Goal: Task Accomplishment & Management: Use online tool/utility

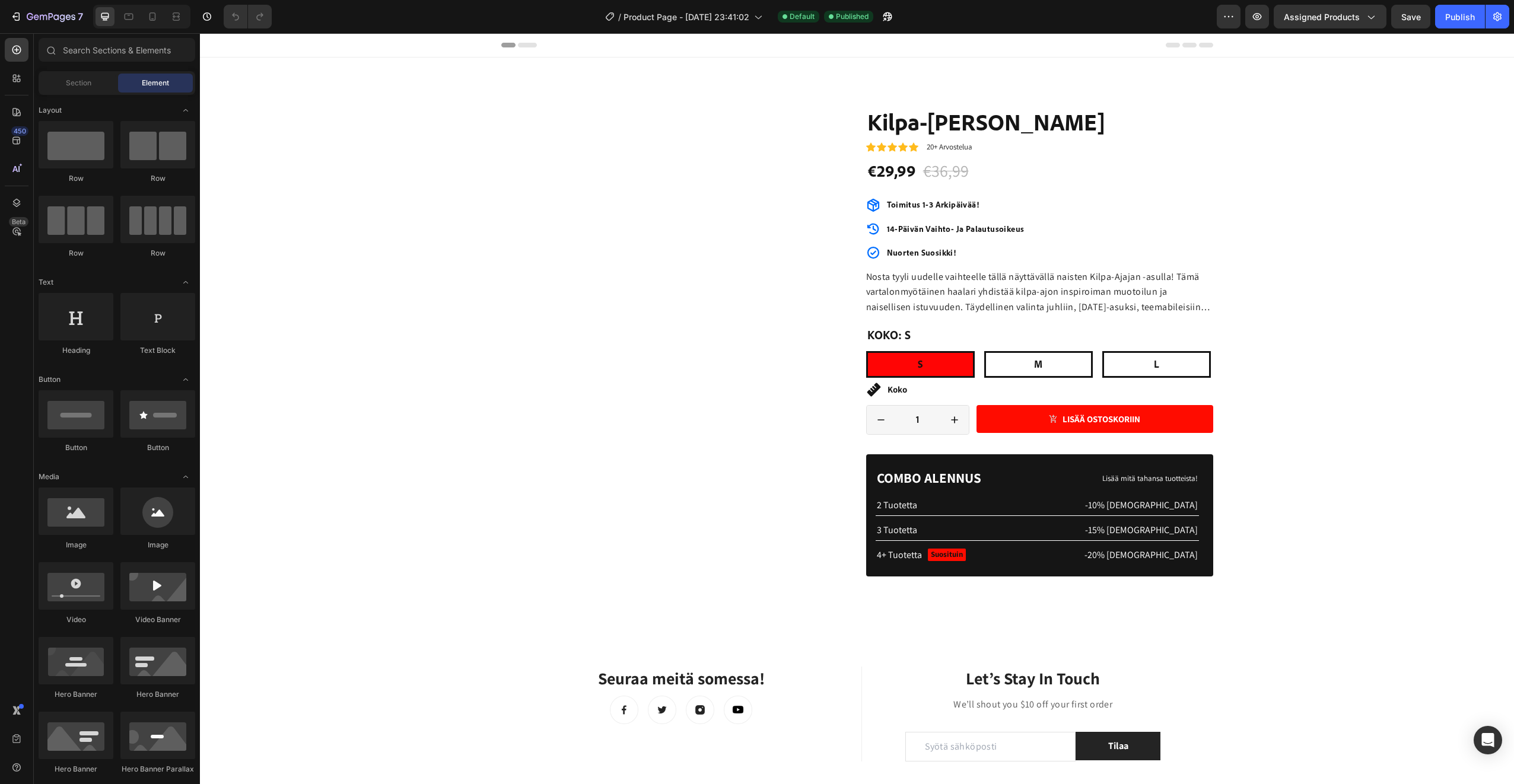
radio input "false"
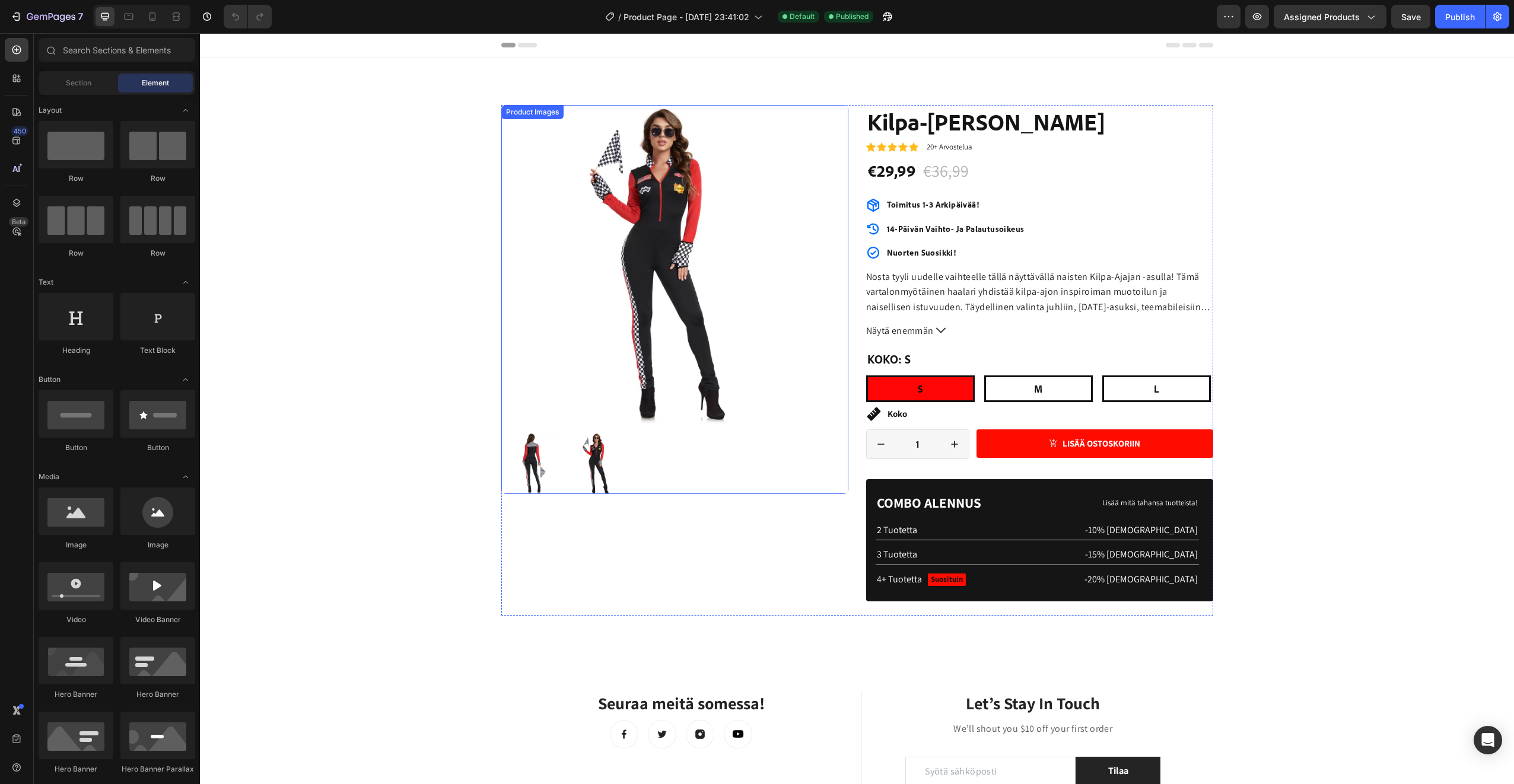
click at [607, 277] on img at bounding box center [661, 264] width 318 height 318
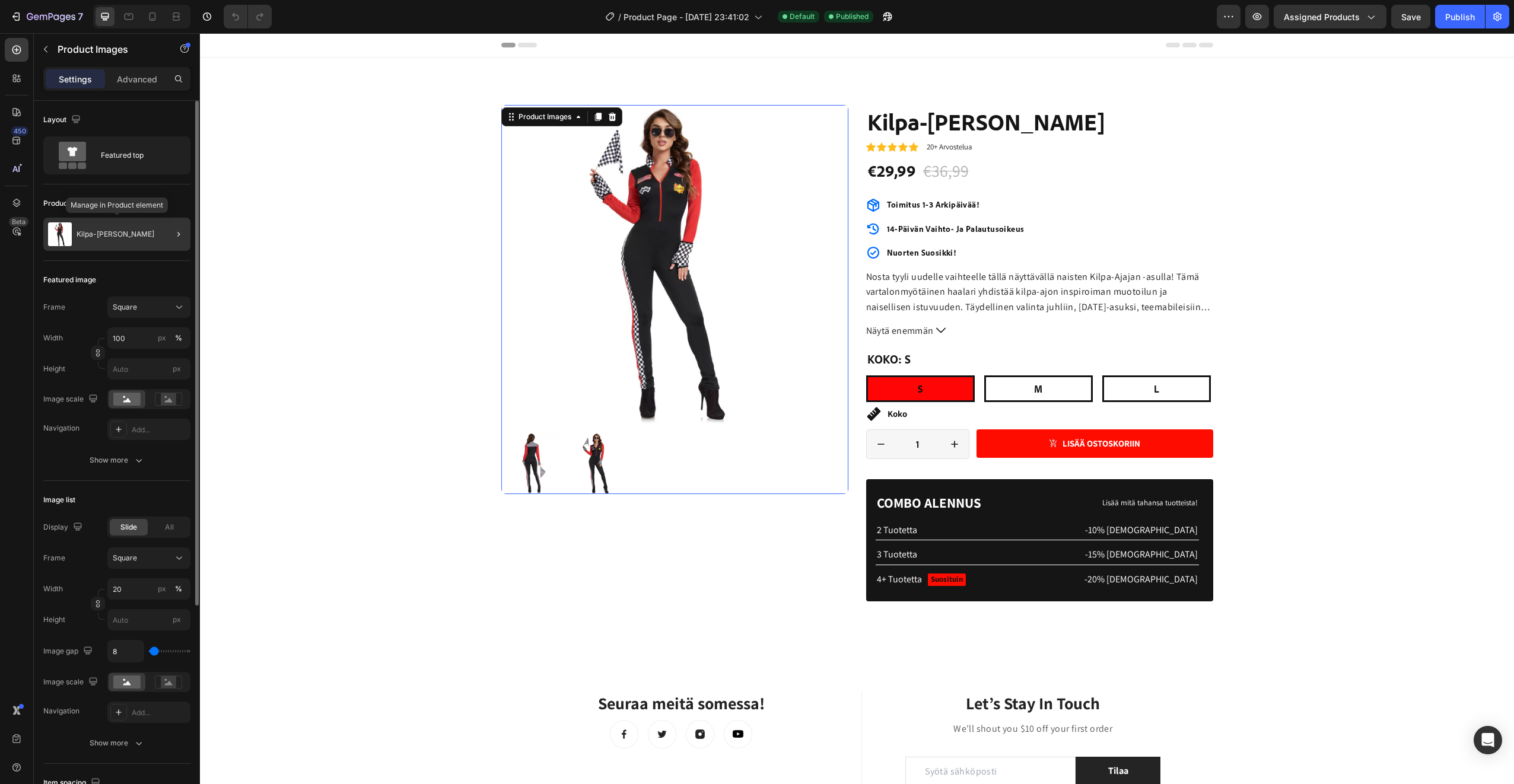
click at [136, 233] on div "Kilpa-Ajajan Asu" at bounding box center [116, 234] width 147 height 33
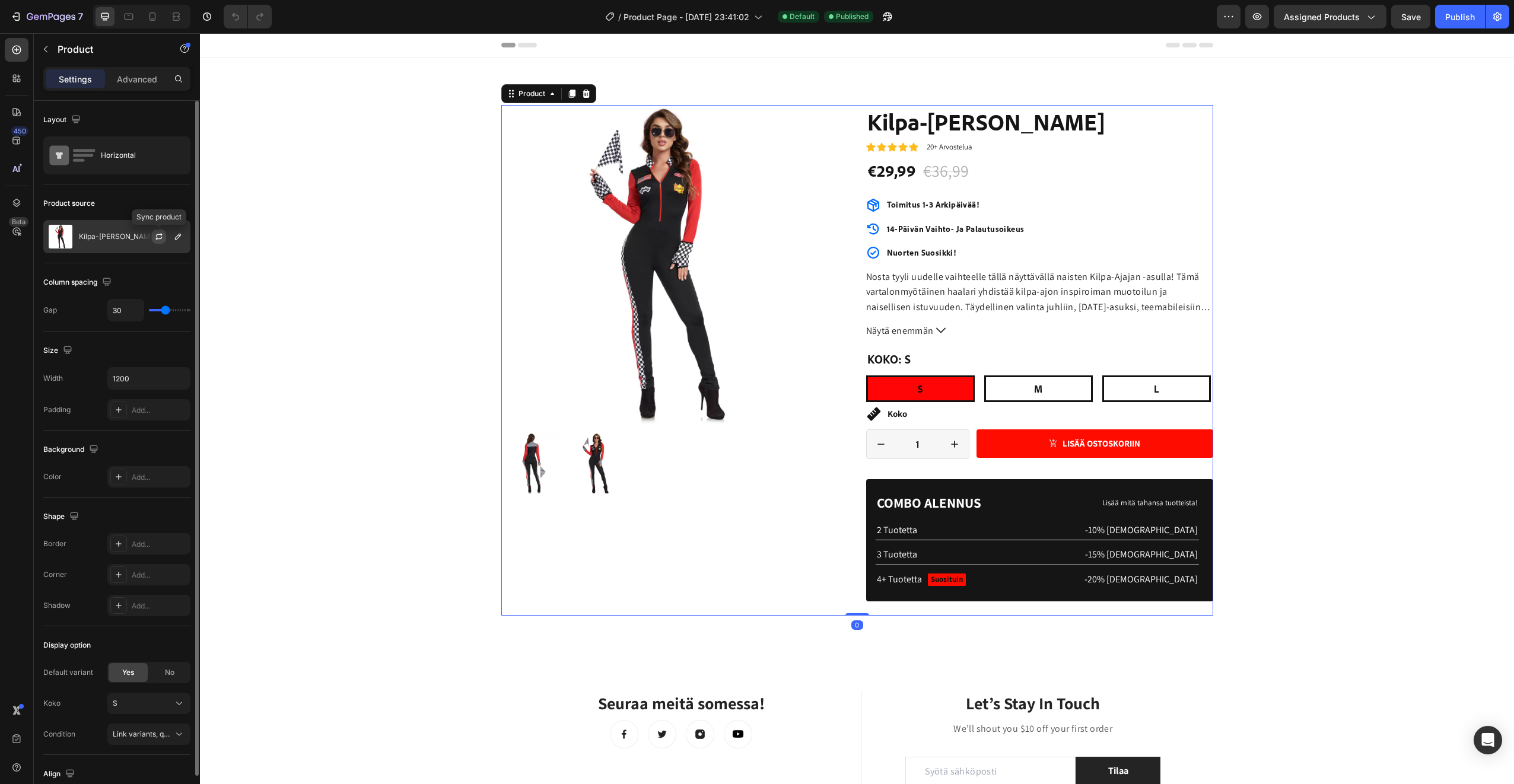
click at [162, 240] on icon "button" at bounding box center [159, 236] width 9 height 9
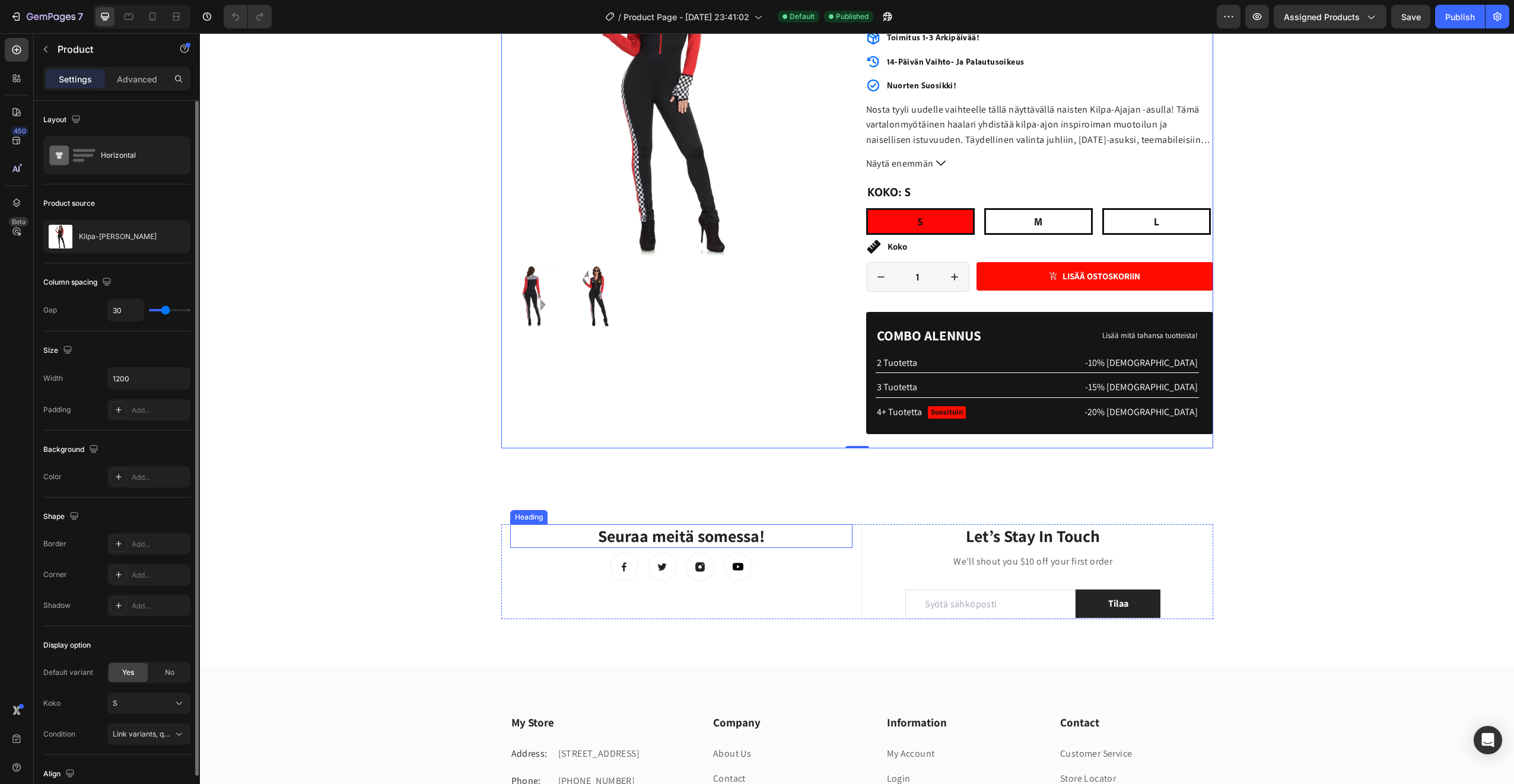
scroll to position [178, 0]
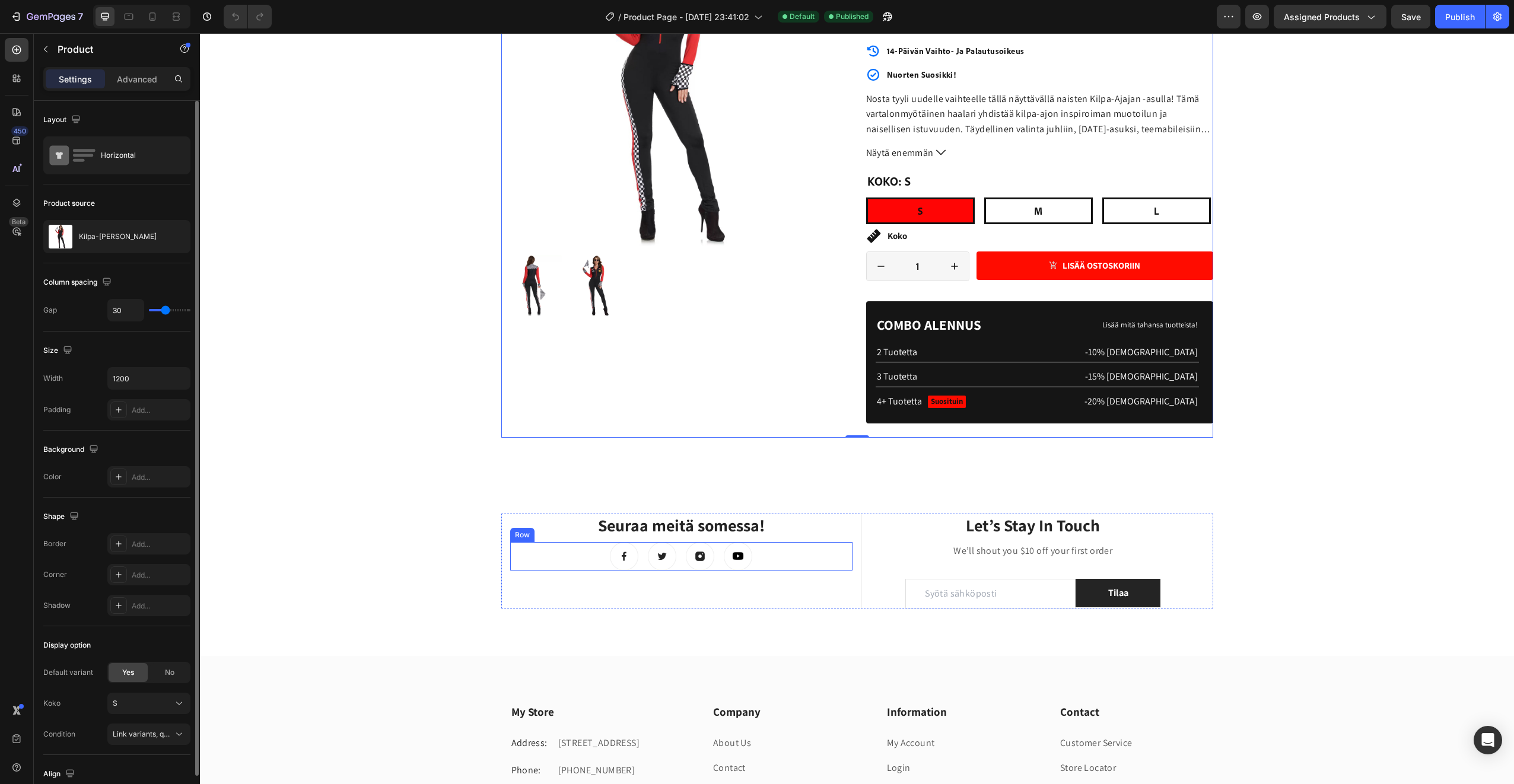
click at [557, 552] on div "Image Image Image Image Row" at bounding box center [682, 556] width 343 height 28
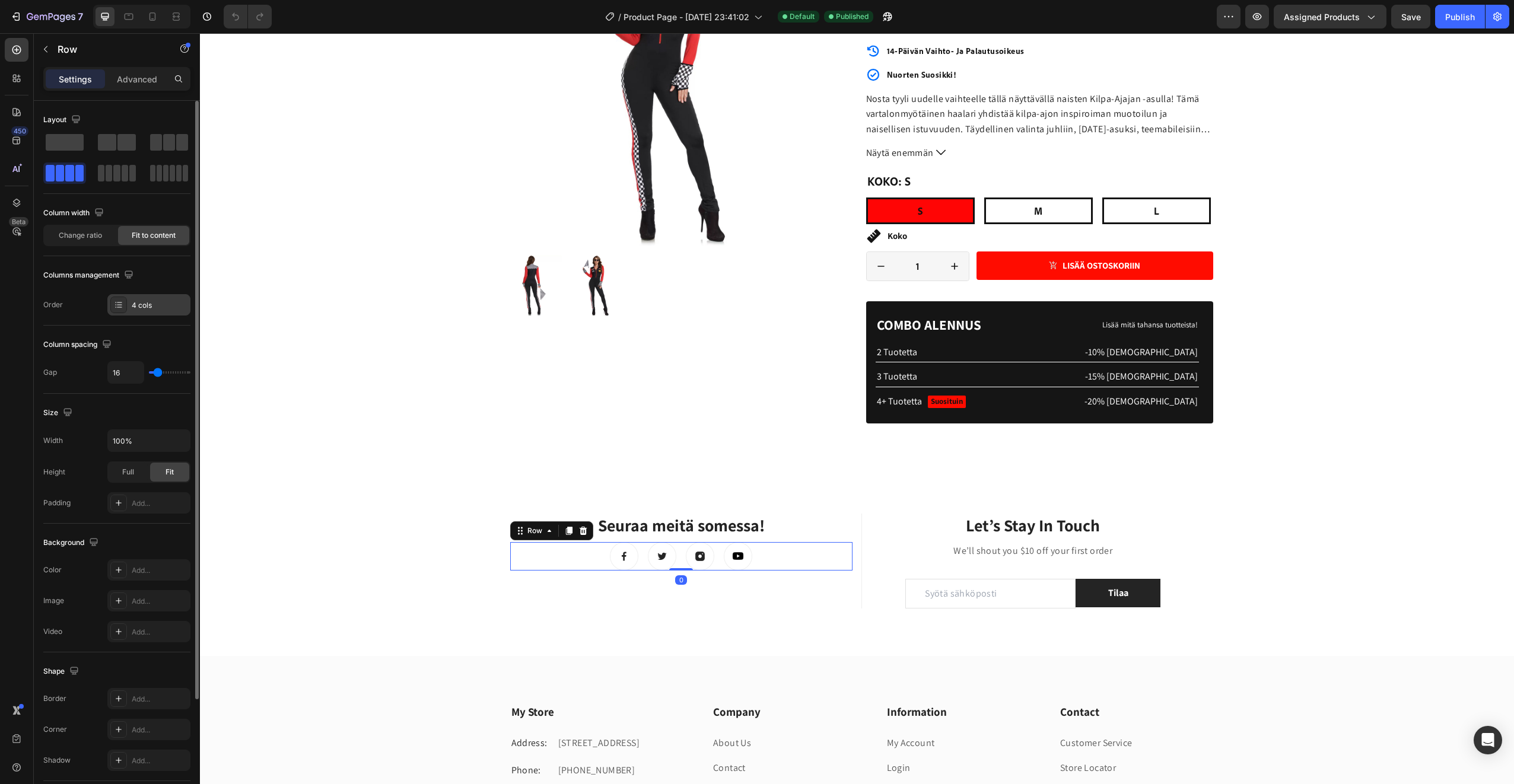
click at [172, 305] on div "4 cols" at bounding box center [159, 305] width 56 height 10
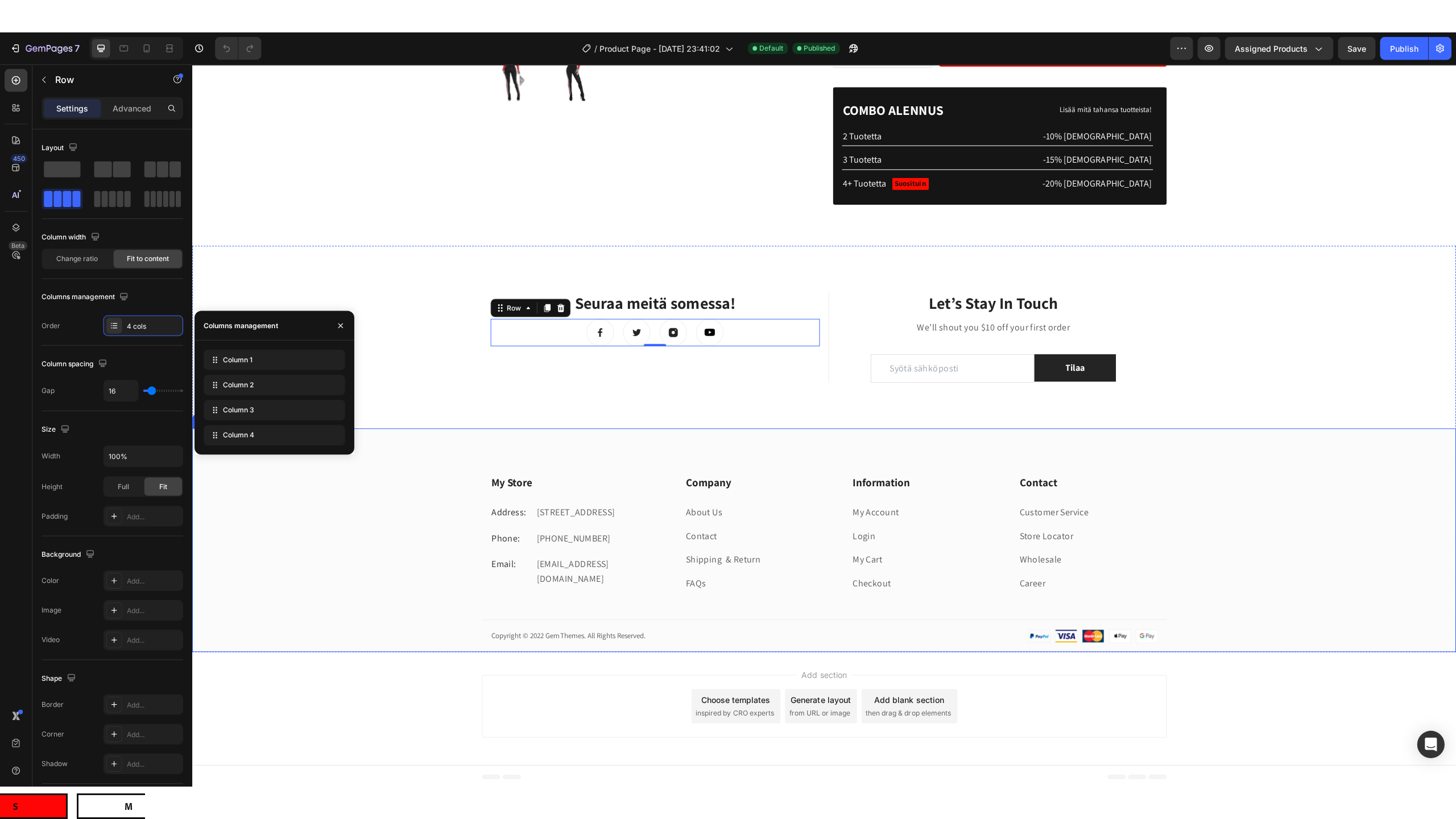
scroll to position [407, 0]
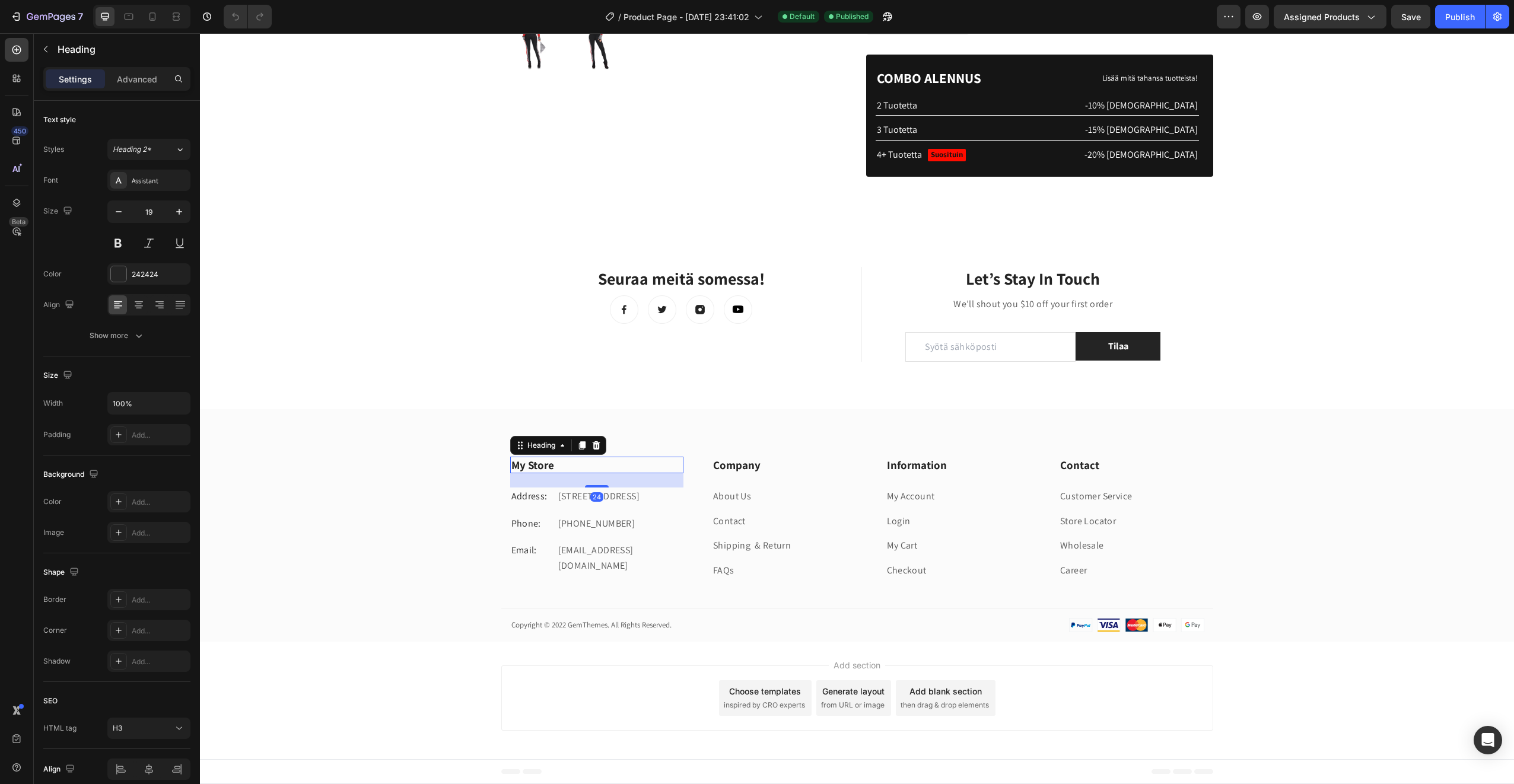
click at [525, 466] on p "My Store" at bounding box center [597, 465] width 172 height 15
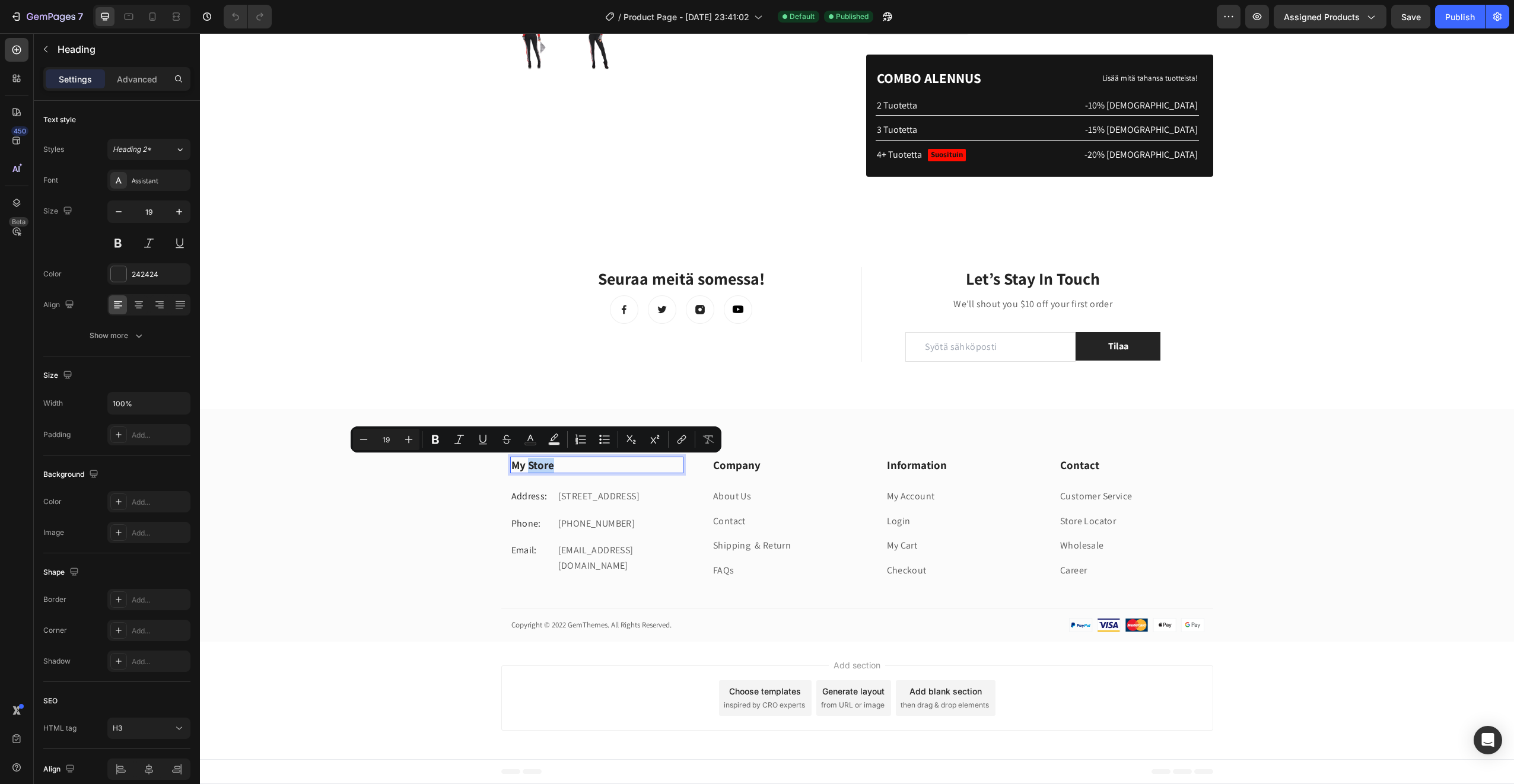
click at [525, 466] on p "My Store" at bounding box center [597, 465] width 172 height 15
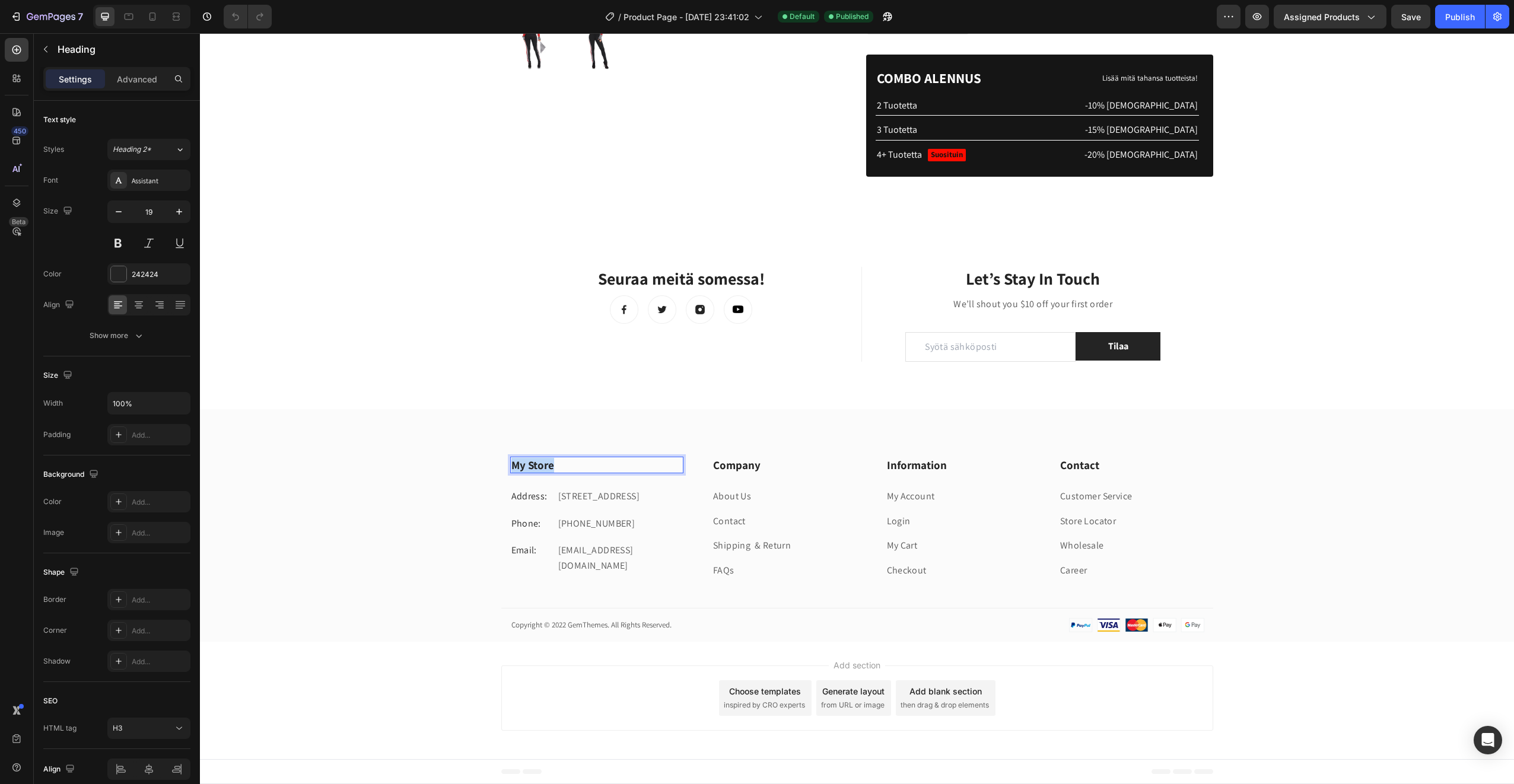
click at [526, 468] on p "My Store" at bounding box center [597, 465] width 172 height 15
click at [525, 466] on p "HUpihullu" at bounding box center [597, 465] width 172 height 15
click at [516, 466] on p "HUpihullu" at bounding box center [597, 465] width 172 height 15
click at [521, 468] on p "HUpihullu" at bounding box center [597, 465] width 172 height 15
click at [403, 488] on div "Hupihullu Heading 24 Address: Text block 184 Main Rd E, St Albans VIC 3021, Aus…" at bounding box center [857, 549] width 1314 height 185
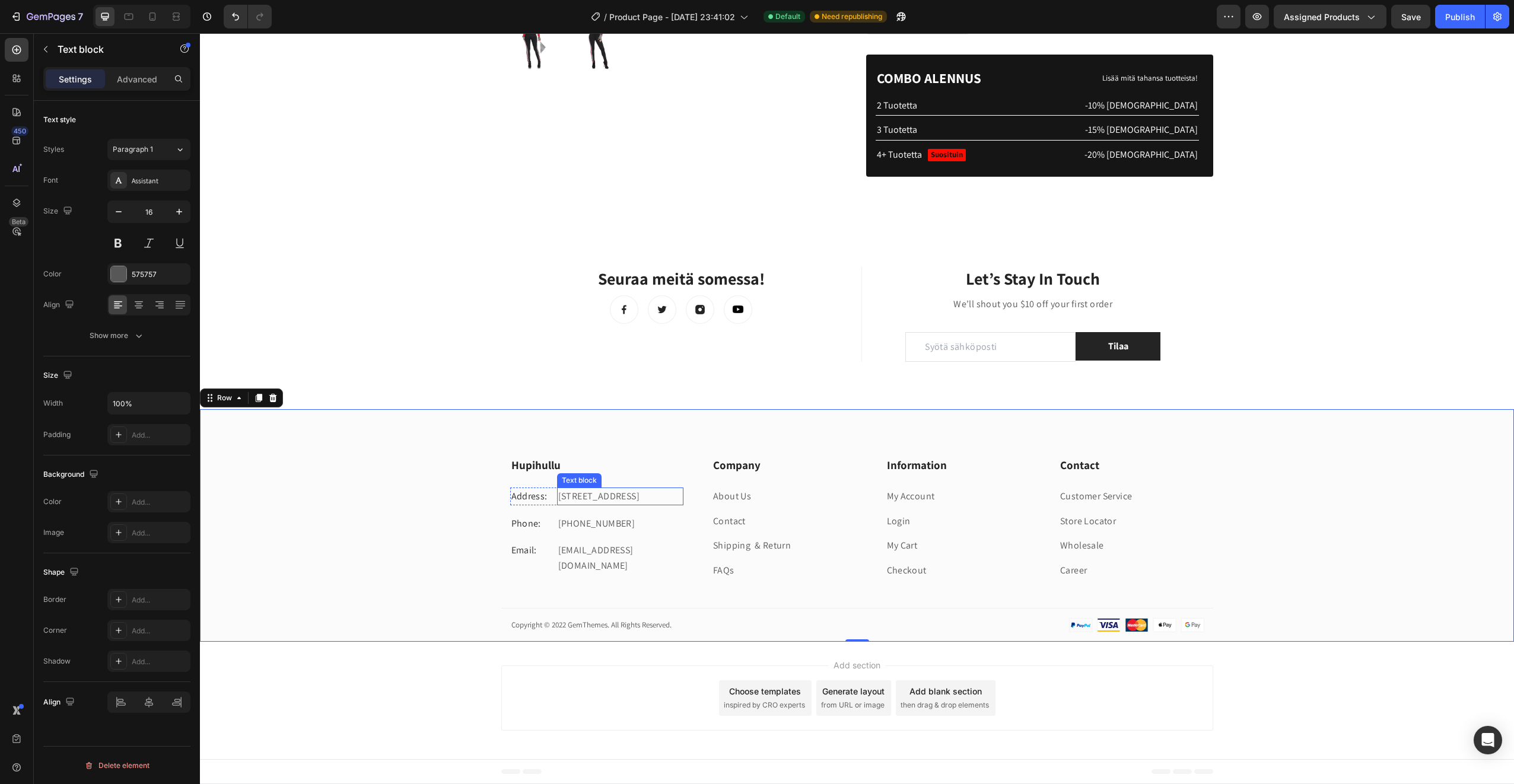
click at [570, 501] on p "184 Main Rd E, St Albans VIC 3021, Australia" at bounding box center [620, 496] width 124 height 15
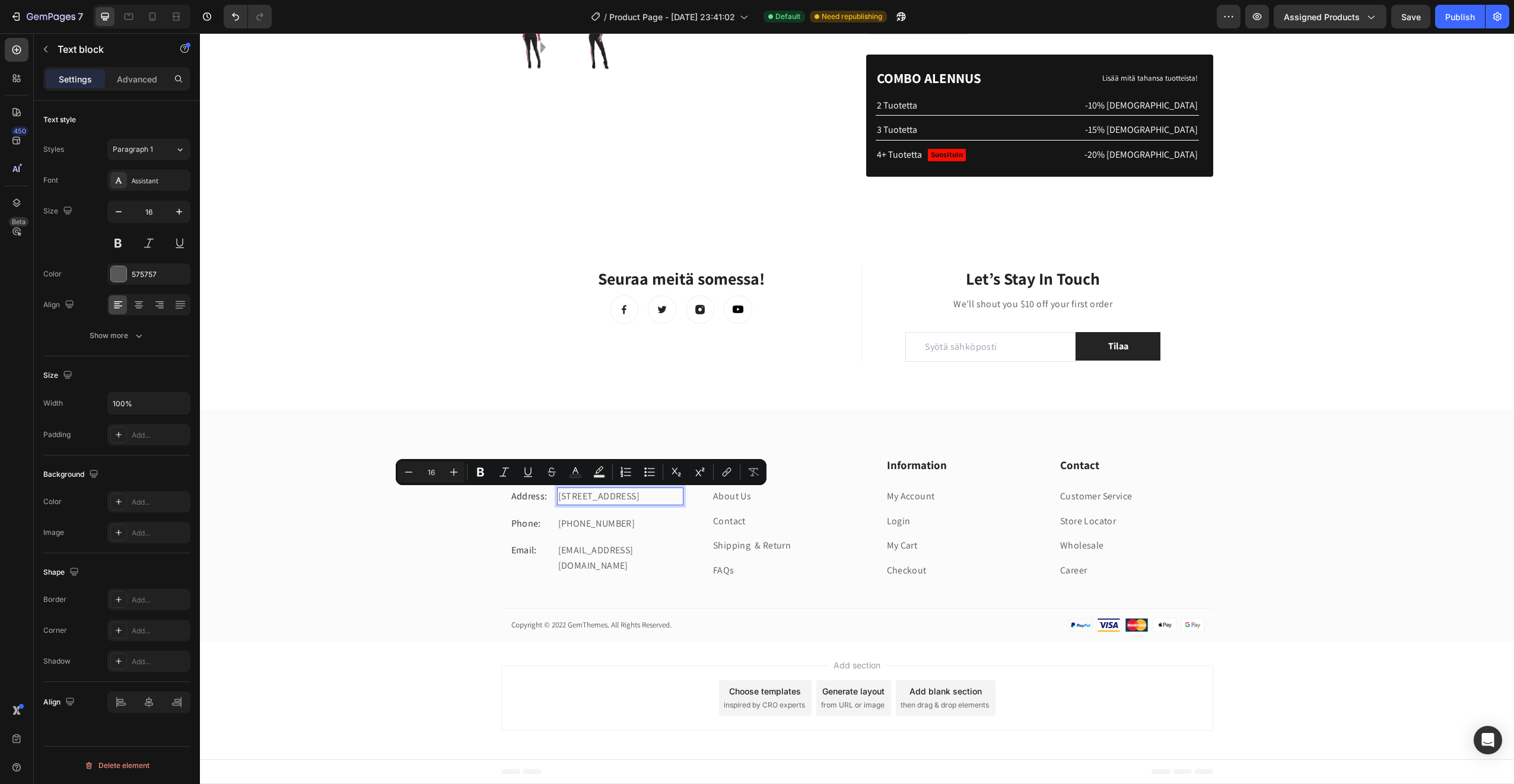
click at [560, 494] on p "184 Main Rd E, St Albans VIC 3021, Australia" at bounding box center [620, 496] width 124 height 15
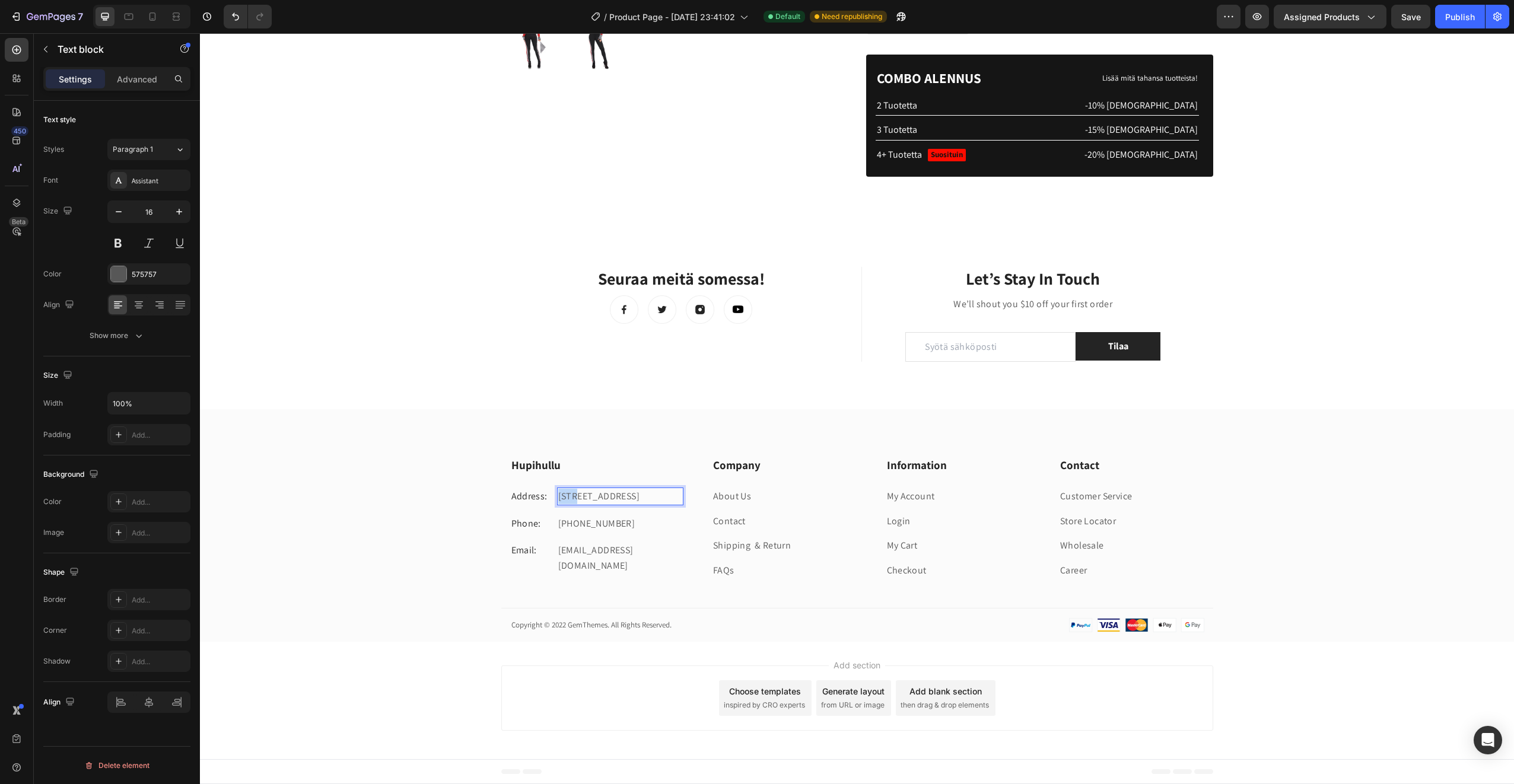
click at [560, 493] on p "184 Main Rd E, St Albans VIC 3021, Australia" at bounding box center [620, 496] width 124 height 15
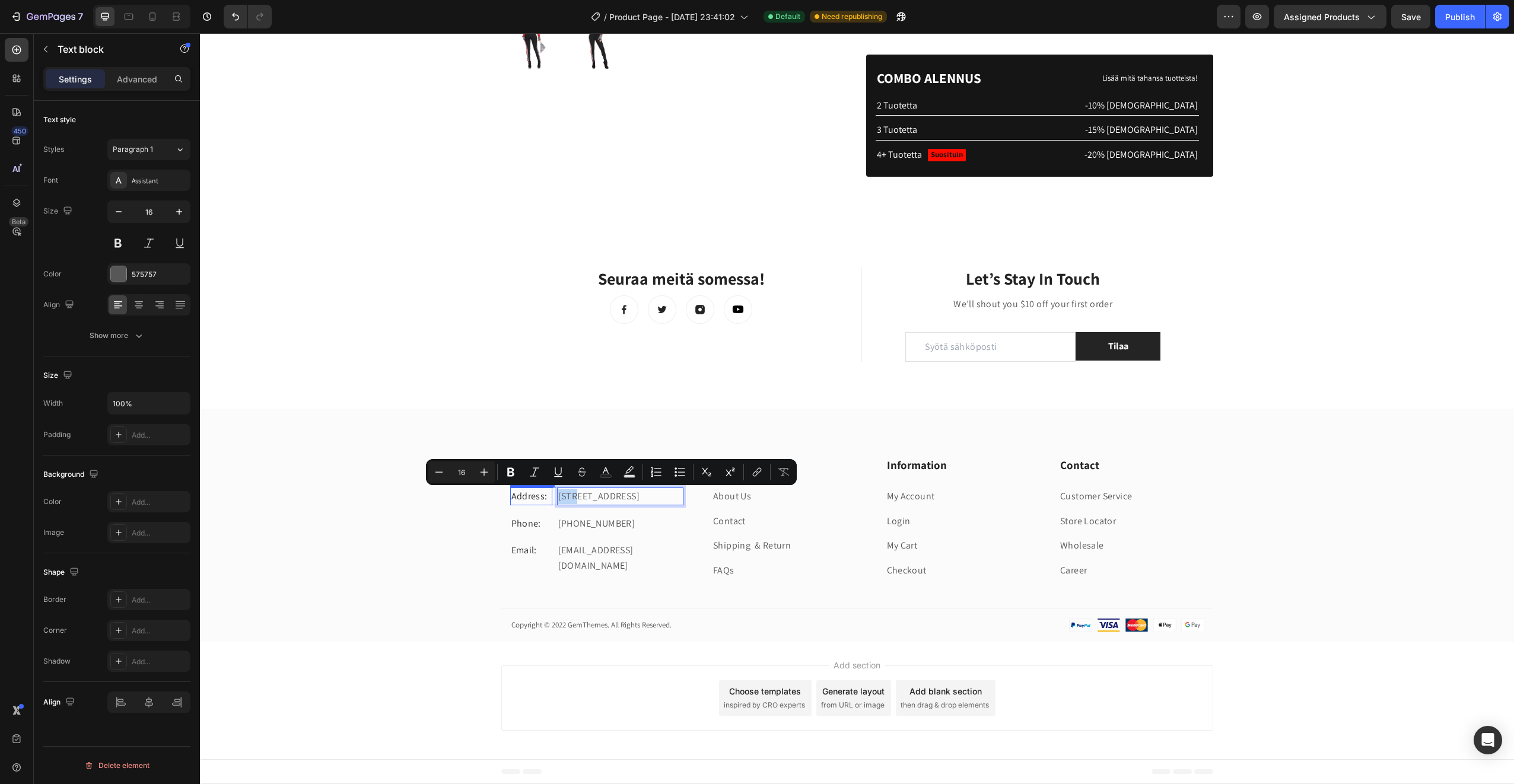
click at [530, 498] on p "Address:" at bounding box center [531, 496] width 40 height 15
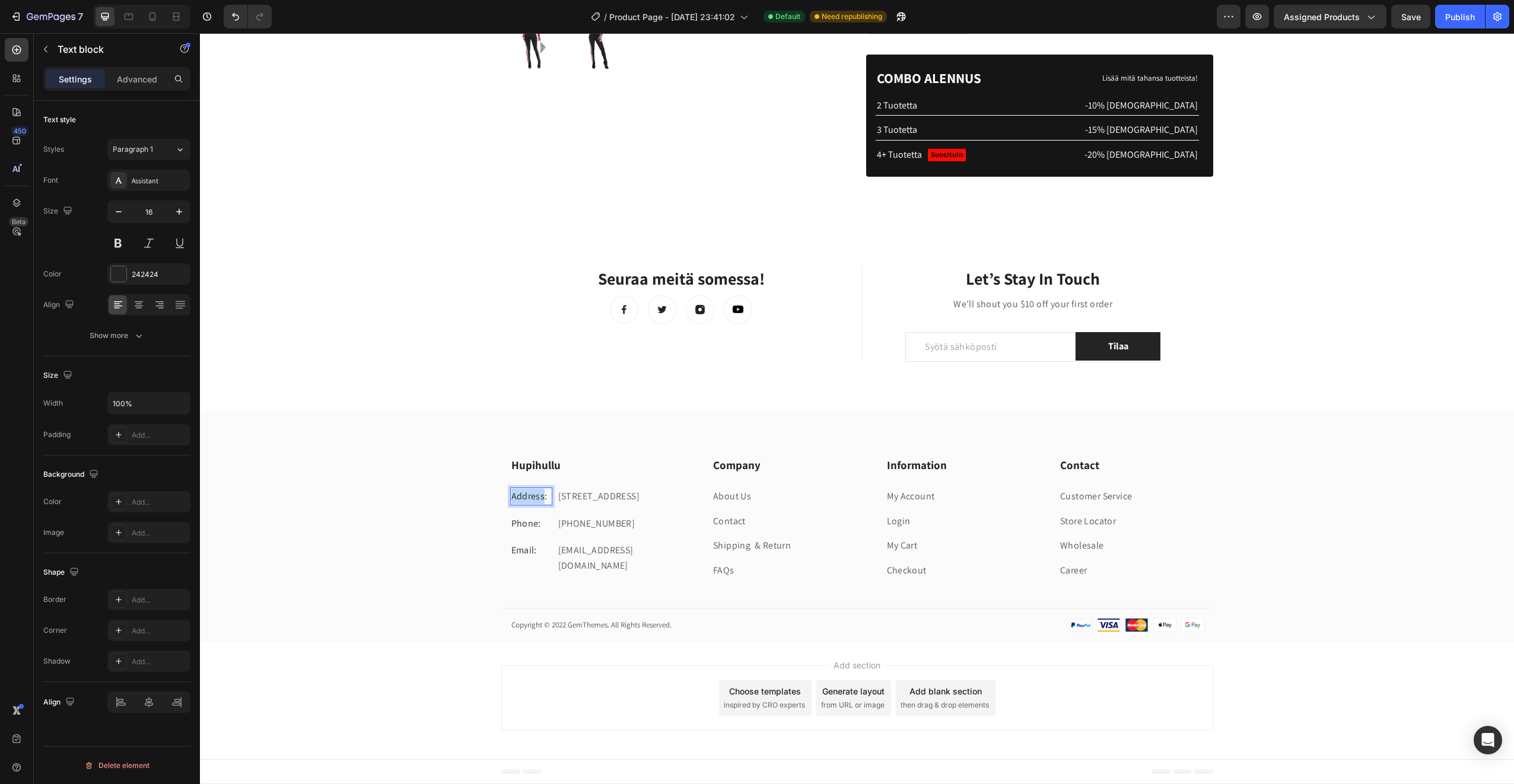
click at [530, 498] on p "Address:" at bounding box center [531, 496] width 40 height 15
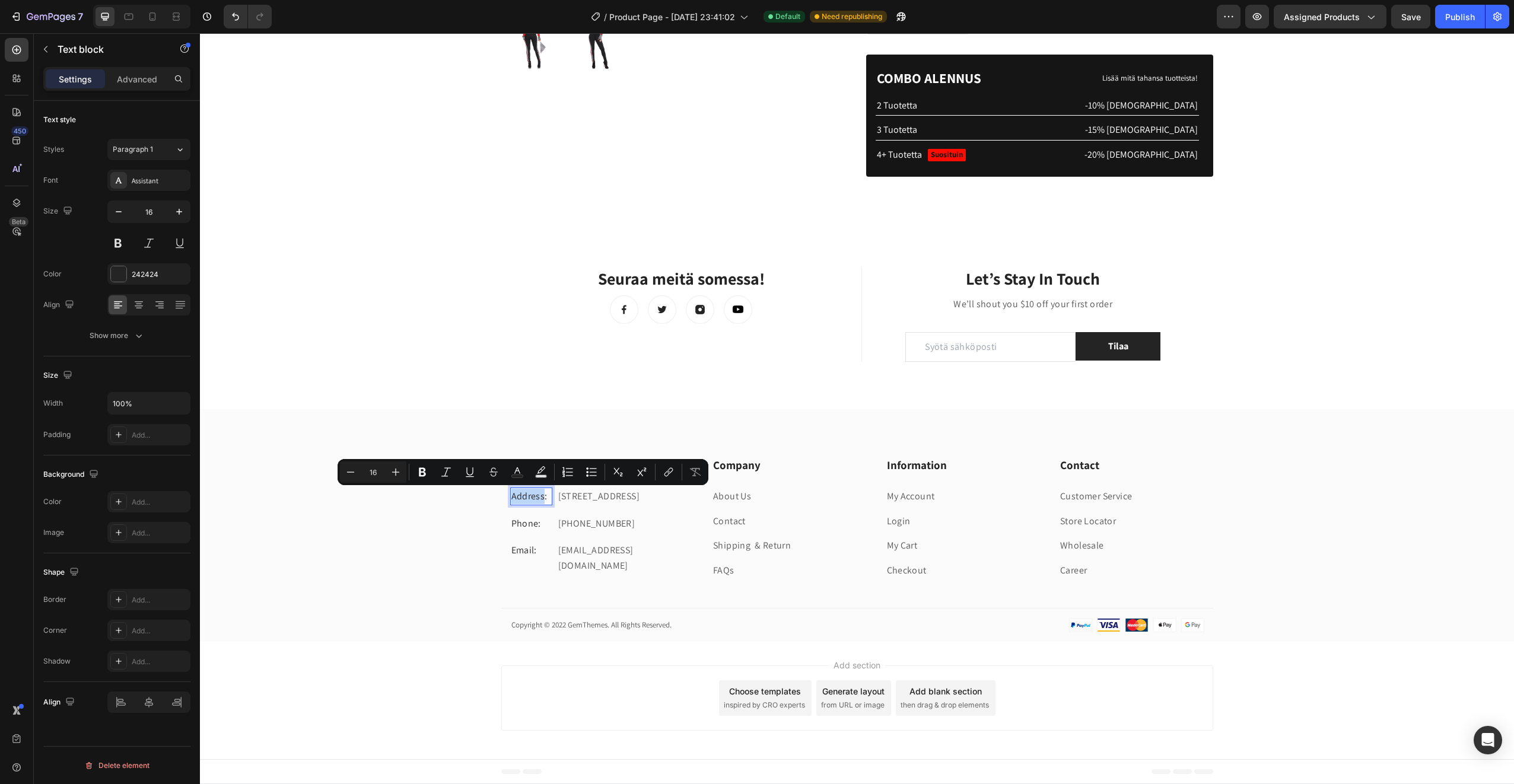
click at [530, 498] on p "Address:" at bounding box center [531, 496] width 40 height 15
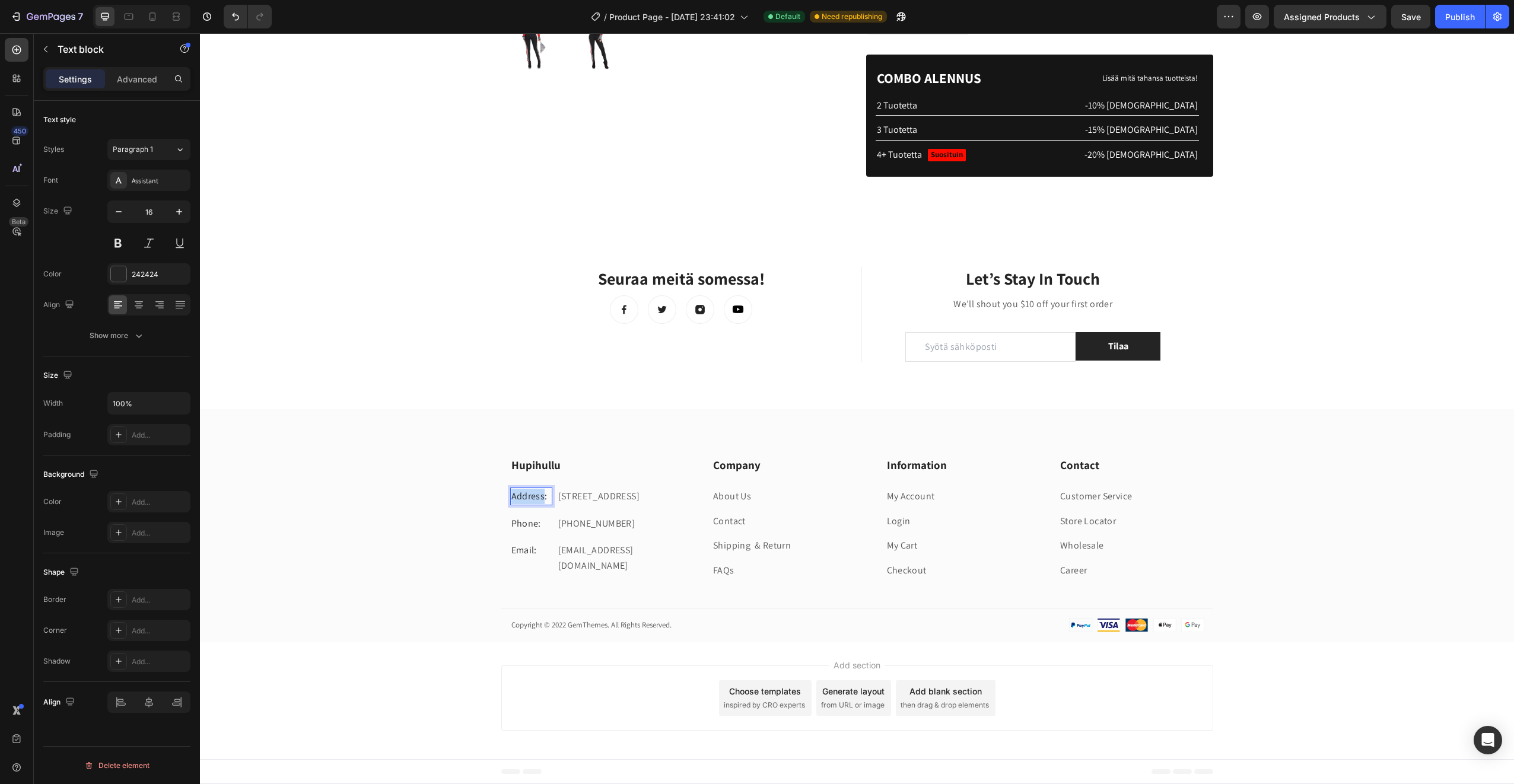
click at [530, 498] on p "Address:" at bounding box center [531, 496] width 40 height 15
click at [609, 504] on p "184 Main Rd E, St Albans VIC 3021, Australia" at bounding box center [620, 496] width 124 height 15
click at [623, 504] on p "184 Main Rd E, St Albans VIC 3021, Australia" at bounding box center [620, 496] width 124 height 15
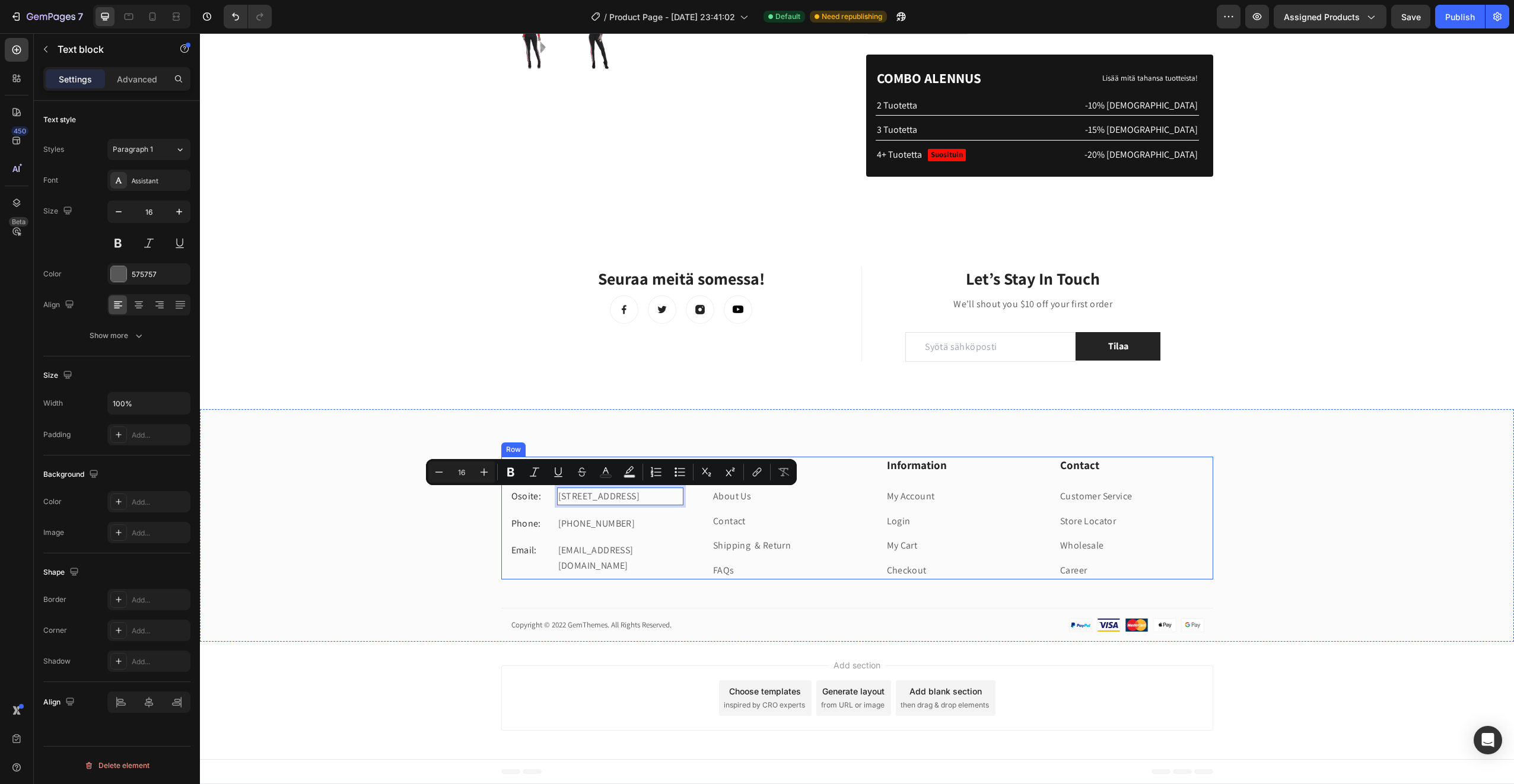
drag, startPoint x: 623, startPoint y: 517, endPoint x: 566, endPoint y: 487, distance: 64.4
click at [566, 487] on div "Hupihullu Heading Osoite: Text block 184 Main Rd E, St Albans VIC 3021, Austral…" at bounding box center [597, 518] width 174 height 123
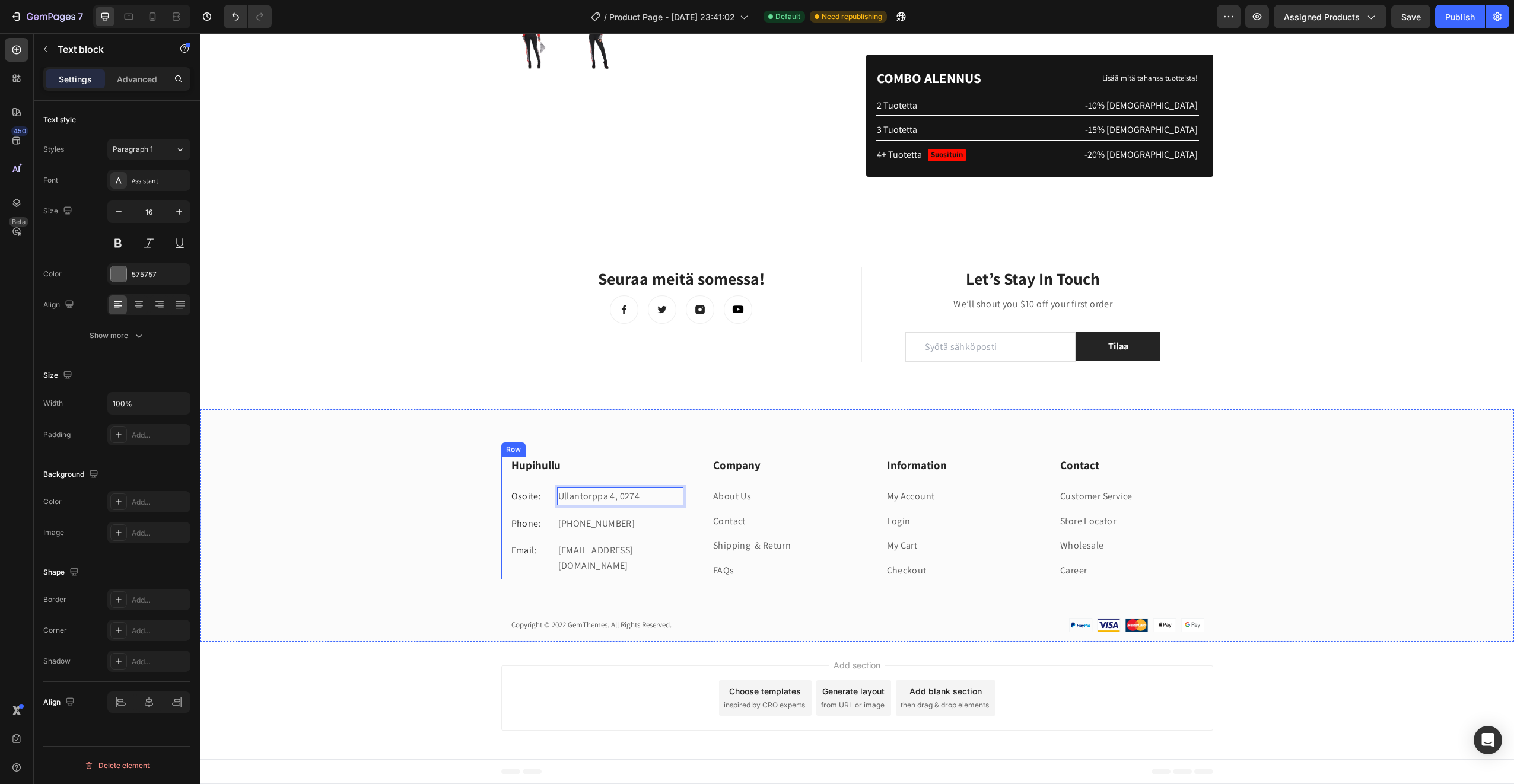
scroll to position [355, 0]
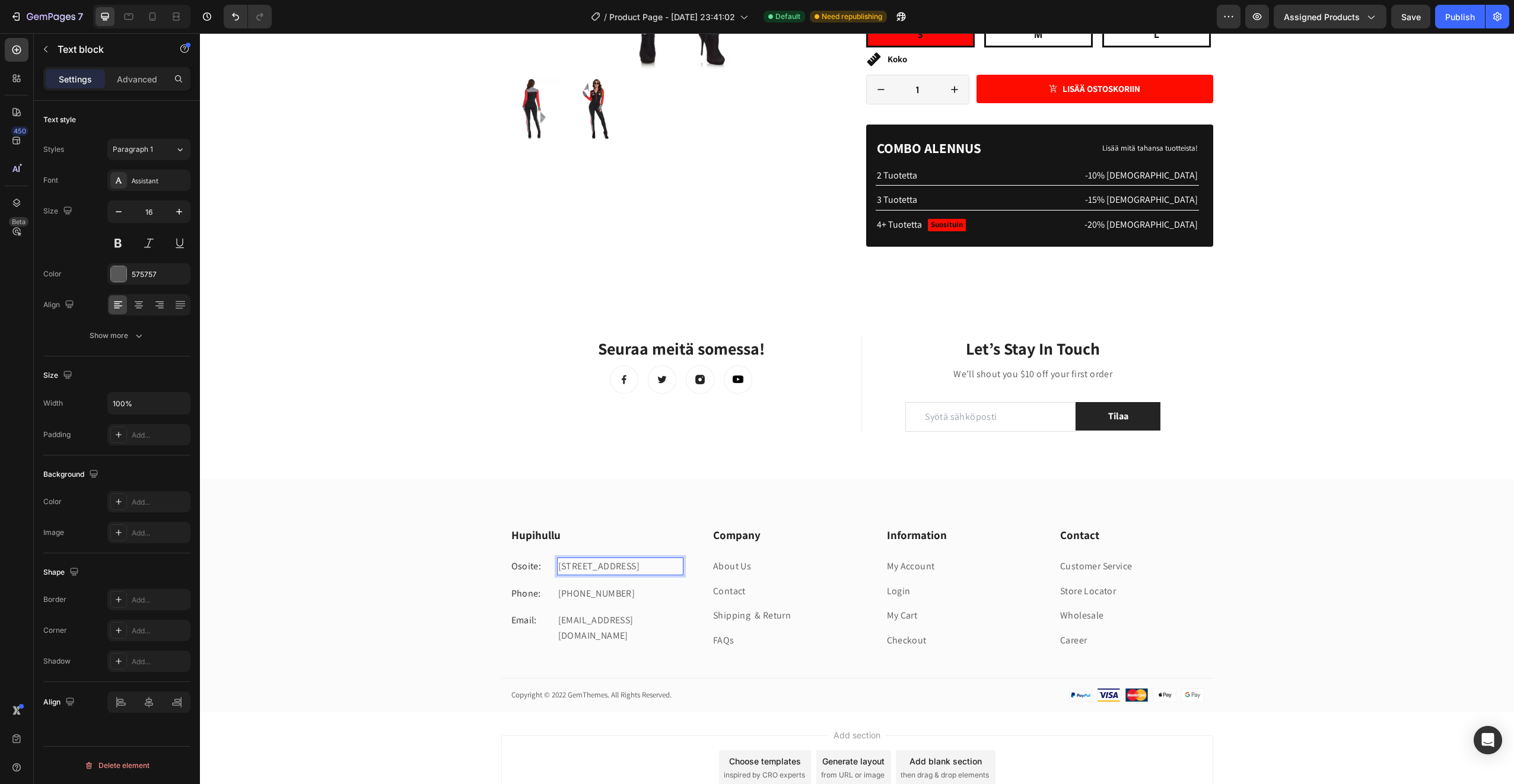
click at [615, 570] on p "Ullantorppa 4, 02750 Espoo" at bounding box center [620, 566] width 124 height 15
click at [626, 597] on p "+012 345 6789 0000" at bounding box center [620, 594] width 124 height 15
click at [642, 598] on p "+012 345 6789 0000" at bounding box center [620, 594] width 124 height 15
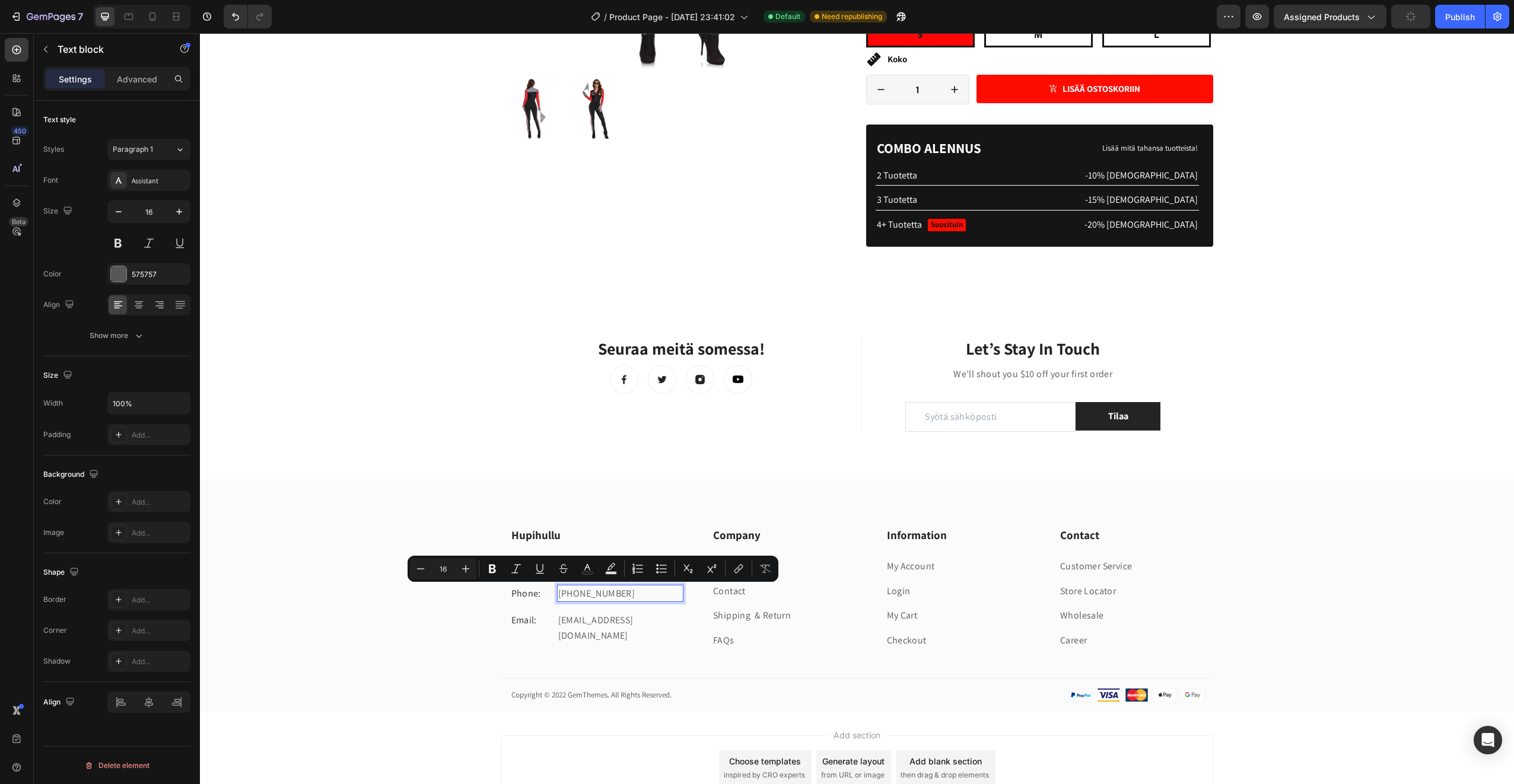
drag, startPoint x: 642, startPoint y: 598, endPoint x: 561, endPoint y: 592, distance: 81.2
click at [561, 592] on p "+012 345 6789 0000" at bounding box center [620, 594] width 124 height 15
drag, startPoint x: 560, startPoint y: 595, endPoint x: 645, endPoint y: 596, distance: 85.0
click at [645, 596] on p "+012 345 6789 0000" at bounding box center [620, 594] width 124 height 15
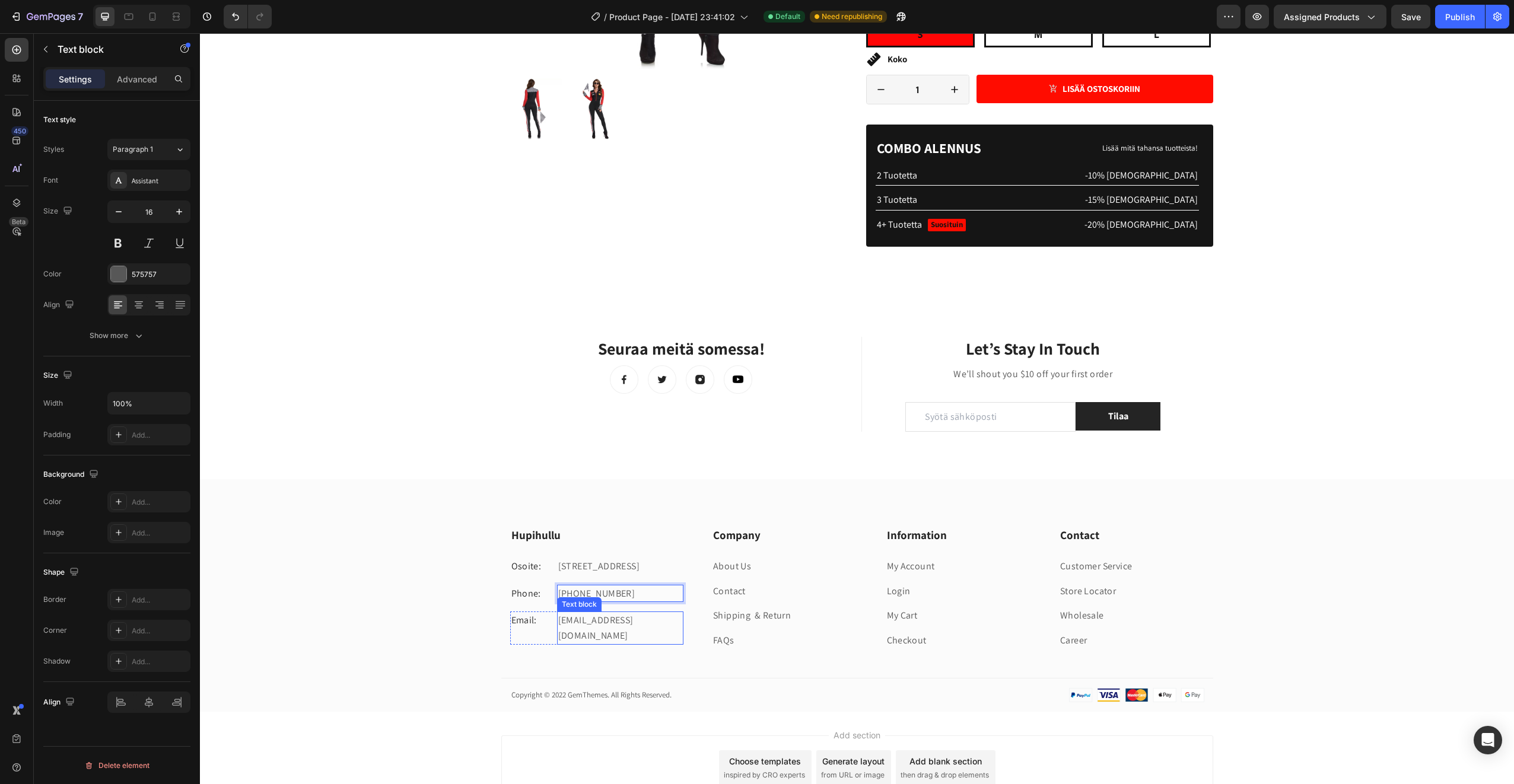
click at [579, 617] on p "gemthemes@gmail.com" at bounding box center [620, 627] width 124 height 30
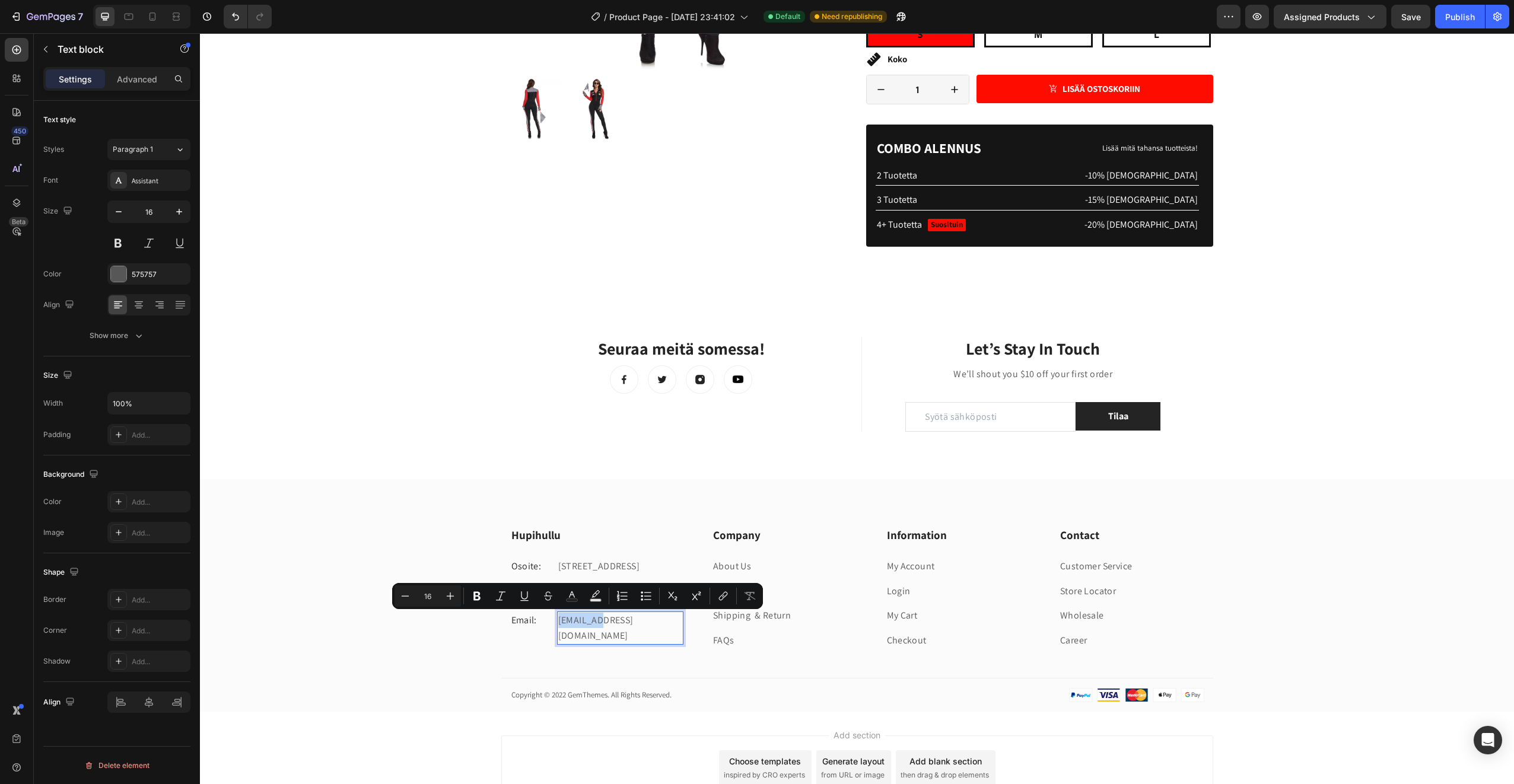
click at [579, 617] on p "gemthemes@gmail.com" at bounding box center [620, 627] width 124 height 30
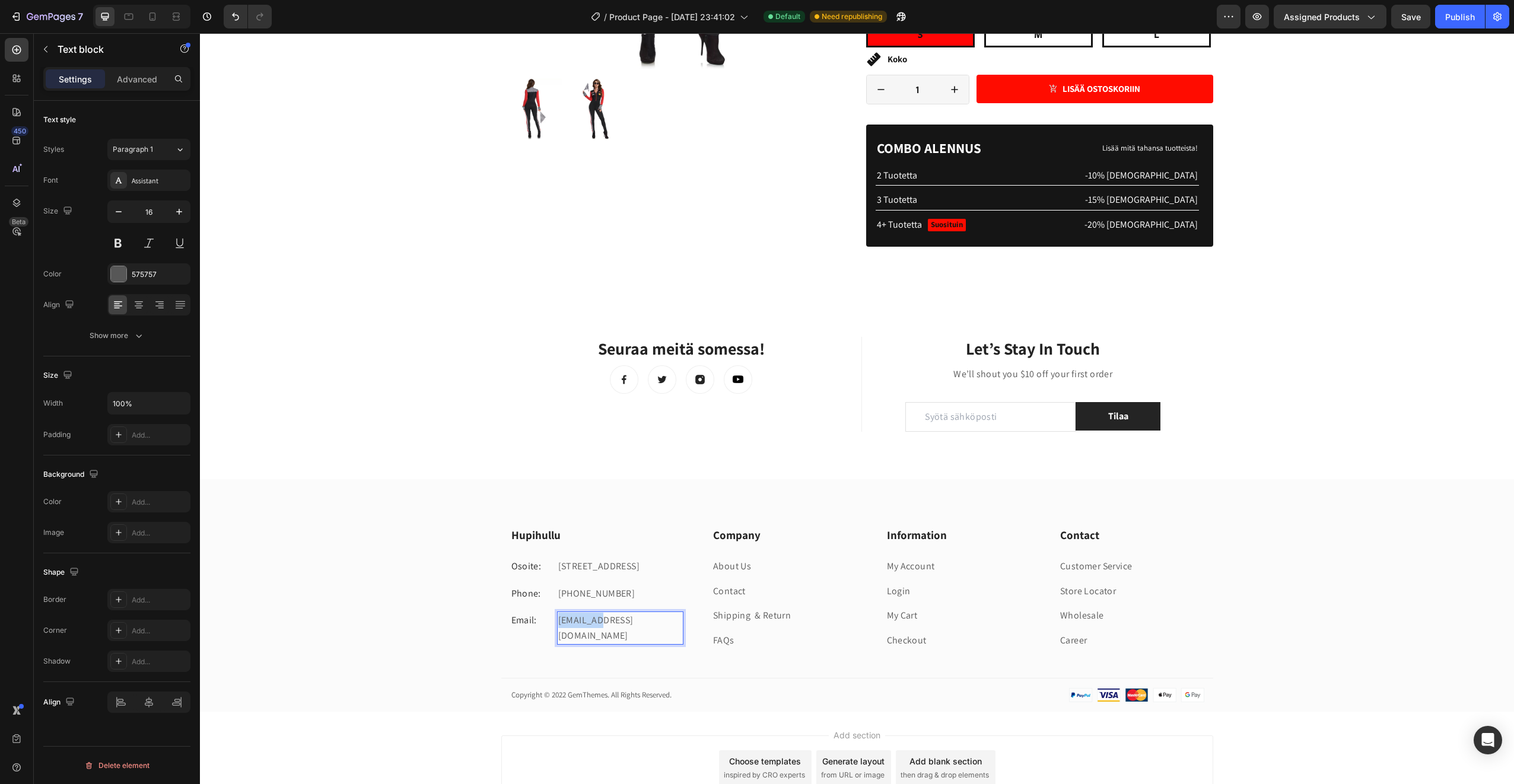
click at [579, 617] on p "gemthemes@gmail.com" at bounding box center [620, 627] width 124 height 30
click at [519, 592] on p "Phone:" at bounding box center [531, 594] width 40 height 15
click at [525, 664] on div "Hupihullu Heading Osoite: Text block Ullantorppa 4, 02750 Espoo Text block Row …" at bounding box center [857, 619] width 1314 height 185
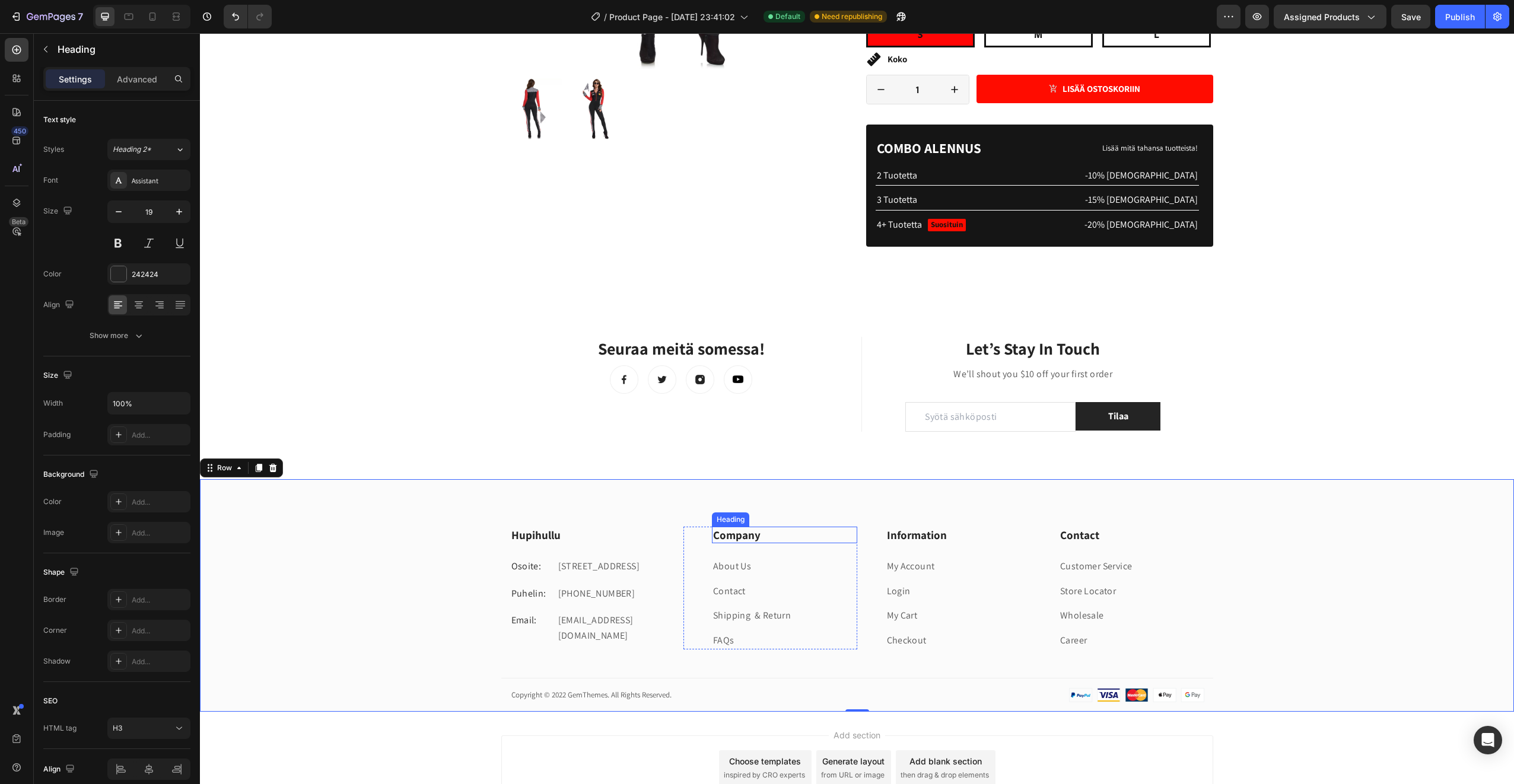
click at [732, 535] on p "Company" at bounding box center [784, 535] width 143 height 15
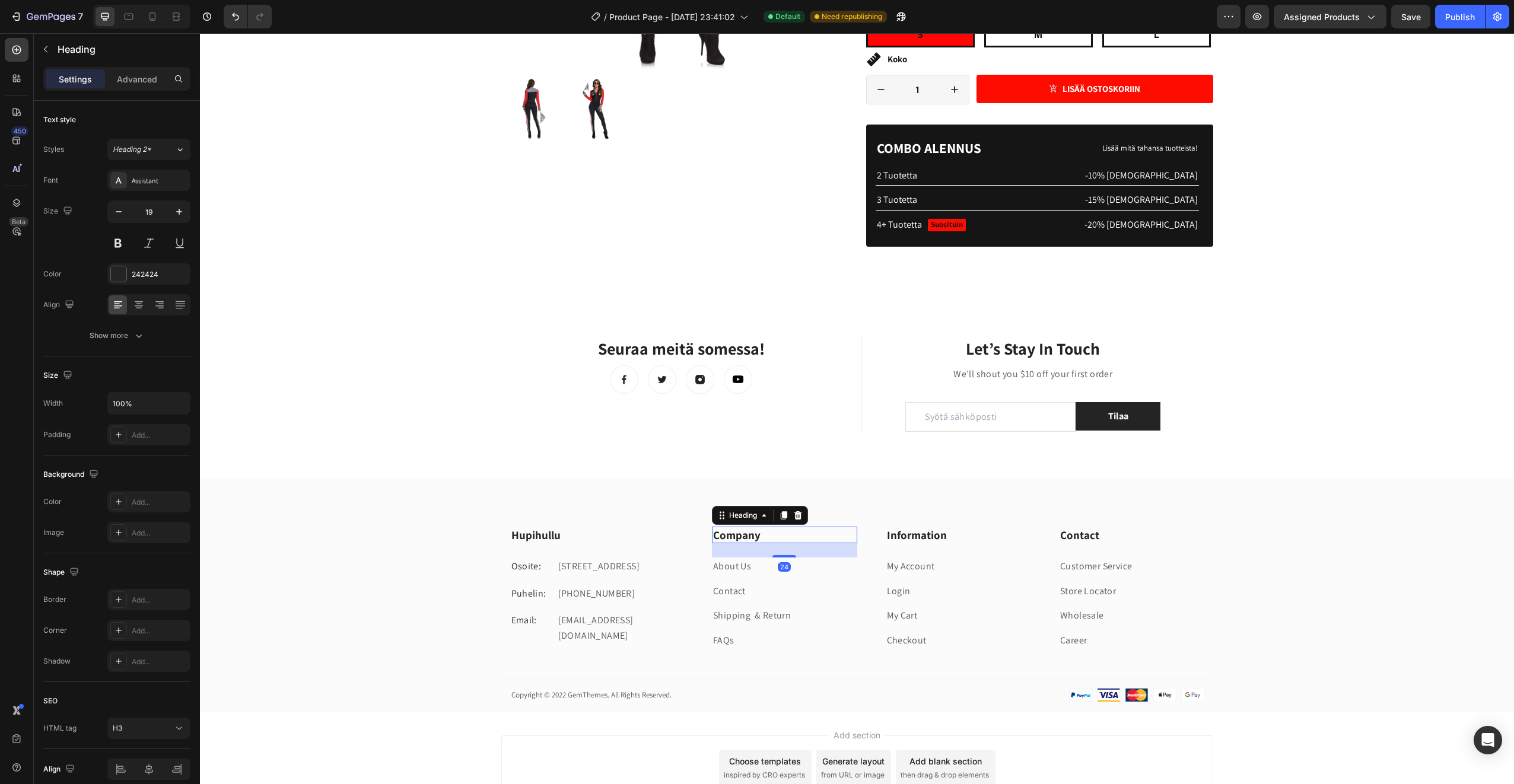
click at [733, 535] on p "Company" at bounding box center [784, 535] width 143 height 15
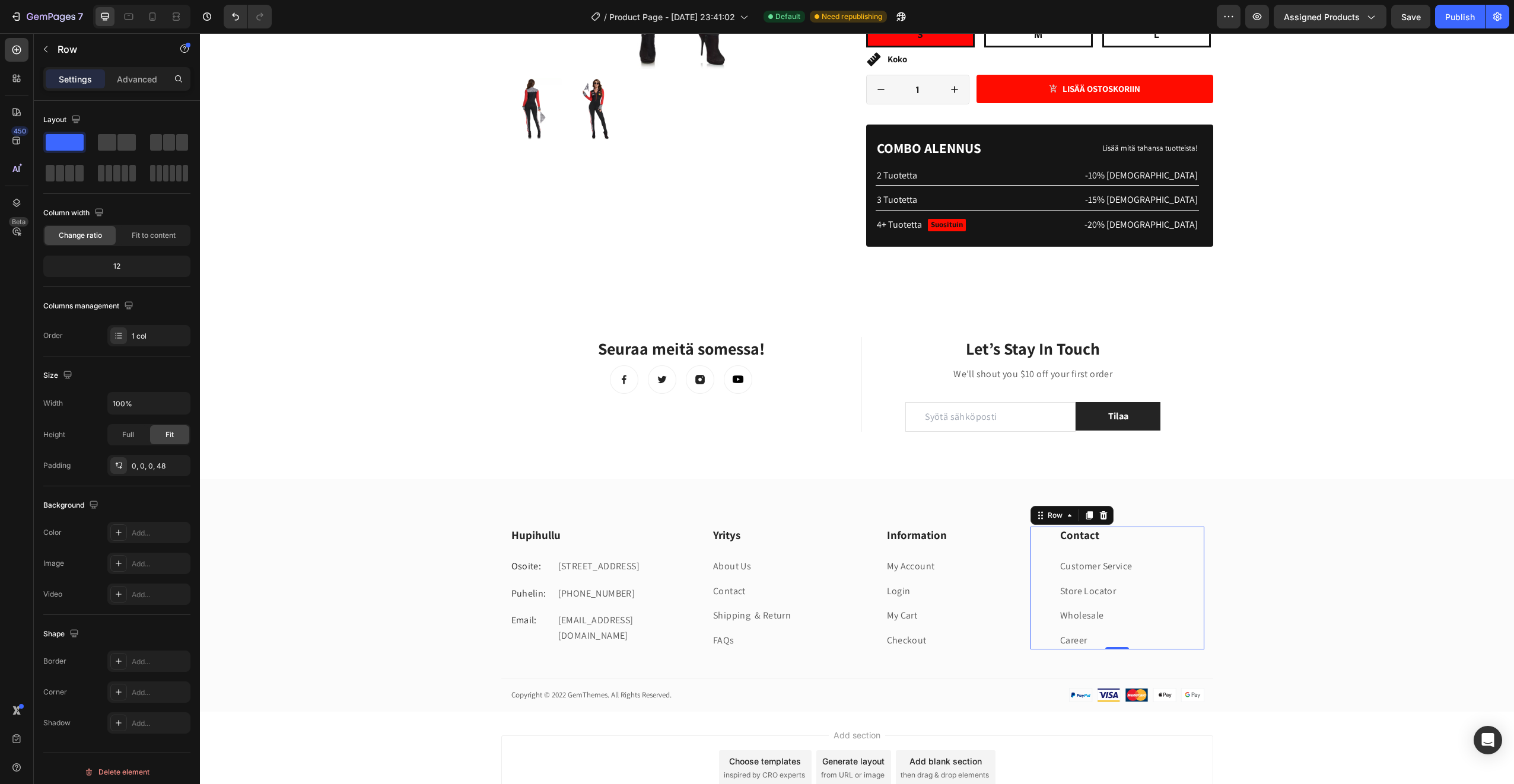
click at [1146, 545] on div "Contact Heading Customer Service Text block Store Locator Text block Wholesale …" at bounding box center [1132, 588] width 145 height 123
click at [1100, 516] on icon at bounding box center [1104, 515] width 8 height 9
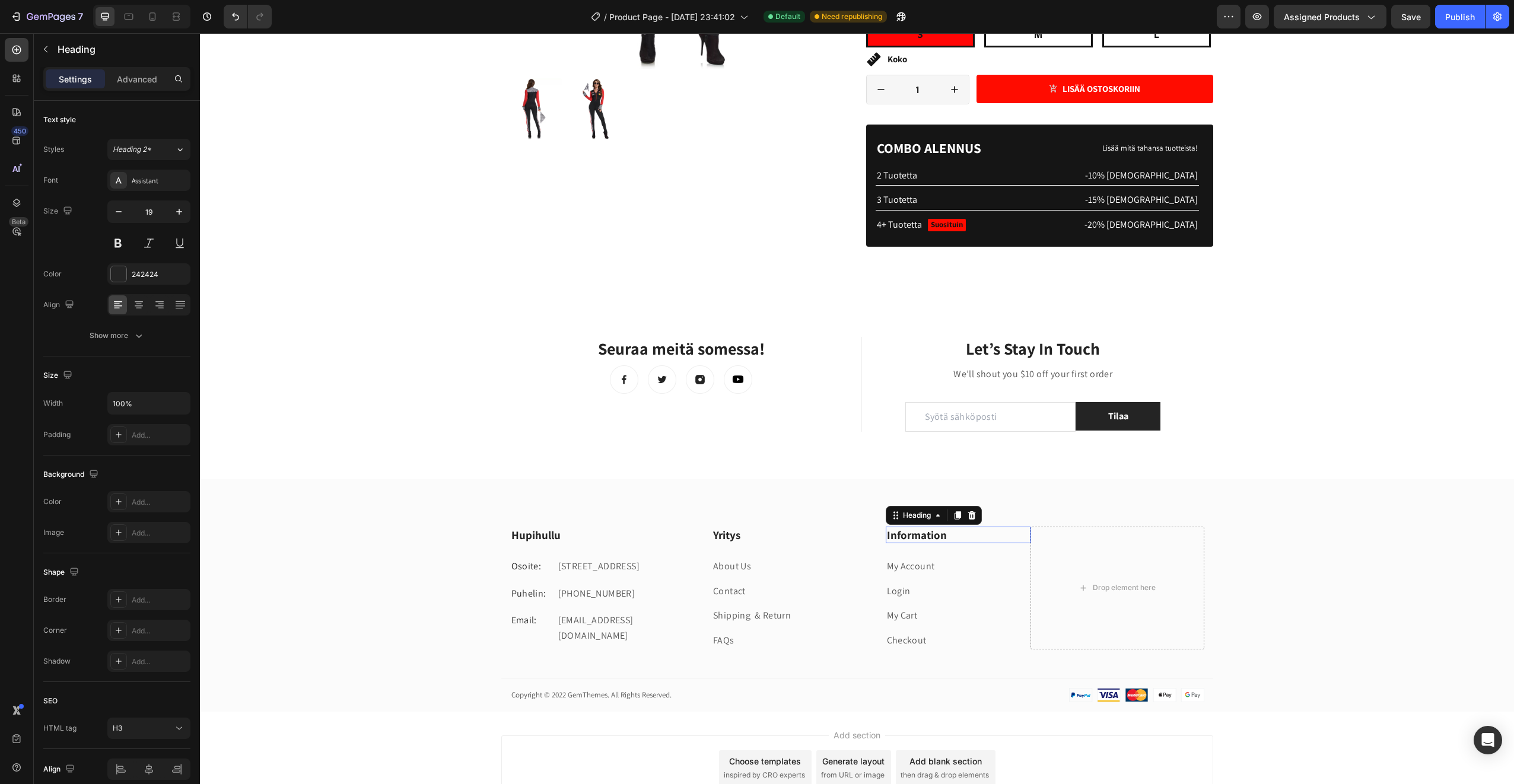
click at [959, 536] on p "Information" at bounding box center [958, 535] width 143 height 15
drag, startPoint x: 959, startPoint y: 536, endPoint x: 848, endPoint y: 530, distance: 111.2
click at [848, 530] on div "Hupihullu Heading Osoite: Text block Ullantorppa 4, 02750 Espoo Text block Row …" at bounding box center [858, 588] width 712 height 123
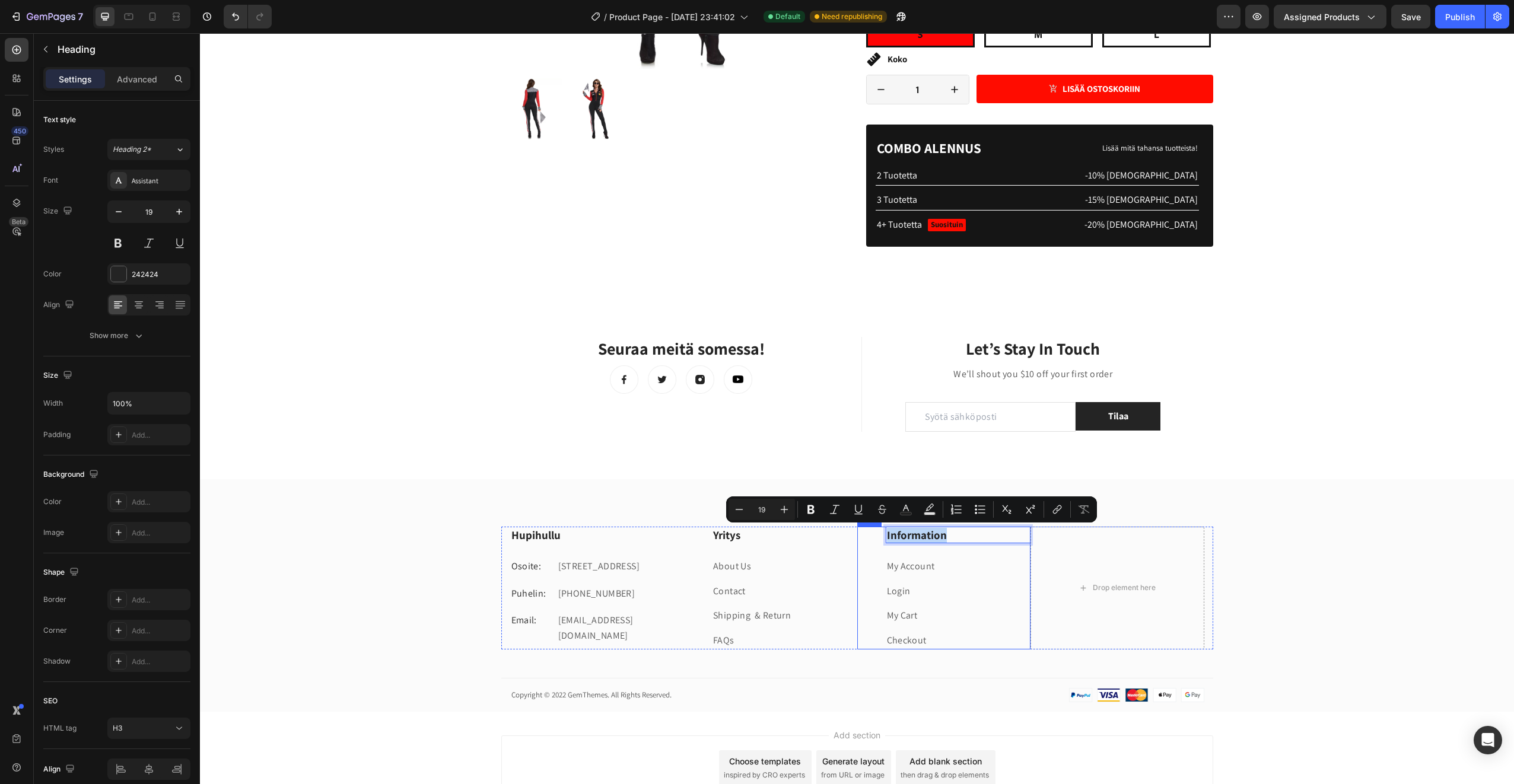
drag, startPoint x: 950, startPoint y: 530, endPoint x: 870, endPoint y: 527, distance: 80.1
click at [870, 527] on div "Information Heading 24 My Account Text block Login Text block My Cart Text bloc…" at bounding box center [944, 588] width 174 height 123
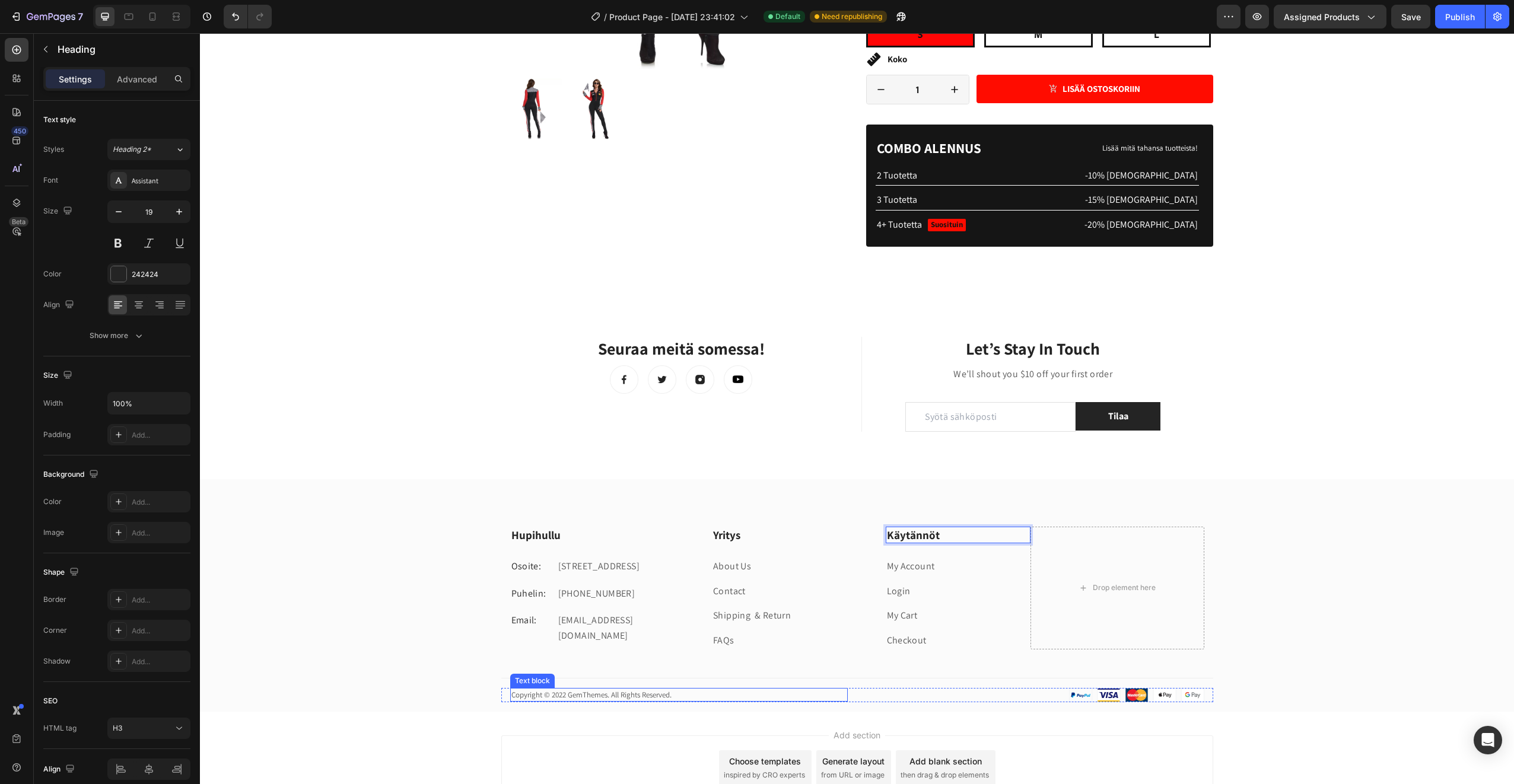
click at [564, 698] on p "Copyright © 2022 GemThemes. All Rights Reserved." at bounding box center [679, 695] width 335 height 12
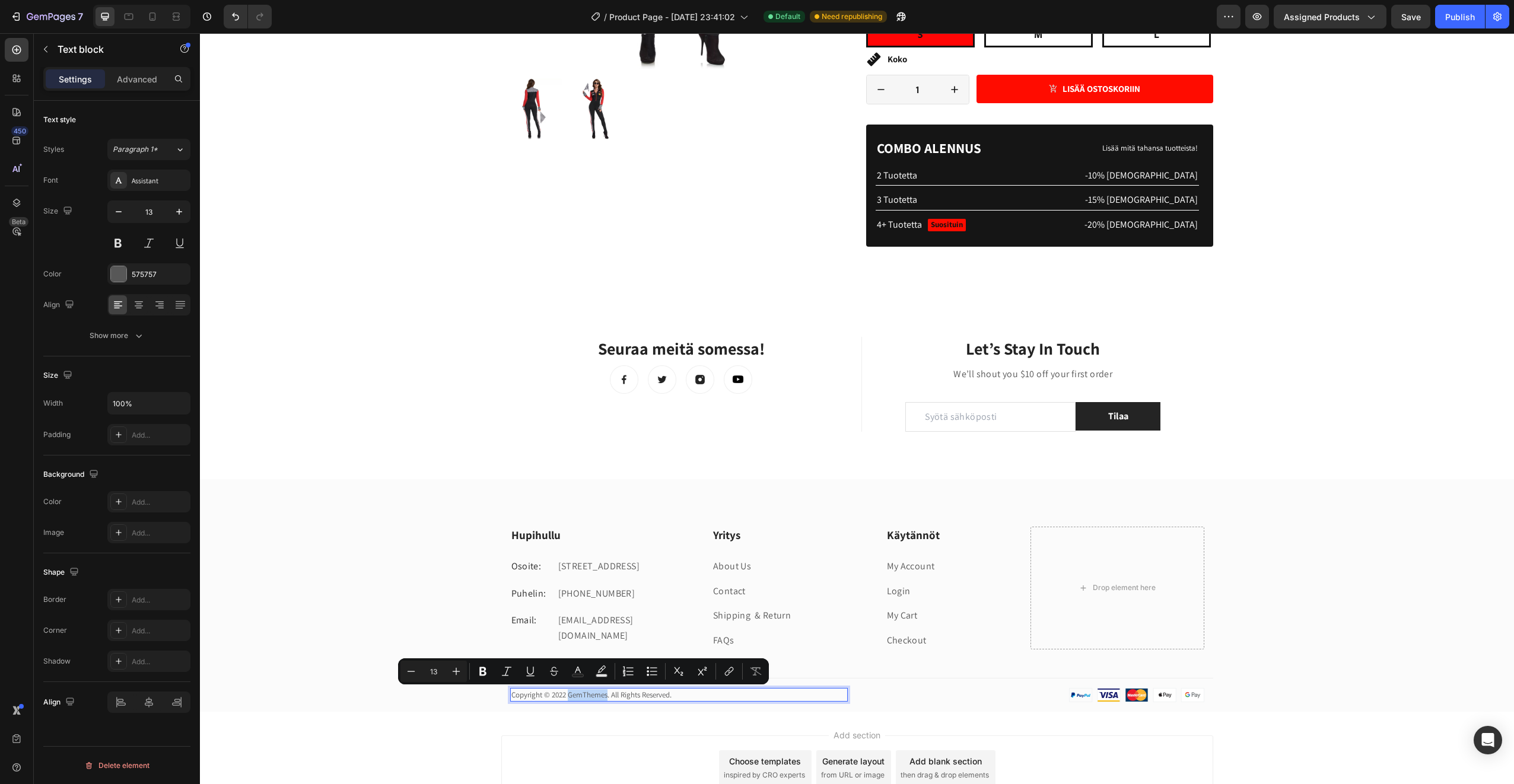
click at [564, 698] on p "Copyright © 2022 GemThemes. All Rights Reserved." at bounding box center [679, 695] width 335 height 12
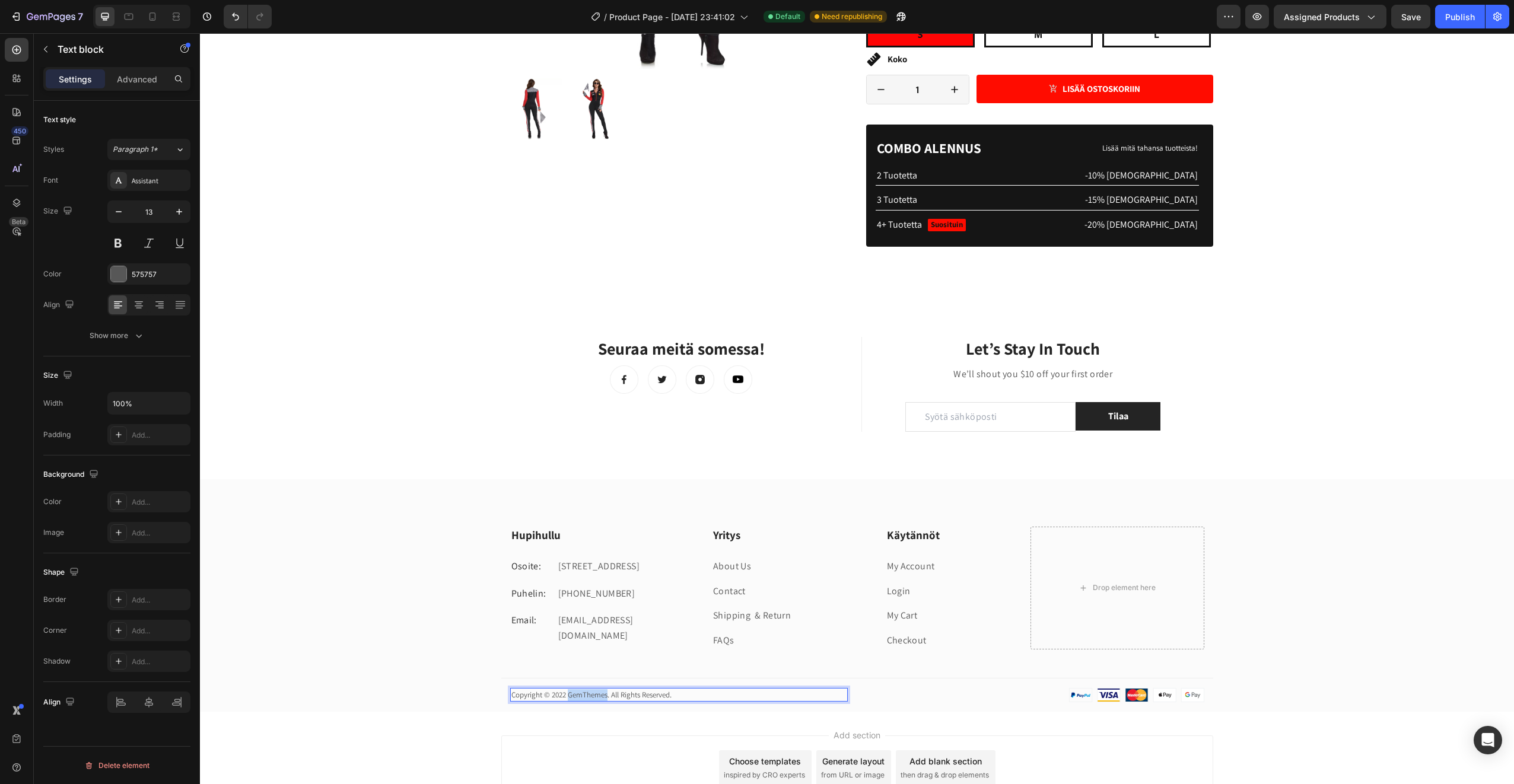
click at [564, 698] on p "Copyright © 2022 GemThemes. All Rights Reserved." at bounding box center [679, 695] width 335 height 12
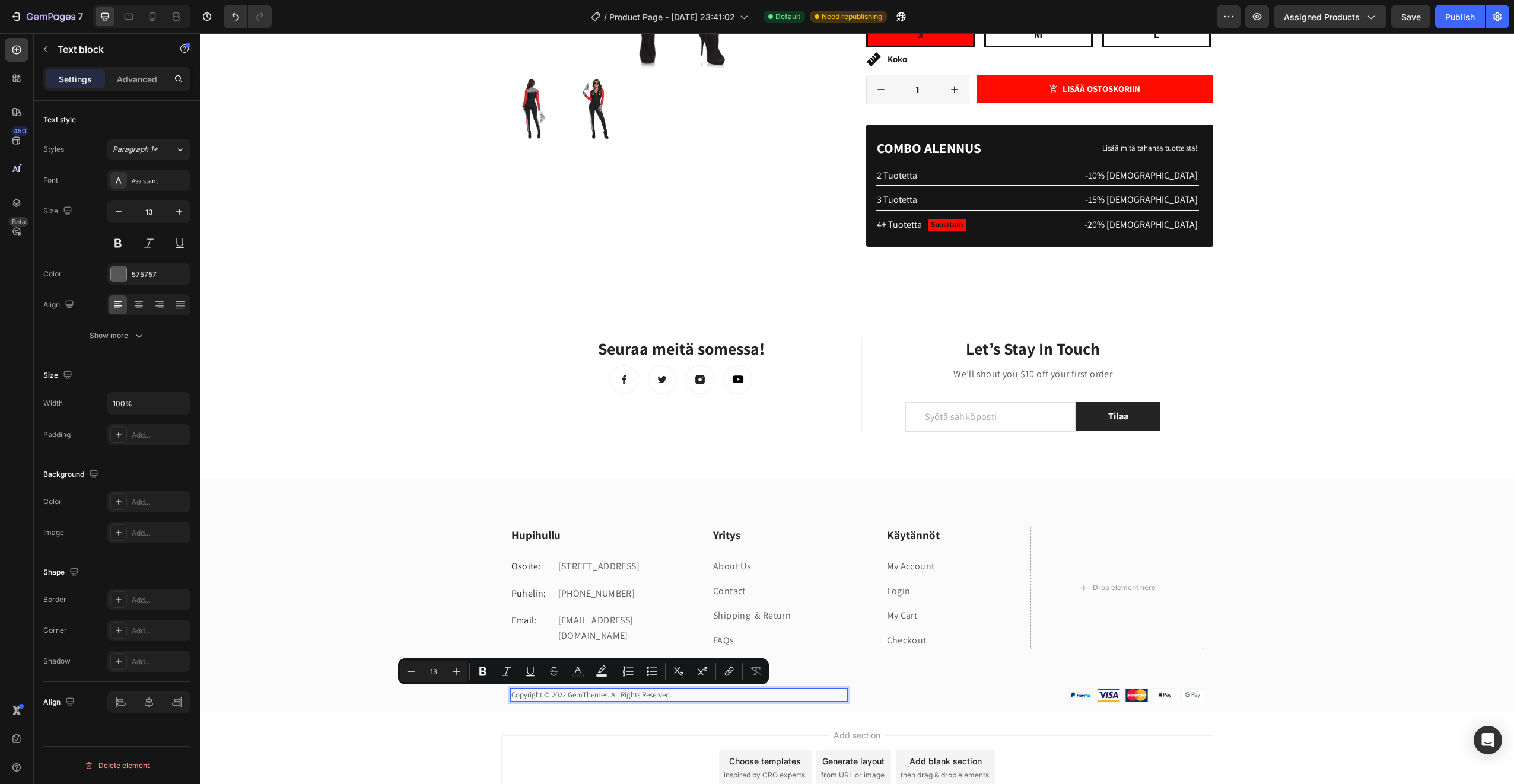
click at [559, 696] on p "Copyright © 2022 GemThemes. All Rights Reserved." at bounding box center [679, 695] width 335 height 12
click at [560, 695] on p "Copyright © 2022 GemThemes. All Rights Reserved." at bounding box center [679, 695] width 335 height 12
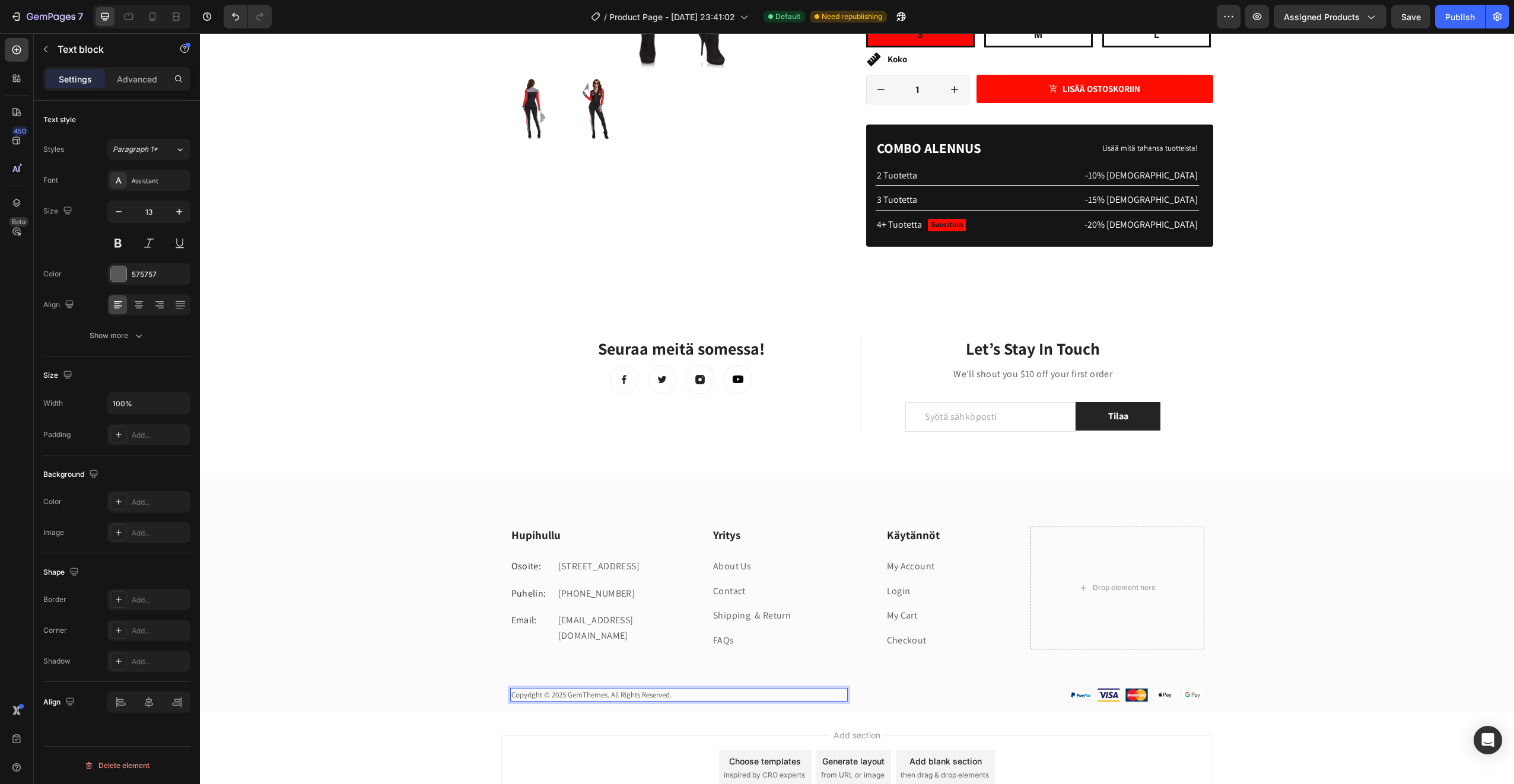
click at [539, 695] on p "Copyright © 2025 GemThemes. All Rights Reserved." at bounding box center [679, 695] width 335 height 12
drag, startPoint x: 538, startPoint y: 695, endPoint x: 503, endPoint y: 690, distance: 35.4
click at [503, 690] on div "Copyright © 2025 GemThemes. All Rights Reserved. Text block 0 Image Row" at bounding box center [858, 695] width 712 height 14
click at [579, 694] on p "Tekijänoikeus © 2025 GemThemes. All Rights Reserved." at bounding box center [679, 695] width 335 height 12
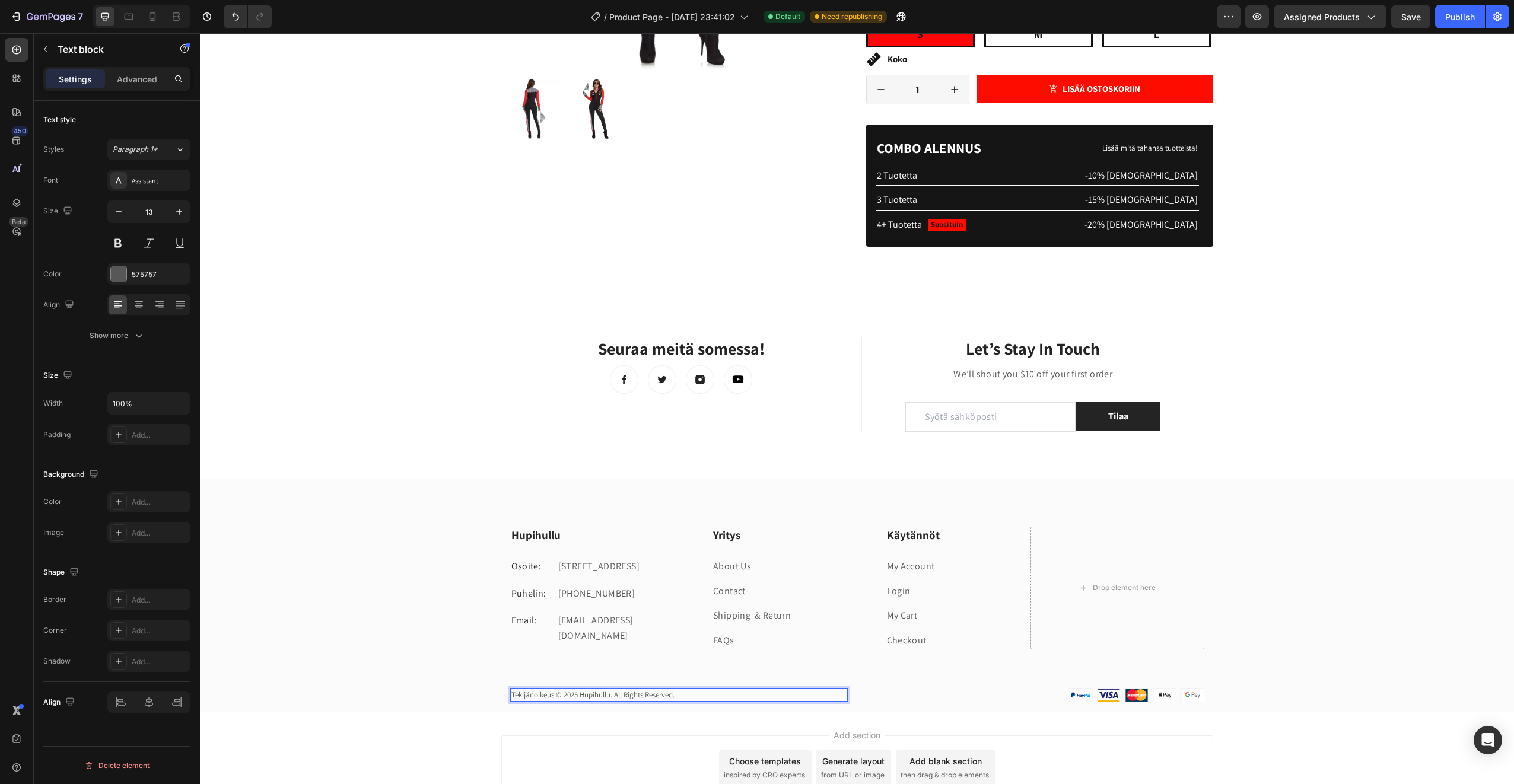
click at [671, 695] on p "Tekijänoikeus © 2025 Hupihullu. All Rights Reserved." at bounding box center [679, 695] width 335 height 12
click at [432, 661] on div "Hupihullu Heading Osoite: Text block Ullantorppa 4, 02750 Espoo Text block Row …" at bounding box center [857, 619] width 1314 height 185
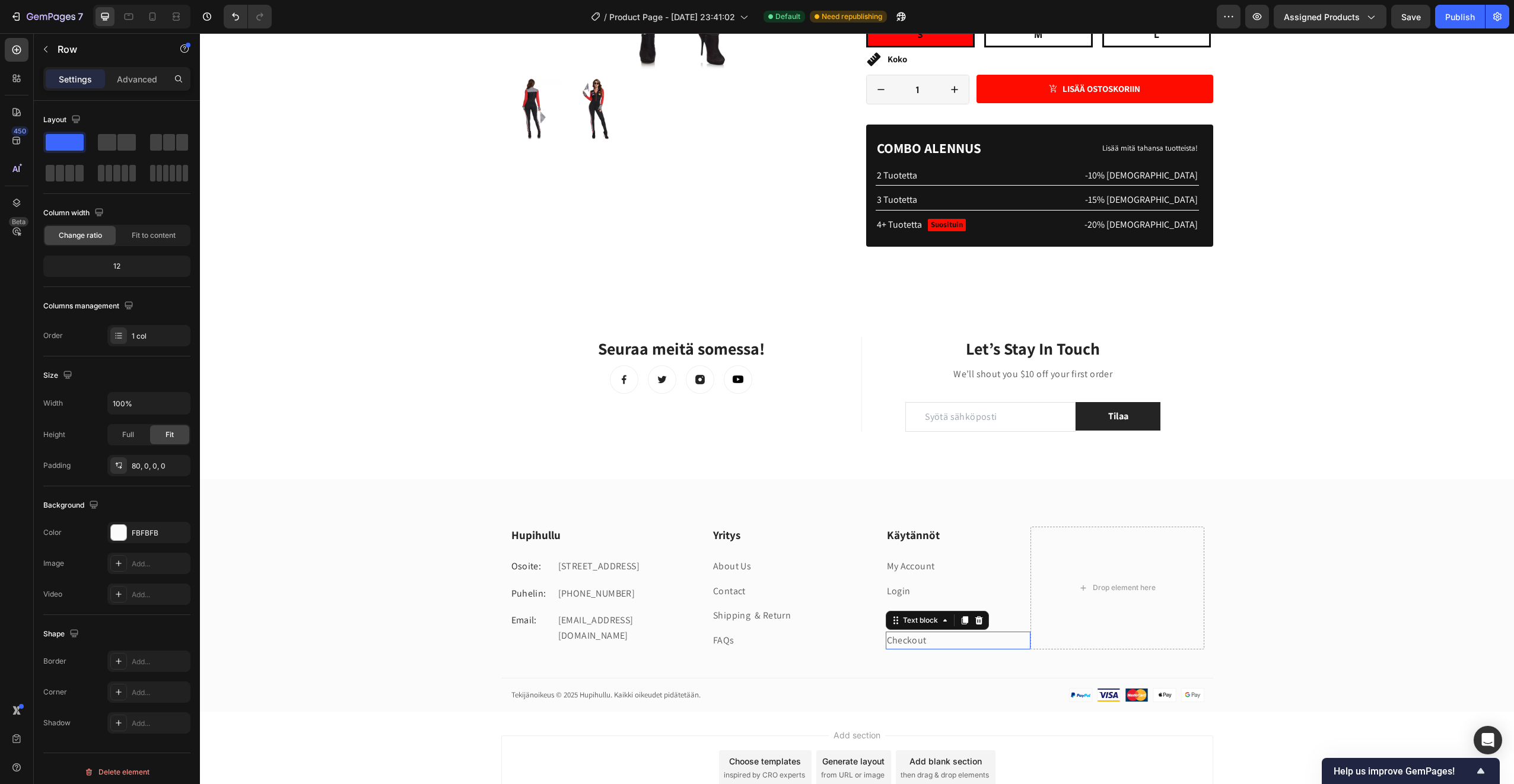
click at [952, 640] on p "Checkout" at bounding box center [958, 640] width 143 height 15
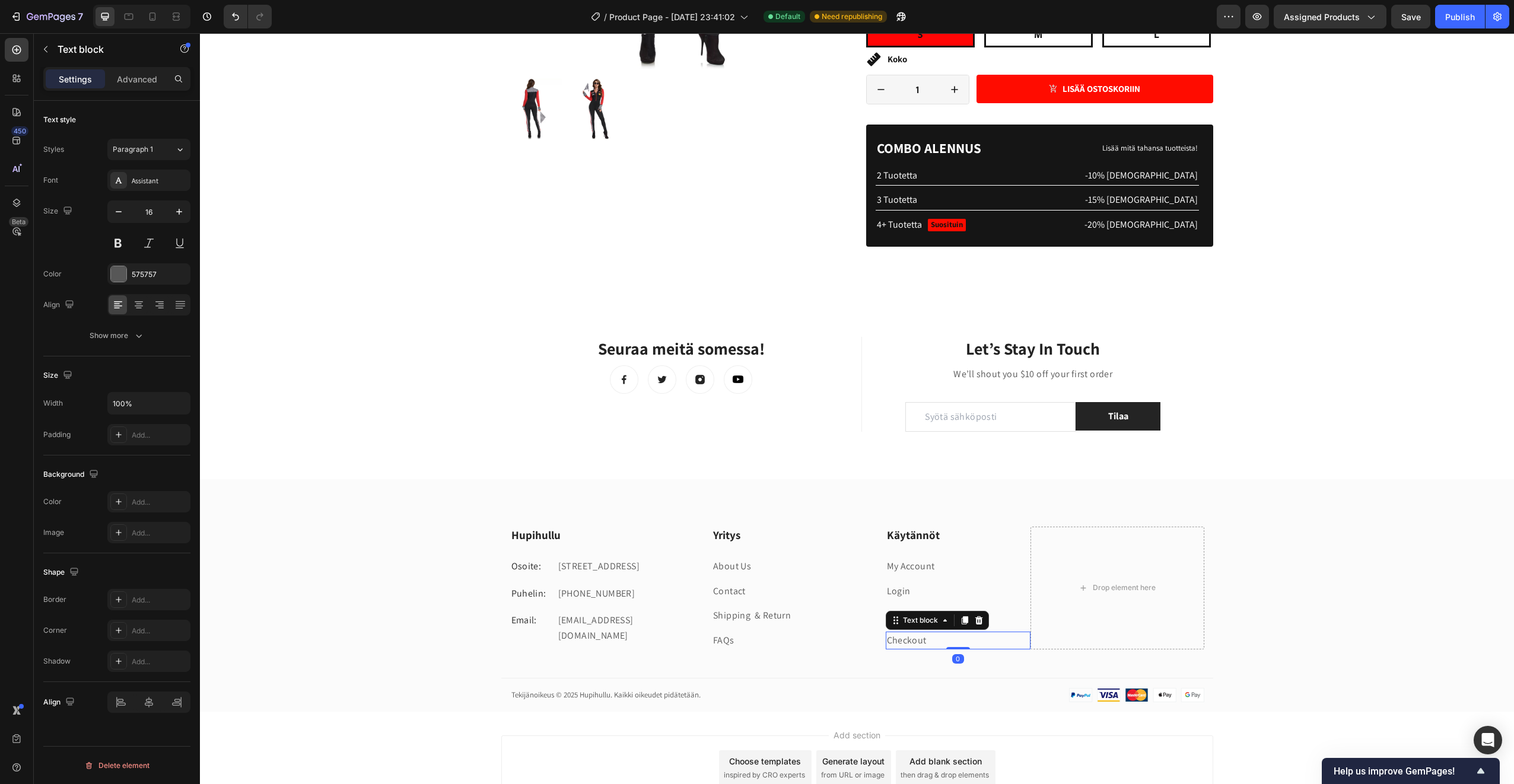
click at [952, 640] on p "Checkout" at bounding box center [958, 640] width 143 height 15
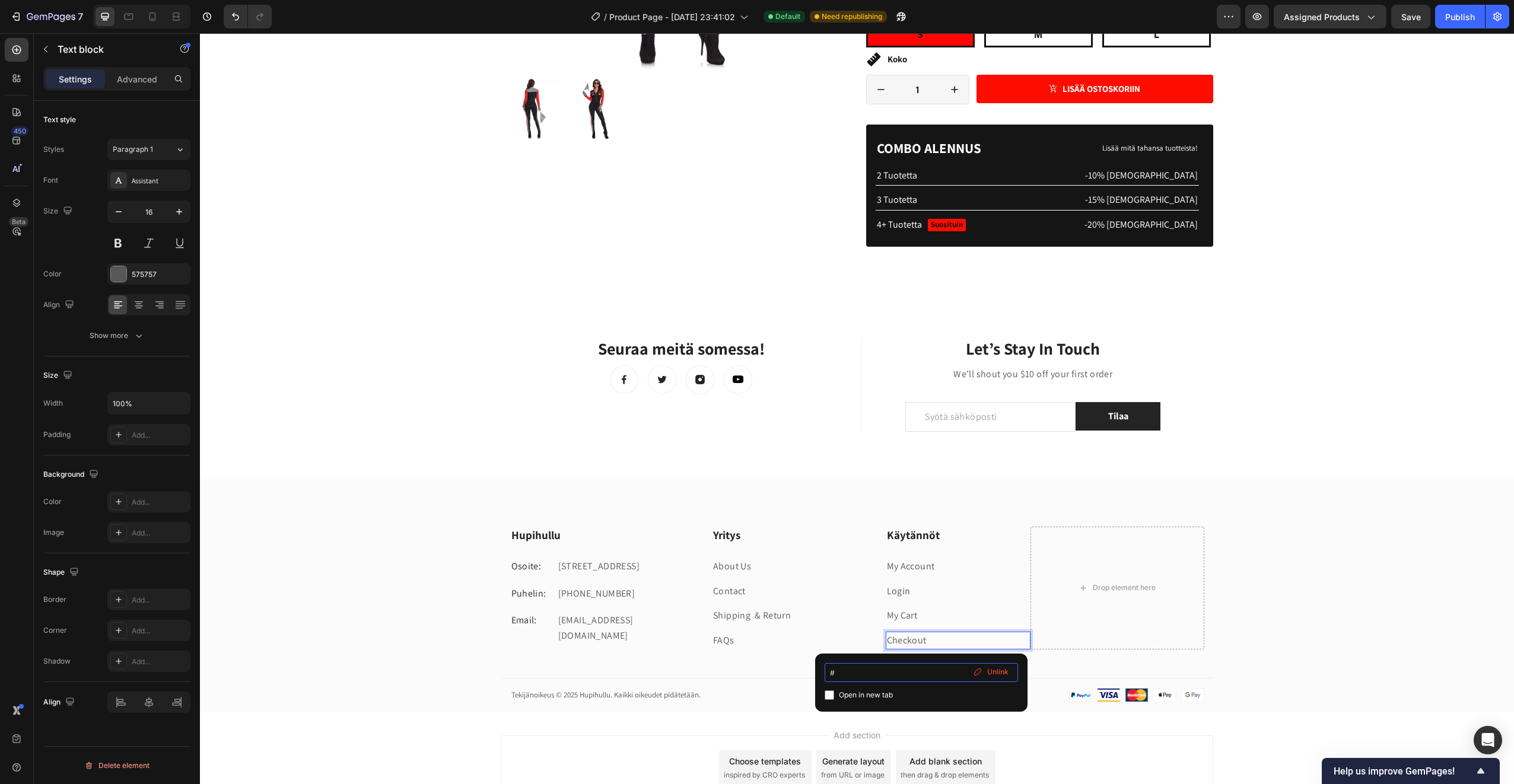
click at [845, 675] on input "#" at bounding box center [921, 672] width 194 height 19
type input "#"
click at [858, 629] on div "Käytännöt Heading My Account Text block Login Text block My Cart Text block Che…" at bounding box center [944, 588] width 174 height 123
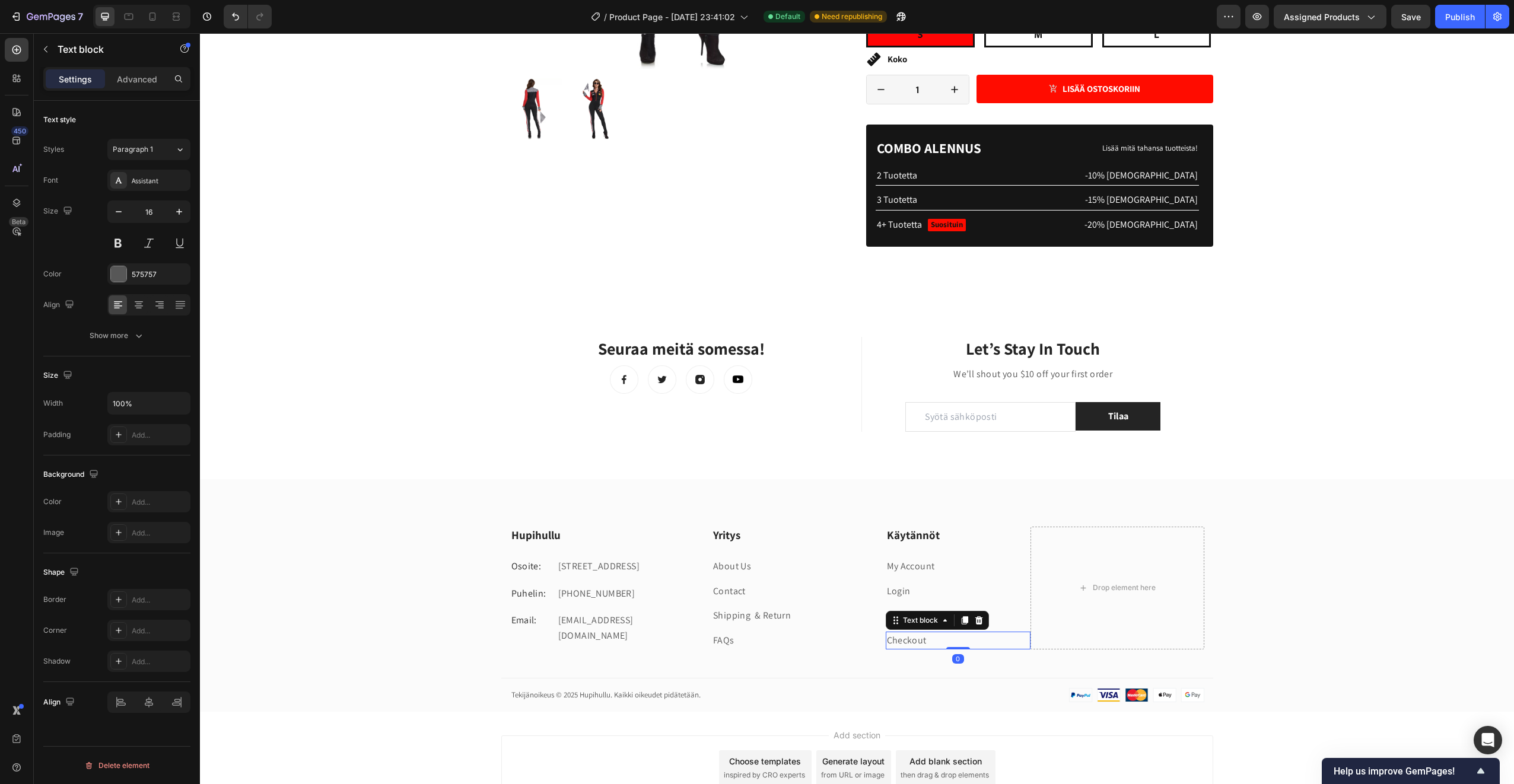
click at [898, 638] on link "Checkout" at bounding box center [907, 640] width 40 height 12
click at [123, 74] on p "Advanced" at bounding box center [137, 79] width 41 height 12
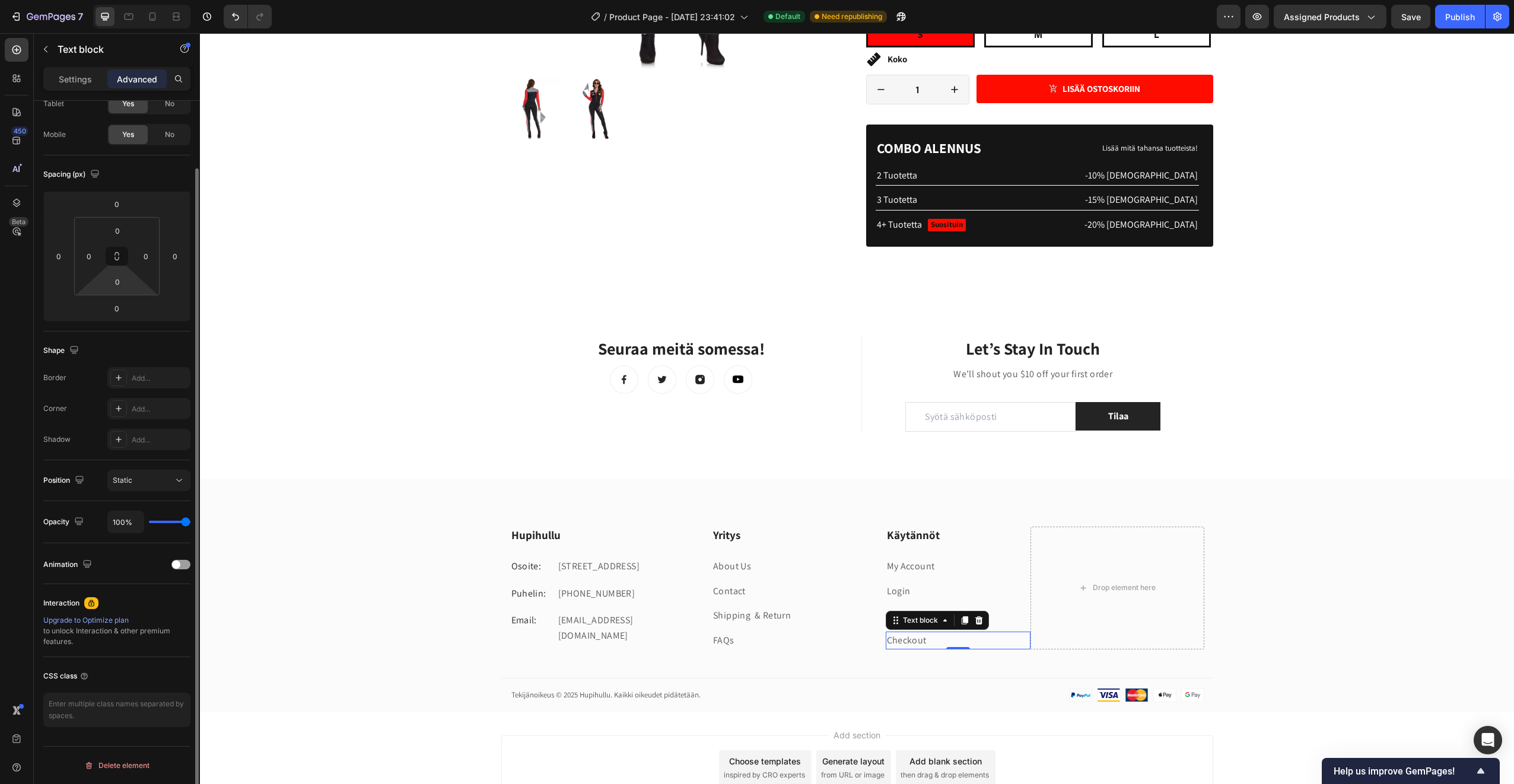
scroll to position [0, 0]
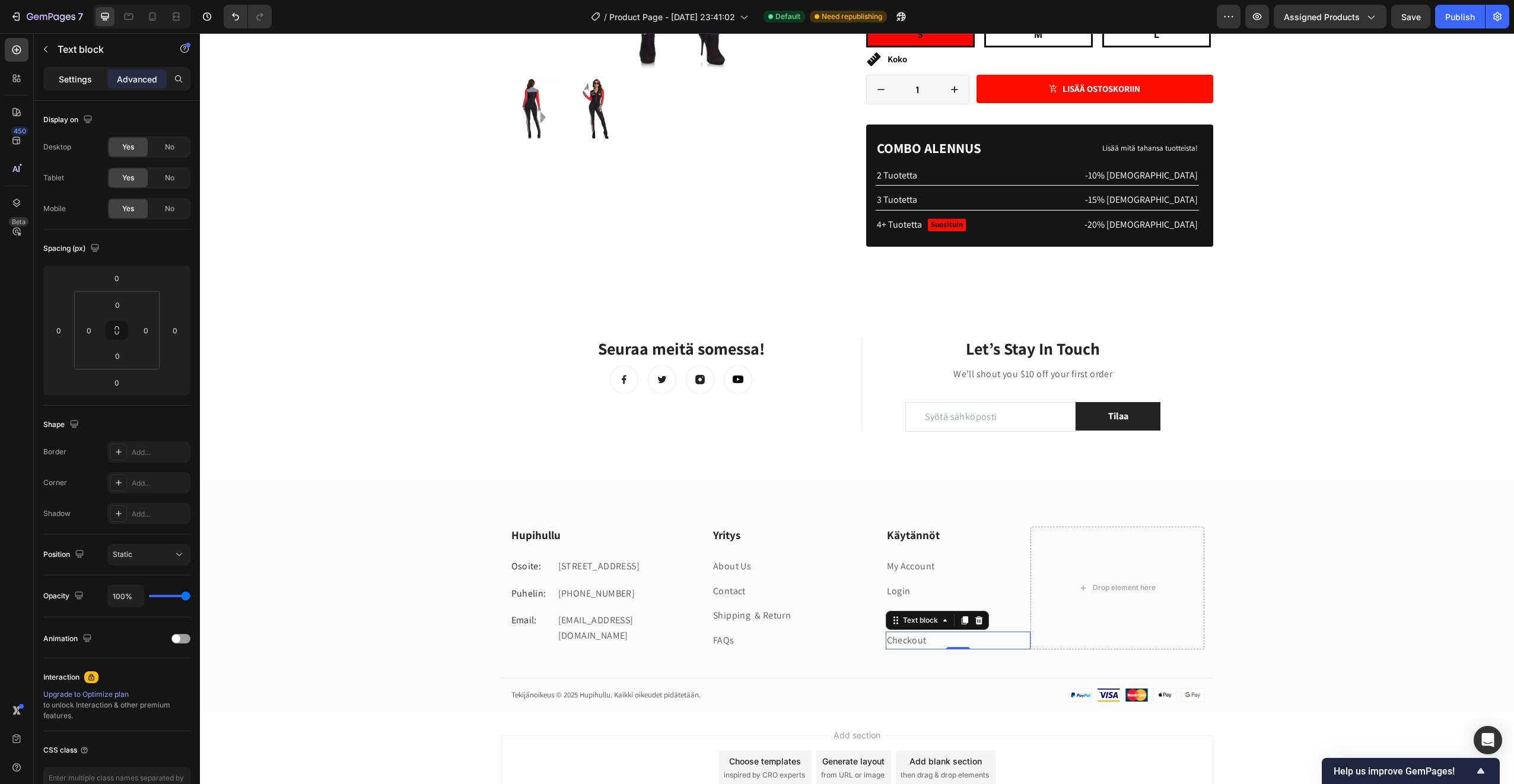
click at [59, 79] on p "Settings" at bounding box center [76, 79] width 33 height 12
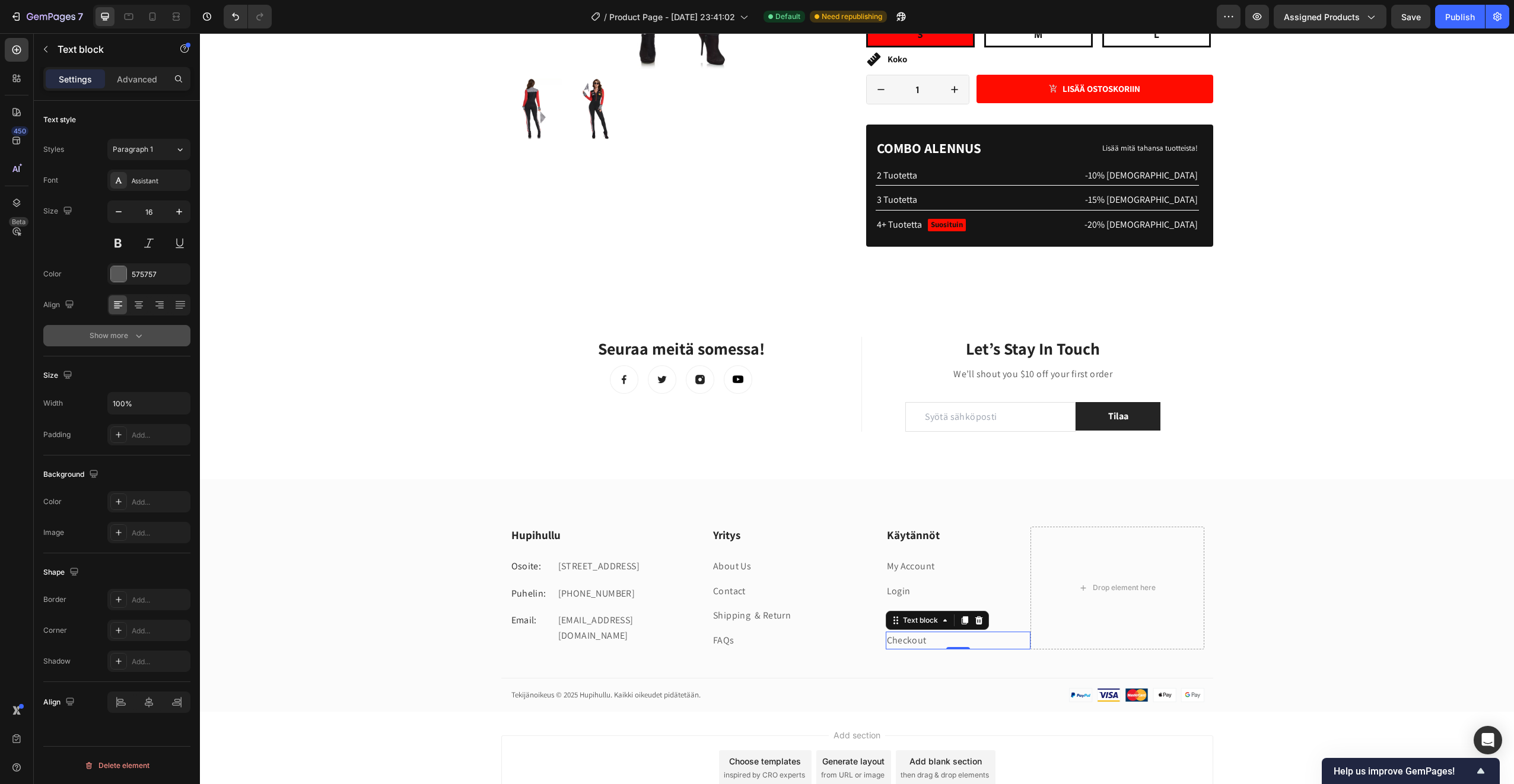
click at [94, 334] on div "Show more" at bounding box center [117, 335] width 55 height 12
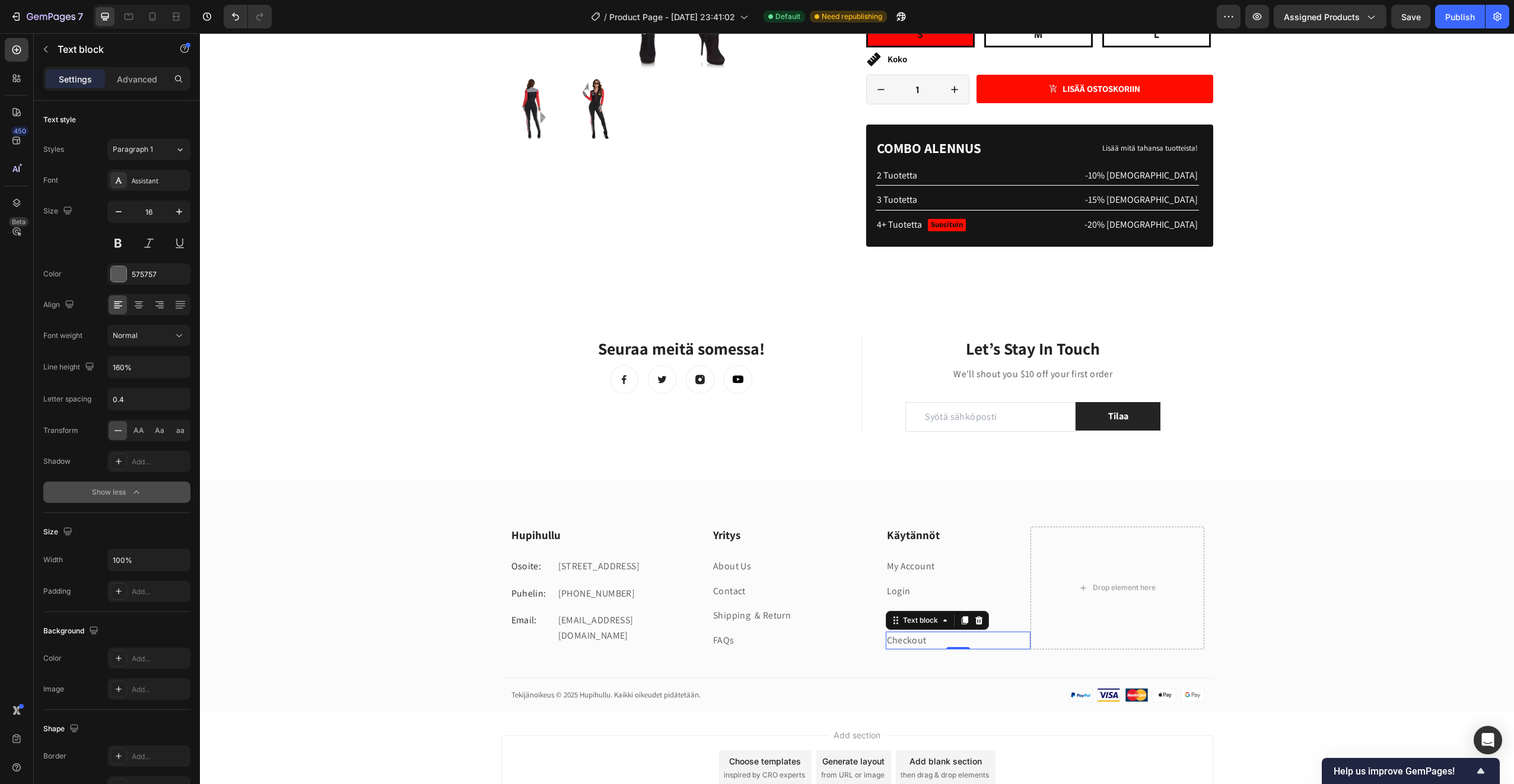
click at [124, 492] on div "Show less" at bounding box center [117, 492] width 50 height 12
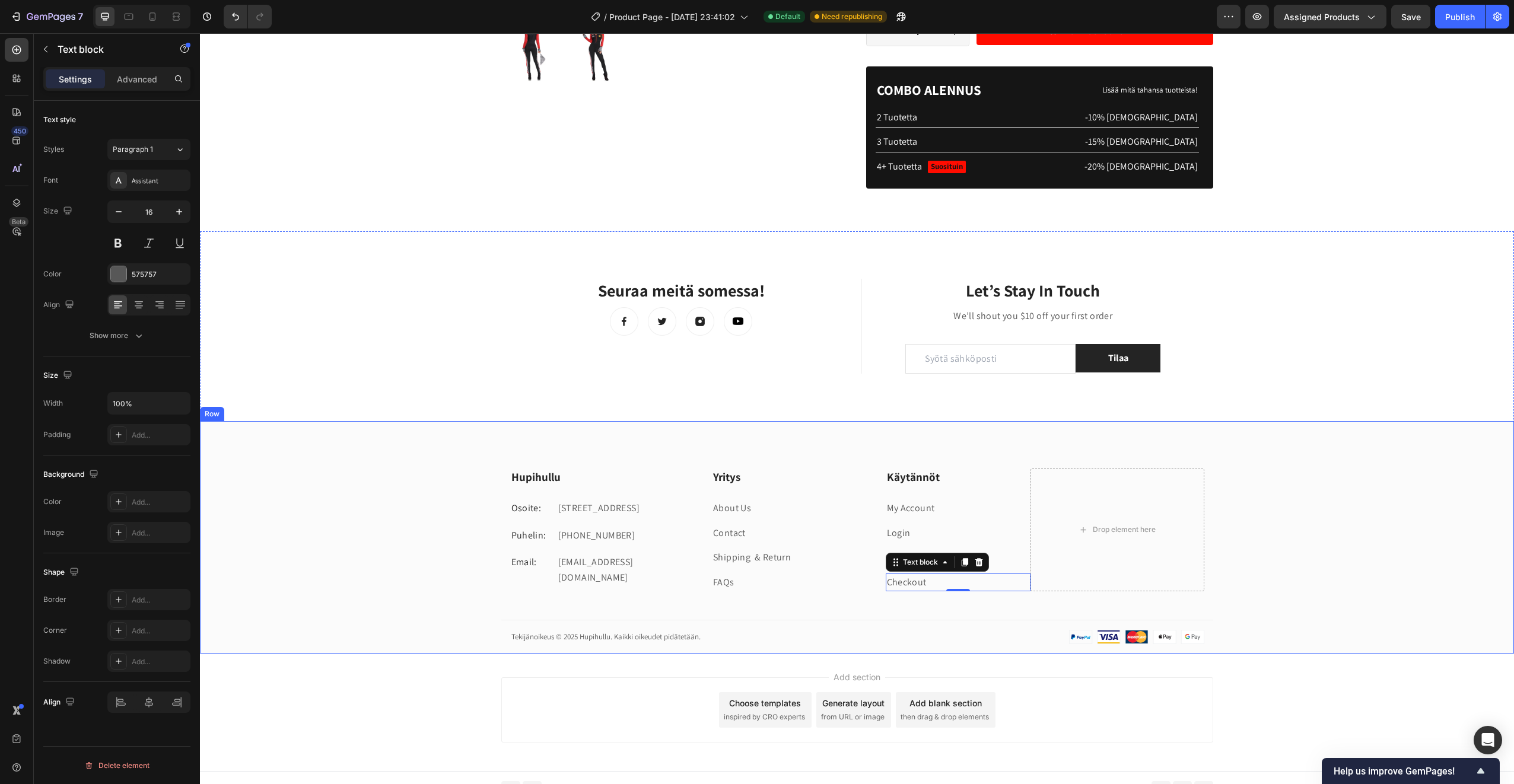
scroll to position [425, 0]
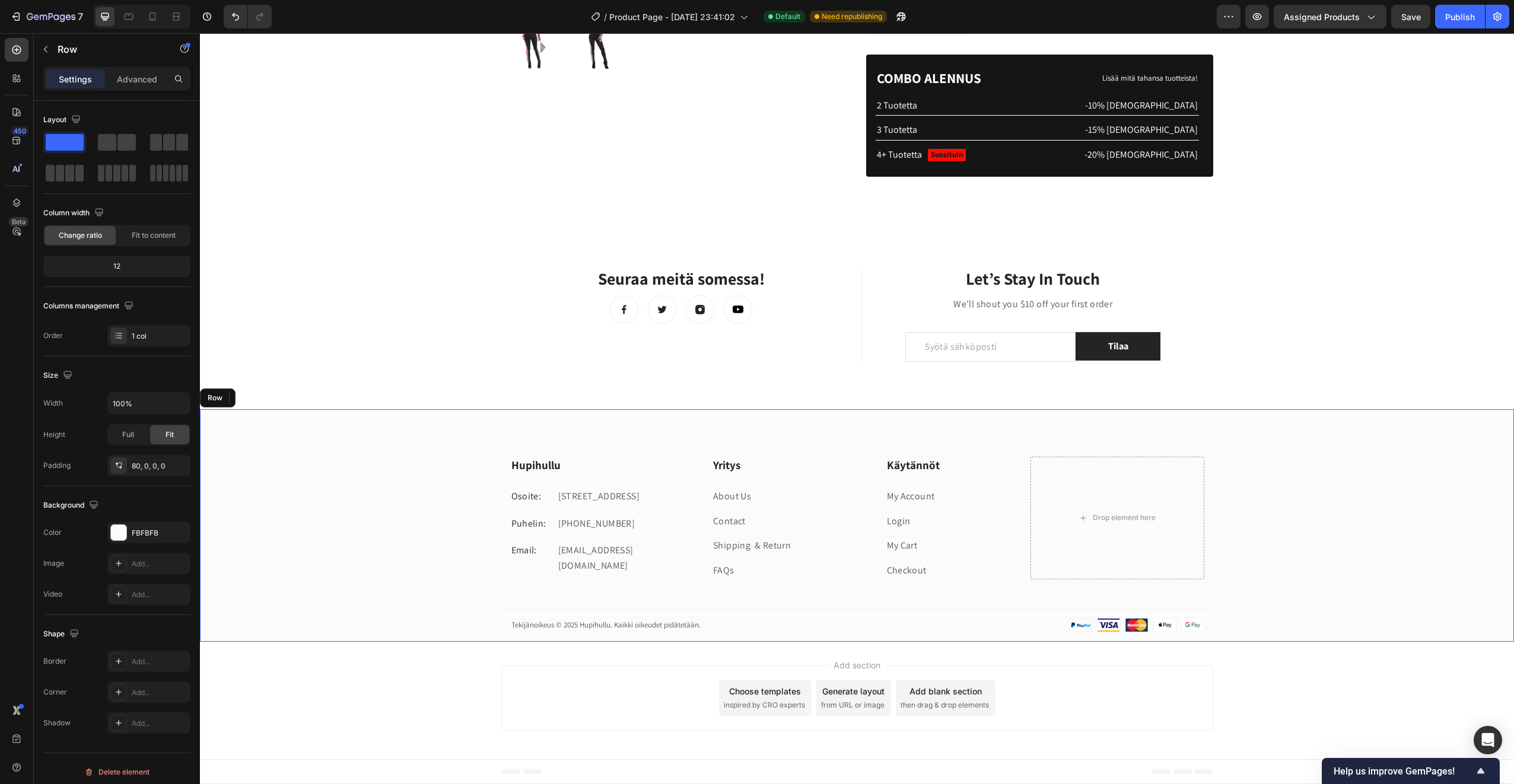
click at [301, 501] on div "Hupihullu Heading Osoite: Text block Ullantorppa 4, 02750 Espoo Text block Row …" at bounding box center [857, 549] width 1314 height 185
click at [117, 534] on div at bounding box center [118, 532] width 15 height 15
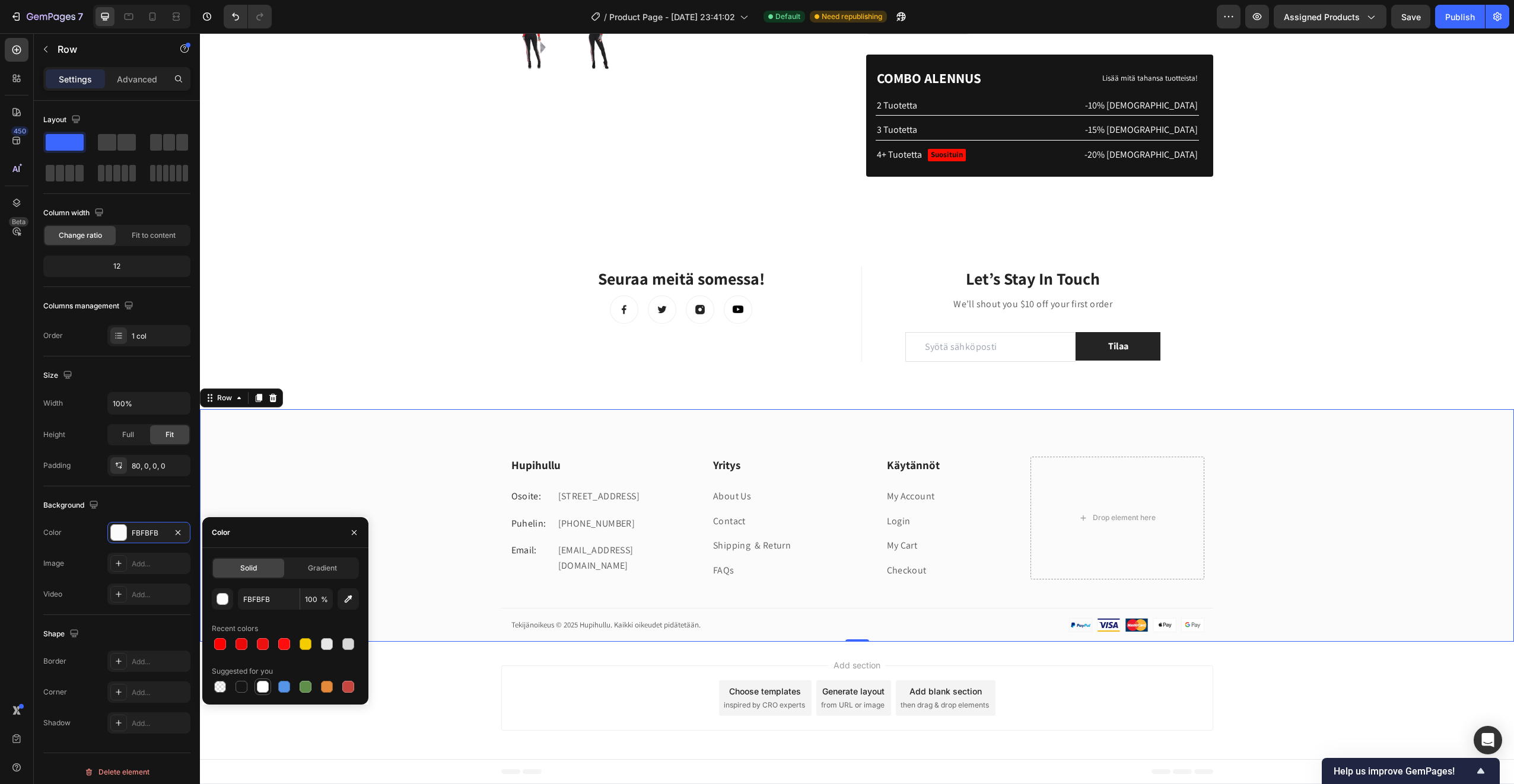
click at [262, 689] on div at bounding box center [262, 686] width 12 height 12
type input "FFFFFF"
click at [569, 702] on div "Add section Choose templates inspired by CRO experts Generate layout from URL o…" at bounding box center [858, 698] width 712 height 65
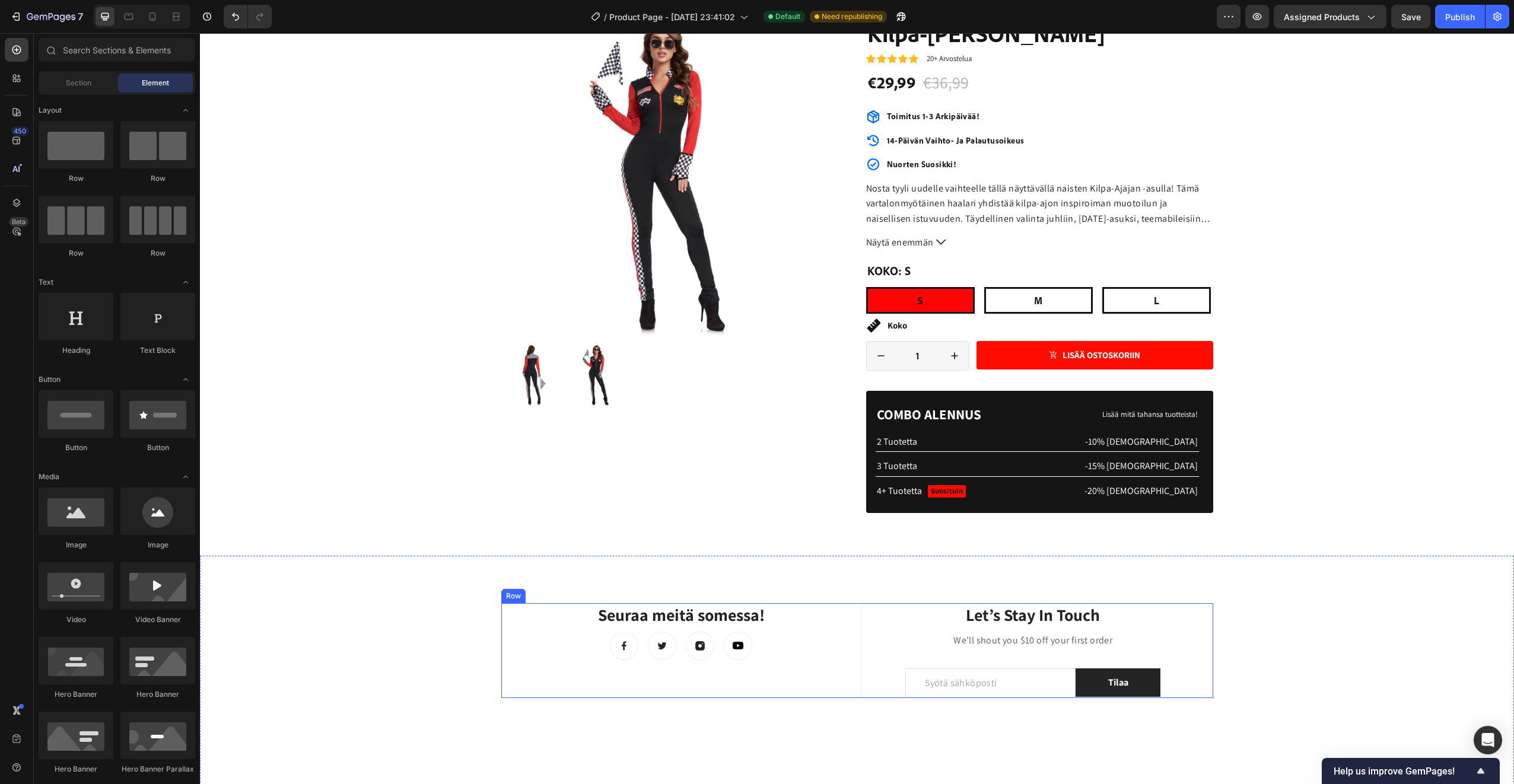
scroll to position [119, 0]
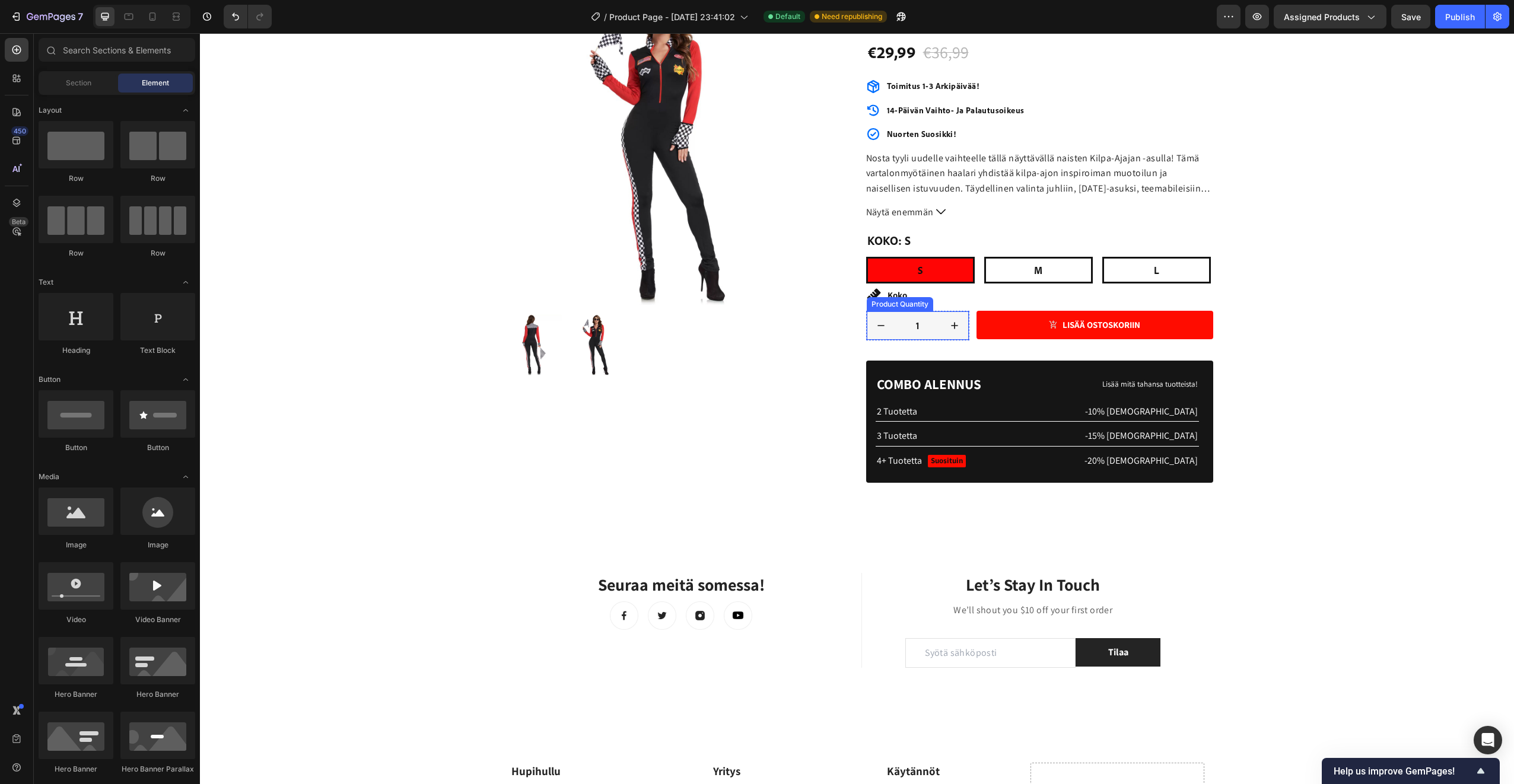
click at [952, 324] on icon "increment" at bounding box center [955, 326] width 6 height 6
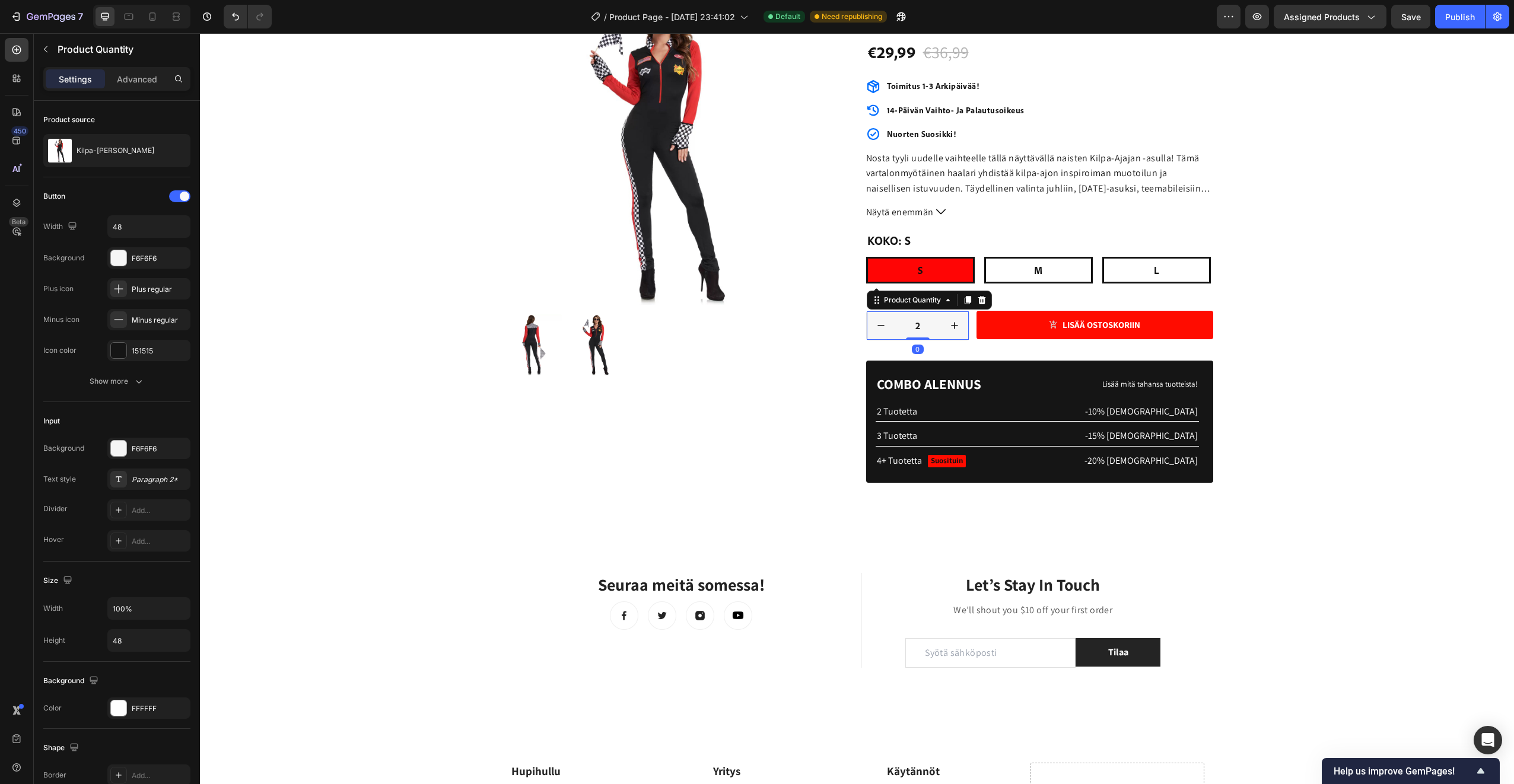
click at [875, 327] on icon "decrement" at bounding box center [881, 325] width 12 height 12
type input "1"
click at [875, 327] on icon "decrement" at bounding box center [881, 325] width 12 height 12
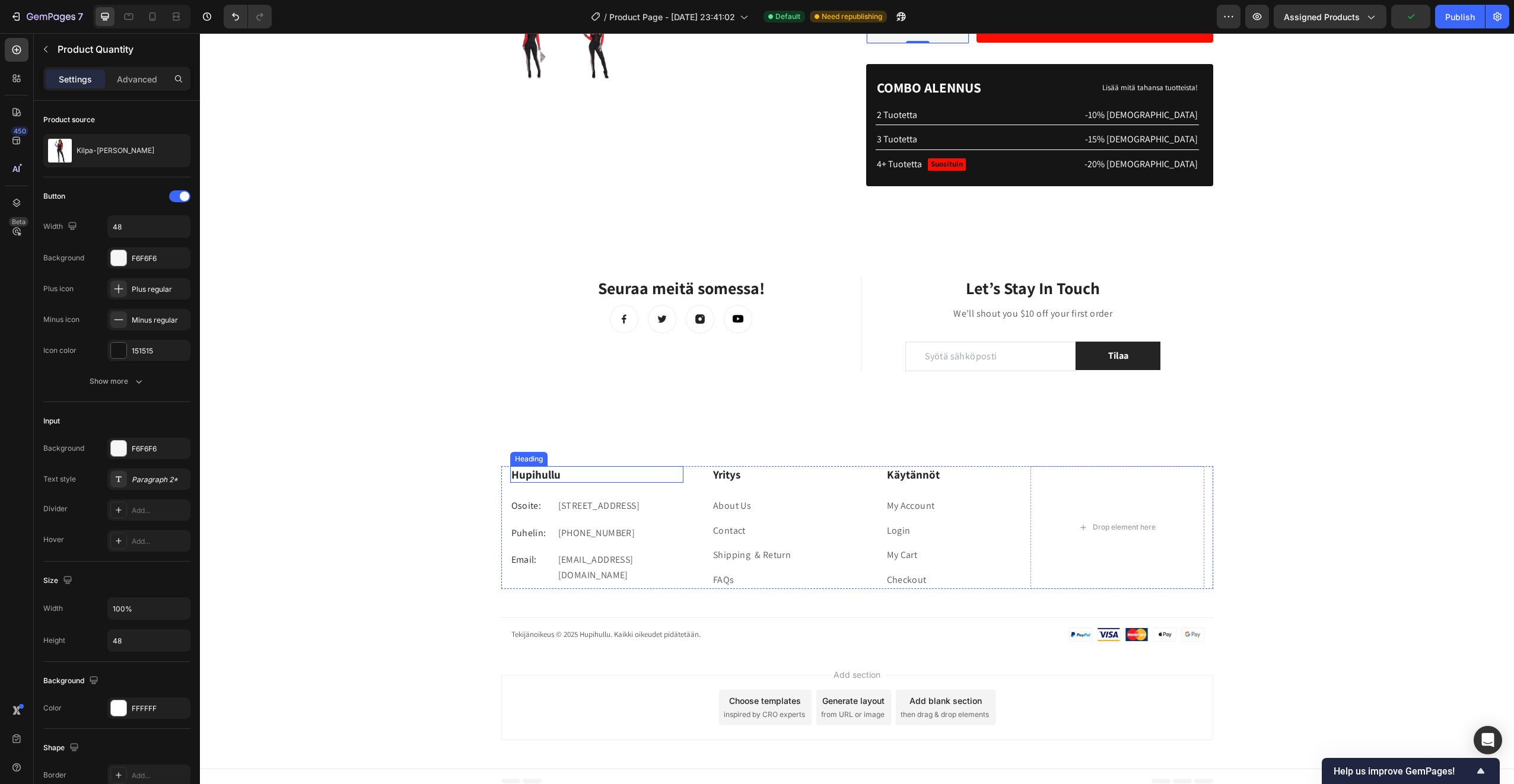
scroll to position [425, 0]
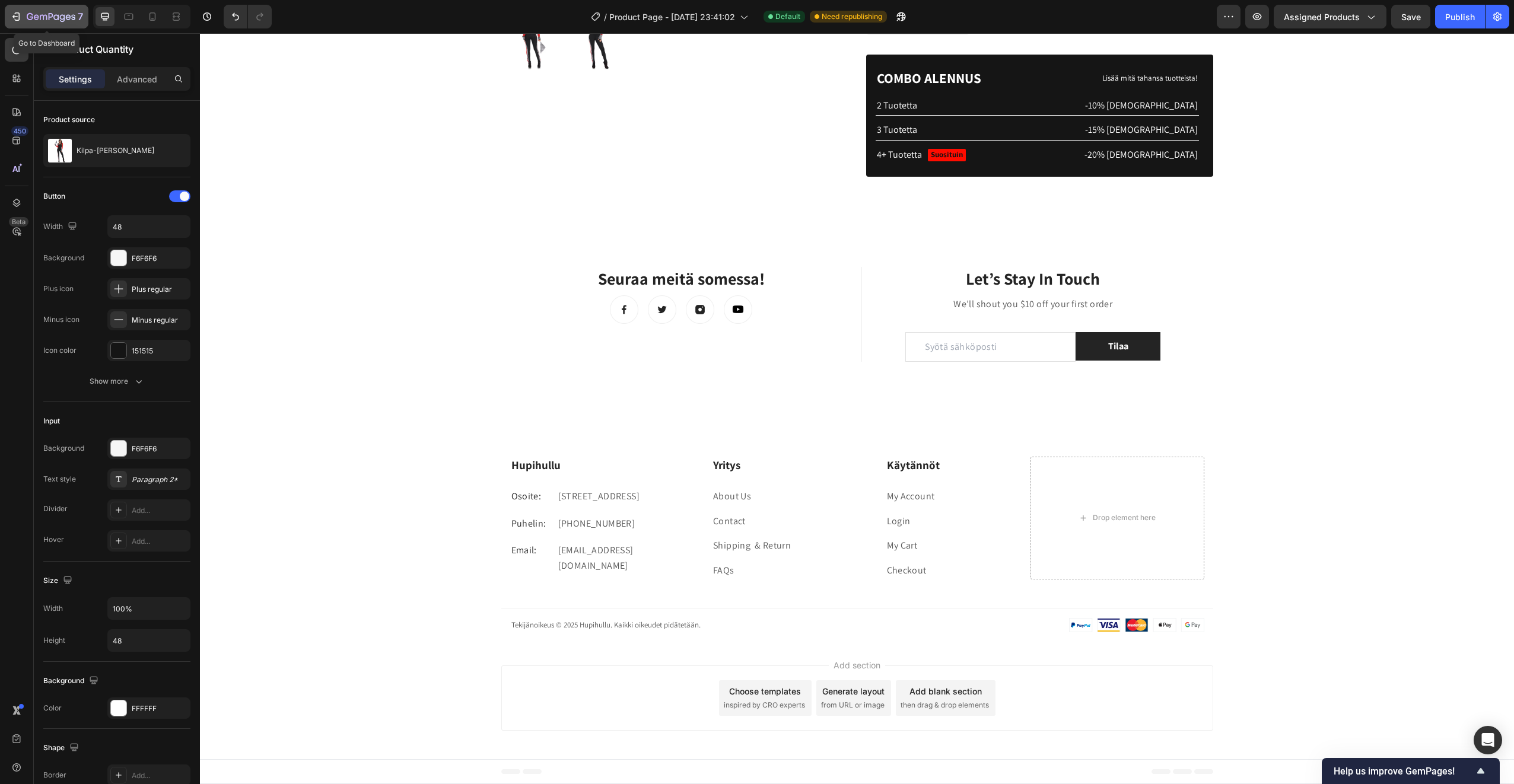
click at [16, 15] on icon "button" at bounding box center [15, 16] width 12 height 12
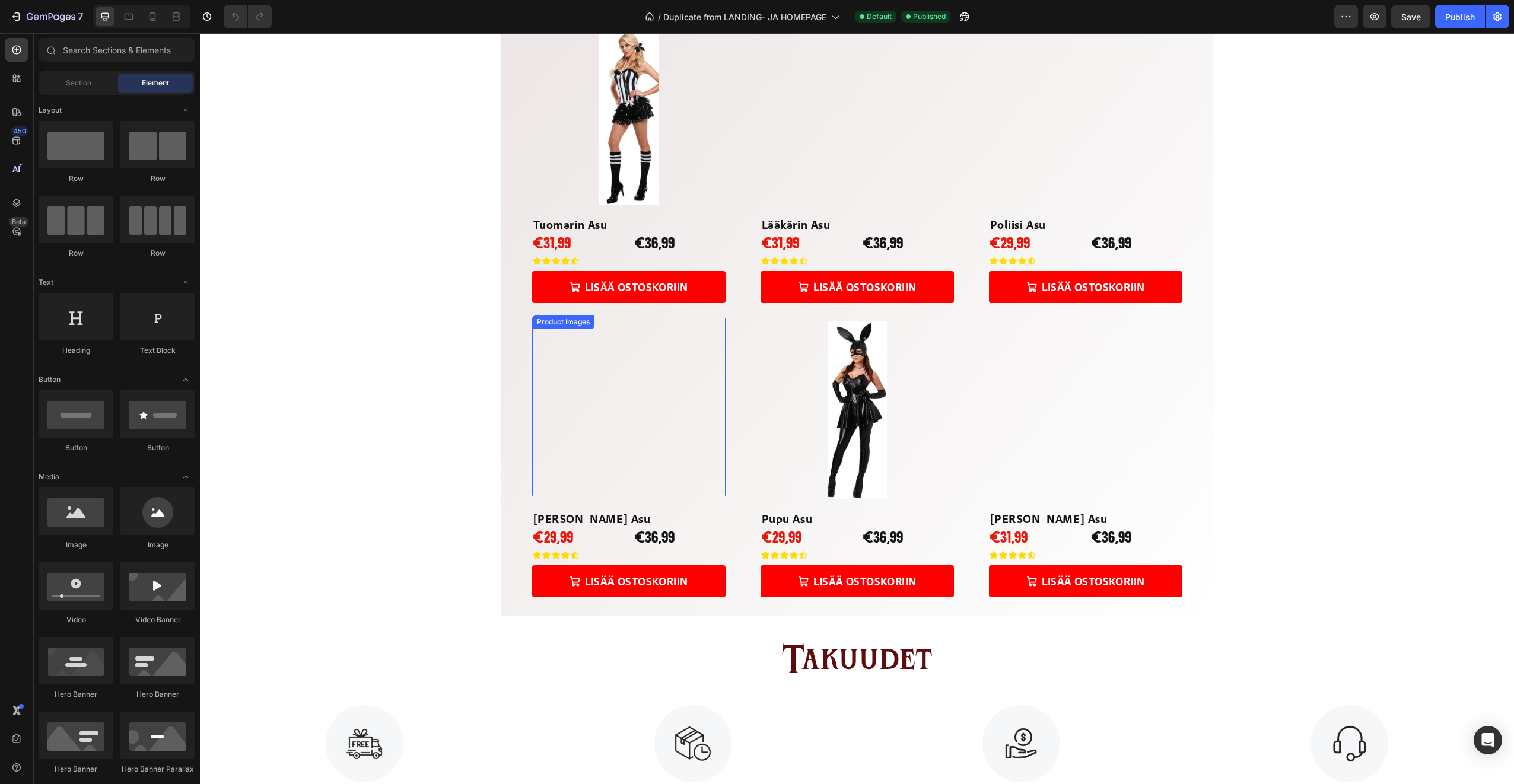
scroll to position [711, 0]
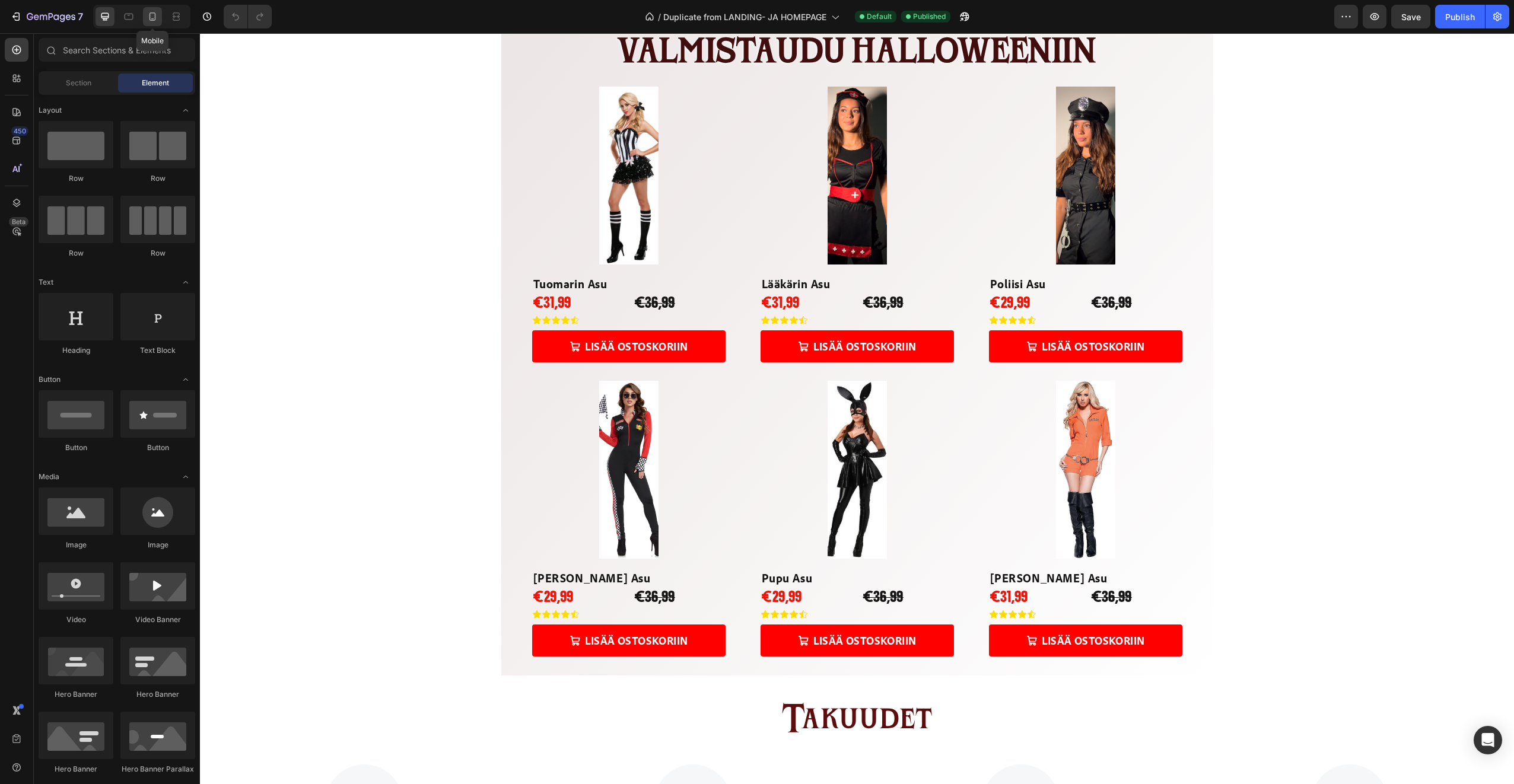
click at [157, 20] on icon at bounding box center [152, 16] width 12 height 12
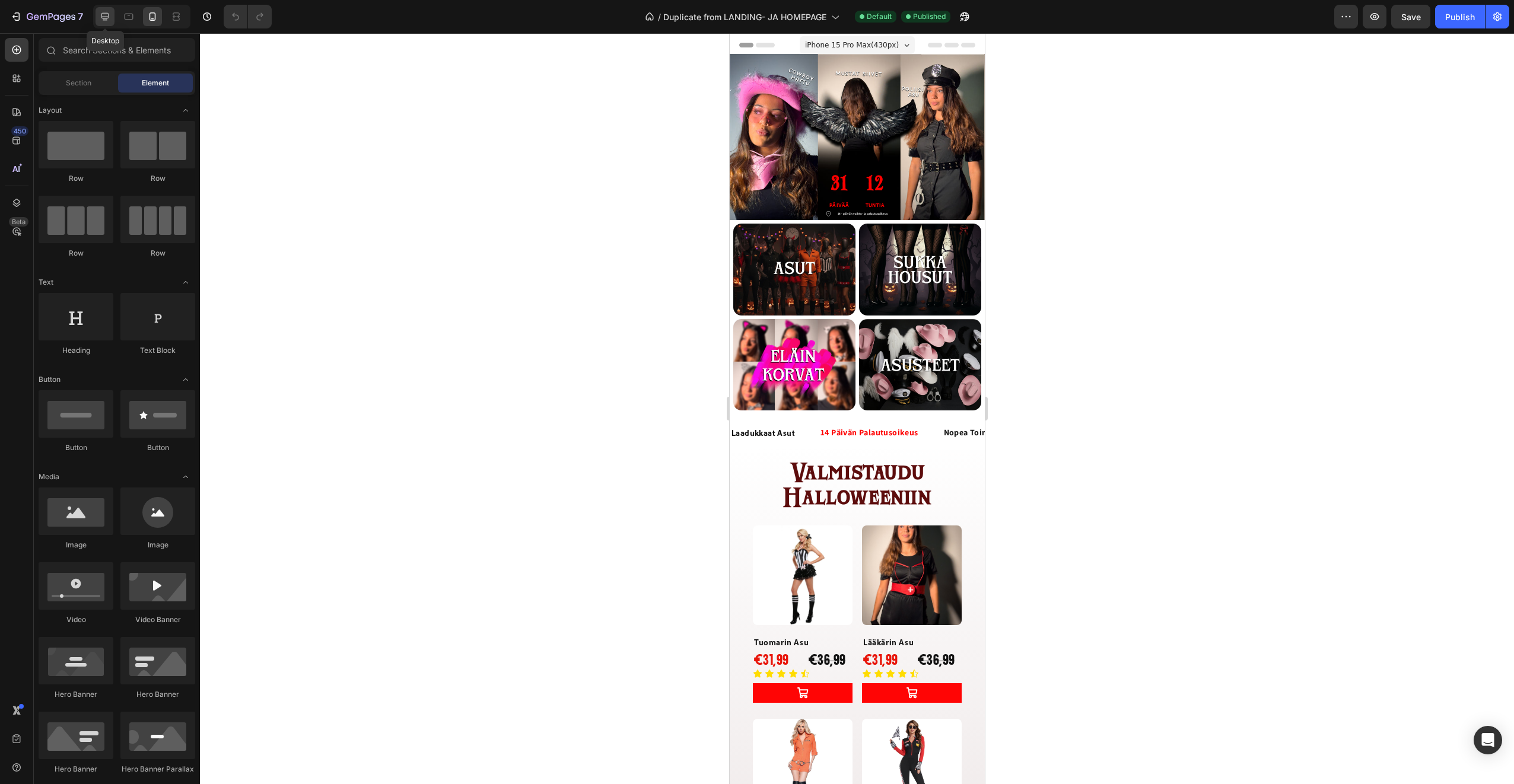
click at [105, 14] on icon at bounding box center [105, 17] width 8 height 8
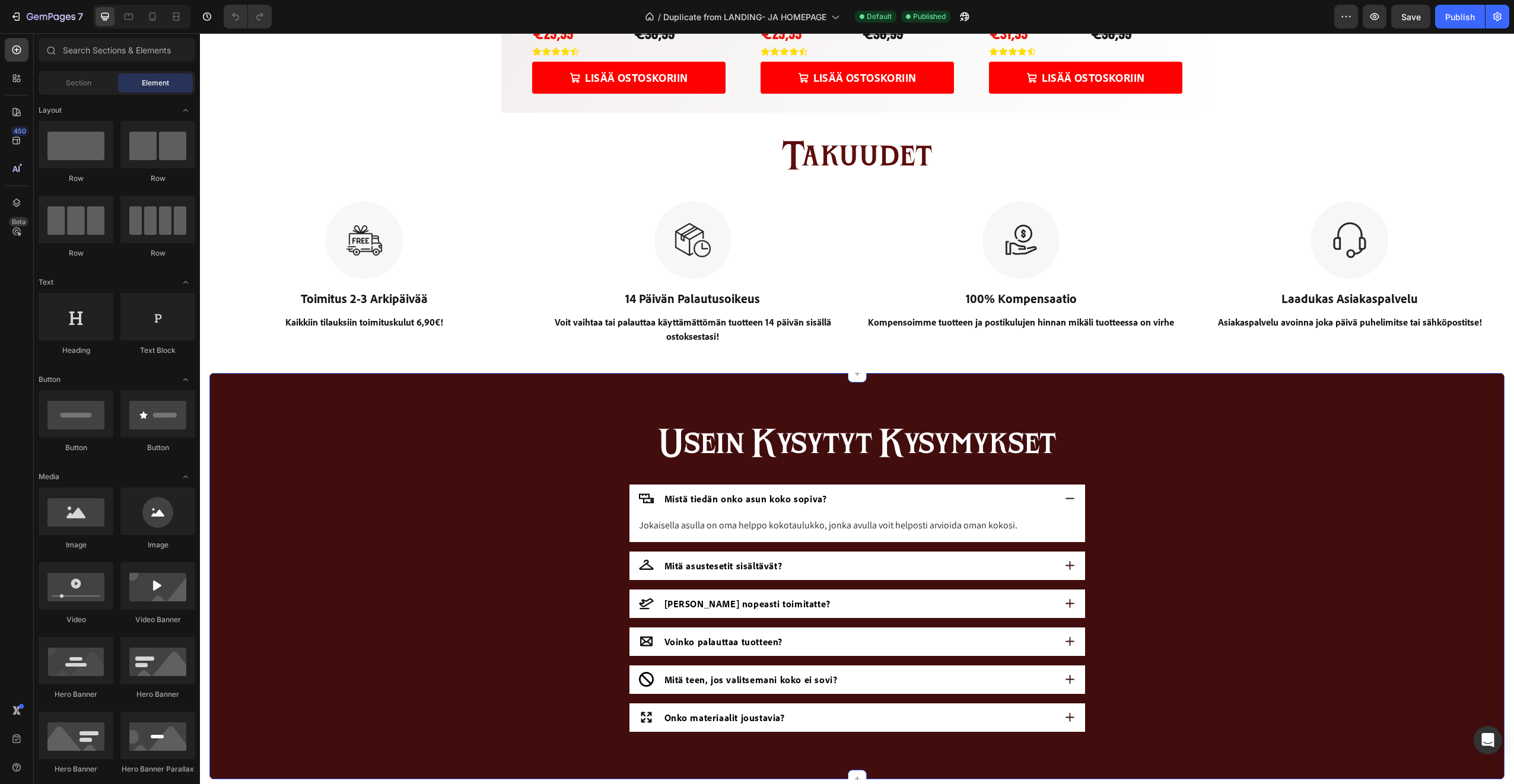
scroll to position [1364, 0]
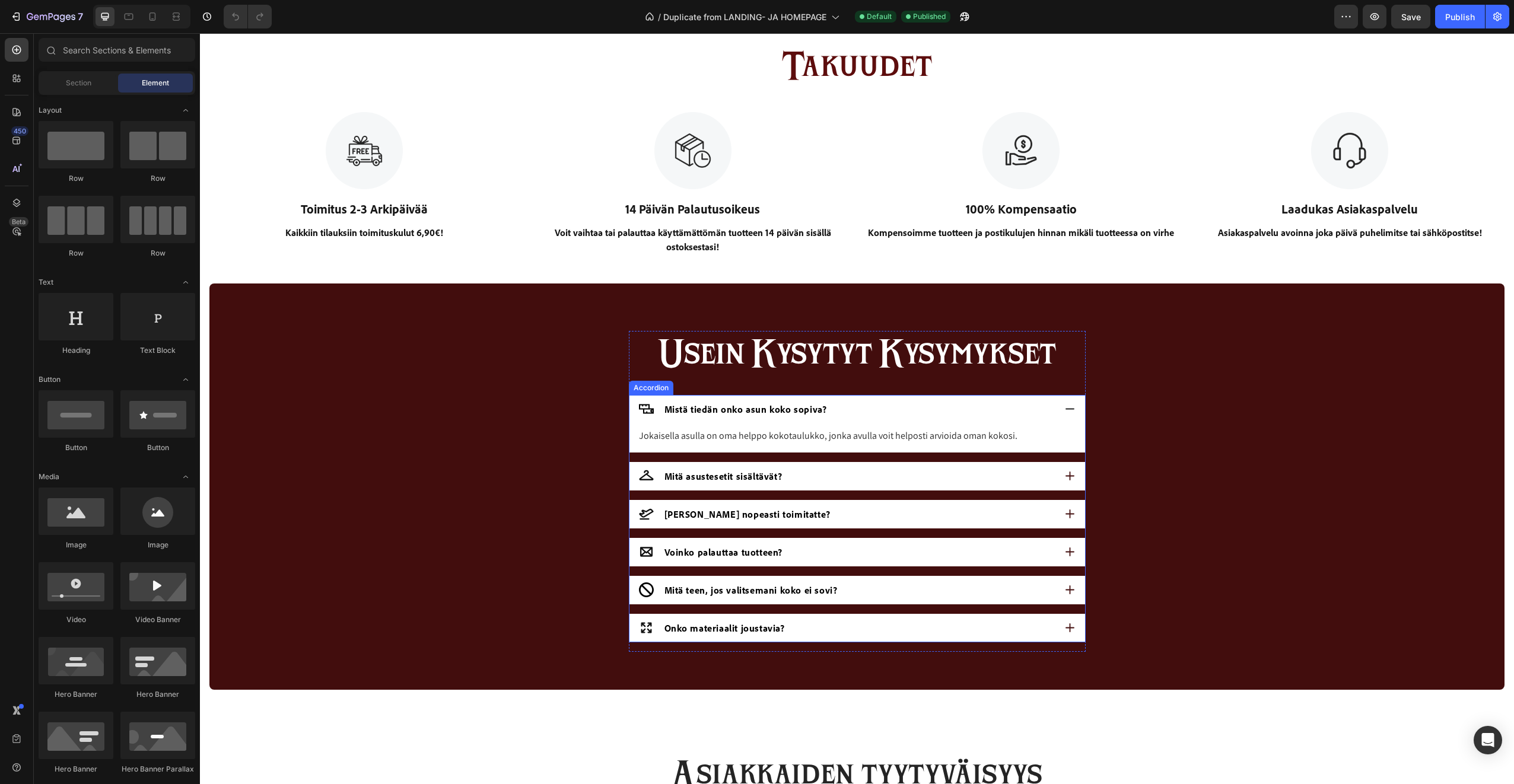
click at [1065, 406] on icon at bounding box center [1070, 409] width 11 height 11
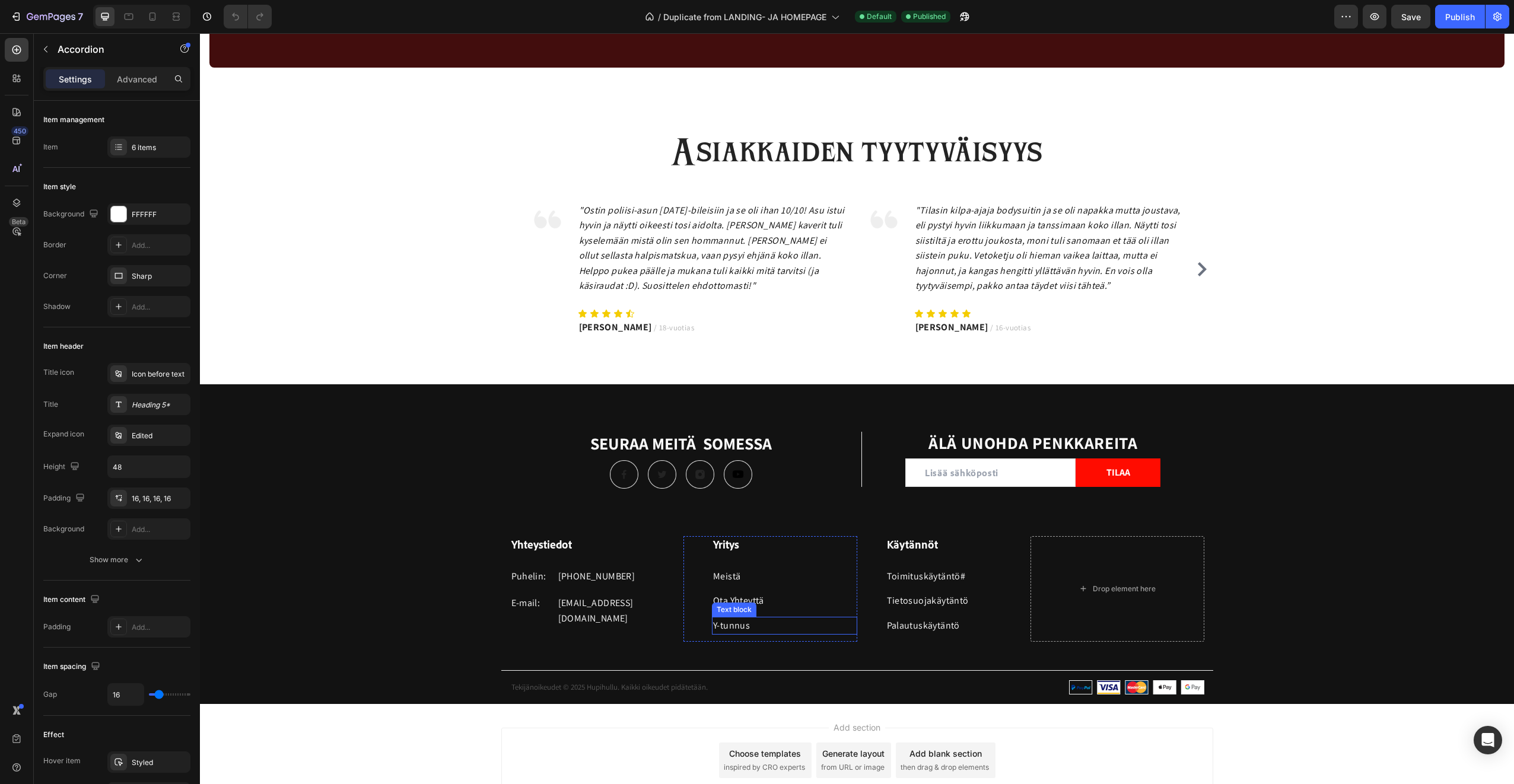
scroll to position [2020, 0]
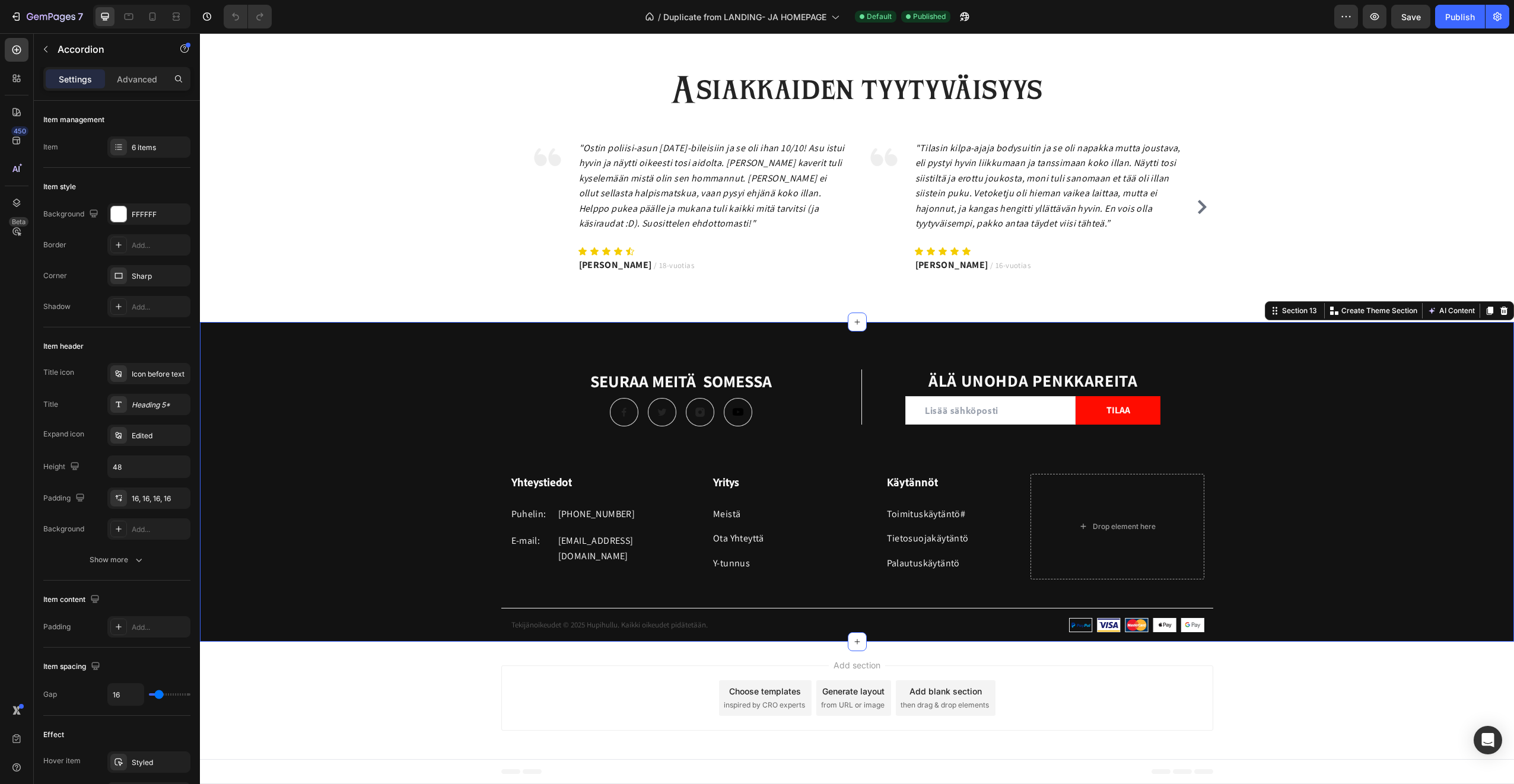
click at [393, 370] on div "SEURAA MEITÄ SOMESSA Heading Image Image Image Image Row Title Line ÄLÄ UNOHDA …" at bounding box center [857, 505] width 1314 height 272
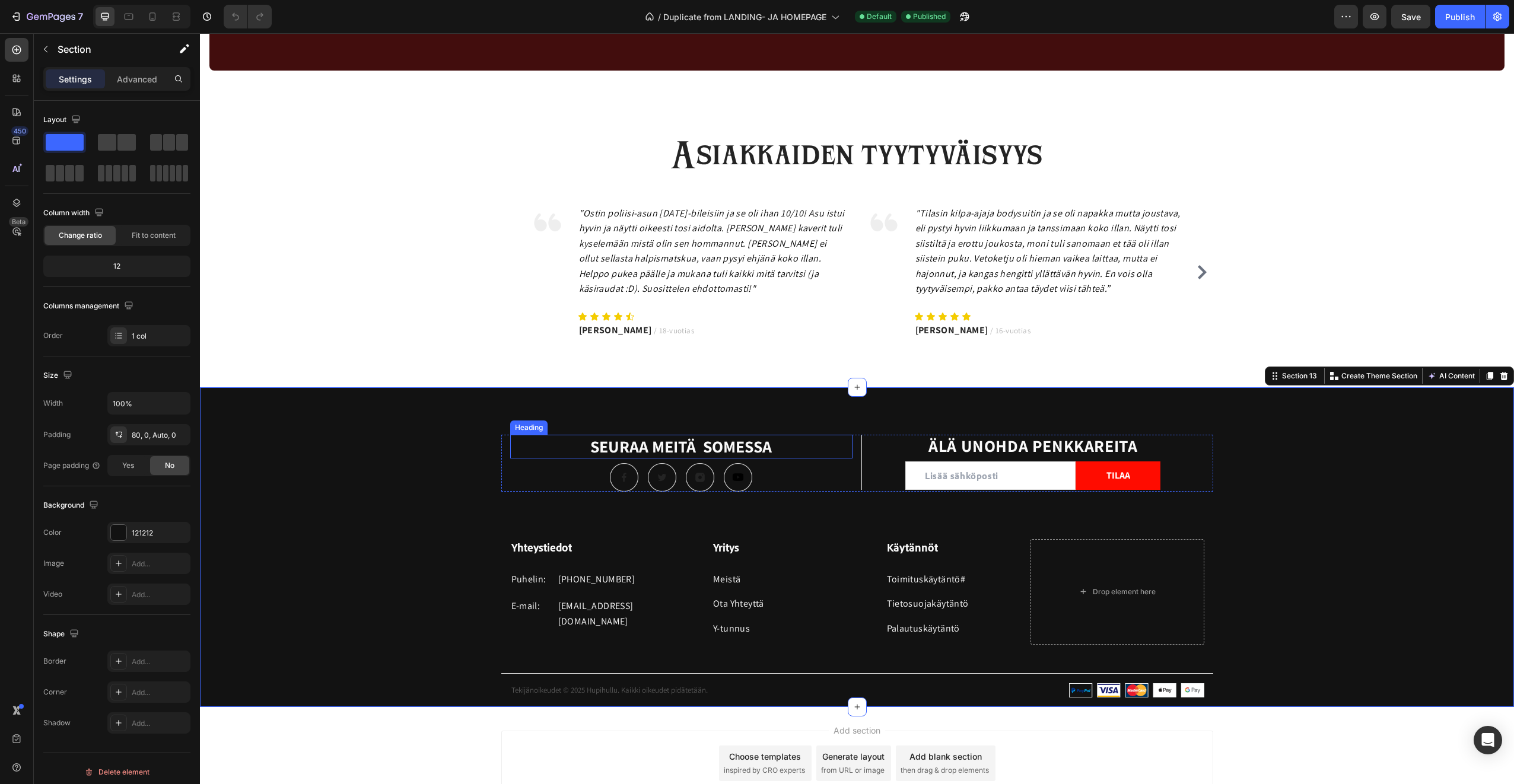
scroll to position [1901, 0]
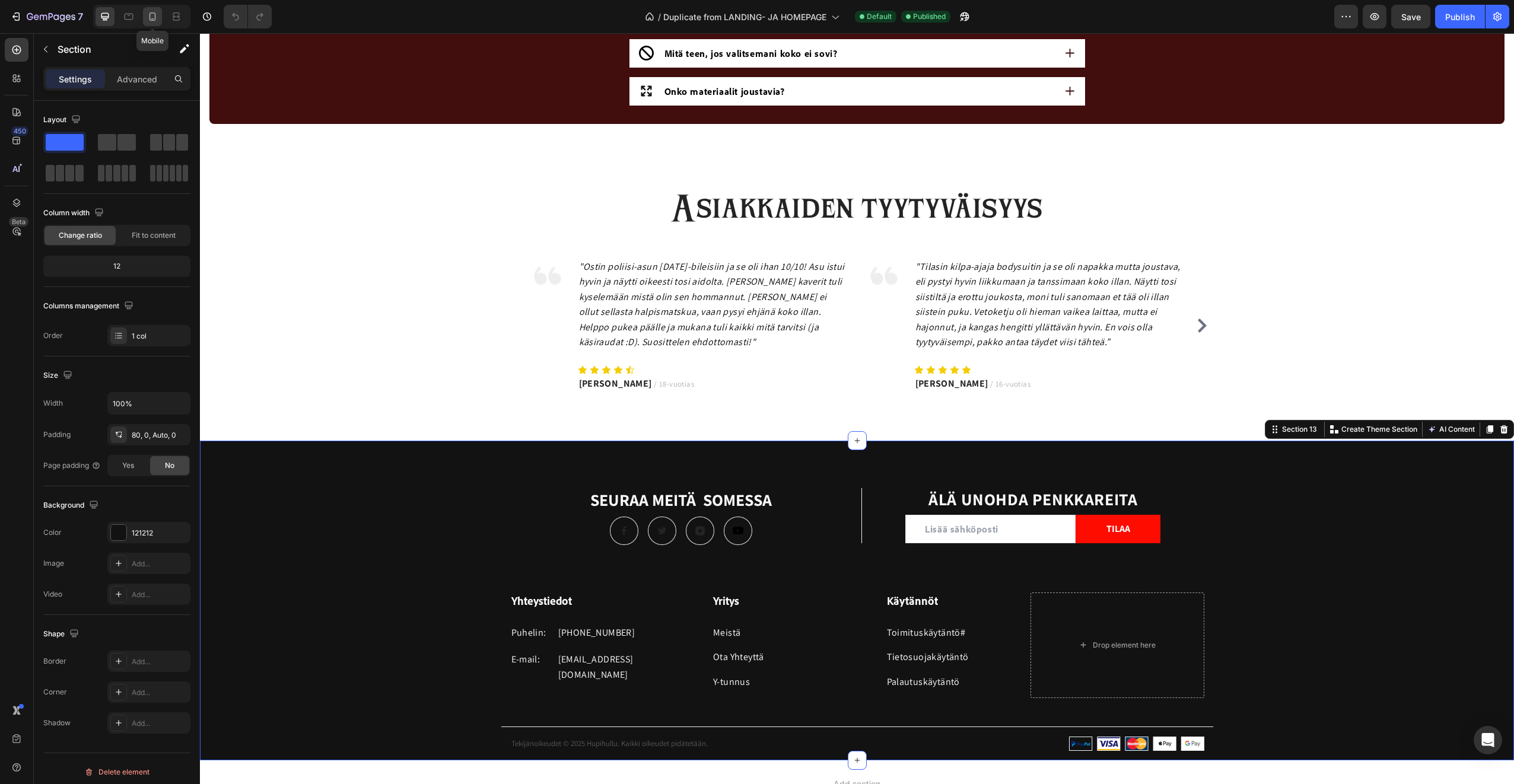
click at [152, 11] on icon at bounding box center [152, 16] width 12 height 12
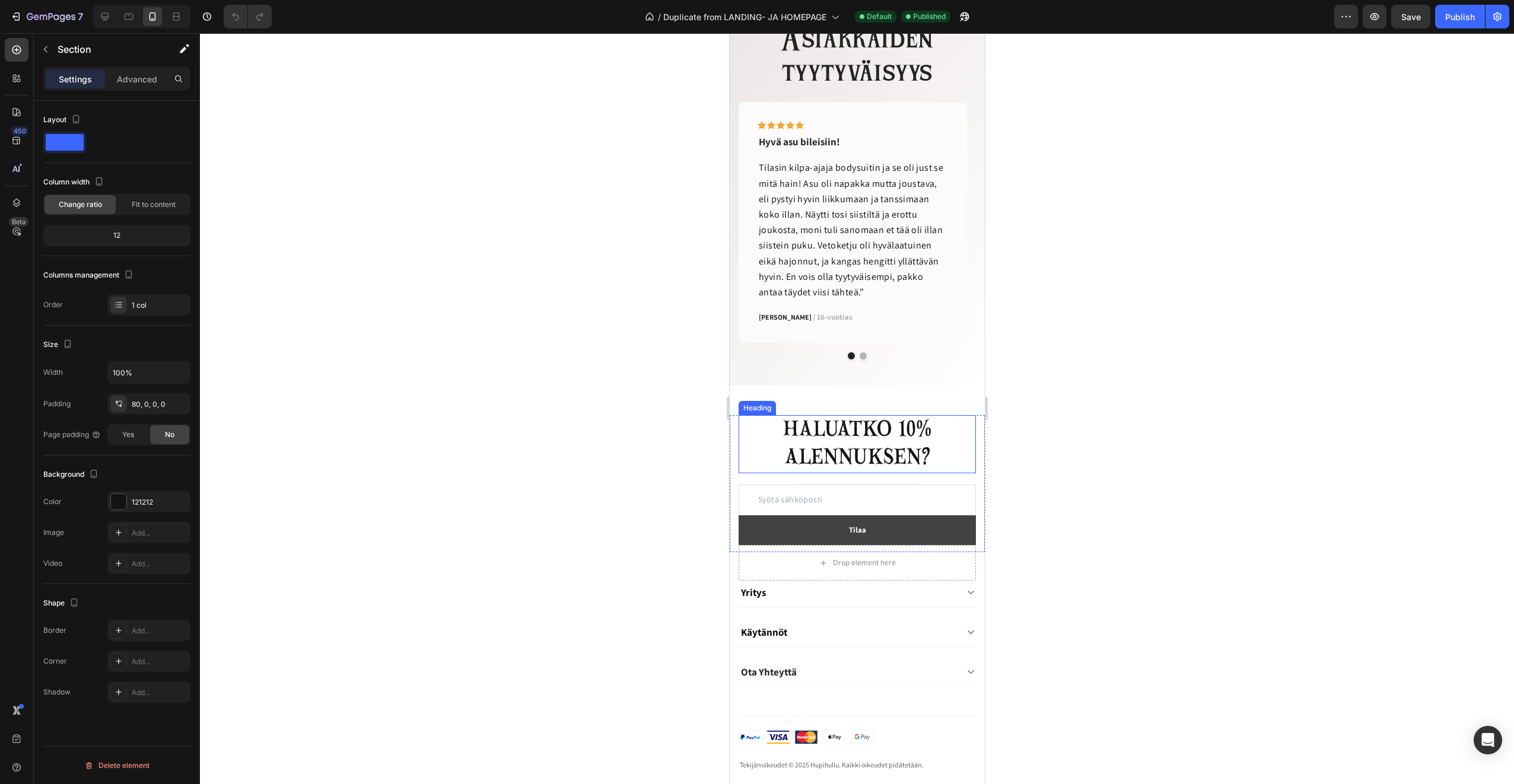
scroll to position [2008, 0]
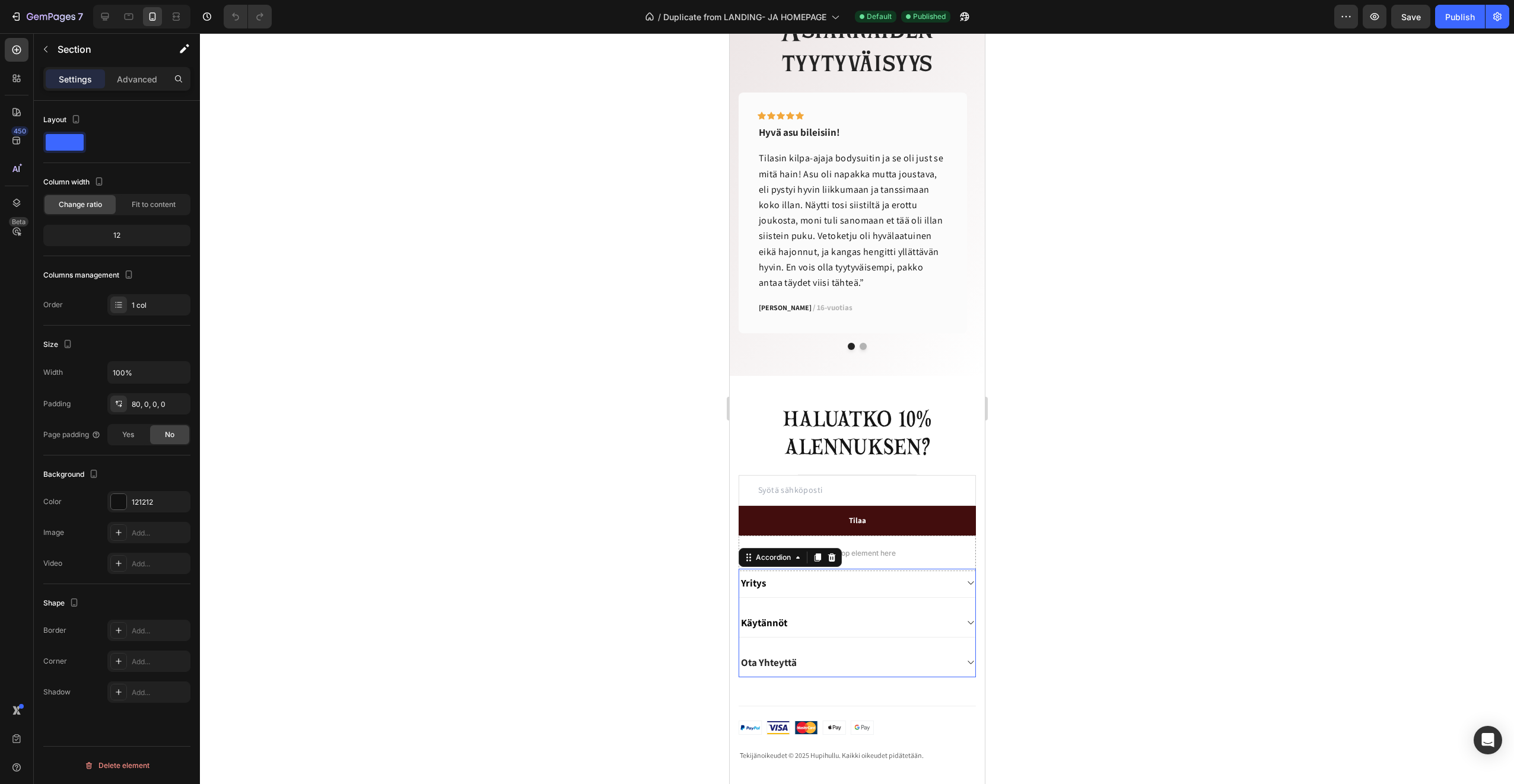
click at [838, 582] on div "Yritys" at bounding box center [847, 582] width 217 height 17
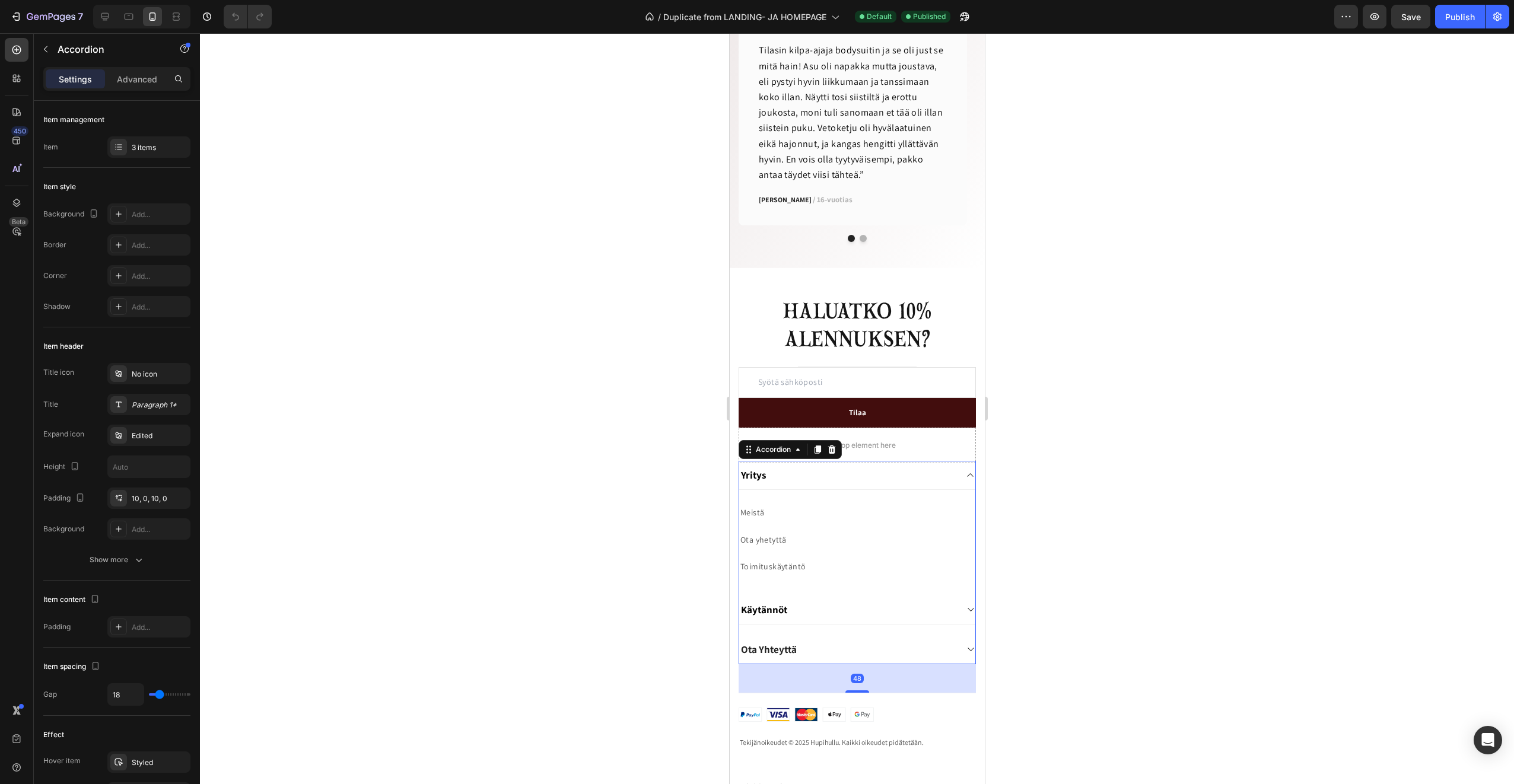
scroll to position [2127, 0]
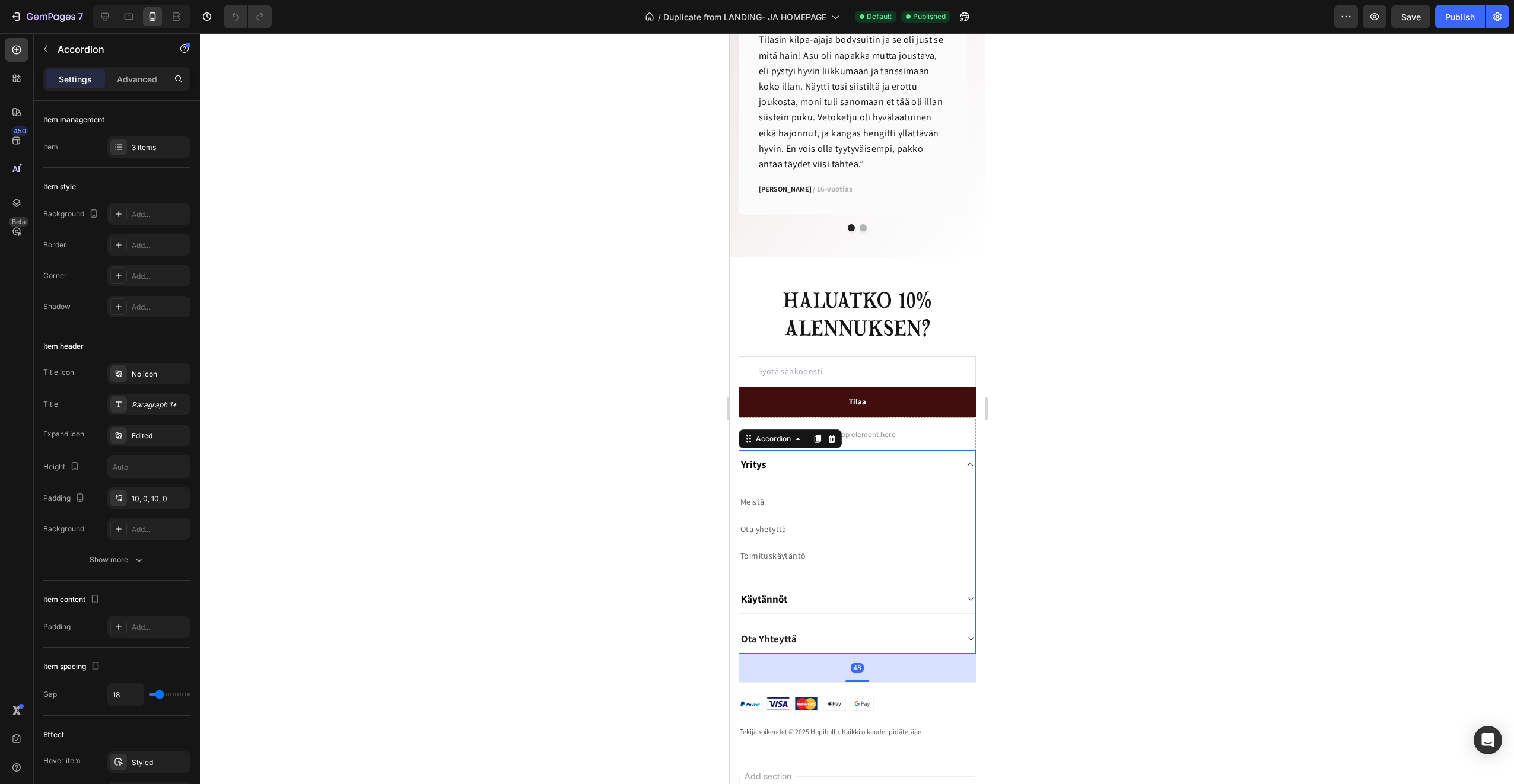
click at [829, 598] on div "Käytännöt" at bounding box center [847, 598] width 217 height 17
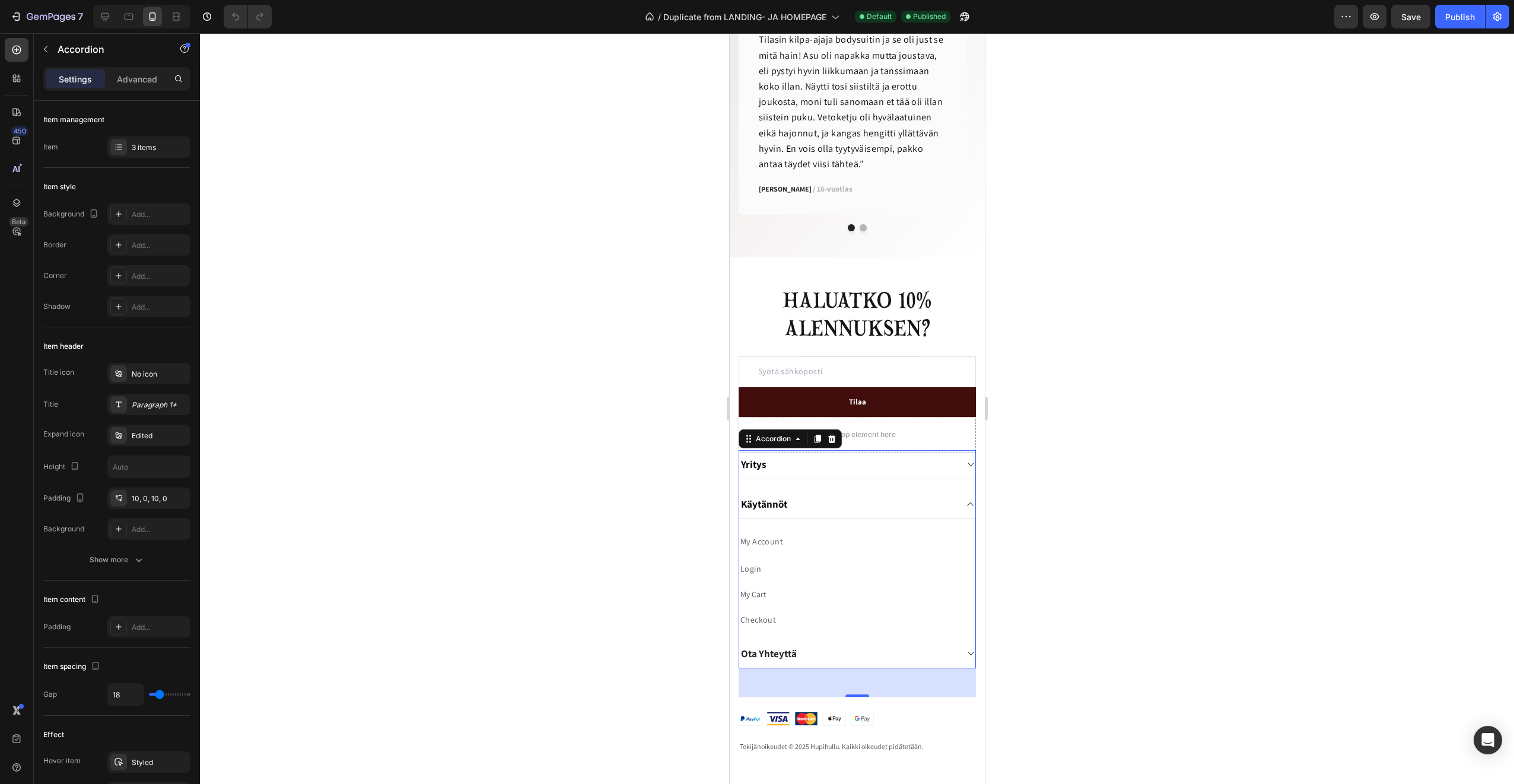
click at [805, 657] on div "Ota Yhteyttä" at bounding box center [847, 653] width 217 height 17
click at [834, 544] on div "Ota Yhteyttä" at bounding box center [847, 544] width 217 height 17
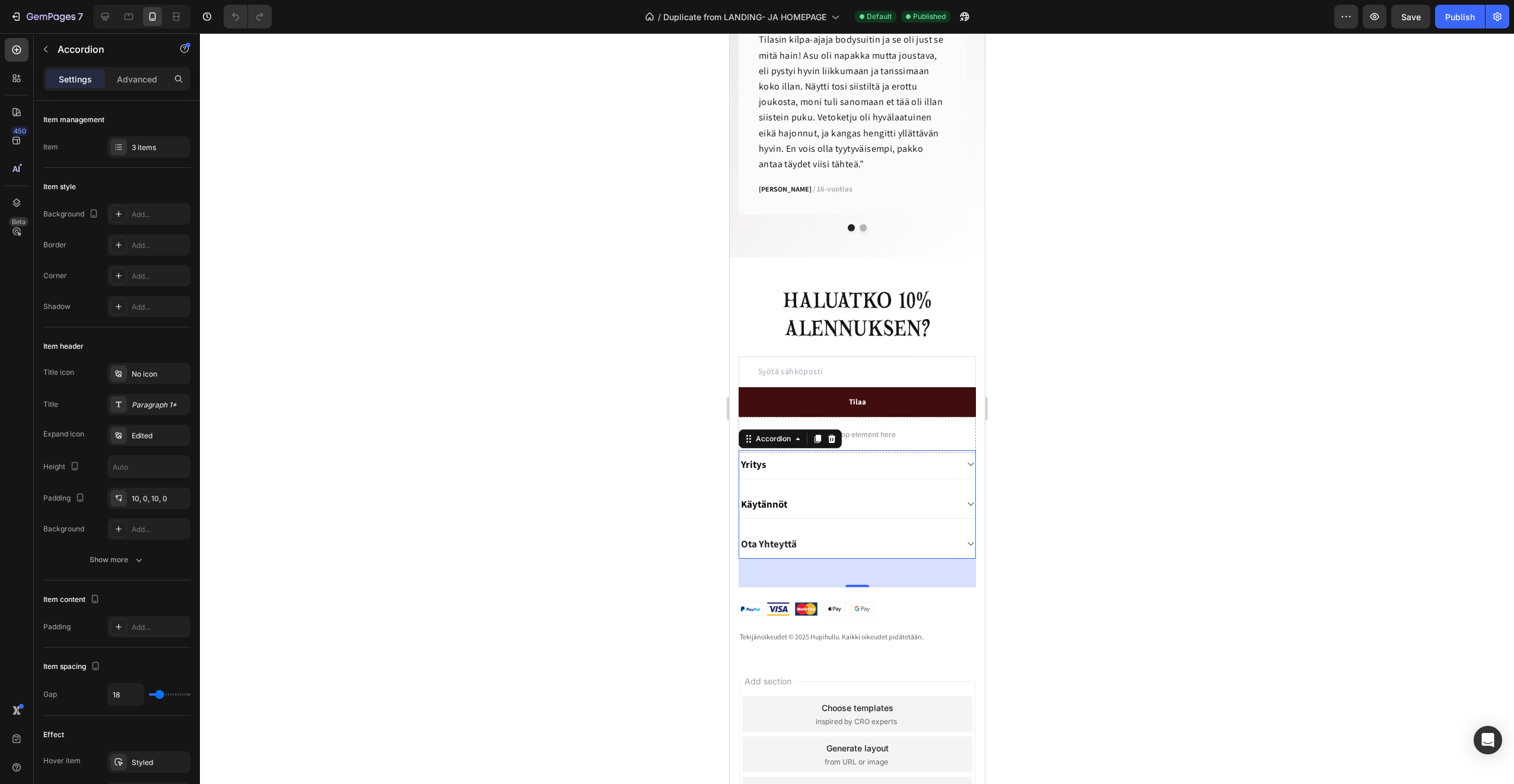
click at [551, 488] on div at bounding box center [857, 409] width 1314 height 751
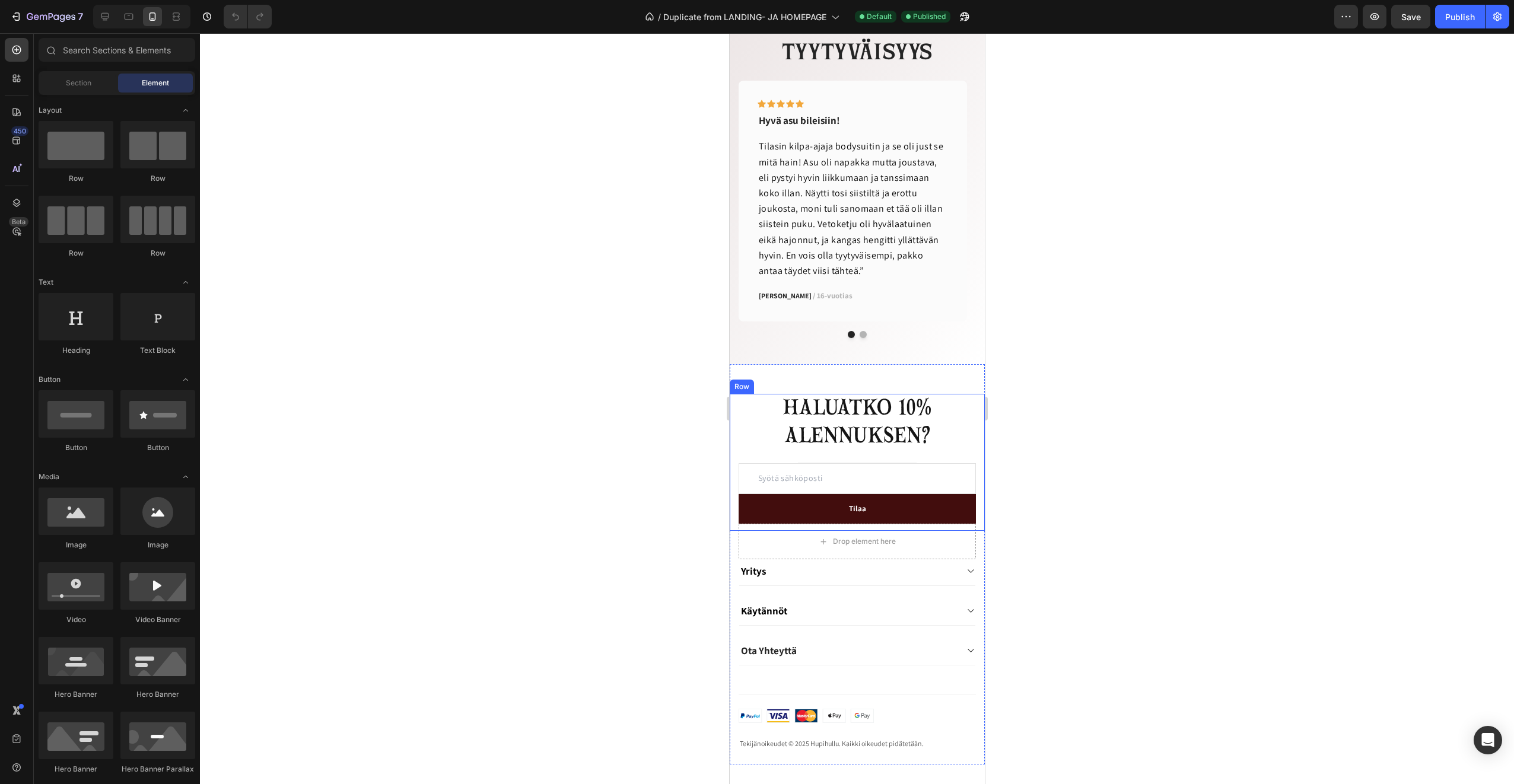
scroll to position [2008, 0]
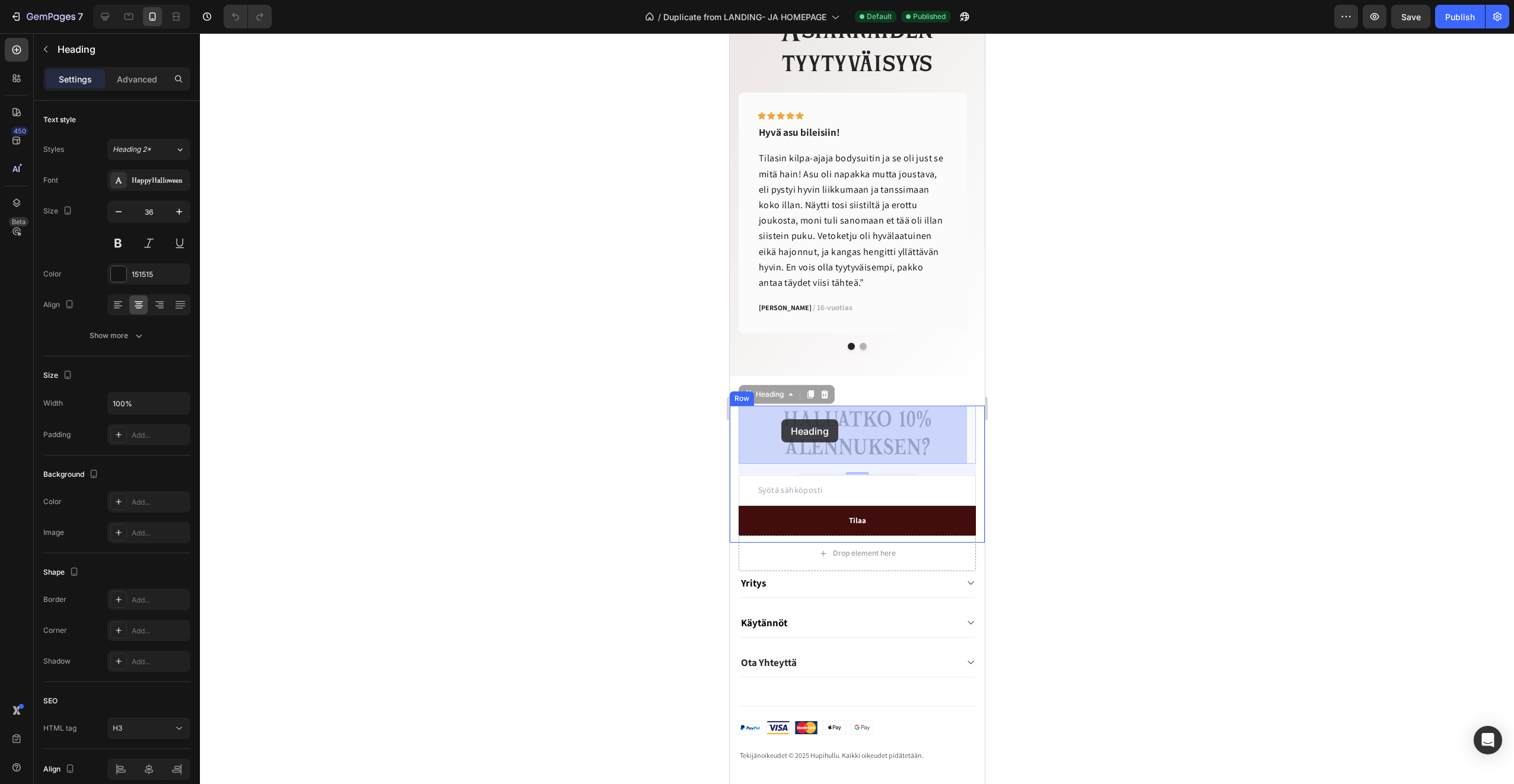
drag, startPoint x: 778, startPoint y: 414, endPoint x: 781, endPoint y: 419, distance: 5.8
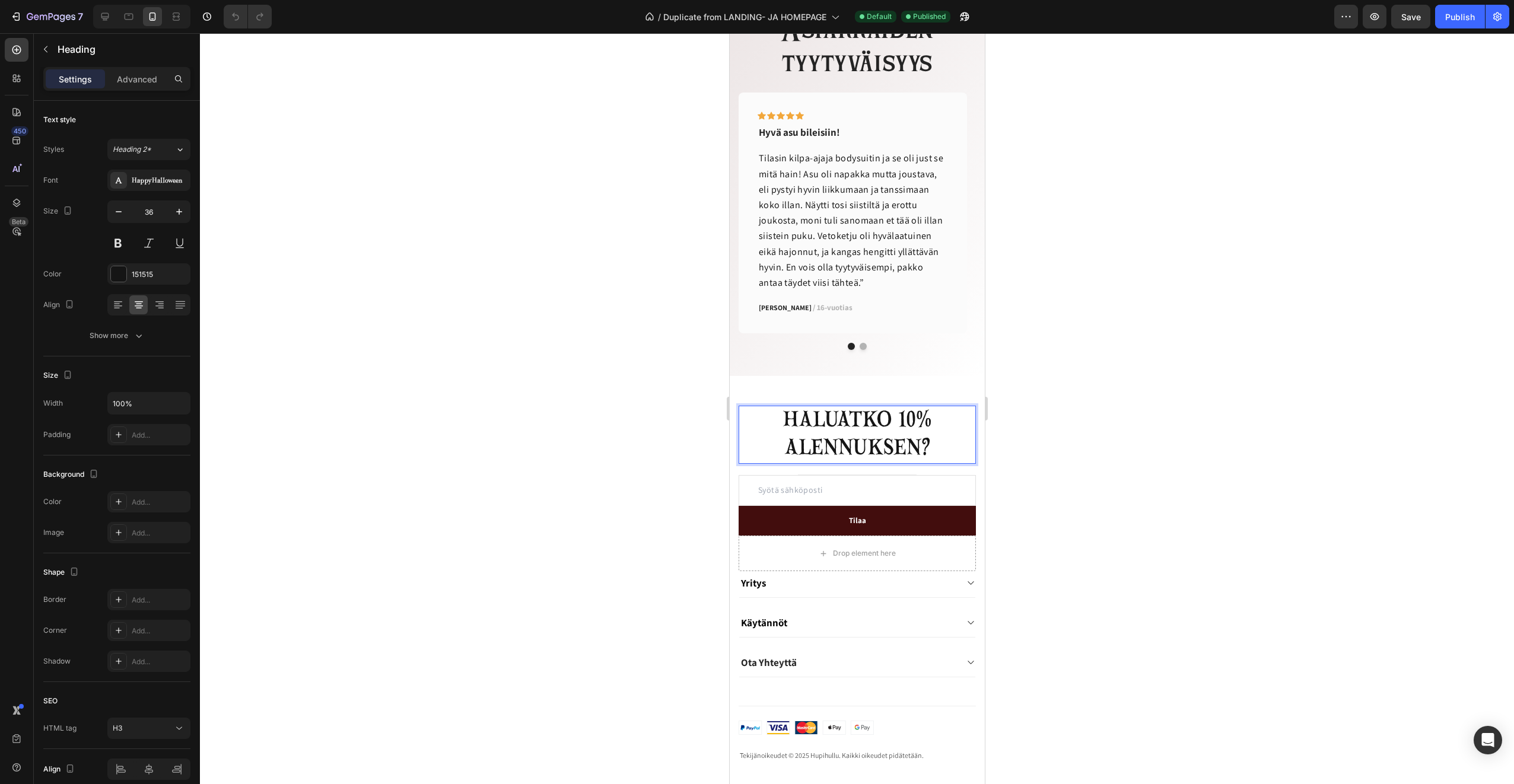
click at [791, 419] on h3 "HALUATKO 10% ALENNUKSEN?" at bounding box center [857, 434] width 237 height 58
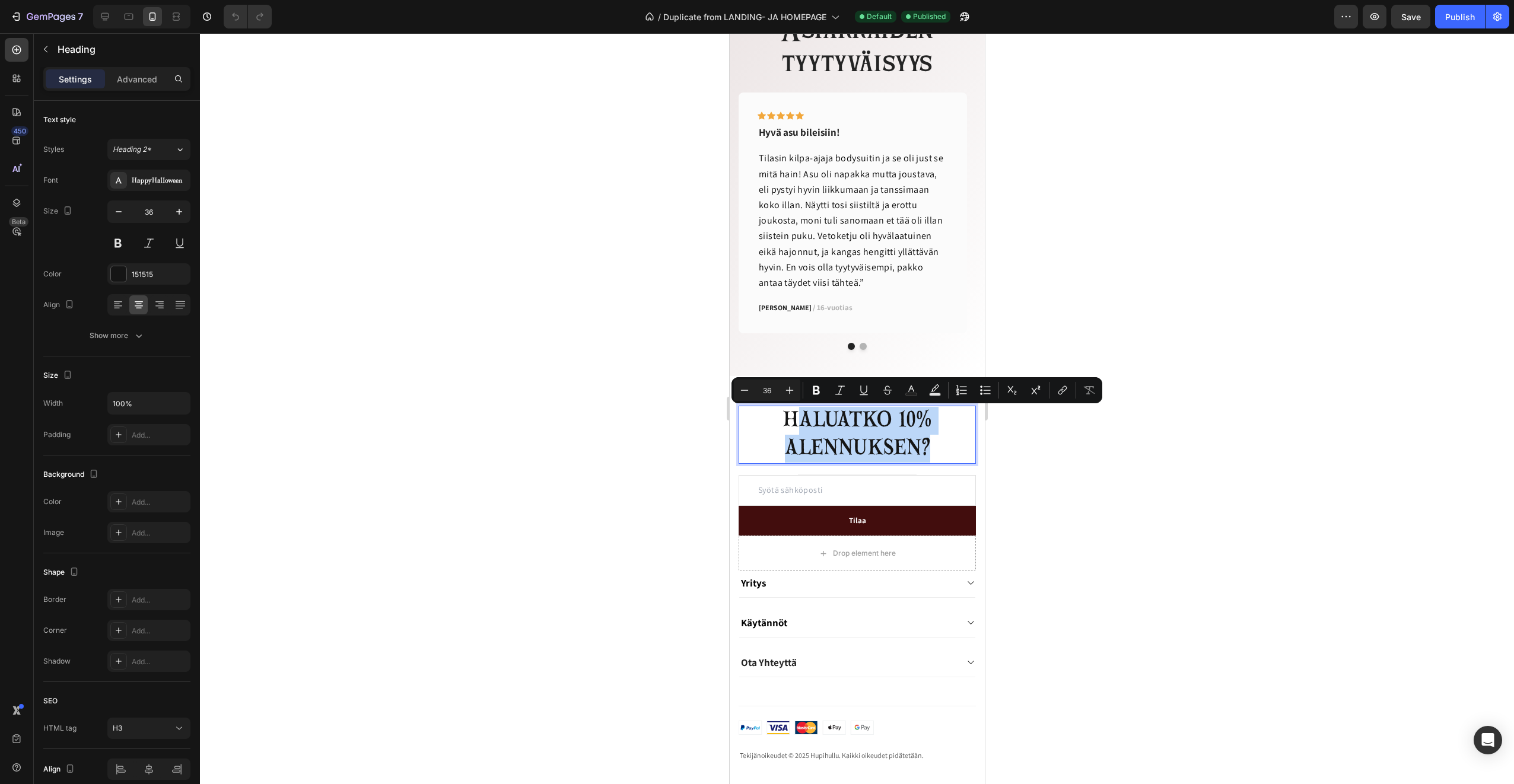
drag, startPoint x: 789, startPoint y: 419, endPoint x: 937, endPoint y: 449, distance: 151.0
click at [937, 449] on p "HALUATKO 10% ALENNUKSEN?" at bounding box center [857, 434] width 235 height 56
copy p "HALUATKO 10% ALENNUKSEN?"
click at [105, 14] on icon at bounding box center [105, 17] width 8 height 8
type input "28"
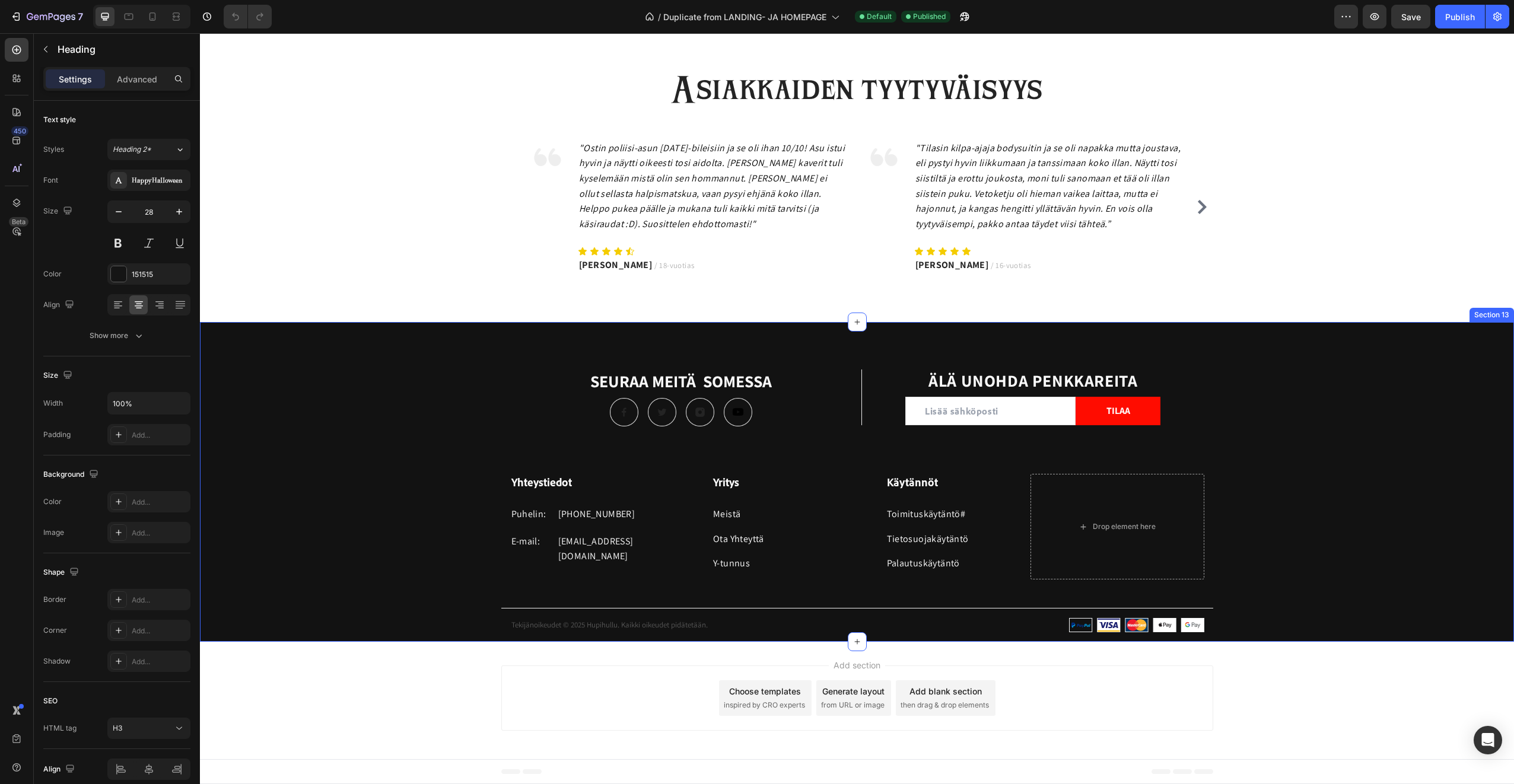
scroll to position [2091, 0]
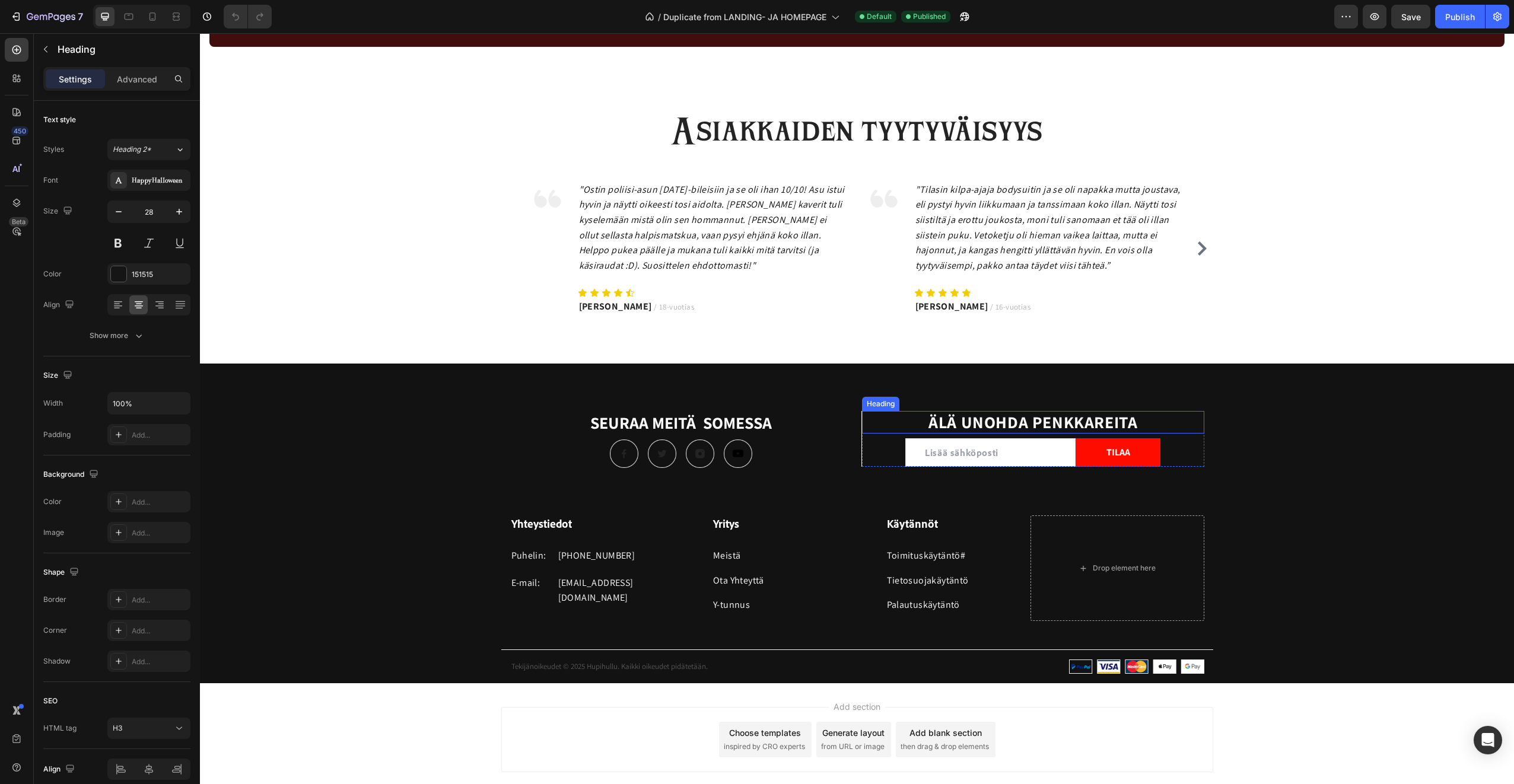
click at [944, 423] on h3 "ÄLÄ UNOHDA PENKKAREITA" at bounding box center [1033, 422] width 342 height 23
click at [944, 423] on p "ÄLÄ UNOHDA PENKKAREITA" at bounding box center [1033, 422] width 340 height 20
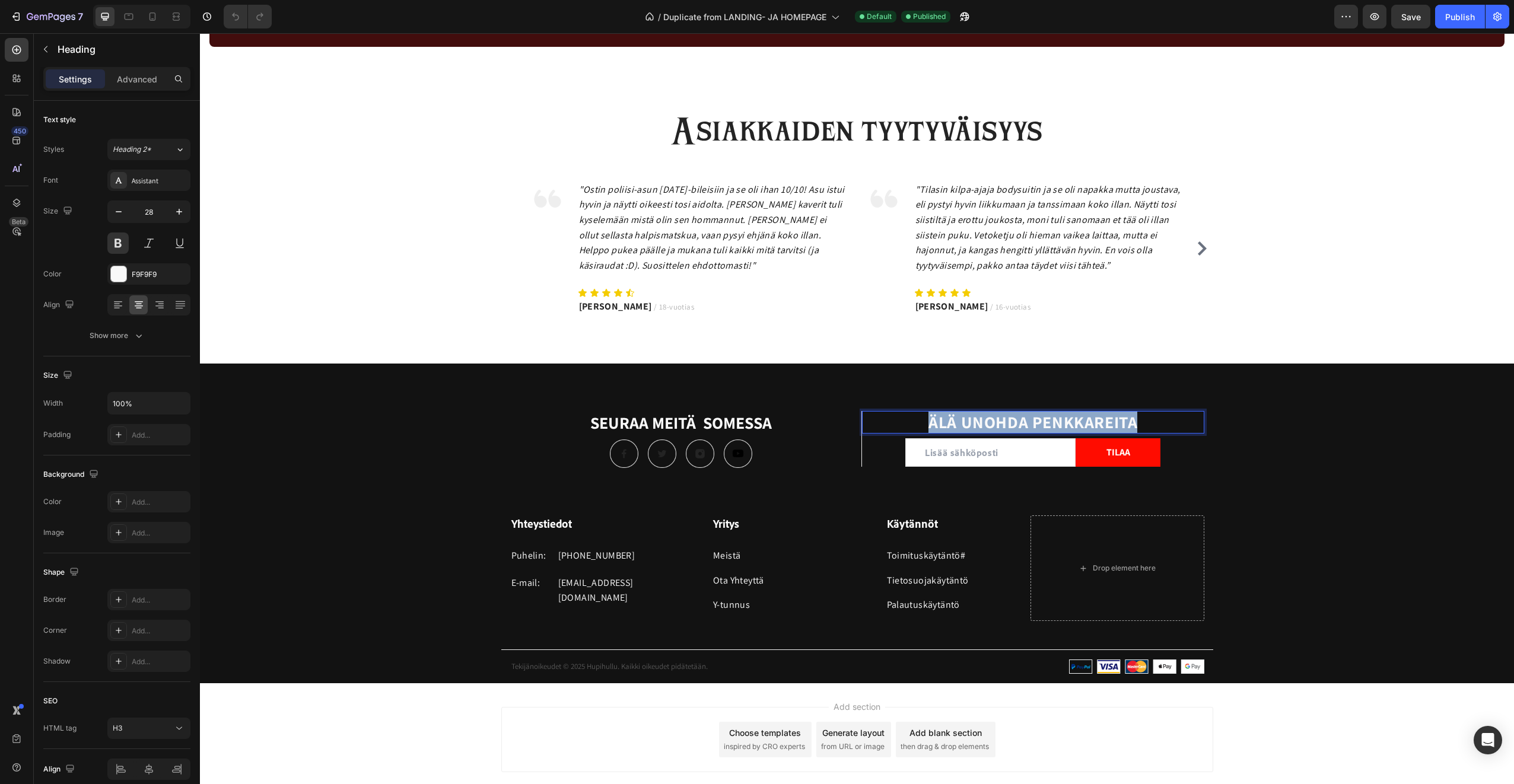
click at [944, 423] on p "ÄLÄ UNOHDA PENKKAREITA" at bounding box center [1033, 422] width 340 height 20
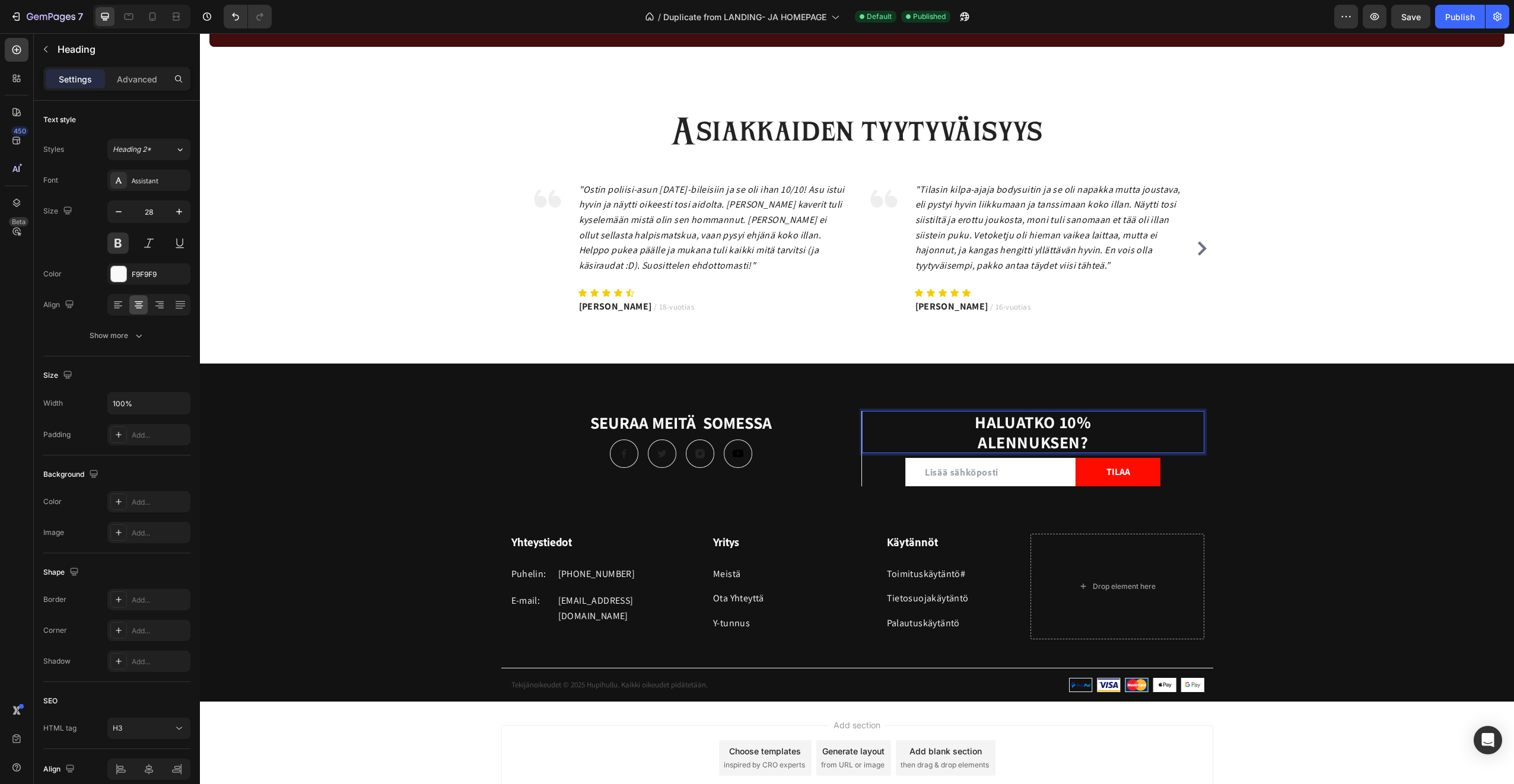
click at [966, 423] on p "HALUATKO 10% ALENNUKSEN?" at bounding box center [1033, 432] width 340 height 40
drag, startPoint x: 1052, startPoint y: 441, endPoint x: 1100, endPoint y: 449, distance: 48.7
click at [1100, 449] on p "HALUATKO 10% ALENNUKSEN?" at bounding box center [1033, 432] width 340 height 40
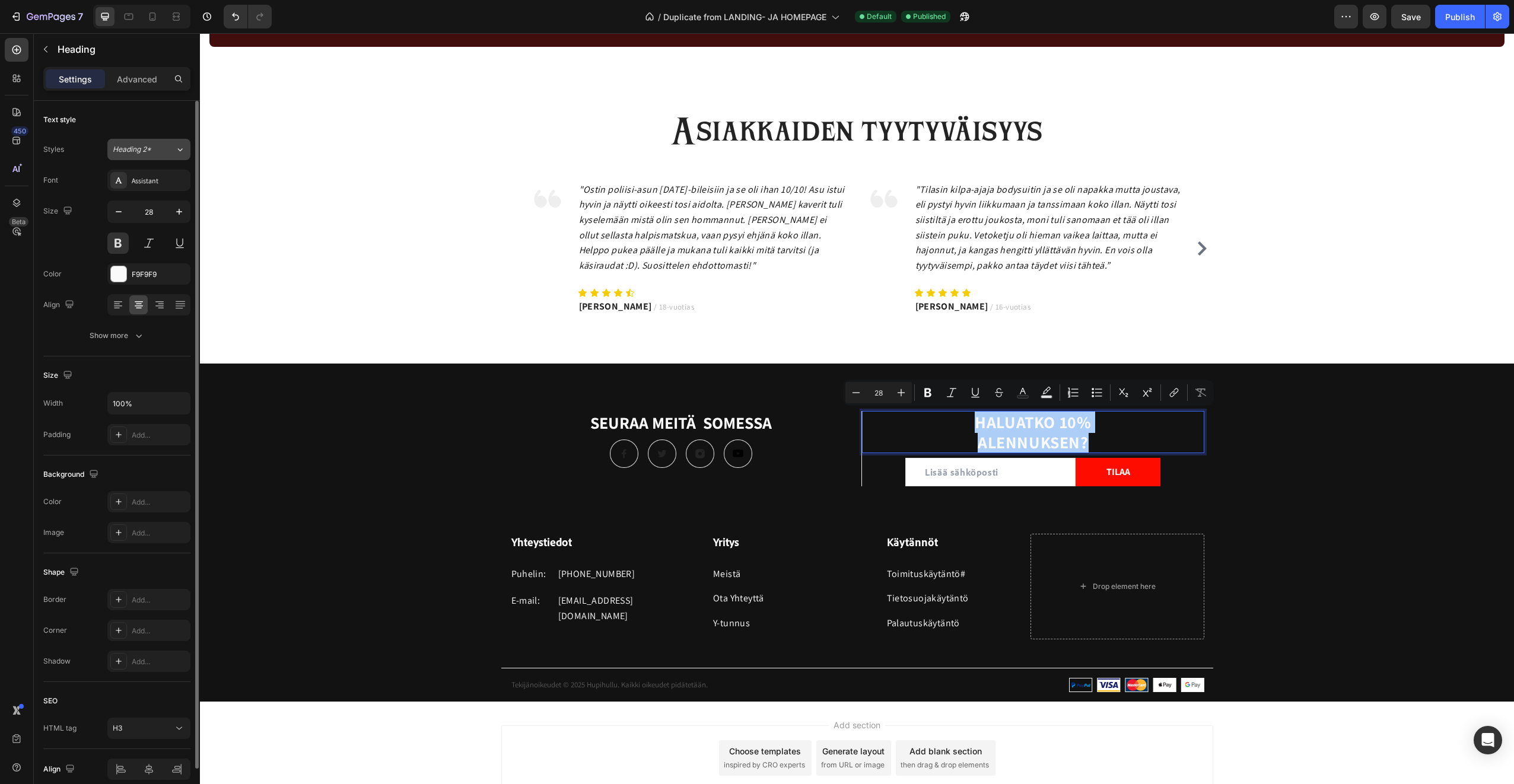
click at [161, 152] on div "Heading 2*" at bounding box center [143, 149] width 62 height 10
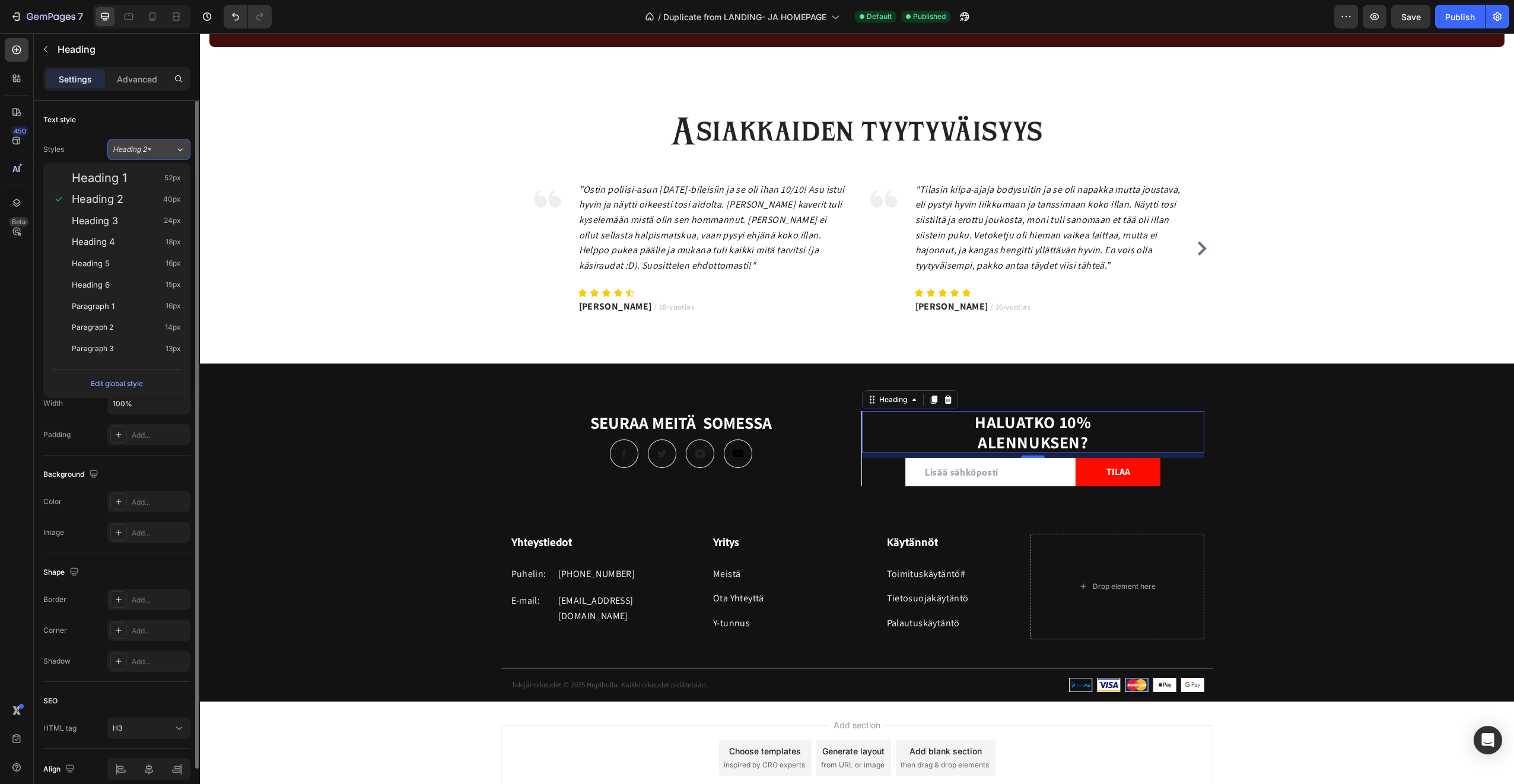
click at [161, 152] on div "Heading 2*" at bounding box center [143, 149] width 62 height 10
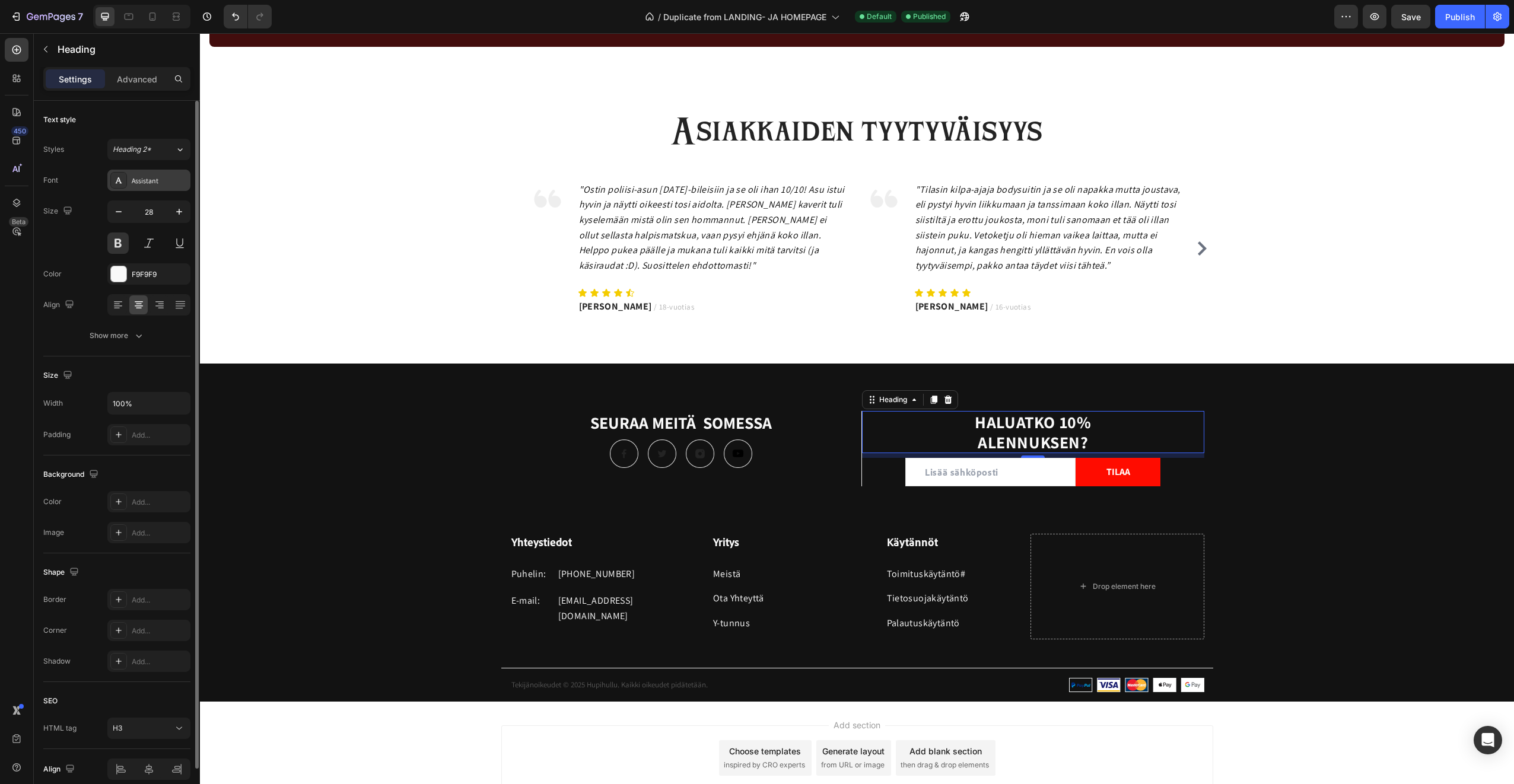
click at [159, 179] on div "Assistant" at bounding box center [159, 181] width 56 height 10
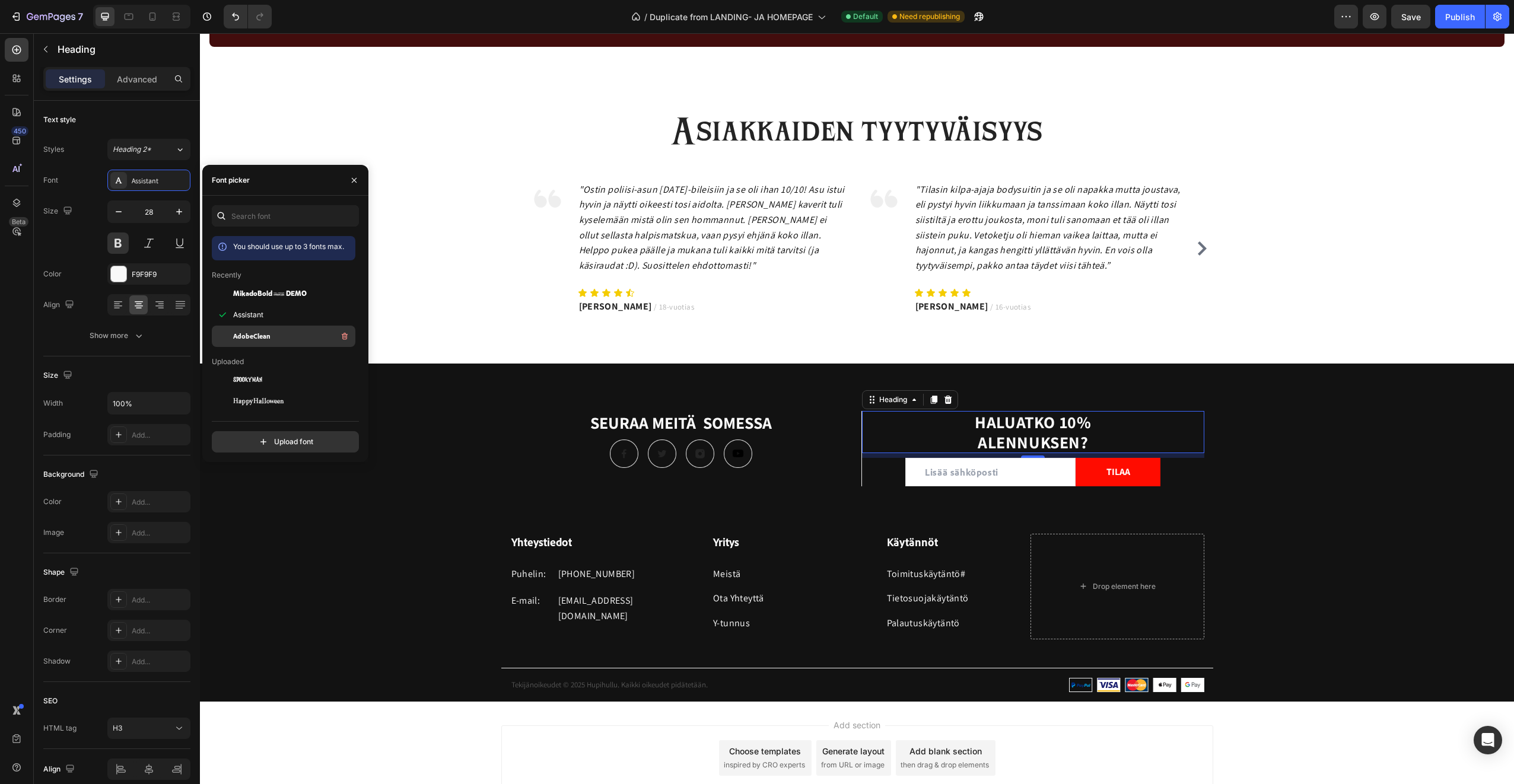
drag, startPoint x: 287, startPoint y: 337, endPoint x: 291, endPoint y: 344, distance: 8.1
click at [291, 344] on div "AdobeClean" at bounding box center [284, 336] width 144 height 22
click at [273, 320] on div "Spookyman" at bounding box center [293, 321] width 120 height 14
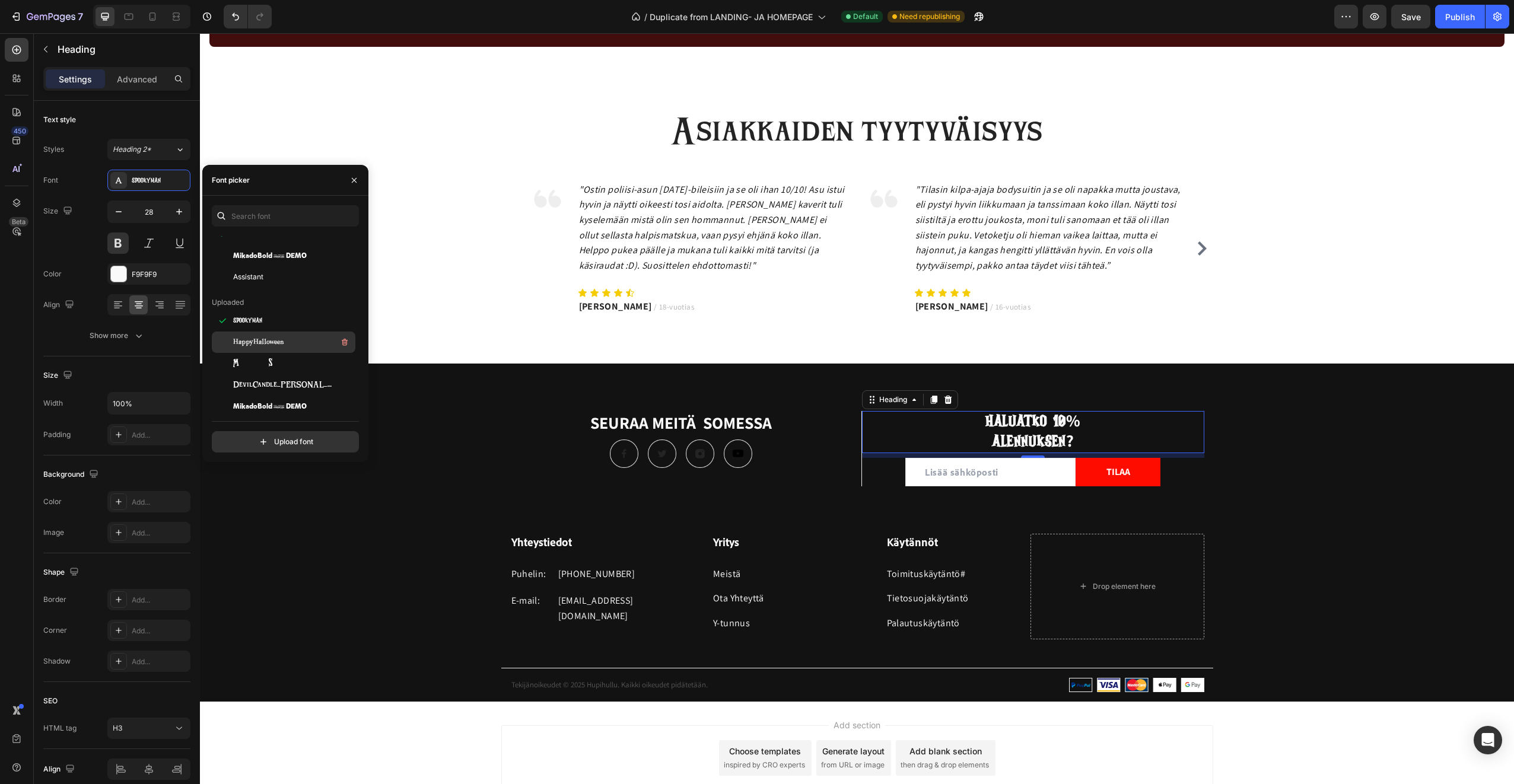
click at [276, 340] on span "HappyHalloween" at bounding box center [258, 342] width 51 height 10
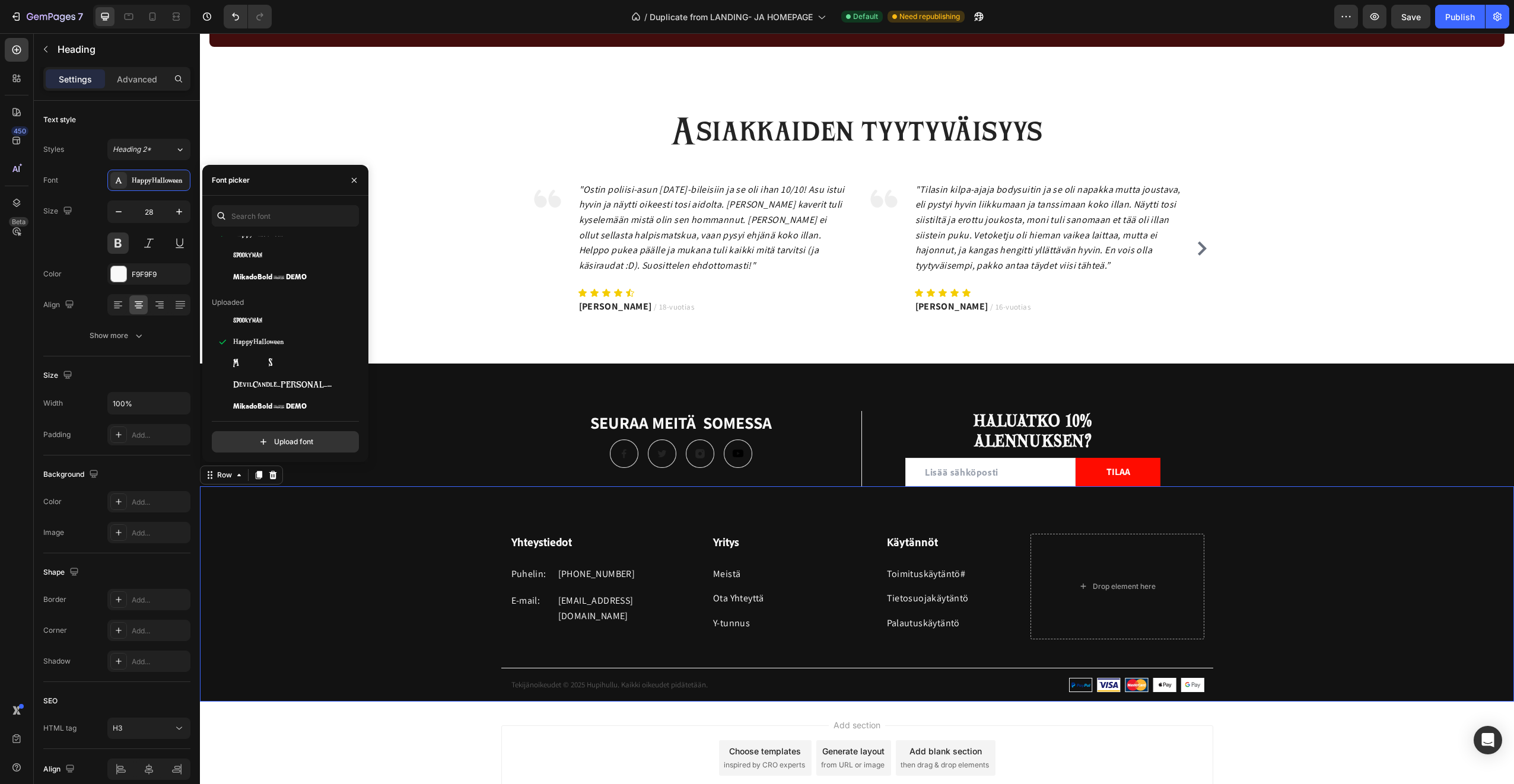
click at [810, 504] on div "Yhteystiedot Heading Puhelin: Text block +358 45 184 0894 Text block Row E-mail…" at bounding box center [857, 593] width 1314 height 214
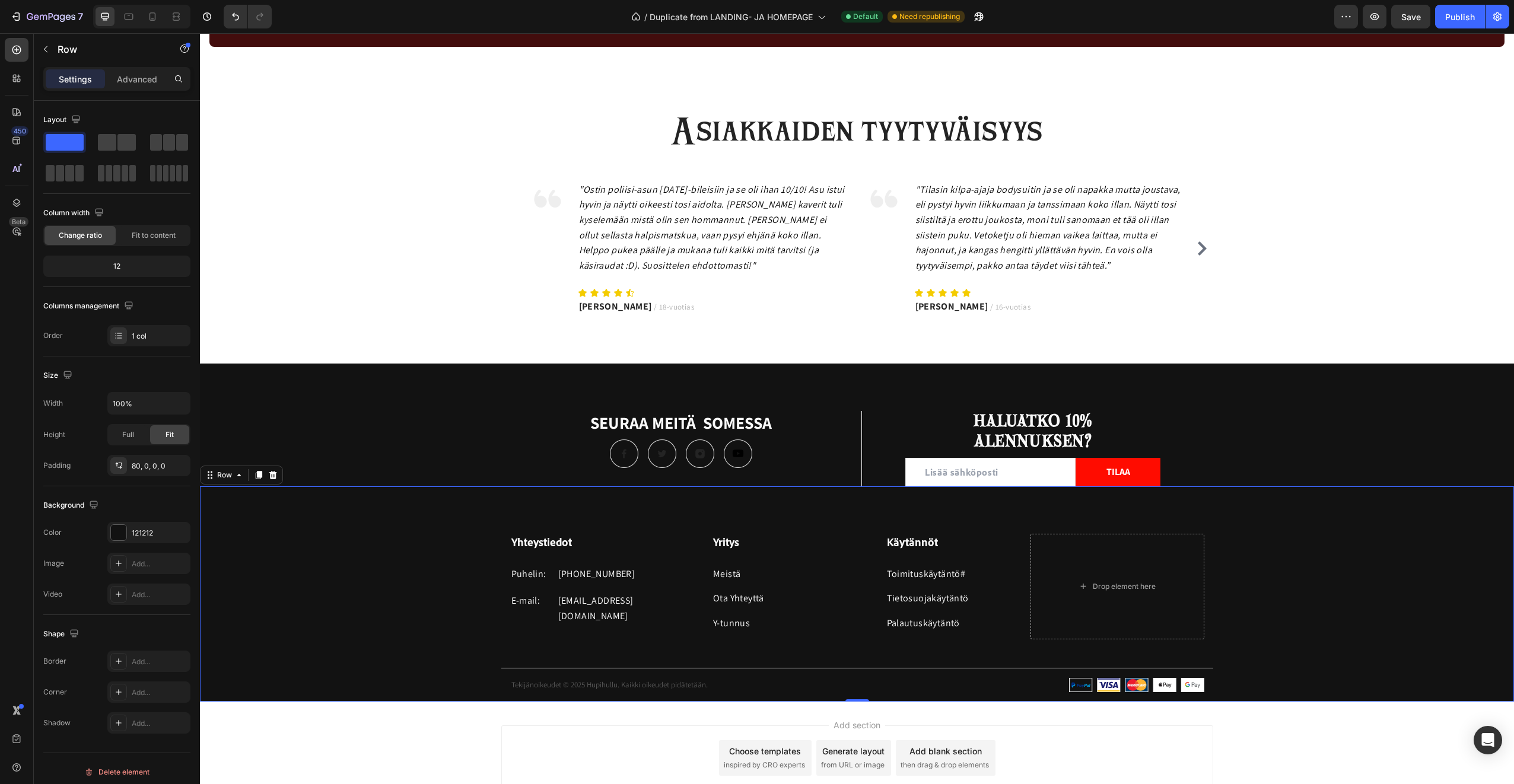
click at [783, 502] on div "Yhteystiedot Heading Puhelin: Text block +358 45 184 0894 Text block Row E-mail…" at bounding box center [857, 593] width 1314 height 214
click at [934, 475] on input "email" at bounding box center [990, 472] width 170 height 28
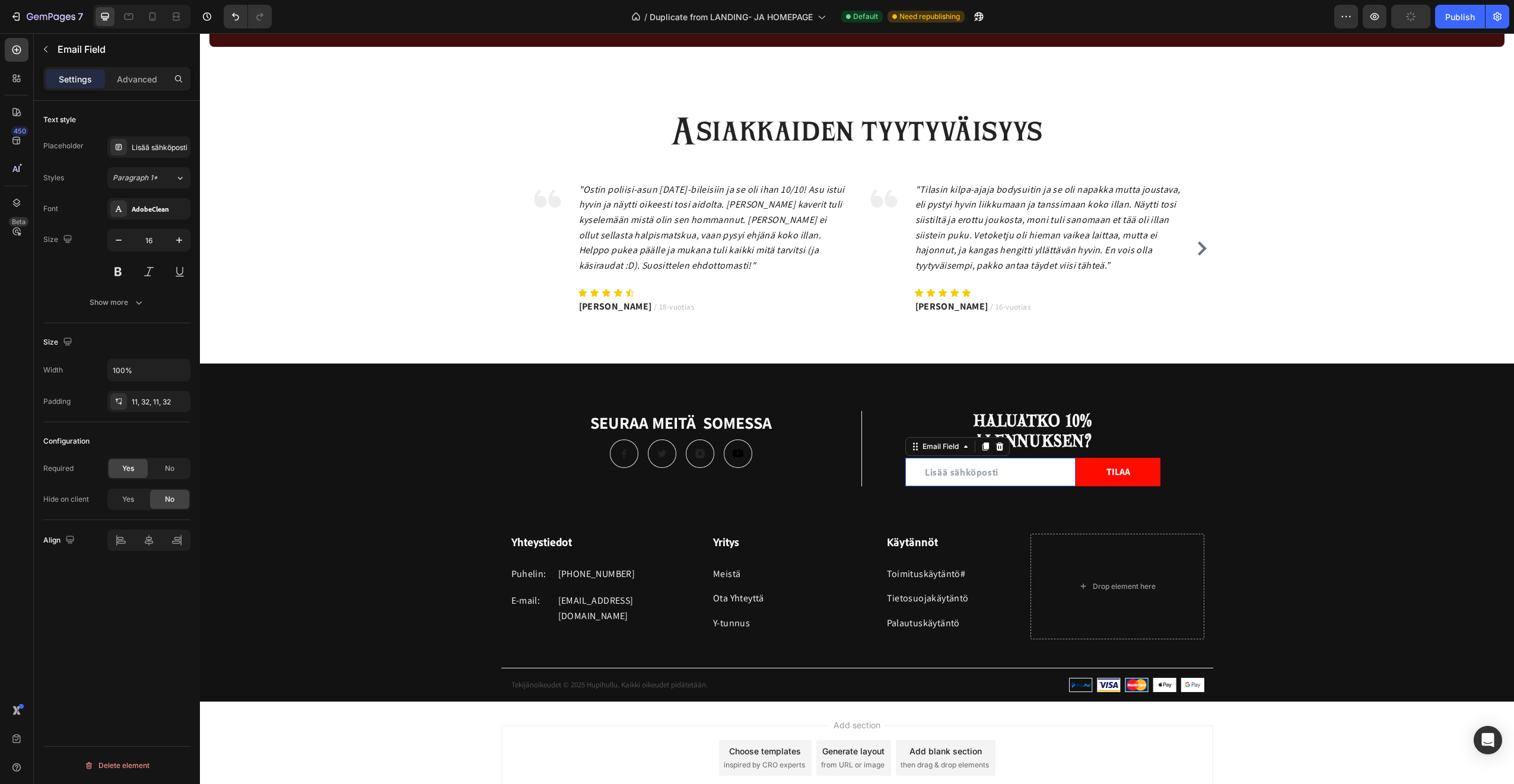
click at [934, 475] on input "email" at bounding box center [990, 472] width 170 height 28
click at [147, 149] on div "Lisää sähköposti" at bounding box center [159, 147] width 56 height 10
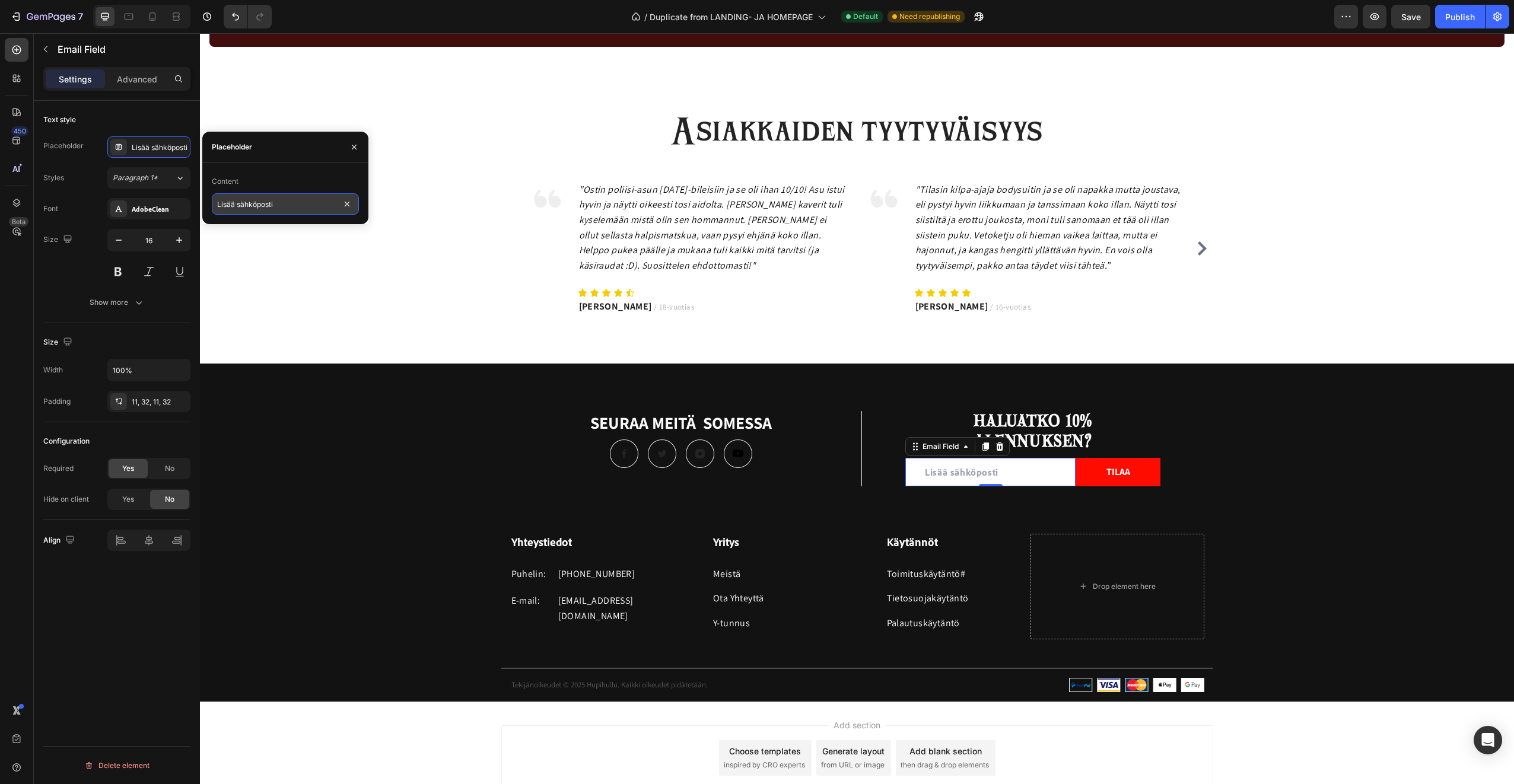
click at [232, 206] on input "Lisää sähköposti" at bounding box center [285, 204] width 147 height 22
drag, startPoint x: 234, startPoint y: 208, endPoint x: 215, endPoint y: 203, distance: 19.6
click at [215, 203] on input "Lisää sähköposti" at bounding box center [285, 204] width 147 height 22
type input "Syötä sähköposti"
click at [299, 488] on div "Yhteystiedot Heading Puhelin: Text block +358 45 184 0894 Text block Row E-mail…" at bounding box center [857, 593] width 1314 height 214
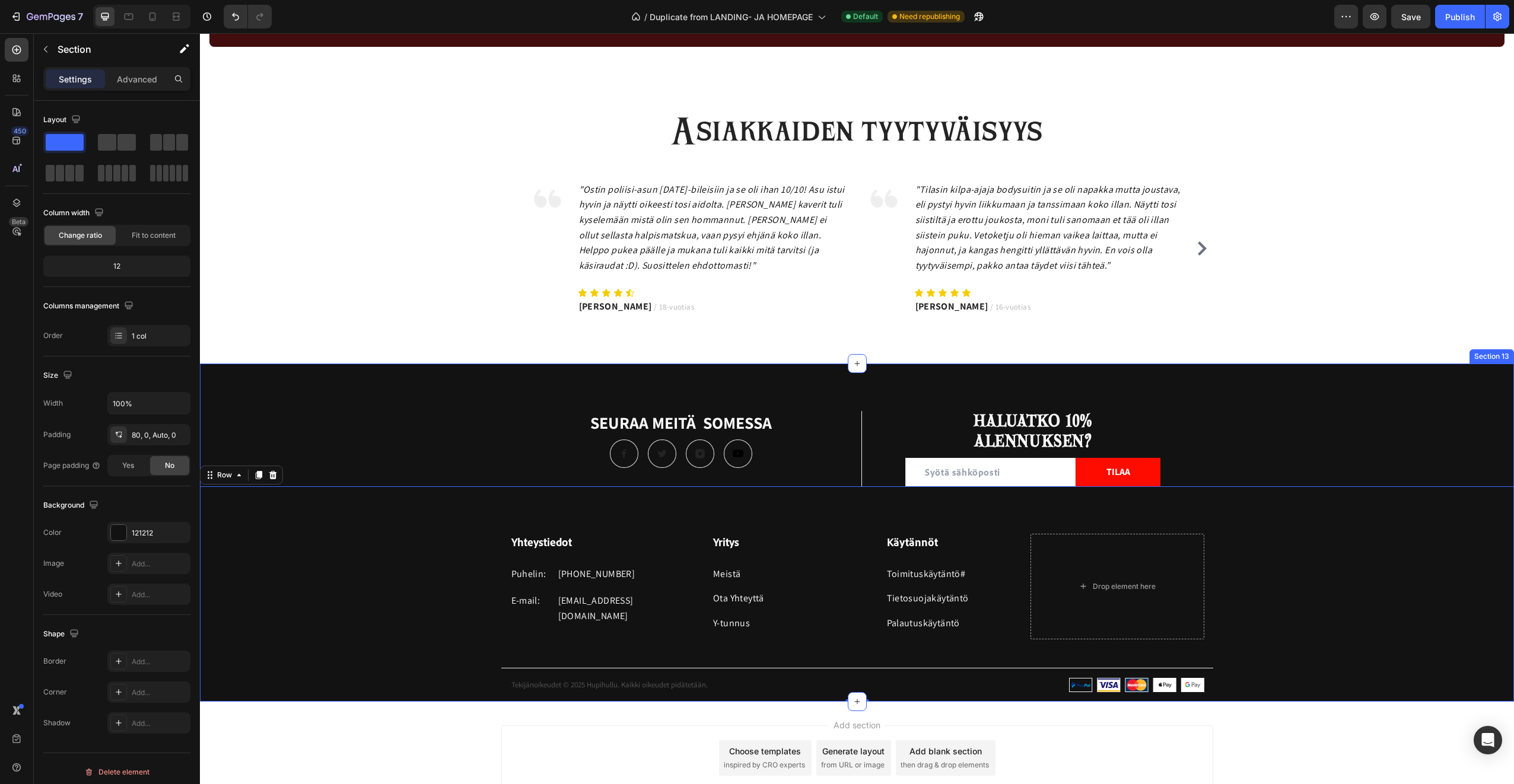
click at [419, 377] on div "SEURAA MEITÄ SOMESSA Heading Image Image Image Image Row Title Line HALUATKO 10…" at bounding box center [857, 533] width 1314 height 338
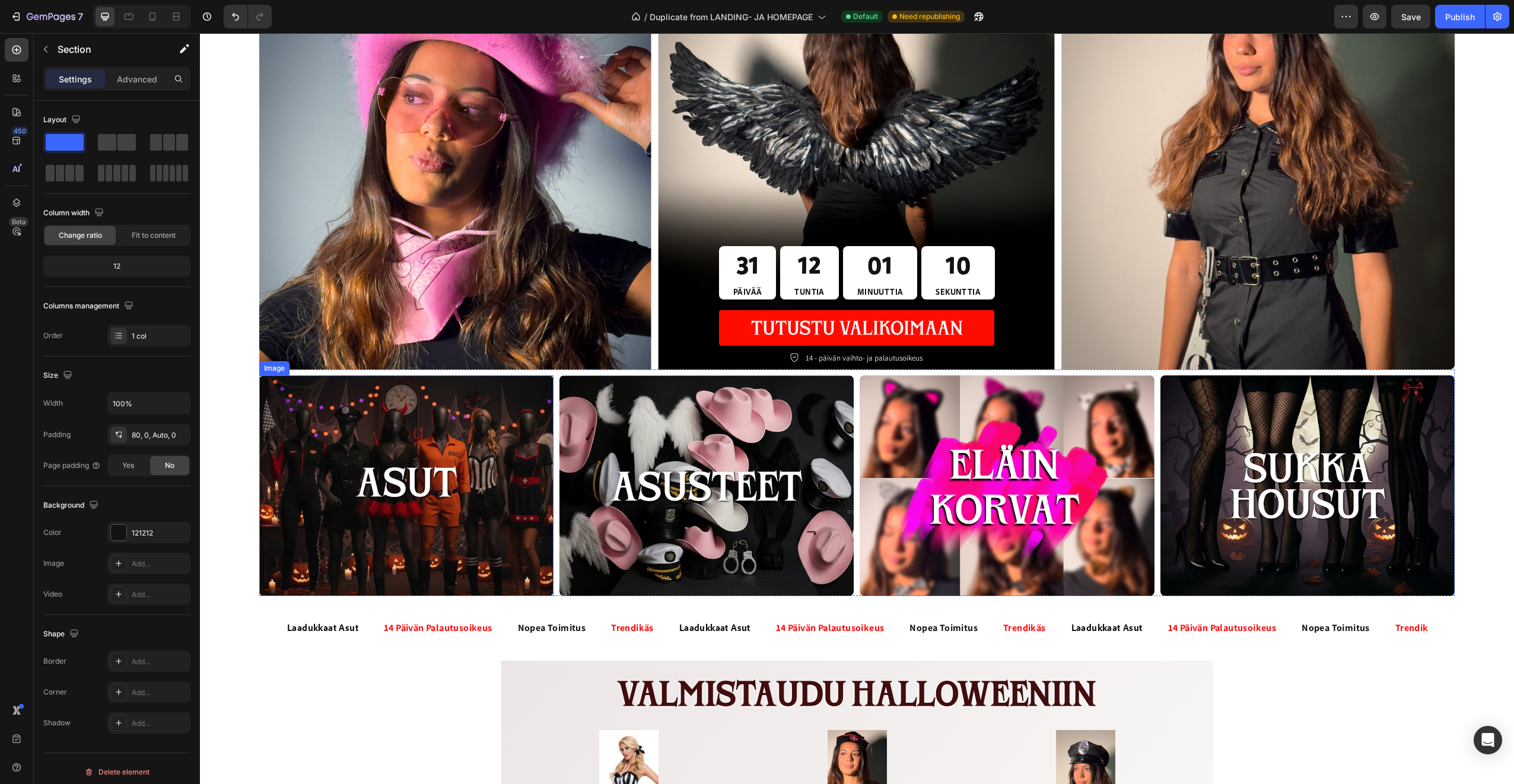
scroll to position [0, 0]
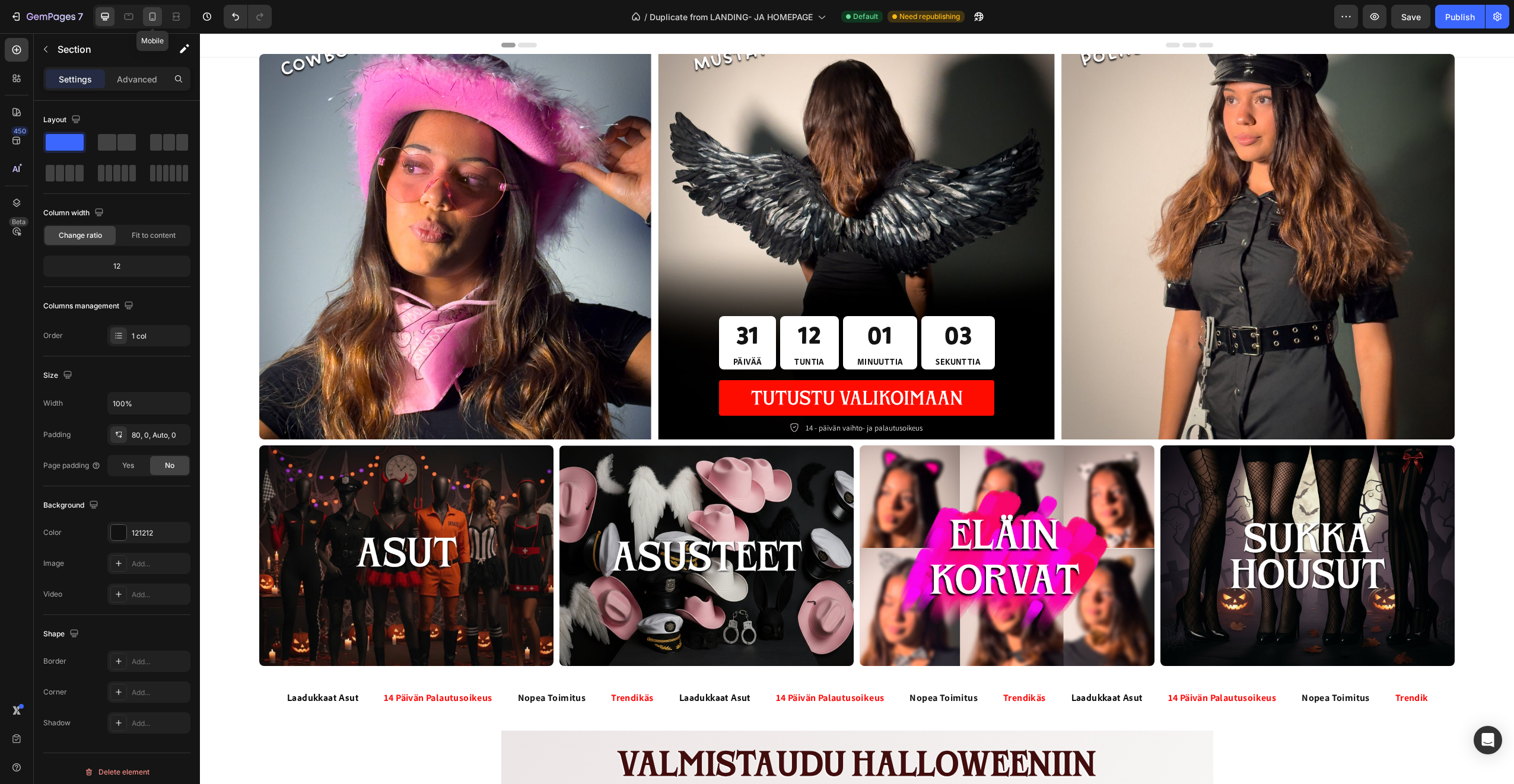
click at [152, 20] on icon at bounding box center [152, 17] width 7 height 9
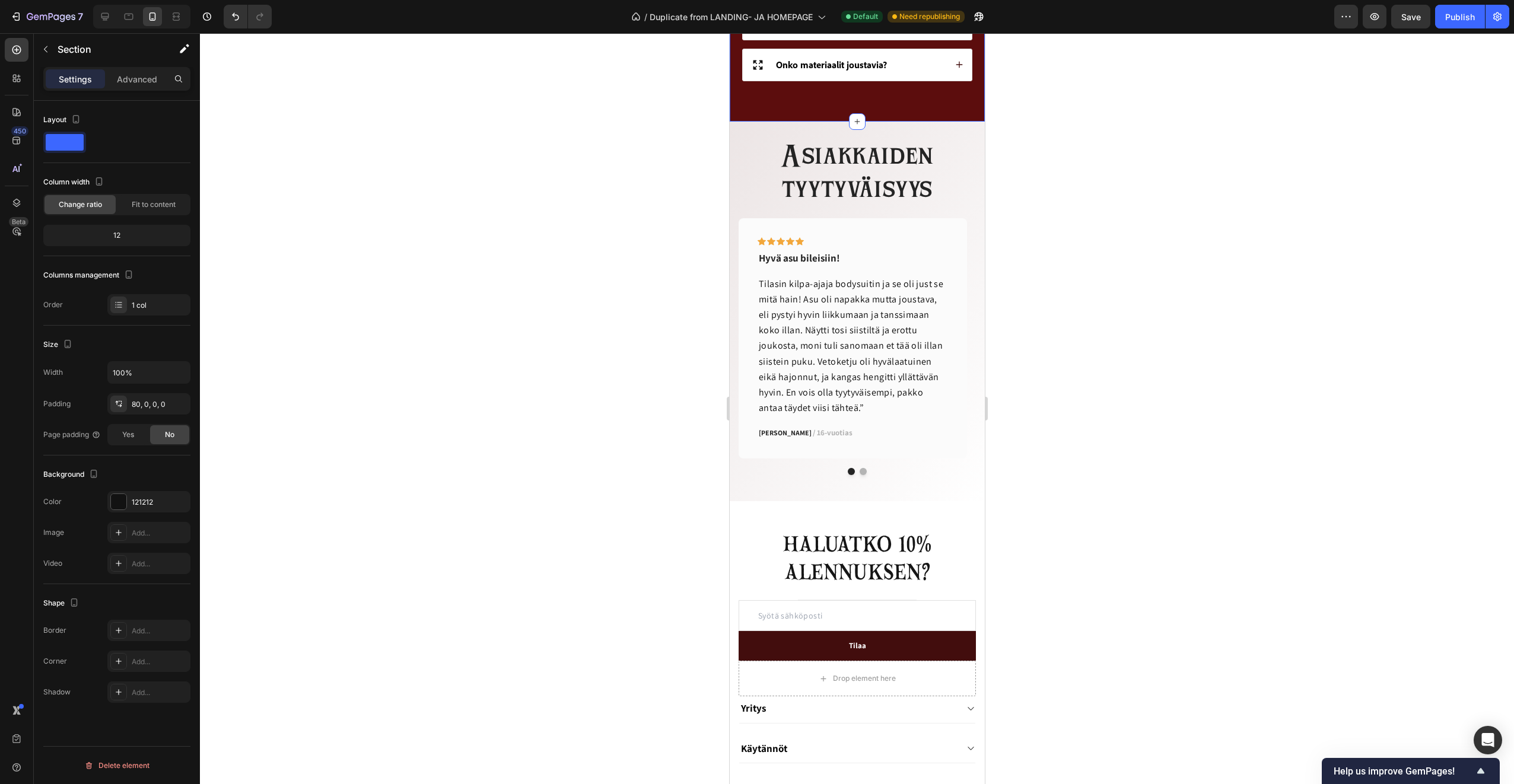
scroll to position [1542, 0]
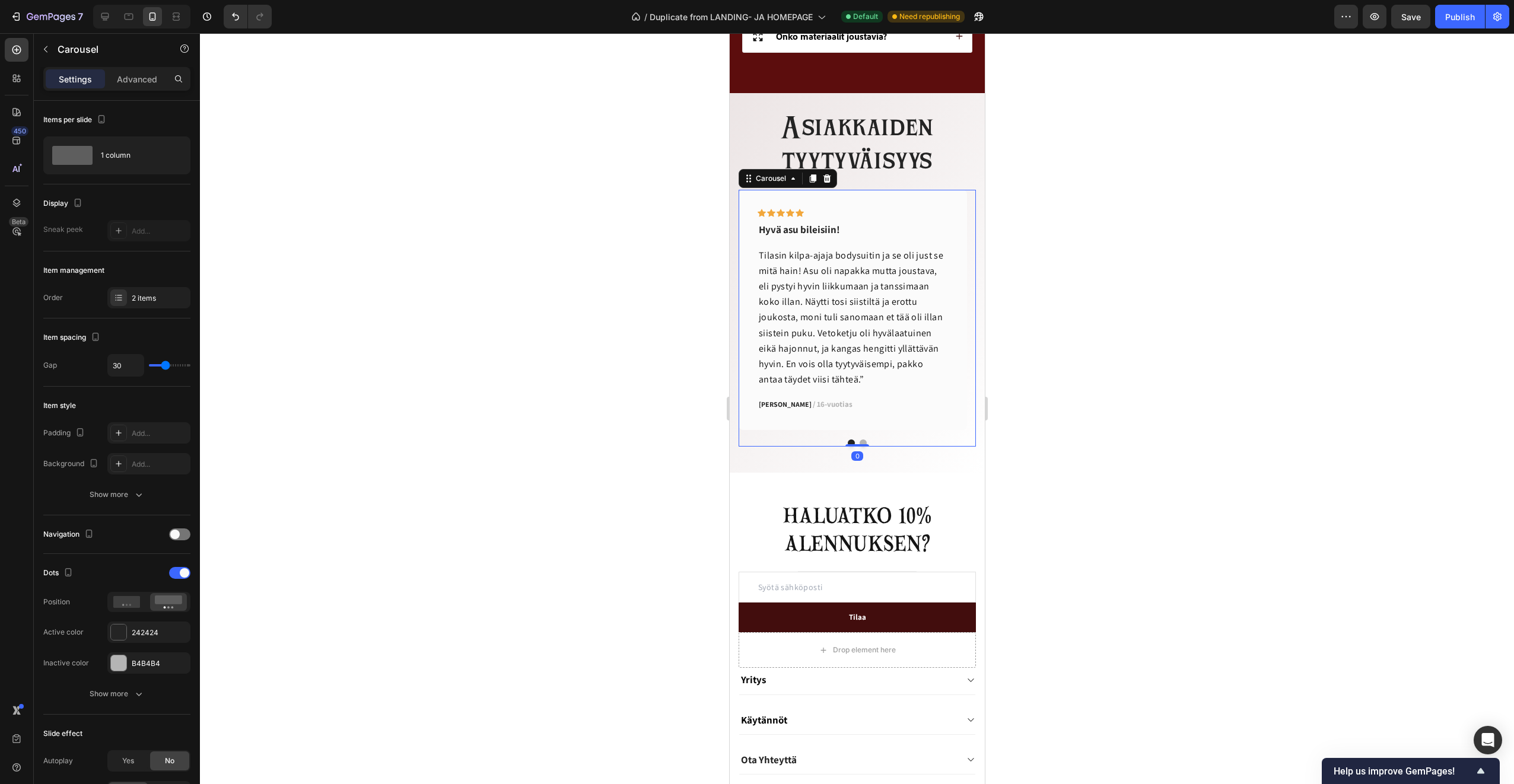
click at [859, 444] on button "Dot" at bounding box center [863, 443] width 7 height 7
click at [847, 443] on button "Dot" at bounding box center [851, 443] width 7 height 7
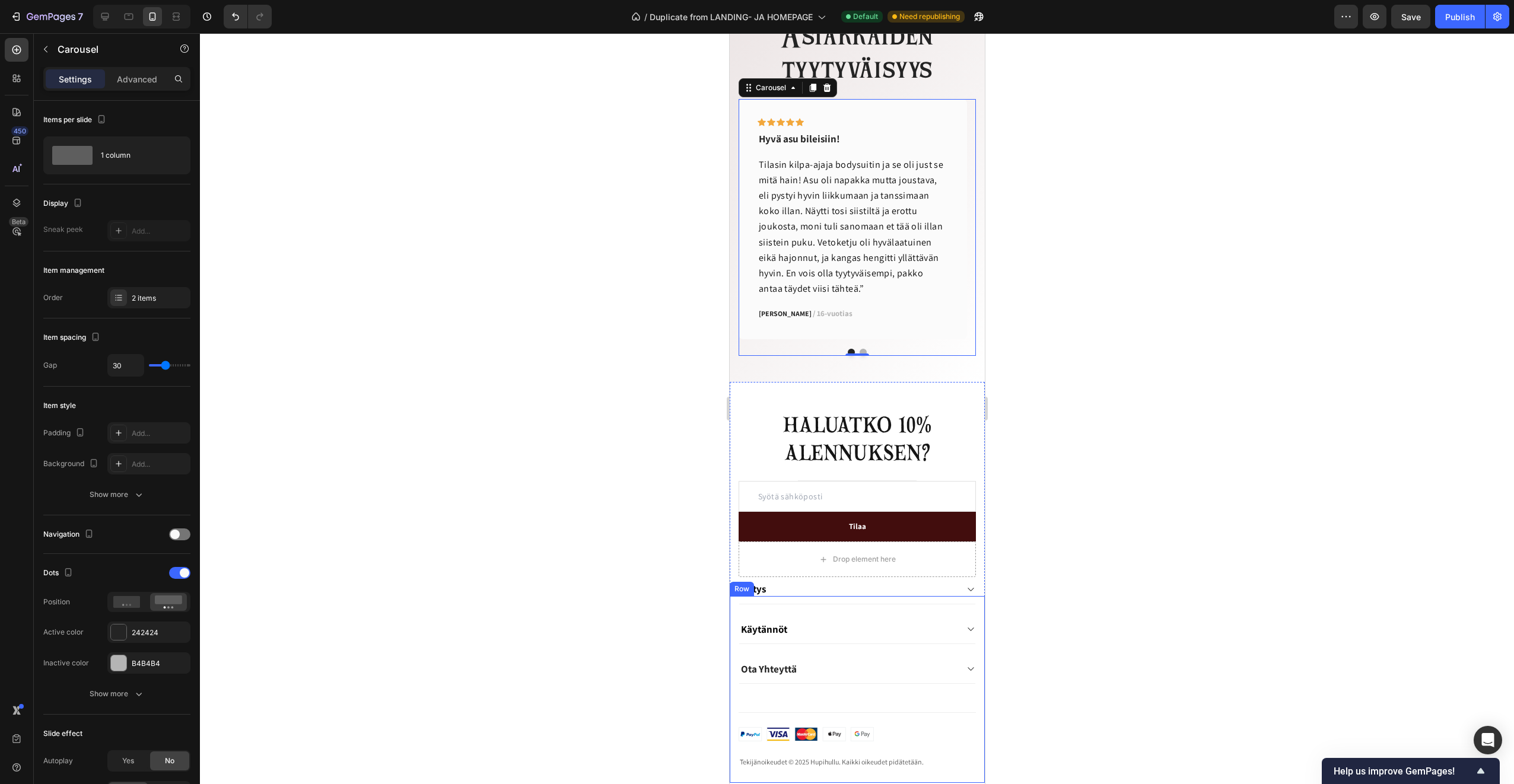
scroll to position [1499, 0]
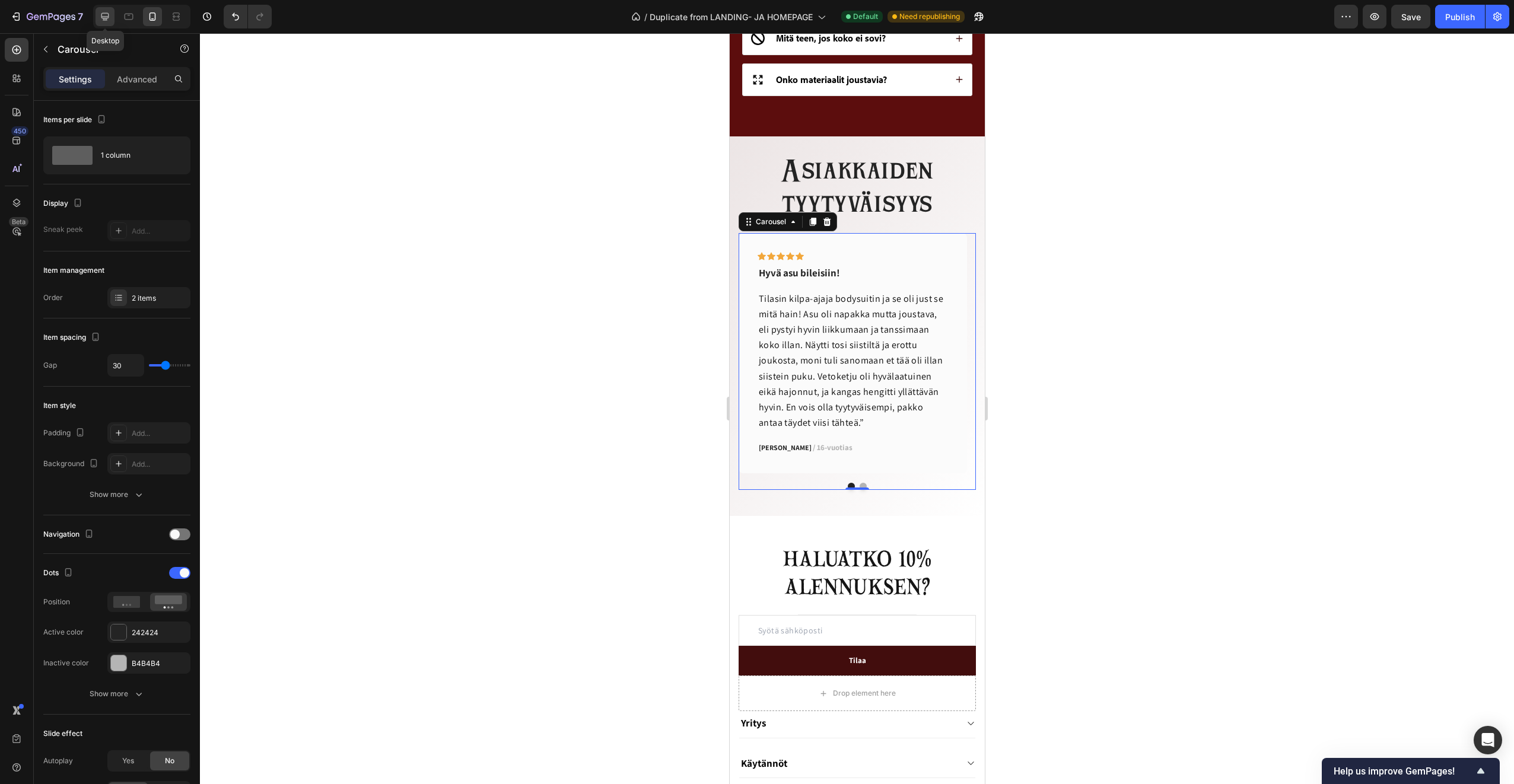
click at [105, 14] on icon at bounding box center [104, 16] width 12 height 12
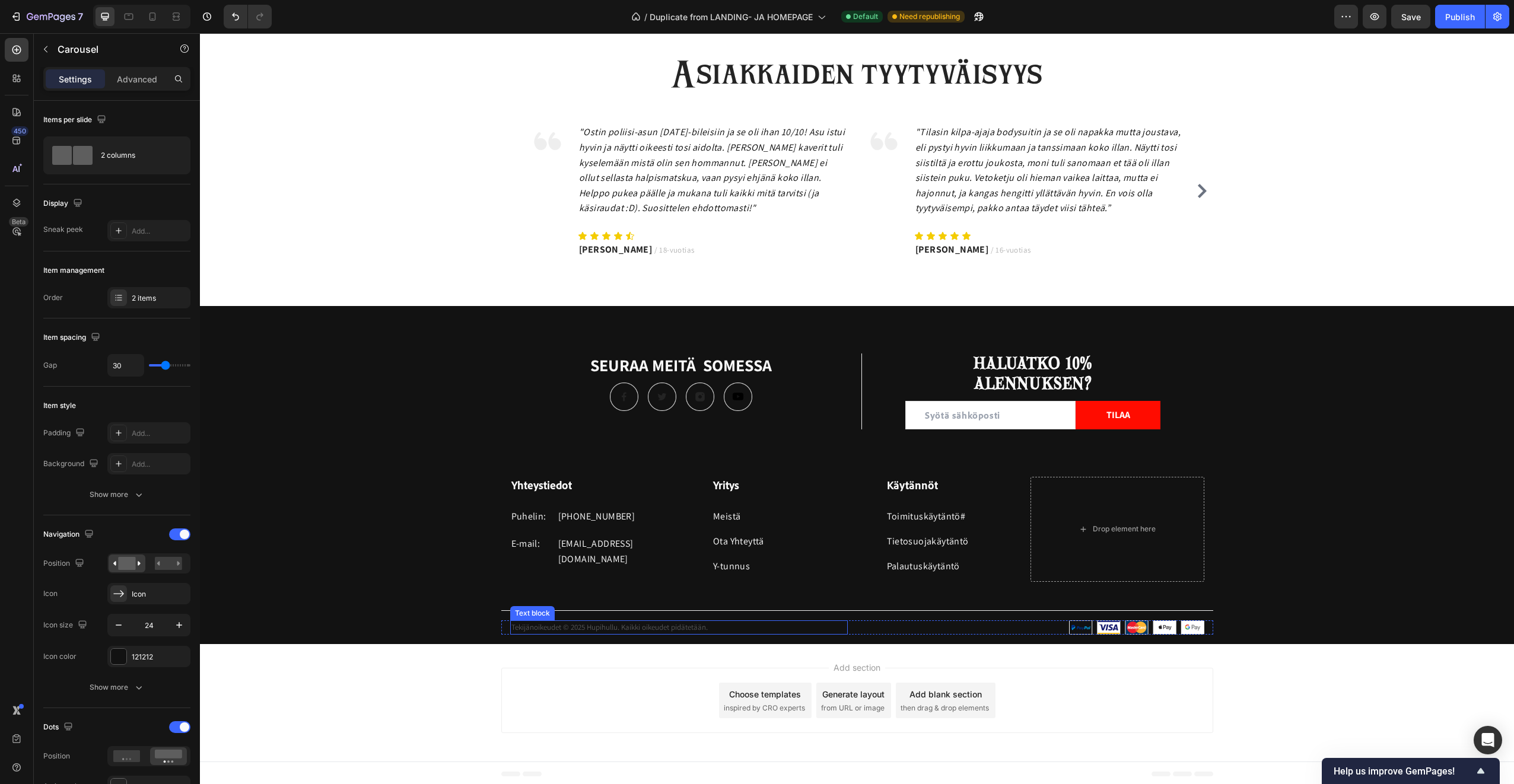
scroll to position [2263, 0]
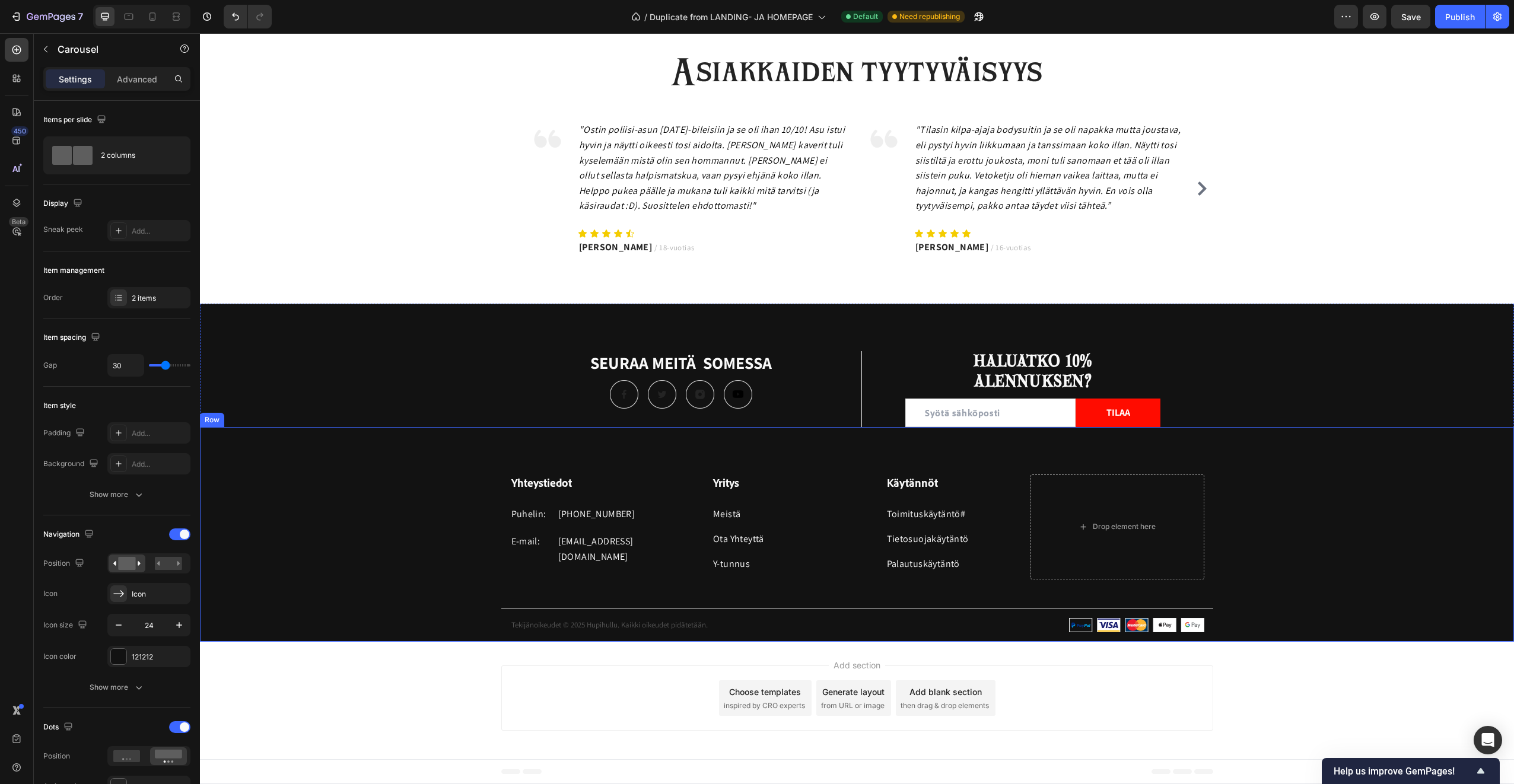
click at [360, 439] on div "Yhteystiedot Heading Puhelin: Text block +358 45 184 0894 Text block Row E-mail…" at bounding box center [857, 534] width 1314 height 214
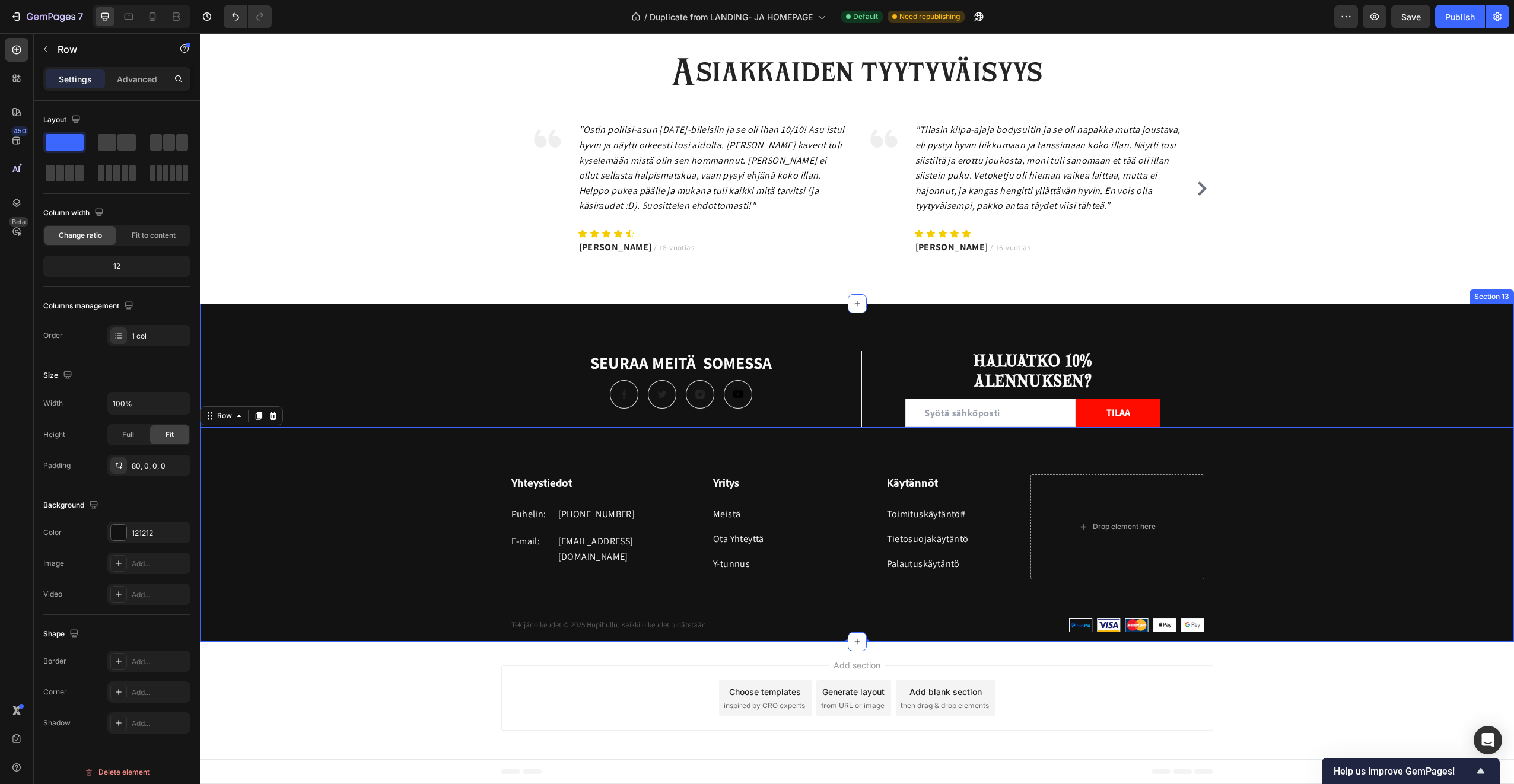
click at [384, 372] on div "SEURAA MEITÄ SOMESSA Heading Image Image Image Image Row Title Line HALUATKO 10…" at bounding box center [857, 496] width 1314 height 291
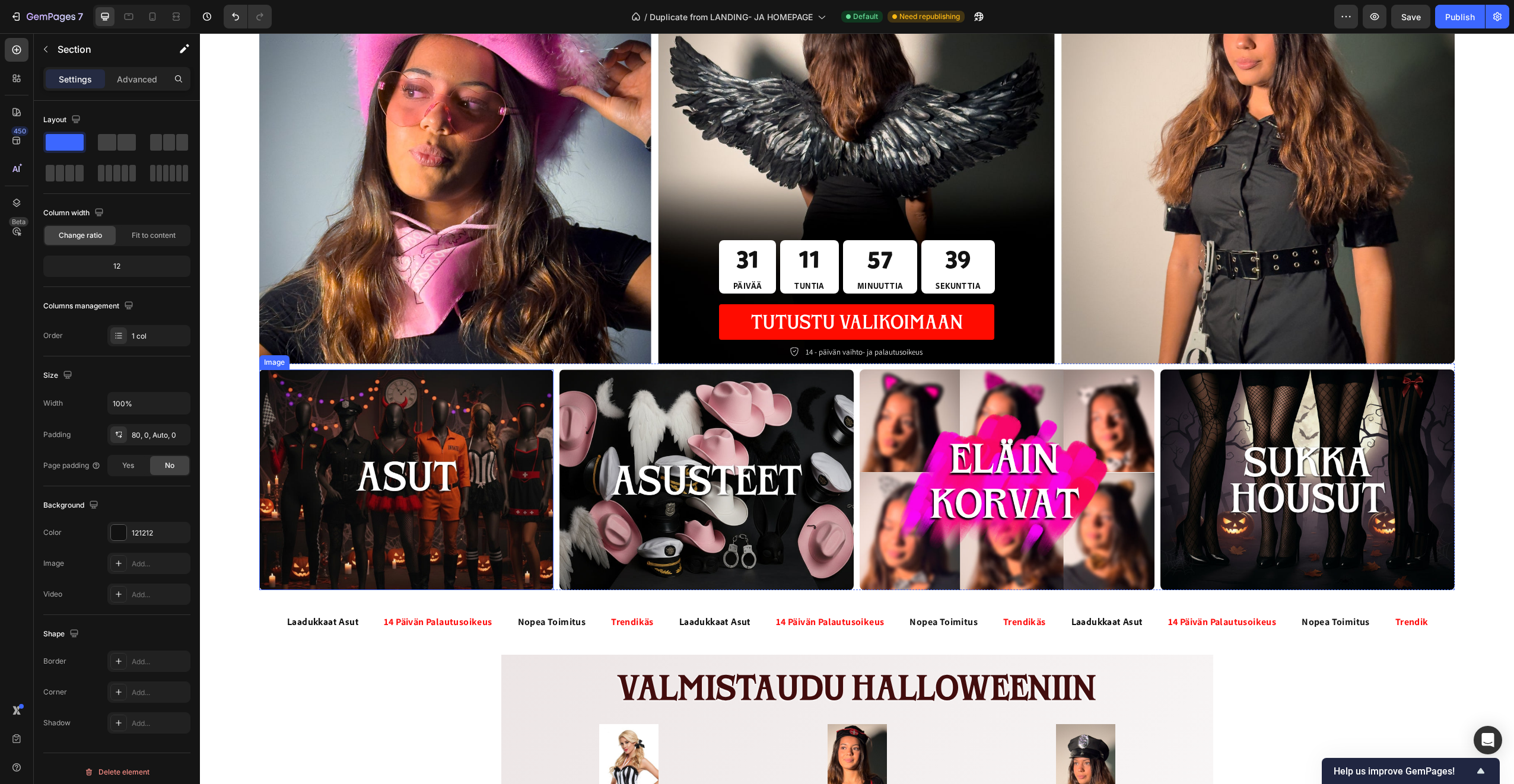
scroll to position [0, 0]
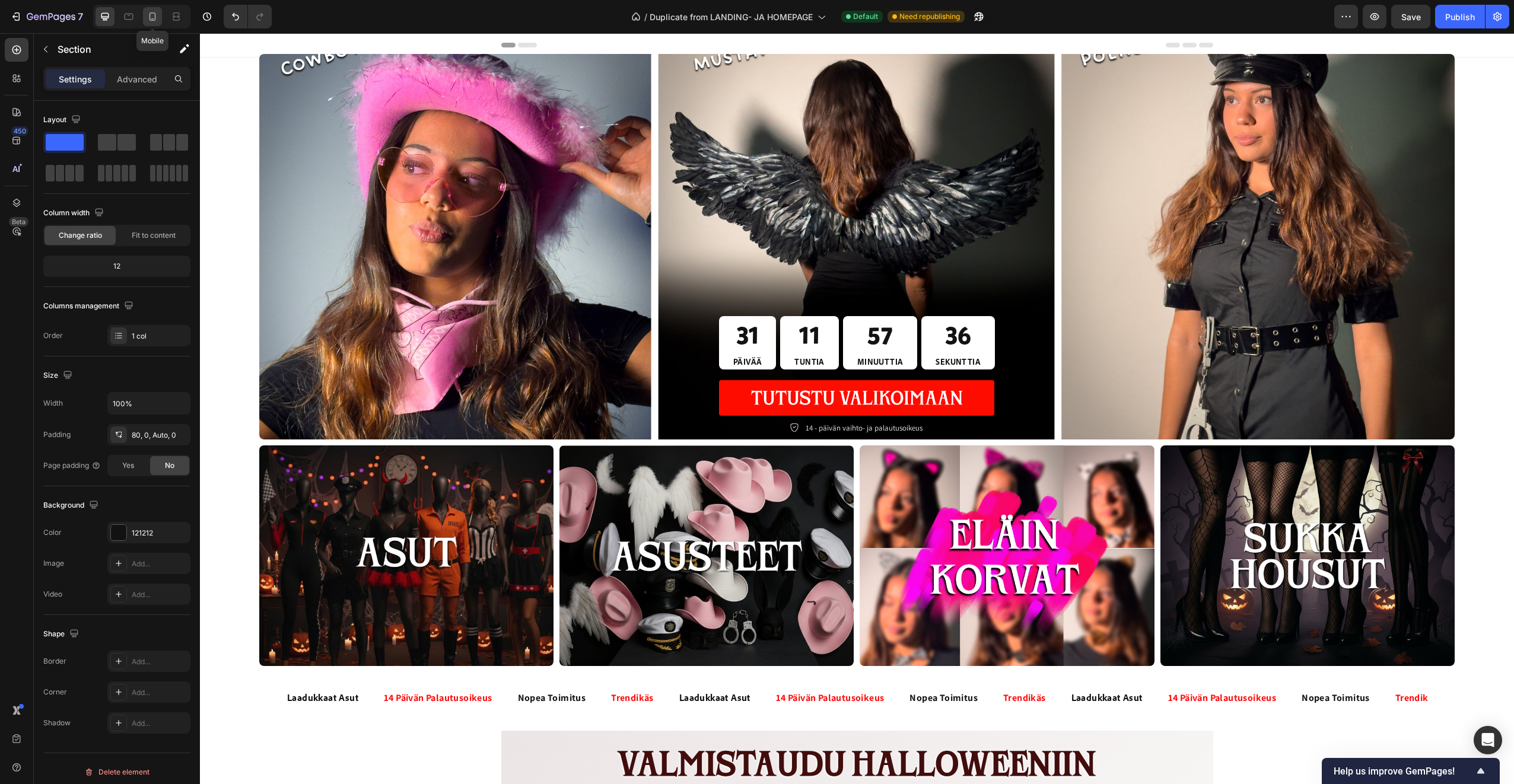
click at [152, 15] on icon at bounding box center [152, 16] width 12 height 12
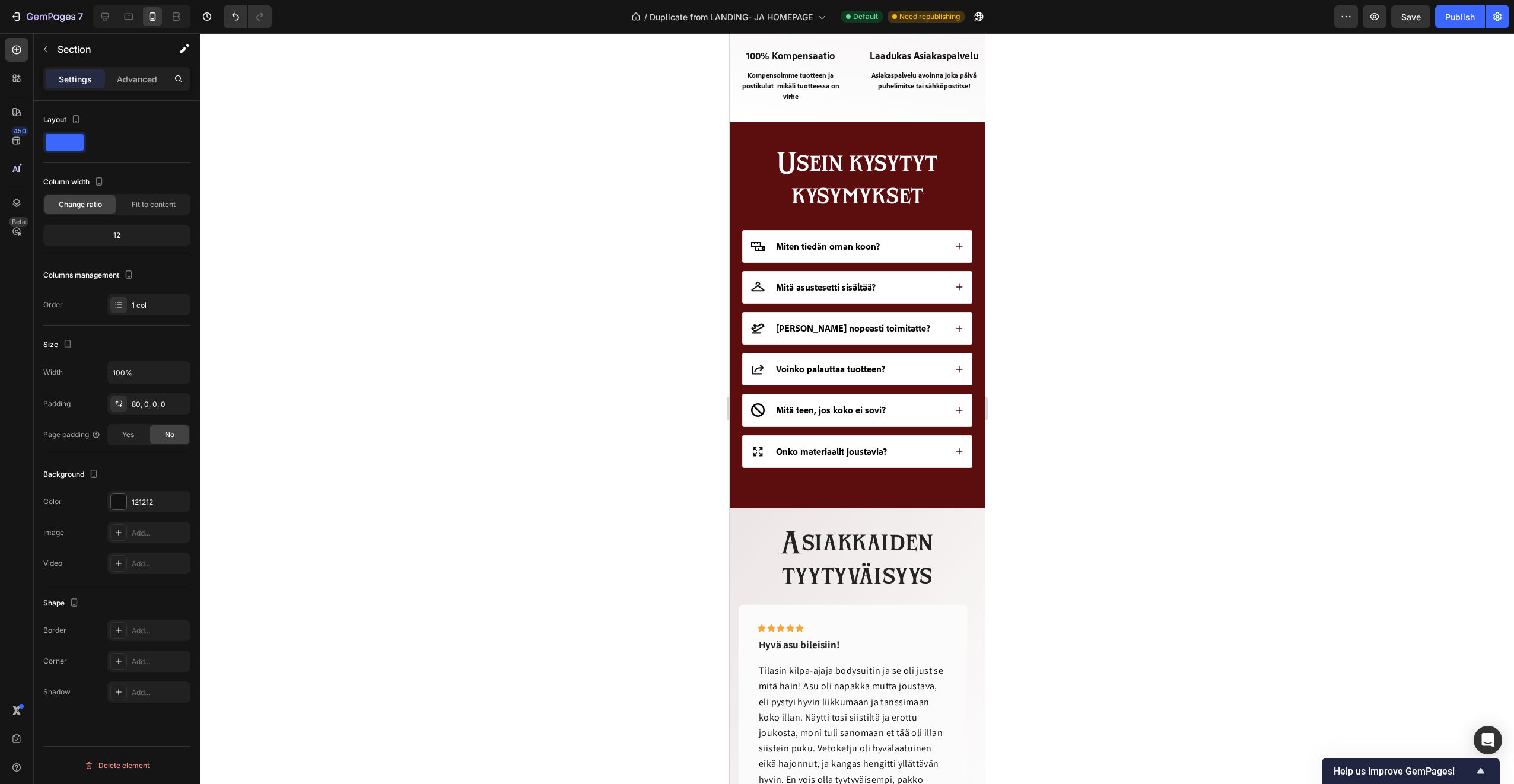
scroll to position [890, 0]
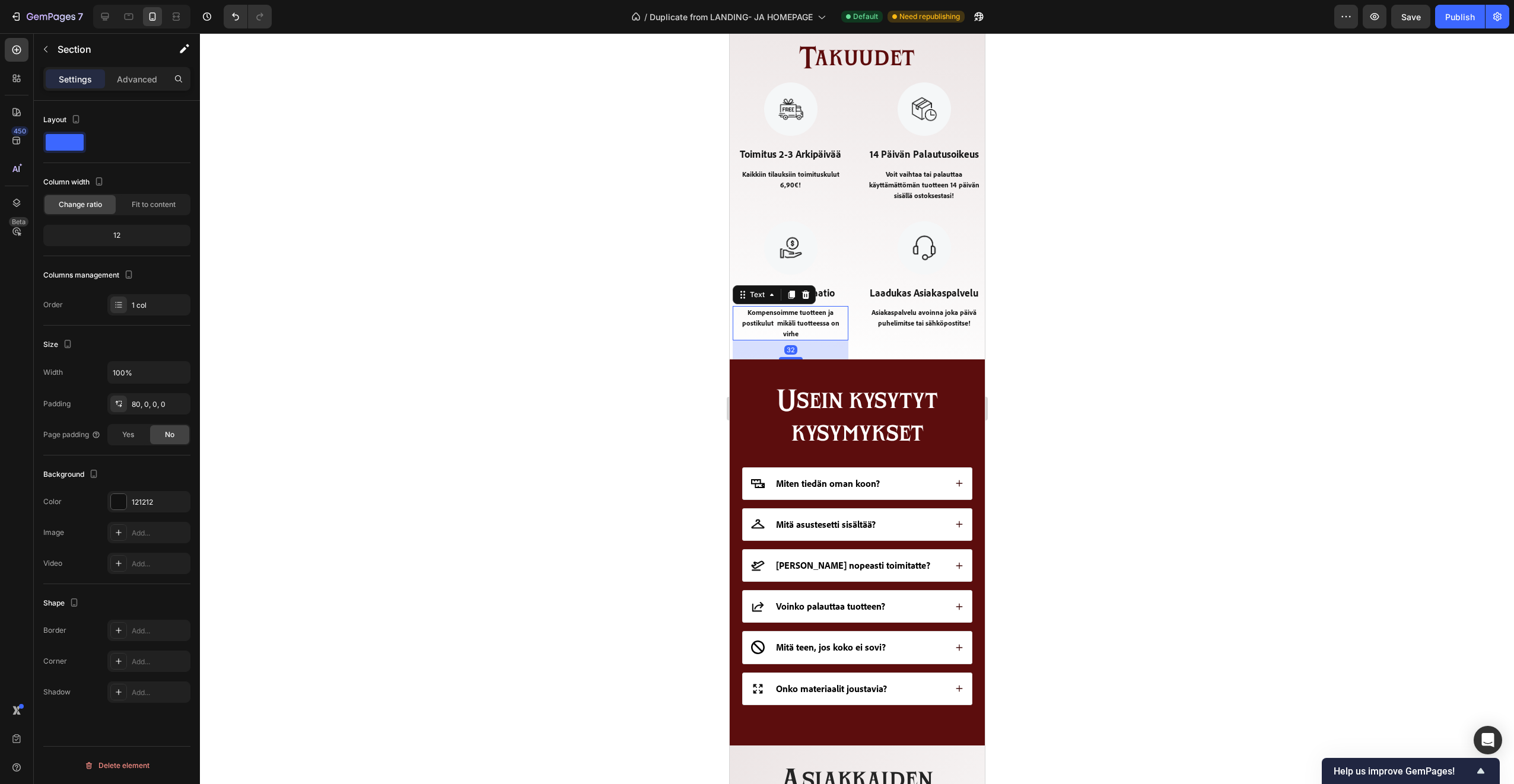
click at [767, 325] on p "Kompensoimme tuotteen ja postikulut mikäli tuotteessa on virhe" at bounding box center [790, 323] width 113 height 32
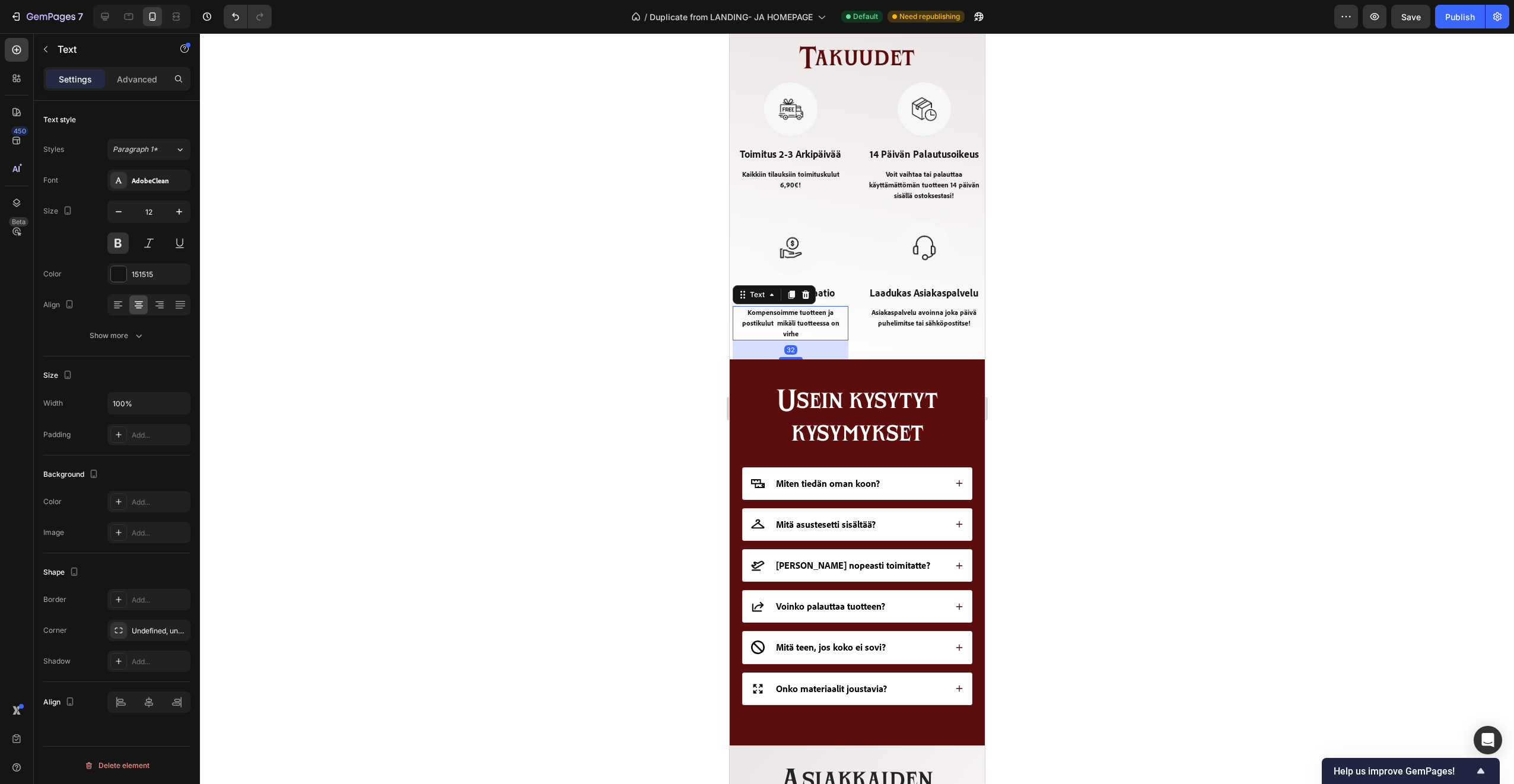
click at [767, 325] on p "Kompensoimme tuotteen ja postikulut mikäli tuotteessa on virhe" at bounding box center [790, 323] width 113 height 32
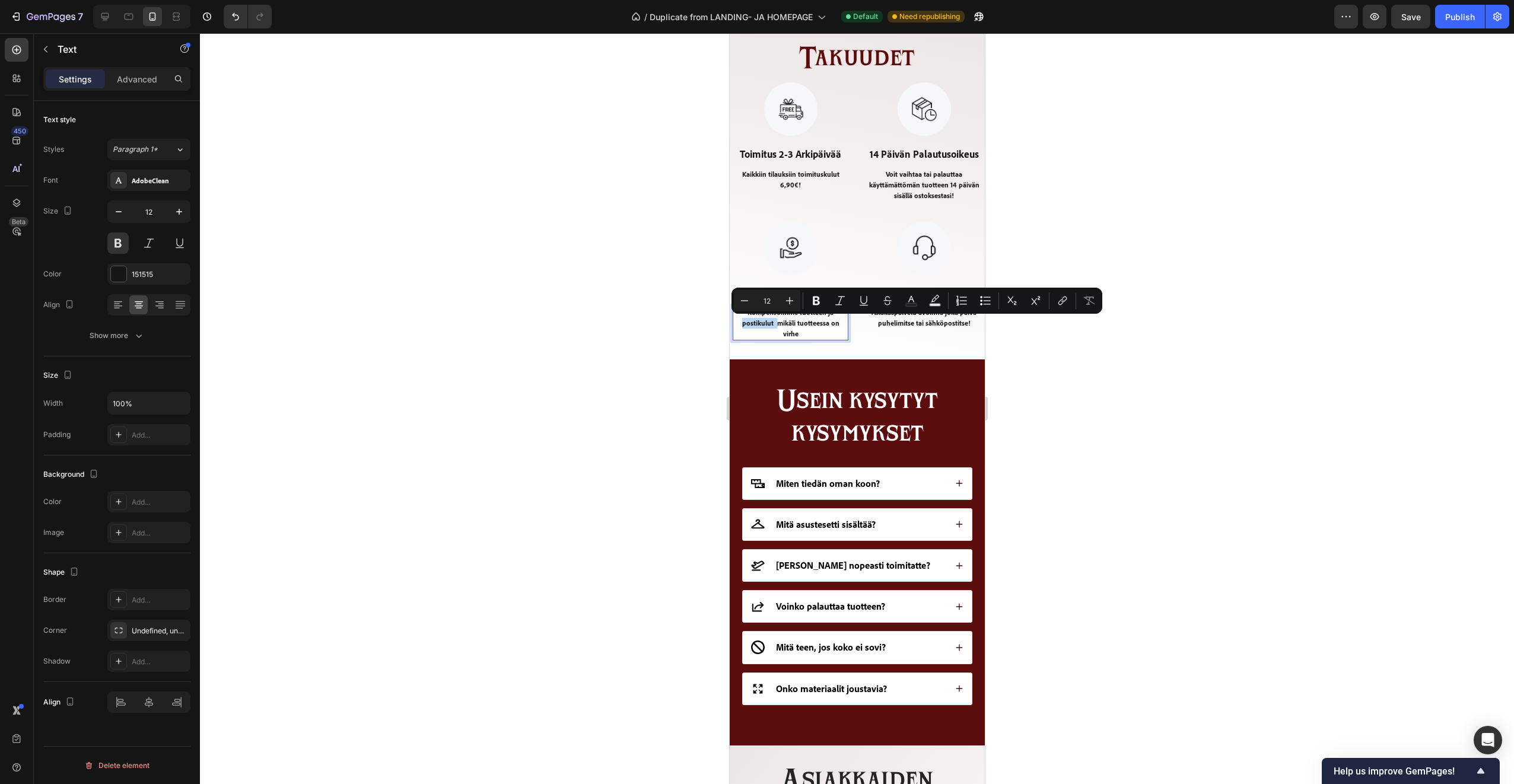
click at [776, 324] on p "Kompensoimme tuotteen ja postikulut mikäli tuotteessa on virhe" at bounding box center [790, 323] width 113 height 32
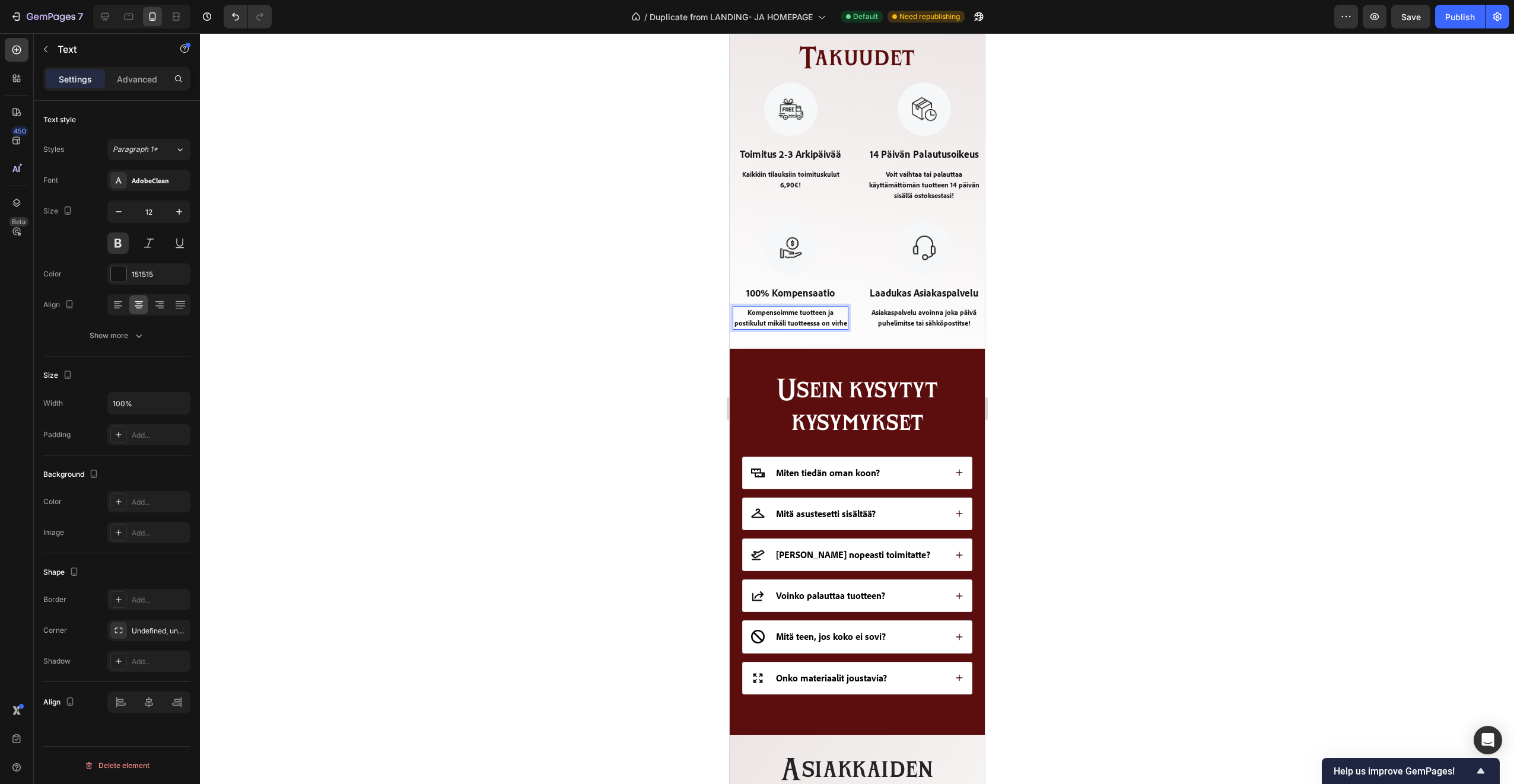
click at [799, 329] on p "Kompensoimme tuotteen ja postikulut mikäli tuotteessa on virhe" at bounding box center [790, 318] width 113 height 22
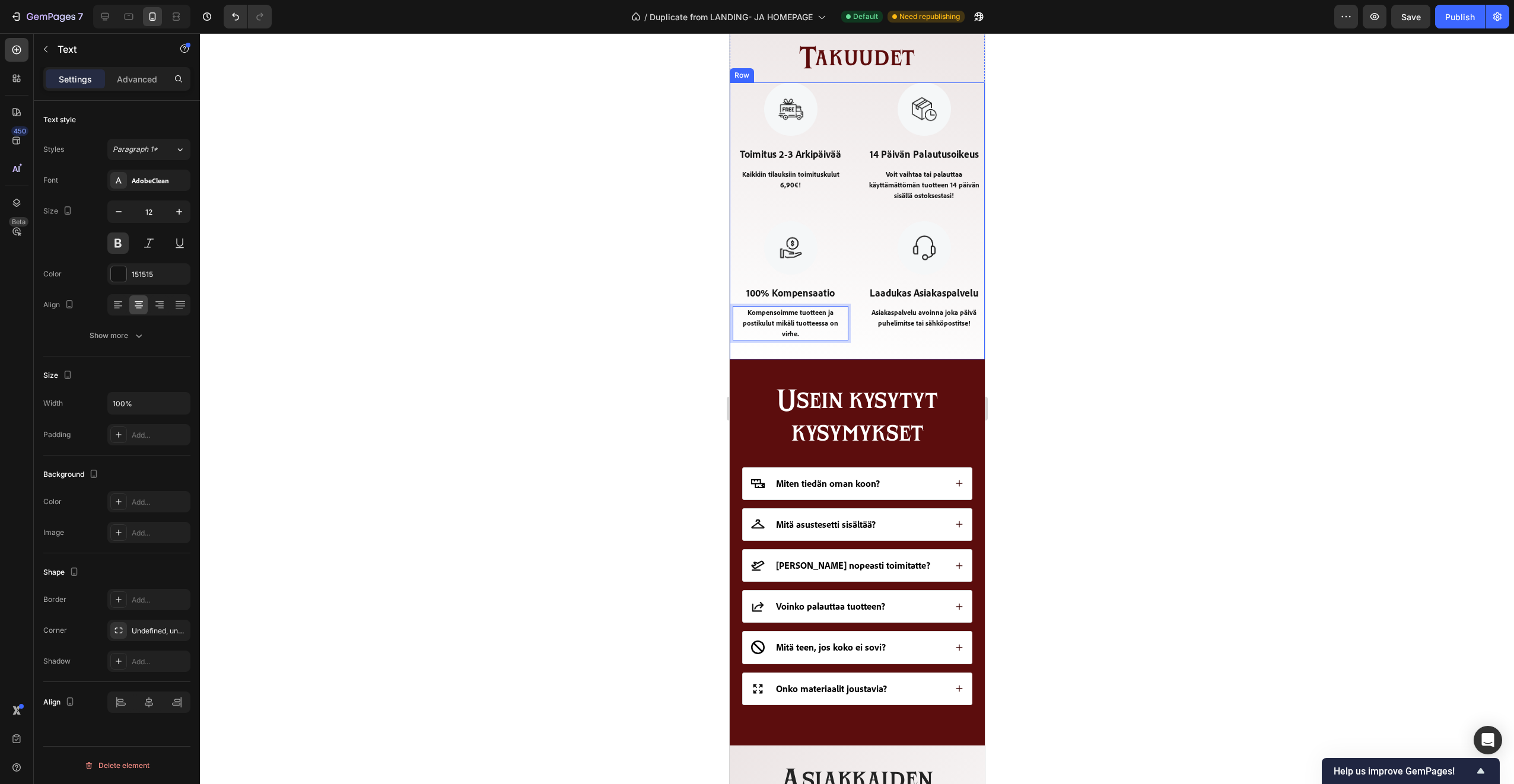
click at [873, 351] on div "Image Laadukas Asiakaspalvelu Text Block Asiakaspalvelu avoinna joka päivä puhe…" at bounding box center [923, 291] width 116 height 139
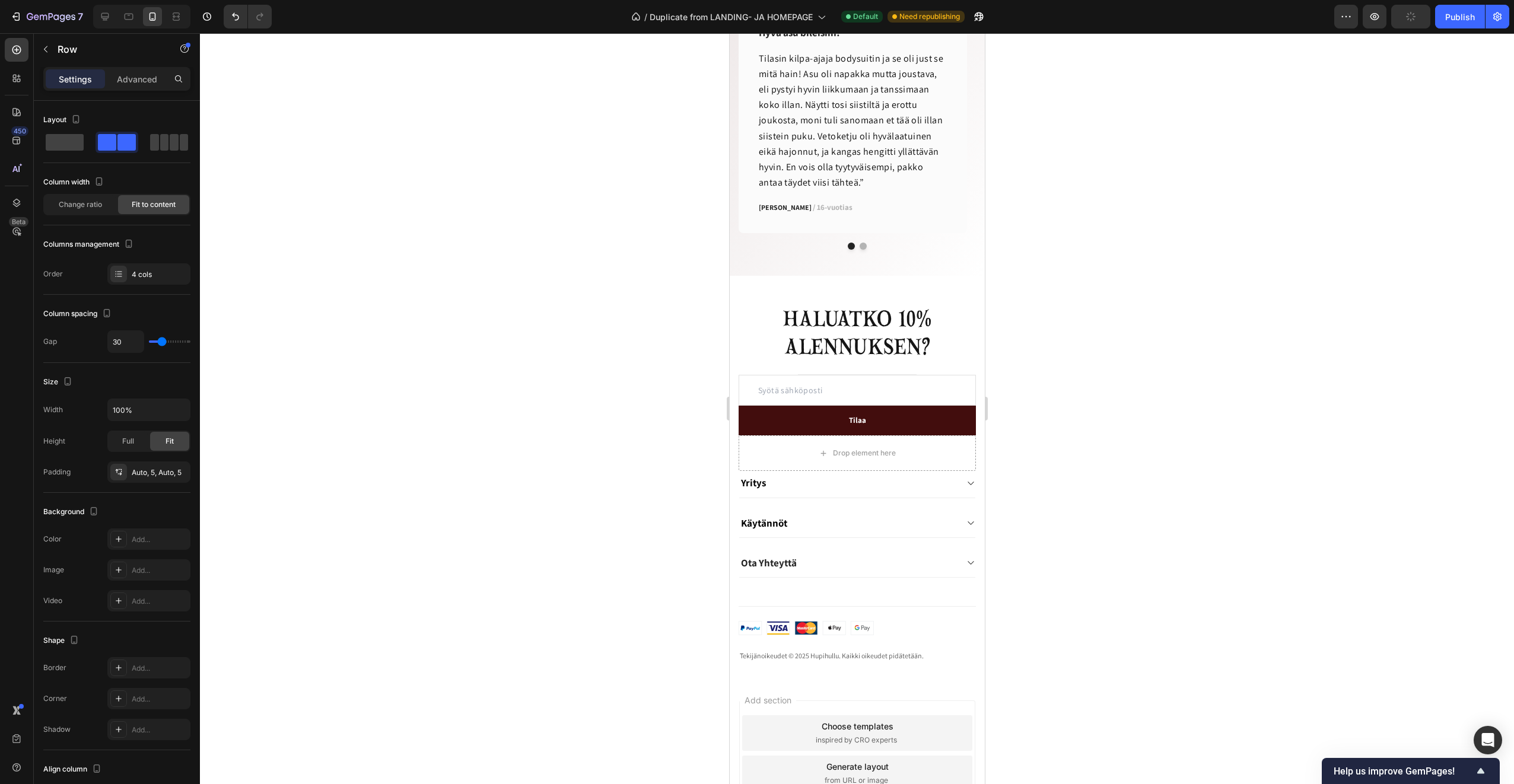
scroll to position [1440, 0]
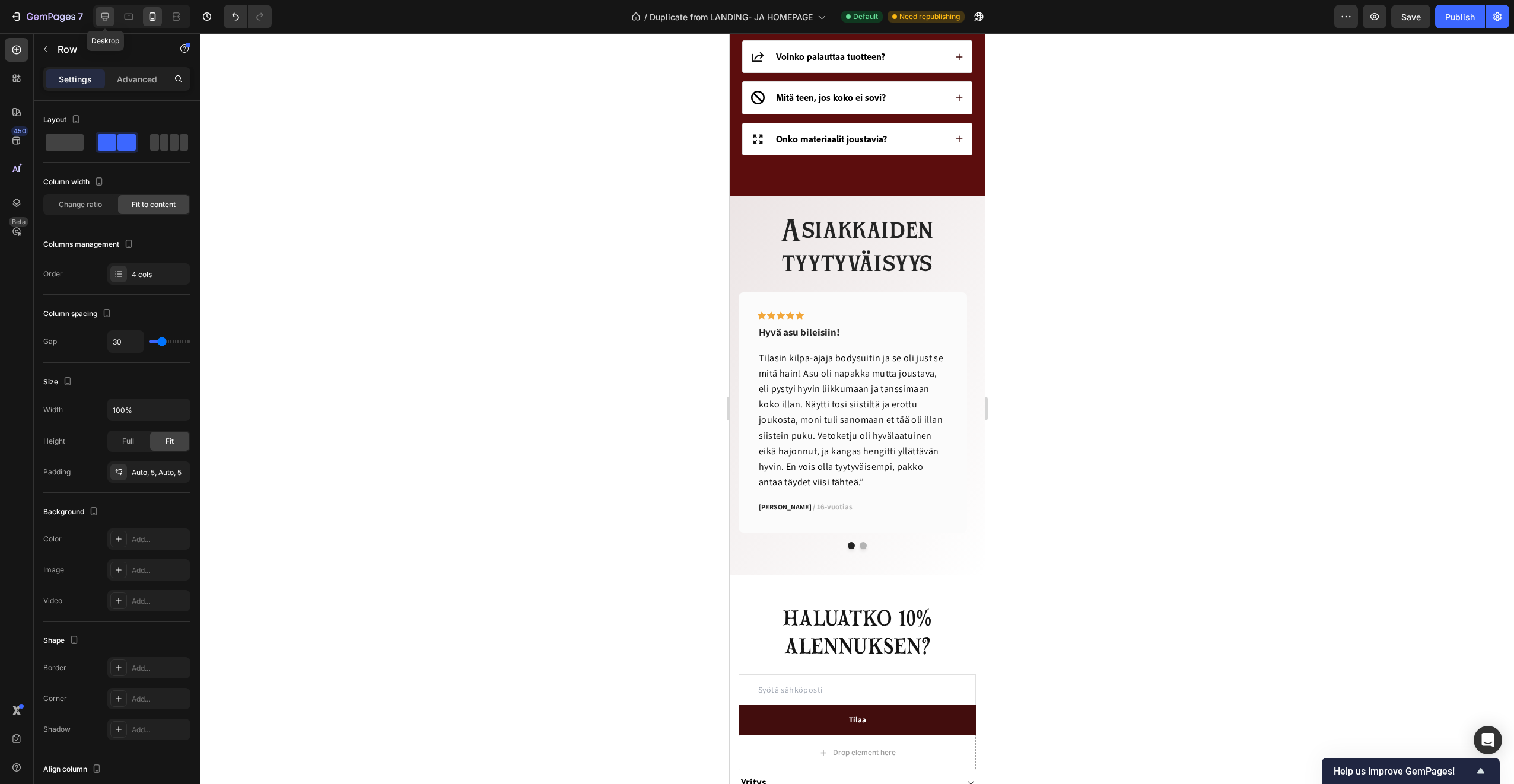
click at [98, 10] on div at bounding box center [104, 17] width 19 height 19
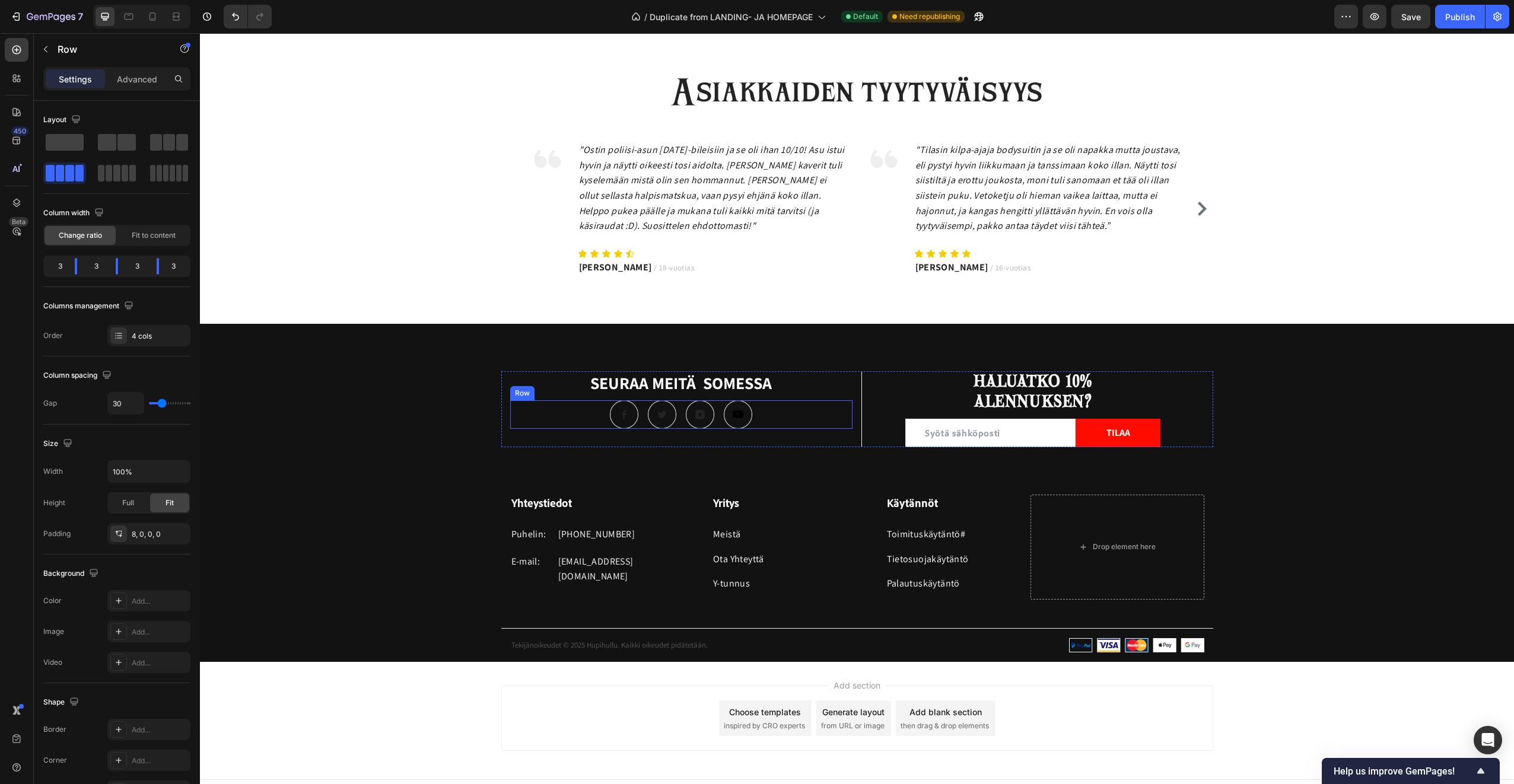
scroll to position [2279, 0]
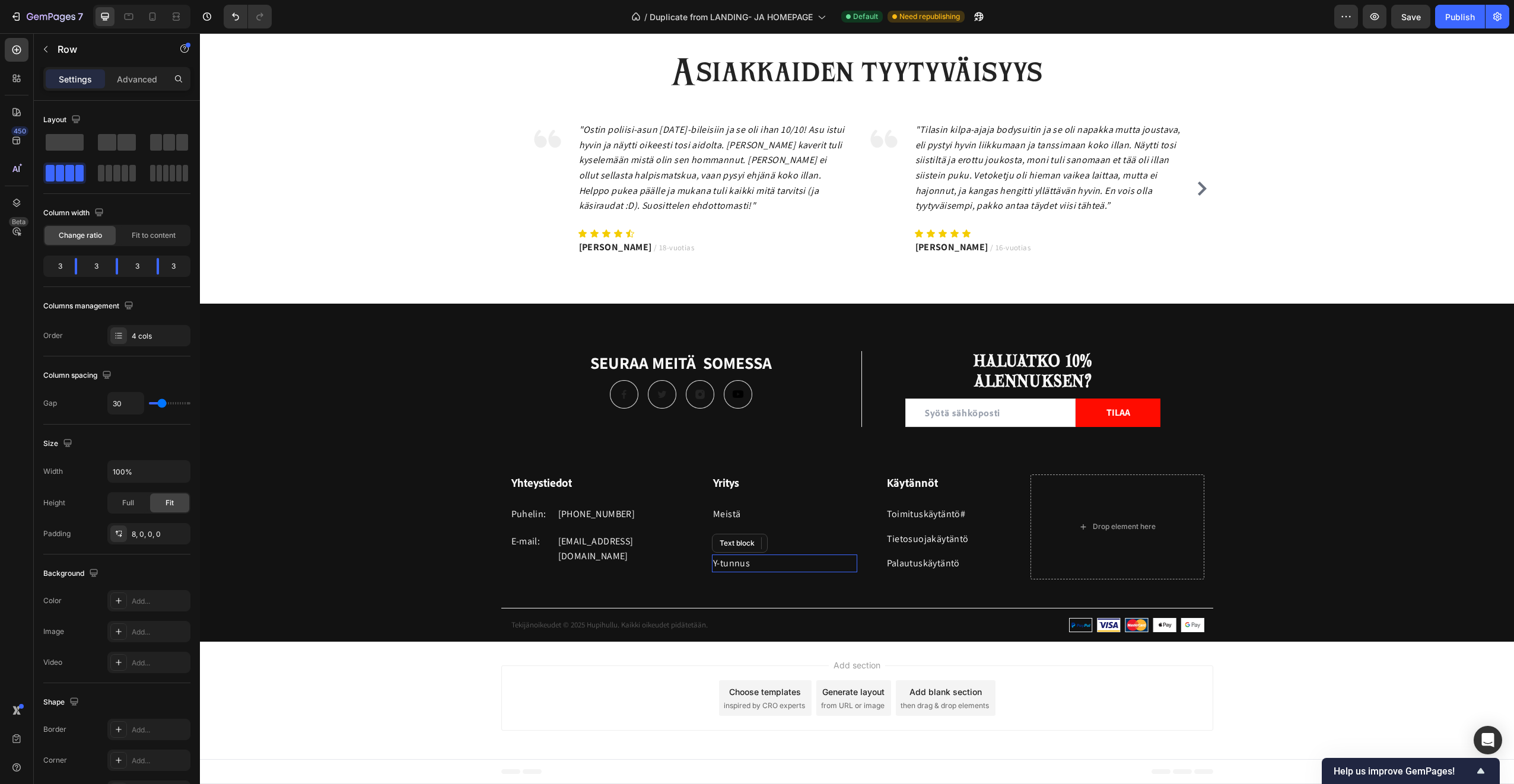
click at [755, 568] on p "Y-tunnus" at bounding box center [784, 563] width 143 height 15
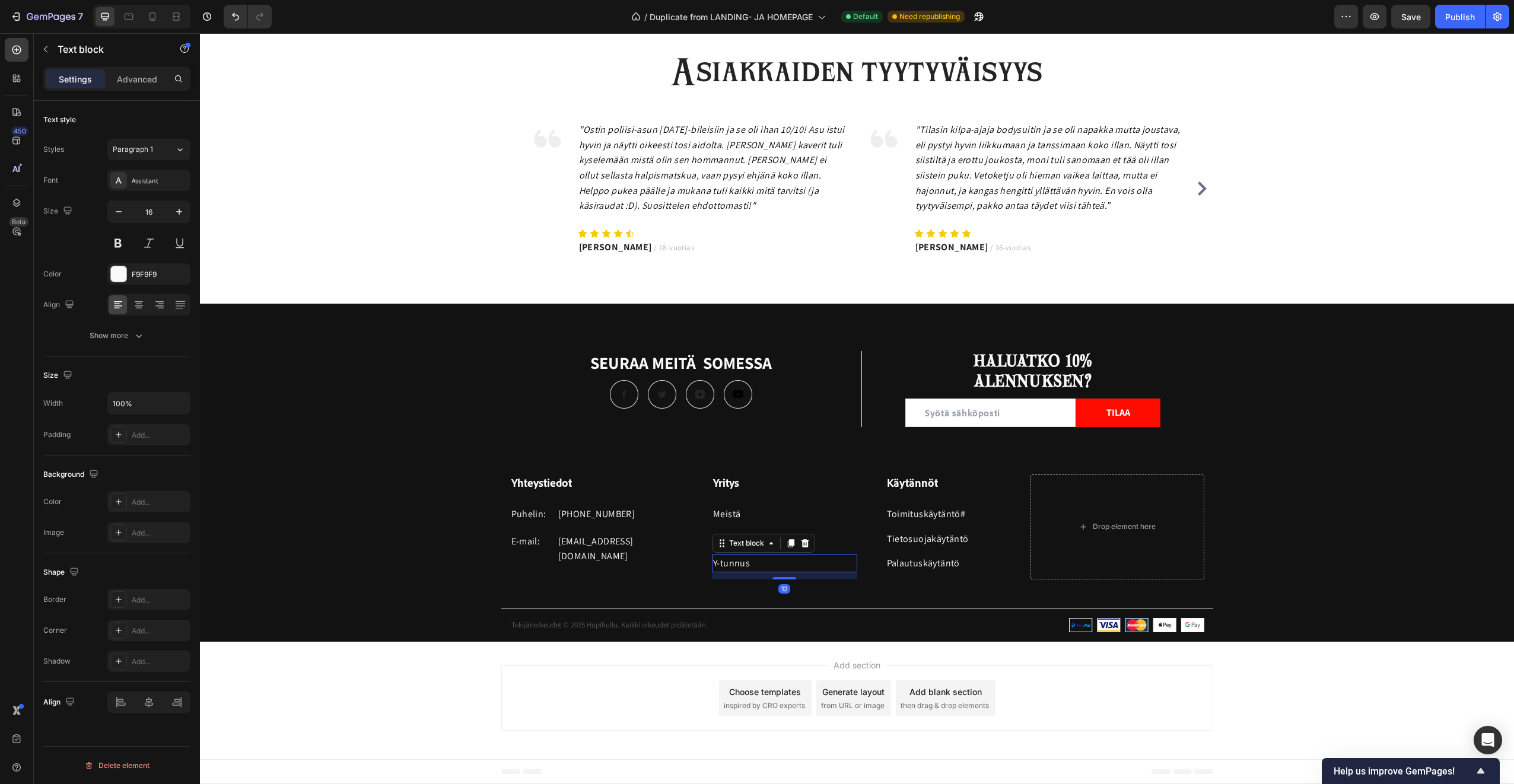
click at [755, 568] on p "Y-tunnus" at bounding box center [784, 563] width 143 height 15
click at [500, 590] on div "Yhteystiedot Heading Puhelin: Text block +358 45 184 0894 Text block Row E-mail…" at bounding box center [857, 558] width 1314 height 167
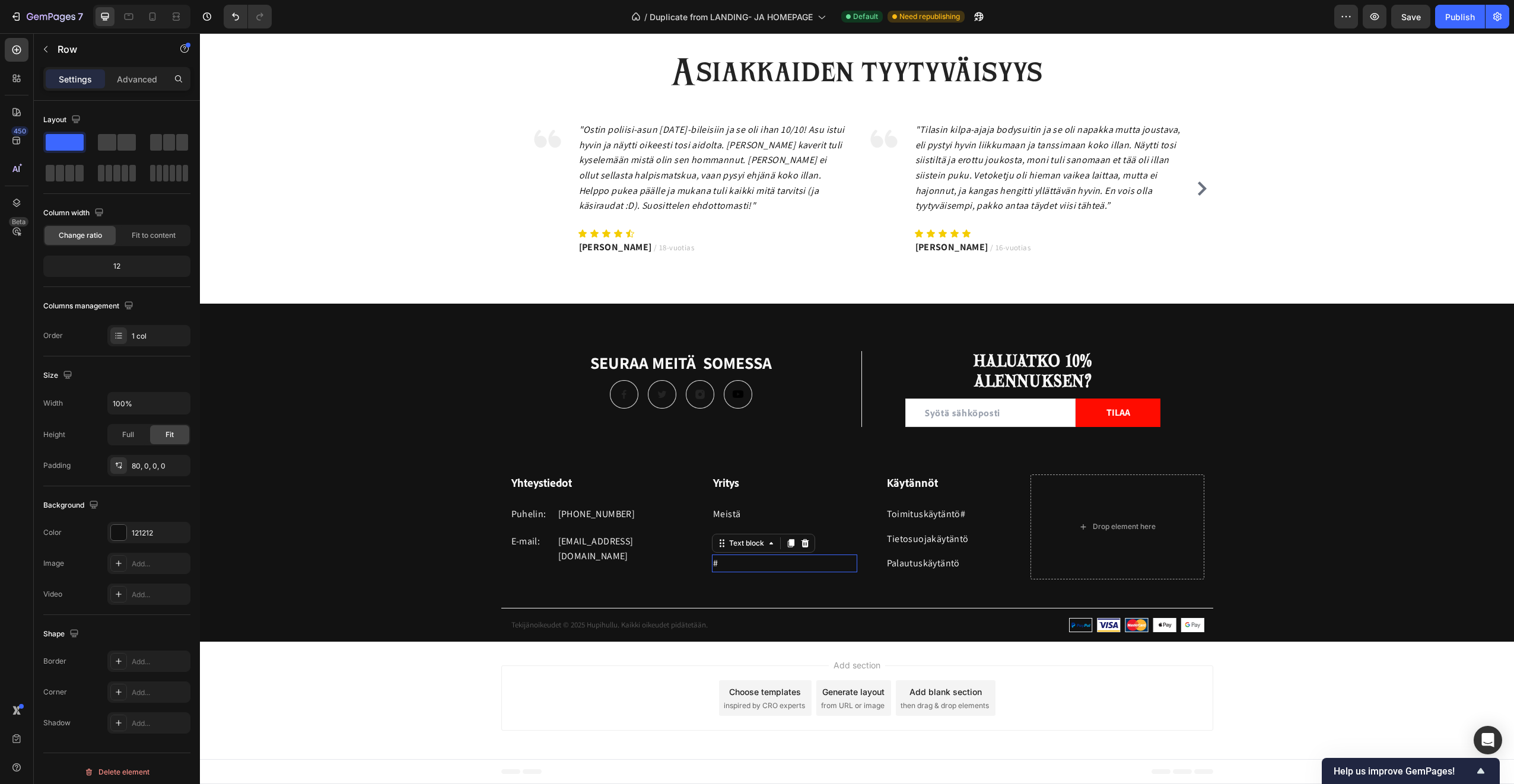
click at [716, 562] on p "#" at bounding box center [784, 563] width 143 height 15
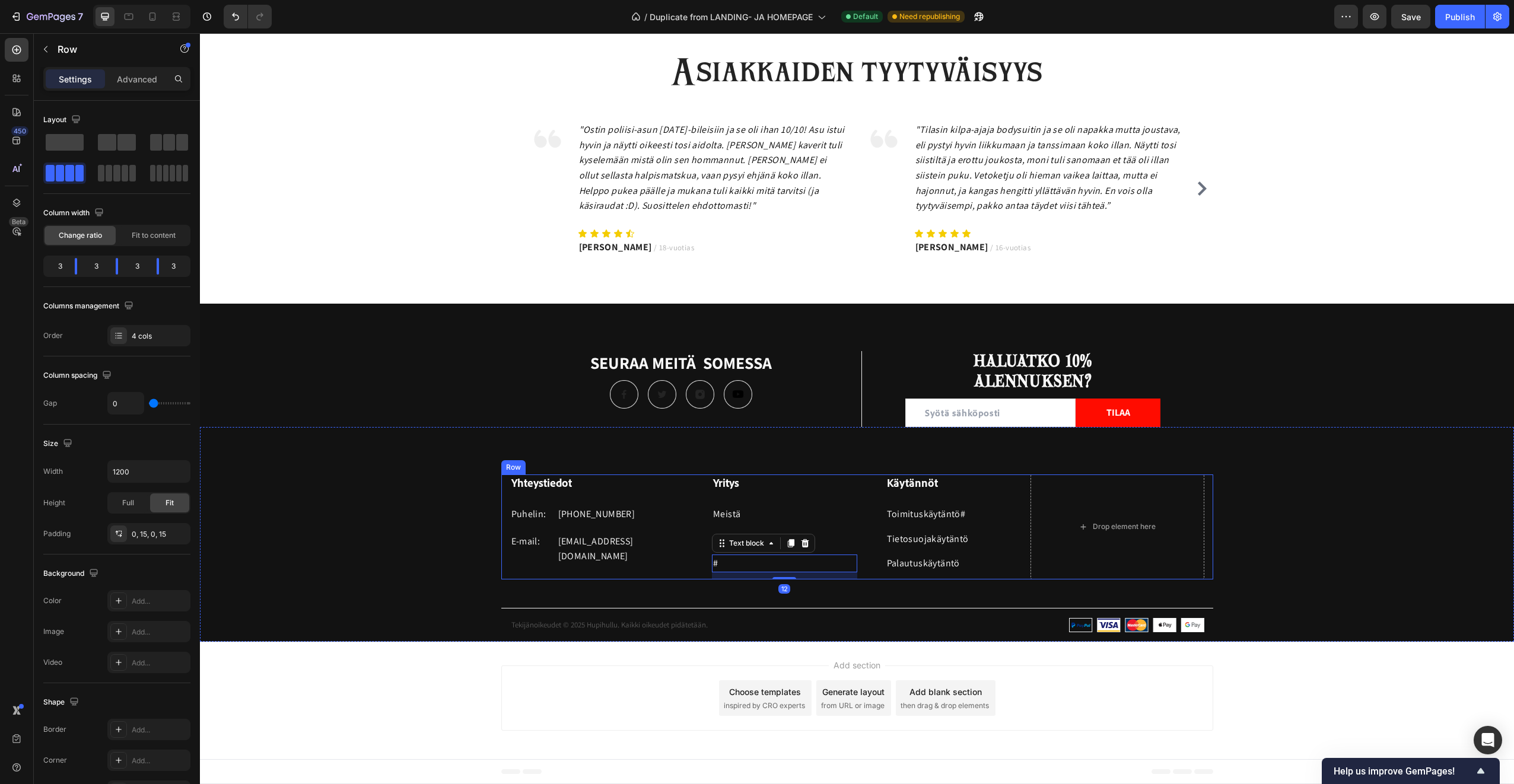
click at [572, 578] on div "Yhteystiedot Heading Puhelin: Text block +358 45 184 0894 Text block Row E-mail…" at bounding box center [597, 527] width 174 height 105
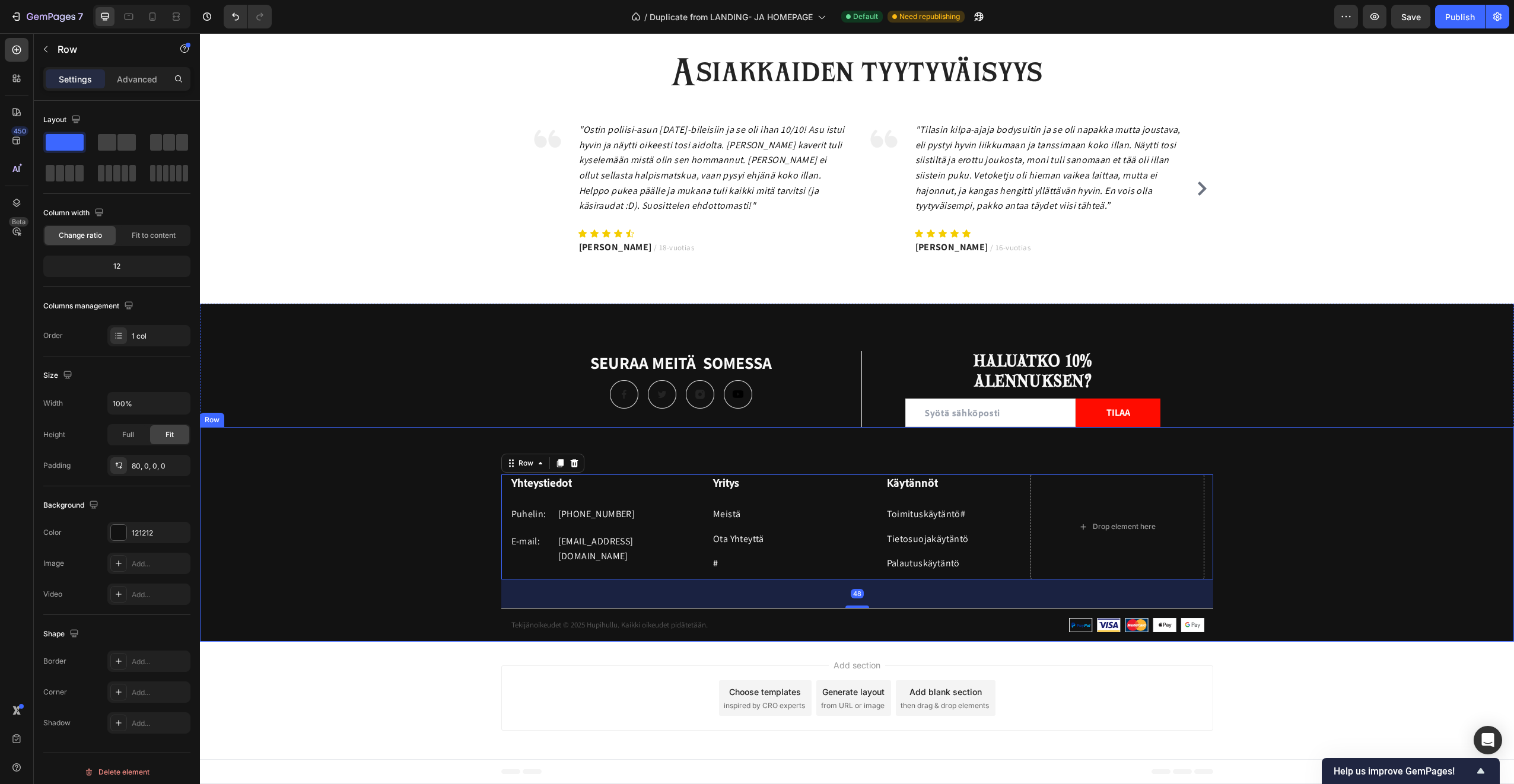
click at [422, 574] on div "Yhteystiedot Heading Puhelin: Text block +358 45 184 0894 Text block Row E-mail…" at bounding box center [857, 558] width 1314 height 167
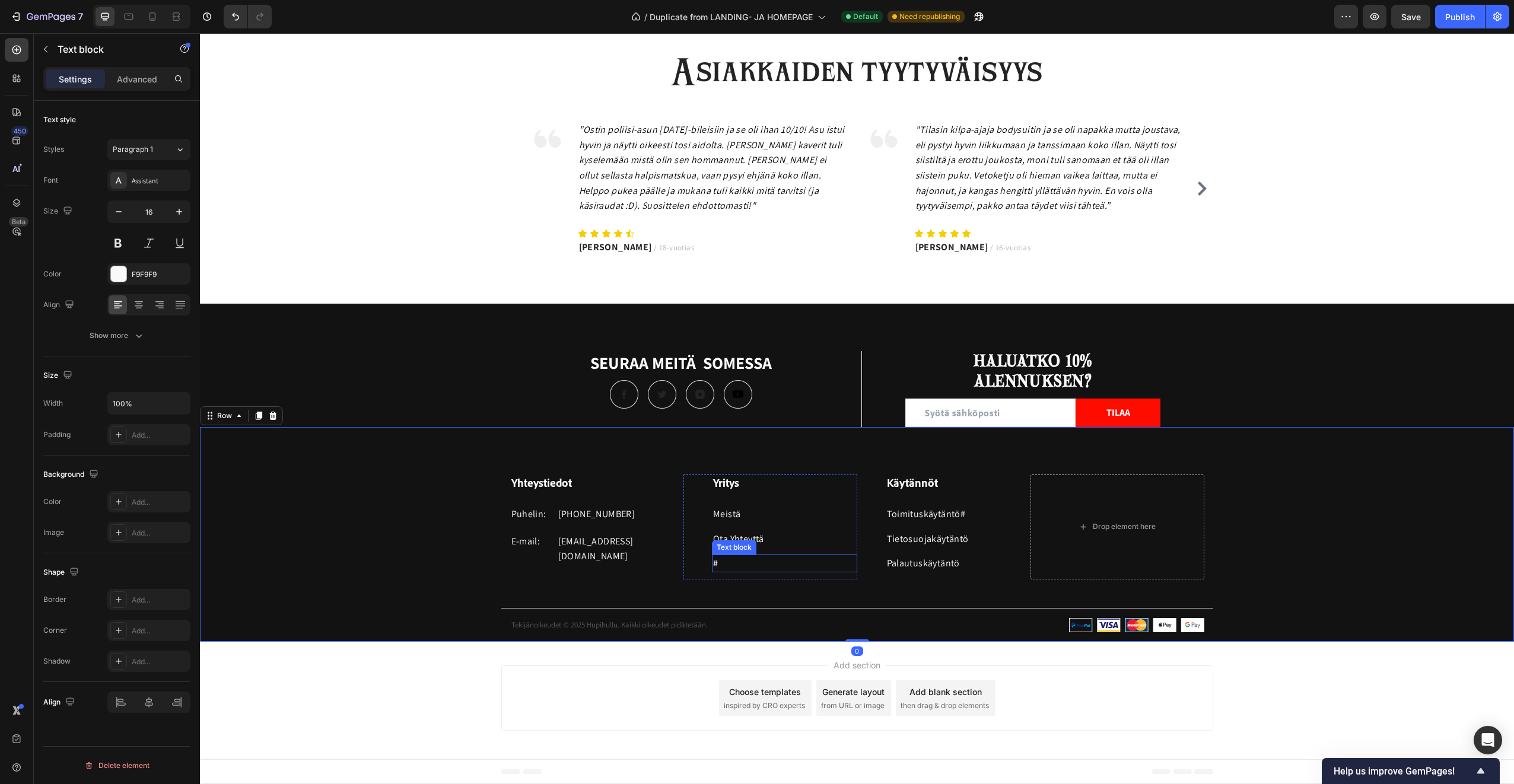
click at [719, 561] on p "#" at bounding box center [784, 563] width 143 height 15
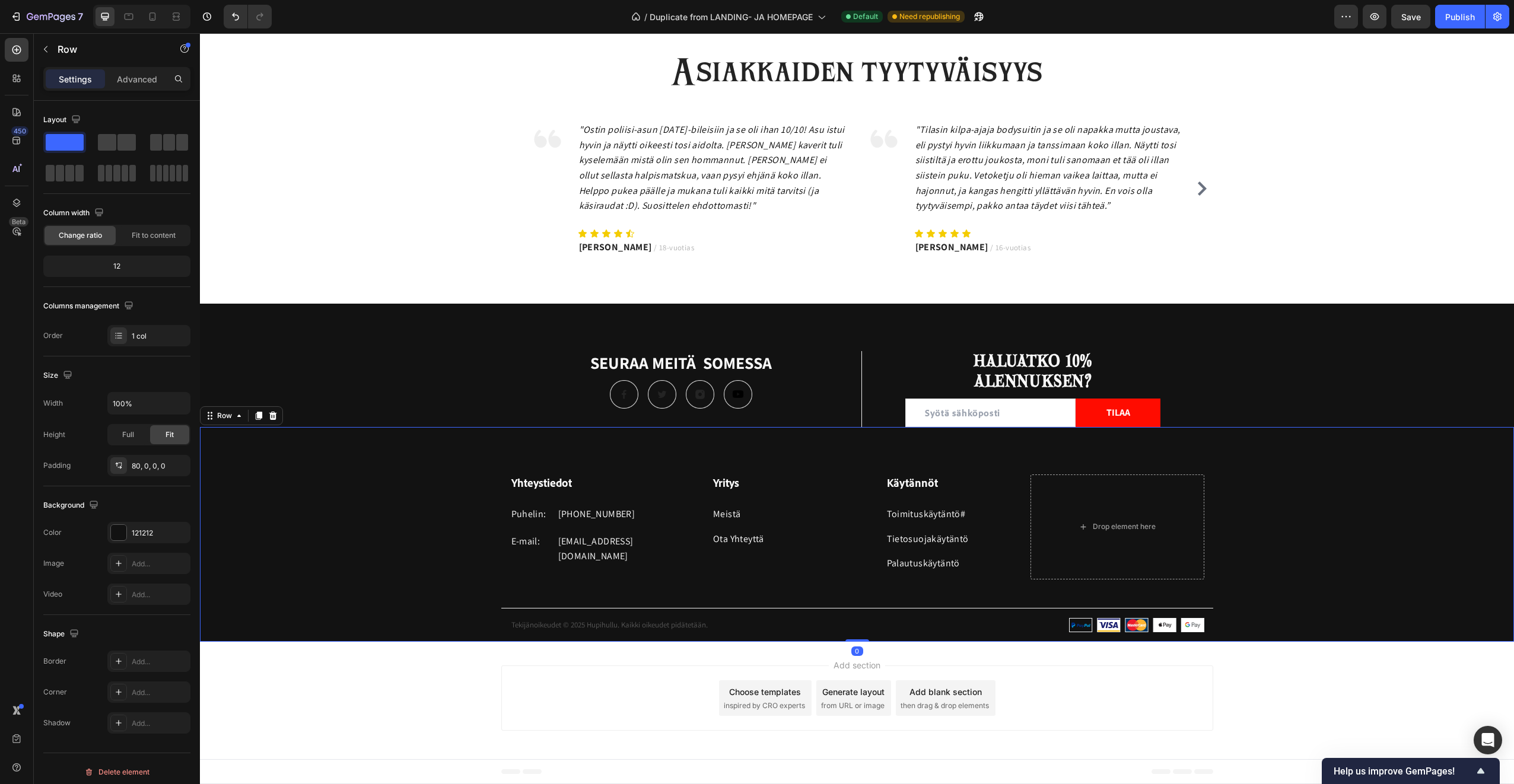
click at [413, 549] on div "Yhteystiedot Heading Puhelin: Text block +358 45 184 0894 Text block Row E-mail…" at bounding box center [857, 558] width 1314 height 167
click at [731, 570] on p "#" at bounding box center [784, 563] width 143 height 15
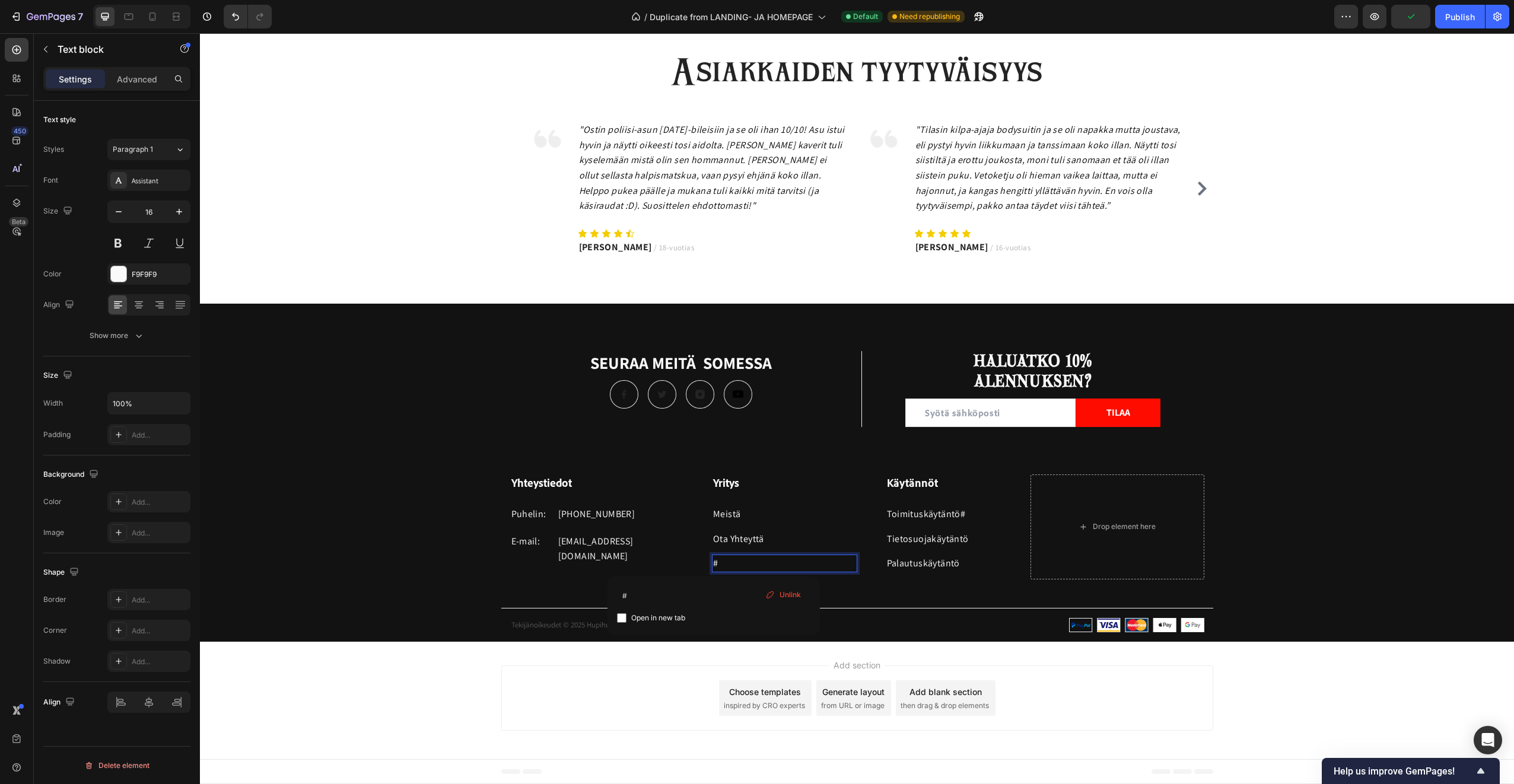
drag, startPoint x: 761, startPoint y: 565, endPoint x: 799, endPoint y: 560, distance: 38.3
click at [783, 595] on span "Unlink" at bounding box center [790, 594] width 22 height 10
click at [778, 563] on p "#" at bounding box center [784, 563] width 143 height 15
drag, startPoint x: 700, startPoint y: 559, endPoint x: 717, endPoint y: 563, distance: 17.5
click at [703, 560] on div "Yritys Heading Meistä Text block Ota Yhteyttä Text block # Text block 12 Row" at bounding box center [770, 527] width 174 height 105
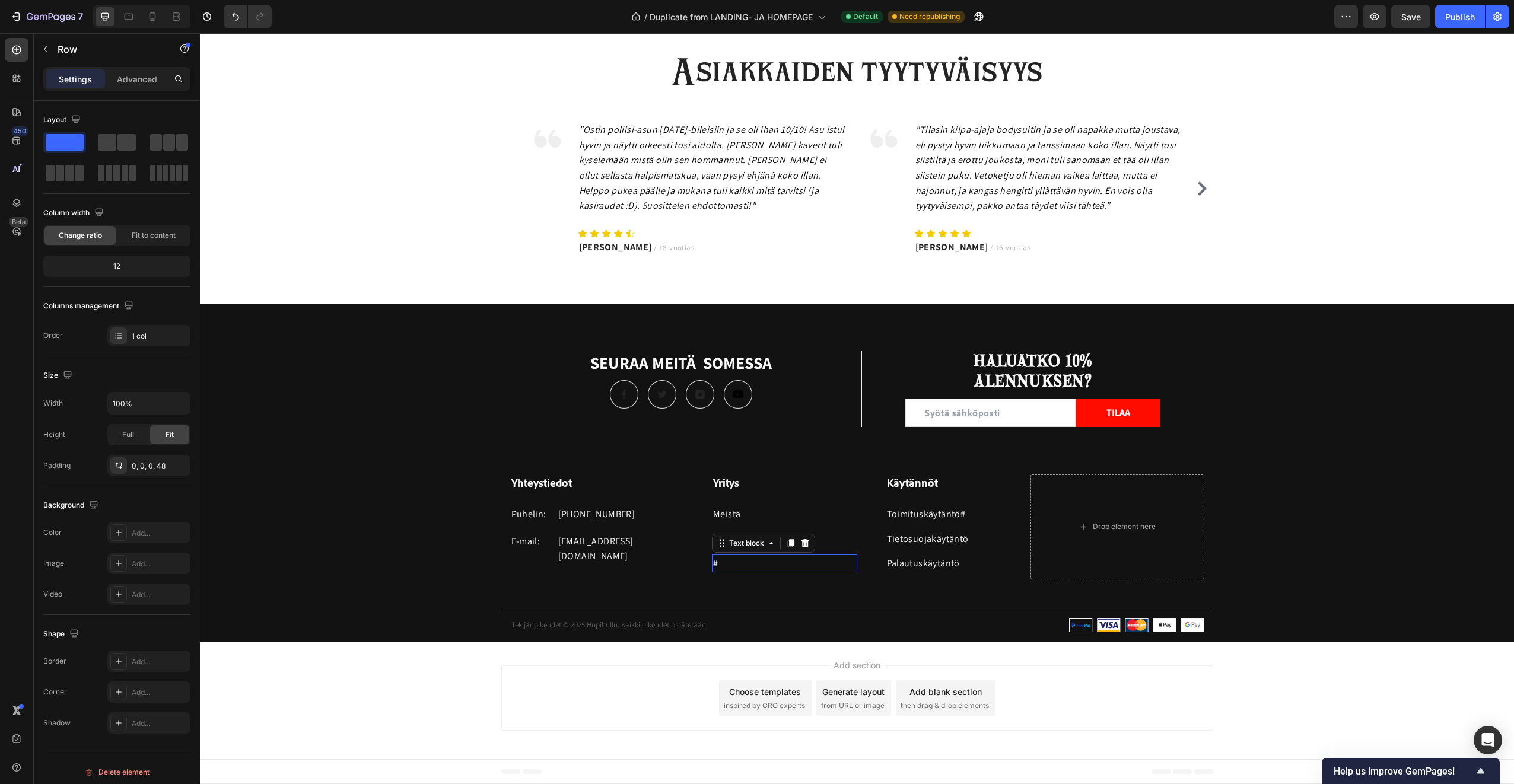
click at [719, 563] on p "#" at bounding box center [784, 563] width 143 height 15
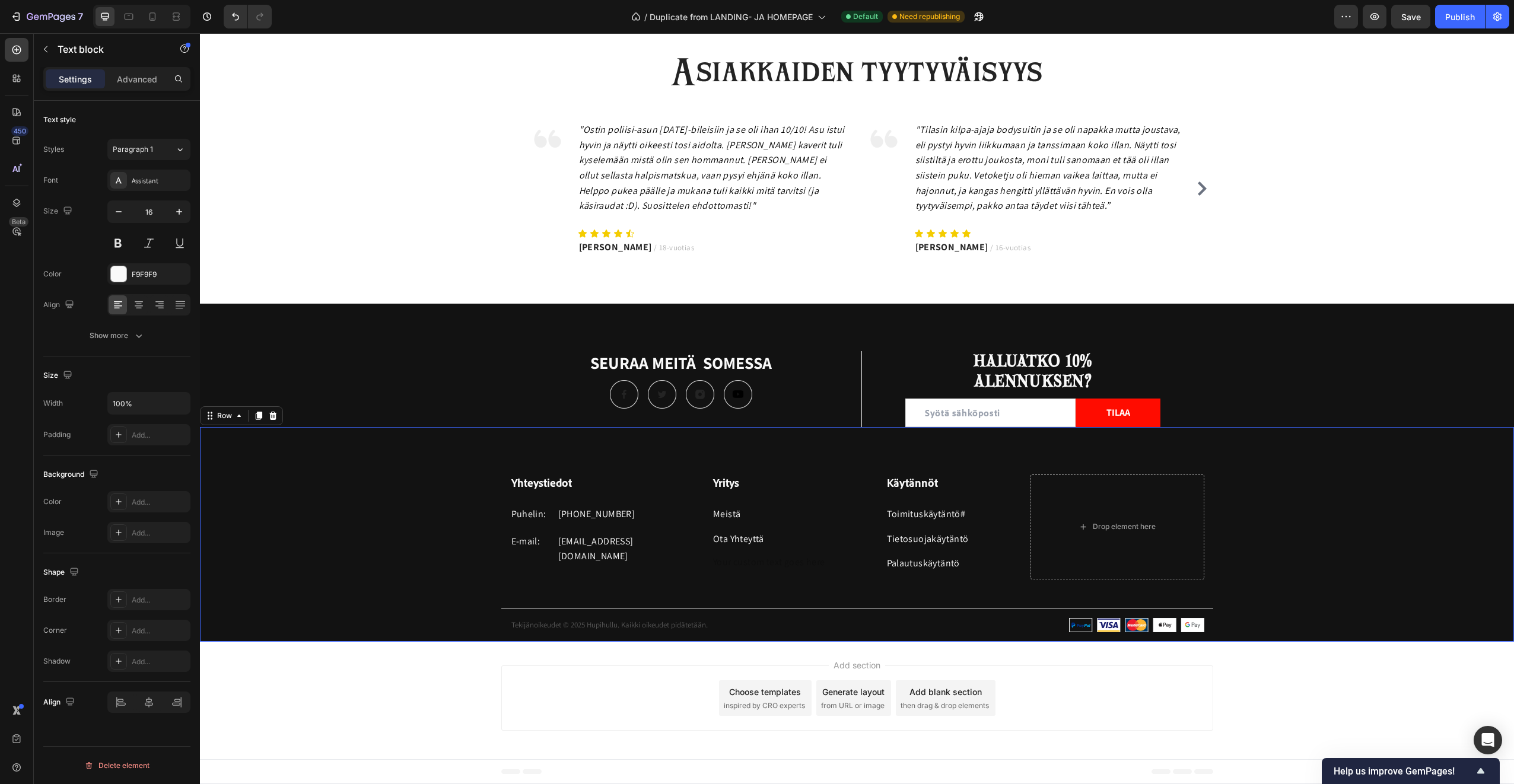
click at [659, 582] on div "Yhteystiedot Heading Puhelin: Text block +358 45 184 0894 Text block Row E-mail…" at bounding box center [857, 558] width 1314 height 167
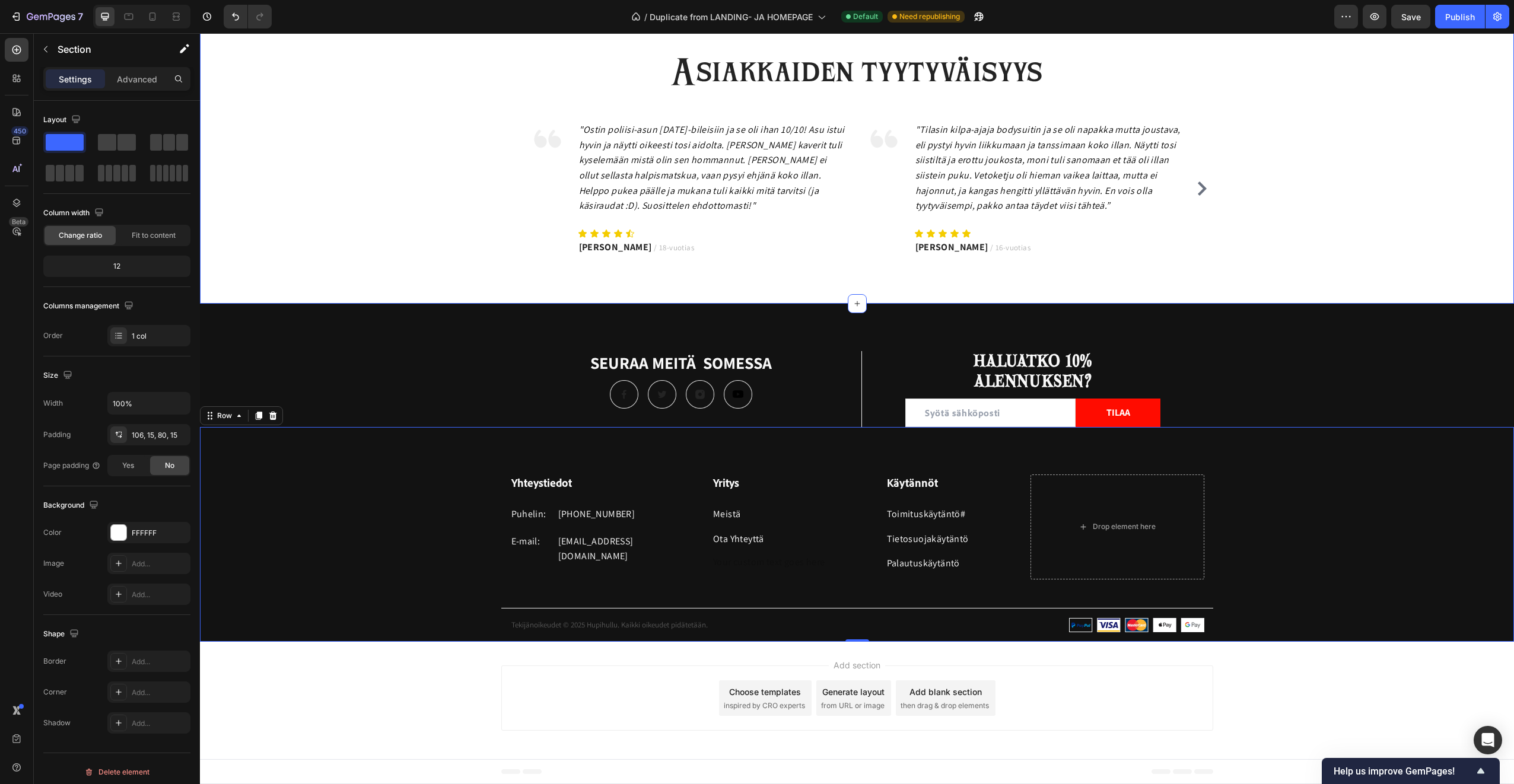
click at [476, 253] on div "Asiakkaiden tyytyväisyys Heading Image "Ostin poliisi-asun Halloween-bileisiin …" at bounding box center [857, 154] width 1296 height 206
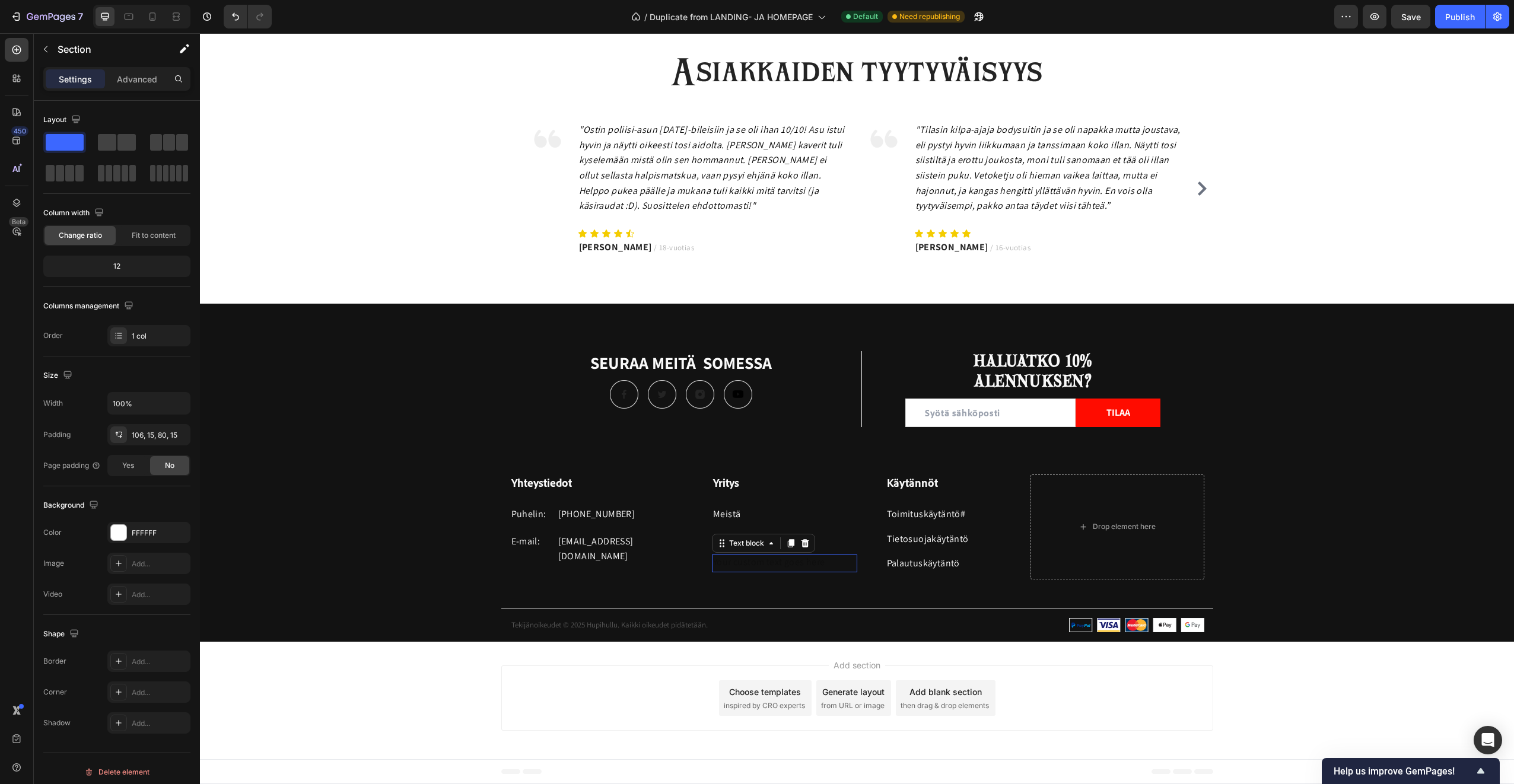
click at [764, 563] on div "Rich Text Editor. Editing area: main" at bounding box center [784, 563] width 145 height 18
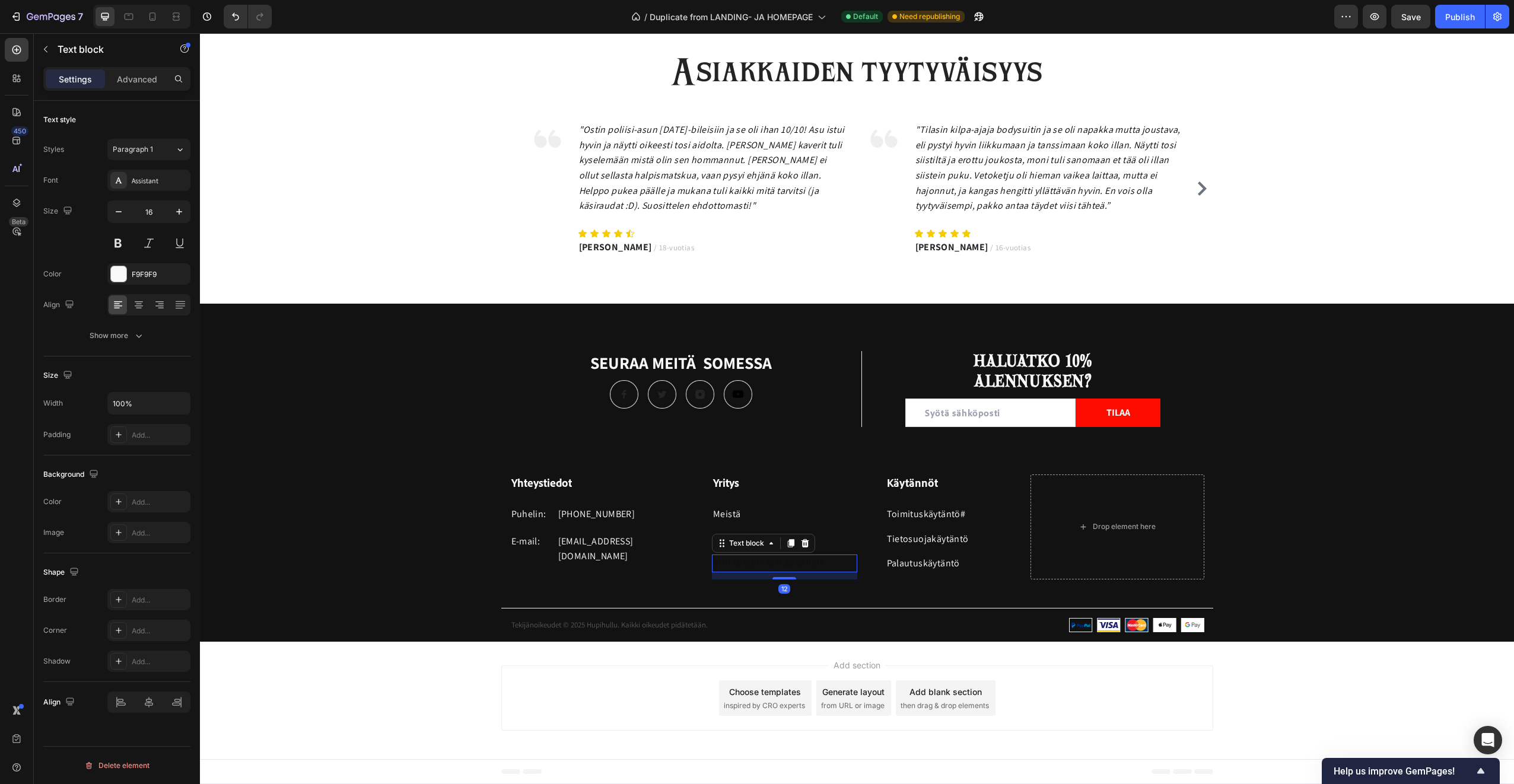
click at [712, 578] on div "12" at bounding box center [784, 576] width 145 height 7
click at [712, 590] on div "Yhteystiedot Heading Puhelin: Text block +358 45 184 0894 Text block Row E-mail…" at bounding box center [857, 558] width 1314 height 167
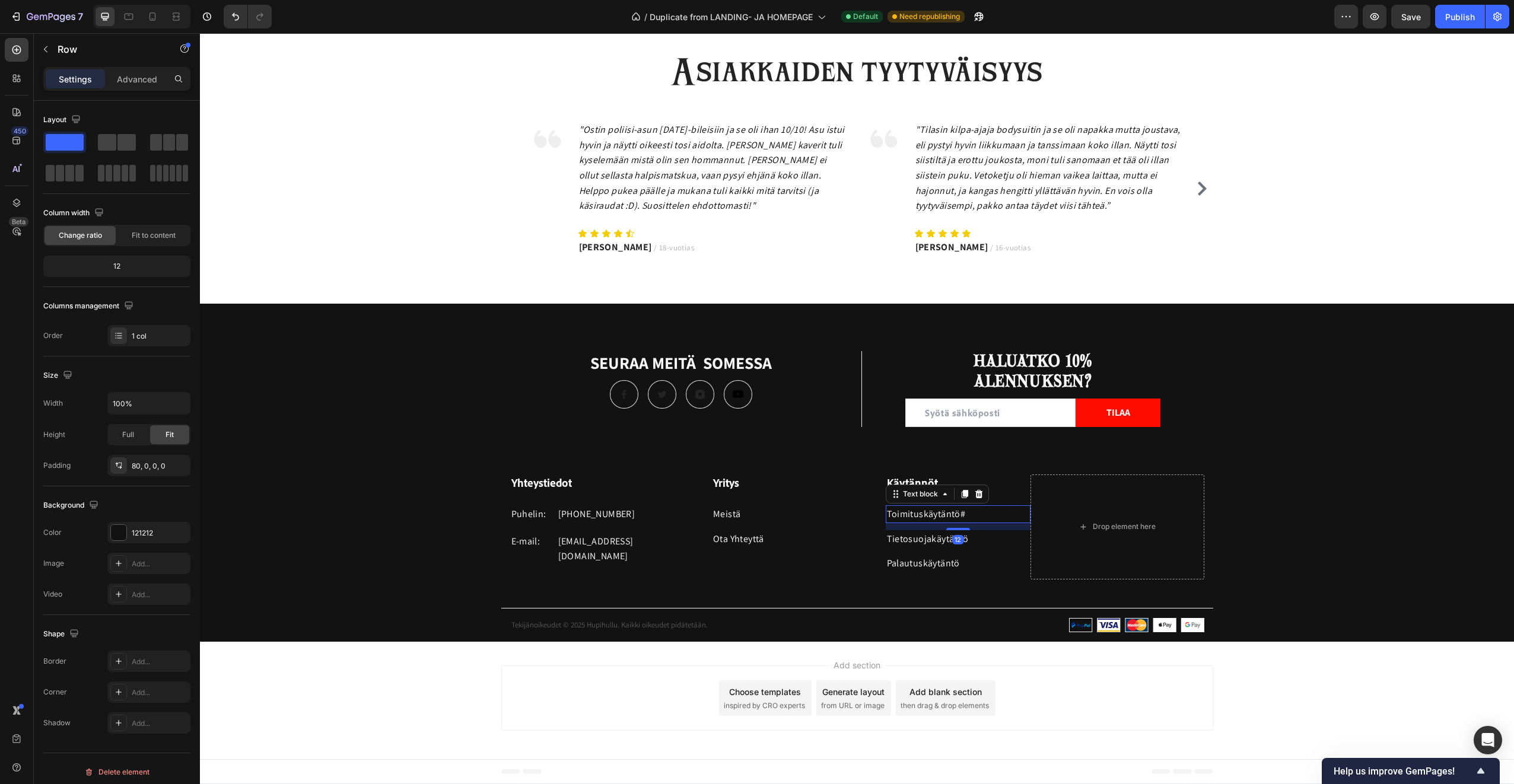
click at [903, 512] on p "Toimituskäytäntö #" at bounding box center [958, 514] width 143 height 15
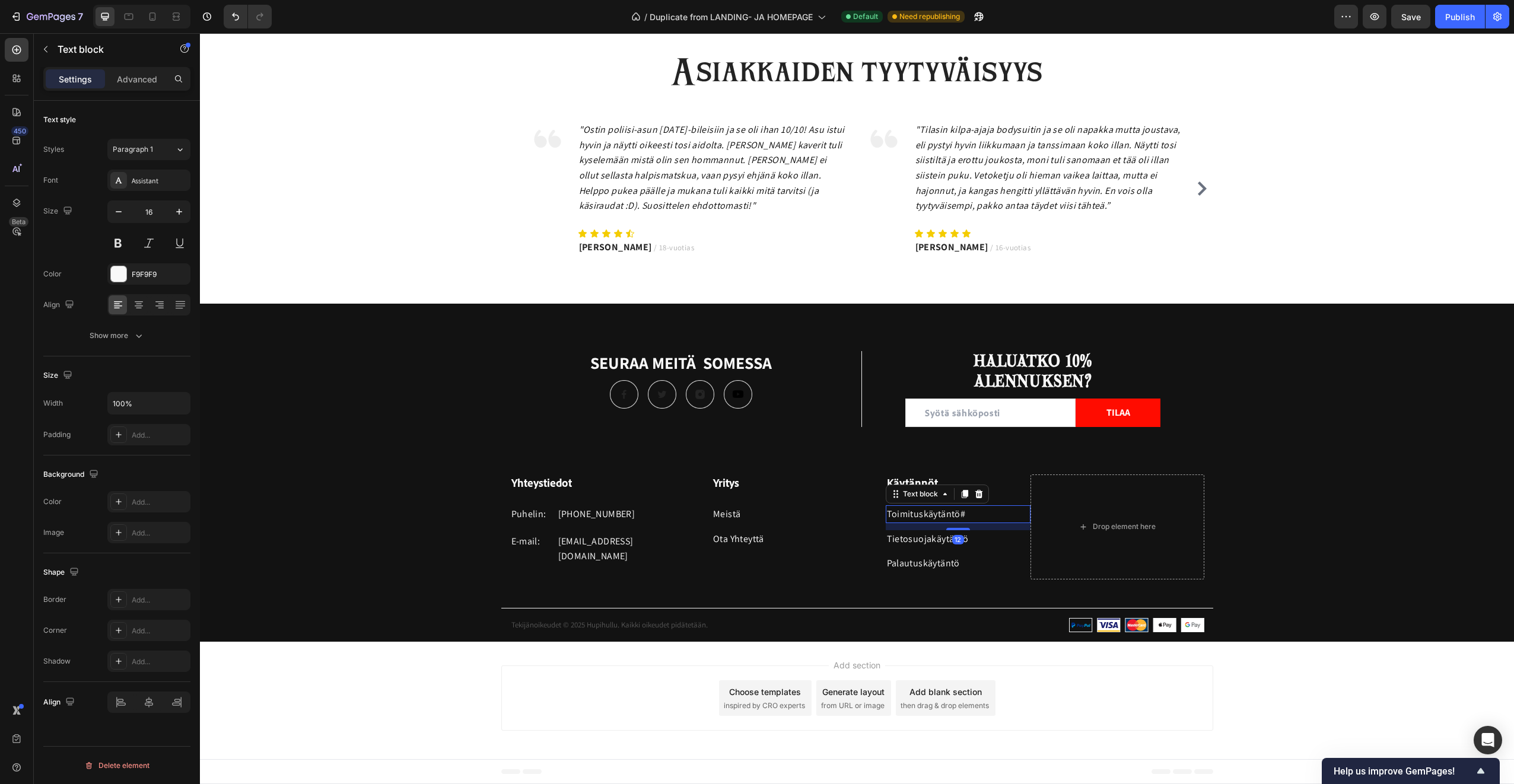
click at [971, 518] on p "Toimituskäytäntö #" at bounding box center [958, 514] width 143 height 15
click at [962, 517] on p "Toimituskäytäntö" at bounding box center [958, 514] width 143 height 15
drag, startPoint x: 962, startPoint y: 511, endPoint x: 950, endPoint y: 511, distance: 12.0
click at [950, 511] on p "Toimituskäytäntö #" at bounding box center [958, 514] width 143 height 15
click at [962, 515] on p "Toimituskäytäntö #" at bounding box center [958, 514] width 143 height 15
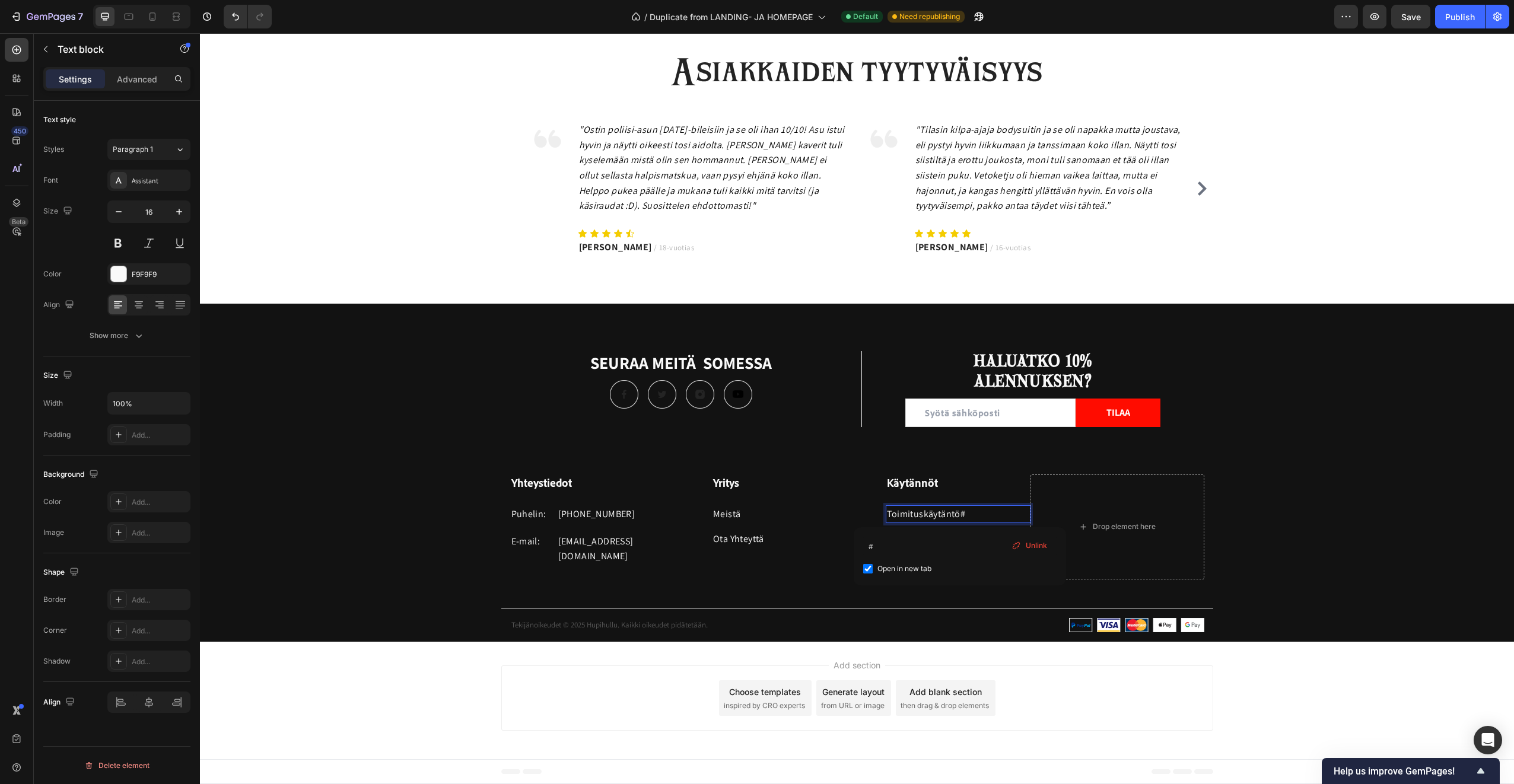
drag, startPoint x: 1024, startPoint y: 549, endPoint x: 824, endPoint y: 514, distance: 203.0
click at [1024, 549] on div "Unlink" at bounding box center [1029, 545] width 45 height 15
click at [966, 506] on p "Toimituskäytäntö" at bounding box center [958, 514] width 143 height 15
click at [961, 512] on p "Toimituskäytäntö" at bounding box center [958, 514] width 143 height 15
drag, startPoint x: 961, startPoint y: 512, endPoint x: 874, endPoint y: 508, distance: 87.1
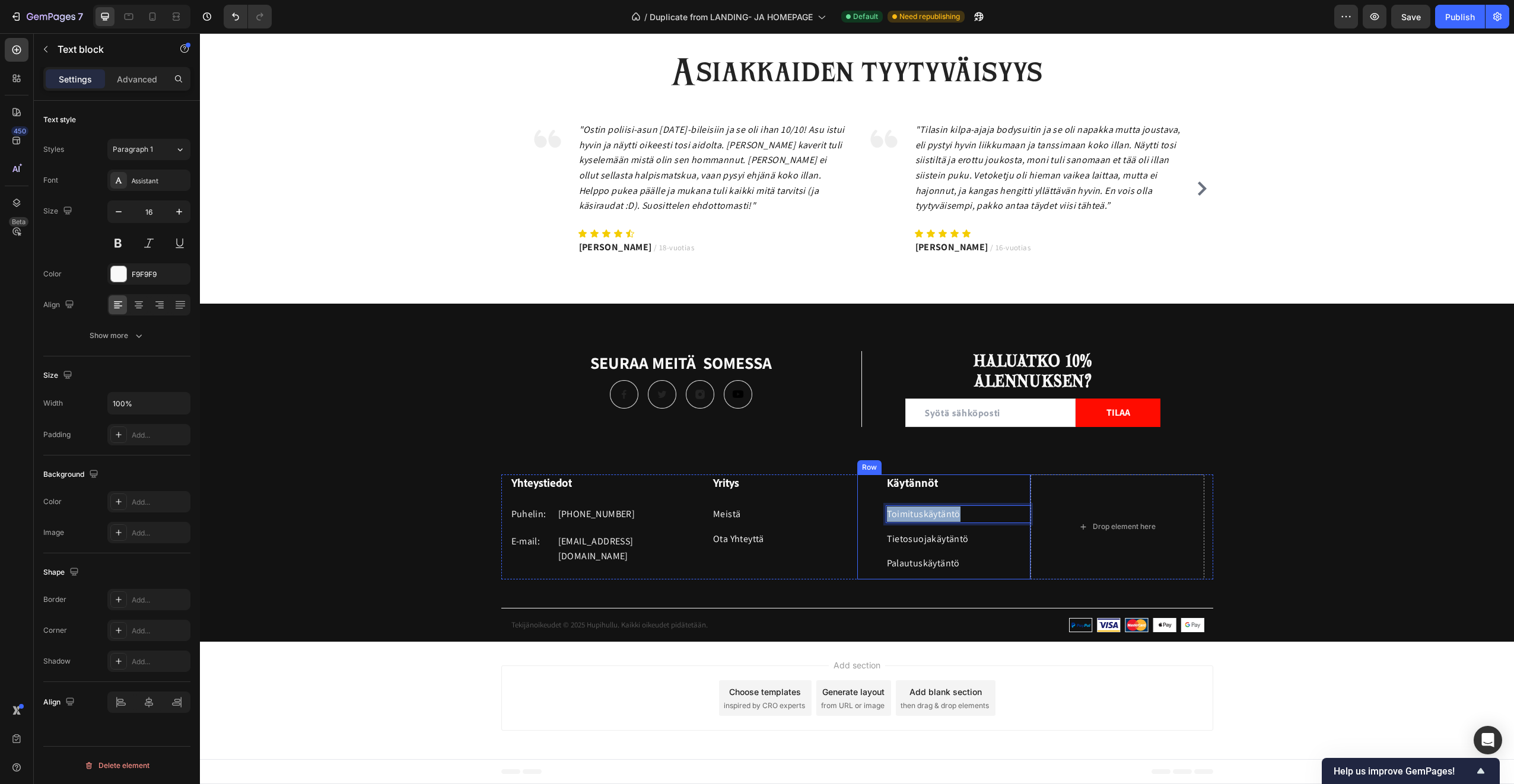
click at [874, 508] on div "Käytännöt Heading Toimituskäytäntö Text block 12 Tietosuojakäytäntö Text block …" at bounding box center [944, 527] width 174 height 105
click at [1067, 489] on icon "Editor contextual toolbar" at bounding box center [1065, 489] width 6 height 6
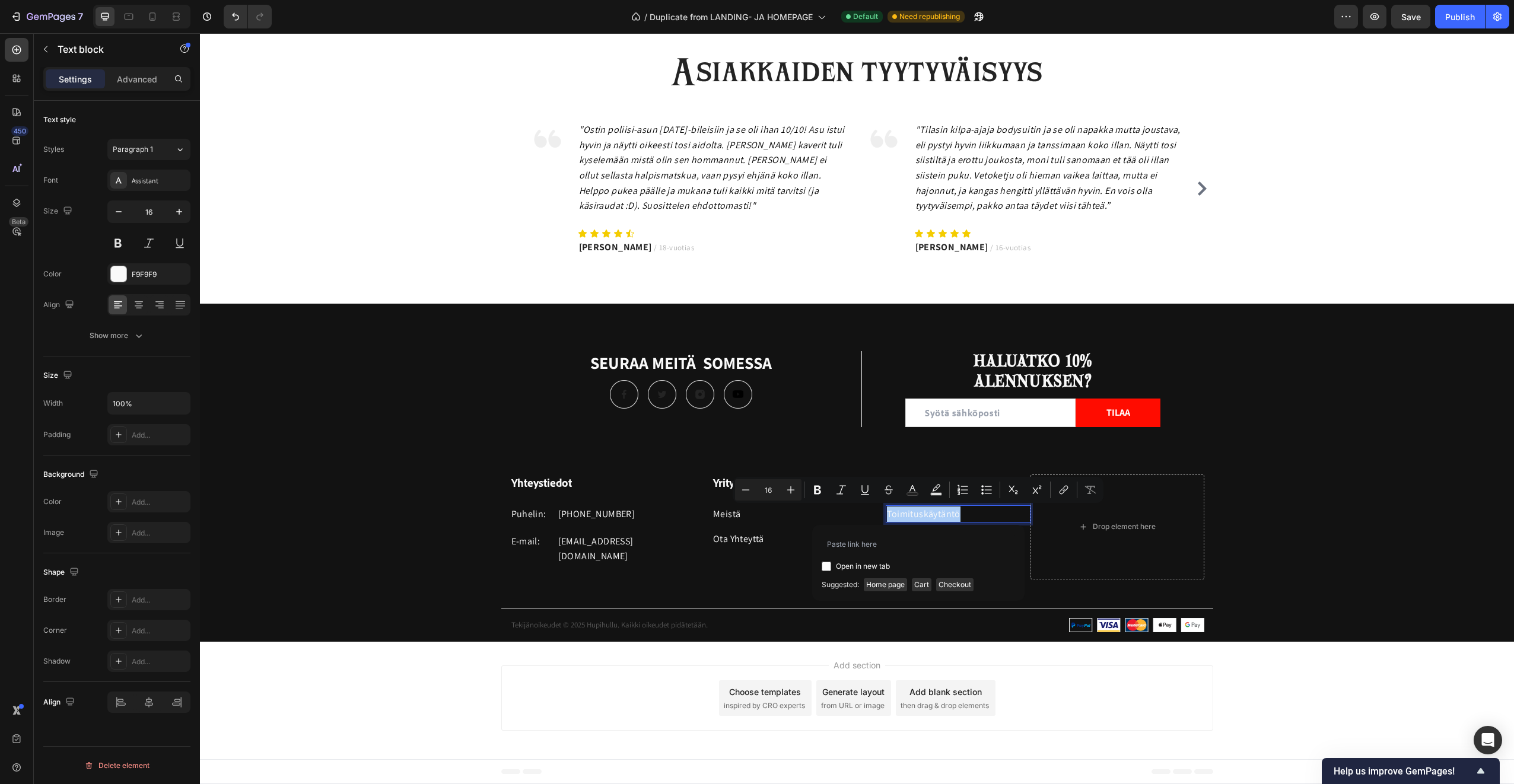
click at [826, 563] on input "Editor contextual toolbar" at bounding box center [826, 566] width 9 height 9
checkbox input "true"
click at [864, 544] on input "Editor contextual toolbar" at bounding box center [918, 544] width 194 height 19
click at [993, 586] on div "Suggested: Home page Cart Checkout" at bounding box center [918, 582] width 194 height 18
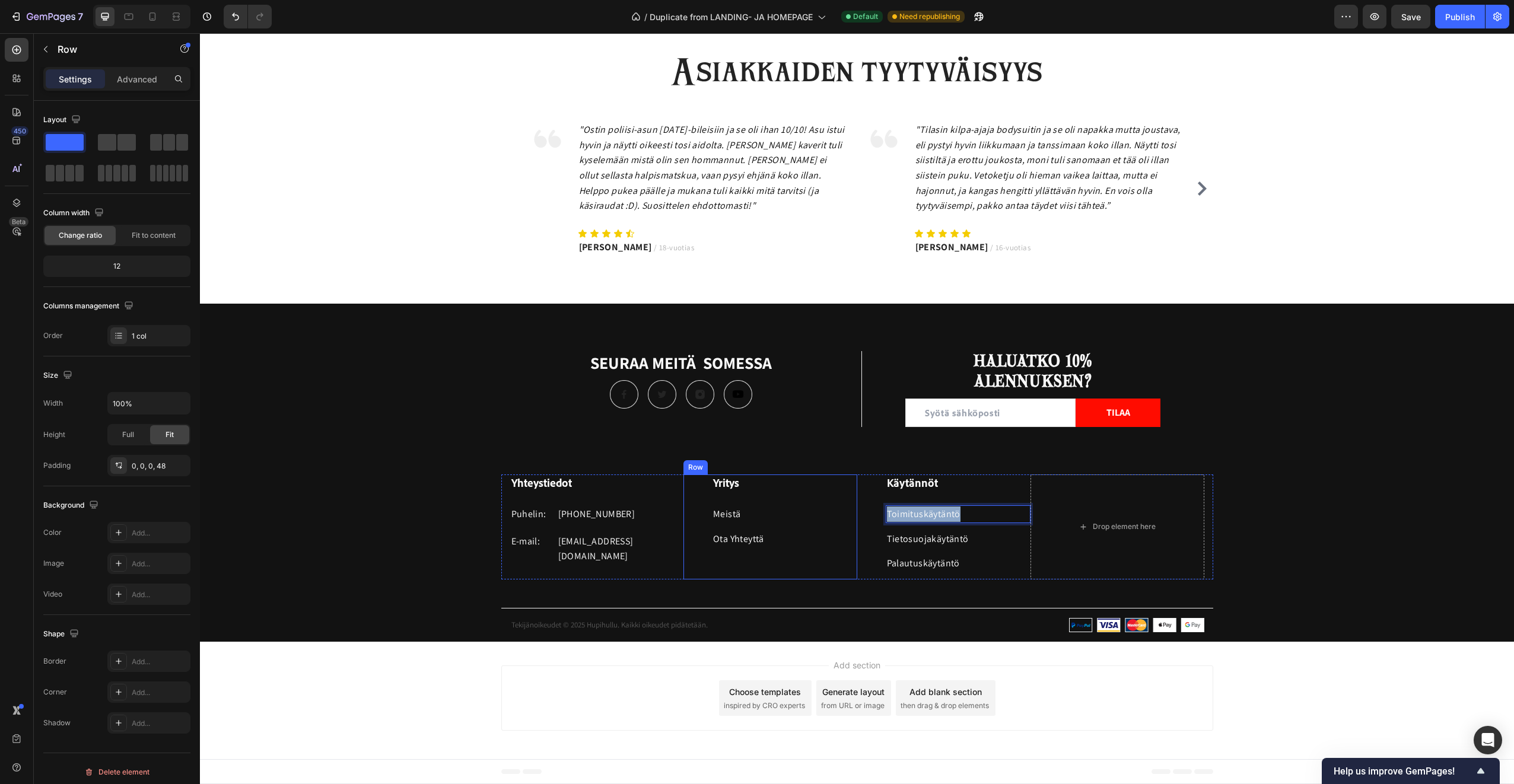
click at [736, 574] on div "Yritys Heading Meistä Text block Ota Yhteyttä Text block Text block" at bounding box center [784, 527] width 145 height 105
click at [734, 558] on p "Rich Text Editor. Editing area: main" at bounding box center [784, 563] width 143 height 15
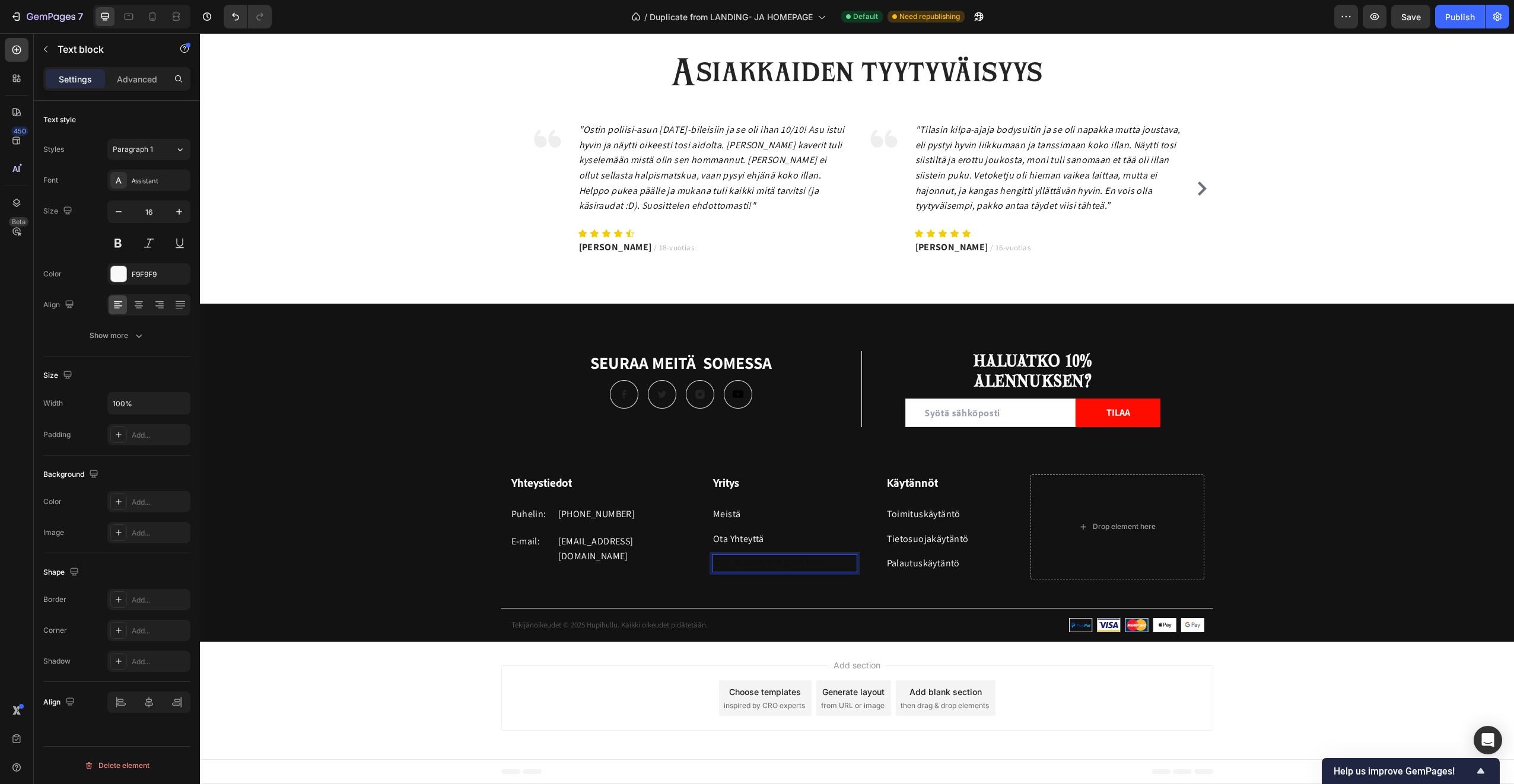
click at [727, 563] on div "Rich Text Editor. Editing area: main" at bounding box center [784, 563] width 145 height 18
drag, startPoint x: 799, startPoint y: 562, endPoint x: 674, endPoint y: 547, distance: 125.9
click at [674, 547] on div "Yhteystiedot Heading Puhelin: Text block +358 45 184 0894 Text block Row E-mail…" at bounding box center [858, 527] width 712 height 105
click at [880, 539] on icon "Editor contextual toolbar" at bounding box center [884, 539] width 12 height 12
click at [682, 610] on span "Open in new tab" at bounding box center [684, 615] width 54 height 14
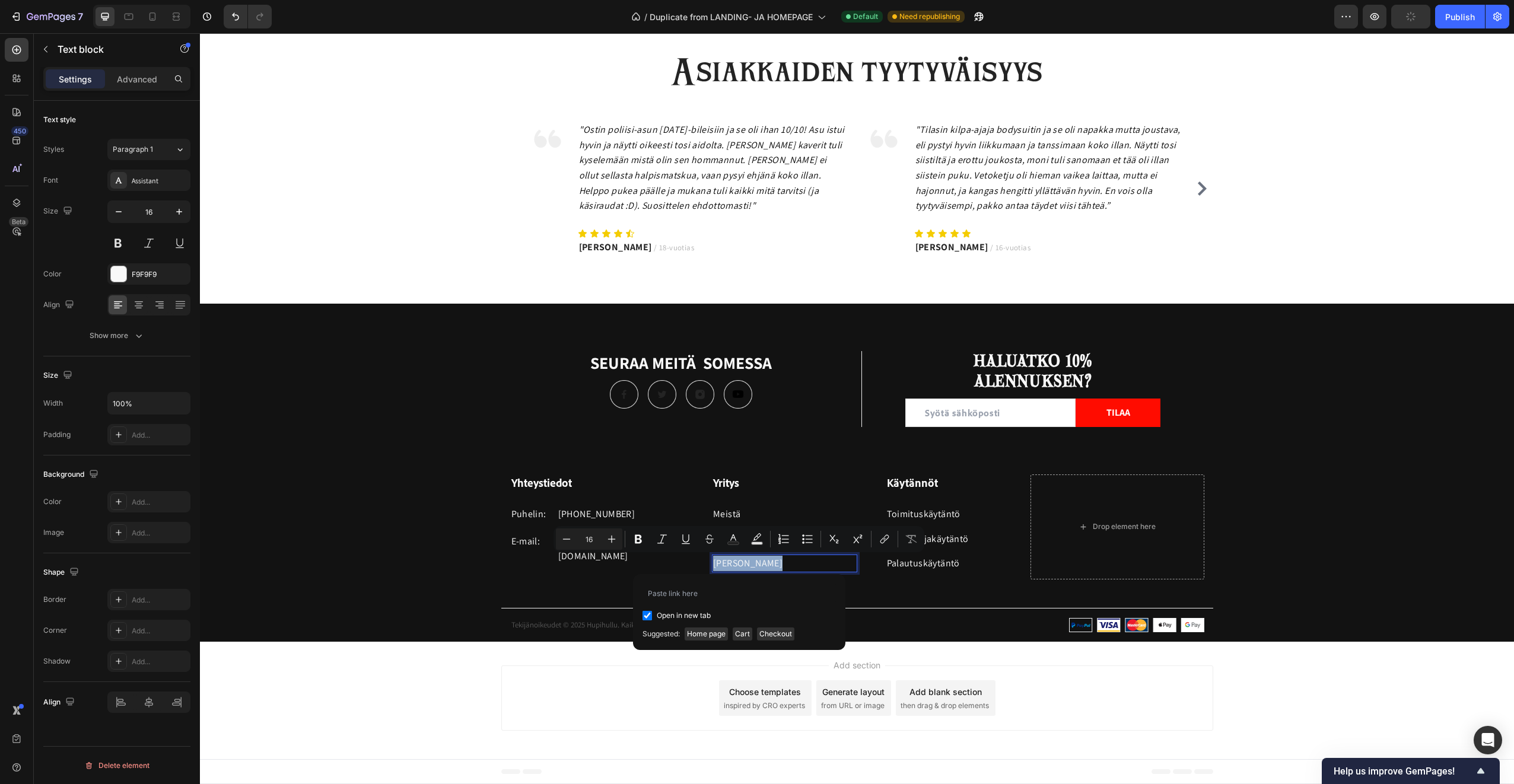
checkbox input "true"
click at [722, 589] on input "Editor contextual toolbar" at bounding box center [739, 593] width 194 height 19
click at [779, 558] on p "[PERSON_NAME]" at bounding box center [784, 563] width 143 height 15
click at [889, 539] on icon "Editor contextual toolbar" at bounding box center [884, 539] width 12 height 12
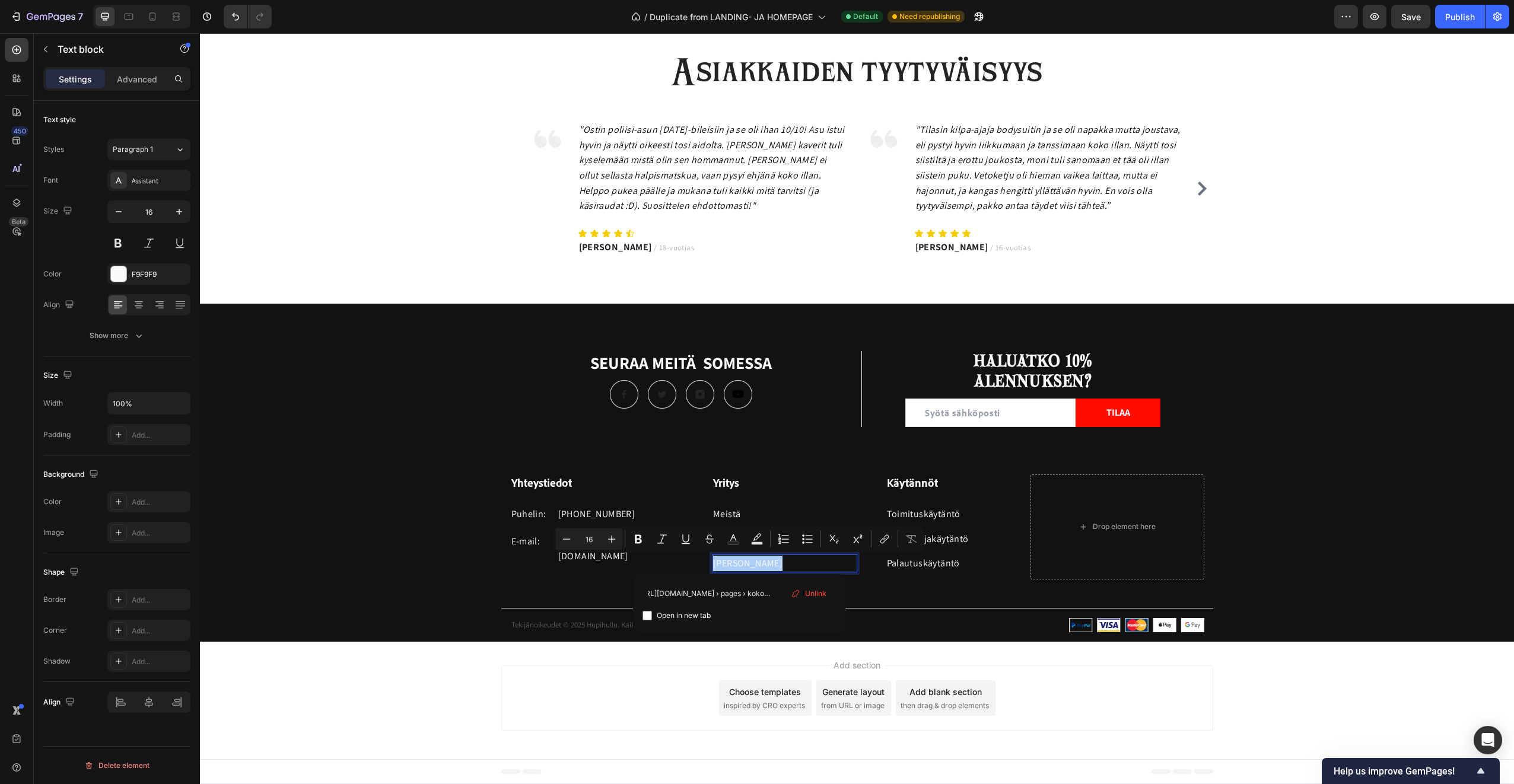
type input "https://hupihullu.fi › pages › koko-taulukko"
click at [648, 612] on input "Editor contextual toolbar" at bounding box center [647, 615] width 9 height 9
checkbox input "true"
click at [904, 589] on div "Yhteystiedot Heading Puhelin: Text block +358 45 184 0894 Text block Row E-mail…" at bounding box center [857, 558] width 1314 height 167
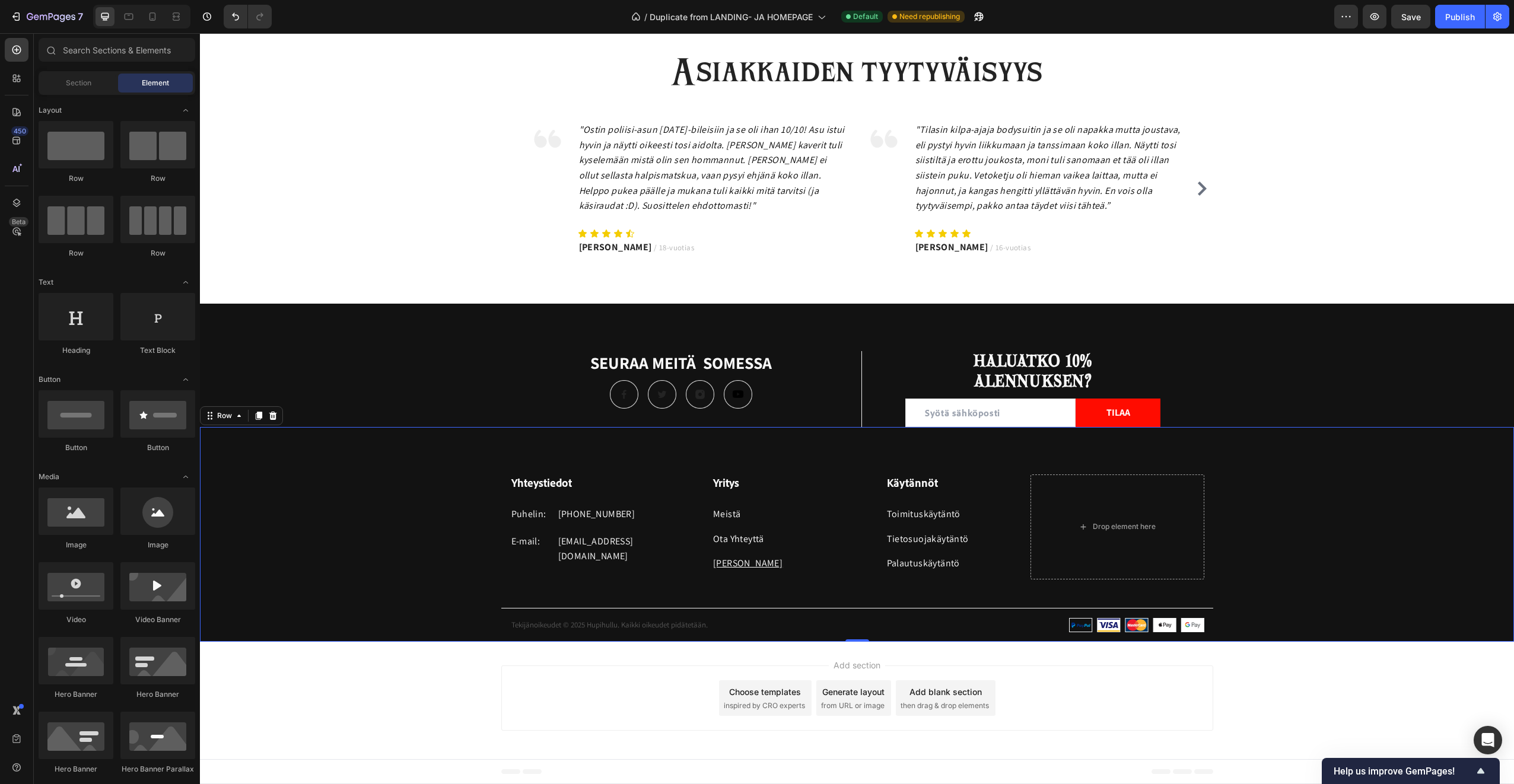
click at [388, 718] on div "Add section Choose templates inspired by CRO experts Generate layout from URL o…" at bounding box center [857, 700] width 1314 height 117
click at [358, 390] on div "SEURAA MEITÄ SOMESSA Heading Image Image Image Image Row Title Line HALUATKO 10…" at bounding box center [857, 496] width 1314 height 291
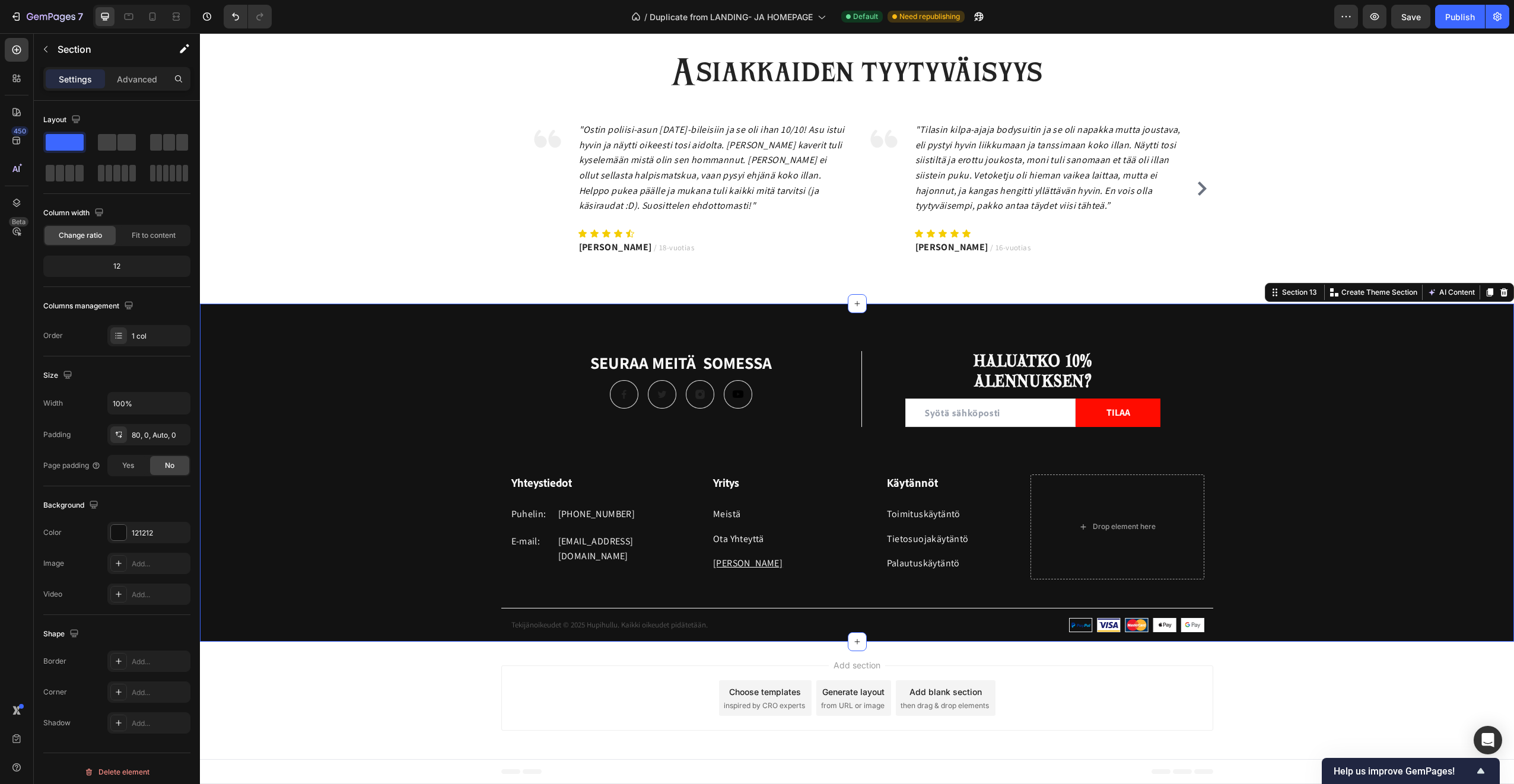
click at [451, 358] on div "SEURAA MEITÄ SOMESSA Heading Image Image Image Image Row Title Line HALUATKO 10…" at bounding box center [857, 496] width 1314 height 291
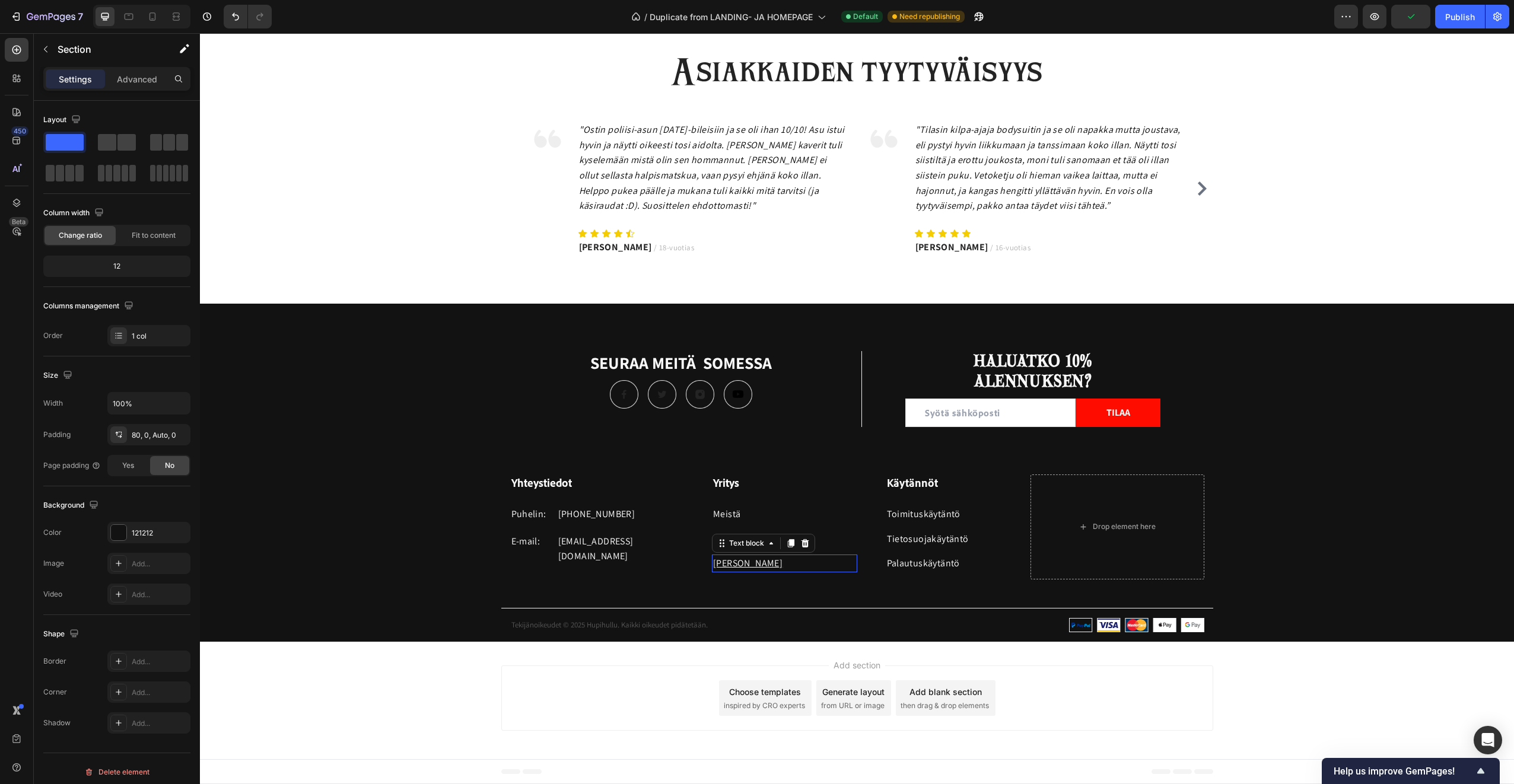
click at [747, 563] on u "[PERSON_NAME]" at bounding box center [747, 563] width 69 height 12
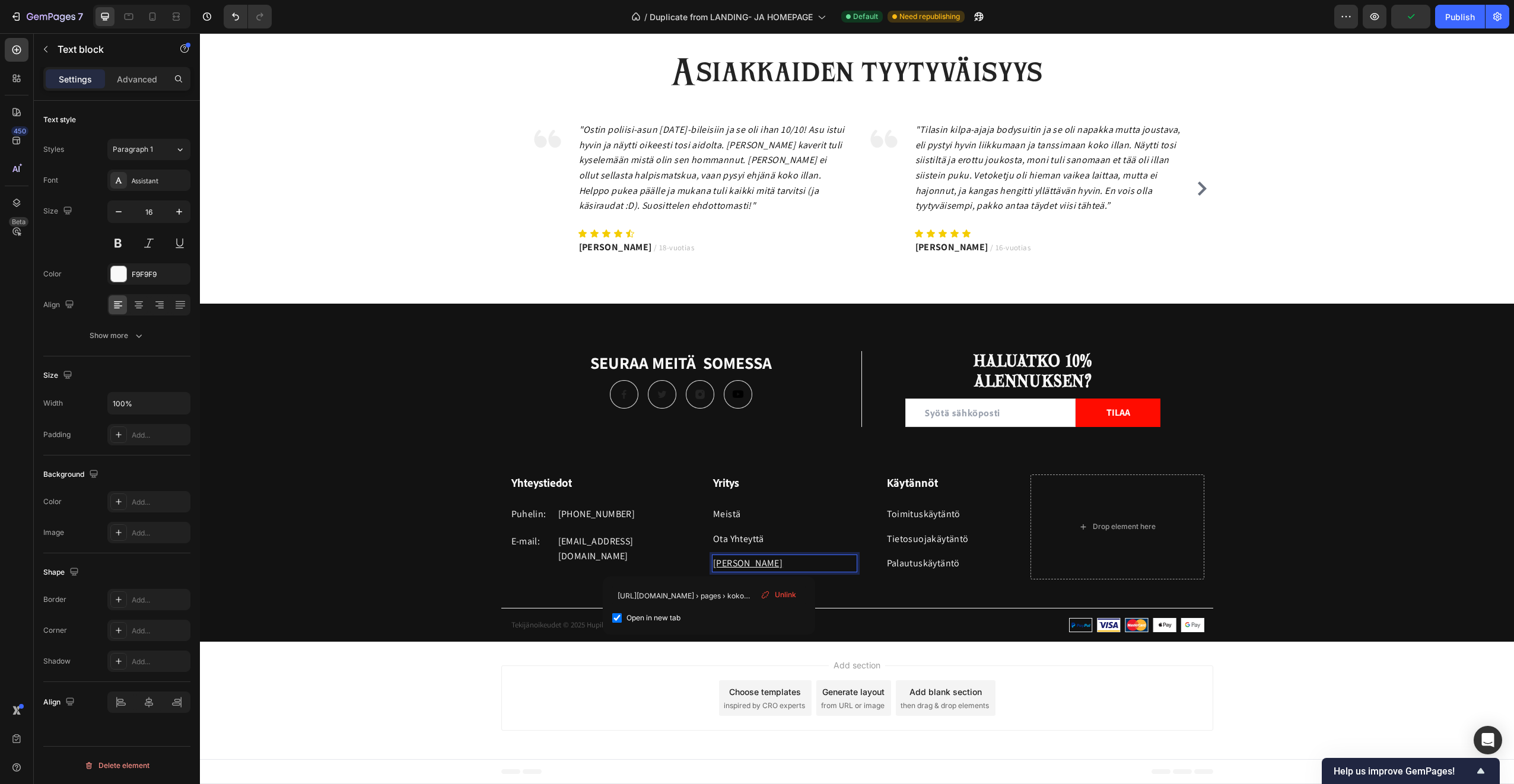
click at [747, 563] on u "[PERSON_NAME]" at bounding box center [747, 563] width 69 height 12
click at [790, 564] on p "[PERSON_NAME]" at bounding box center [784, 563] width 143 height 15
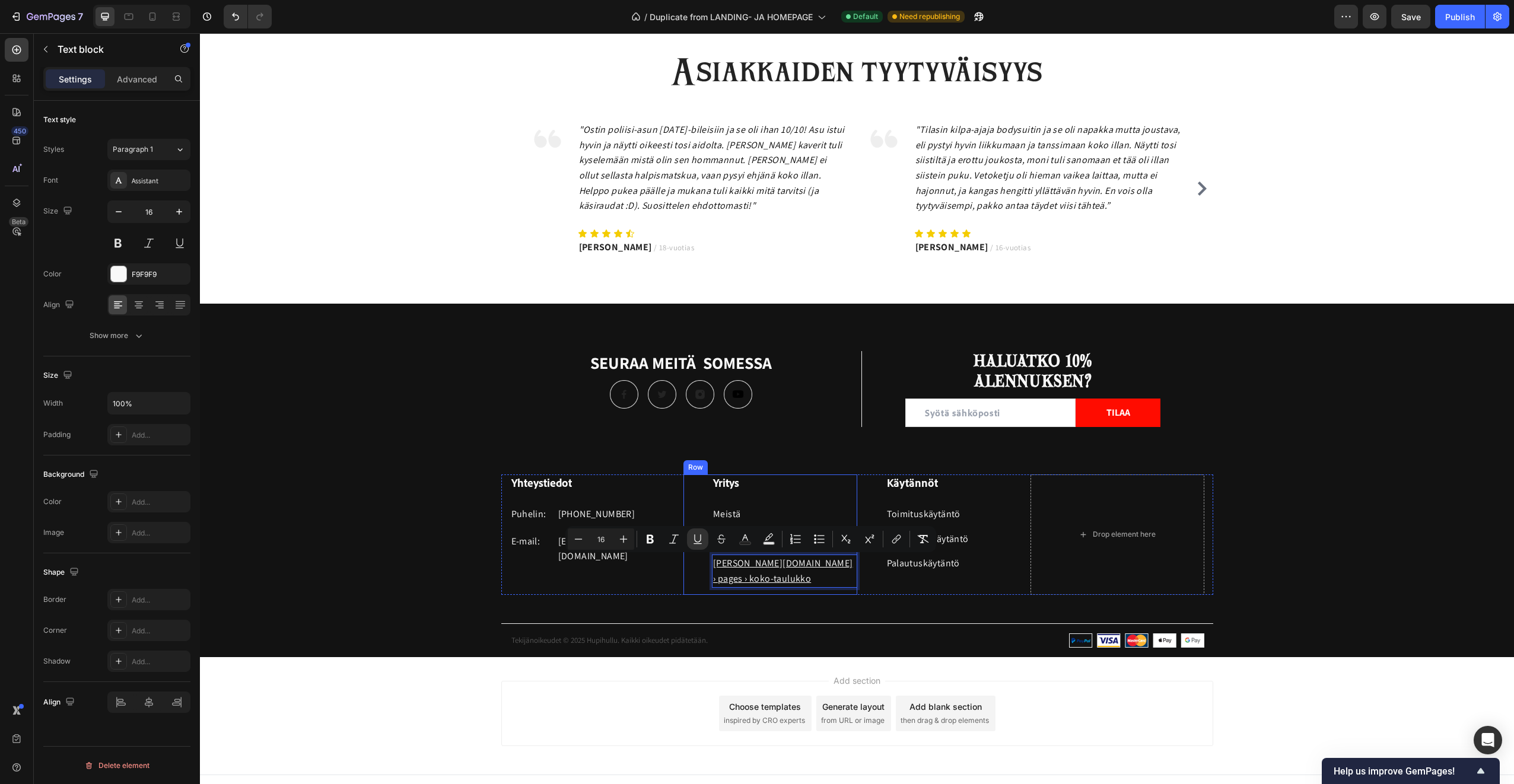
drag, startPoint x: 760, startPoint y: 559, endPoint x: 886, endPoint y: 585, distance: 128.7
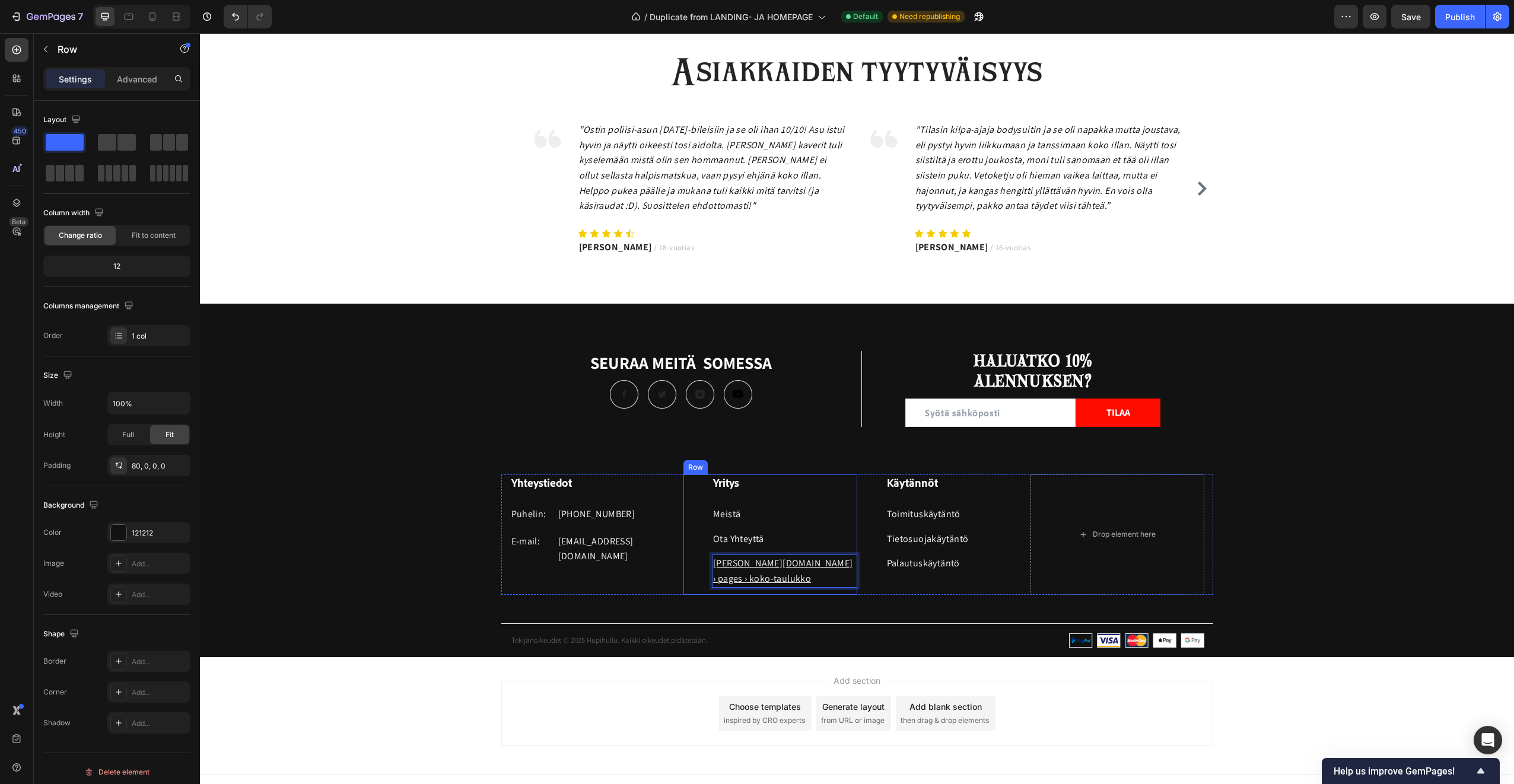
click at [878, 617] on div "Yhteystiedot Heading Puhelin: Text block +358 45 184 0894 Text block Row E-mail…" at bounding box center [857, 565] width 1314 height 182
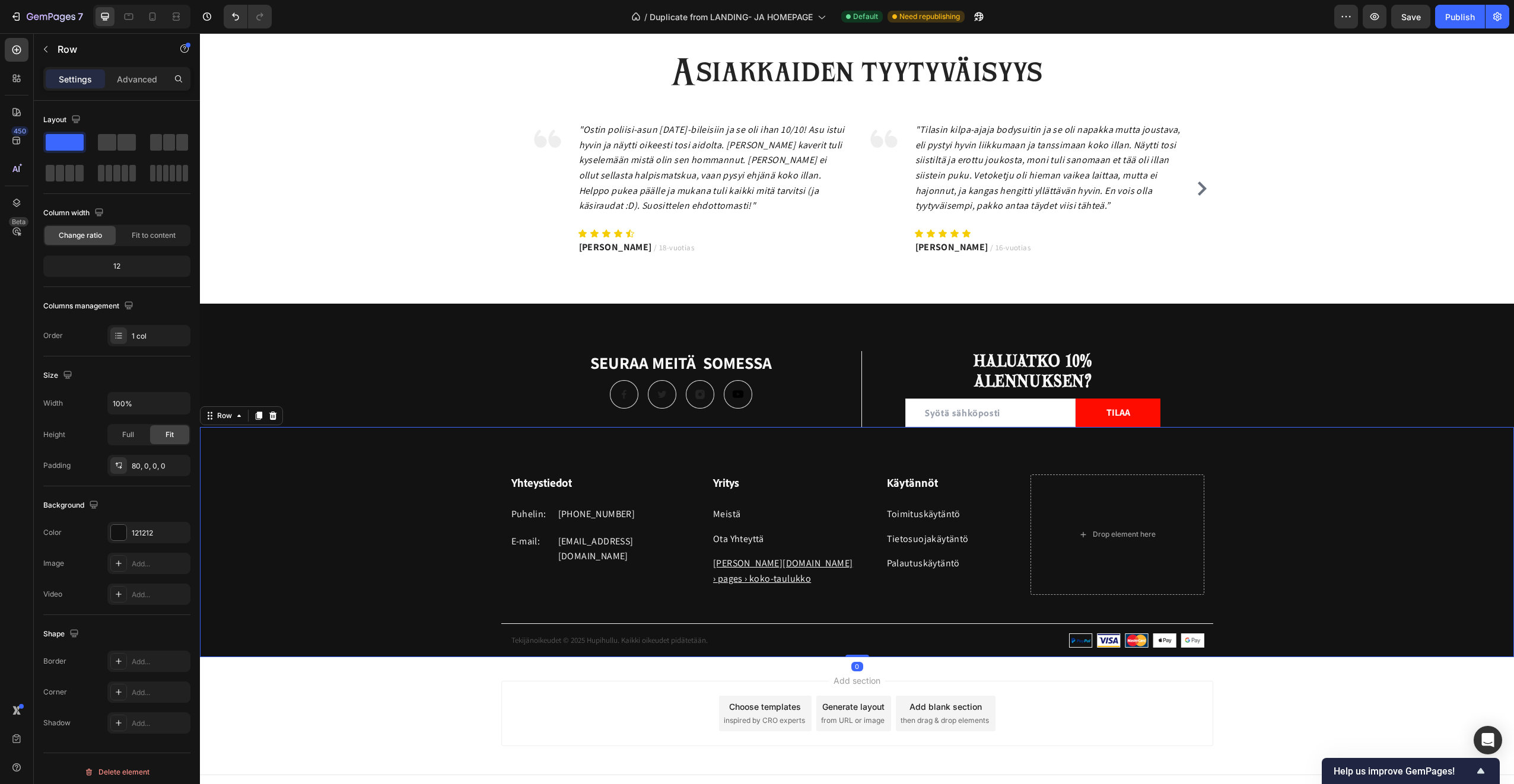
click at [874, 611] on div "Yhteystiedot Heading Puhelin: Text block +358 45 184 0894 Text block Row E-mail…" at bounding box center [857, 565] width 1314 height 182
click at [773, 563] on u "Koko Taulukkohttps://hupihullu.fi › pages › koko-taulukko" at bounding box center [783, 570] width 140 height 28
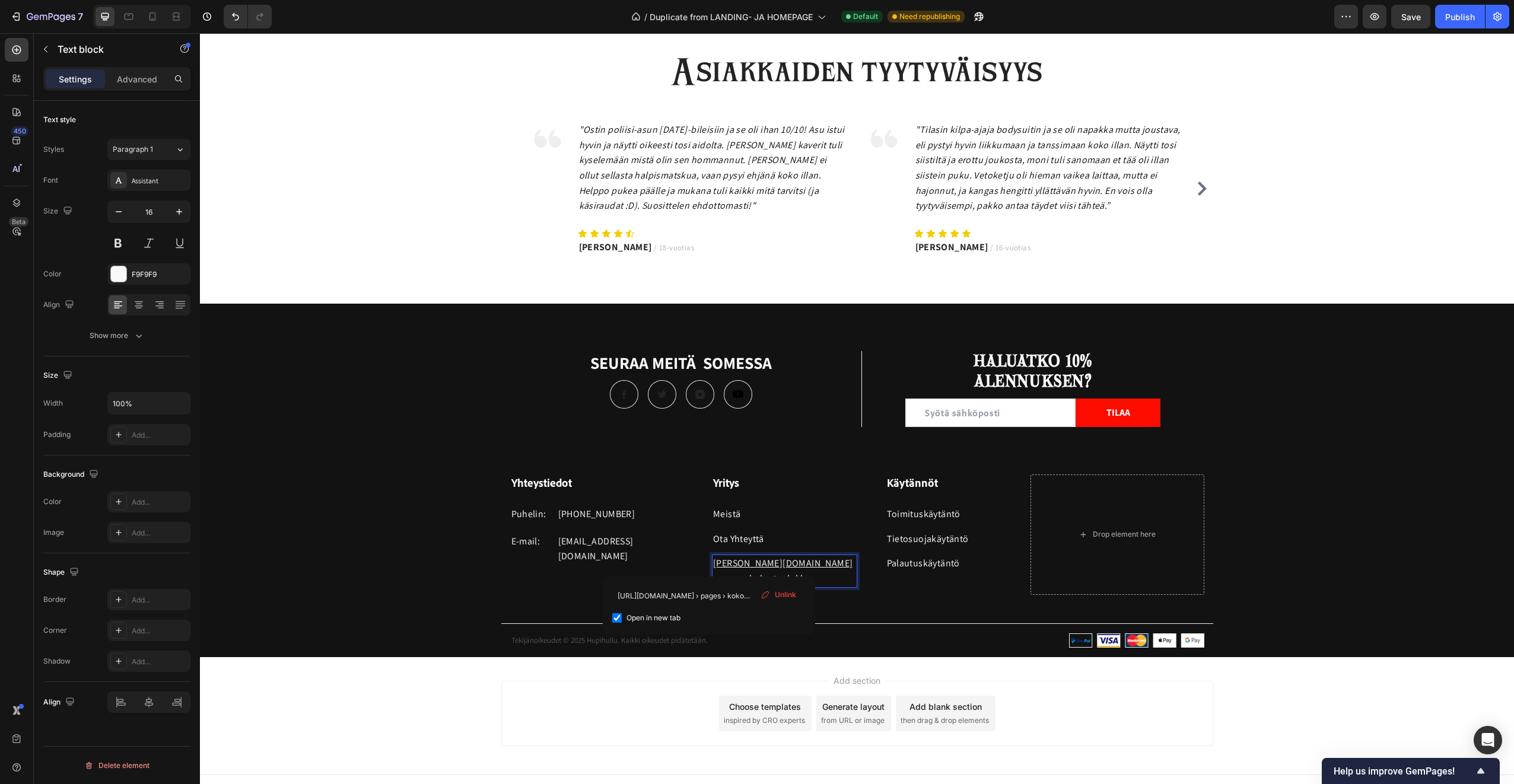
click at [771, 563] on u "Koko Taulukkohttps://hupihullu.fi › pages › koko-taulukko" at bounding box center [783, 570] width 140 height 28
drag, startPoint x: 771, startPoint y: 557, endPoint x: 1051, endPoint y: 610, distance: 285.0
click at [851, 576] on p "Koko Taulukkohttps://hupihullu.fi › pages › koko-taulukko" at bounding box center [784, 570] width 143 height 30
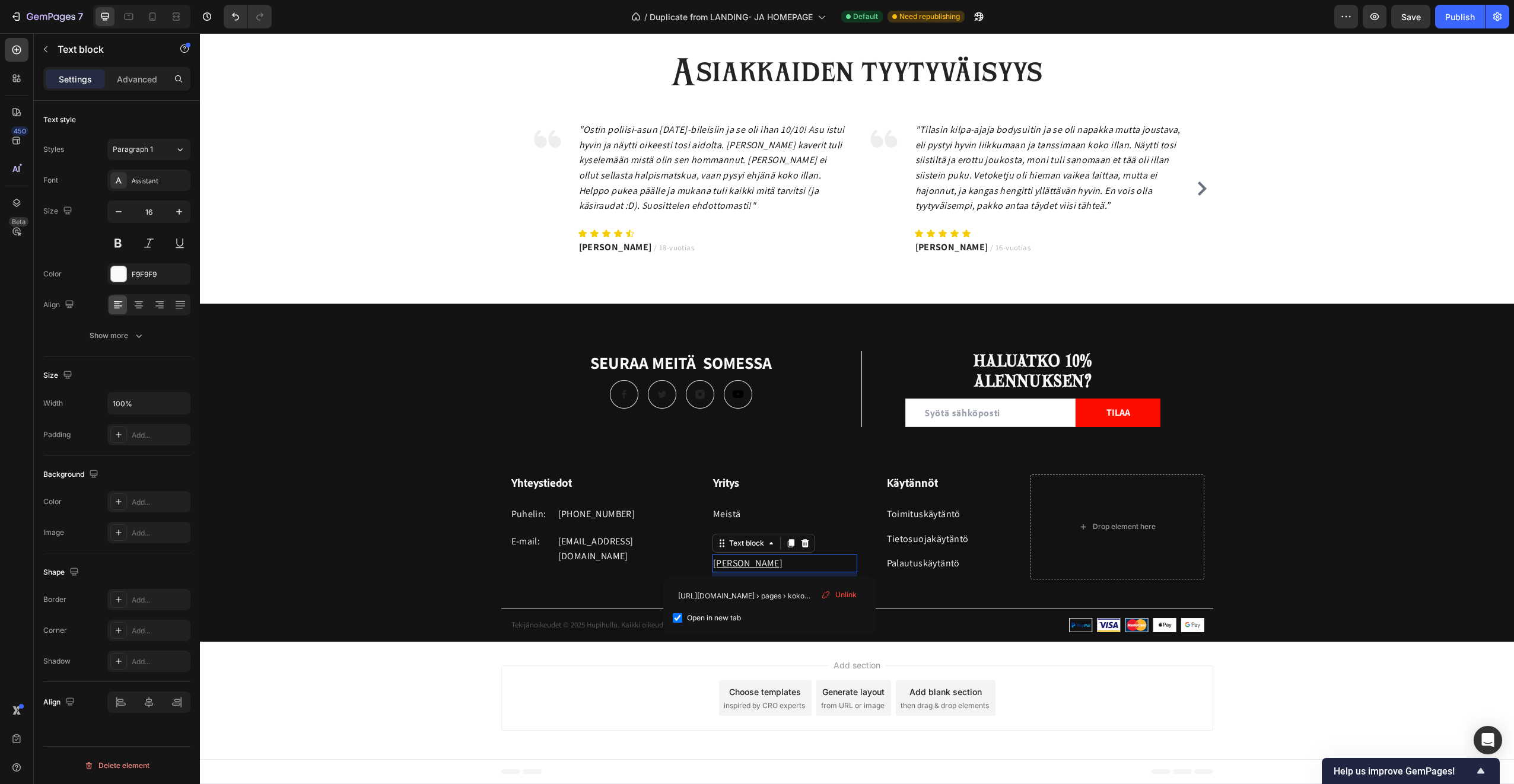
click at [875, 576] on div "https://hupihullu.fi › pages › koko-taulukko Open in new tab Unlink" at bounding box center [770, 605] width 213 height 58
drag, startPoint x: 793, startPoint y: 563, endPoint x: 684, endPoint y: 555, distance: 109.3
click at [684, 555] on div "Yritys Heading Meistä Text block Ota Yhteyttä Text block Koko Taulukko Text blo…" at bounding box center [770, 527] width 174 height 105
click at [117, 265] on div at bounding box center [119, 273] width 17 height 17
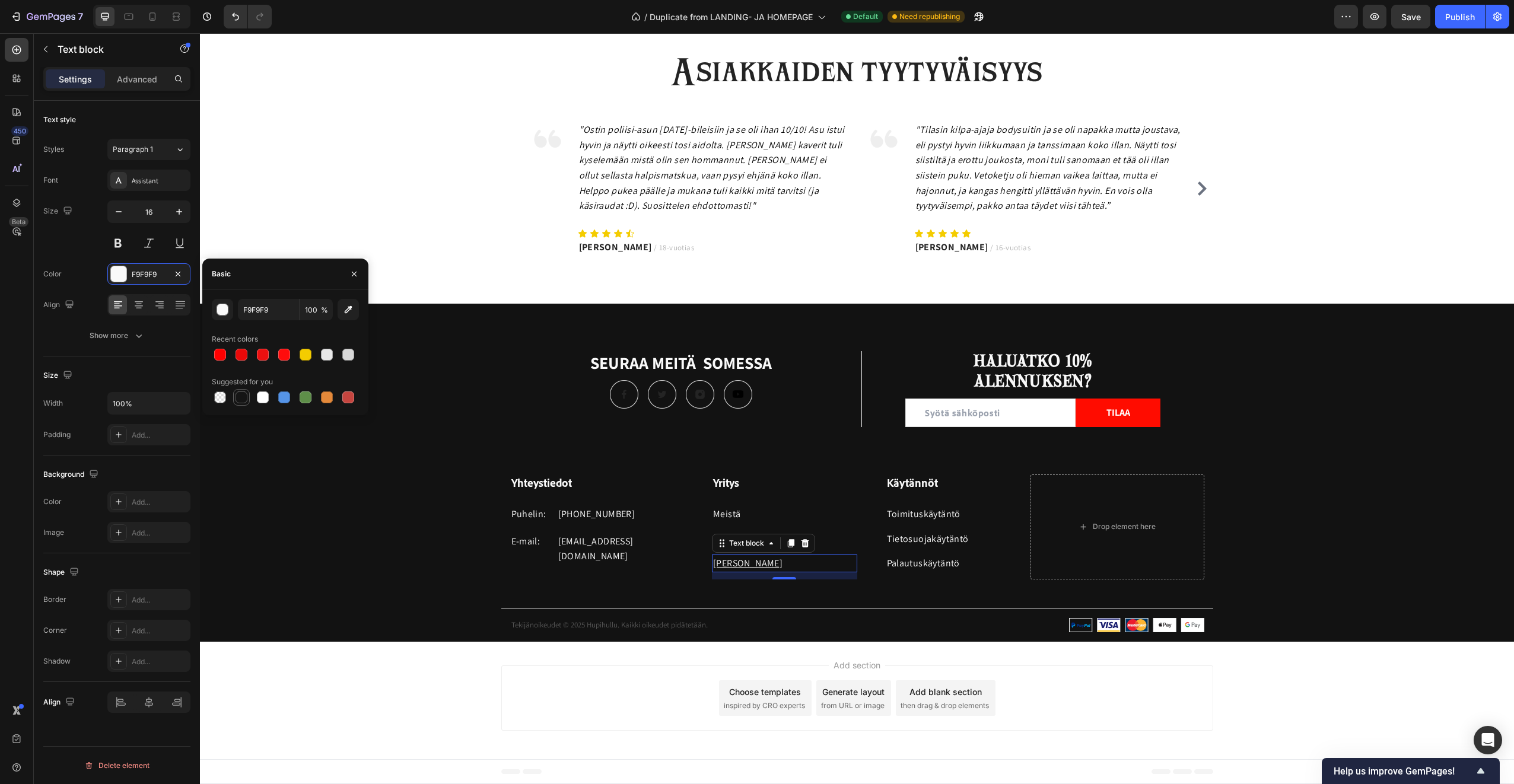
click at [237, 397] on div at bounding box center [241, 397] width 12 height 12
type input "151515"
click at [719, 511] on link "Meistä" at bounding box center [727, 514] width 27 height 12
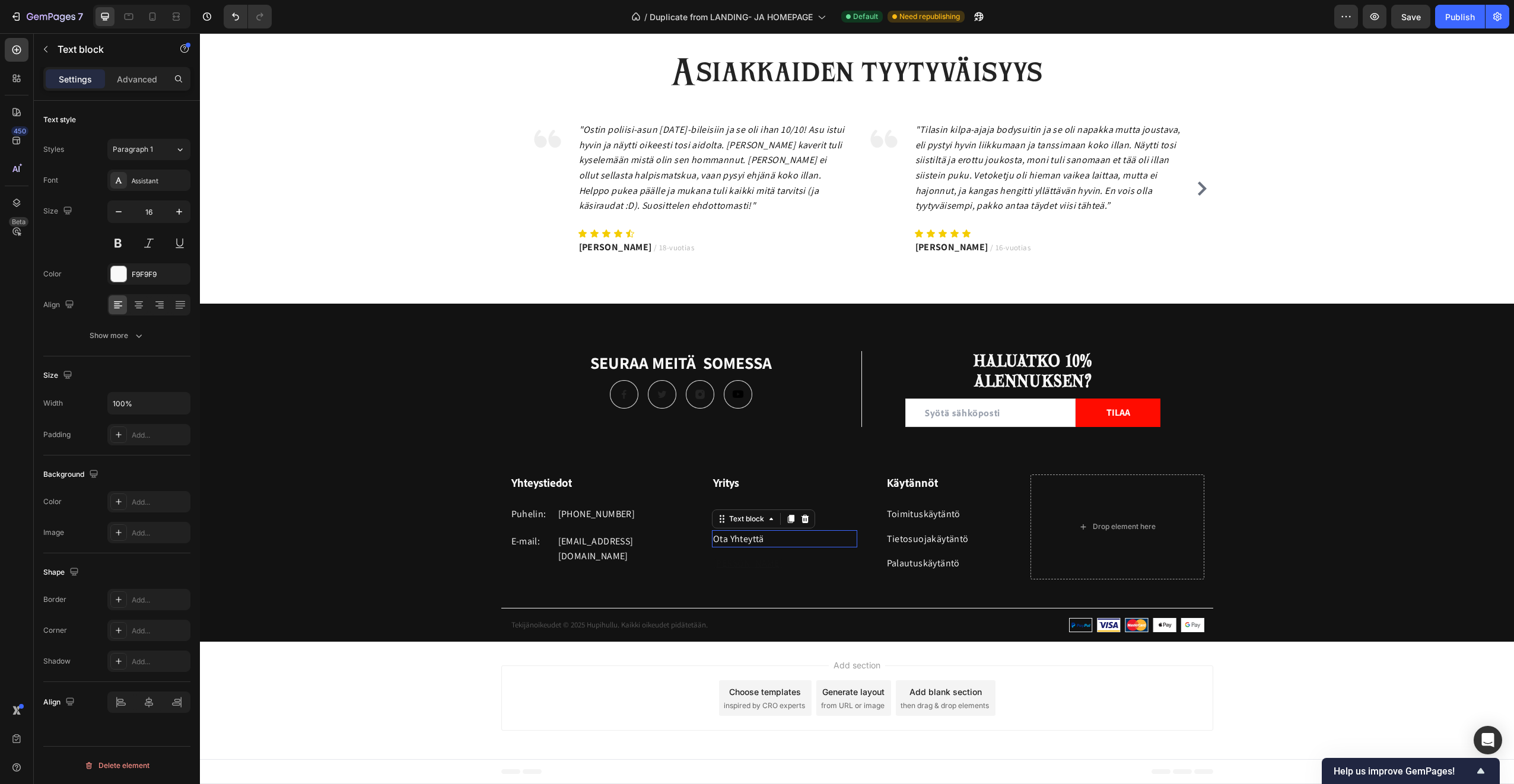
click at [727, 537] on link "Ota Yhteyttä" at bounding box center [738, 539] width 51 height 12
click at [120, 278] on div at bounding box center [118, 273] width 15 height 15
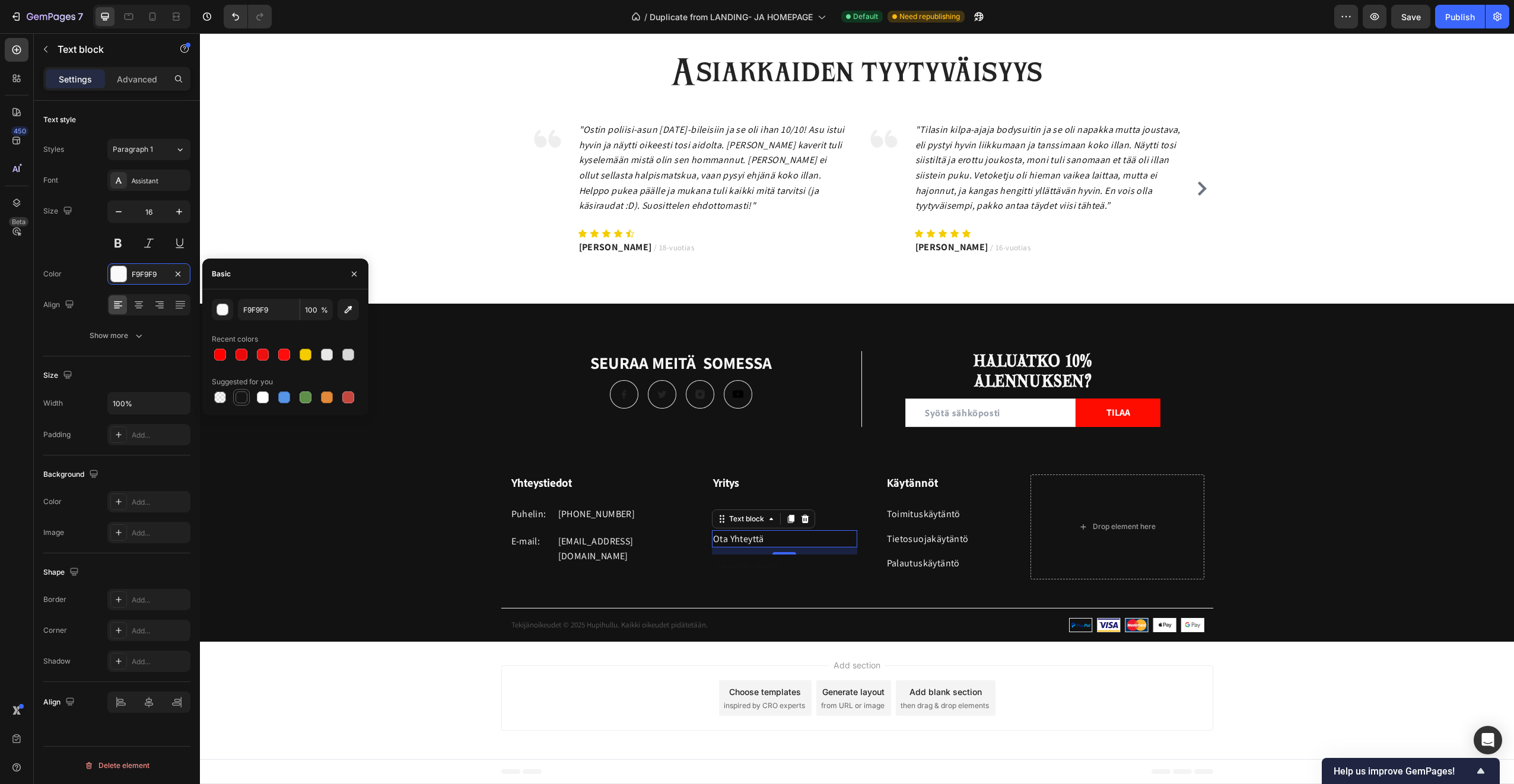
click at [243, 397] on div at bounding box center [241, 397] width 12 height 12
type input "151515"
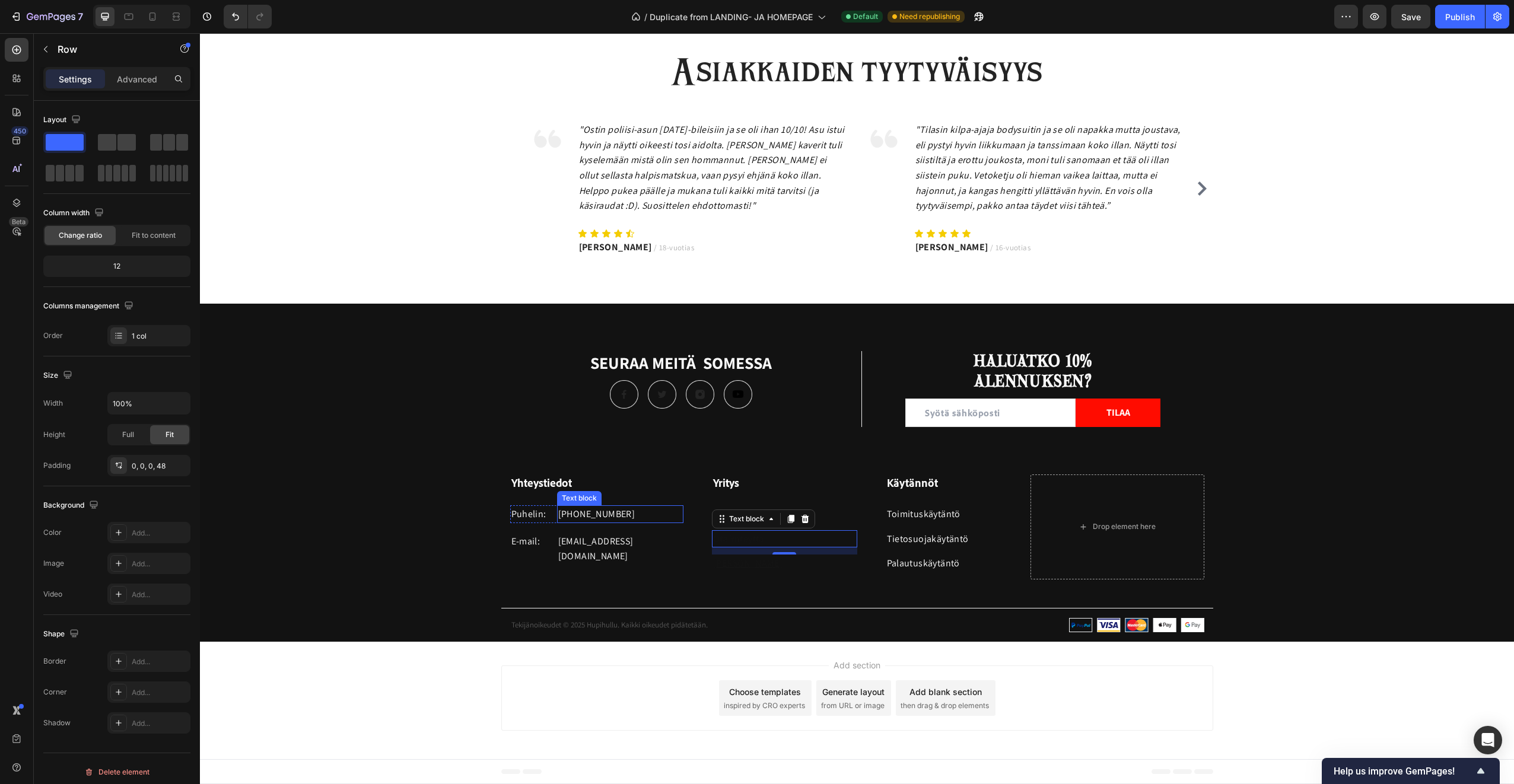
click at [691, 509] on div "Yritys Heading Meistä Text block Ota Yhteyttä Text block 12 Koko Taulukko Text …" at bounding box center [770, 527] width 174 height 105
click at [755, 517] on p "Meistä" at bounding box center [784, 514] width 143 height 15
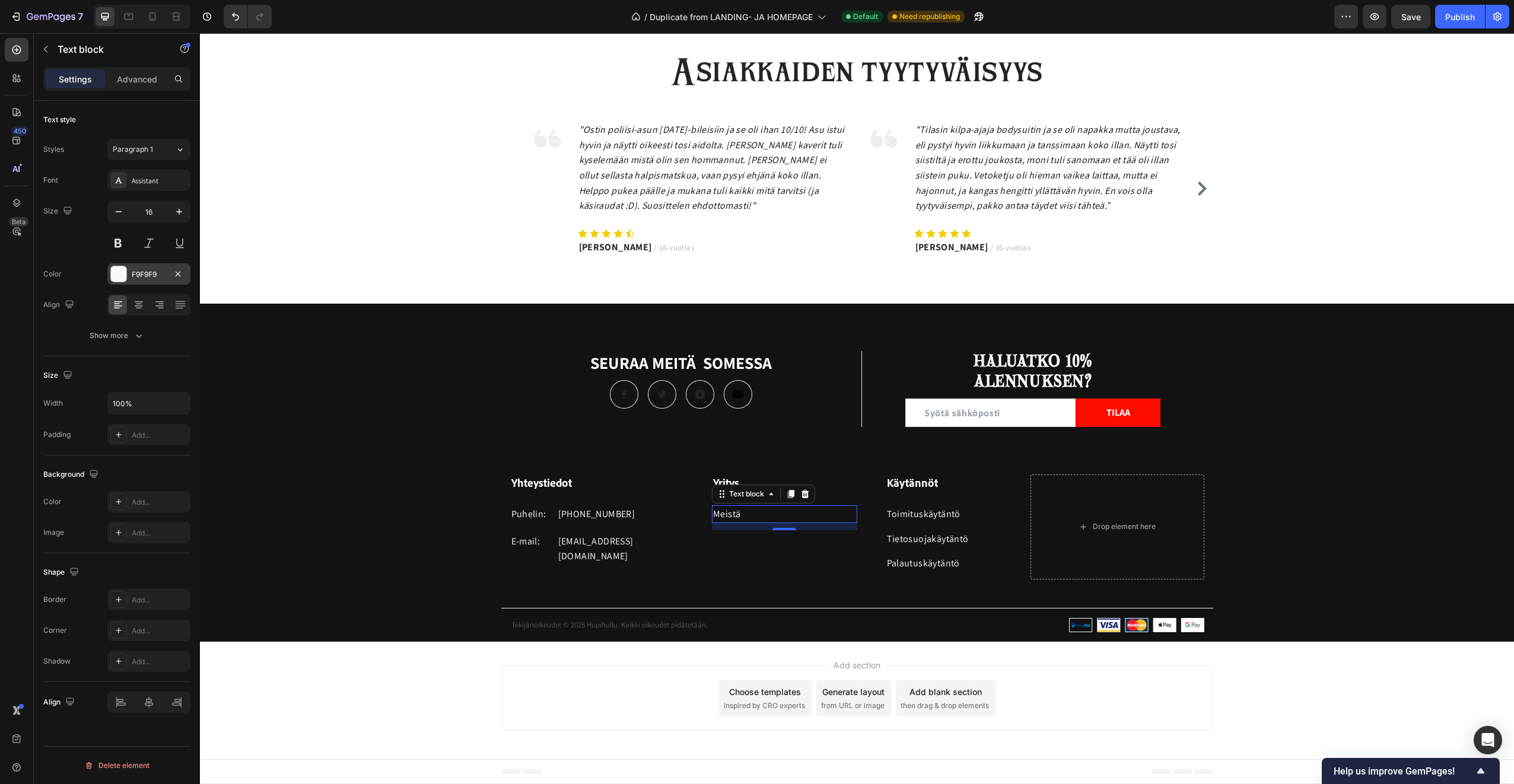
click at [126, 272] on div at bounding box center [118, 273] width 15 height 15
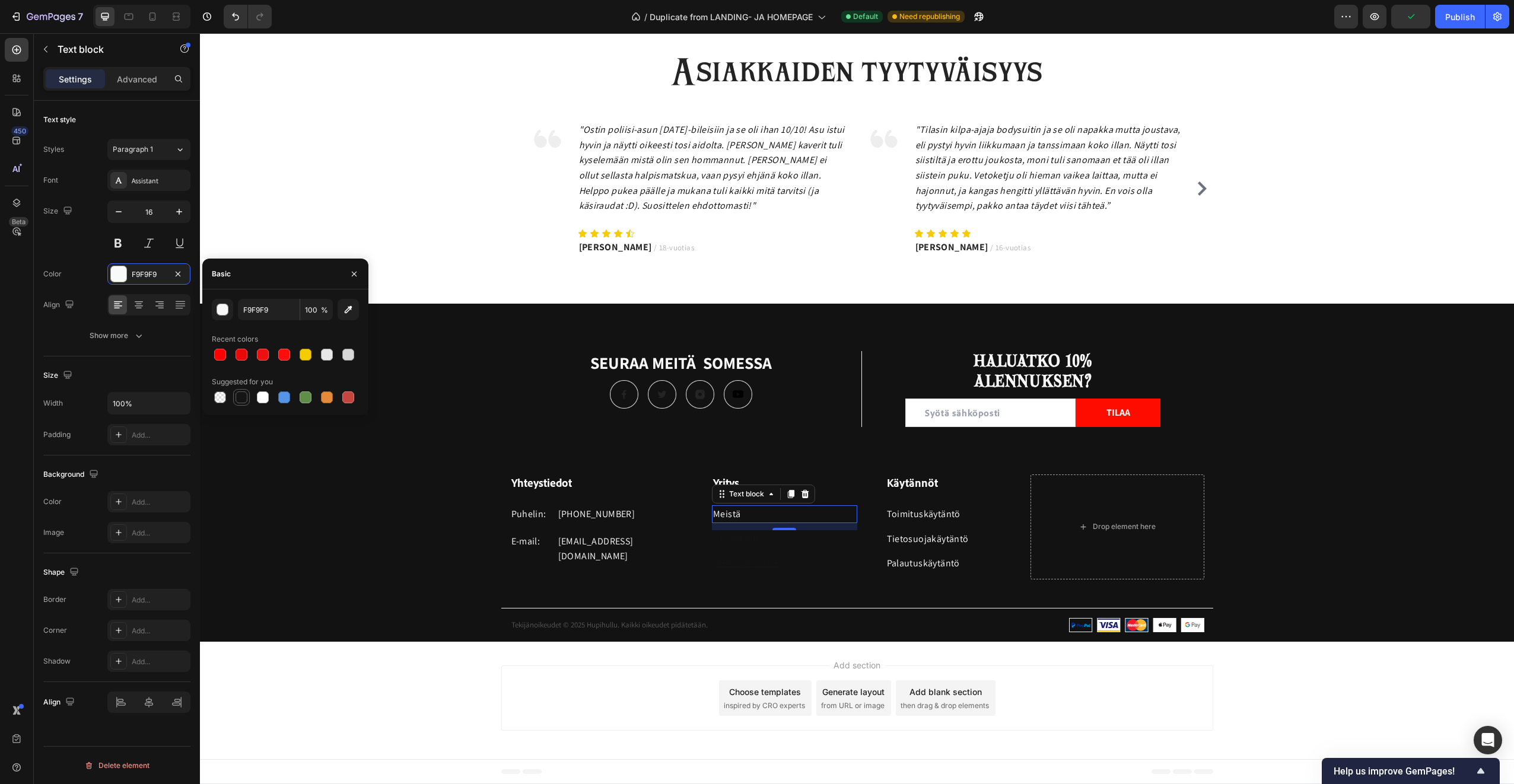
click at [246, 401] on div at bounding box center [241, 397] width 12 height 12
type input "151515"
click at [700, 486] on div "Yritys Heading Meistä Text block 12 Ota Yhteyttä Text block Koko Taulukko Text …" at bounding box center [770, 527] width 174 height 105
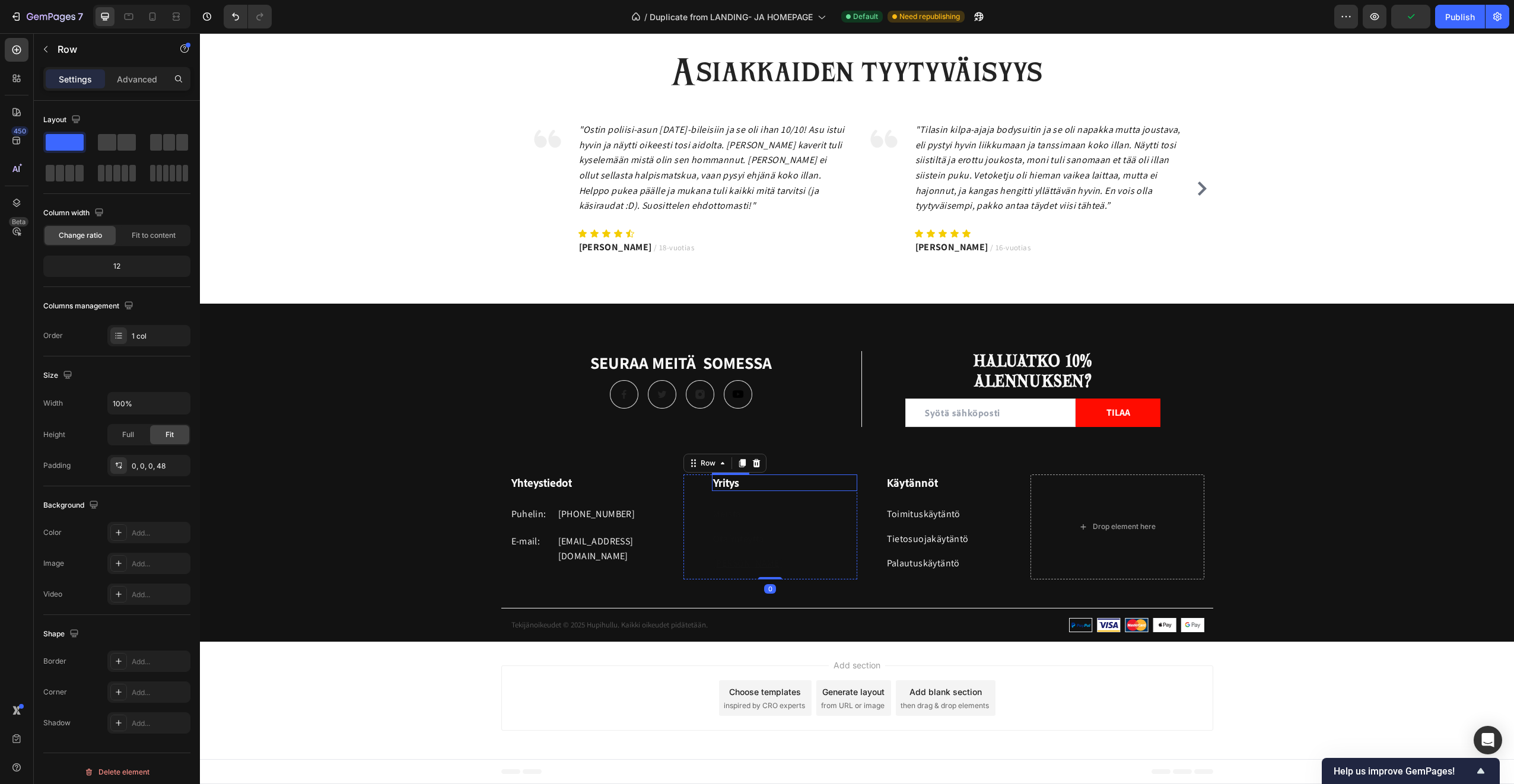
click at [728, 485] on h3 "Yritys" at bounding box center [784, 483] width 145 height 17
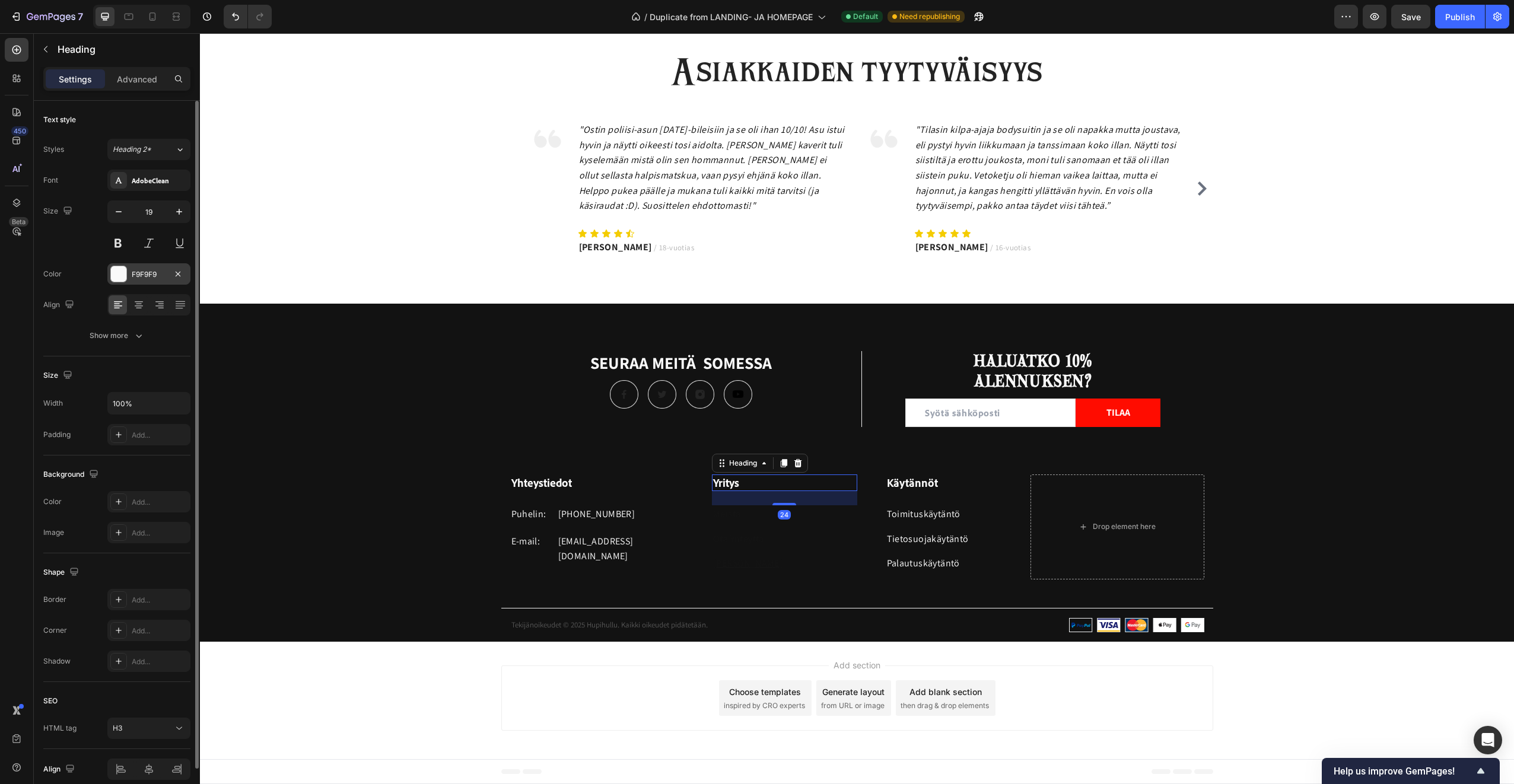
click at [128, 277] on div "F9F9F9" at bounding box center [149, 274] width 83 height 22
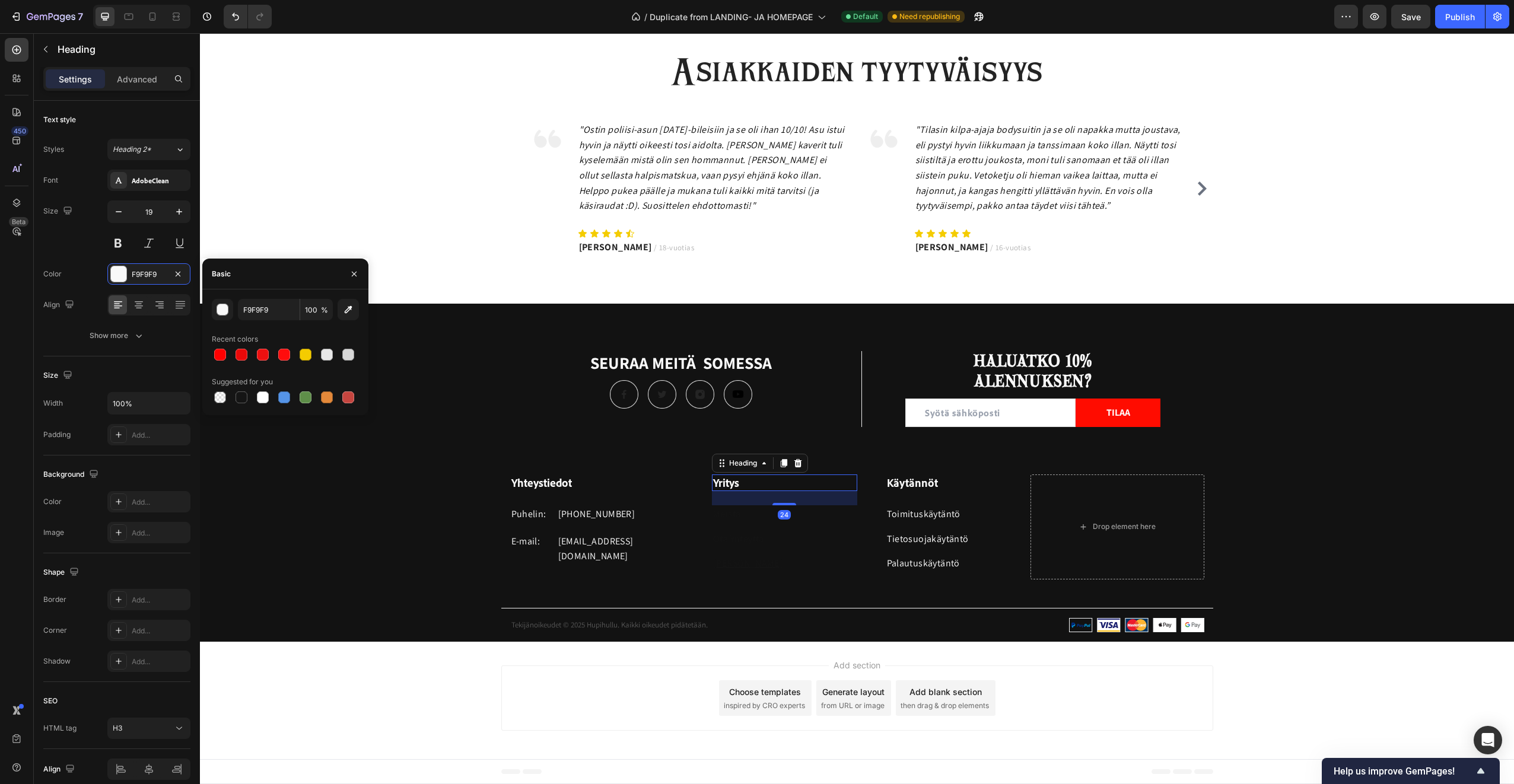
drag, startPoint x: 246, startPoint y: 394, endPoint x: 328, endPoint y: 413, distance: 84.2
click at [246, 394] on div at bounding box center [241, 397] width 12 height 12
type input "151515"
click at [545, 543] on p "E-mail:" at bounding box center [531, 541] width 40 height 15
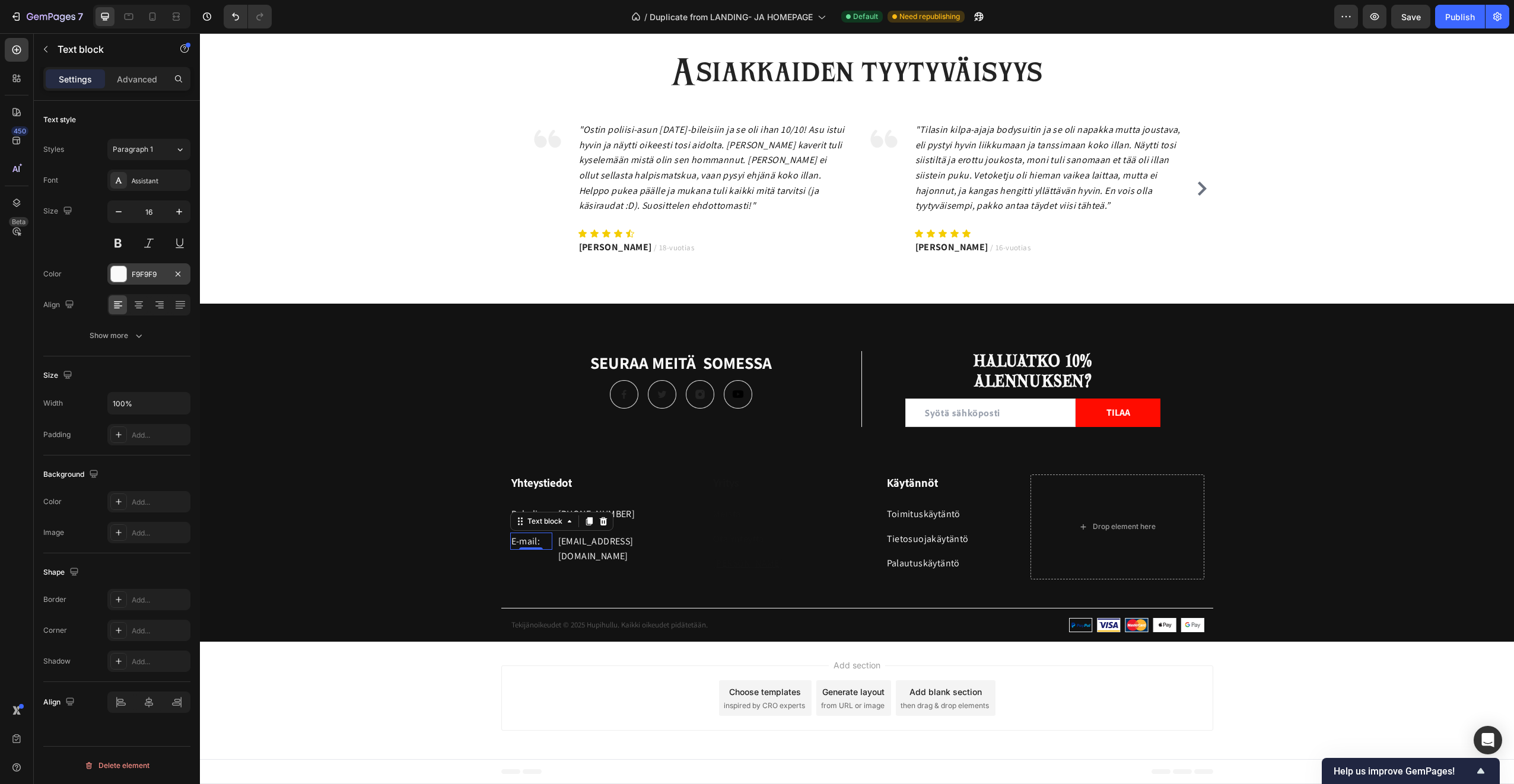
click at [115, 275] on div at bounding box center [118, 273] width 15 height 15
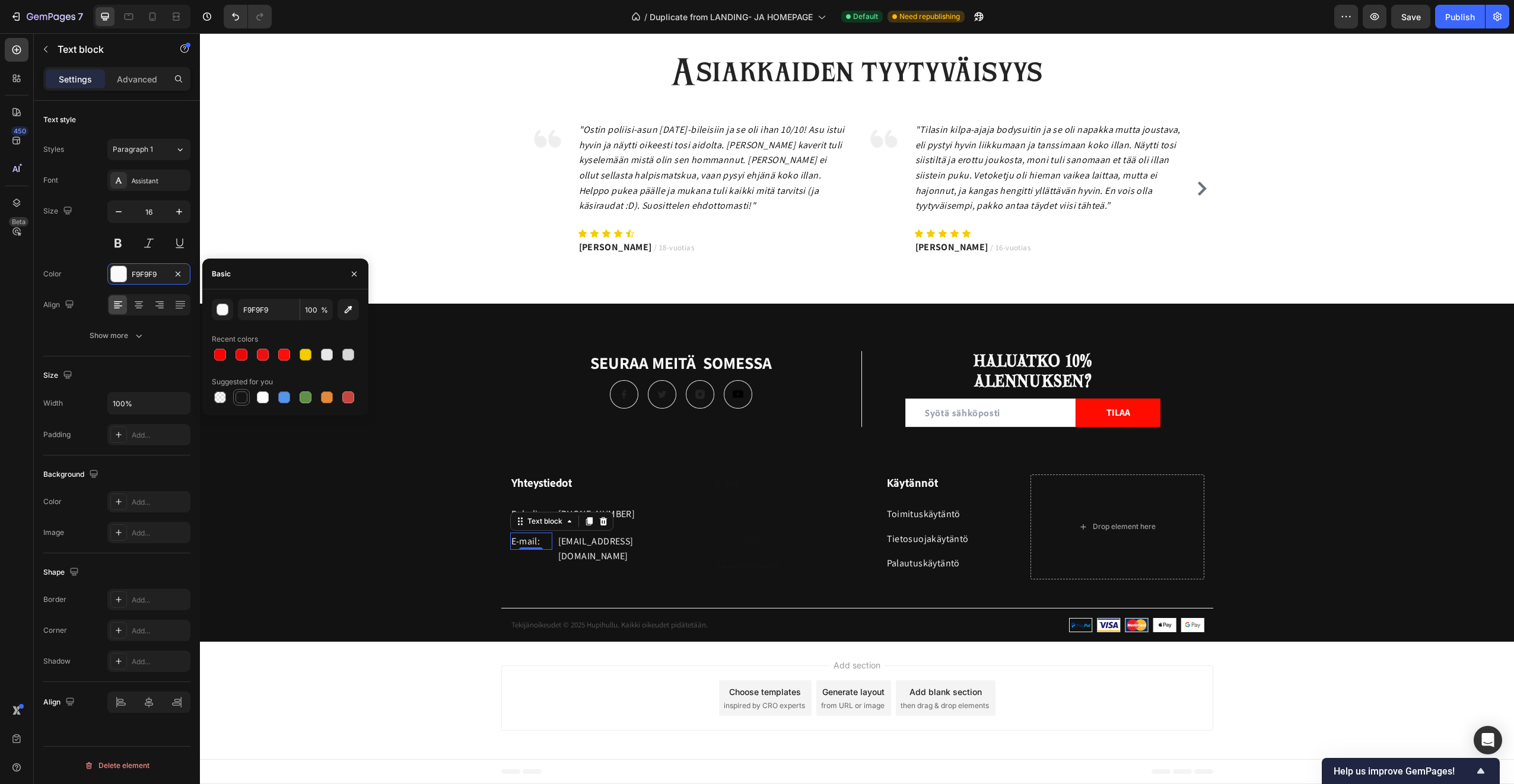
drag, startPoint x: 243, startPoint y: 398, endPoint x: 266, endPoint y: 442, distance: 49.6
click at [243, 398] on div at bounding box center [241, 397] width 12 height 12
type input "151515"
click at [582, 538] on p "[EMAIL_ADDRESS][DOMAIN_NAME]" at bounding box center [620, 549] width 124 height 30
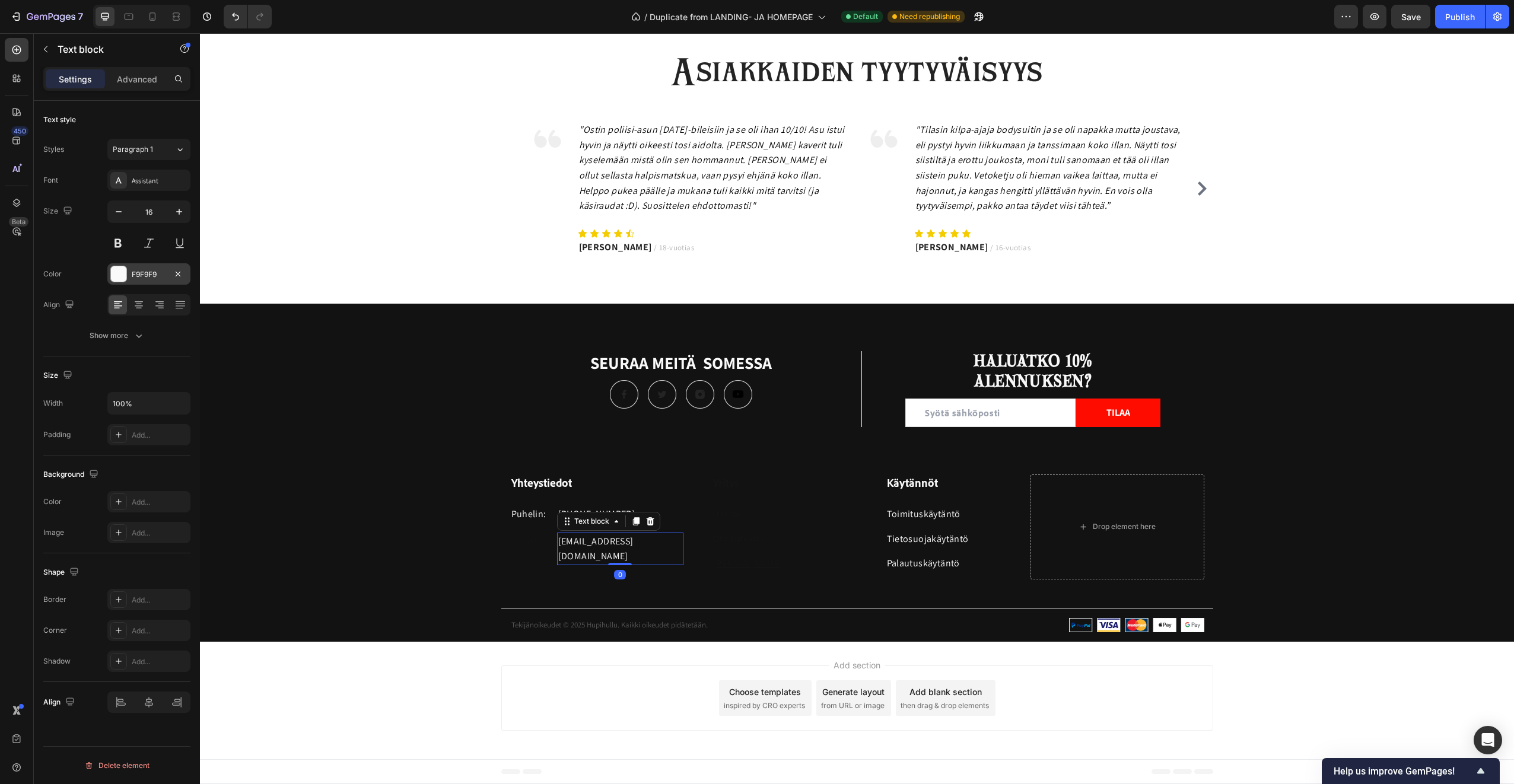
click at [122, 277] on div at bounding box center [118, 273] width 15 height 15
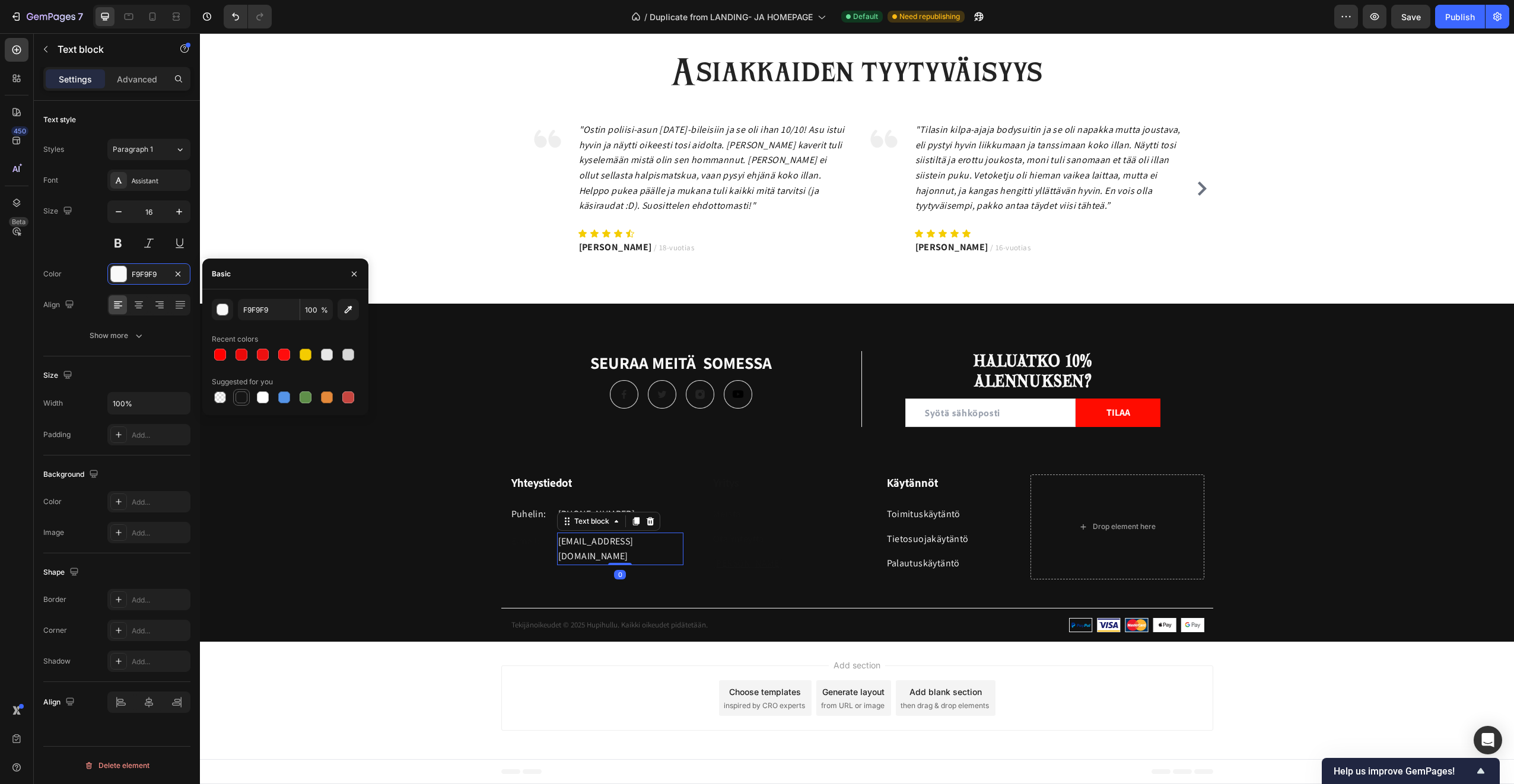
click at [248, 393] on div at bounding box center [241, 397] width 17 height 17
type input "151515"
click at [526, 511] on p "Puhelin:" at bounding box center [531, 514] width 40 height 15
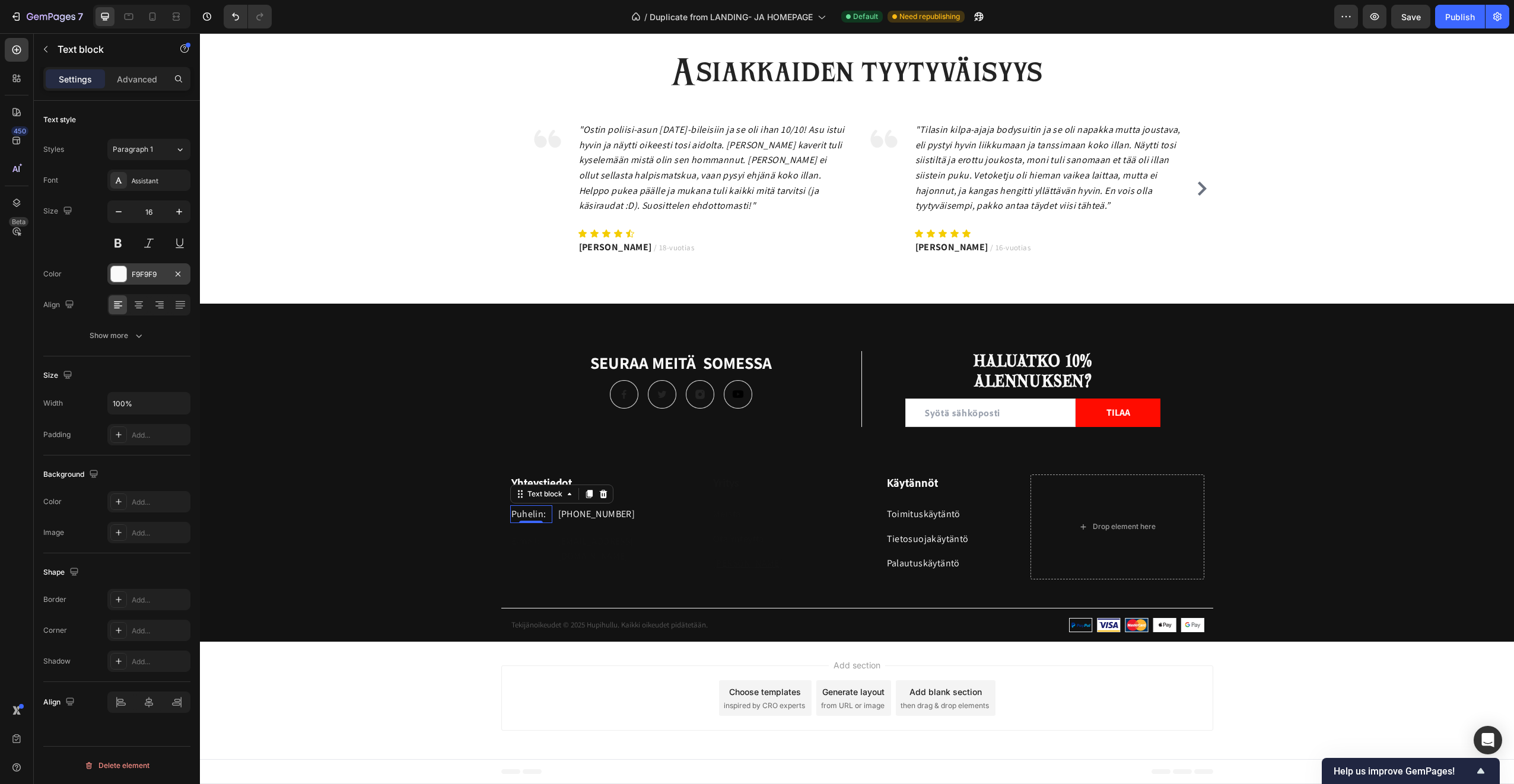
click at [126, 273] on div at bounding box center [118, 273] width 15 height 15
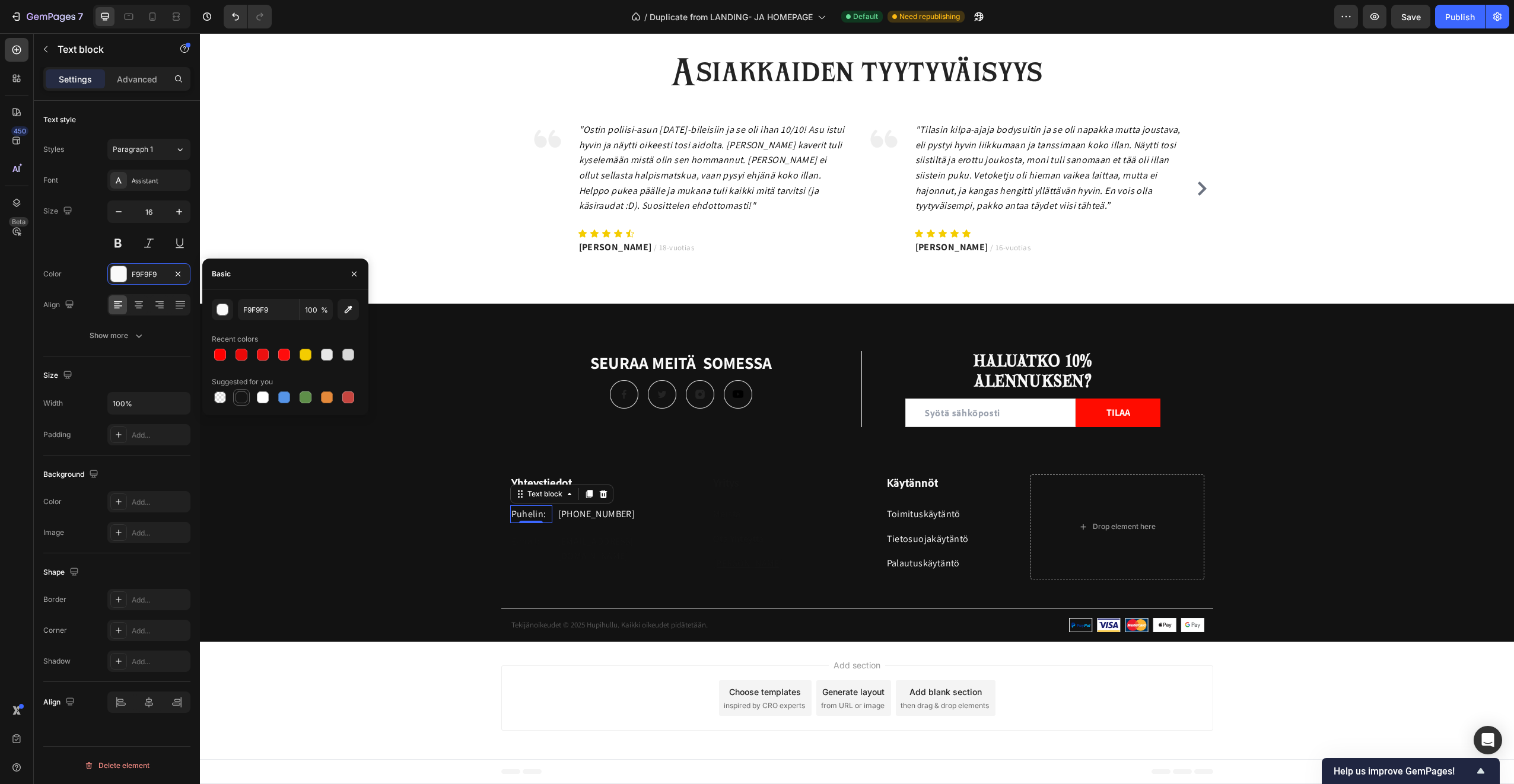
click at [241, 394] on div at bounding box center [241, 397] width 12 height 12
type input "151515"
click at [585, 517] on p "[PHONE_NUMBER]" at bounding box center [620, 514] width 124 height 15
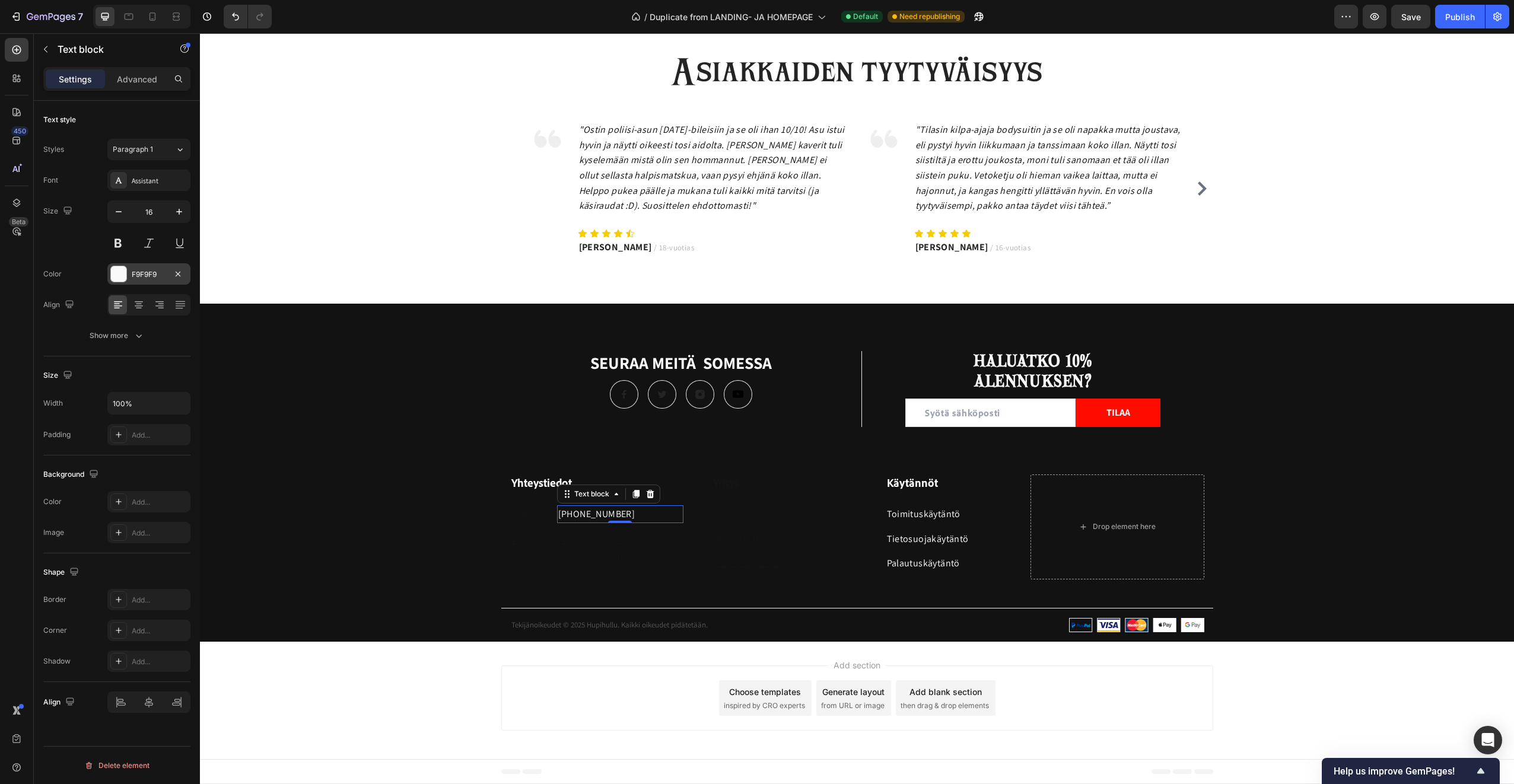
click at [120, 270] on div at bounding box center [118, 273] width 15 height 15
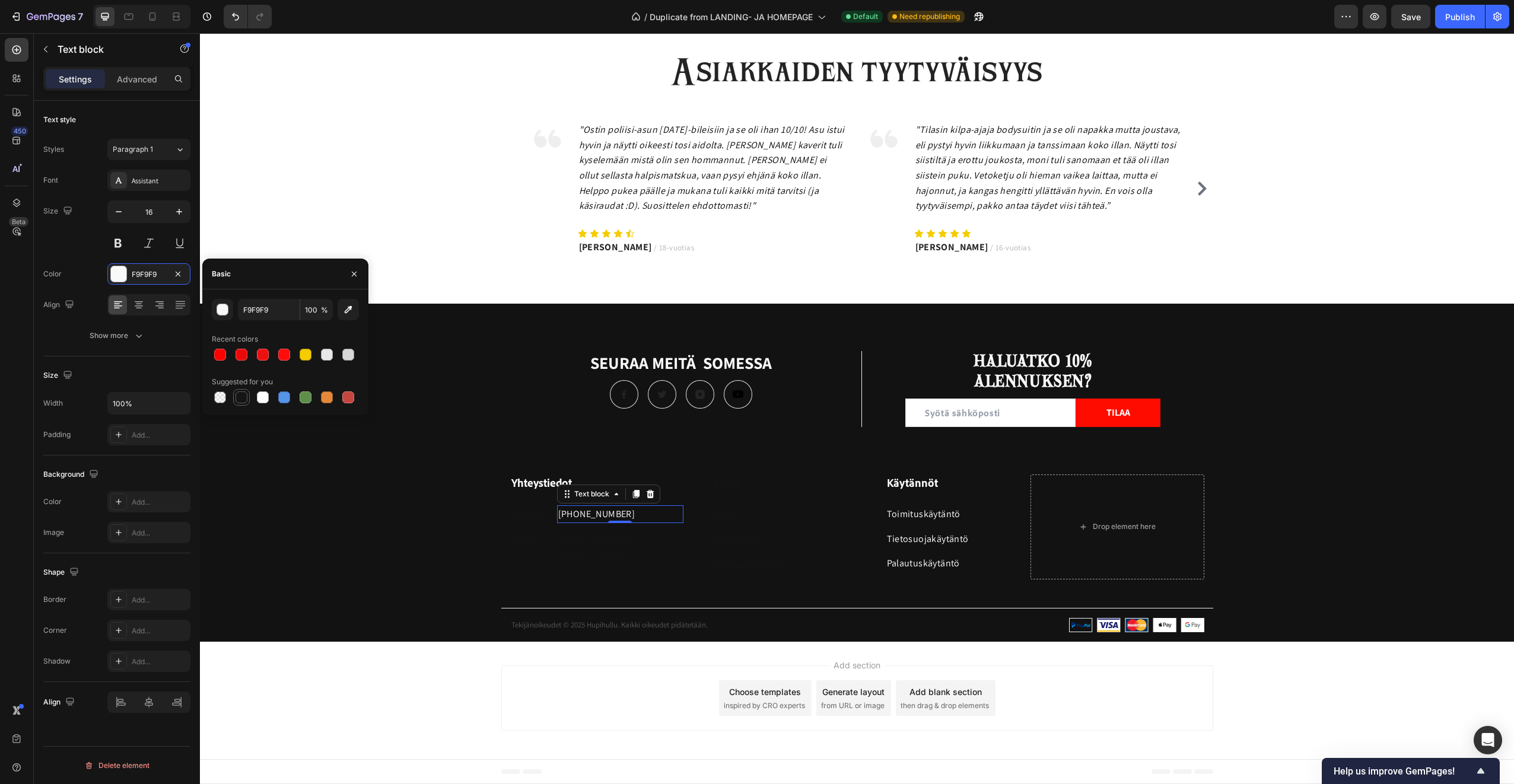
click at [243, 394] on div at bounding box center [241, 397] width 12 height 12
type input "151515"
click at [517, 480] on h3 "Yhteystiedot" at bounding box center [597, 483] width 174 height 17
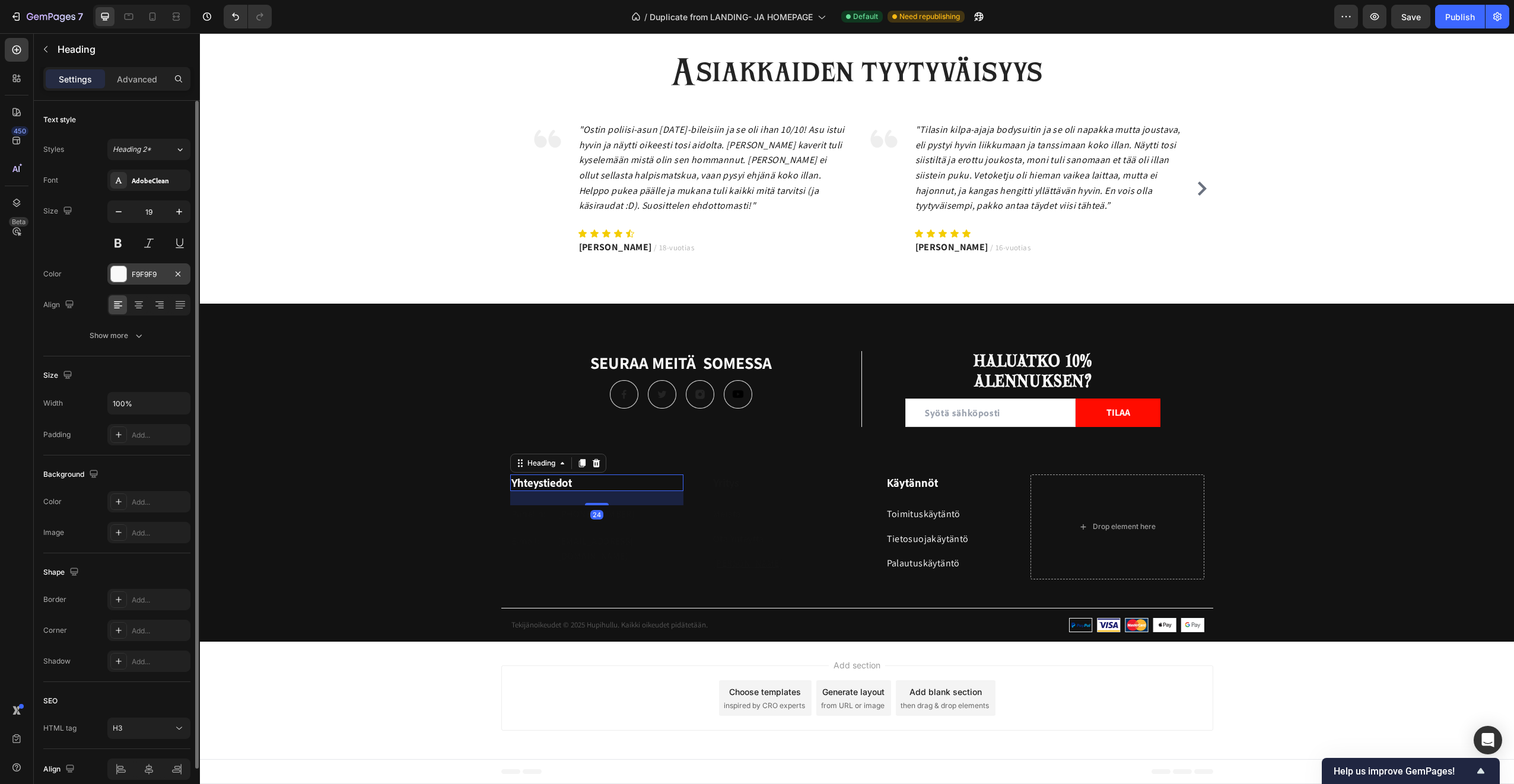
click at [116, 275] on div at bounding box center [118, 273] width 15 height 15
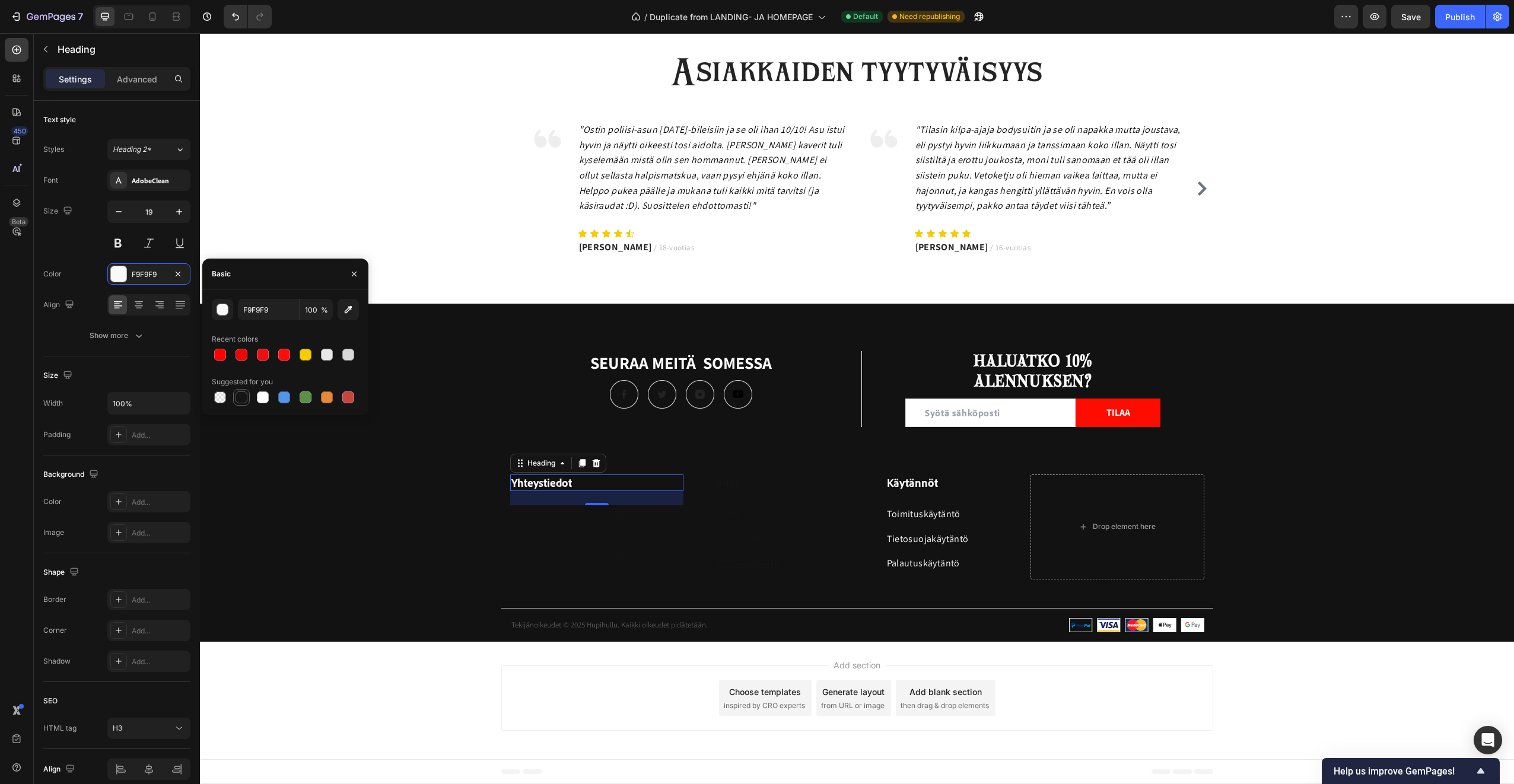
click at [245, 399] on div at bounding box center [241, 397] width 12 height 12
type input "151515"
click at [899, 476] on h3 "Käytännöt" at bounding box center [958, 483] width 145 height 17
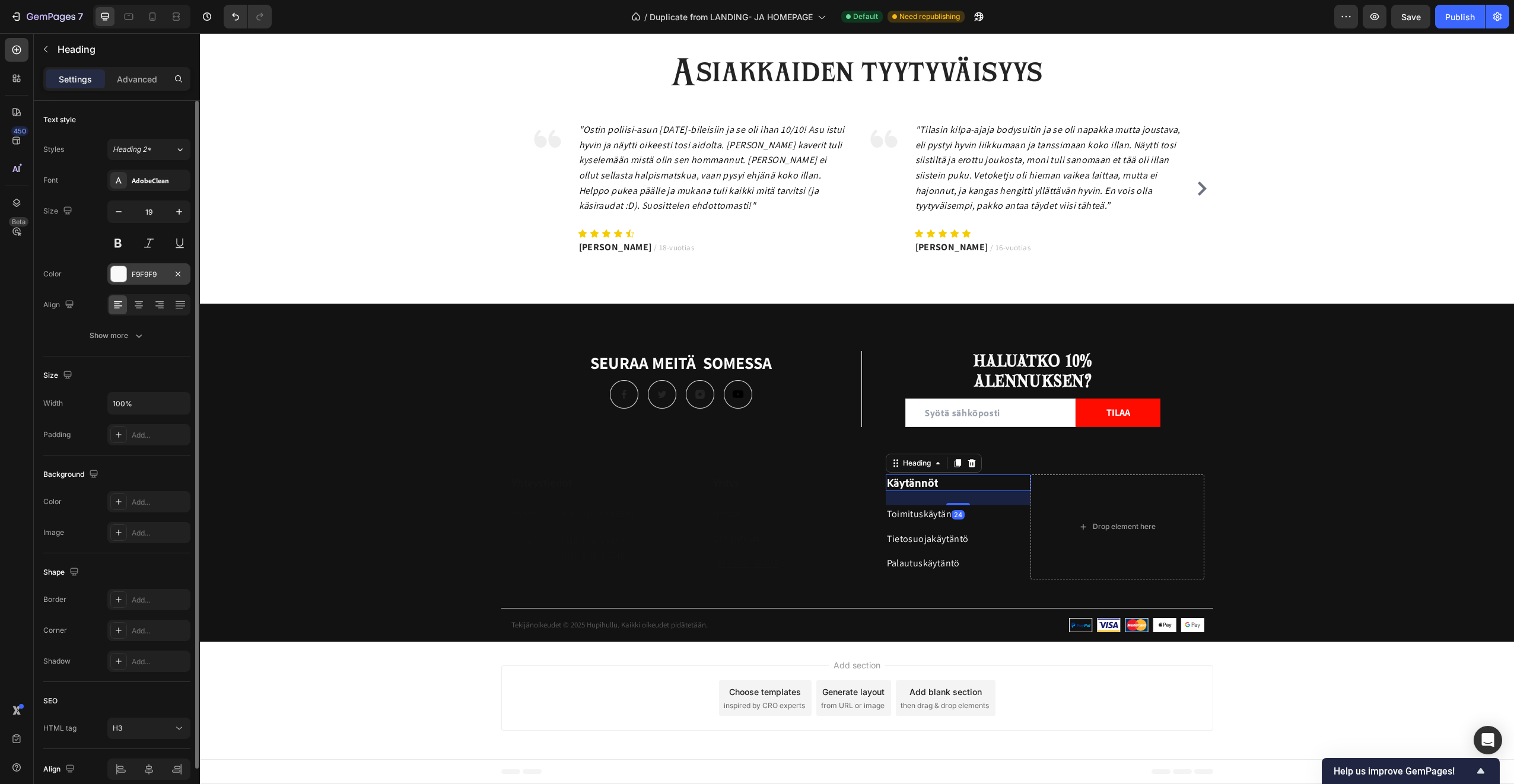
click at [121, 270] on div at bounding box center [118, 273] width 15 height 15
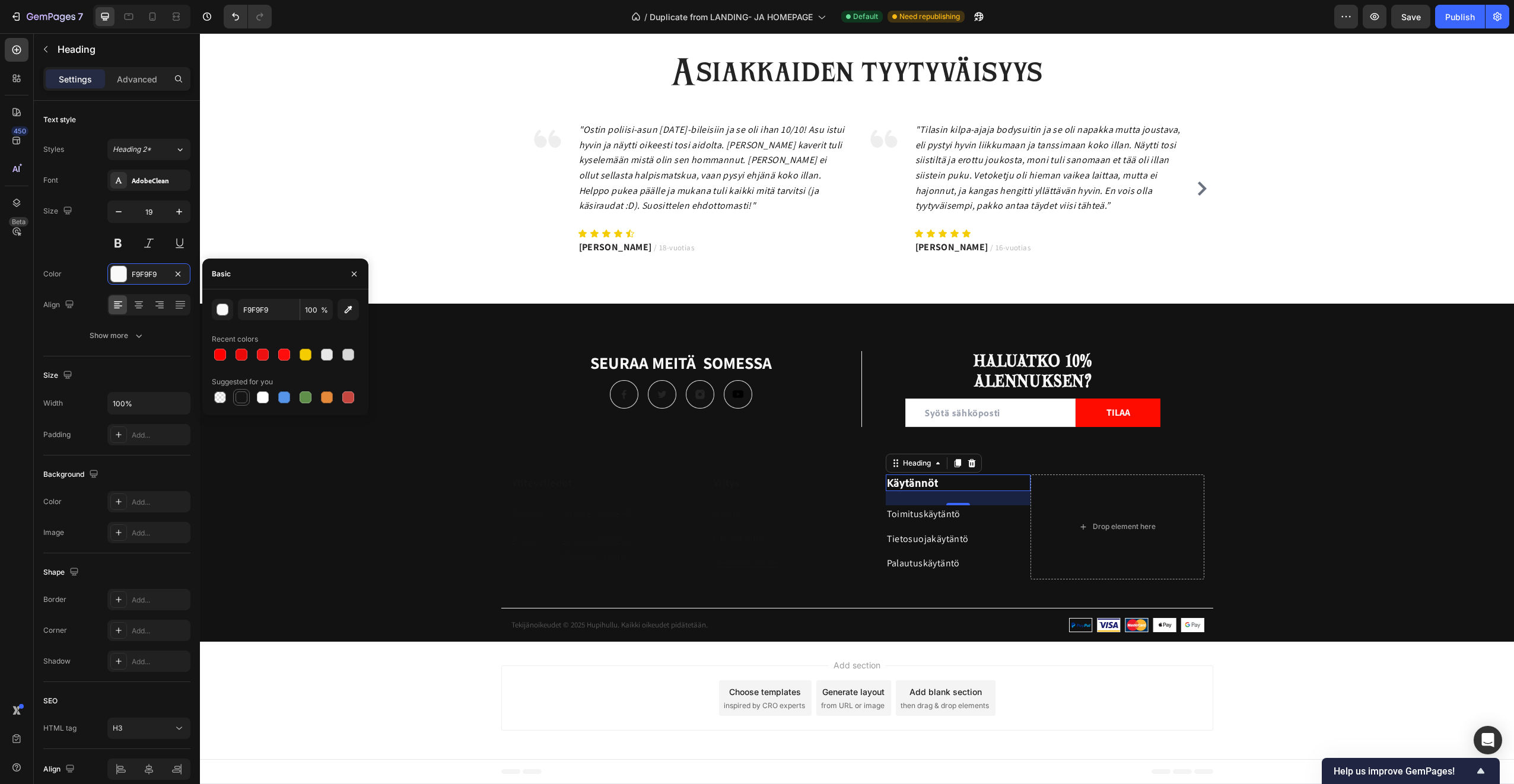
click at [247, 403] on div at bounding box center [241, 397] width 14 height 14
type input "151515"
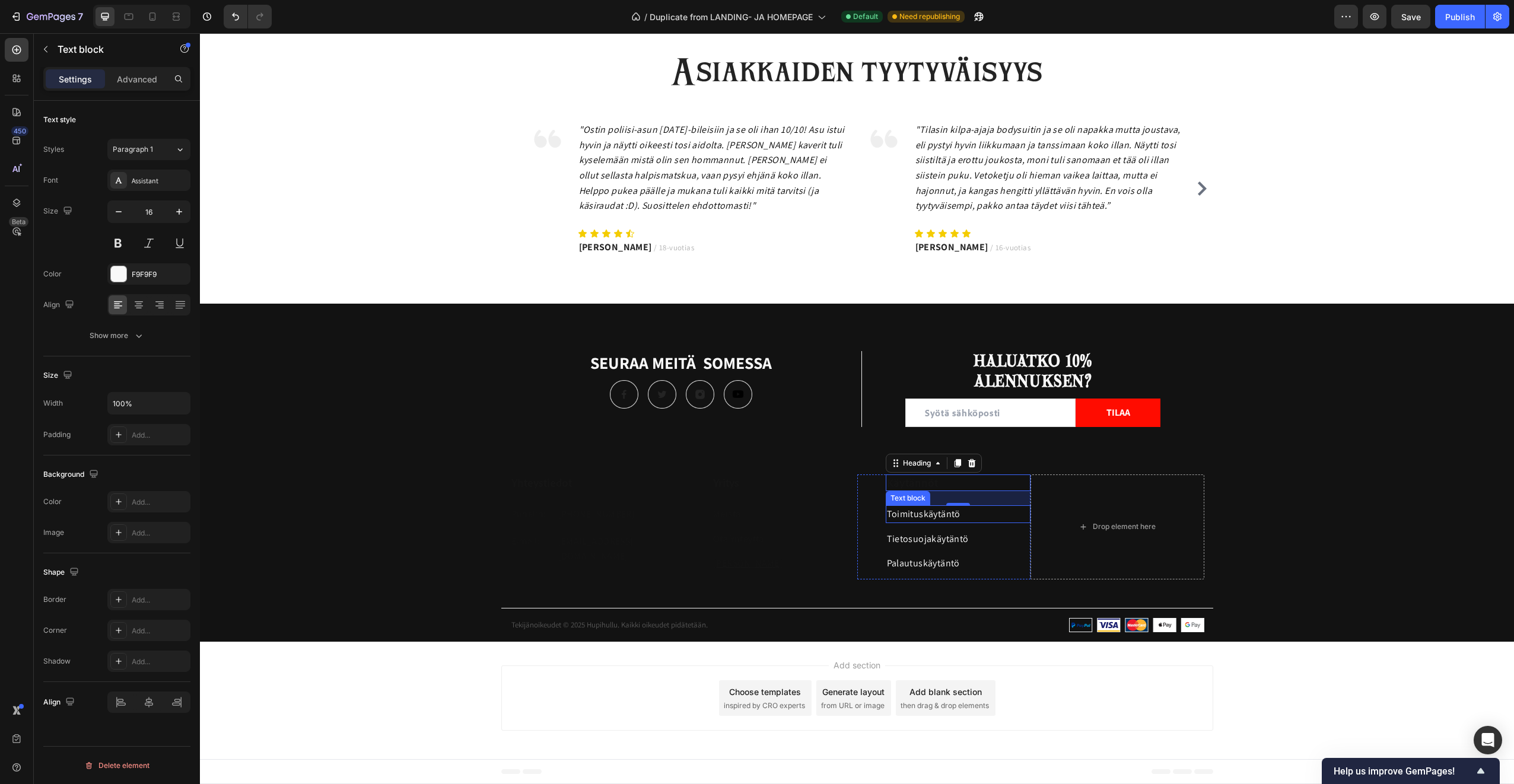
click at [900, 515] on p "Toimituskäytäntö" at bounding box center [958, 514] width 143 height 15
click at [125, 271] on div at bounding box center [118, 273] width 15 height 15
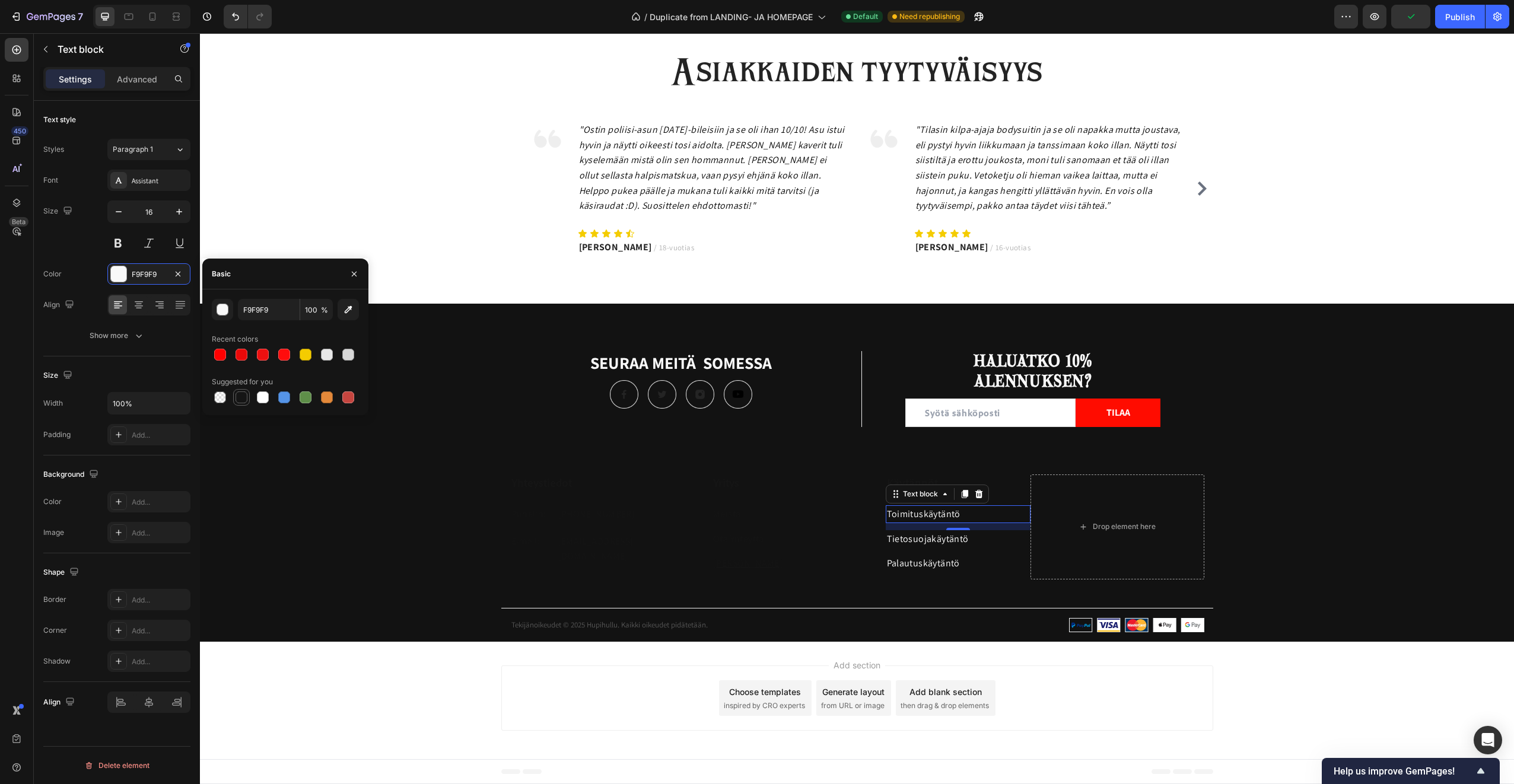
click at [246, 394] on div at bounding box center [241, 397] width 12 height 12
type input "151515"
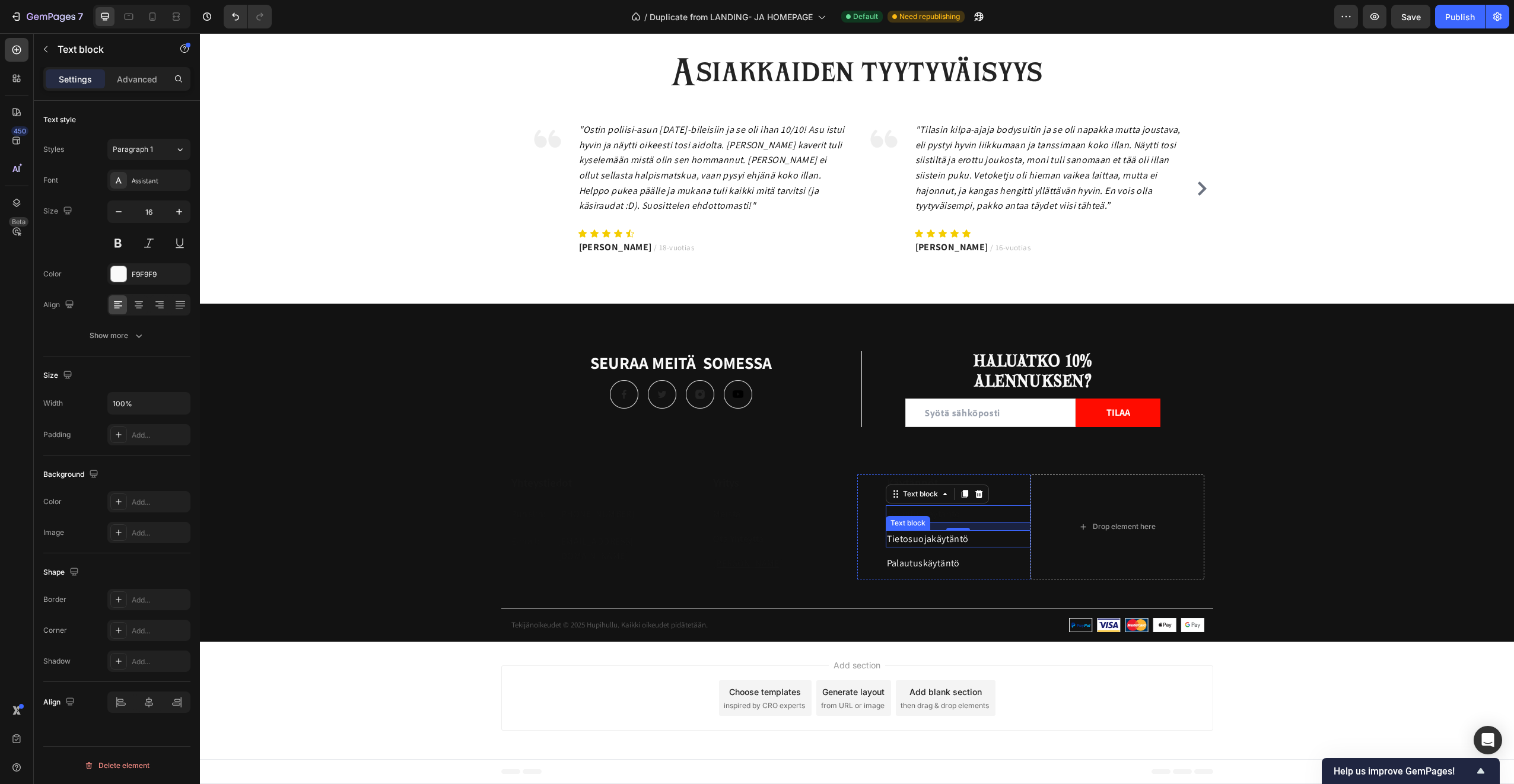
click at [913, 538] on link "Tietosuojakäytäntö" at bounding box center [928, 539] width 82 height 12
click at [113, 271] on div at bounding box center [118, 273] width 15 height 15
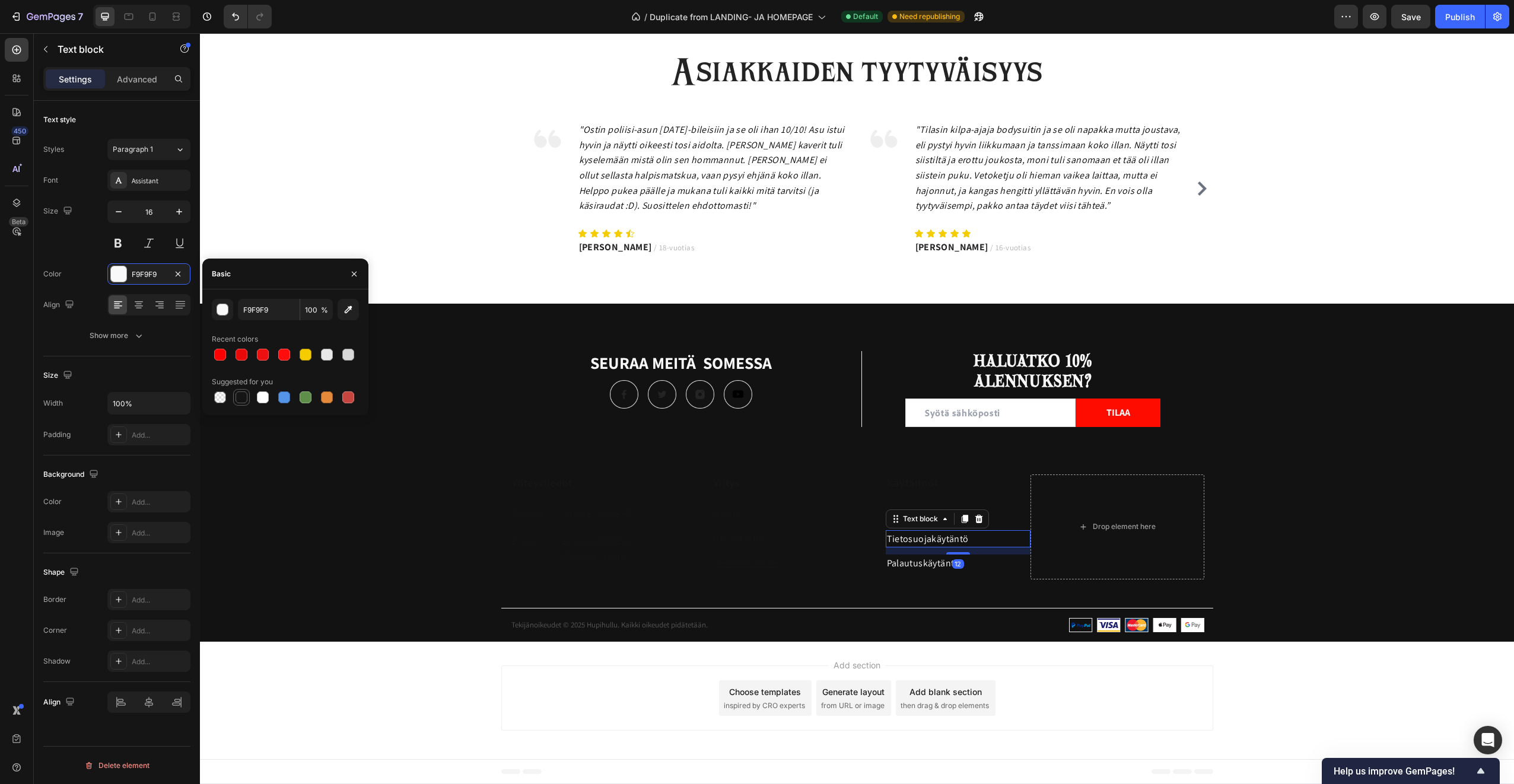
click at [240, 392] on div at bounding box center [241, 397] width 12 height 12
type input "151515"
click at [923, 565] on link "Palautuskäytäntö" at bounding box center [923, 563] width 73 height 12
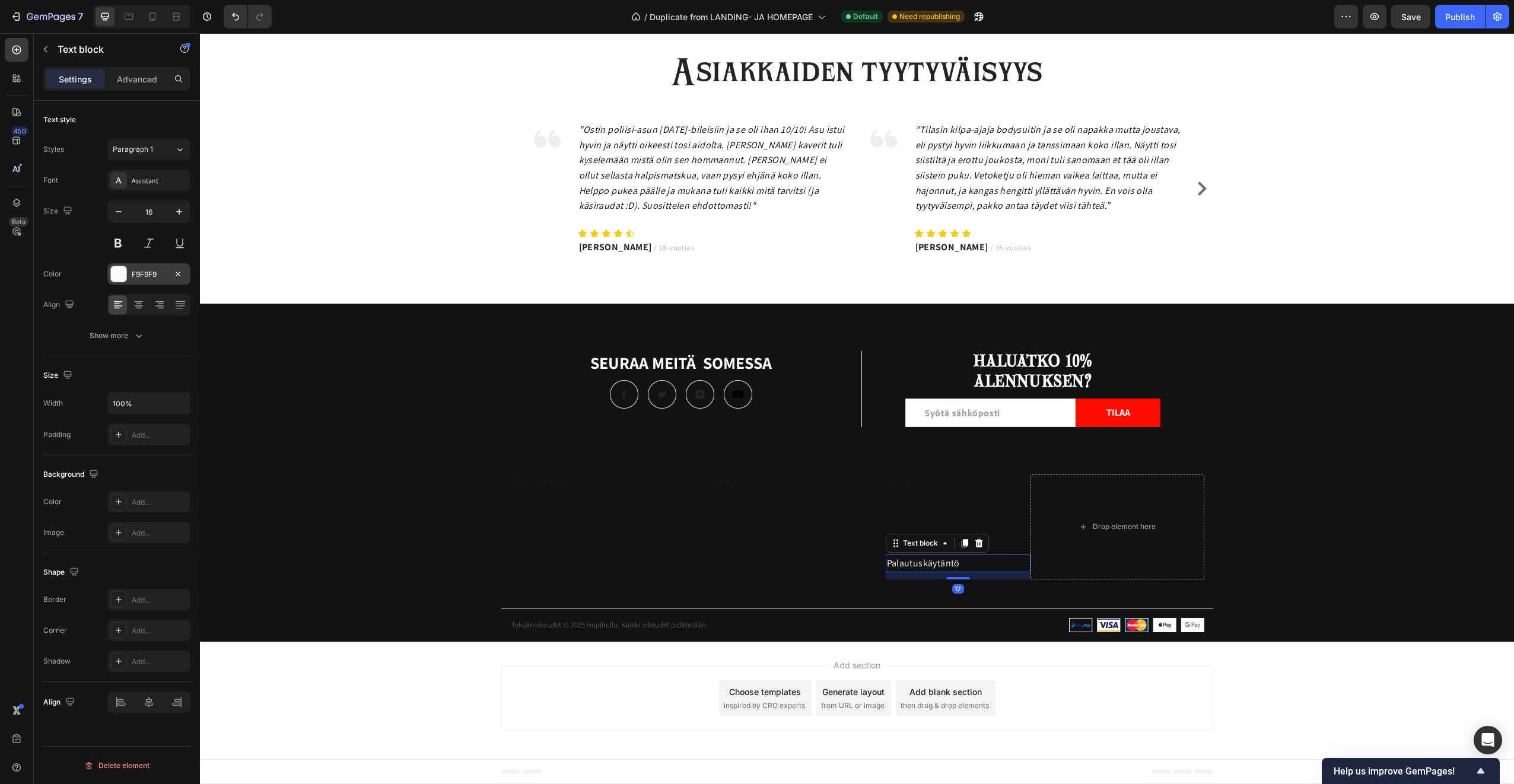
click at [121, 278] on div at bounding box center [118, 273] width 15 height 15
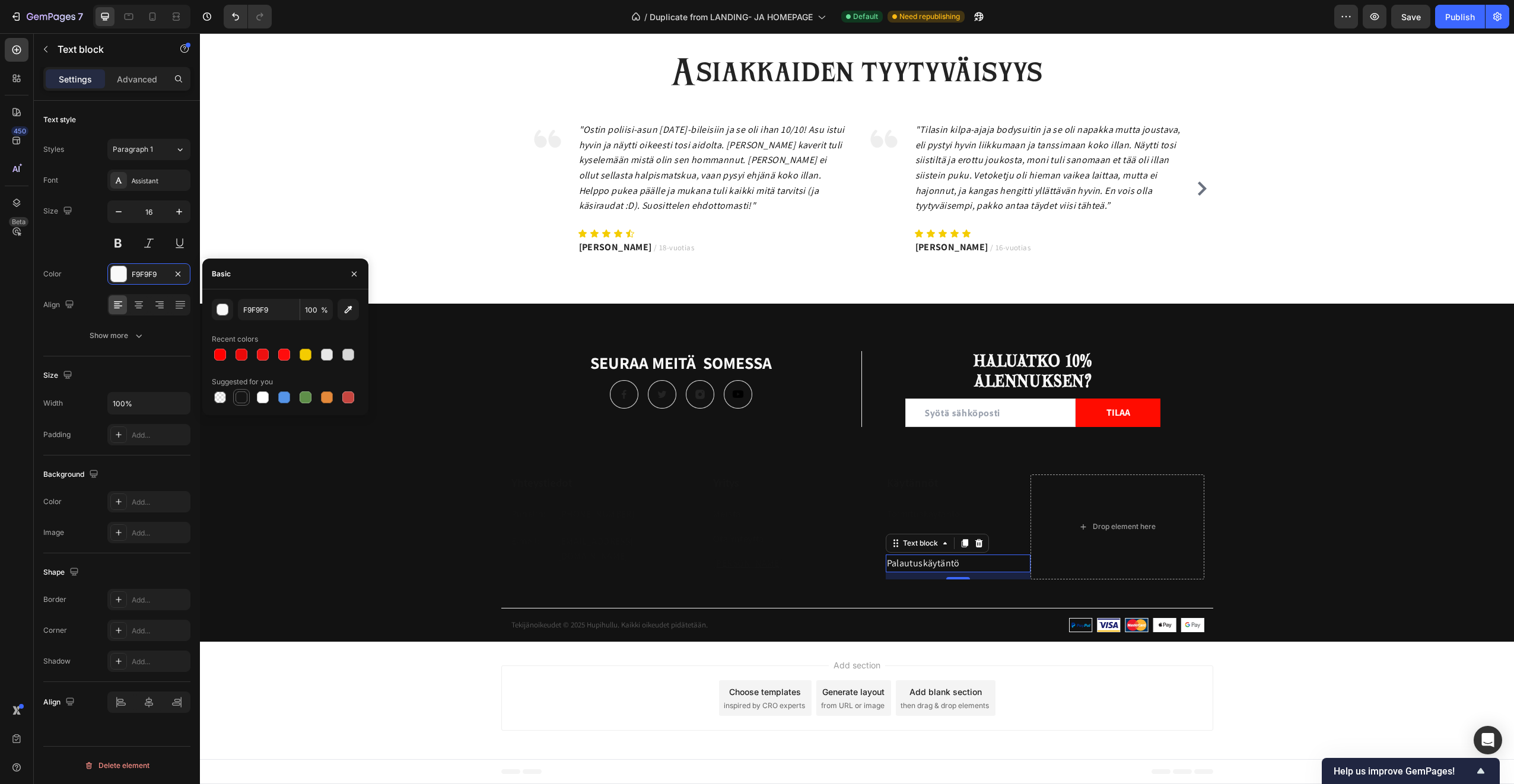
click at [246, 394] on div at bounding box center [241, 397] width 12 height 12
type input "151515"
click at [814, 484] on h3 "Yritys" at bounding box center [784, 483] width 145 height 17
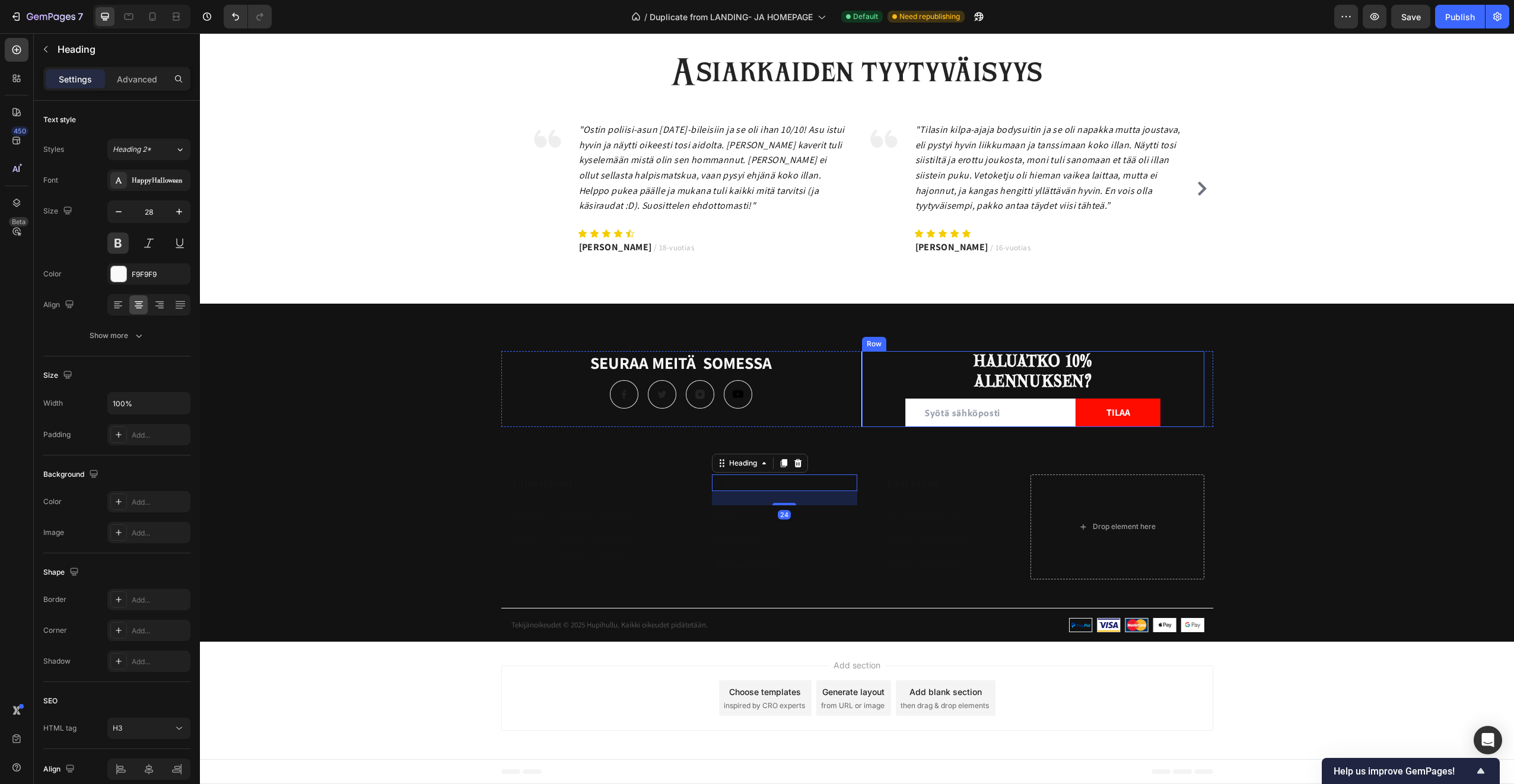
click at [1023, 374] on h3 "HALUATKO 10% ALENNUKSEN?" at bounding box center [1033, 372] width 342 height 42
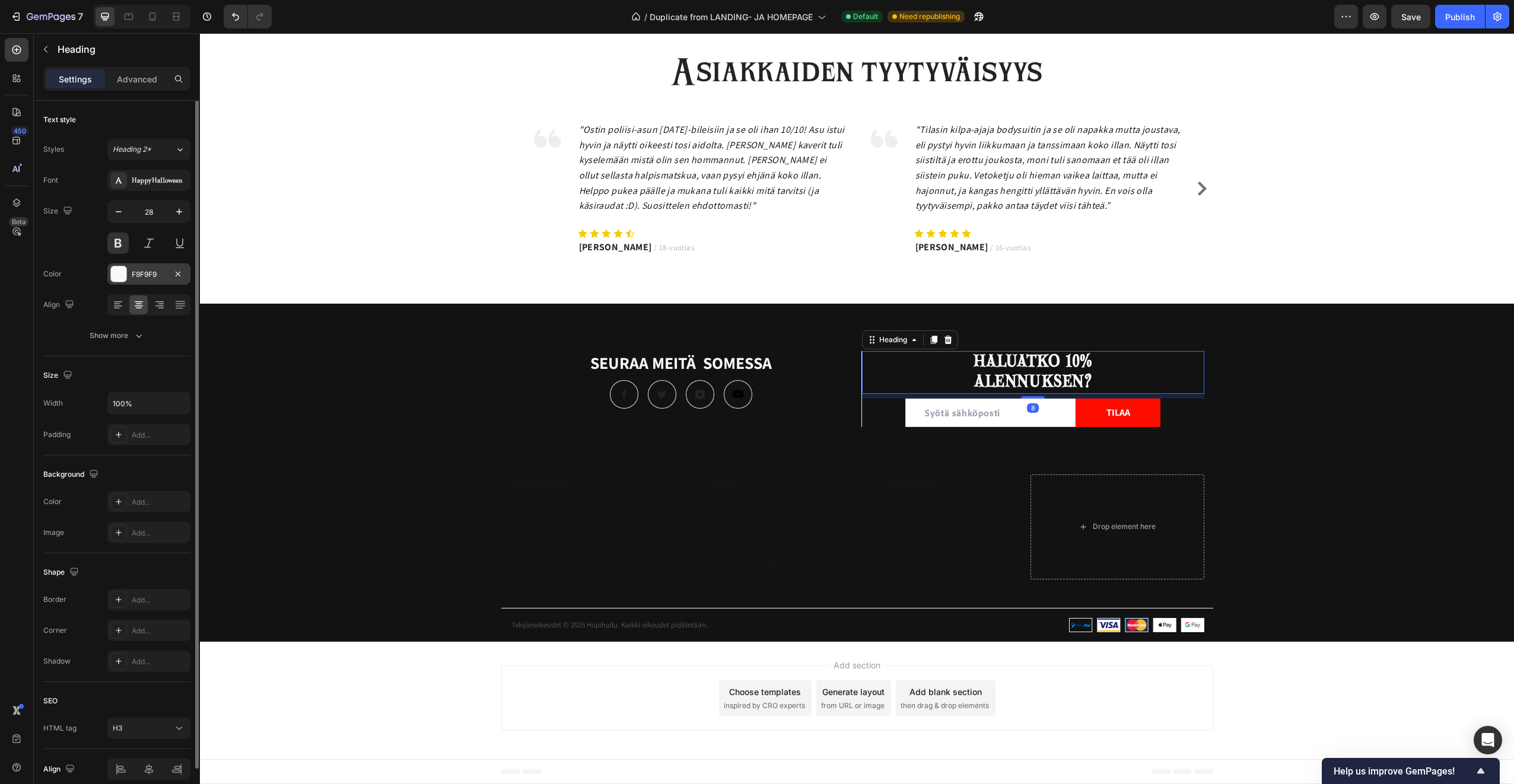
click at [119, 273] on div at bounding box center [118, 273] width 15 height 15
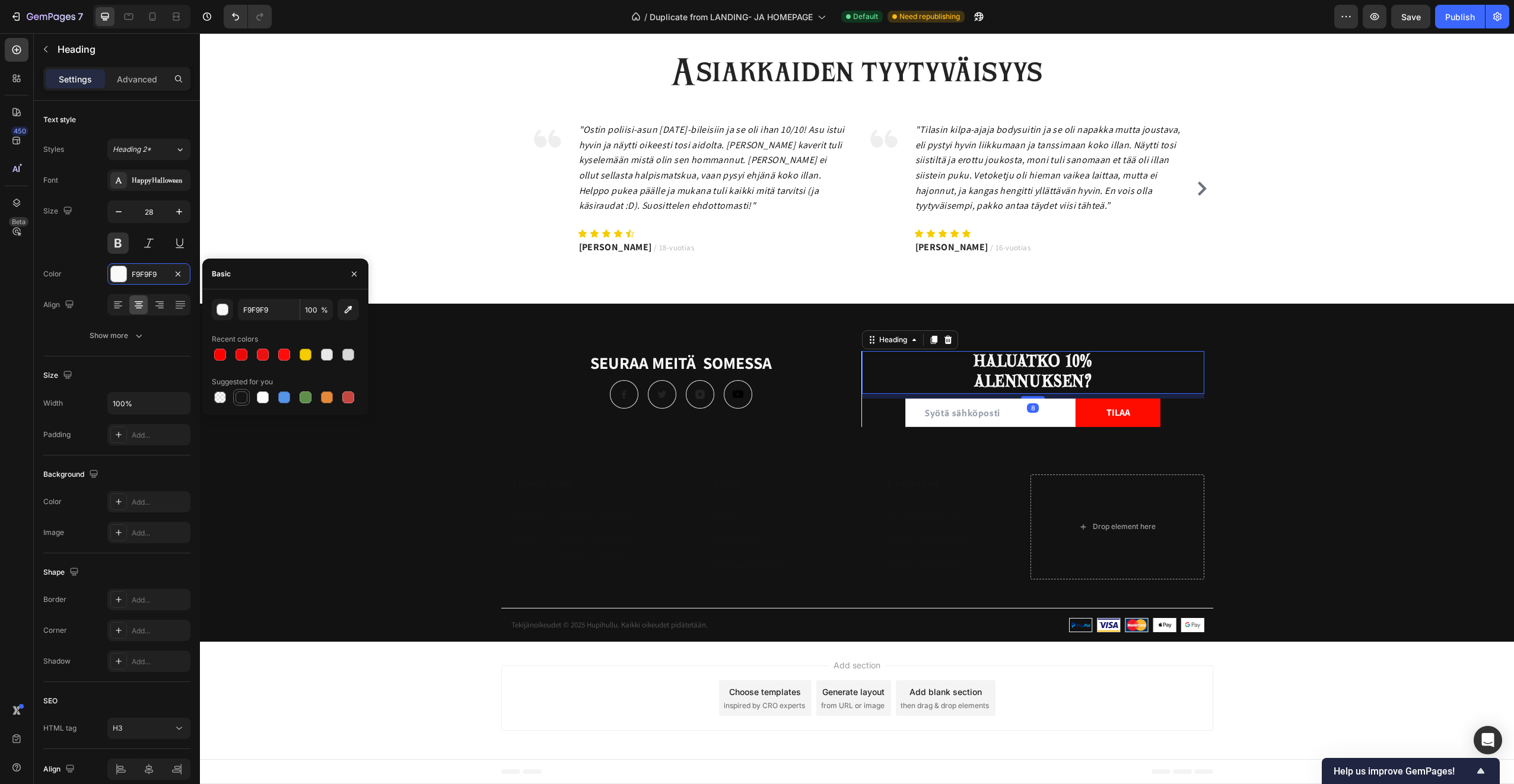
drag, startPoint x: 243, startPoint y: 398, endPoint x: 237, endPoint y: 354, distance: 44.4
click at [243, 398] on div at bounding box center [241, 397] width 12 height 12
type input "151515"
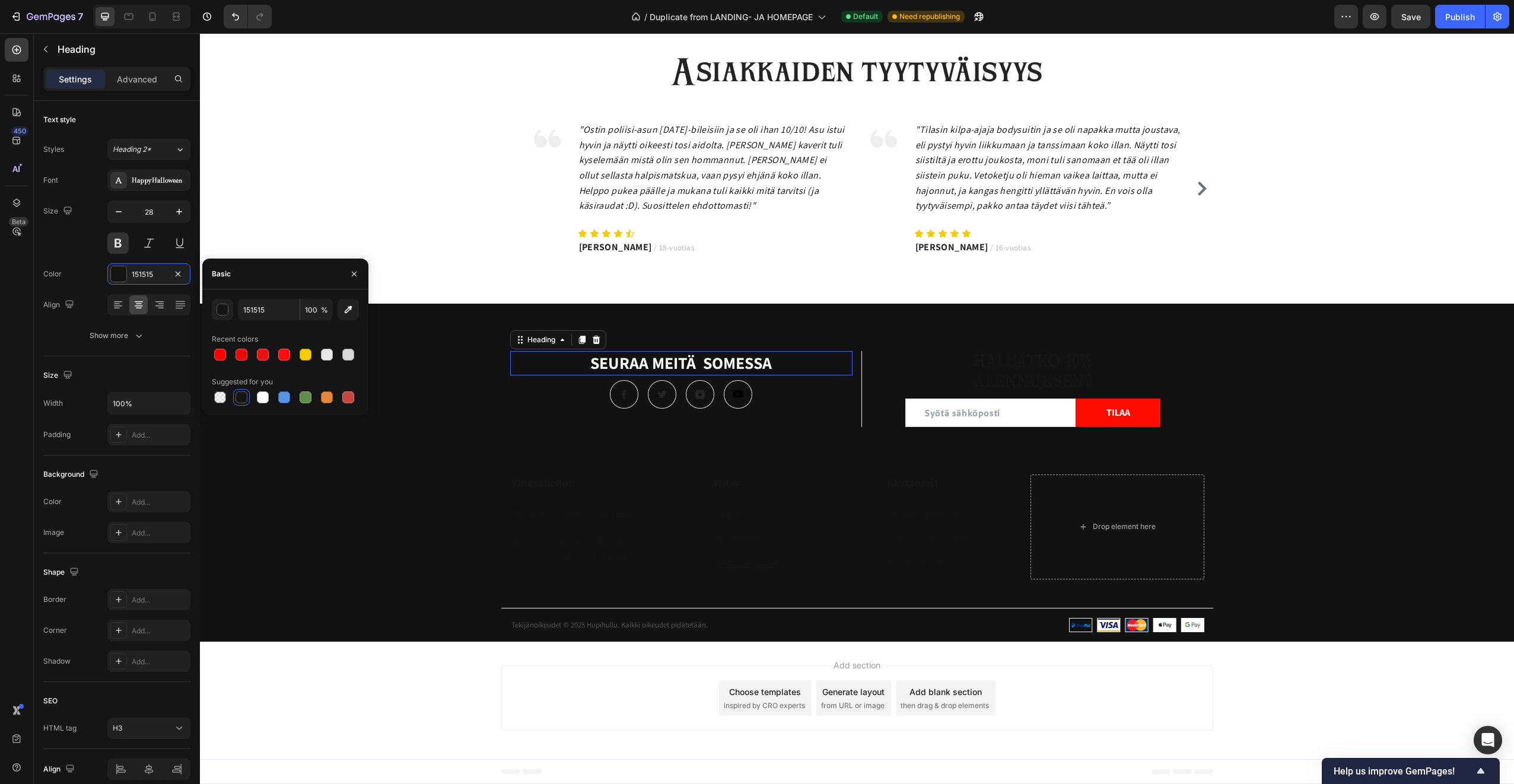
click at [644, 367] on h3 "SEURAA MEITÄ SOMESSA" at bounding box center [682, 363] width 343 height 24
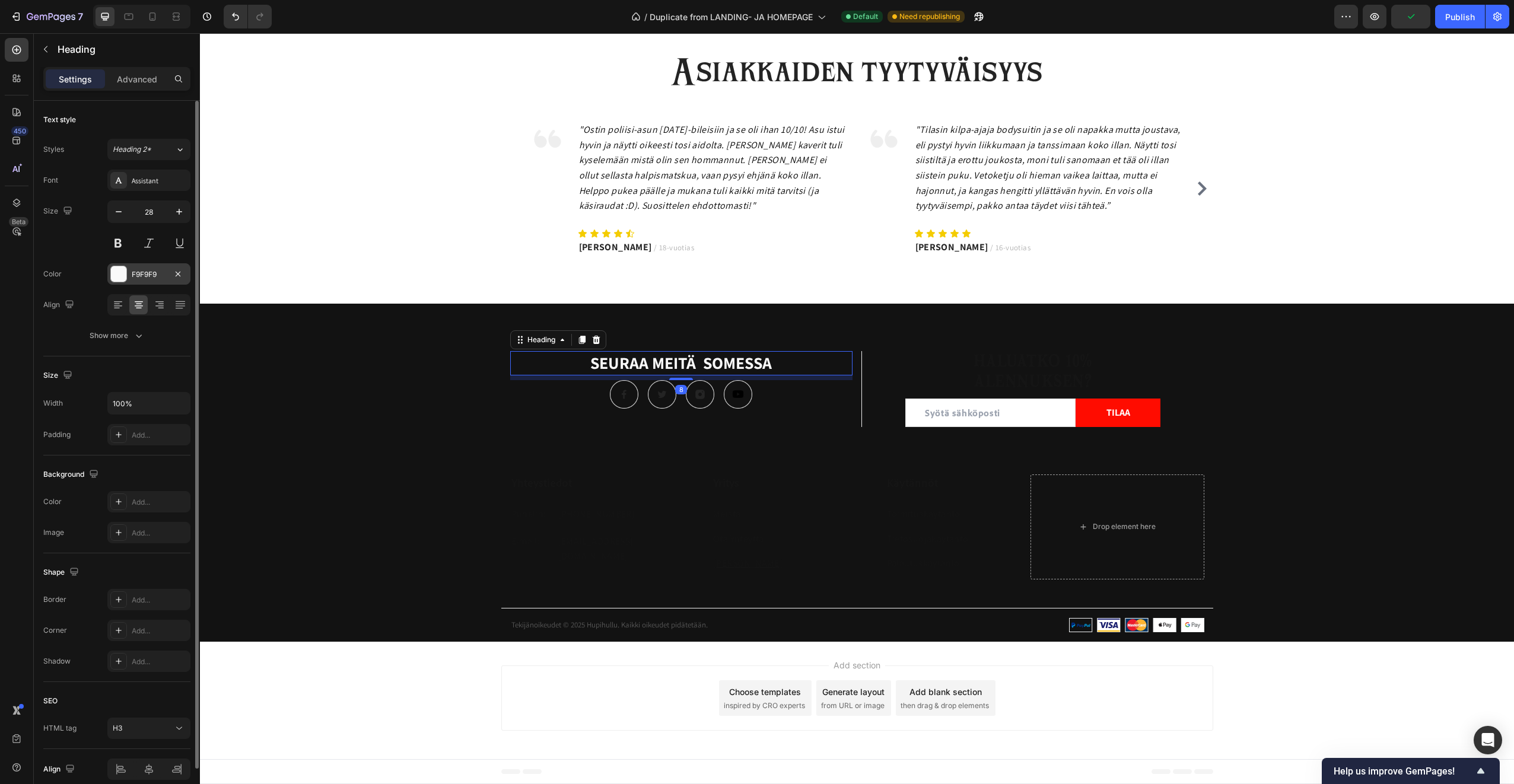
click at [116, 272] on div at bounding box center [118, 273] width 15 height 15
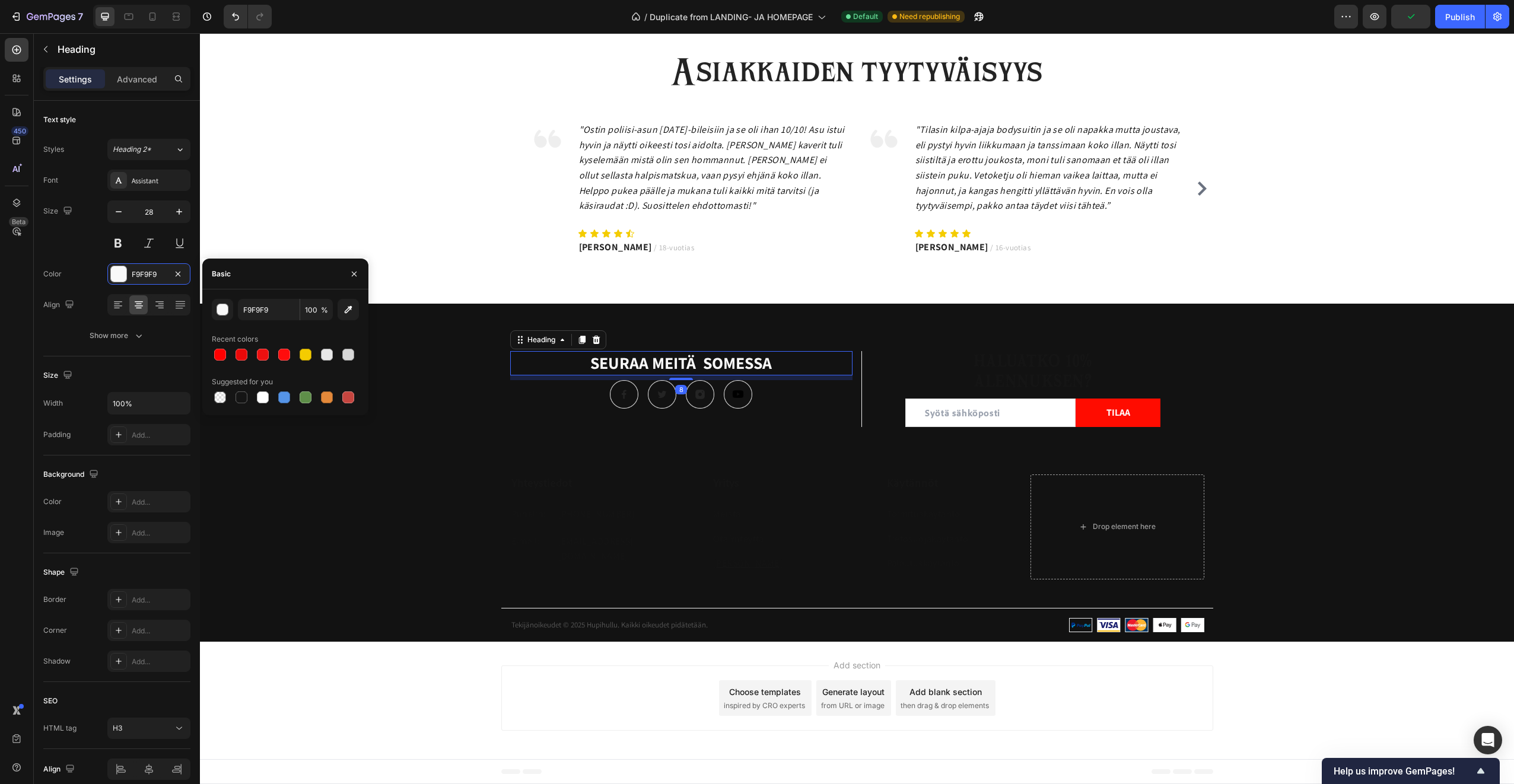
drag, startPoint x: 243, startPoint y: 398, endPoint x: 363, endPoint y: 410, distance: 120.6
click at [244, 398] on div at bounding box center [241, 397] width 12 height 12
type input "151515"
click at [610, 393] on img at bounding box center [624, 394] width 28 height 28
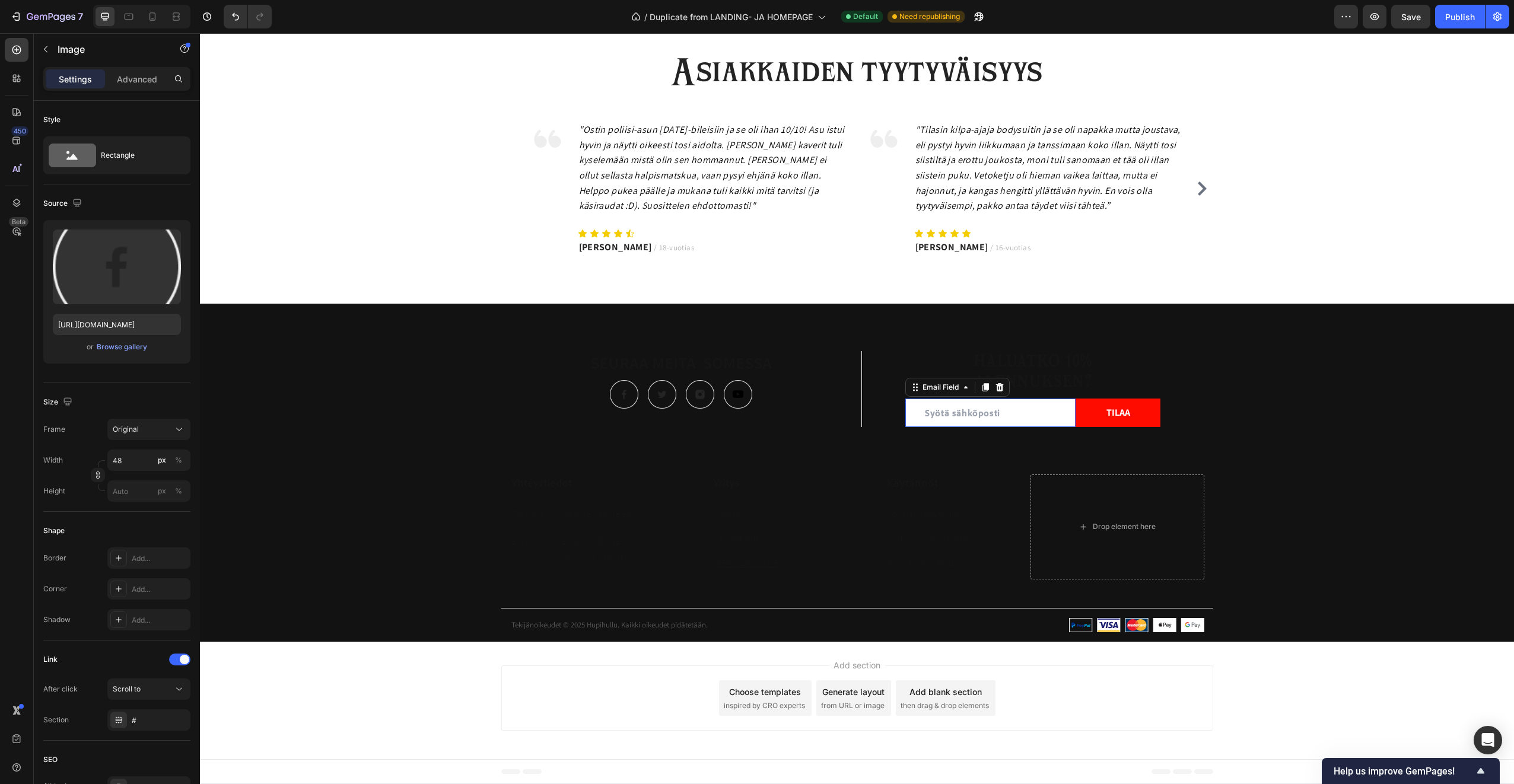
click at [970, 412] on input "email" at bounding box center [990, 413] width 170 height 28
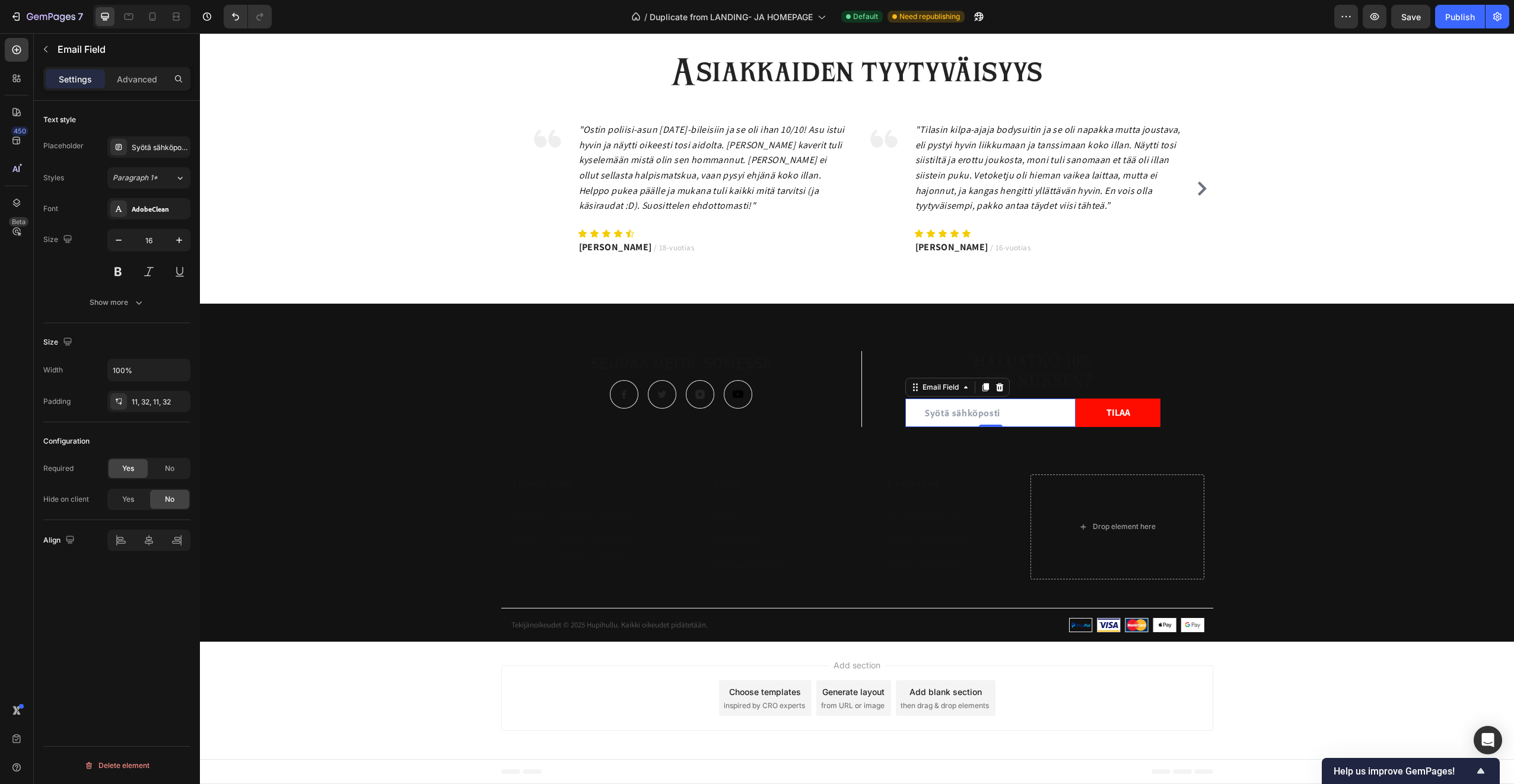
click at [1022, 419] on input "email" at bounding box center [990, 413] width 170 height 28
click at [909, 418] on input "email" at bounding box center [990, 413] width 170 height 28
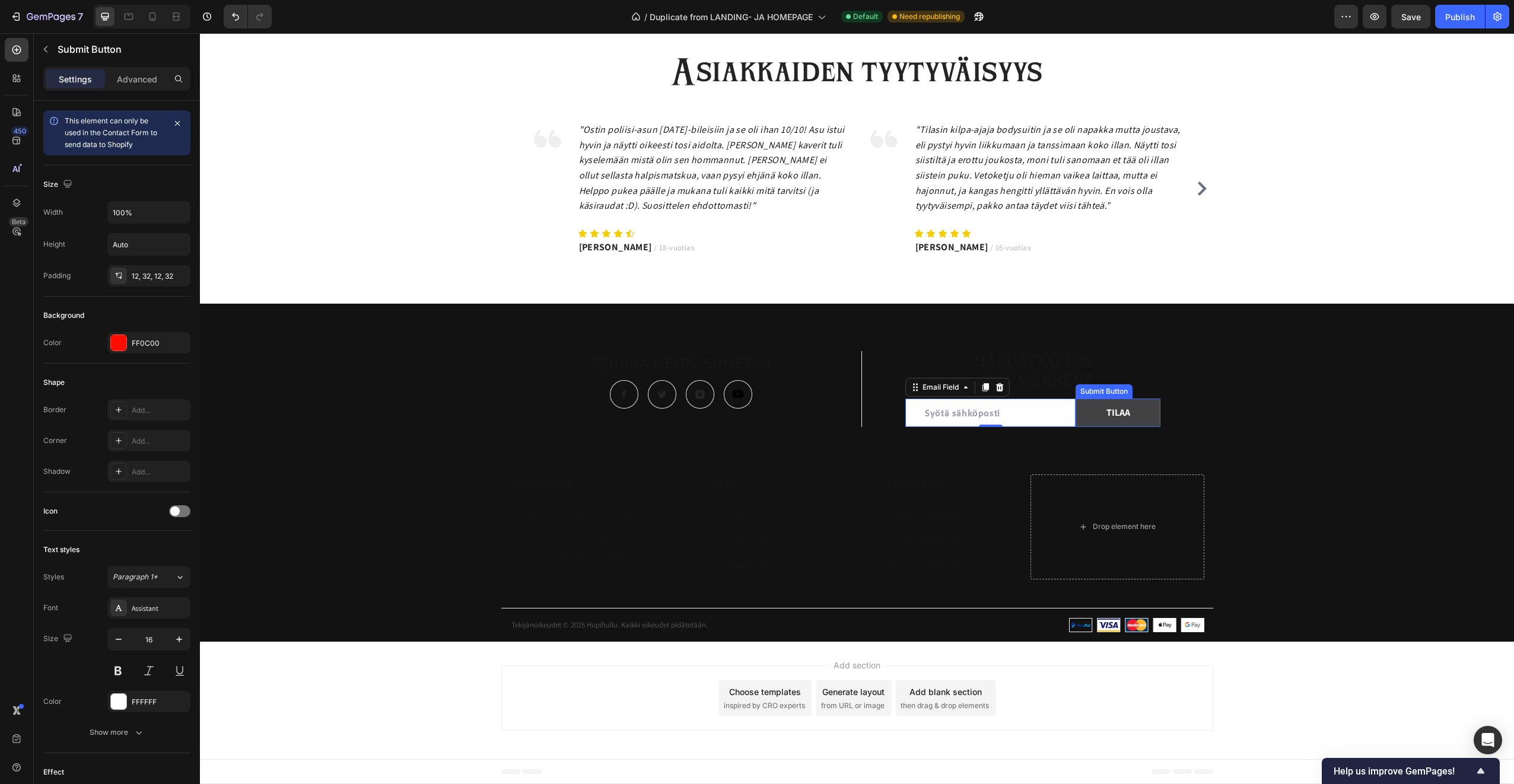
click at [1147, 418] on button "TILAA" at bounding box center [1118, 413] width 85 height 28
click at [1117, 412] on div "TILAA" at bounding box center [1118, 412] width 24 height 14
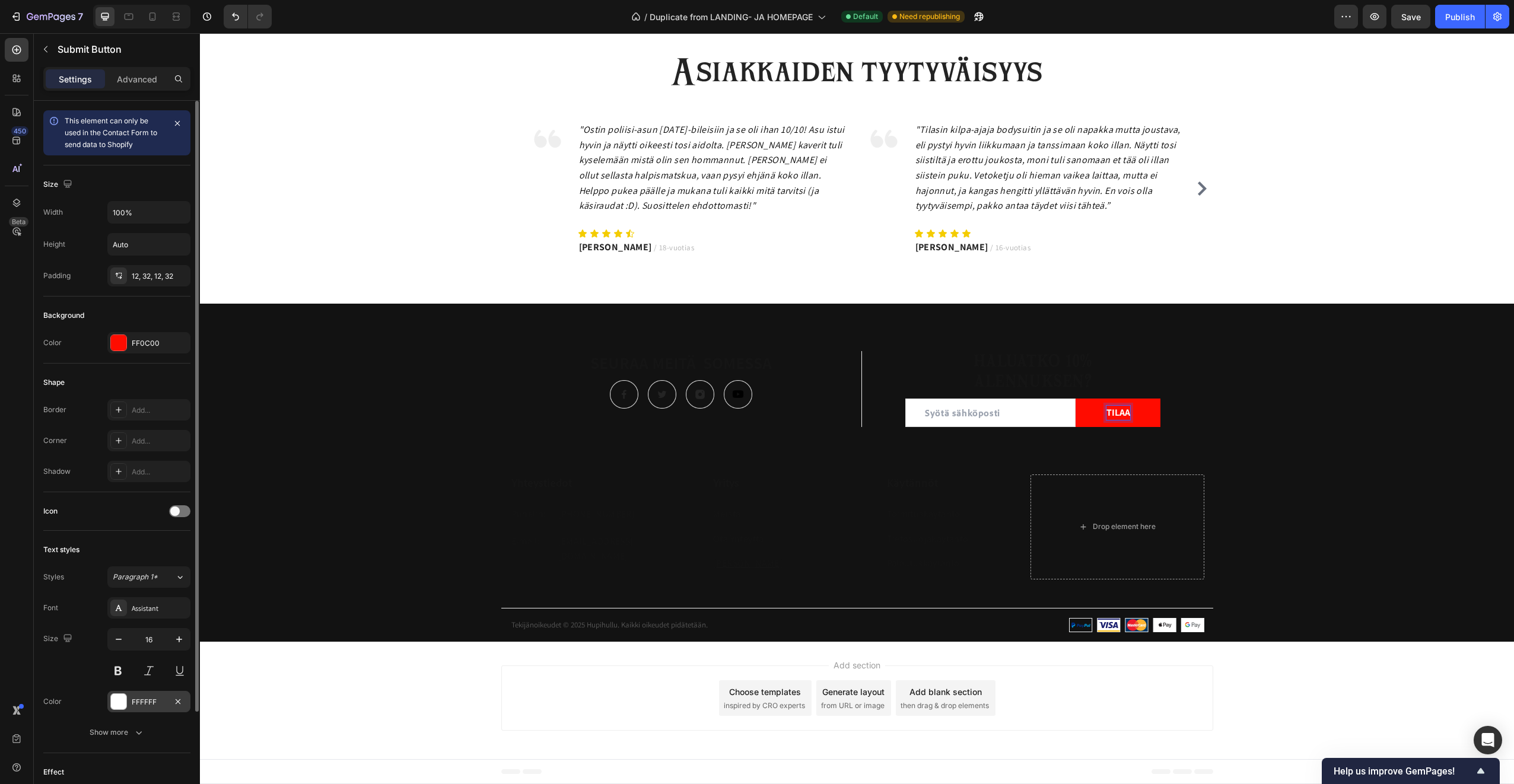
click at [125, 699] on div at bounding box center [118, 701] width 15 height 15
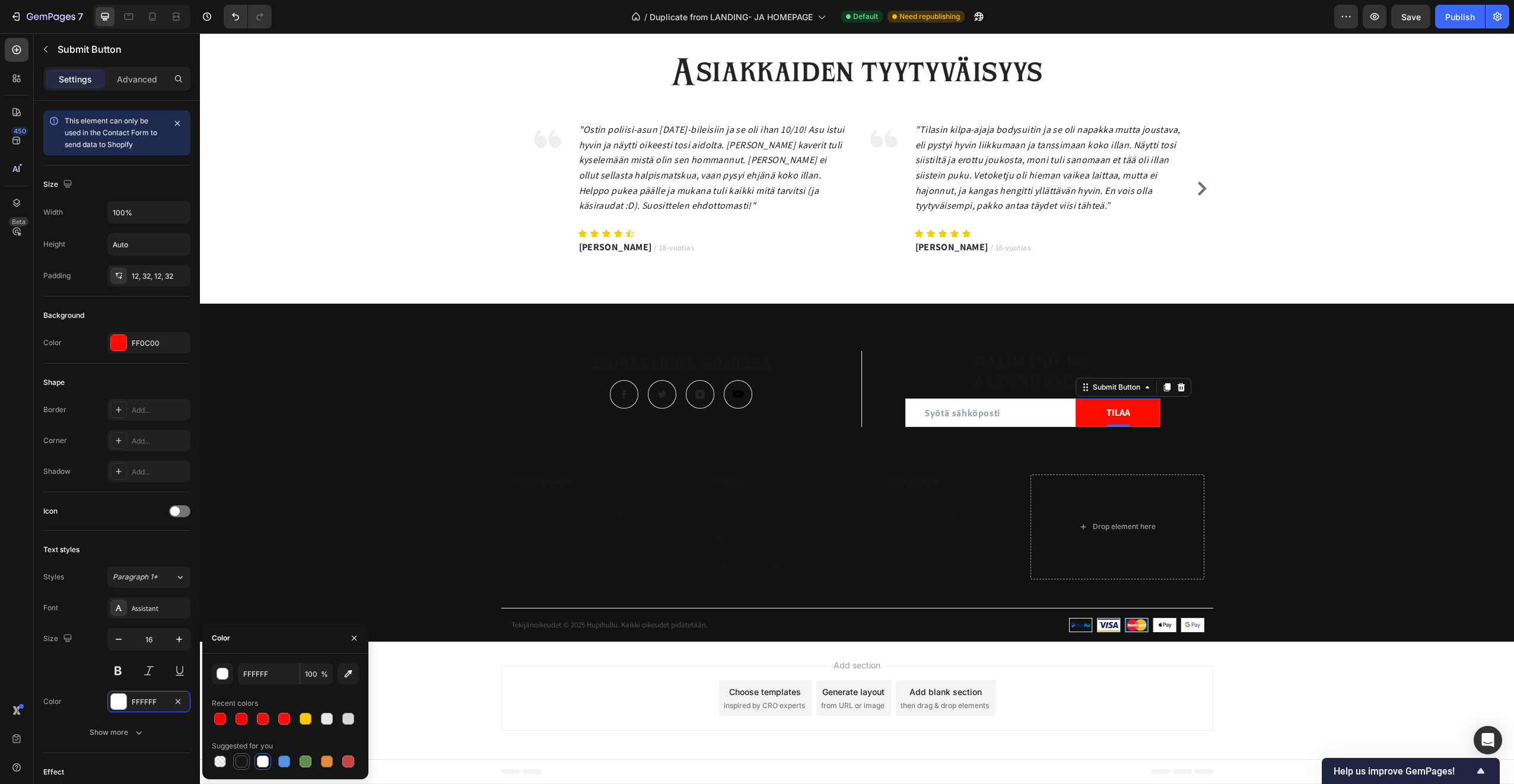
click at [242, 764] on div at bounding box center [241, 761] width 12 height 12
type input "151515"
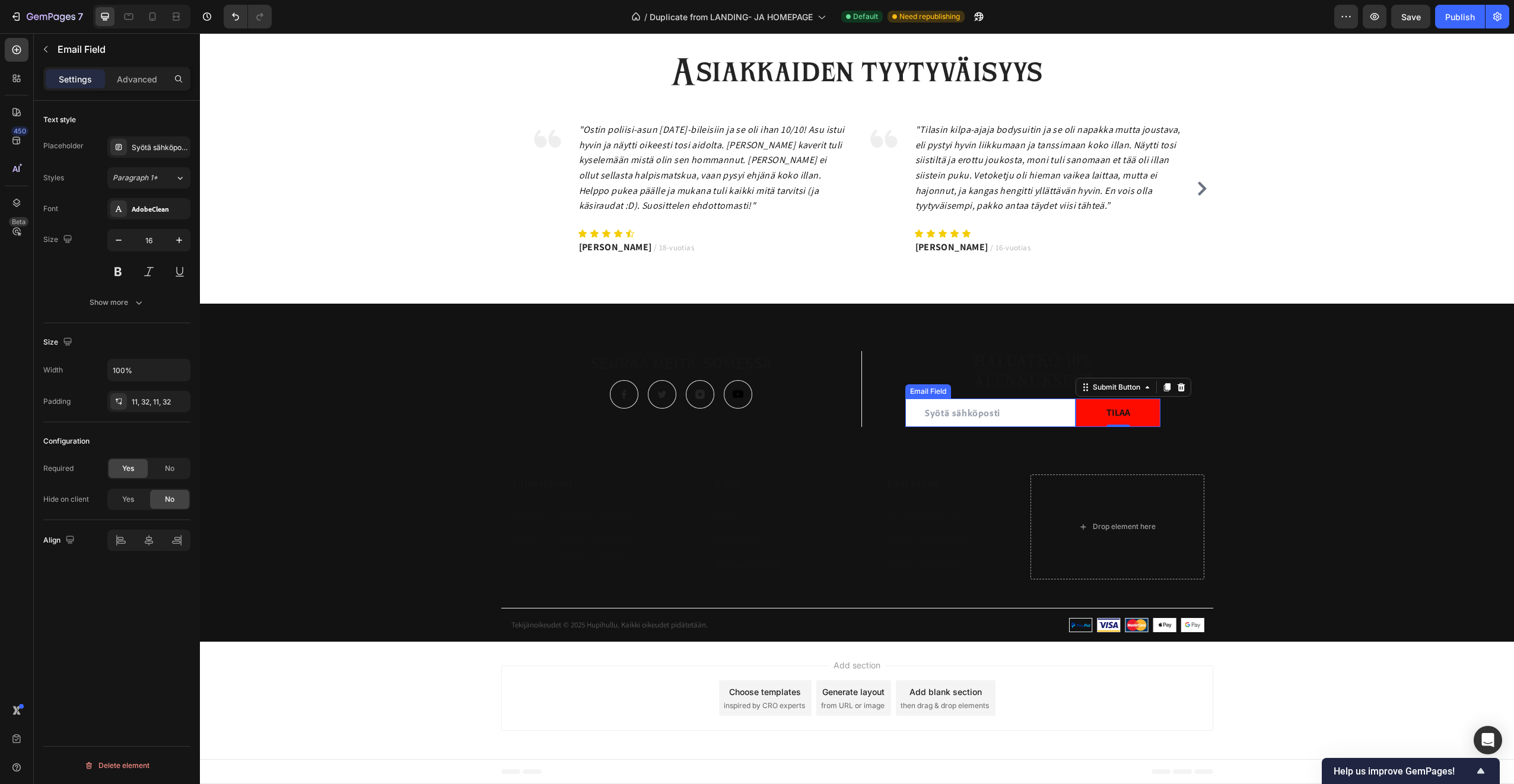
click at [976, 415] on input "email" at bounding box center [990, 413] width 170 height 28
click at [908, 417] on input "email" at bounding box center [990, 413] width 170 height 28
click at [111, 299] on div "Show more" at bounding box center [117, 302] width 55 height 12
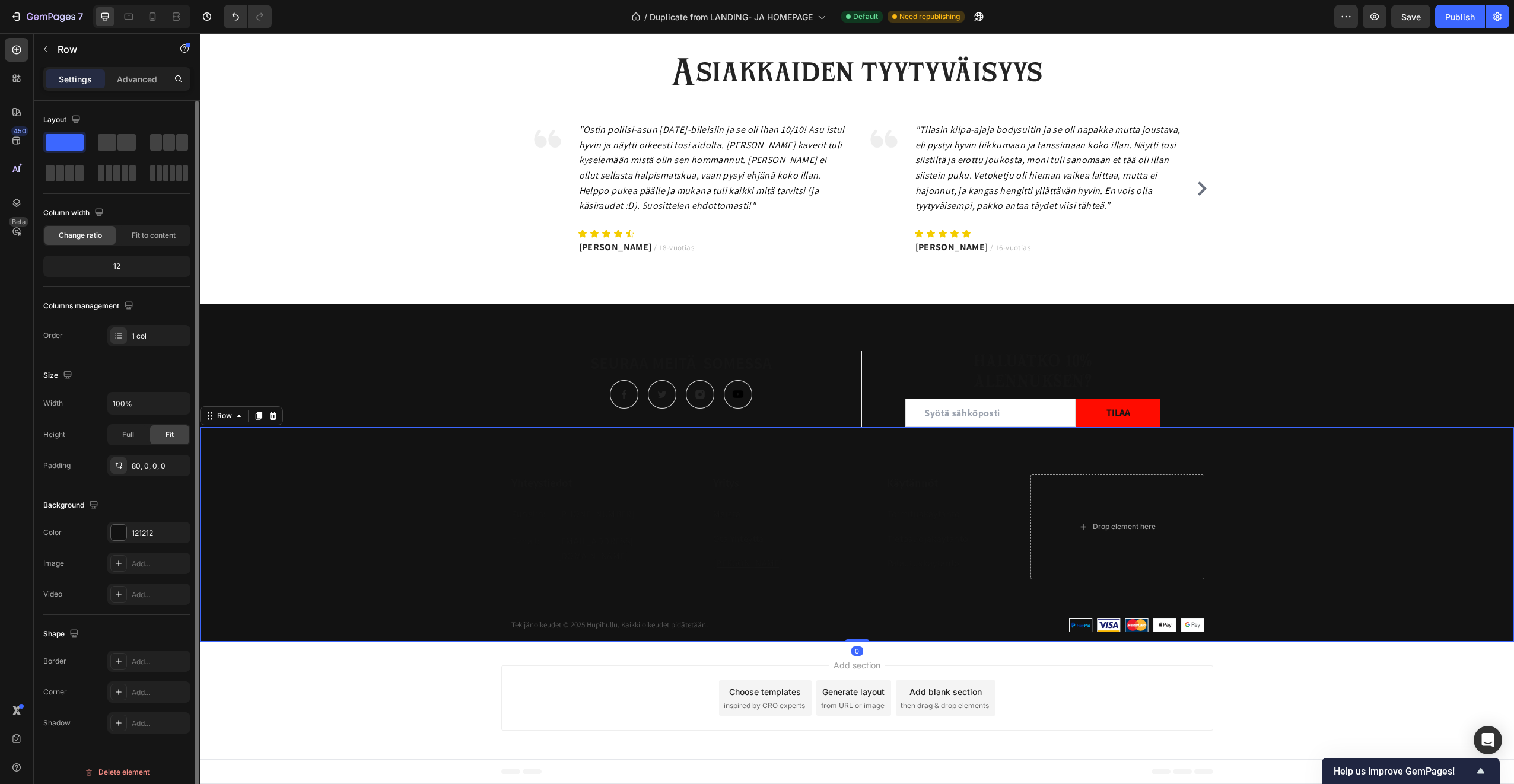
click at [414, 444] on div "Yhteystiedot Heading Puhelin: Text block +358 45 184 0894 Text block Row E-mail…" at bounding box center [857, 534] width 1314 height 214
click at [401, 376] on div "SEURAA MEITÄ SOMESSA Heading Image Image Image Image Row Title Line HALUATKO 10…" at bounding box center [857, 496] width 1314 height 291
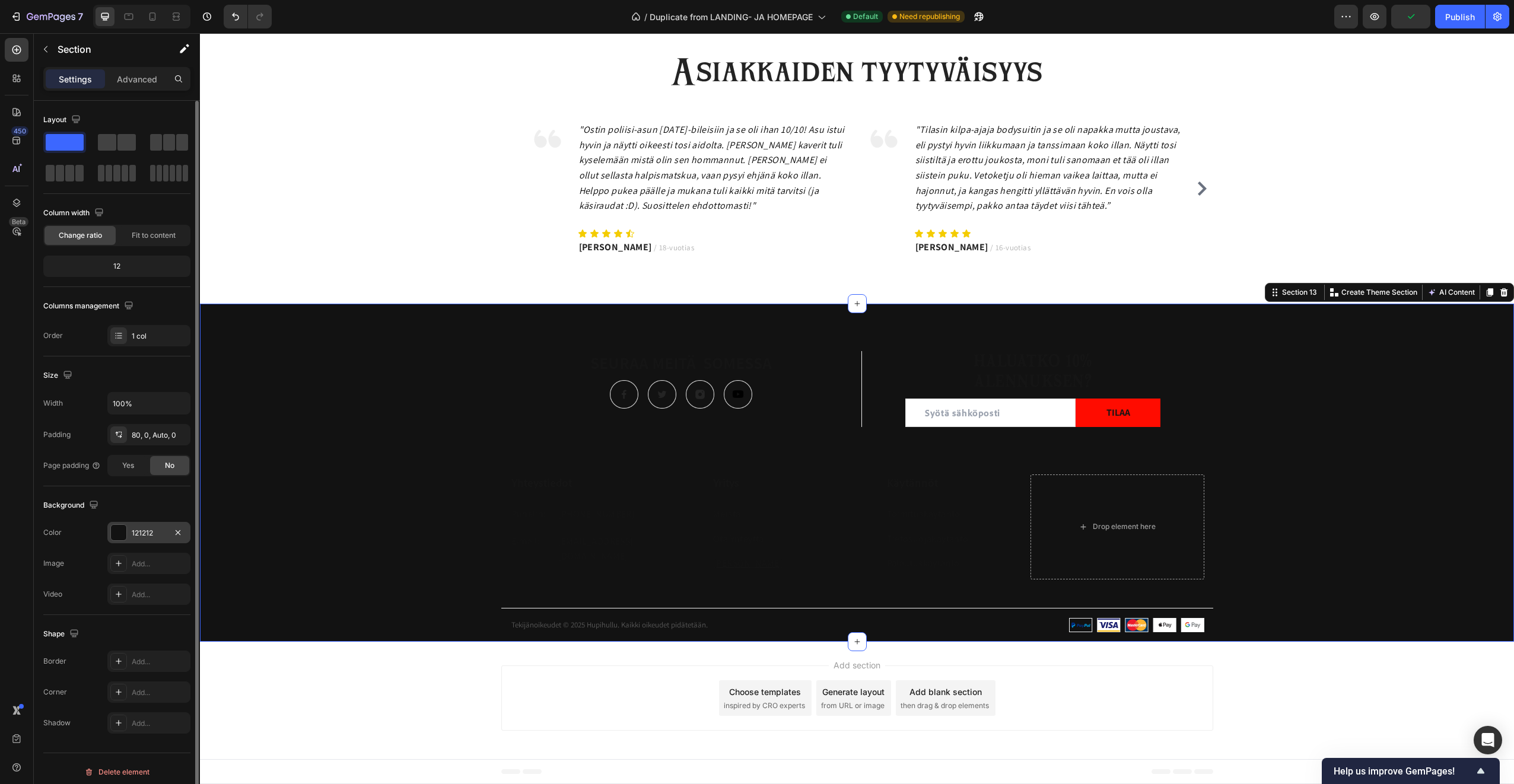
click at [121, 528] on div at bounding box center [118, 532] width 15 height 15
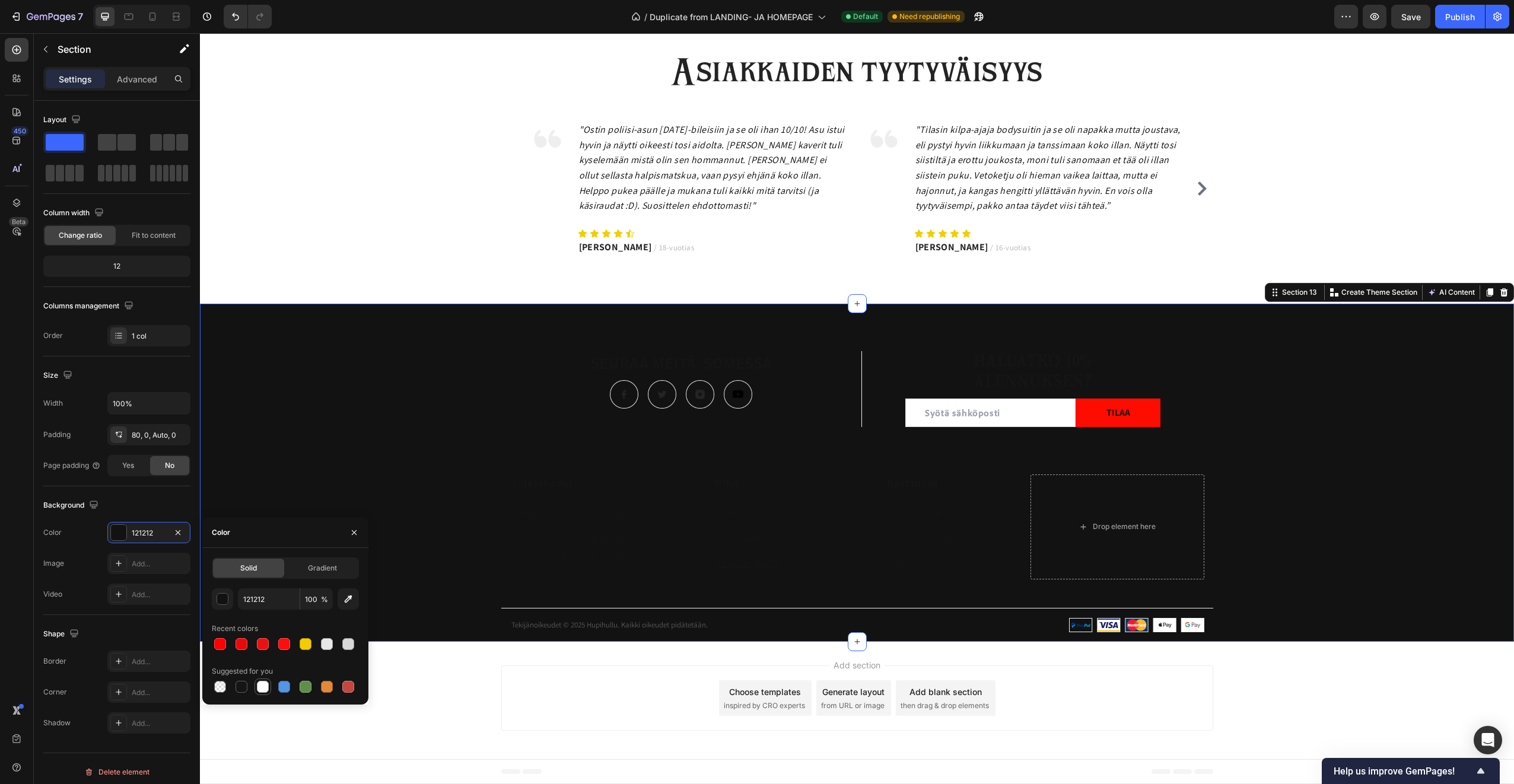
click at [258, 687] on div at bounding box center [262, 686] width 12 height 12
type input "FFFFFF"
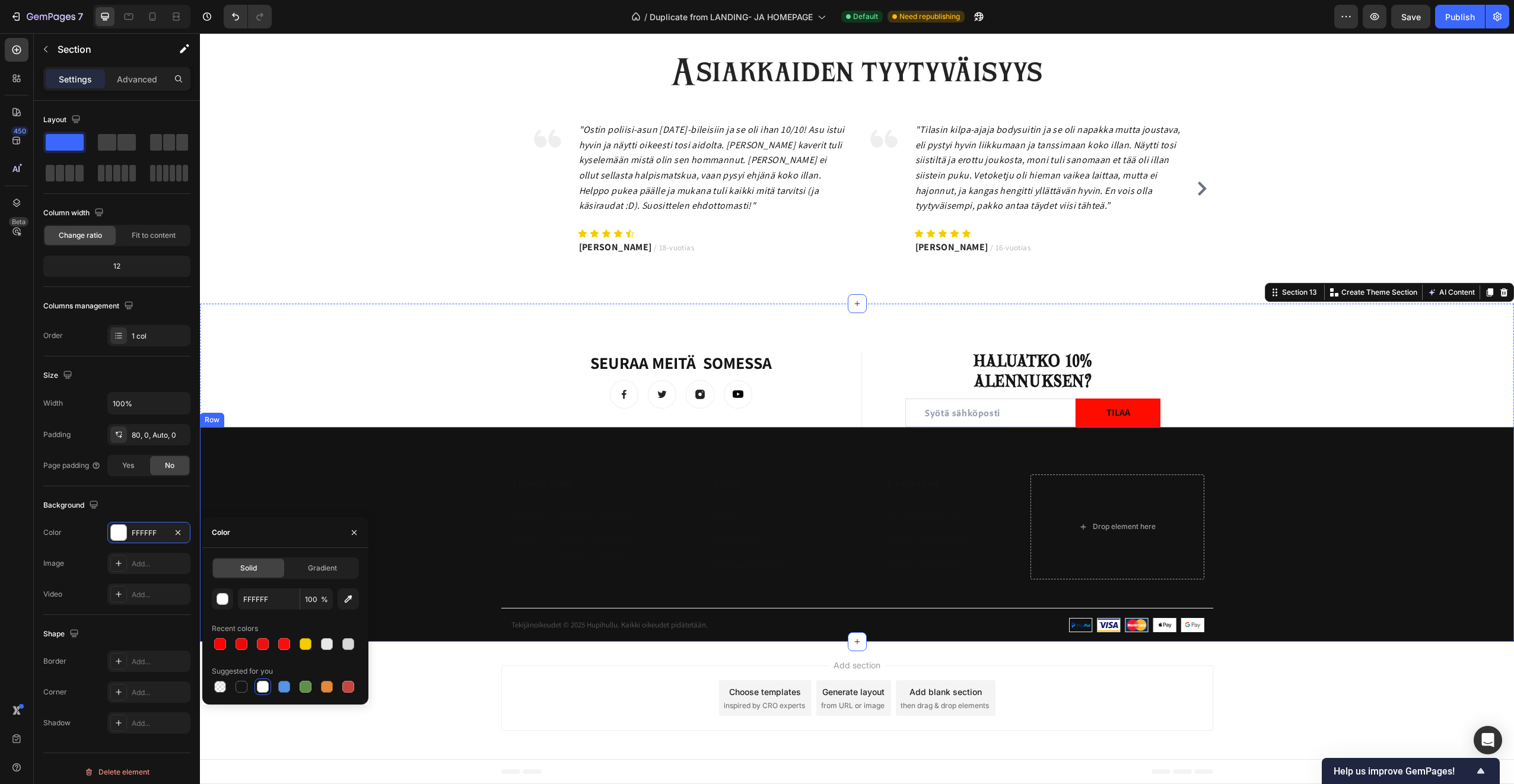
click at [441, 508] on div "Yhteystiedot Heading Puhelin: Text block +358 45 184 0894 Text block Row E-mail…" at bounding box center [857, 558] width 1314 height 167
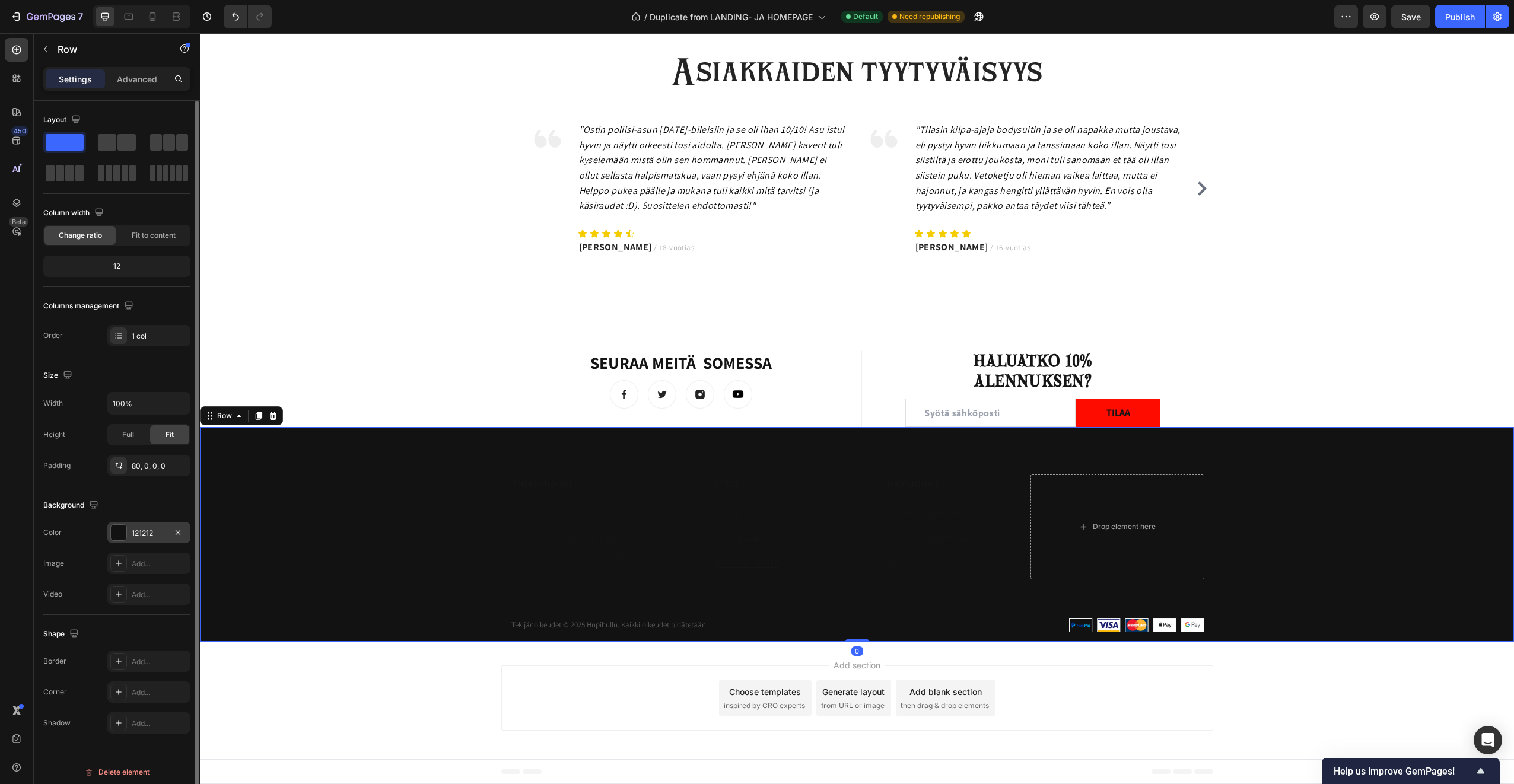
click at [124, 526] on div at bounding box center [118, 532] width 15 height 15
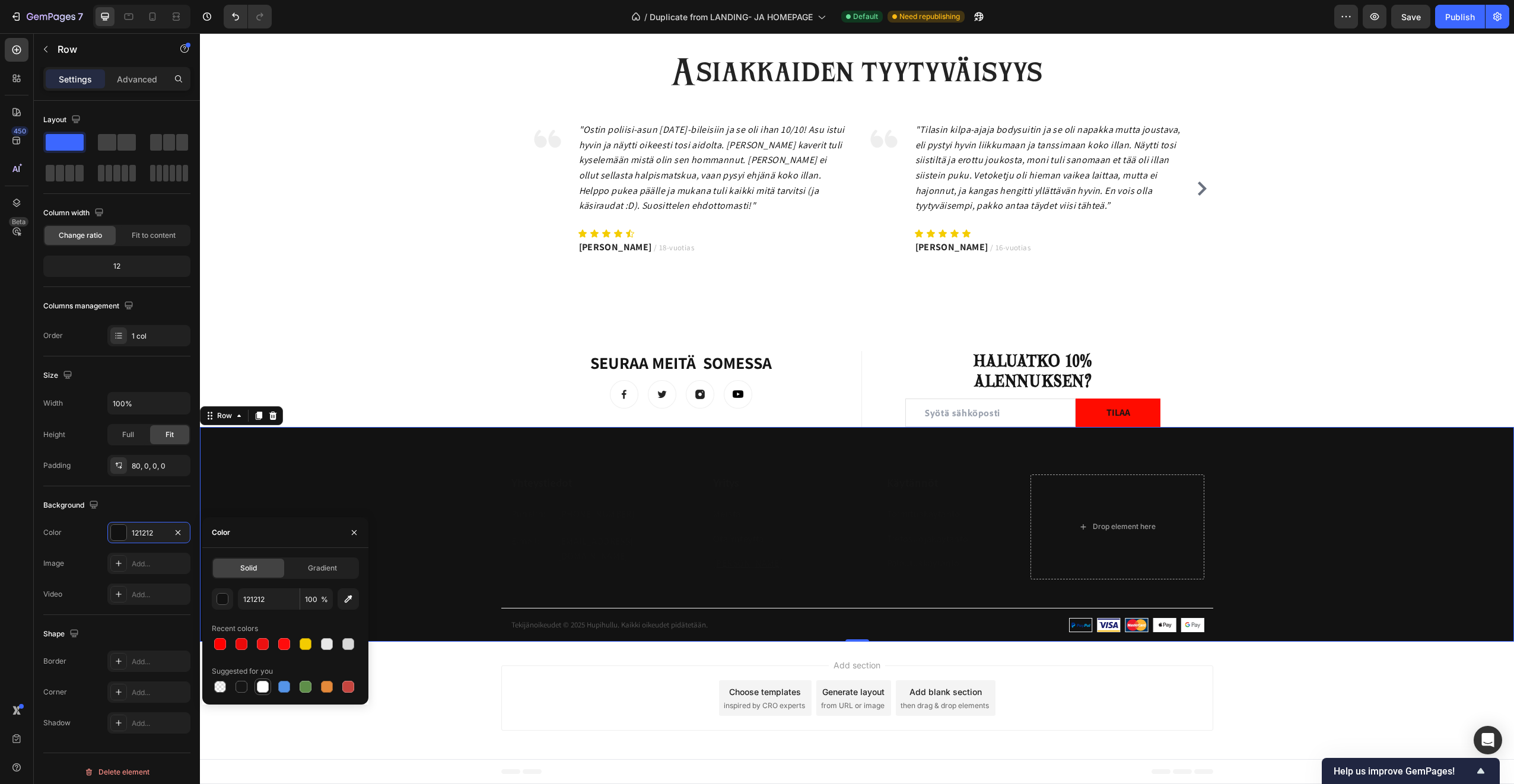
click at [259, 688] on div at bounding box center [262, 686] width 12 height 12
type input "FFFFFF"
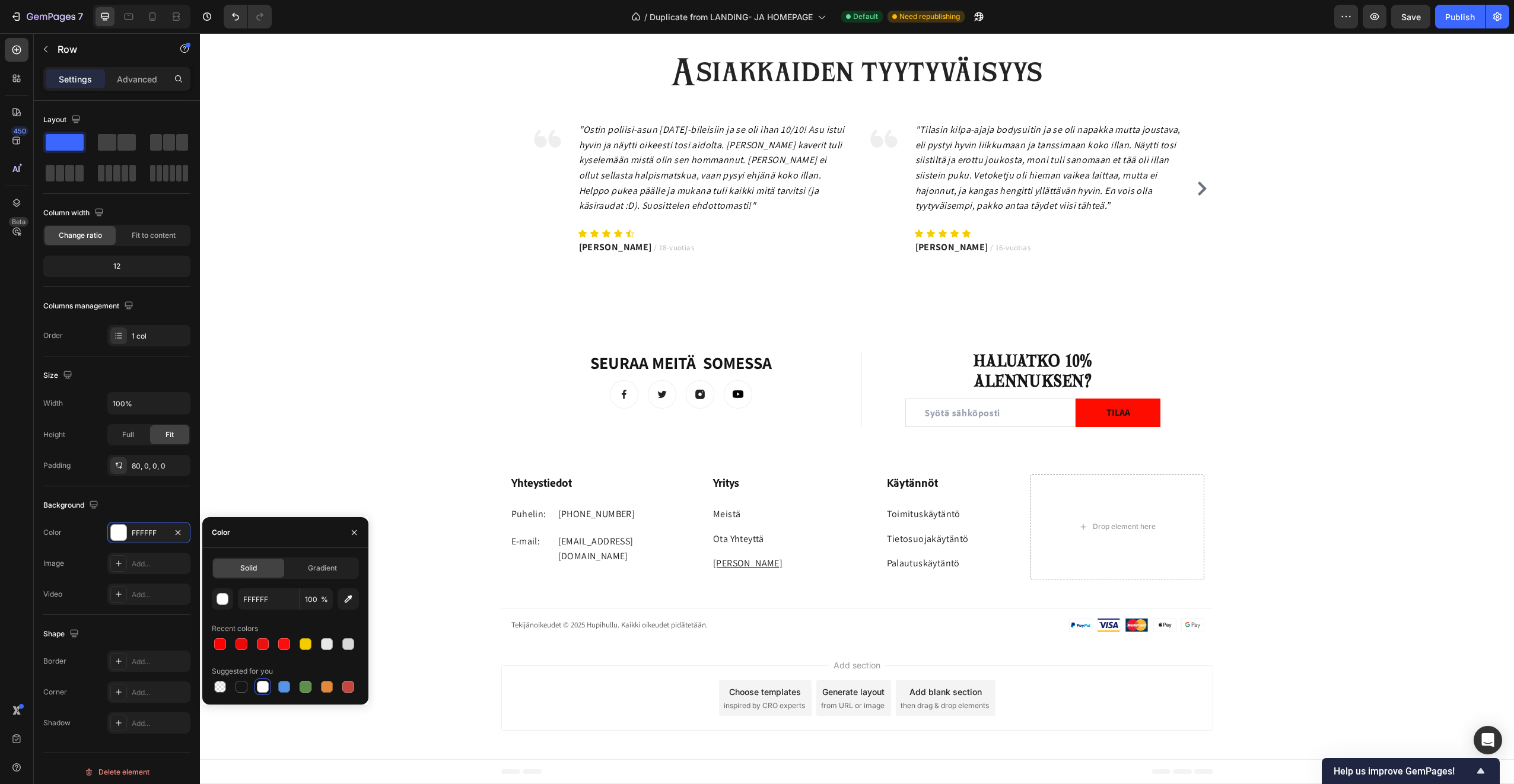
click at [534, 727] on div "Add section Choose templates inspired by CRO experts Generate layout from URL o…" at bounding box center [858, 698] width 712 height 65
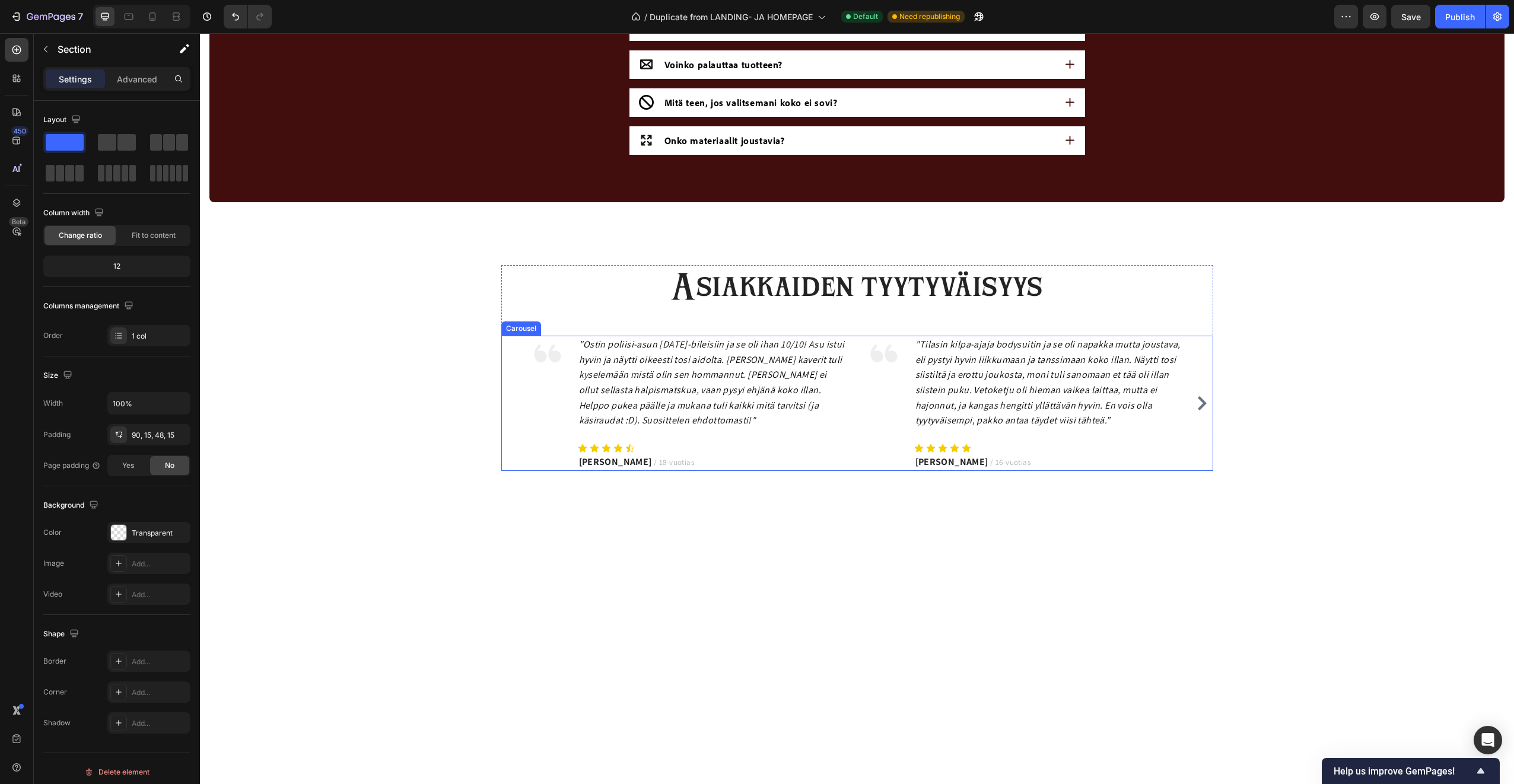
scroll to position [1989, 0]
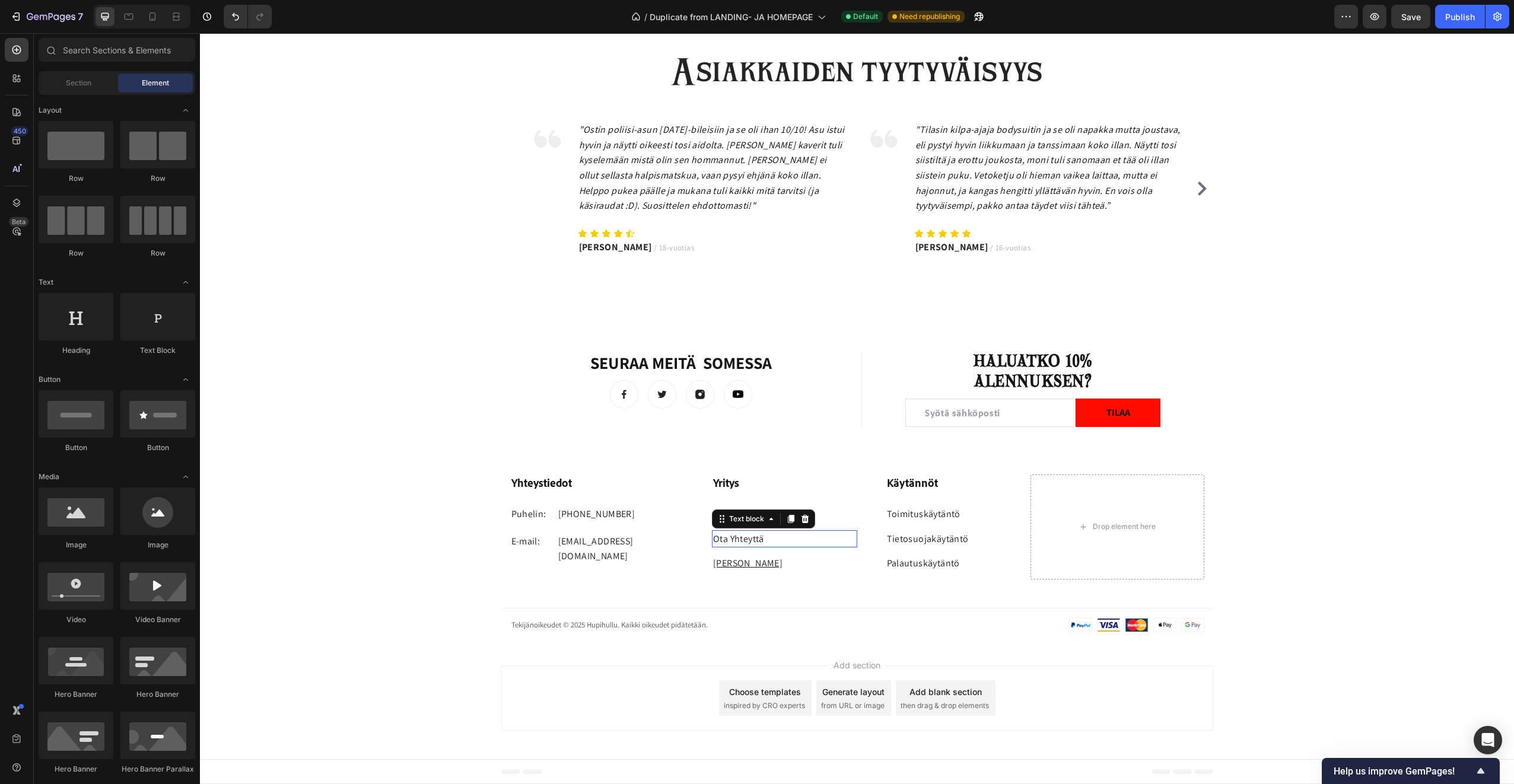
click at [773, 538] on p "Ota Yhteyttä" at bounding box center [784, 539] width 143 height 15
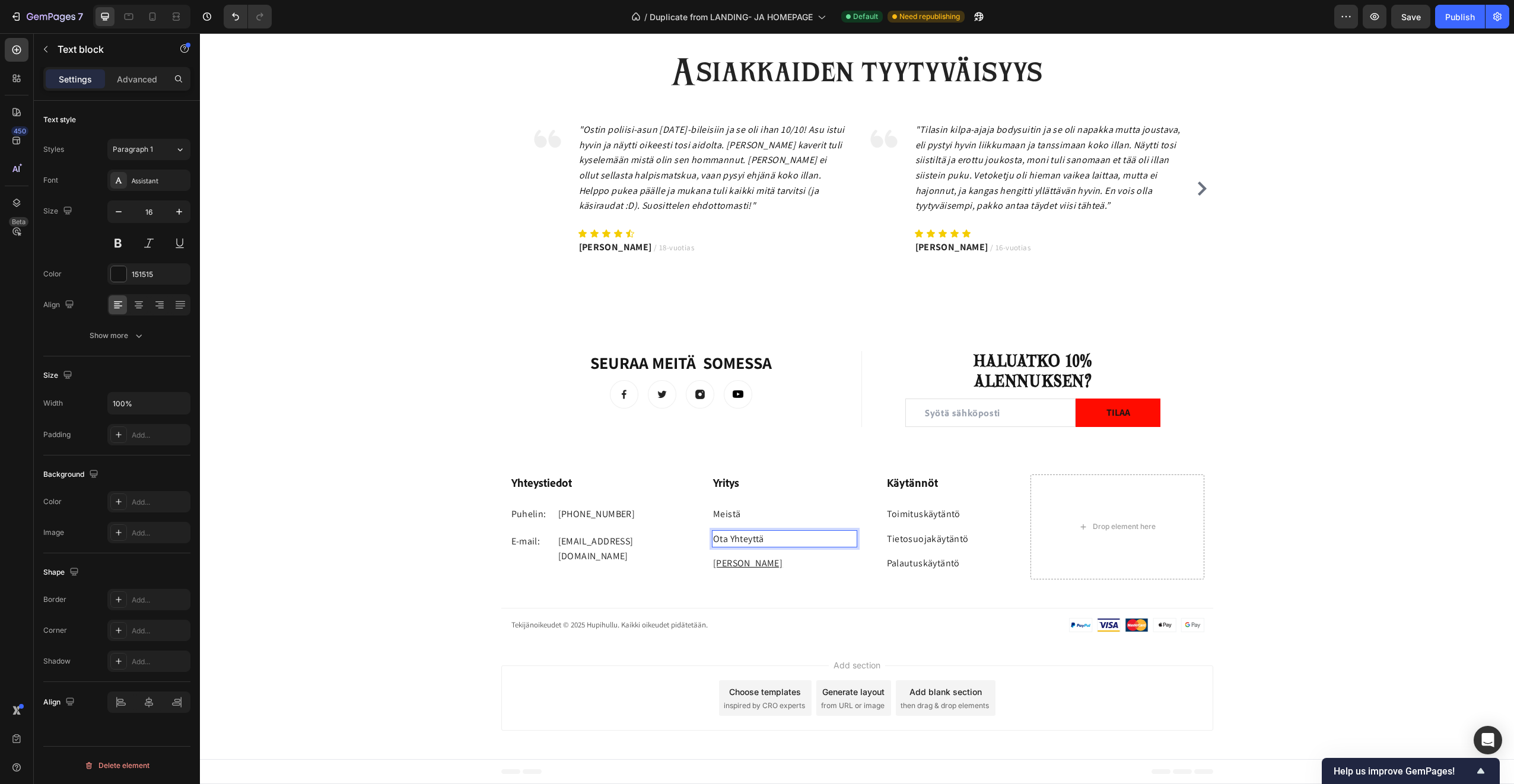
click at [773, 538] on p "Ota Yhteyttä" at bounding box center [784, 539] width 143 height 15
drag, startPoint x: 773, startPoint y: 538, endPoint x: 695, endPoint y: 534, distance: 78.1
click at [696, 534] on div "Yritys Heading Meistä Text block Ota Yhteyttä Text block 12 Koko Taulukko Text …" at bounding box center [770, 527] width 174 height 105
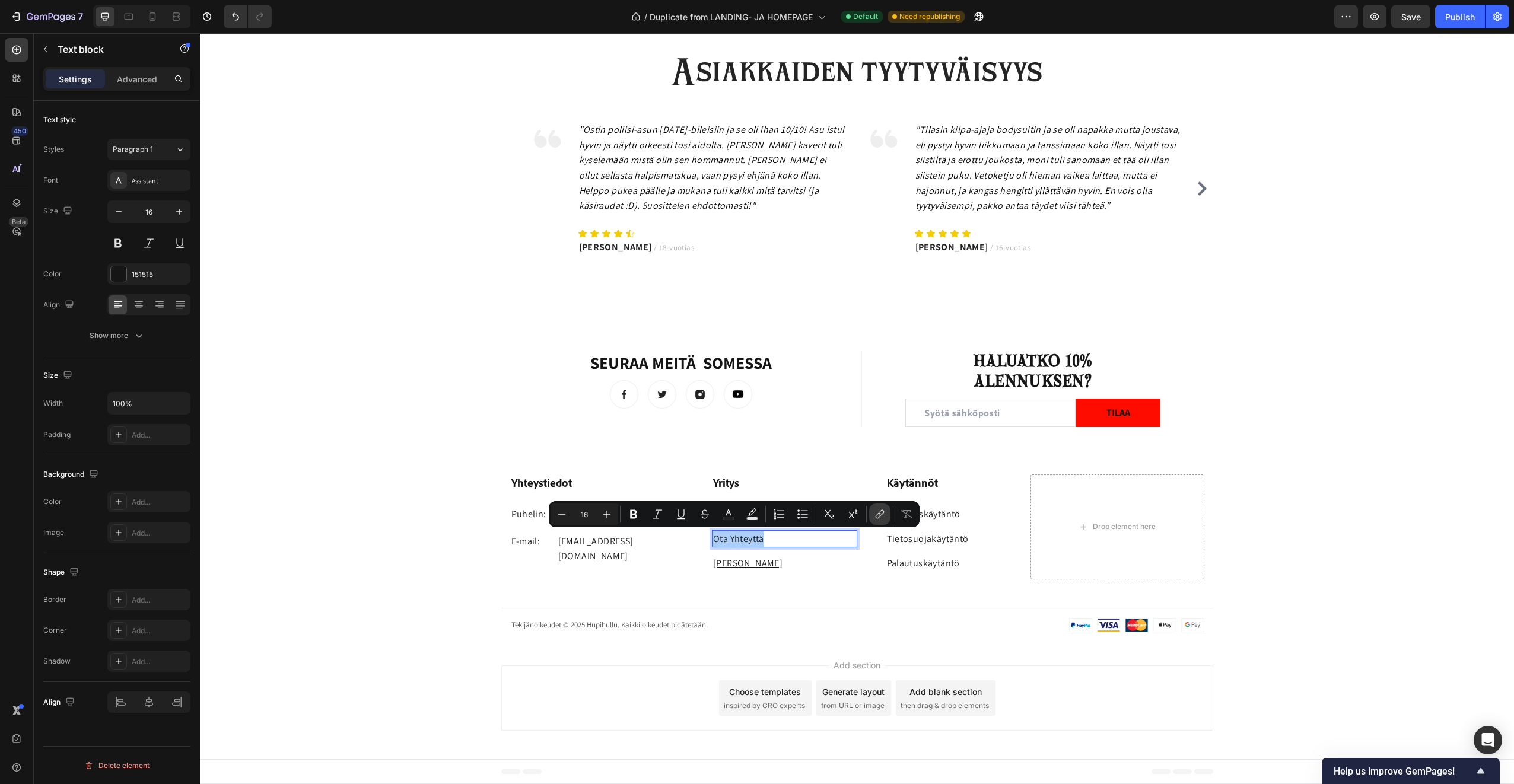
click at [878, 512] on icon "Editor contextual toolbar" at bounding box center [880, 514] width 12 height 12
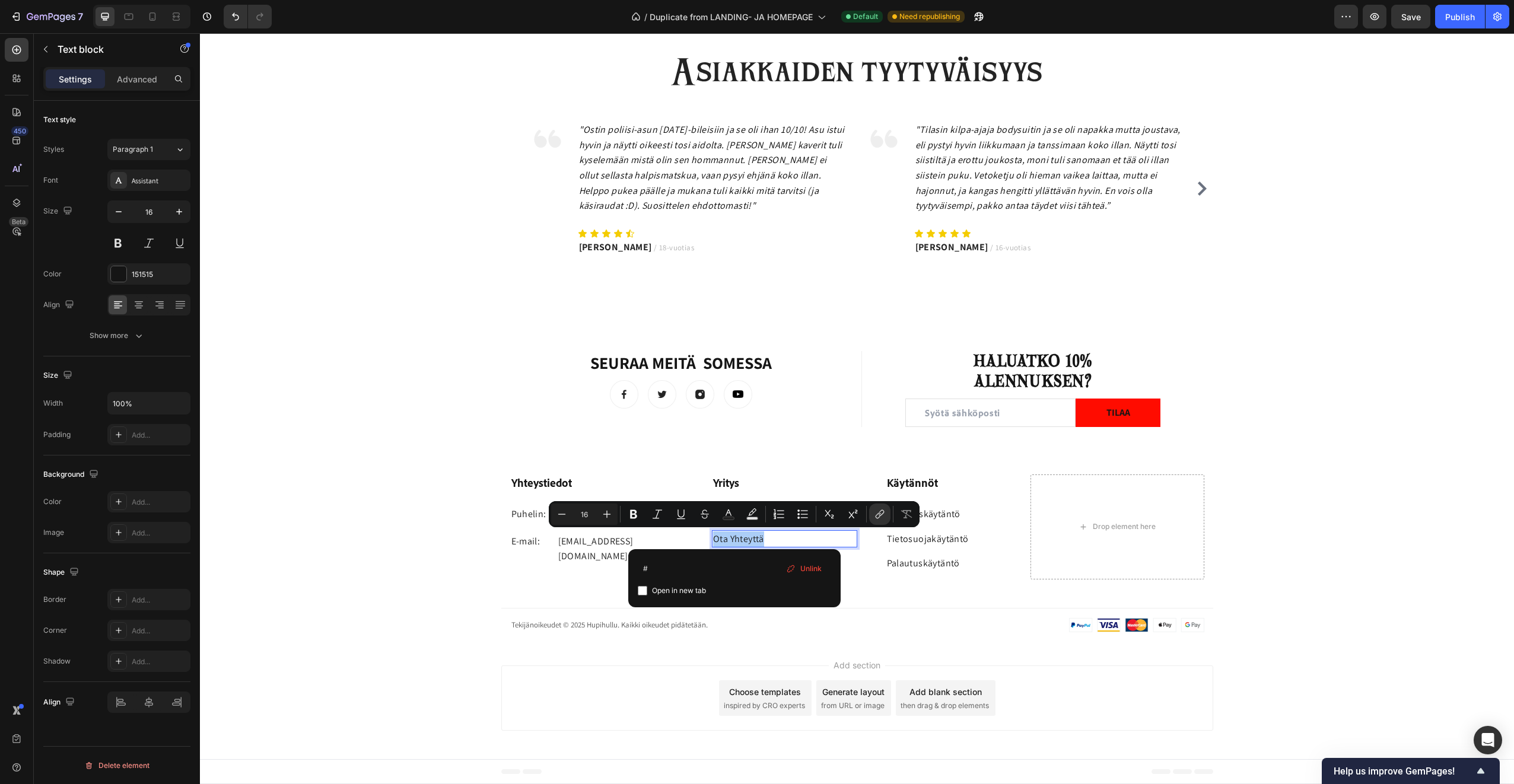
drag, startPoint x: 871, startPoint y: 601, endPoint x: 625, endPoint y: 561, distance: 249.2
type input "https://hupihullu.fi › pages › contact"
click at [682, 586] on span "Open in new tab" at bounding box center [679, 590] width 54 height 14
checkbox input "true"
click at [884, 600] on div "Yhteystiedot Heading Puhelin: Text block +358 45 184 0894 Text block Row E-mail…" at bounding box center [857, 558] width 1314 height 167
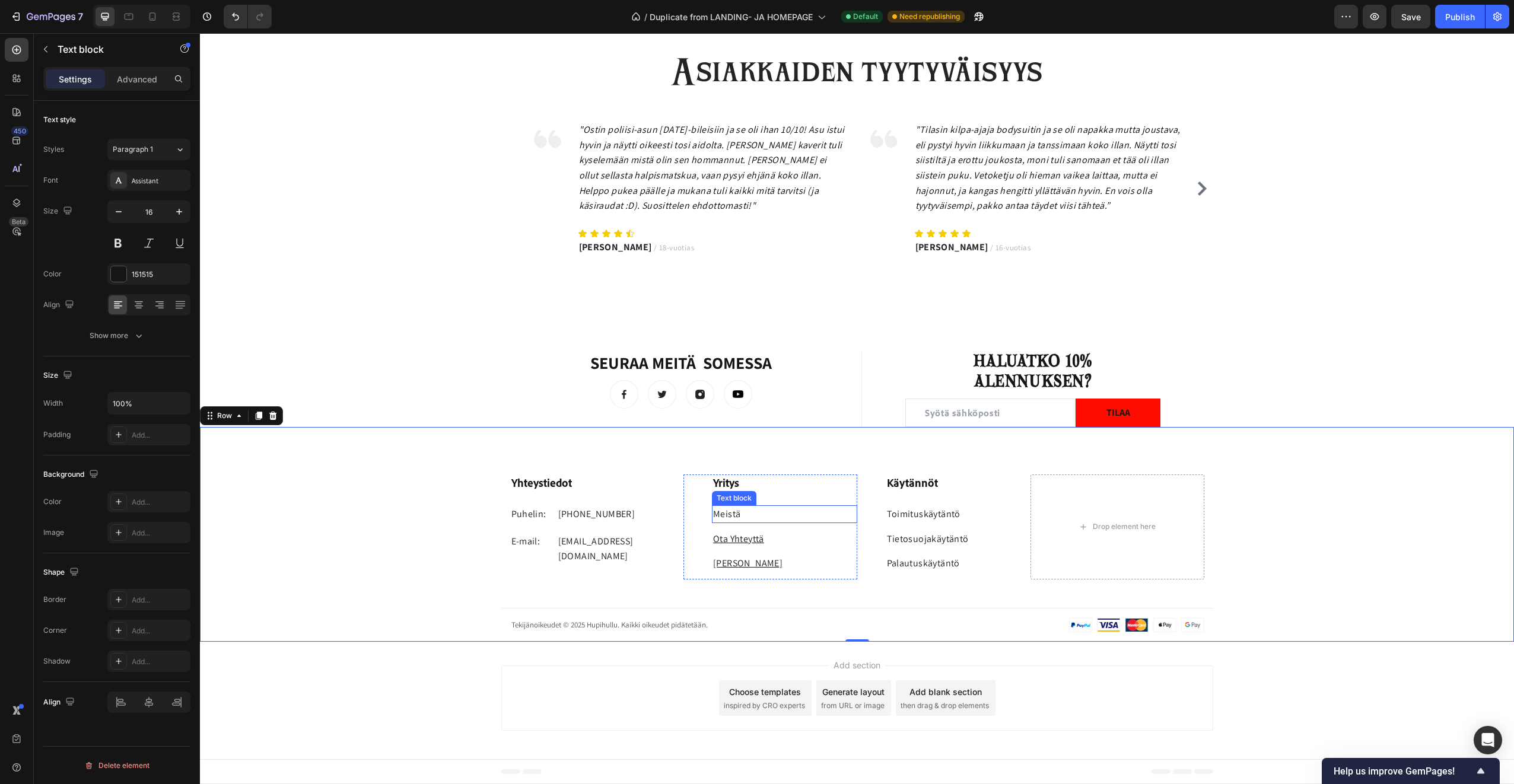
click at [728, 515] on link "Meistä" at bounding box center [727, 514] width 27 height 12
click at [733, 514] on link "Meistä" at bounding box center [727, 514] width 27 height 12
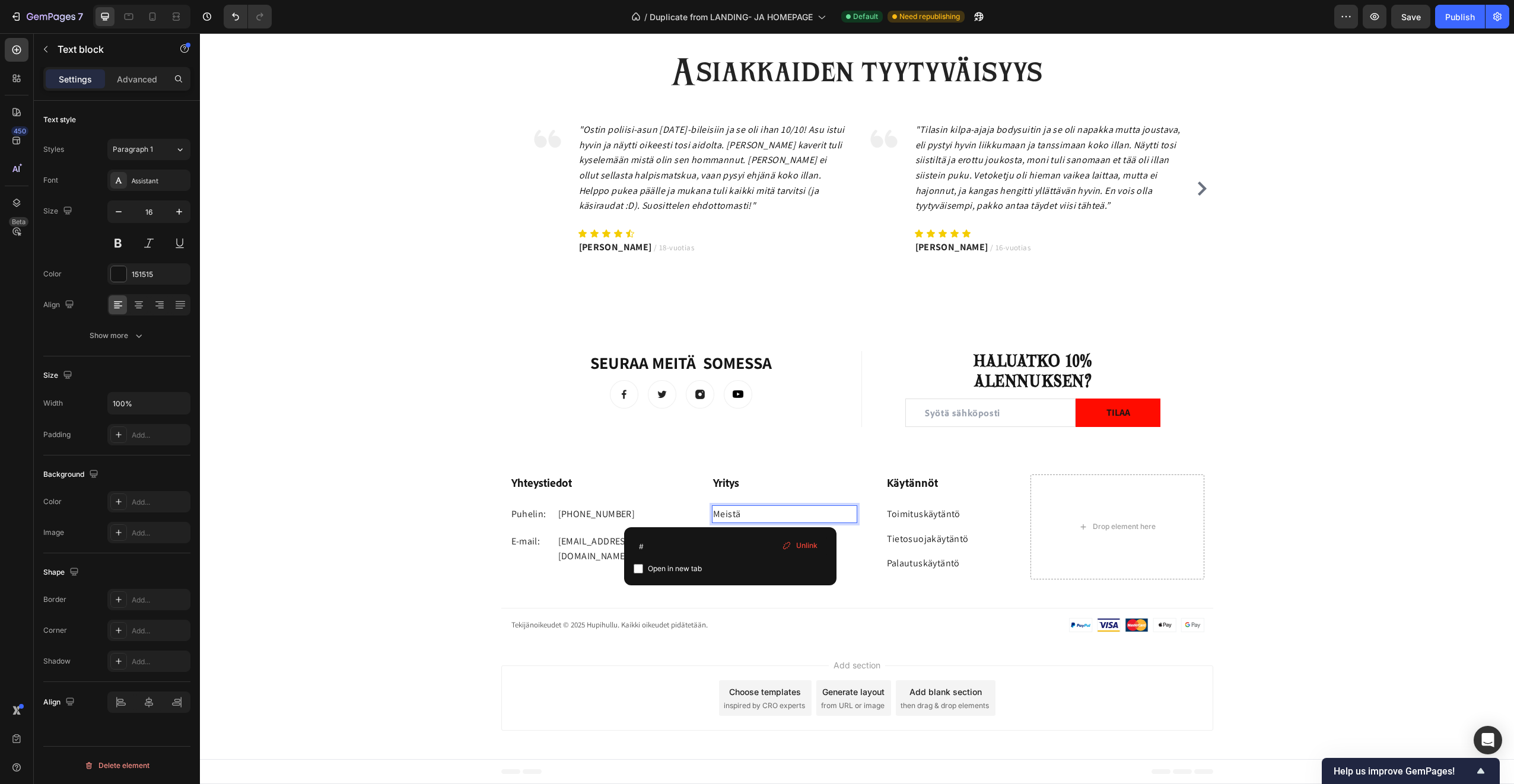
click at [733, 514] on link "Meistä" at bounding box center [727, 514] width 27 height 12
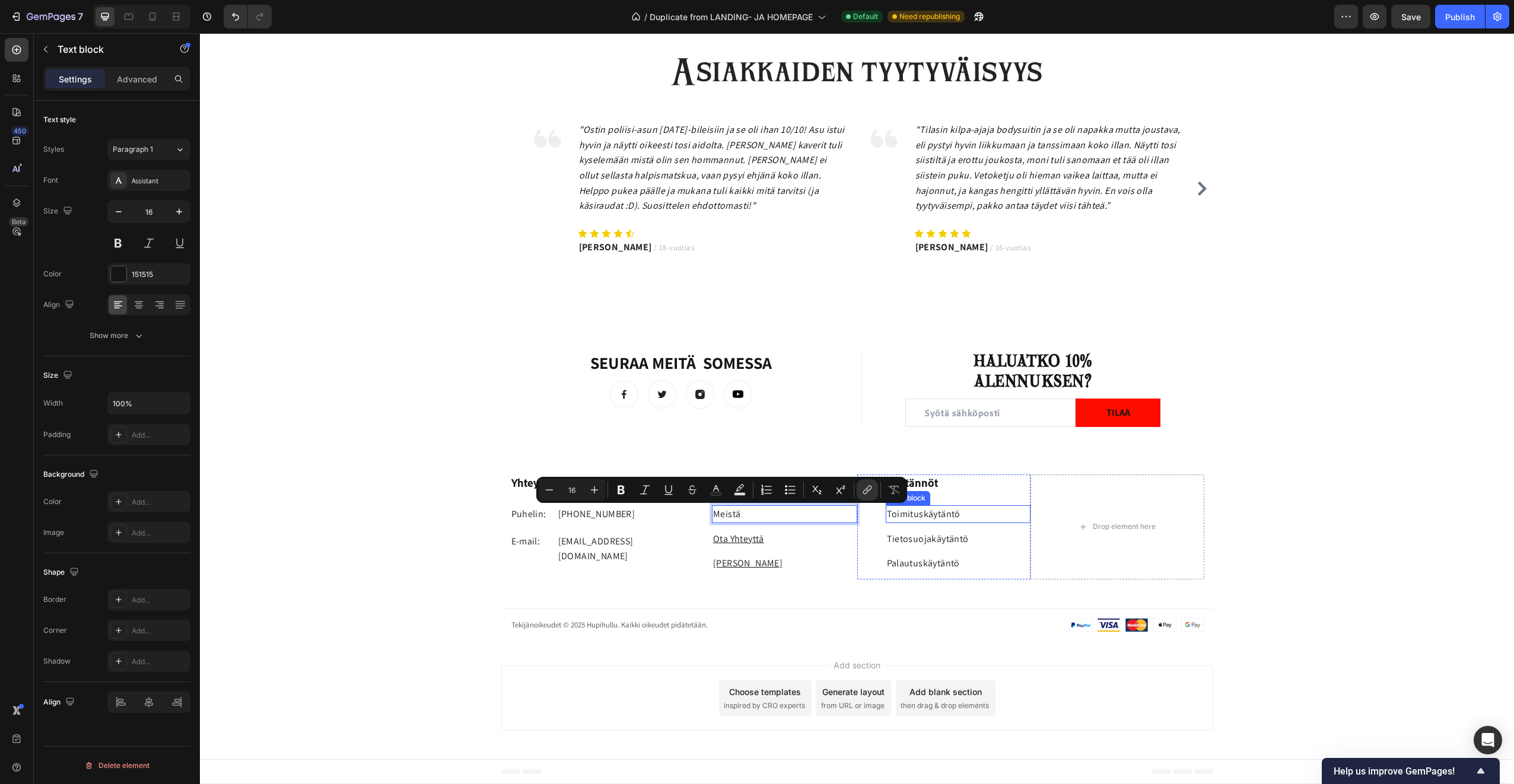
click at [929, 517] on p "Toimituskäytäntö" at bounding box center [958, 514] width 143 height 15
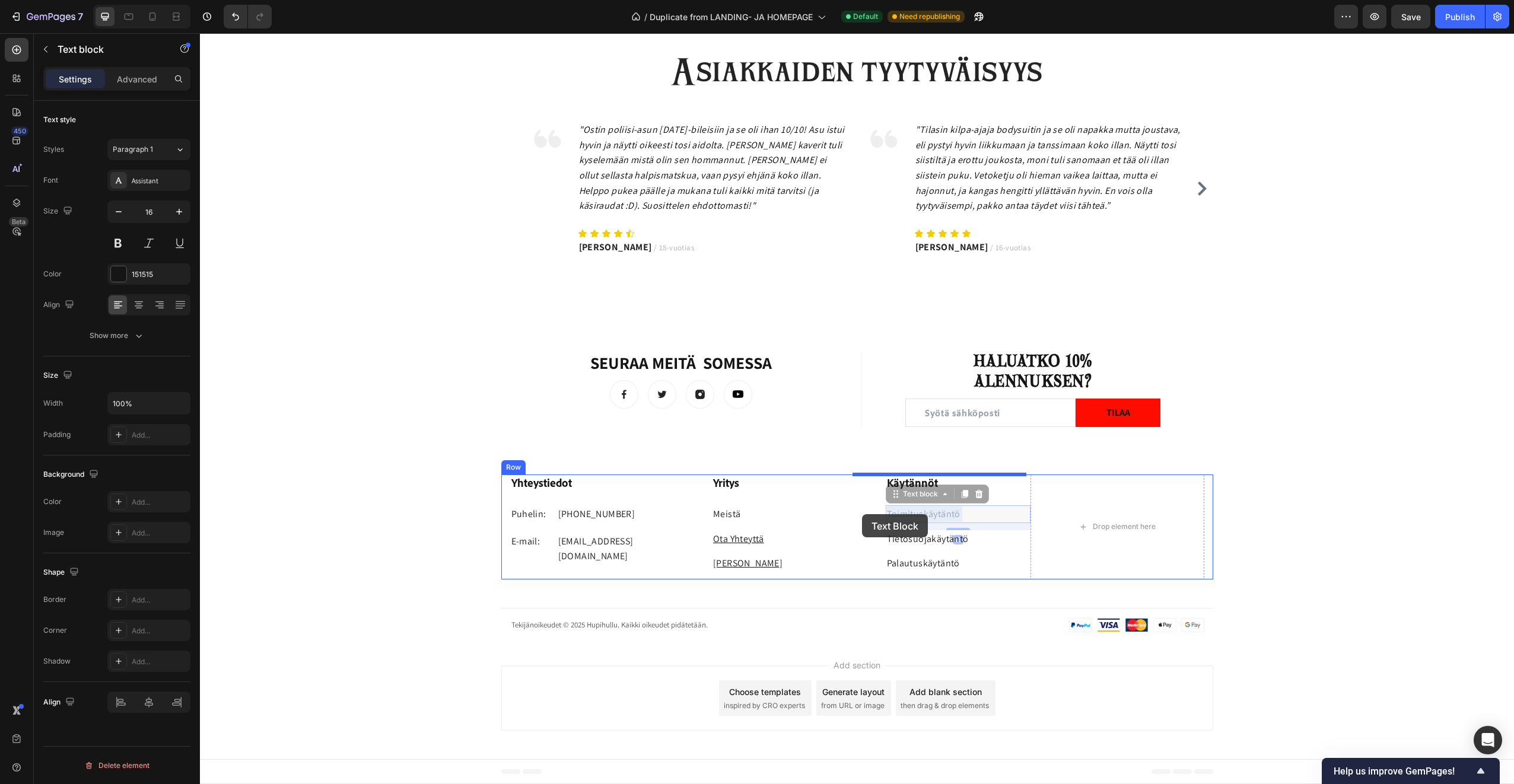
drag, startPoint x: 964, startPoint y: 515, endPoint x: 859, endPoint y: 514, distance: 105.0
click at [955, 517] on p "Toimituskäytäntö" at bounding box center [958, 514] width 143 height 15
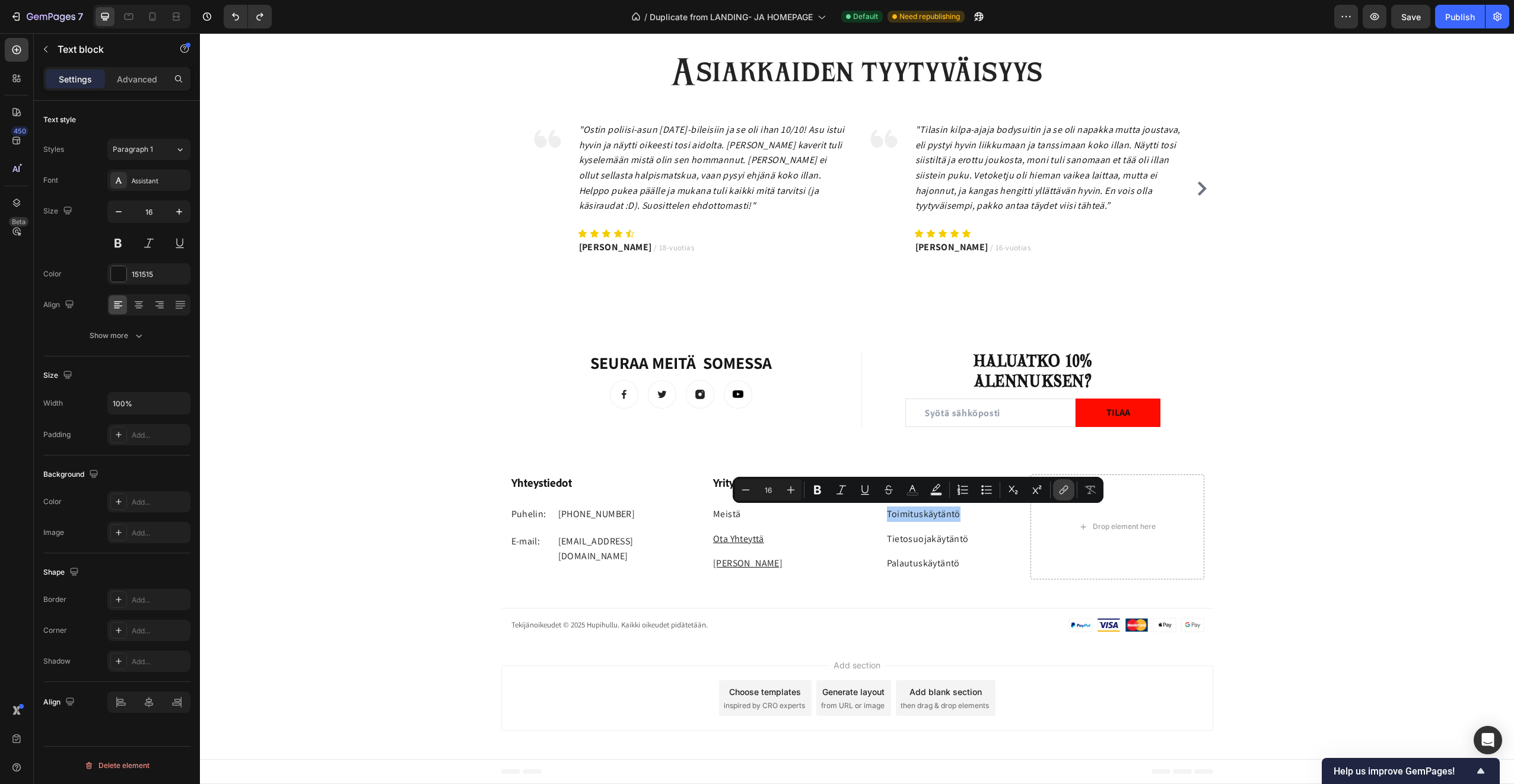
click at [1064, 492] on icon "Editor contextual toolbar" at bounding box center [1062, 492] width 6 height 6
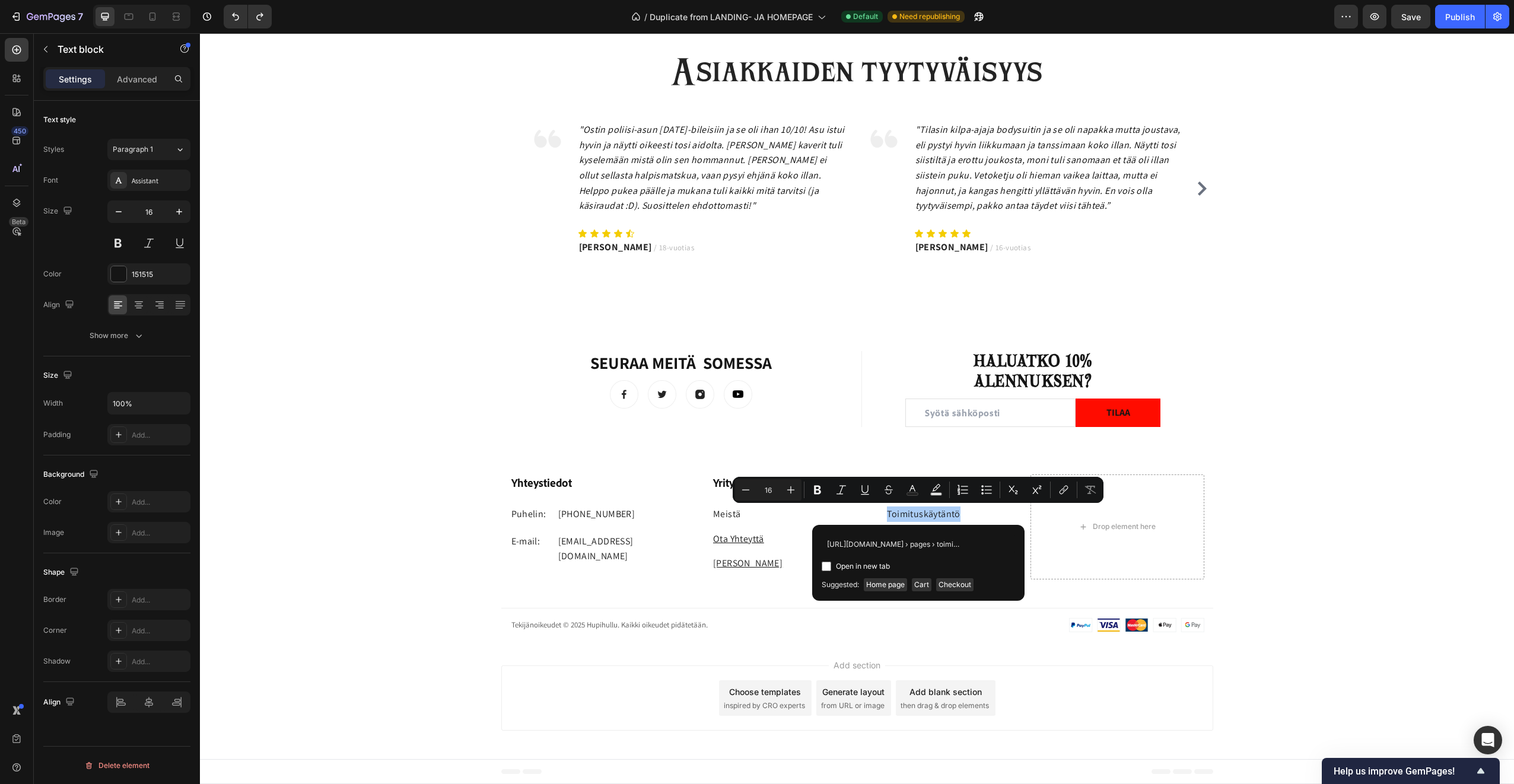
scroll to position [0, 20]
type input "https://hupihullu.fi › pages › toimituskaytanto"
click at [824, 562] on input "Editor contextual toolbar" at bounding box center [826, 566] width 9 height 9
checkbox input "true"
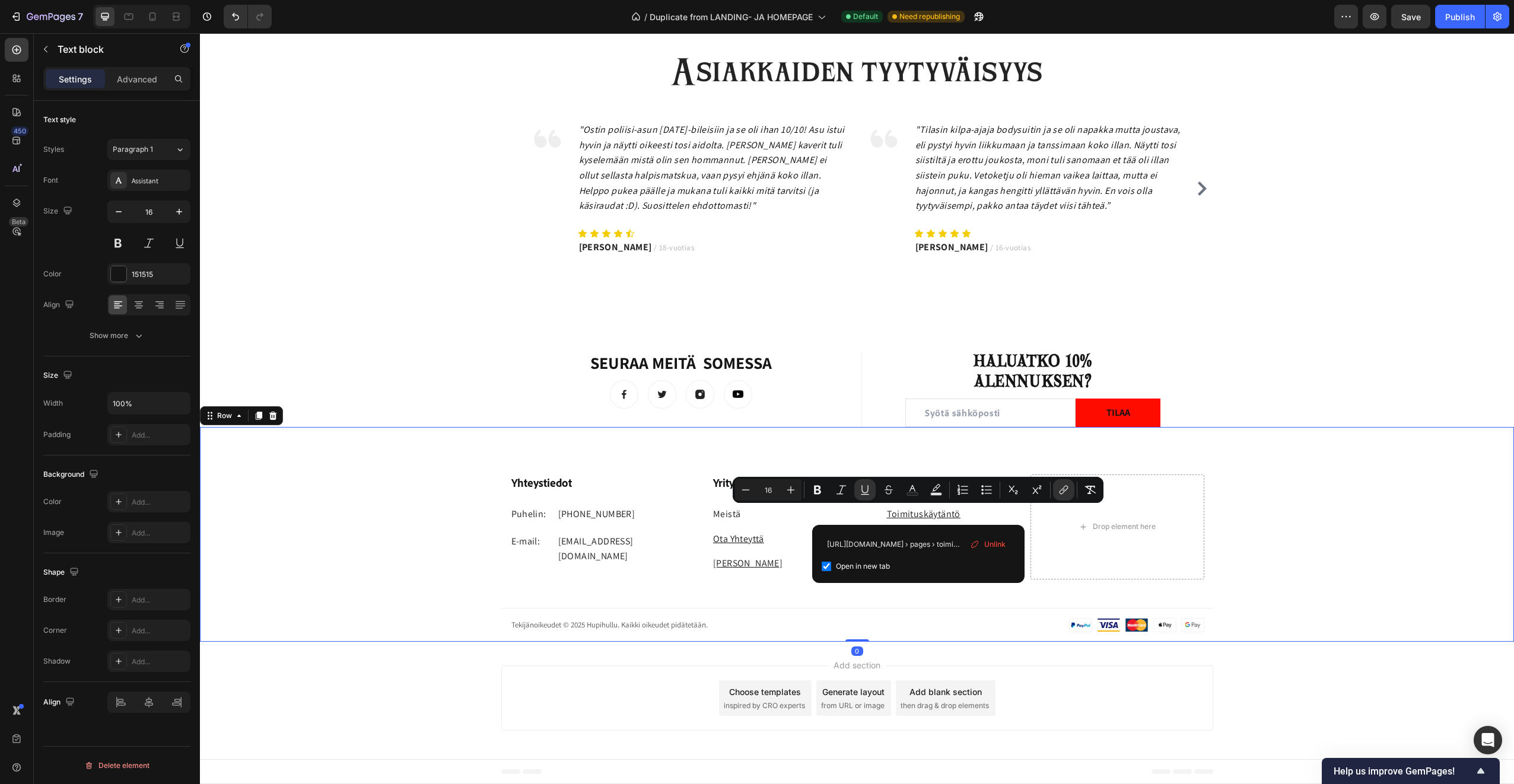
click at [1019, 610] on div "Yhteystiedot Heading Puhelin: Text block +358 45 184 0894 Text block Row E-mail…" at bounding box center [857, 558] width 1314 height 167
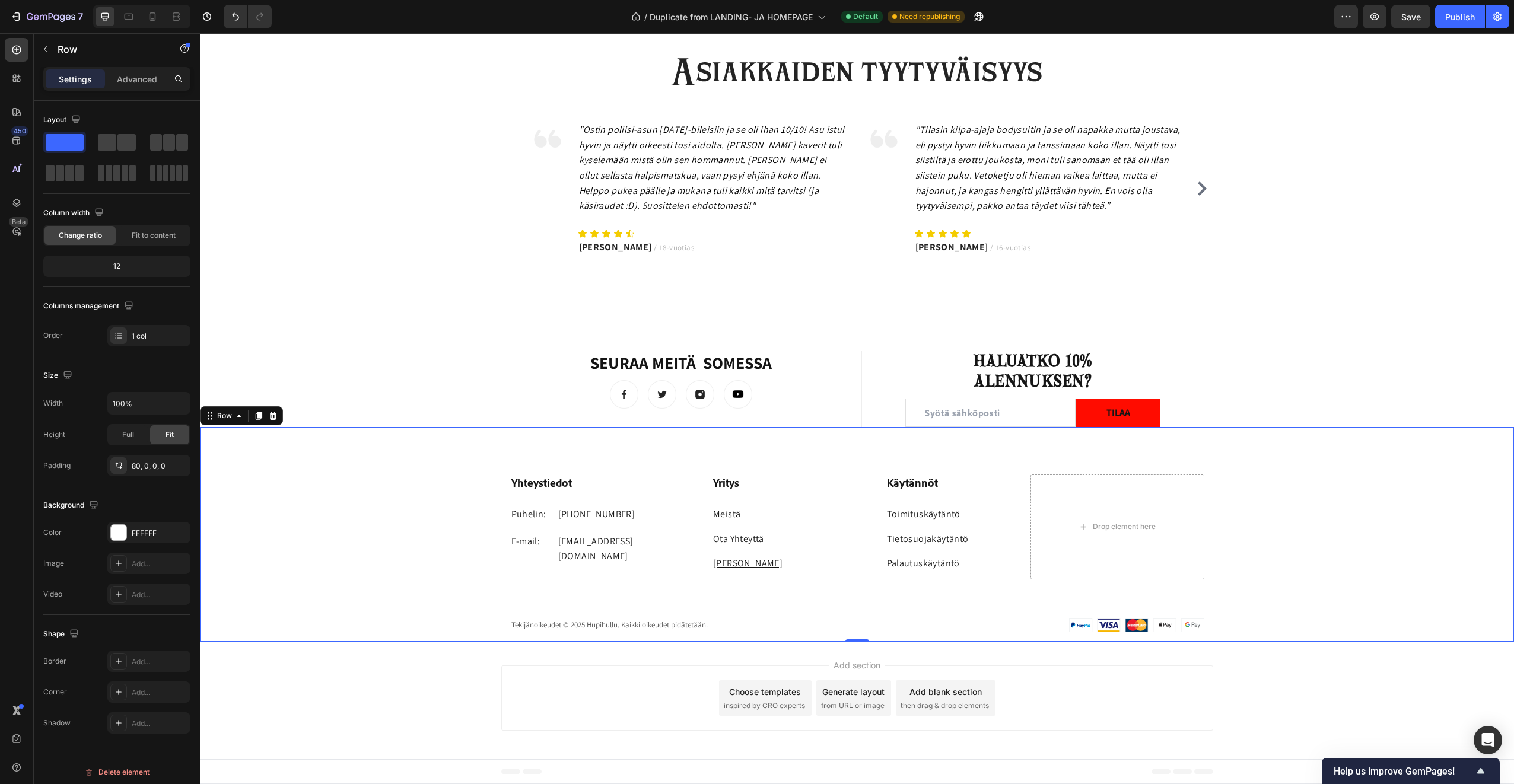
click at [540, 659] on div "Add section Choose templates inspired by CRO experts Generate layout from URL o…" at bounding box center [857, 700] width 1314 height 117
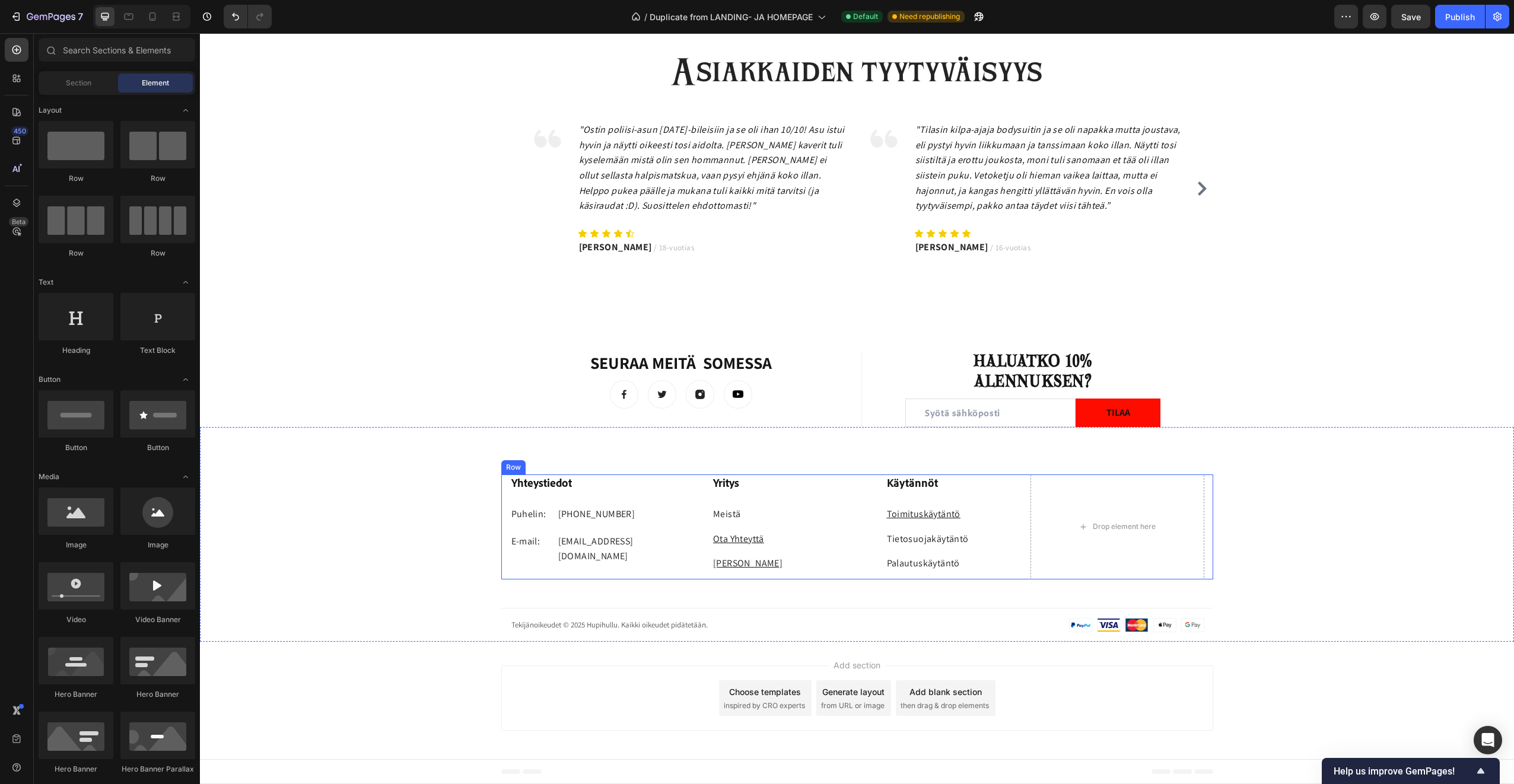
click at [518, 563] on div "Yhteystiedot Heading Puhelin: Text block +358 45 184 0894 Text block Row E-mail…" at bounding box center [597, 527] width 174 height 105
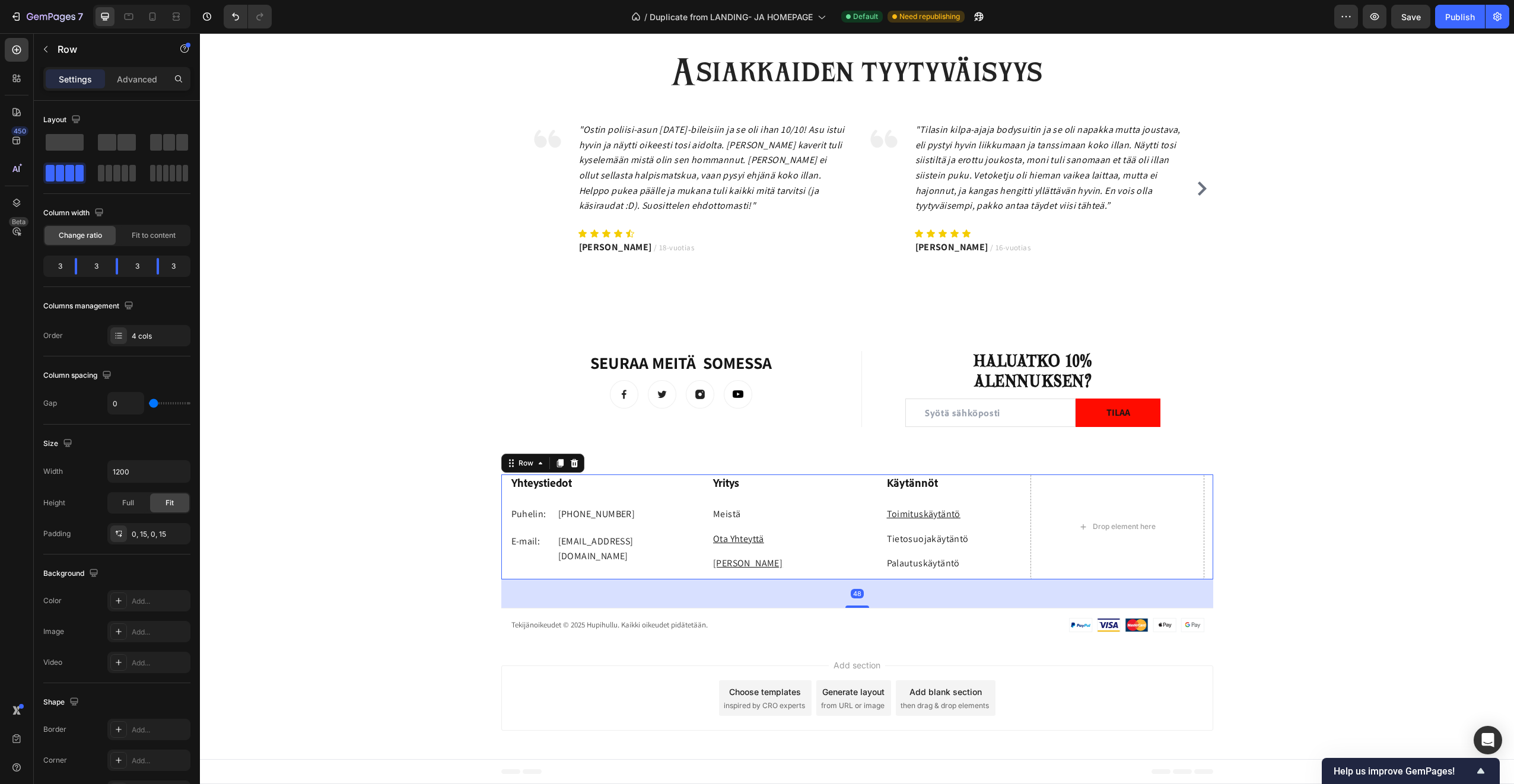
click at [585, 493] on div "Yhteystiedot Heading Puhelin: Text block +358 45 184 0894 Text block Row E-mail…" at bounding box center [597, 527] width 174 height 105
click at [959, 539] on link "Tietosuojakäytäntö" at bounding box center [928, 539] width 82 height 12
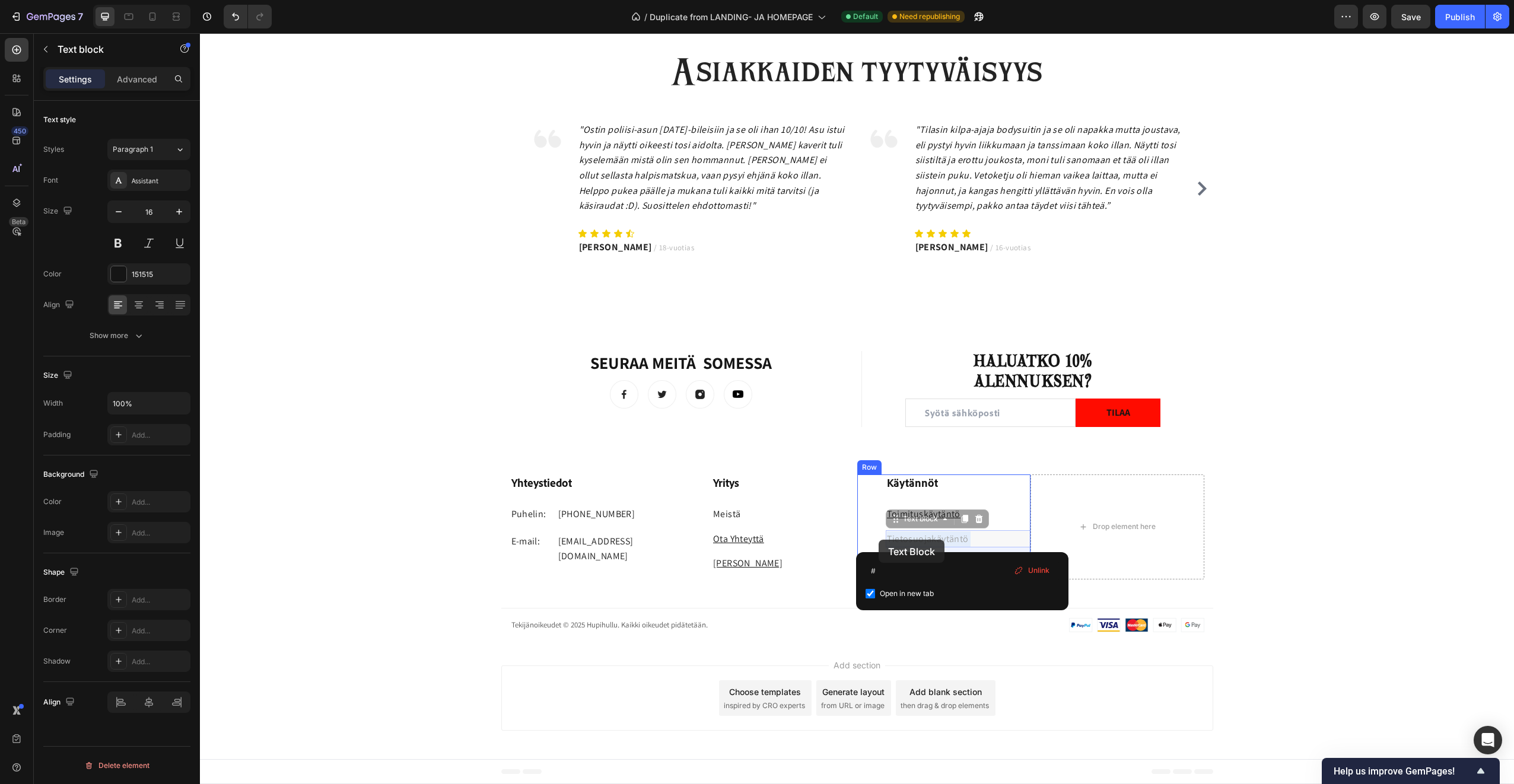
drag, startPoint x: 964, startPoint y: 539, endPoint x: 878, endPoint y: 539, distance: 86.0
click at [963, 537] on link "Tietosuojakäytäntö" at bounding box center [928, 539] width 82 height 12
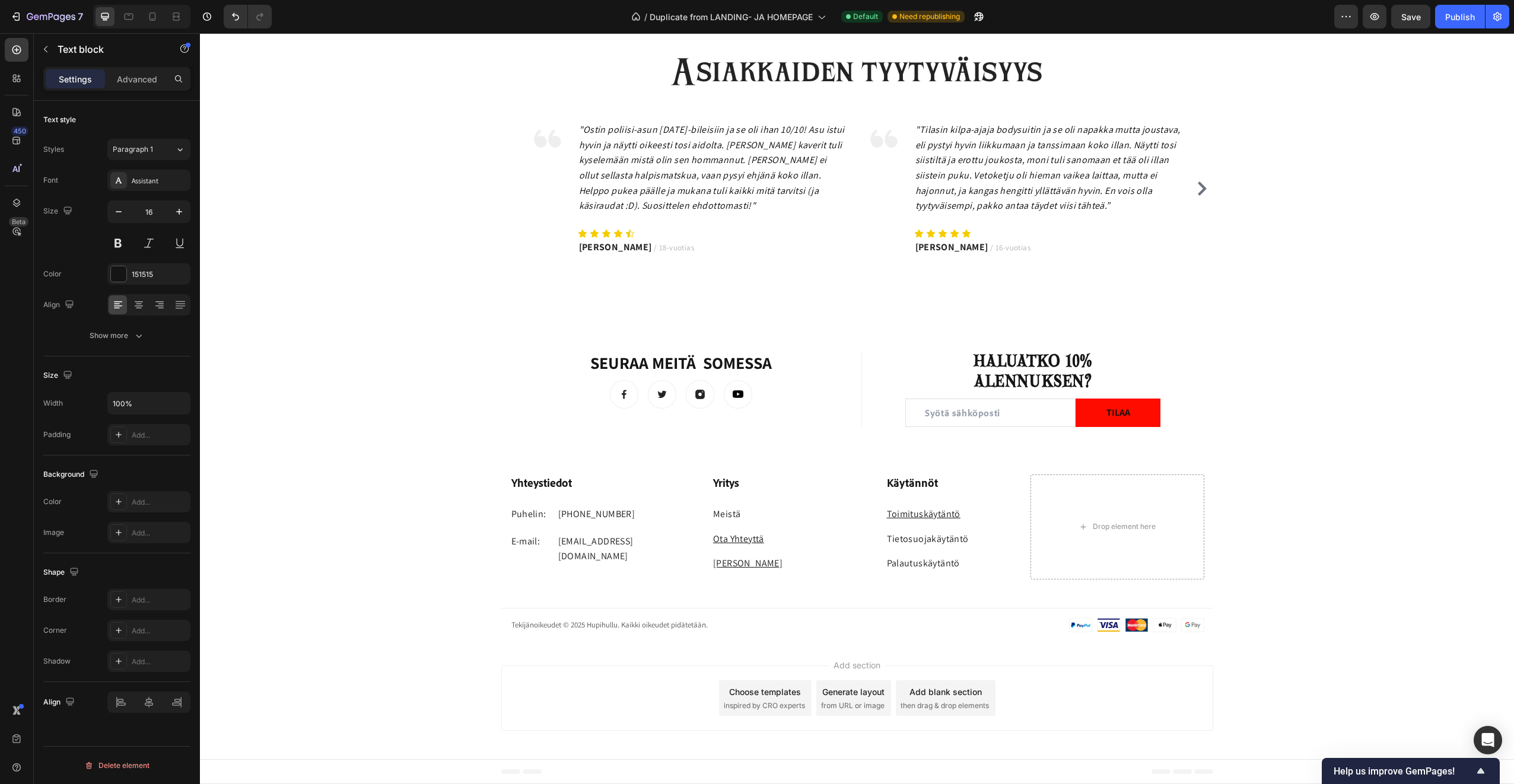
click at [963, 537] on link "Tietosuojakäytäntö" at bounding box center [928, 539] width 82 height 12
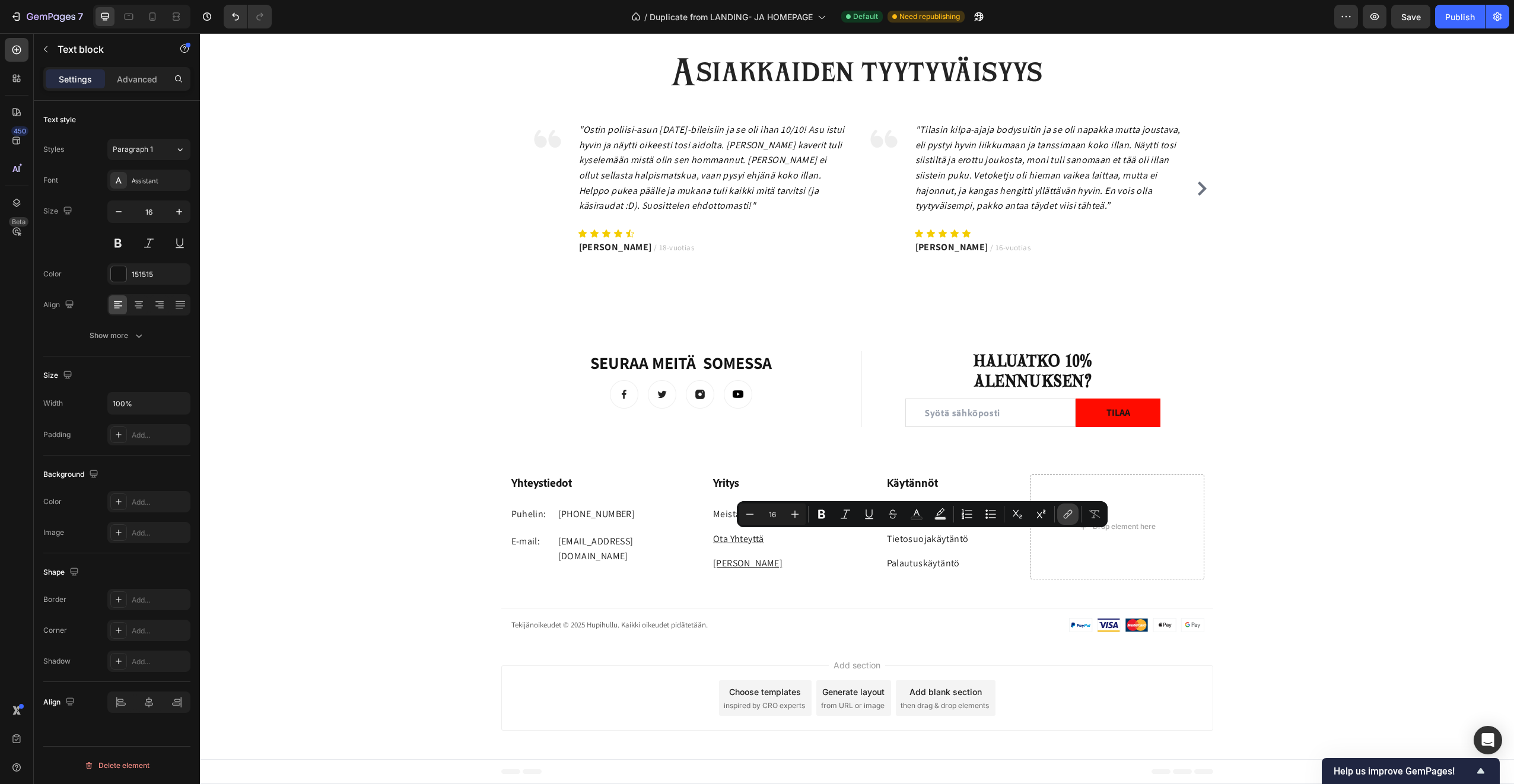
click at [1068, 511] on icon "Editor contextual toolbar" at bounding box center [1068, 514] width 12 height 12
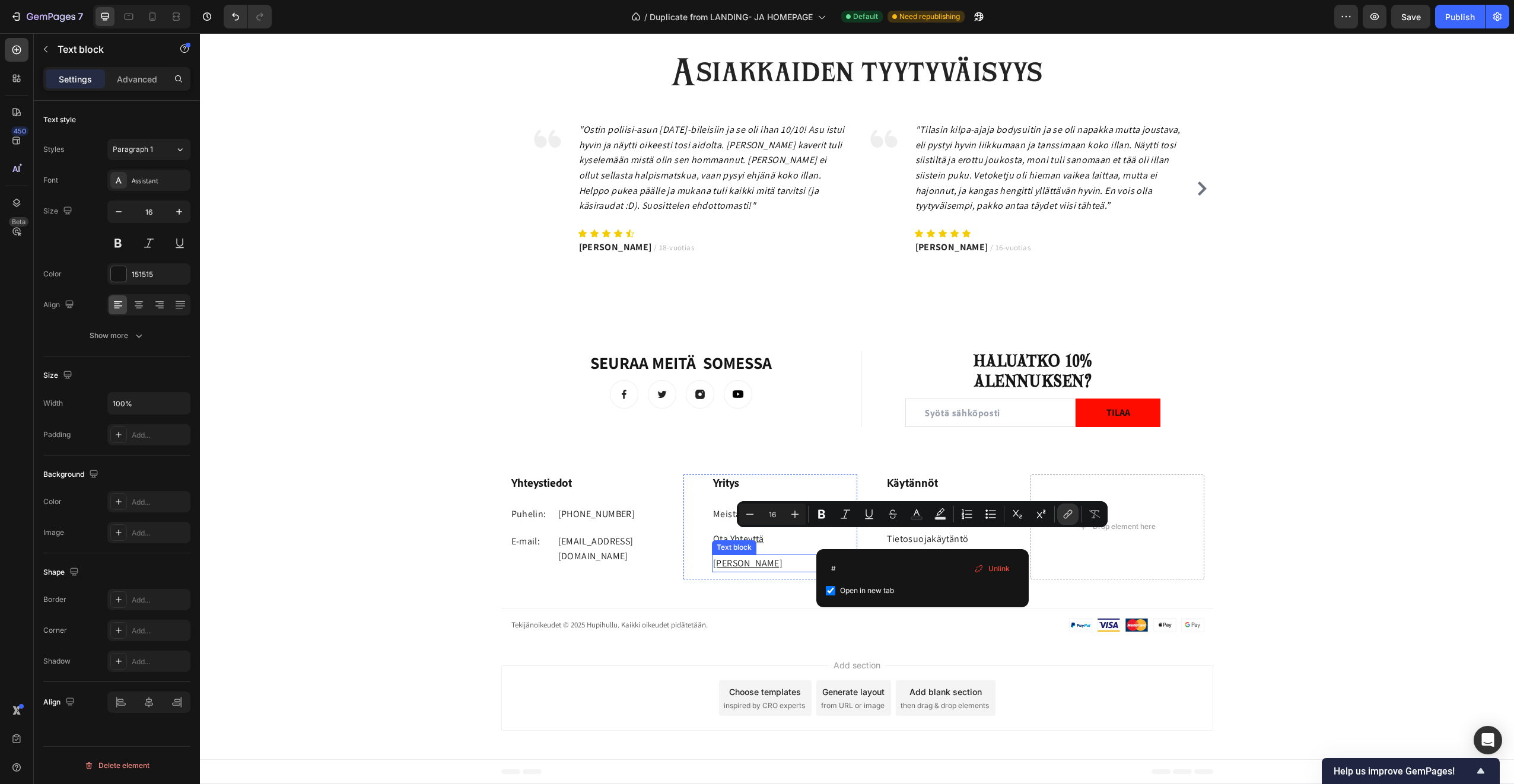
drag, startPoint x: 1053, startPoint y: 602, endPoint x: 1015, endPoint y: 597, distance: 38.3
type input "https://hupihullu.fi › pages › tietosuojakaytanto"
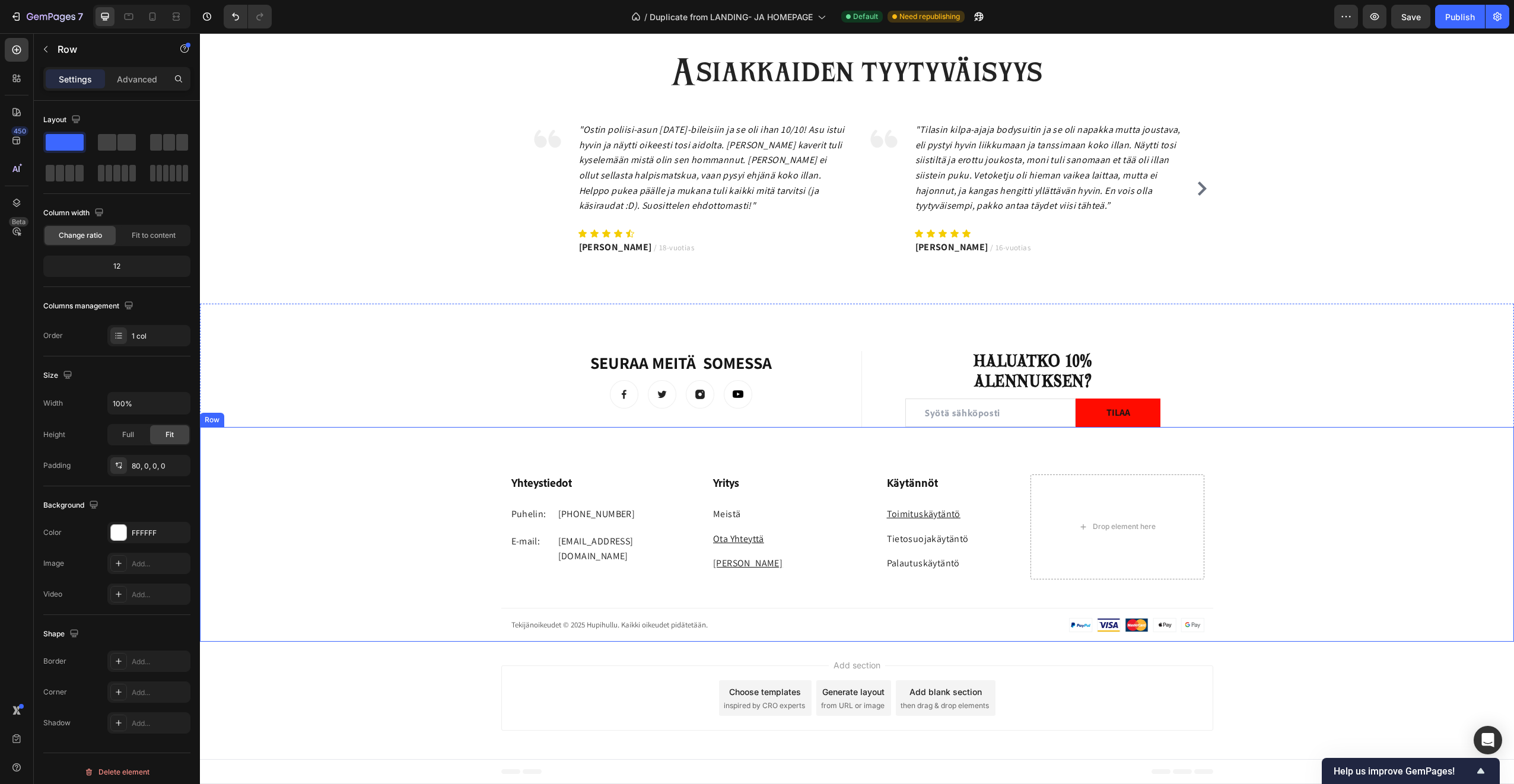
click at [1052, 592] on div "Yhteystiedot Heading Puhelin: Text block +358 45 184 0894 Text block Row E-mail…" at bounding box center [857, 558] width 1314 height 167
click at [931, 563] on link "Palautuskäytäntö" at bounding box center [923, 563] width 73 height 12
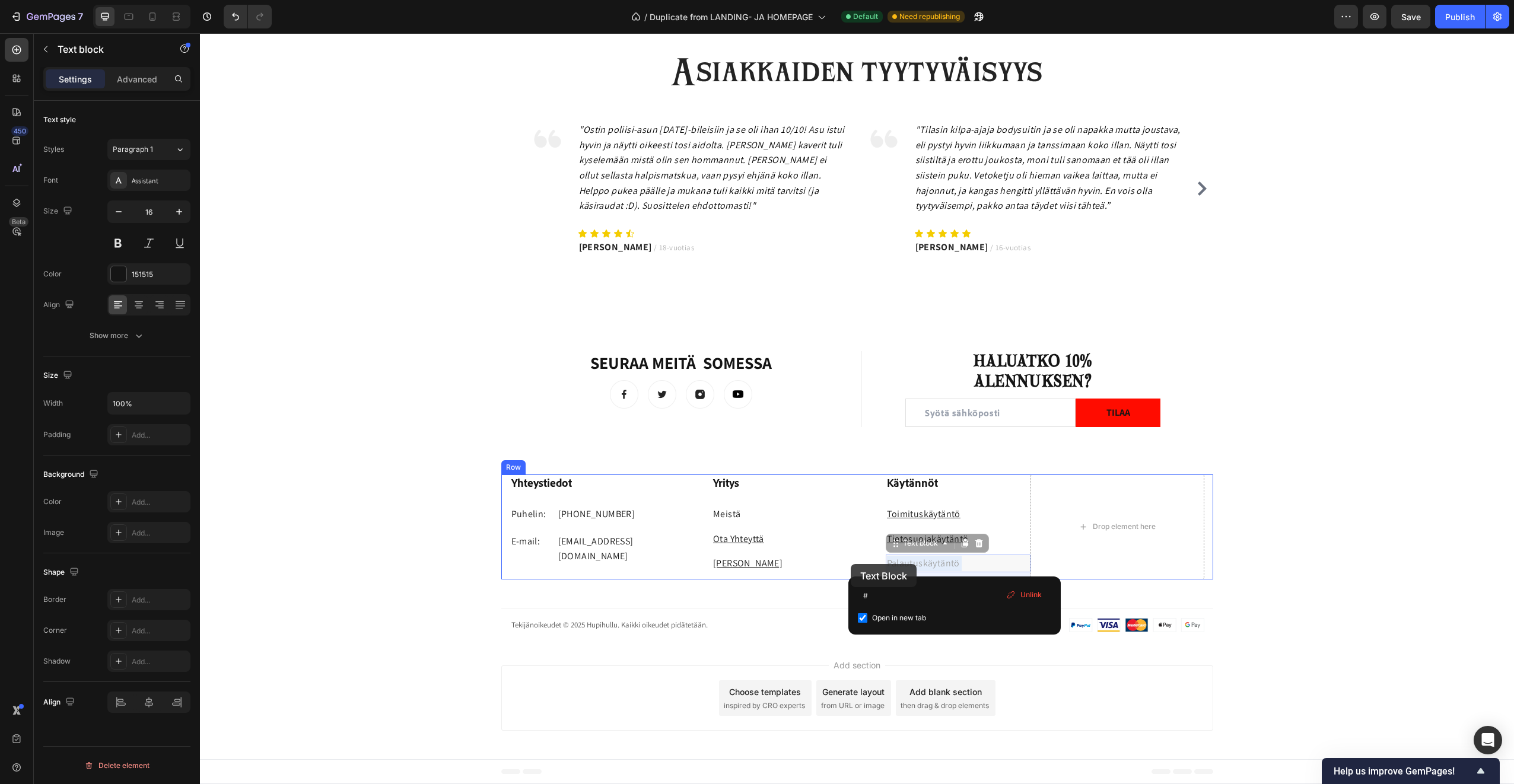
drag, startPoint x: 958, startPoint y: 563, endPoint x: 1146, endPoint y: 611, distance: 194.0
click at [948, 564] on link "Palautuskäytäntö" at bounding box center [923, 563] width 73 height 12
click at [952, 563] on link "Palautuskäytäntö" at bounding box center [923, 563] width 73 height 12
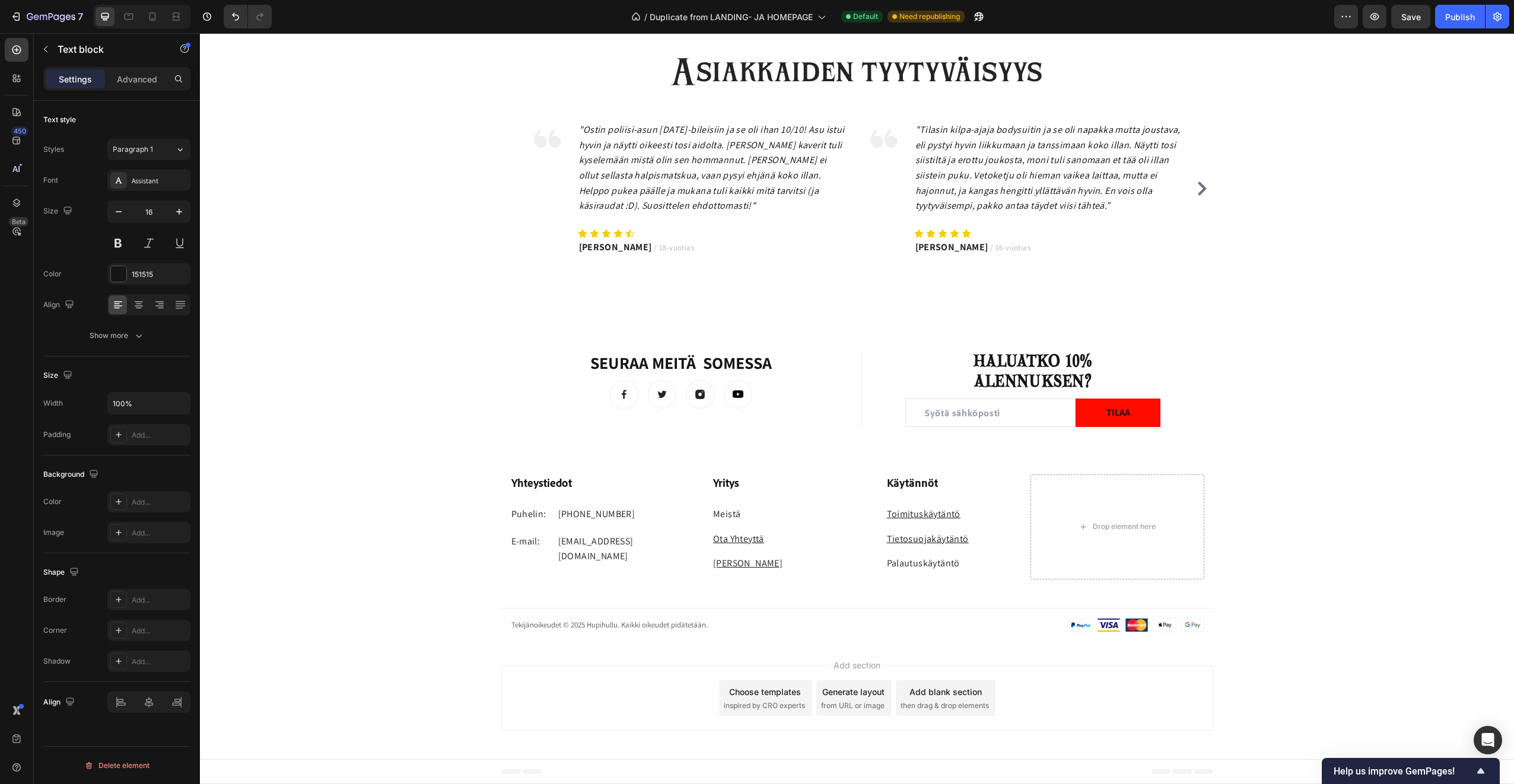
click at [952, 563] on link "Palautuskäytäntö" at bounding box center [923, 563] width 73 height 12
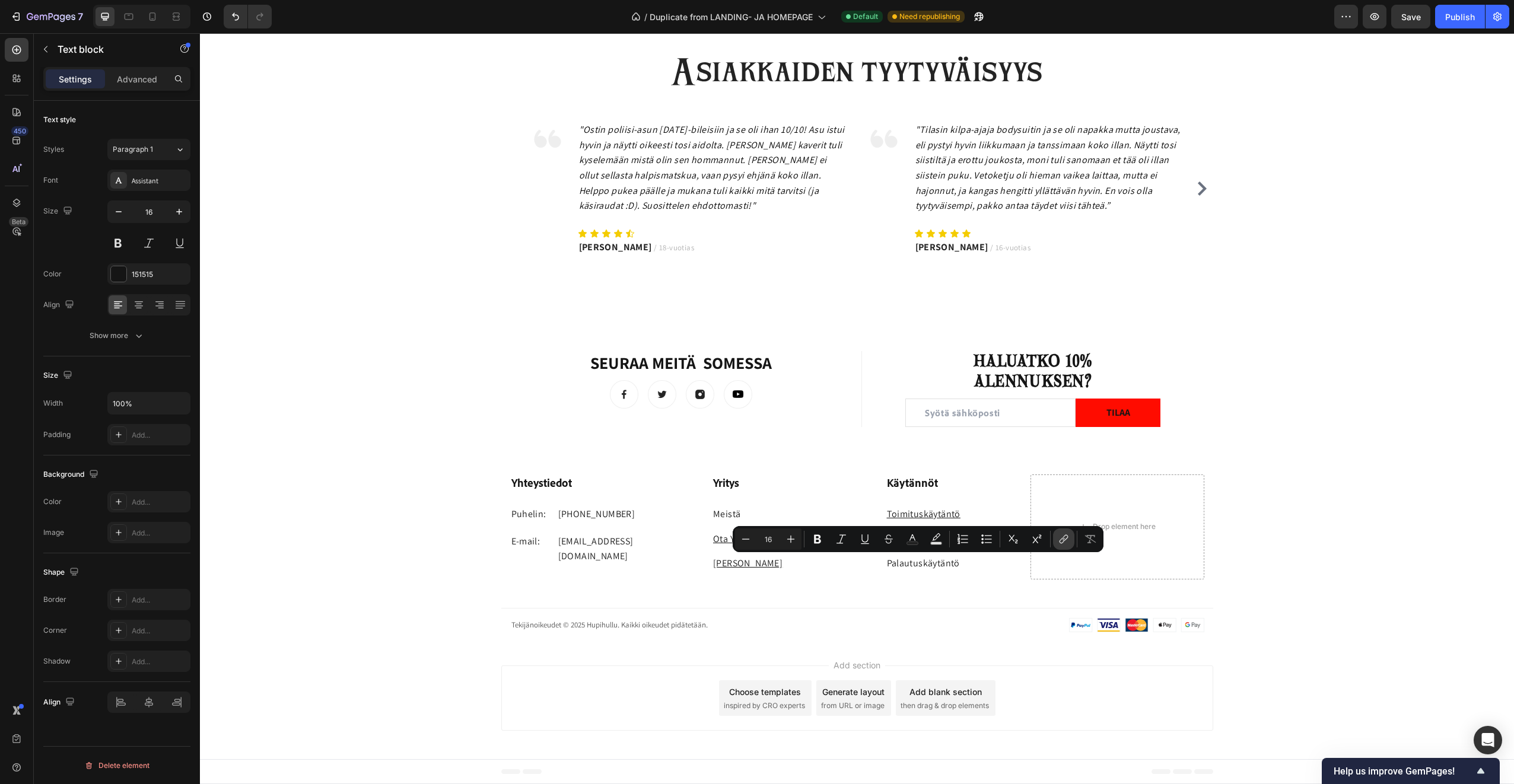
click at [1060, 537] on icon "Editor contextual toolbar" at bounding box center [1063, 539] width 12 height 12
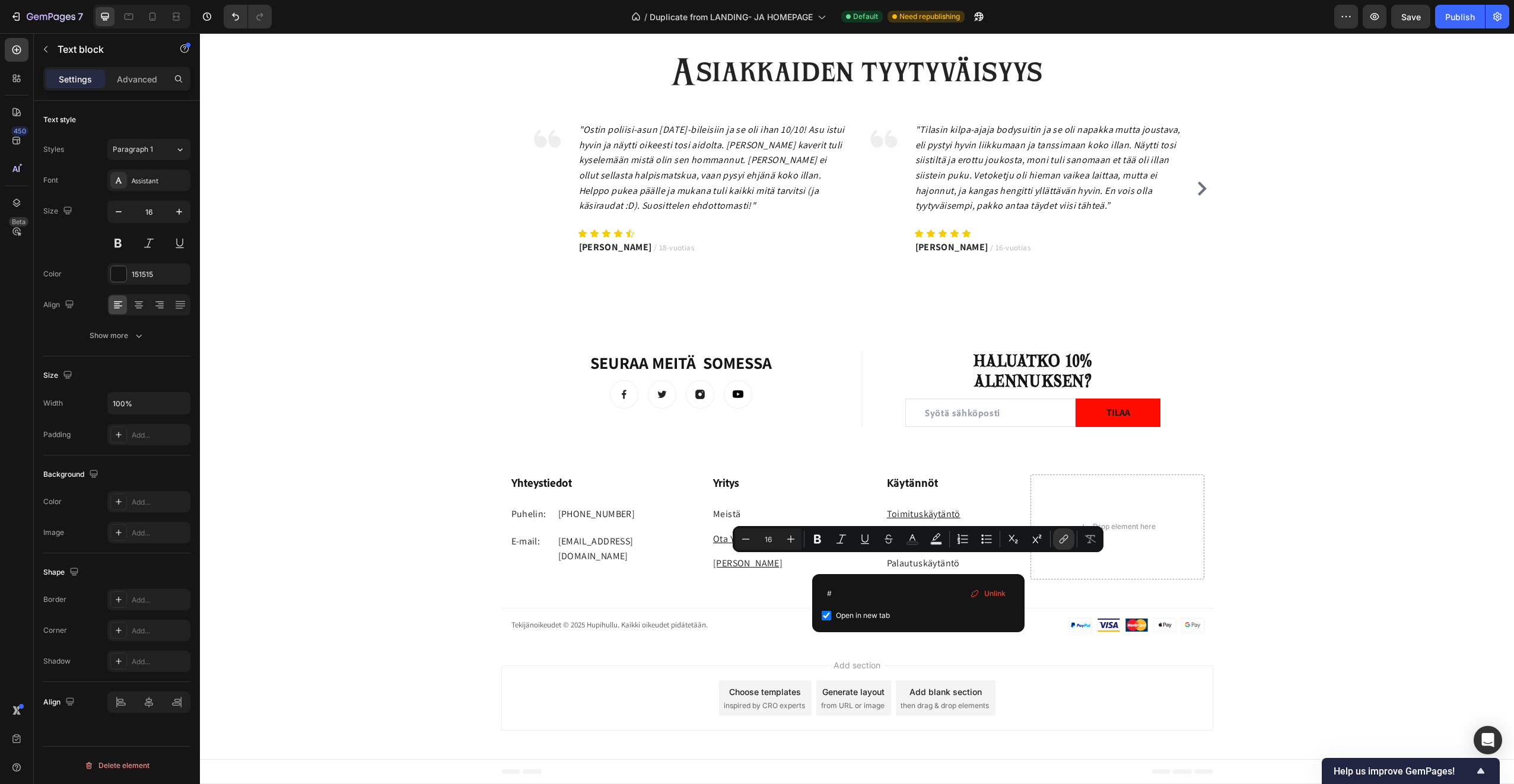
drag, startPoint x: 870, startPoint y: 589, endPoint x: 814, endPoint y: 596, distance: 56.4
click at [814, 596] on div "# Open in new tab Unlink" at bounding box center [918, 603] width 213 height 58
type input "https://hupihullu.fi › pages › palautuskaytanto"
click at [1039, 651] on div "Add section Choose templates inspired by CRO experts Generate layout from URL o…" at bounding box center [857, 700] width 1314 height 117
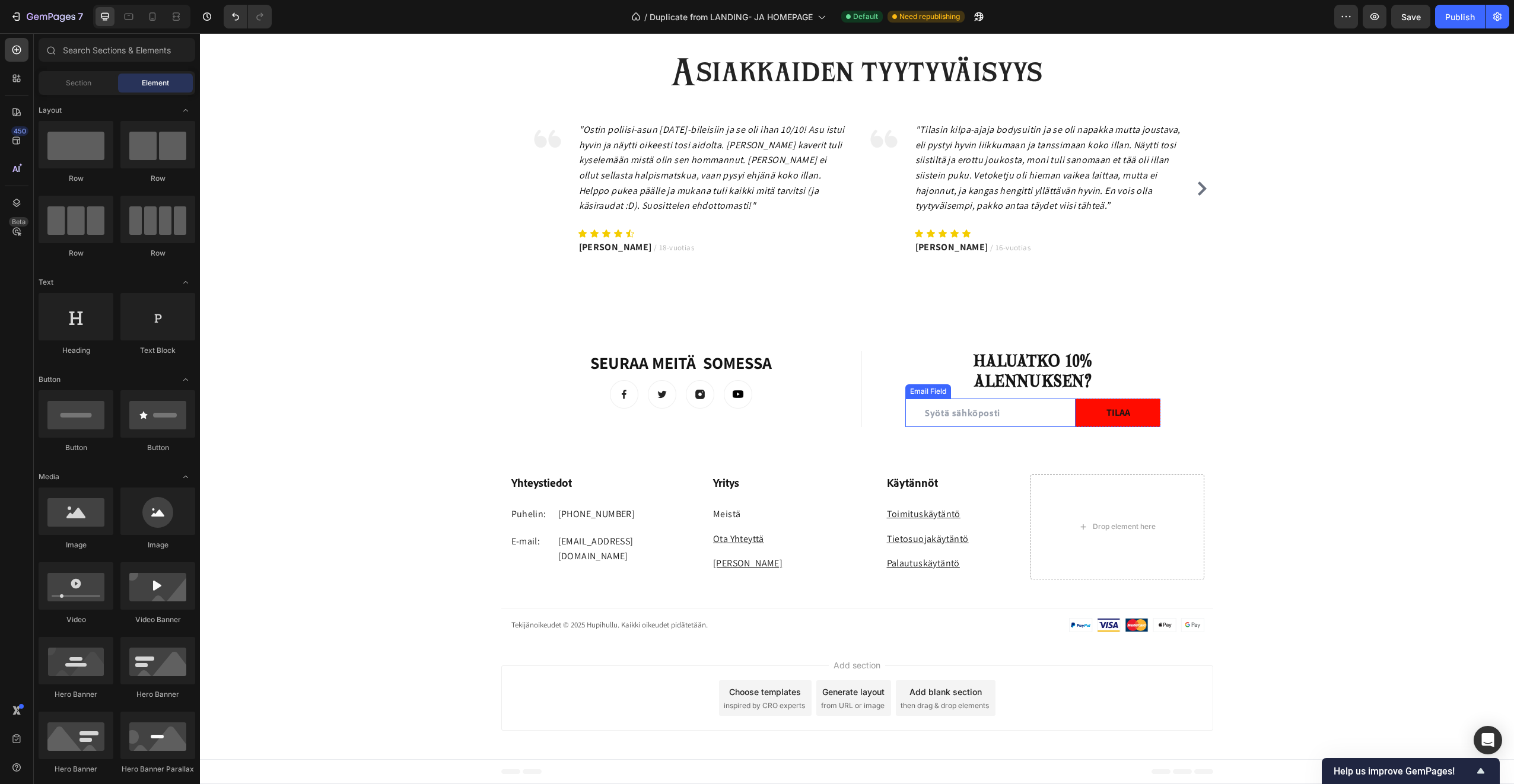
click at [971, 413] on input "email" at bounding box center [990, 413] width 170 height 28
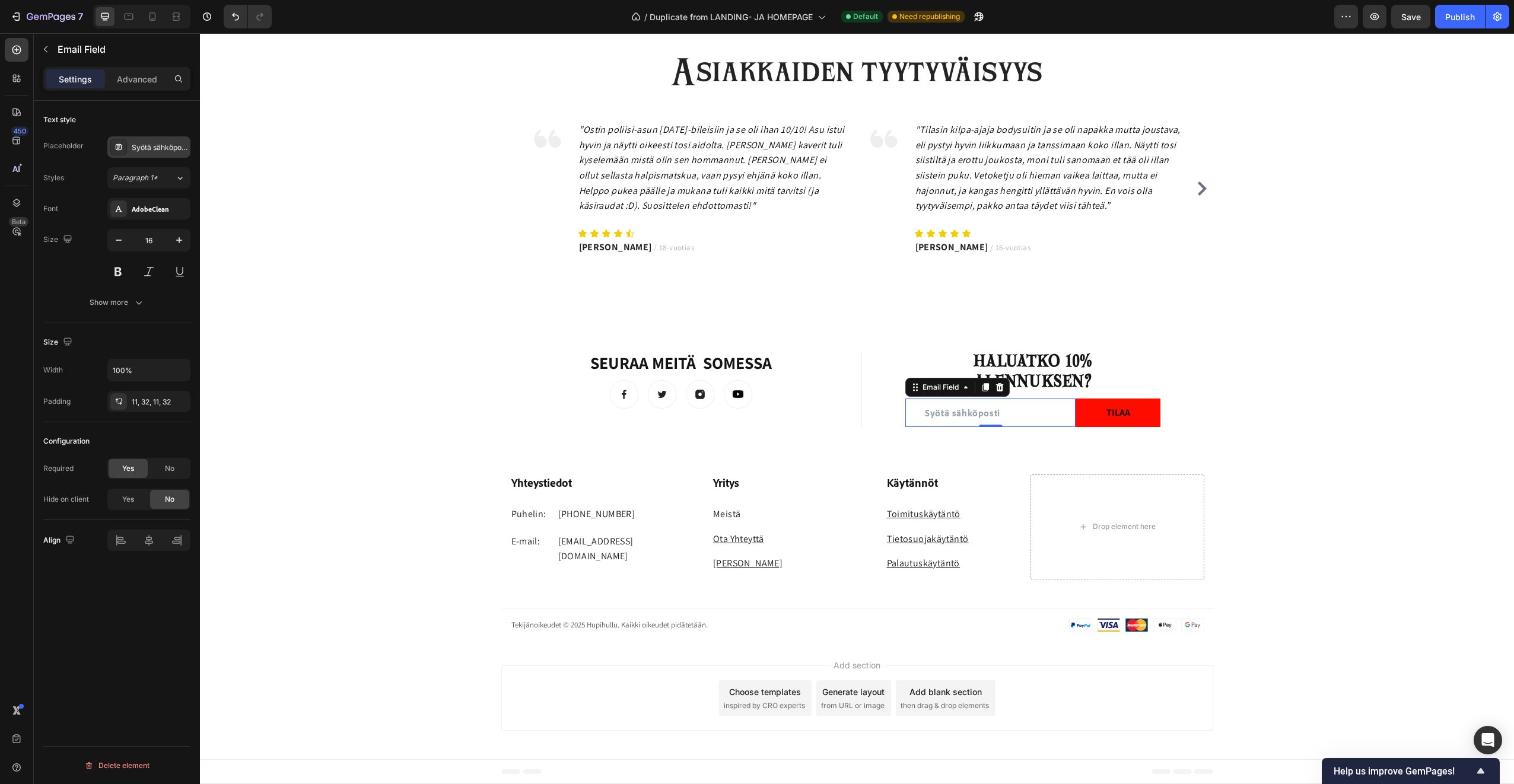
click at [154, 145] on div "Syötä sähköposti" at bounding box center [159, 147] width 56 height 10
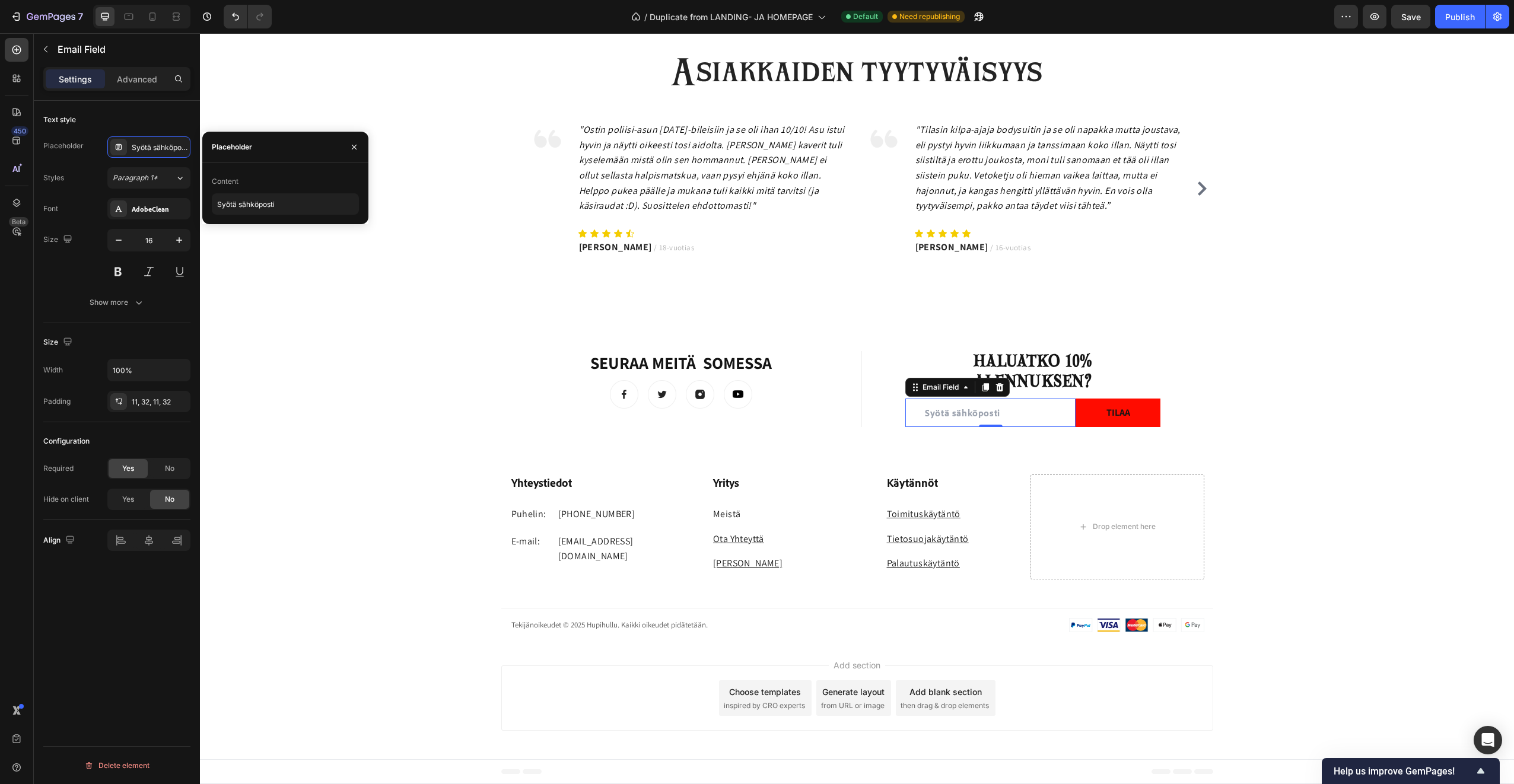
click at [94, 173] on div "Styles Paragraph 1*" at bounding box center [116, 178] width 147 height 22
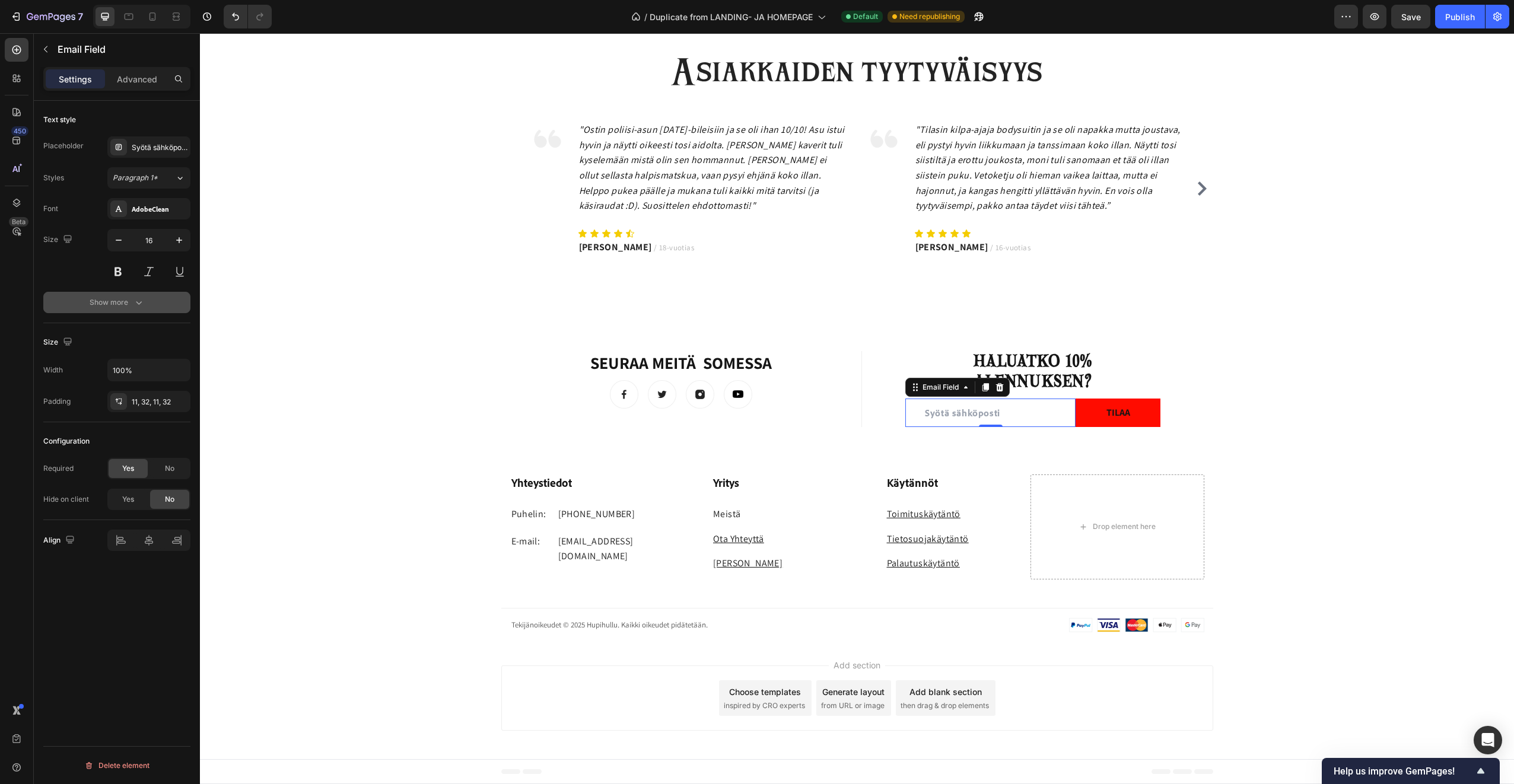
click at [109, 302] on div "Show more" at bounding box center [117, 302] width 55 height 12
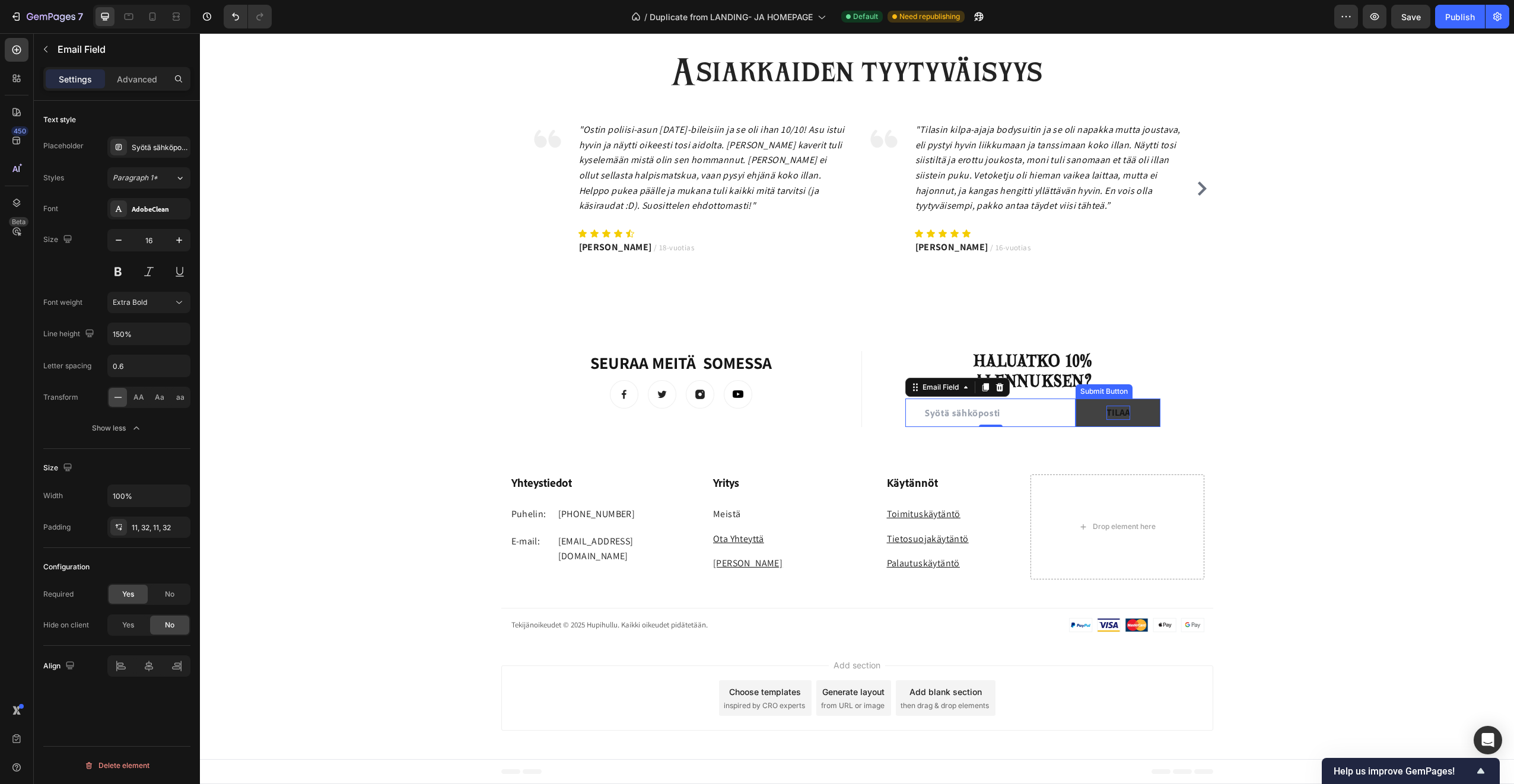
click at [1108, 411] on div "TILAA" at bounding box center [1118, 412] width 24 height 14
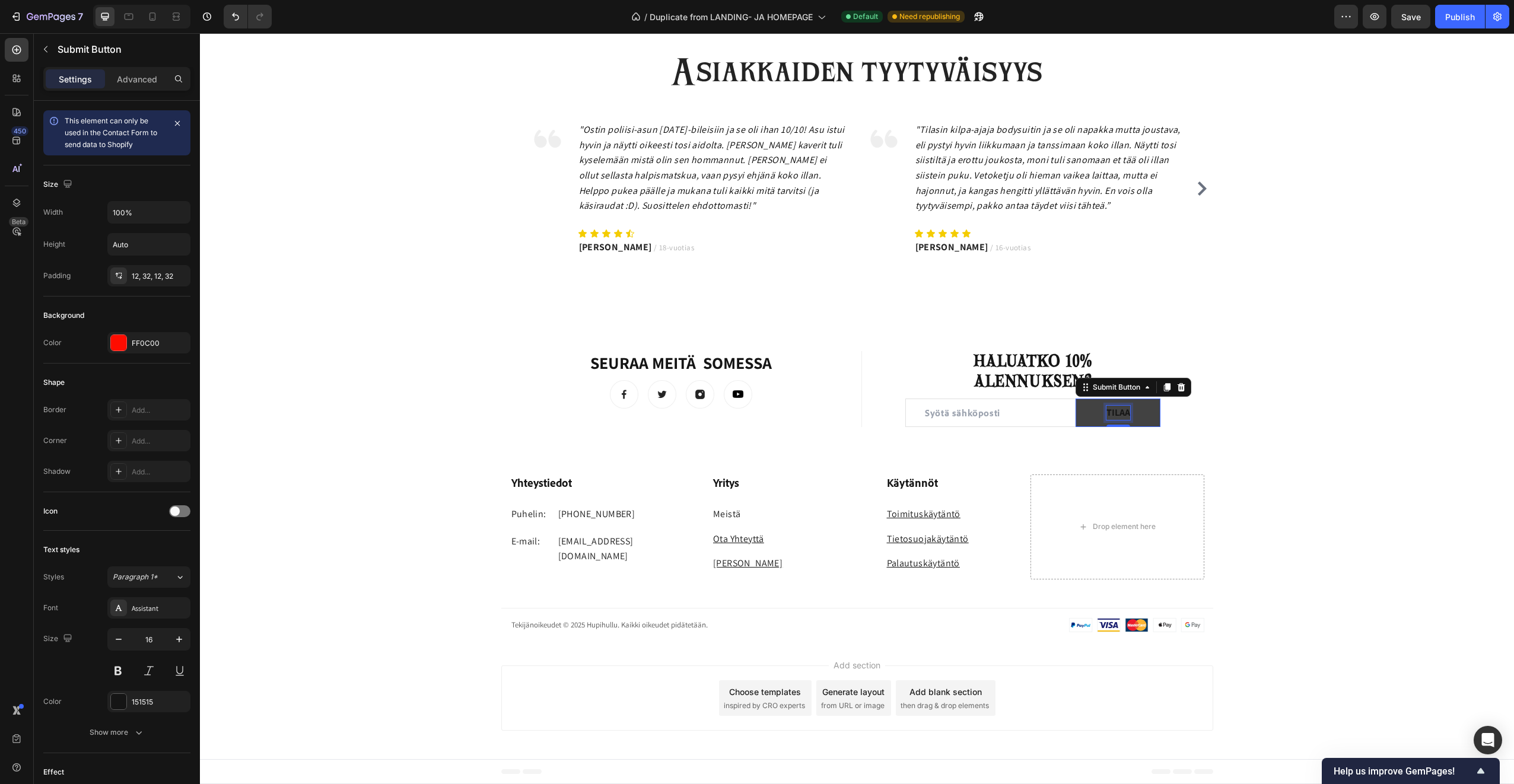
click at [1108, 409] on div "TILAA" at bounding box center [1118, 412] width 24 height 14
drag, startPoint x: 1103, startPoint y: 411, endPoint x: 1128, endPoint y: 412, distance: 25.0
click at [1128, 412] on button "TILAA" at bounding box center [1118, 413] width 85 height 28
click at [1117, 413] on p "TILAA" at bounding box center [1118, 412] width 24 height 14
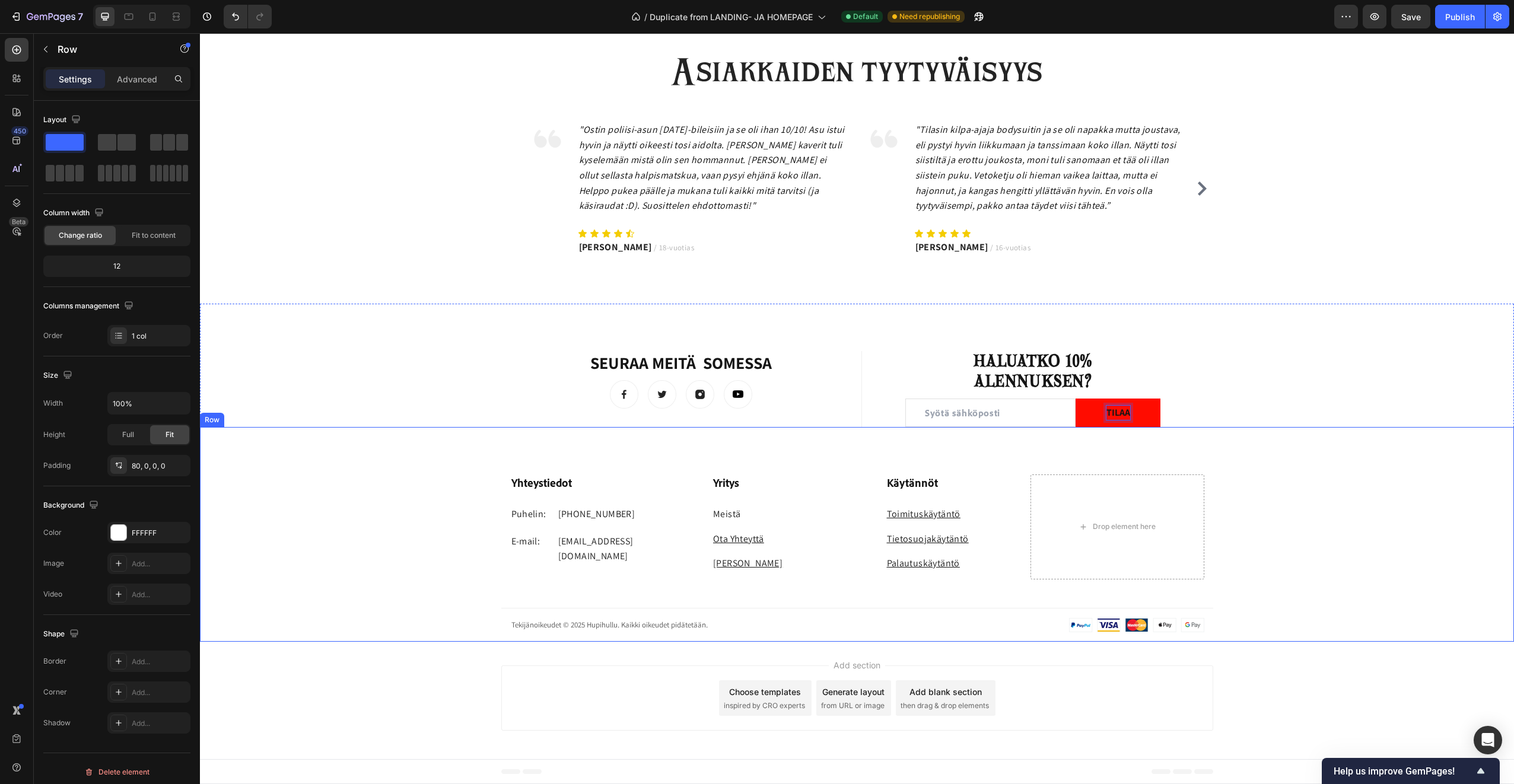
click at [1258, 452] on div "Yhteystiedot Heading Puhelin: Text block +358 45 184 0894 Text block Row E-mail…" at bounding box center [857, 534] width 1314 height 214
click at [1106, 412] on p "TILAA" at bounding box center [1118, 412] width 24 height 14
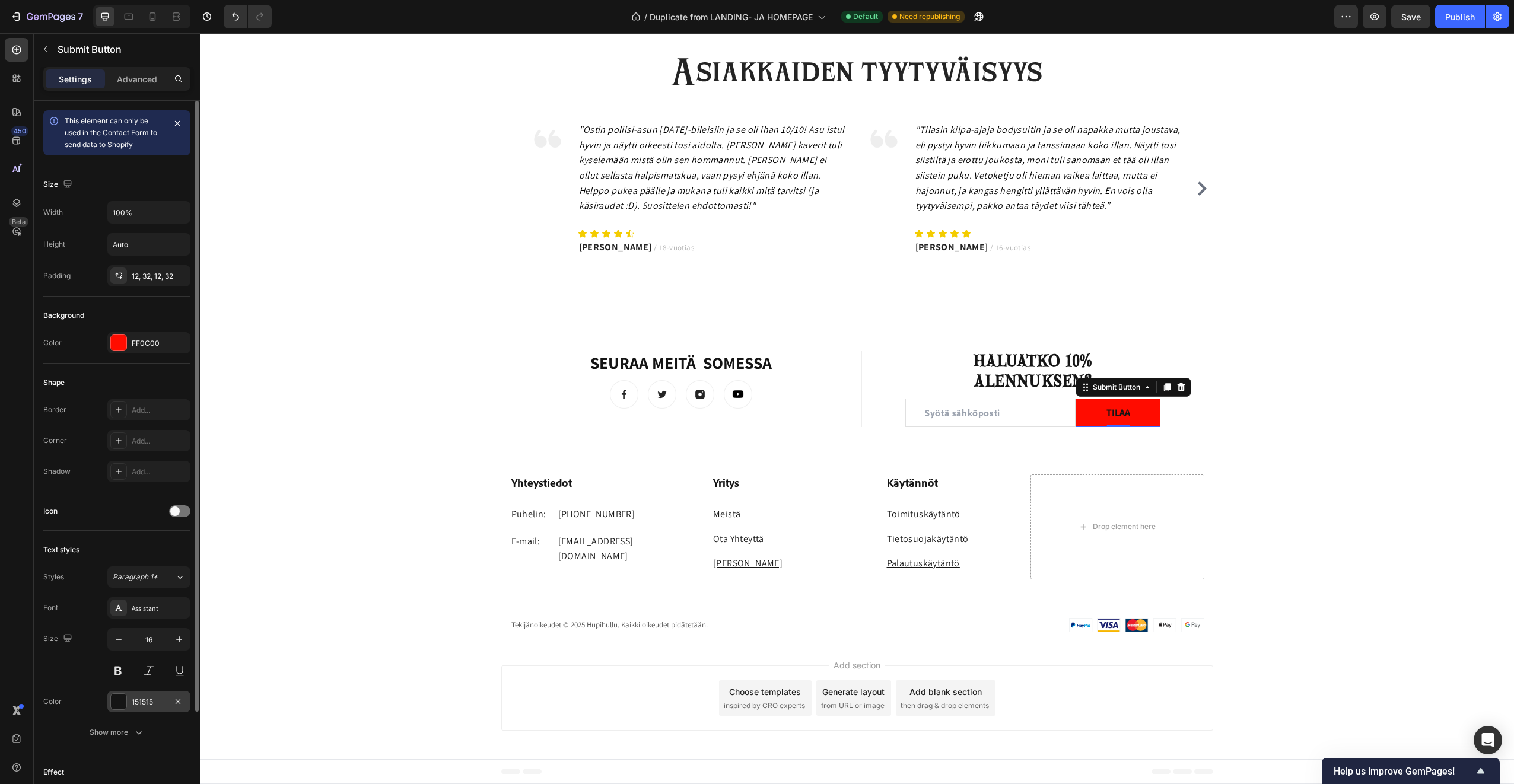
click at [116, 704] on div at bounding box center [118, 701] width 15 height 15
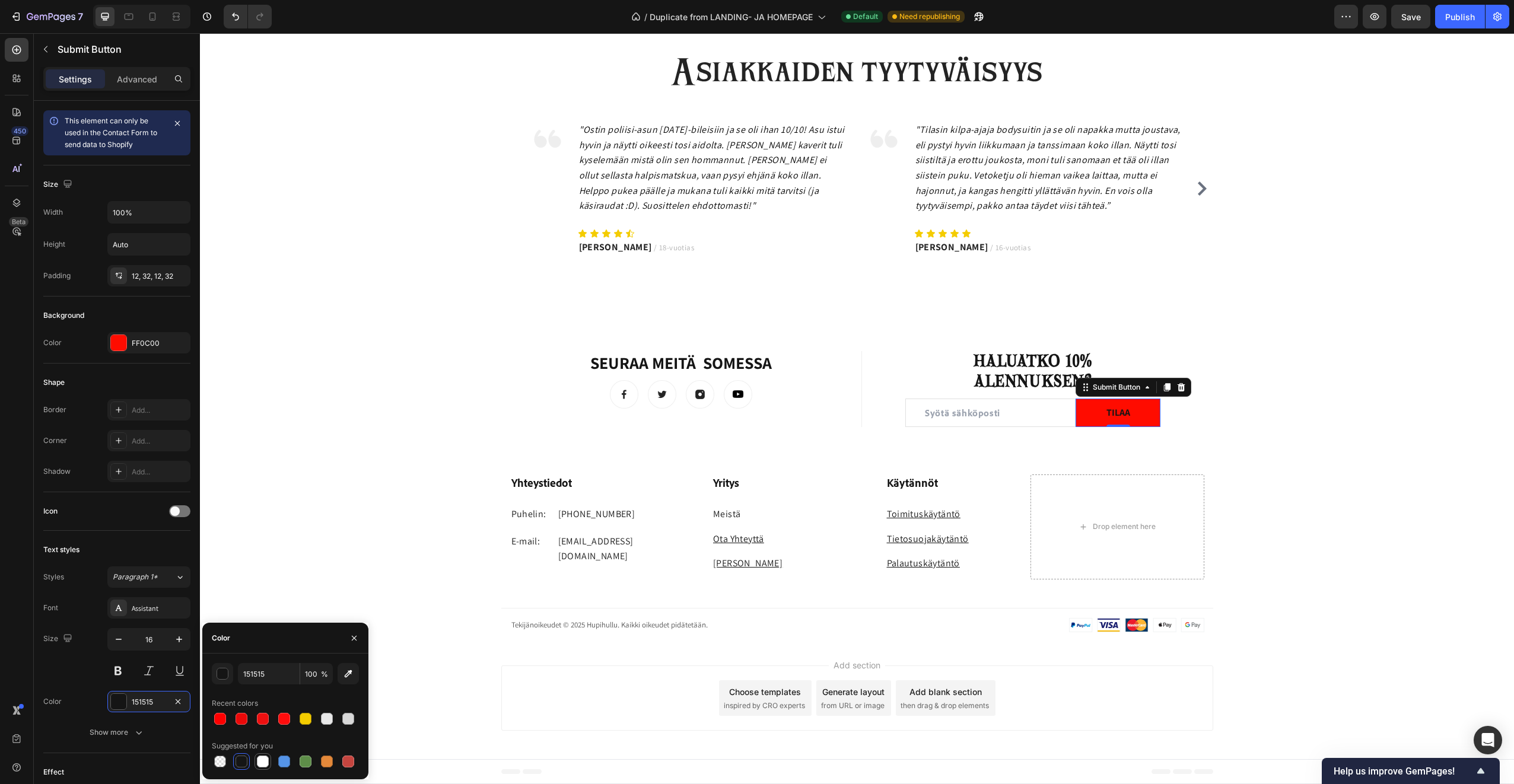
click at [261, 760] on div at bounding box center [262, 761] width 12 height 12
type input "FFFFFF"
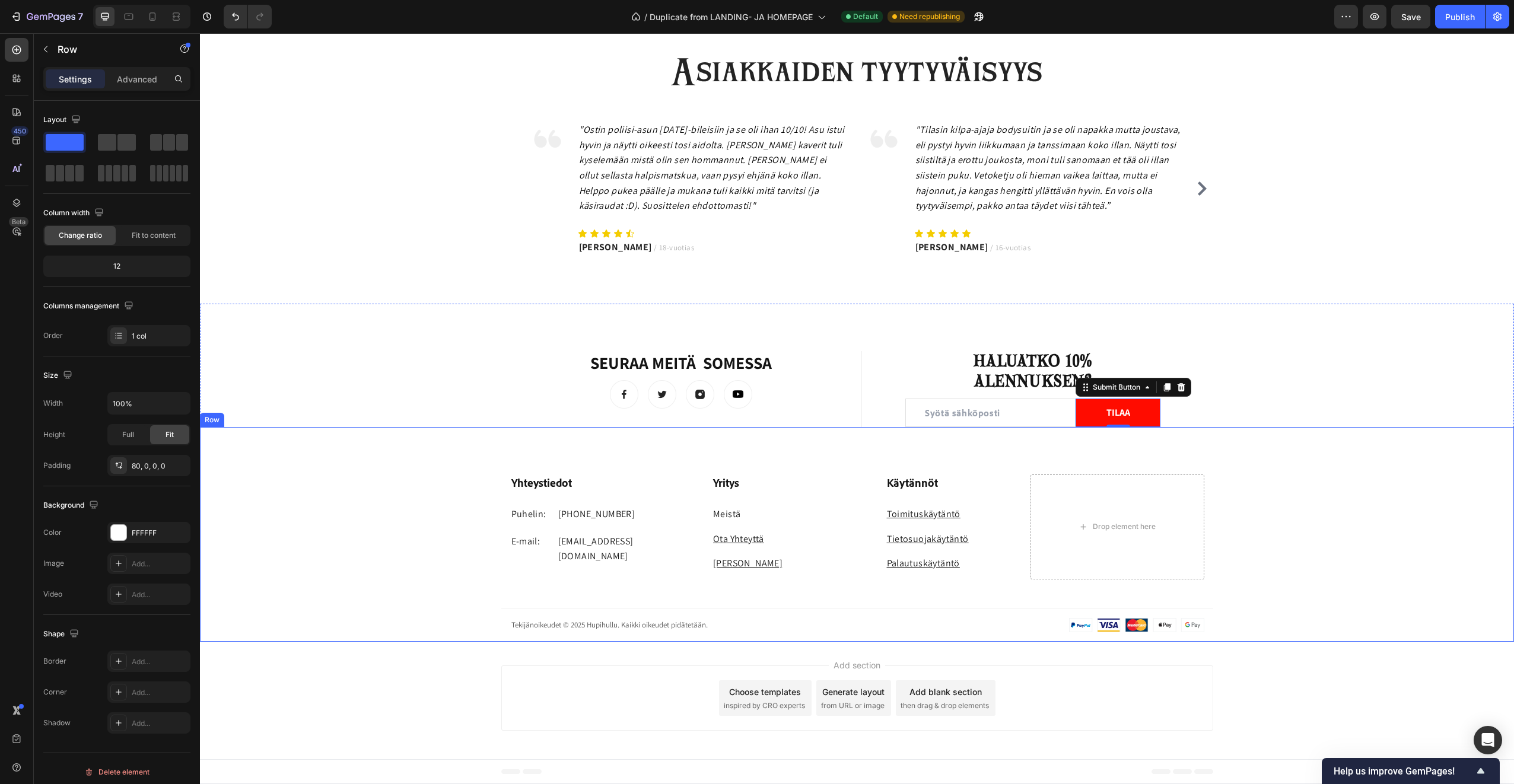
click at [1331, 496] on div "Yhteystiedot Heading Puhelin: Text block +358 45 184 0894 Text block Row E-mail…" at bounding box center [857, 558] width 1314 height 167
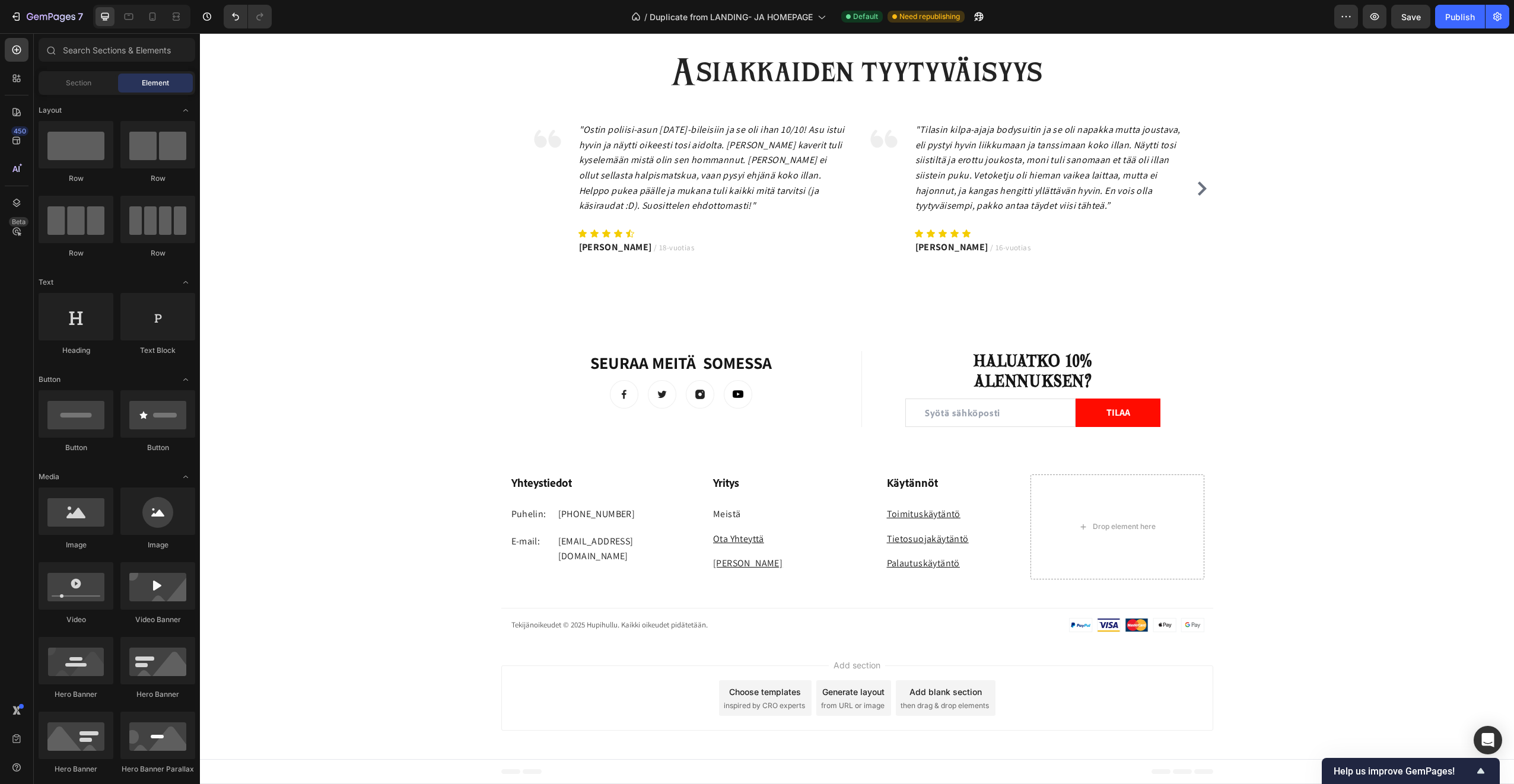
click at [450, 703] on div "Add section Choose templates inspired by CRO experts Generate layout from URL o…" at bounding box center [857, 700] width 1314 height 117
click at [735, 512] on link "Meistä" at bounding box center [727, 514] width 27 height 12
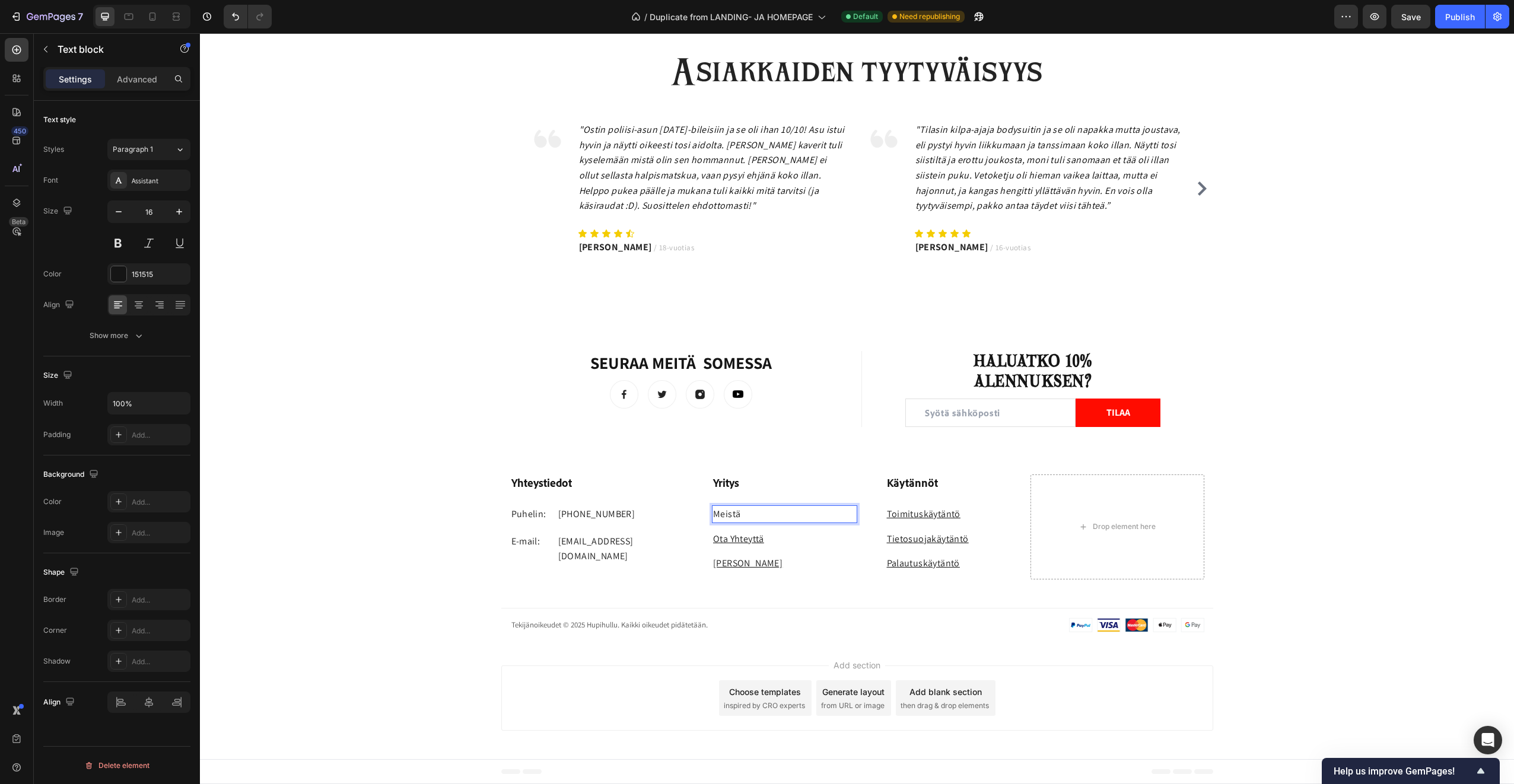
click at [735, 512] on link "Meistä" at bounding box center [727, 514] width 27 height 12
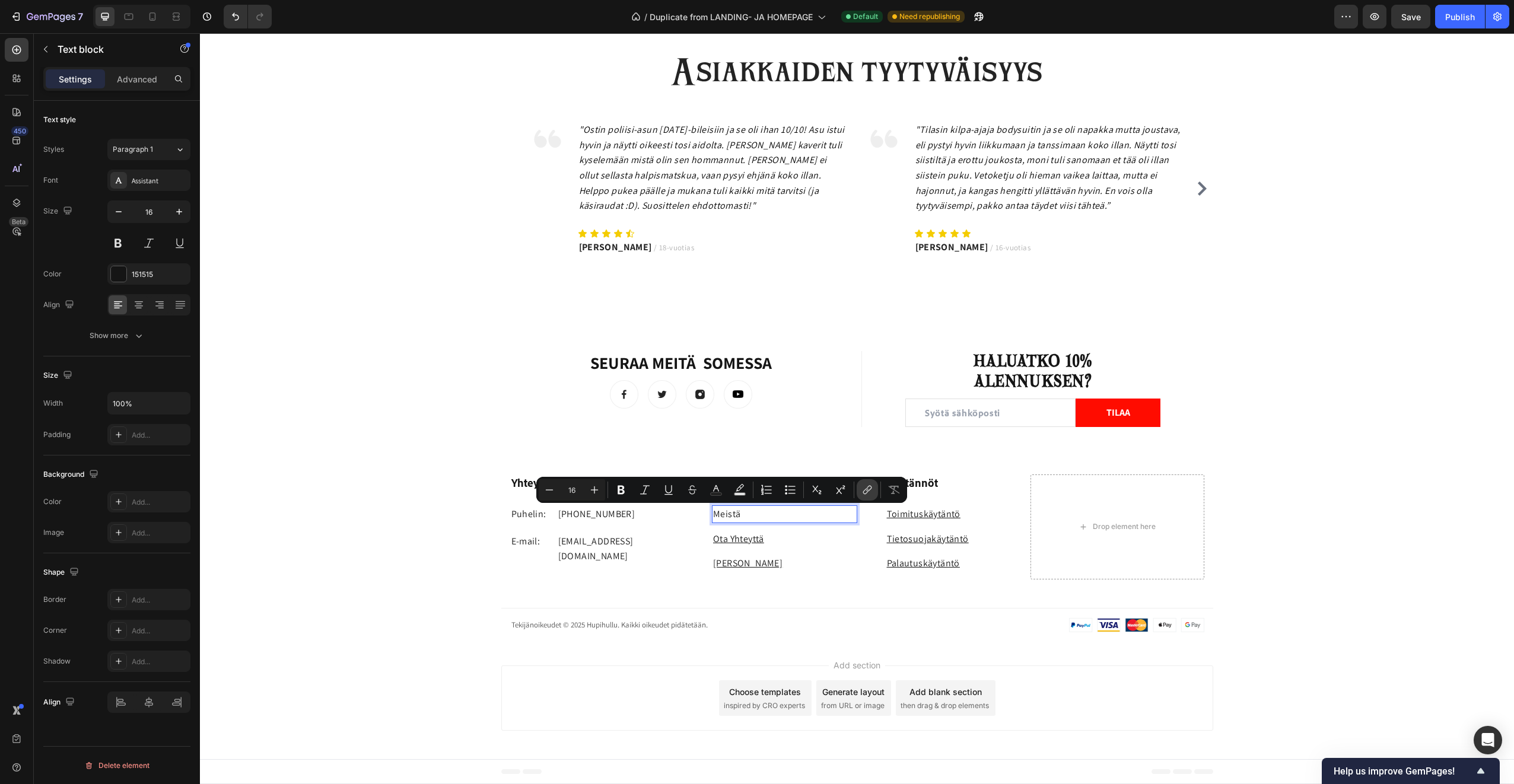
click at [869, 492] on icon "Editor contextual toolbar" at bounding box center [867, 490] width 12 height 12
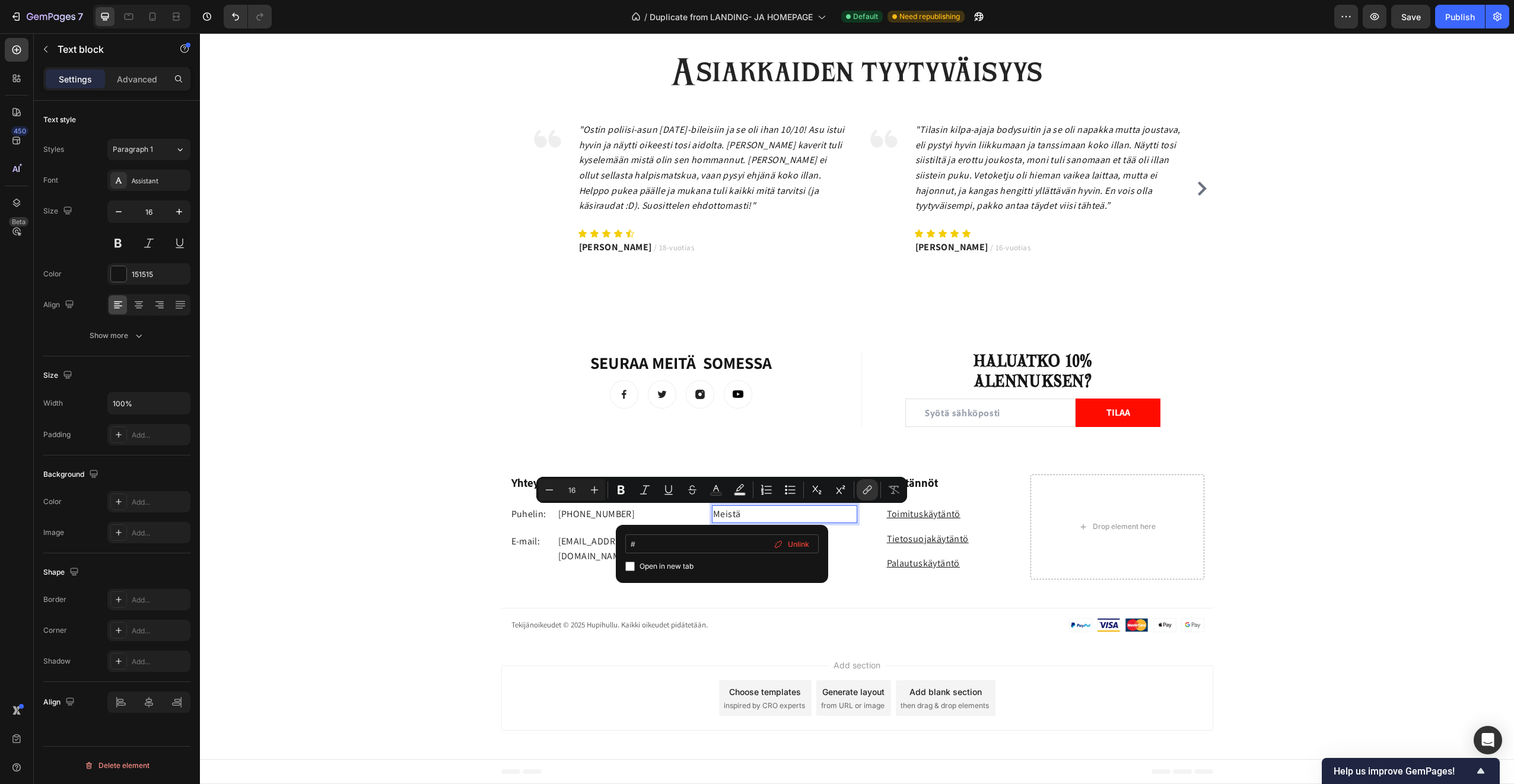
click at [626, 544] on input "#" at bounding box center [722, 544] width 194 height 19
type input "https://hupihullu.fi › pages › meista"
click at [629, 566] on input "Editor contextual toolbar" at bounding box center [629, 566] width 9 height 9
checkbox input "true"
click at [866, 602] on div "Yhteystiedot Heading Puhelin: Text block +358 45 184 0894 Text block Row E-mail…" at bounding box center [857, 558] width 1314 height 167
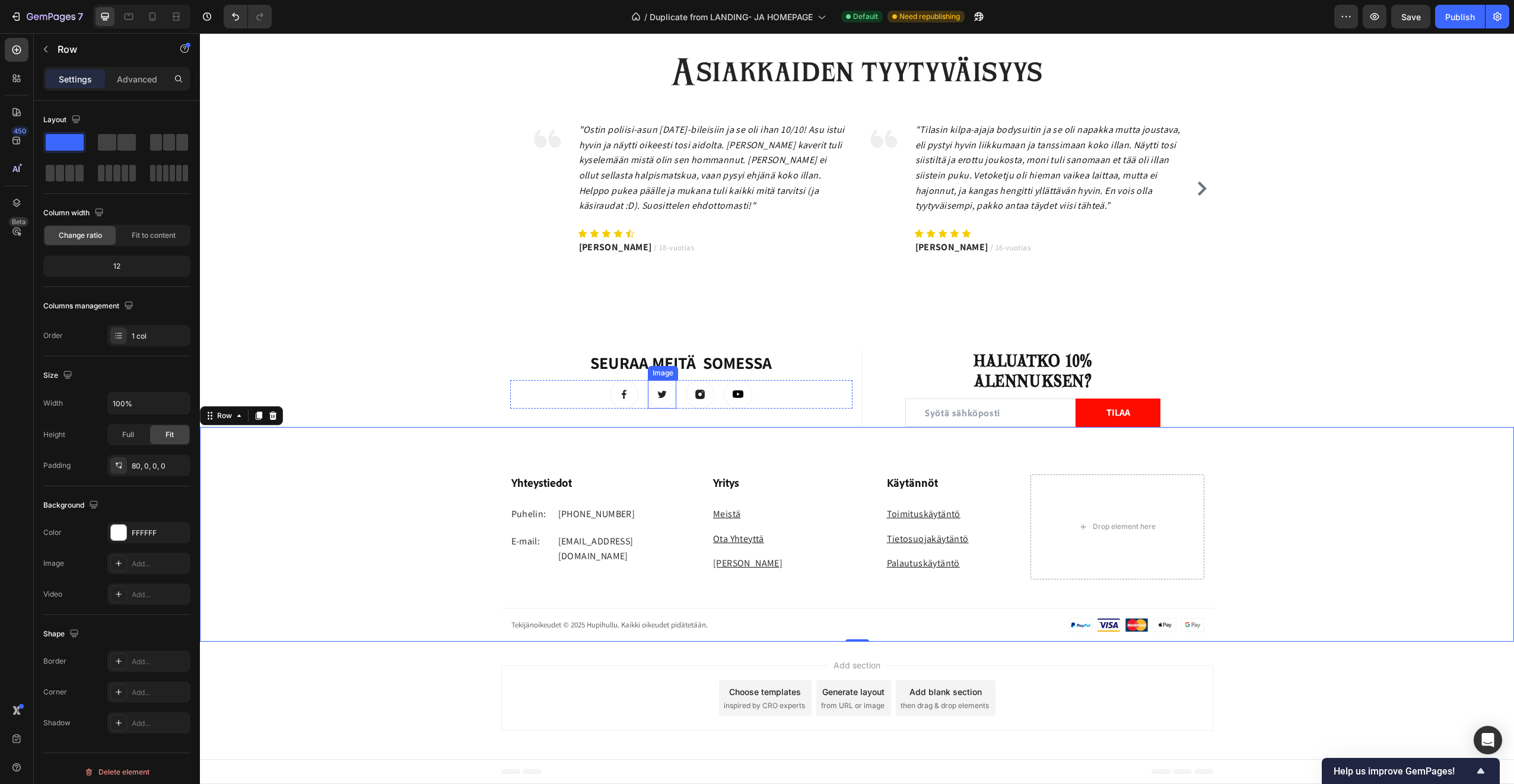
click at [656, 393] on img at bounding box center [662, 394] width 28 height 28
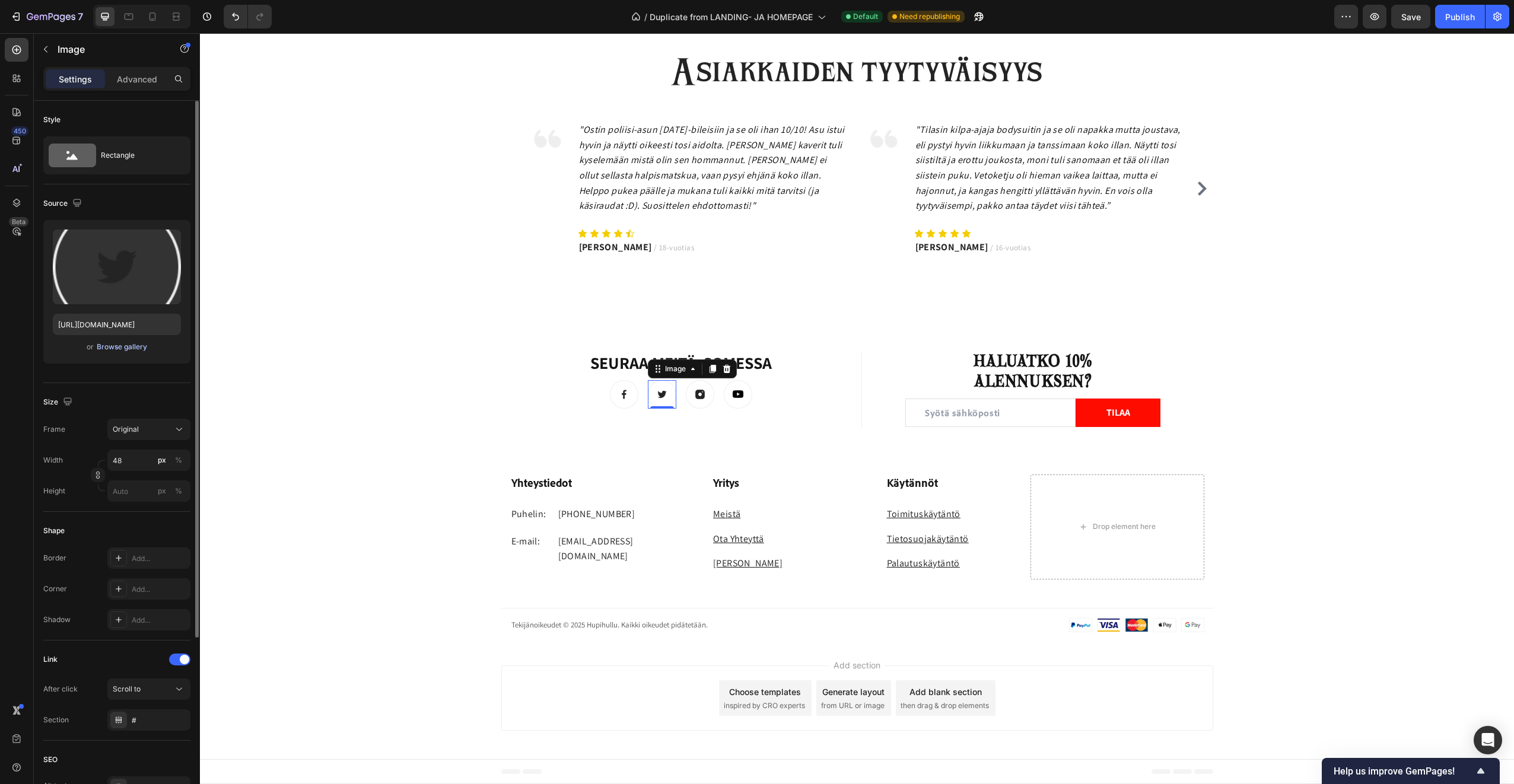
click at [127, 343] on div "Browse gallery" at bounding box center [122, 347] width 50 height 10
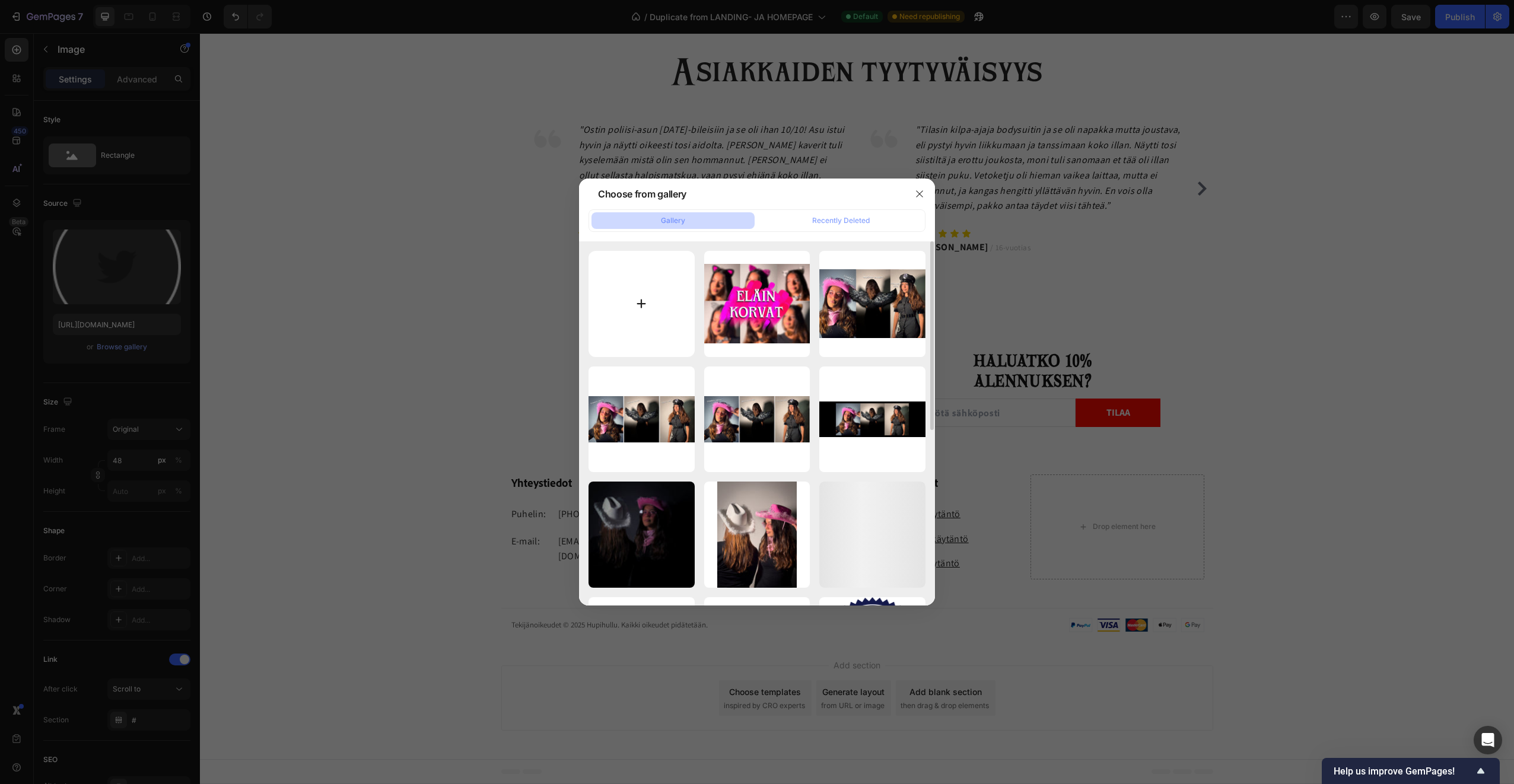
click at [656, 303] on input "file" at bounding box center [642, 304] width 106 height 106
type input "C:\fakepath\tiktok-logo-tikok-icon-transparent-tikok-app-logo-free-png.webp"
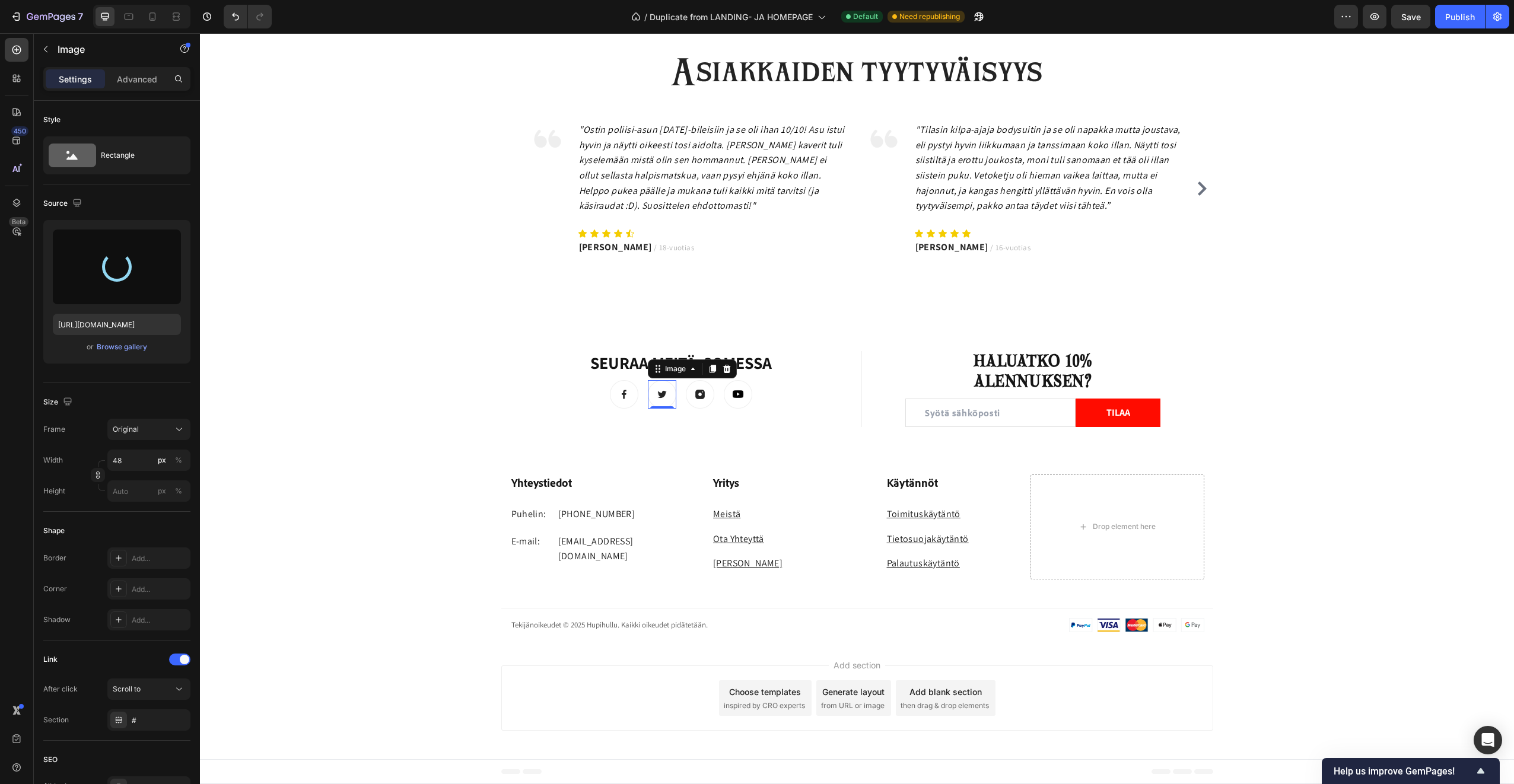
type input "https://cdn.shopify.com/s/files/1/0953/7513/0971/files/gempages_579776857730187…"
click at [692, 393] on img at bounding box center [700, 394] width 28 height 28
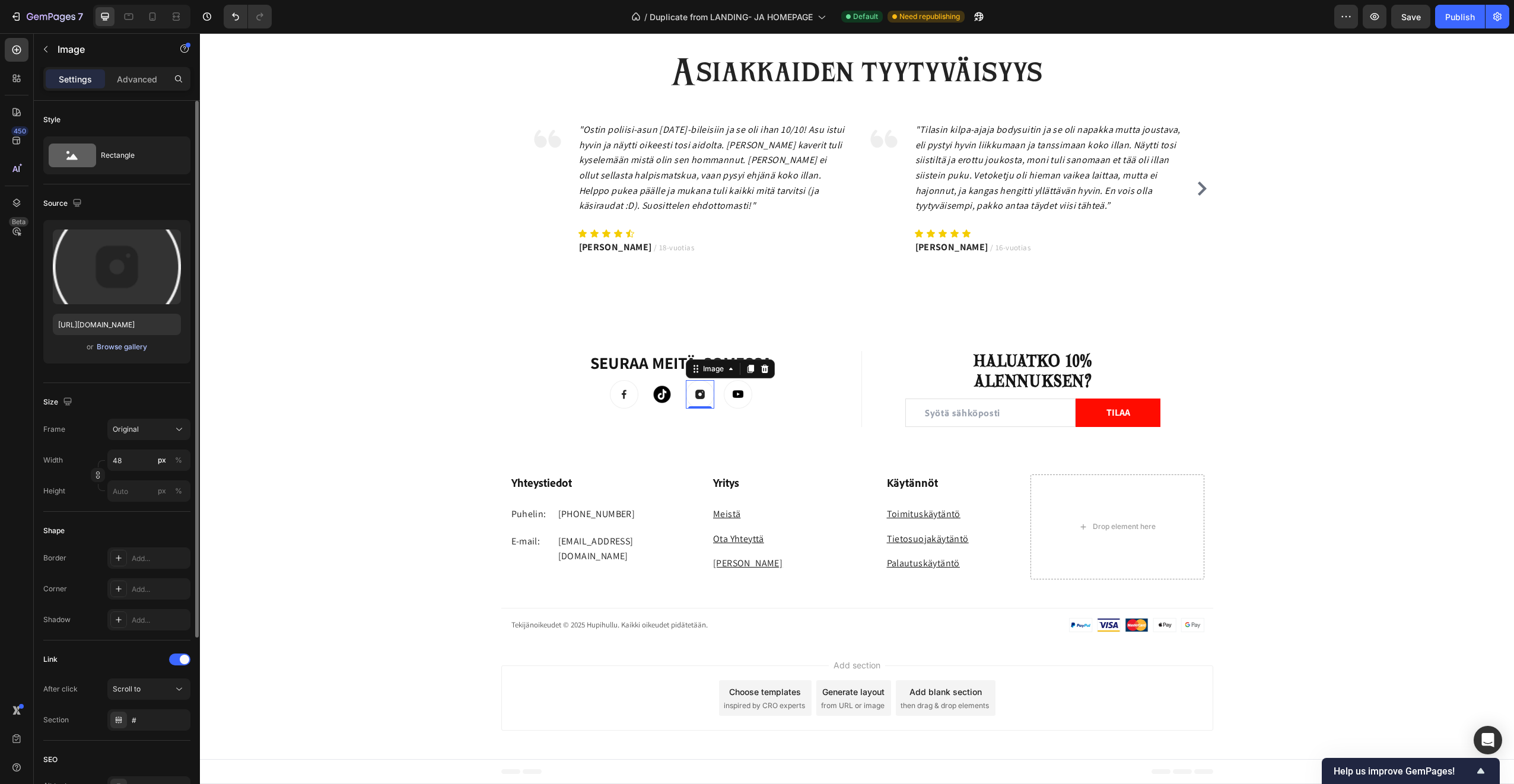
click at [119, 347] on div "Browse gallery" at bounding box center [122, 347] width 50 height 10
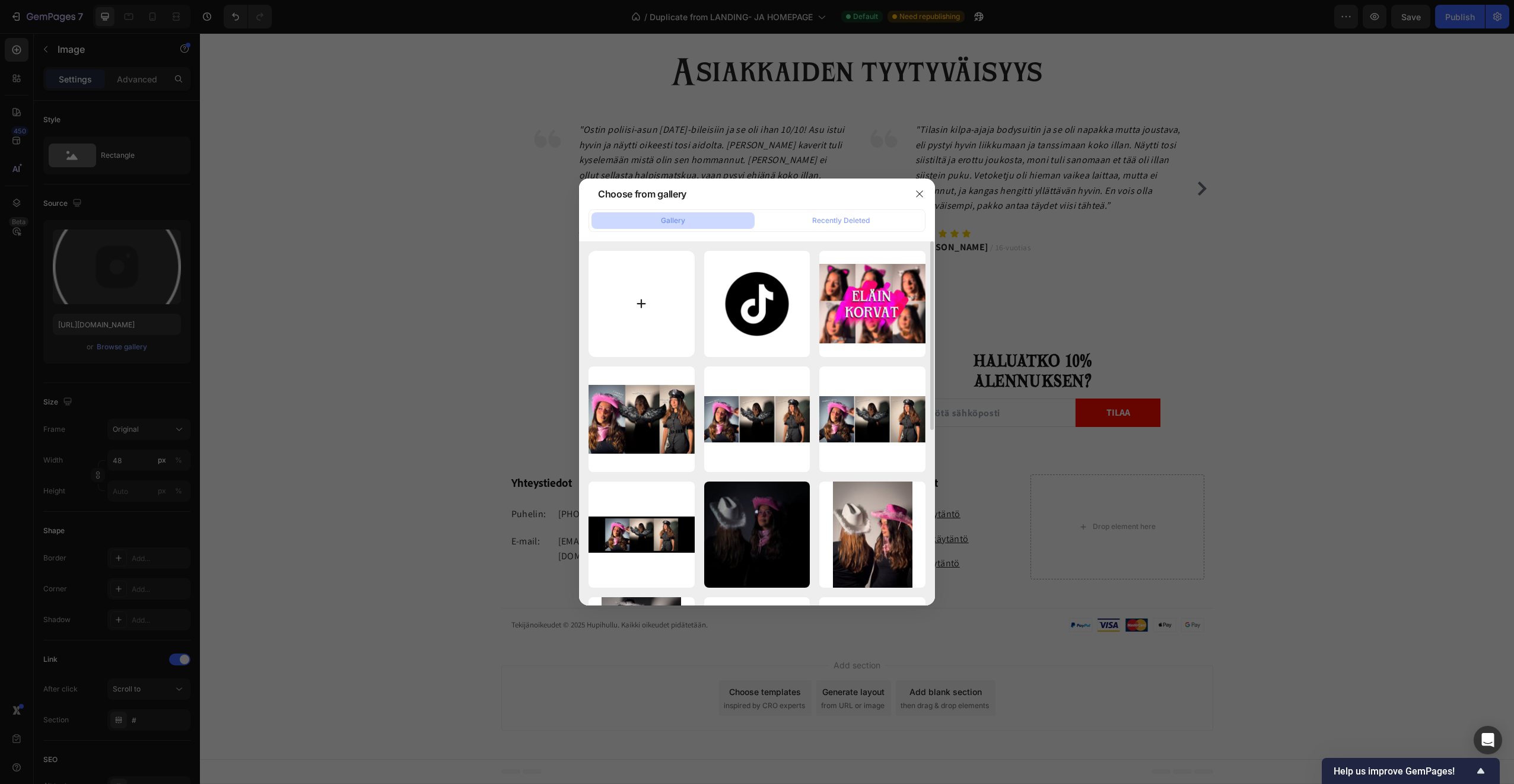
click at [650, 325] on input "file" at bounding box center [642, 304] width 106 height 106
type input "C:\fakepath\OIP.jpeg"
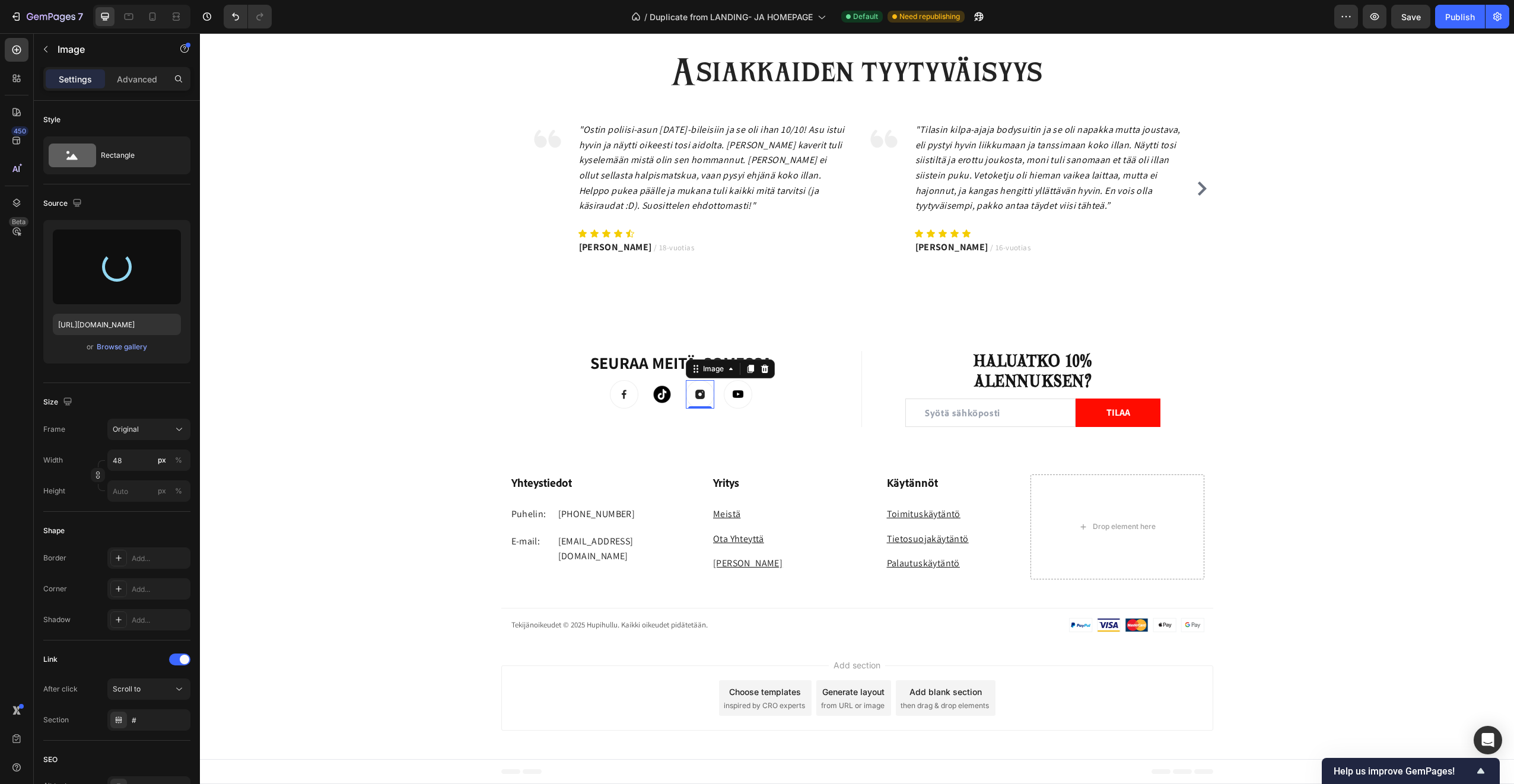
type input "https://cdn.shopify.com/s/files/1/0953/7513/0971/files/gempages_579776857730187…"
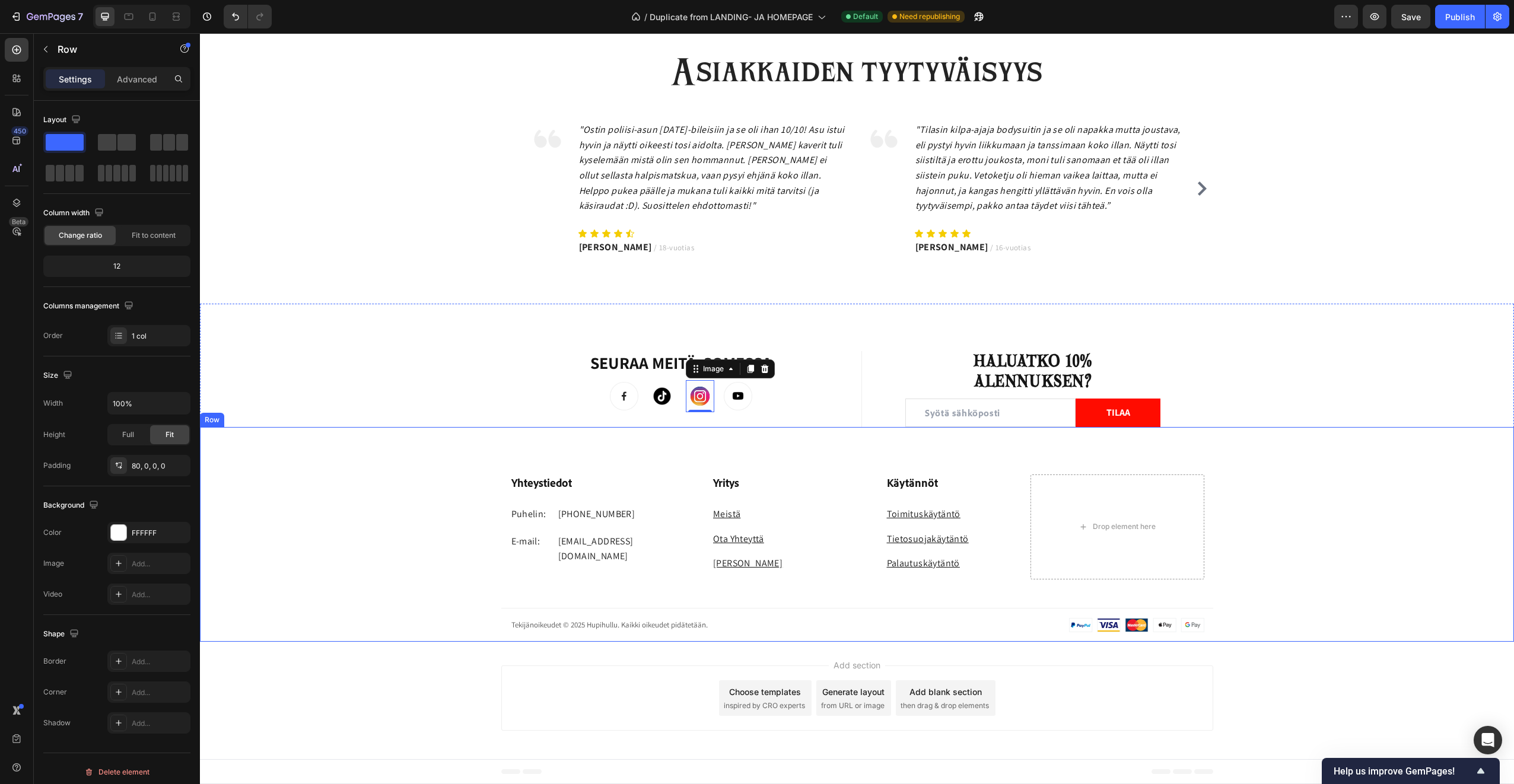
click at [672, 431] on div "Yhteystiedot Heading Puhelin: Text block +358 45 184 0894 Text block Row E-mail…" at bounding box center [857, 534] width 1314 height 214
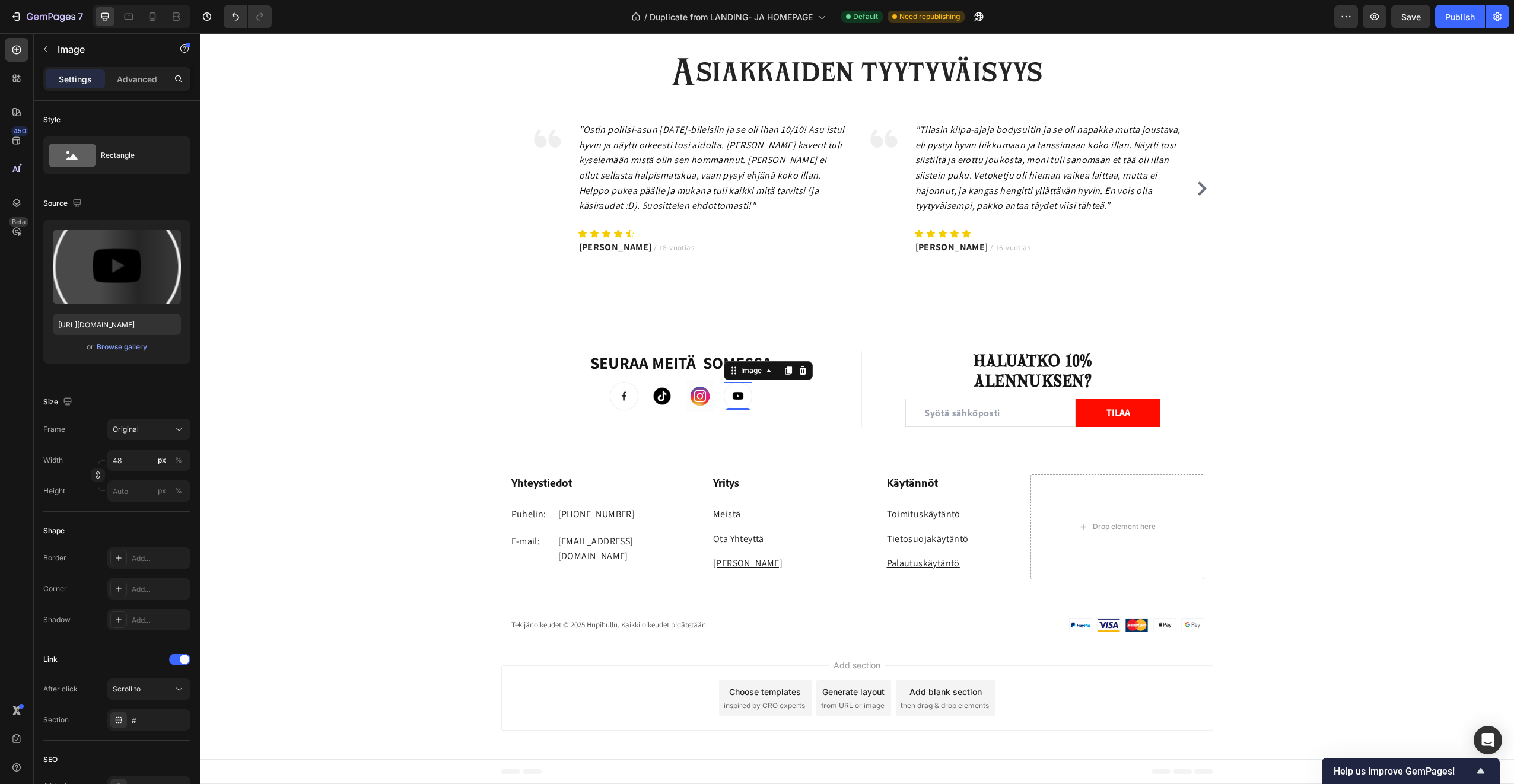
click at [739, 401] on img at bounding box center [738, 396] width 28 height 28
click at [121, 347] on div "Browse gallery" at bounding box center [122, 347] width 50 height 10
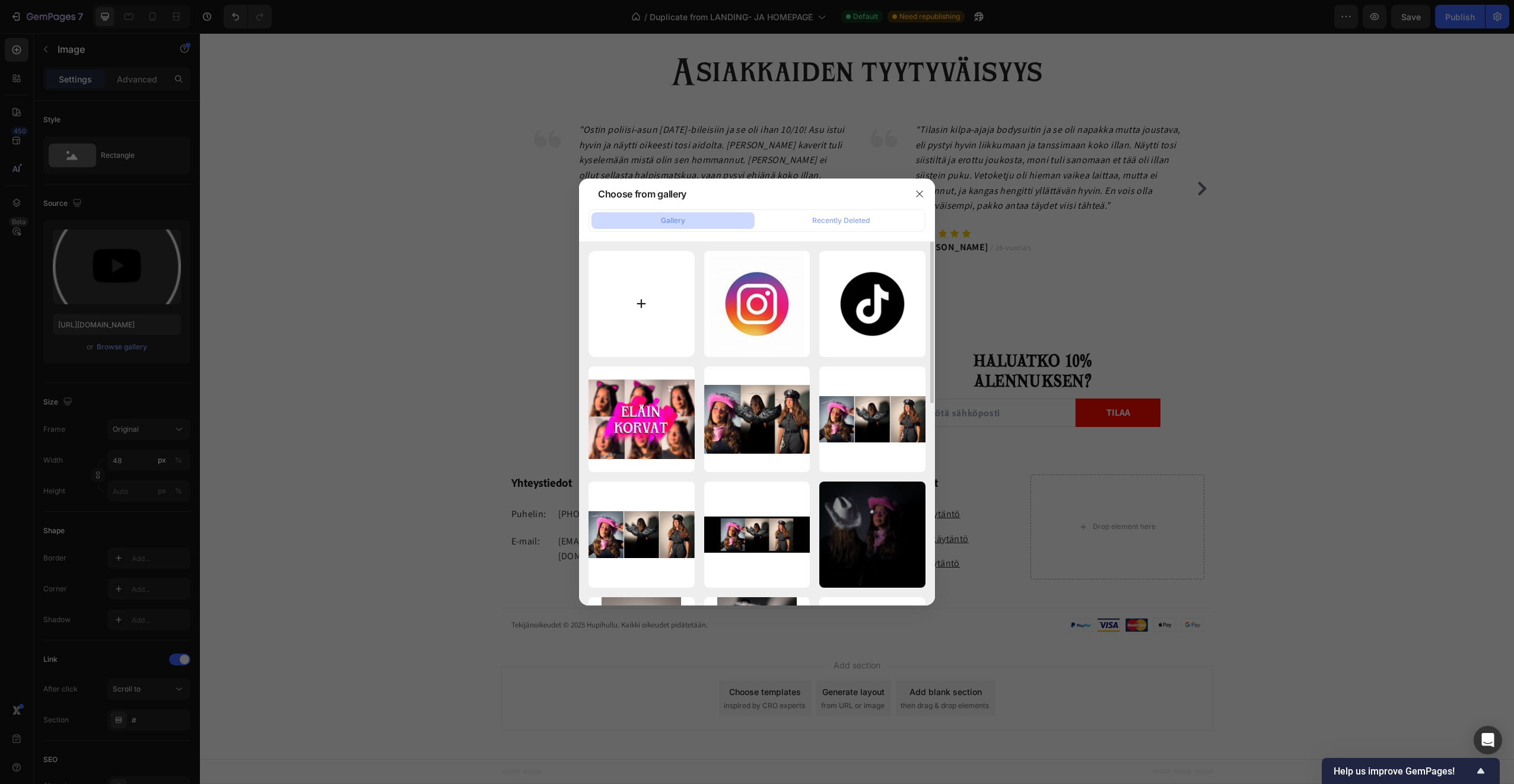
click at [669, 313] on input "file" at bounding box center [642, 304] width 106 height 106
type input "C:\fakepath\OIP (1).jpeg"
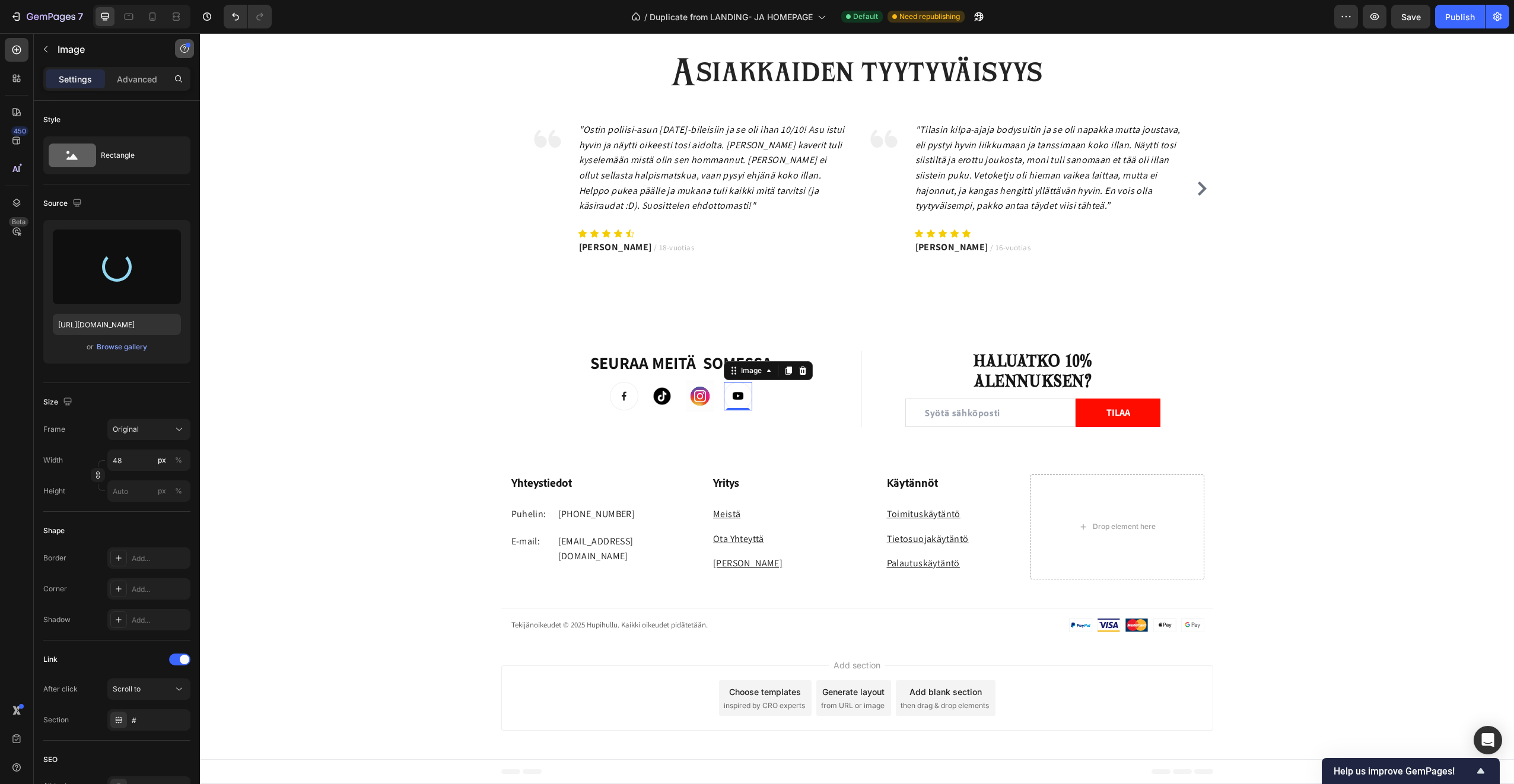
type input "https://cdn.shopify.com/s/files/1/0953/7513/0971/files/gempages_579776857730187…"
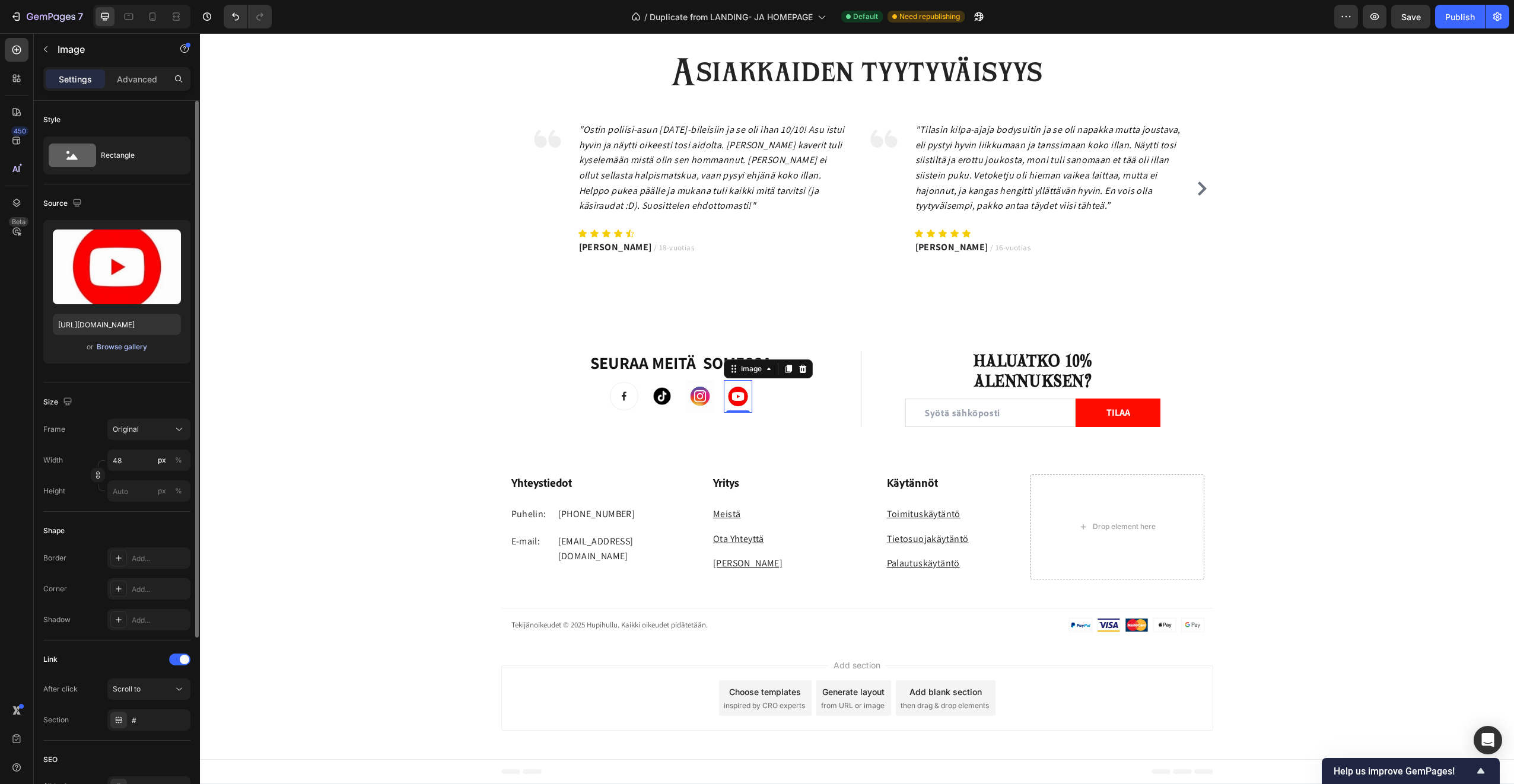
click at [132, 346] on div "Browse gallery" at bounding box center [122, 347] width 50 height 10
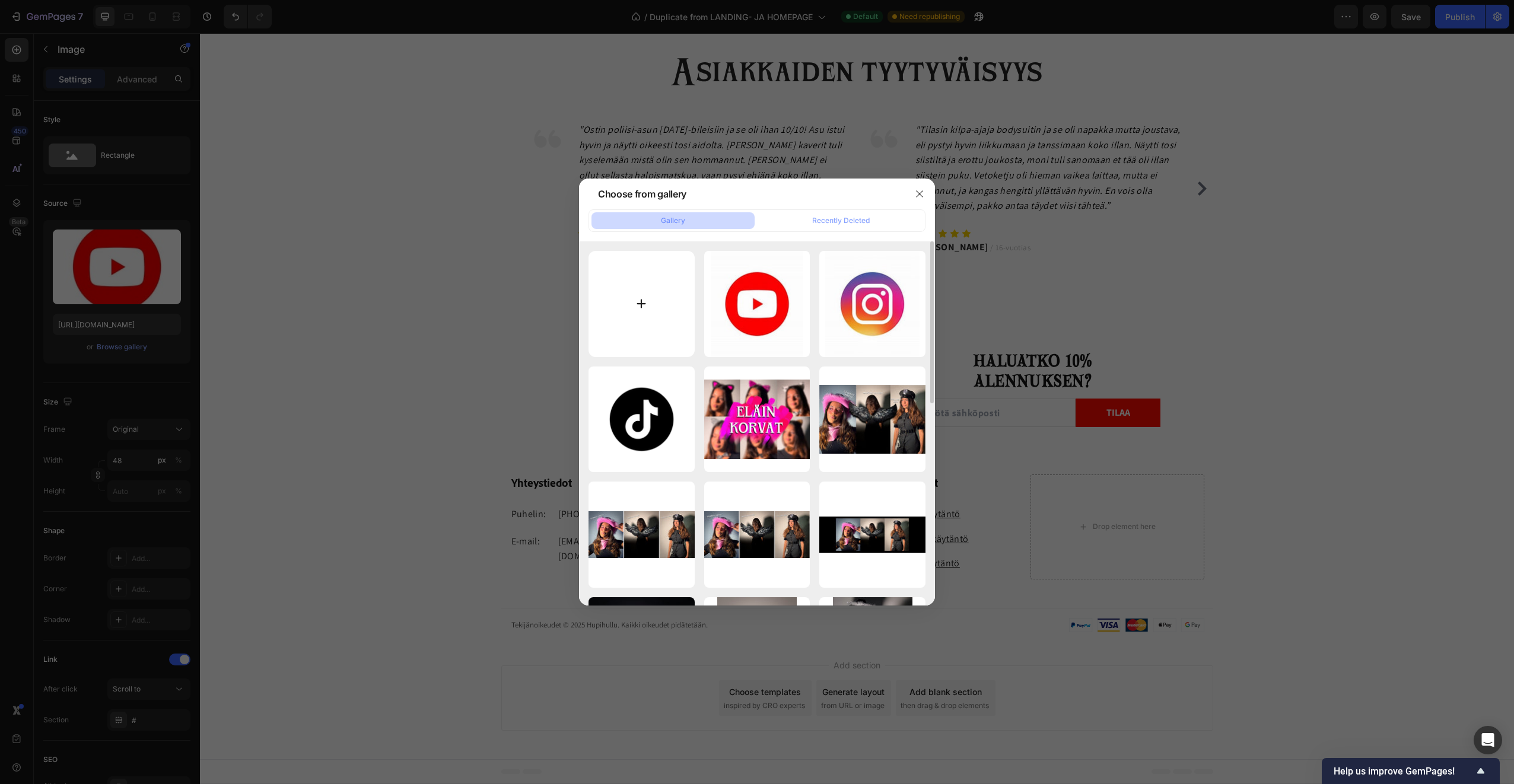
click at [651, 308] on input "file" at bounding box center [642, 304] width 106 height 106
type input "C:\fakepath\OIP (2).jpeg"
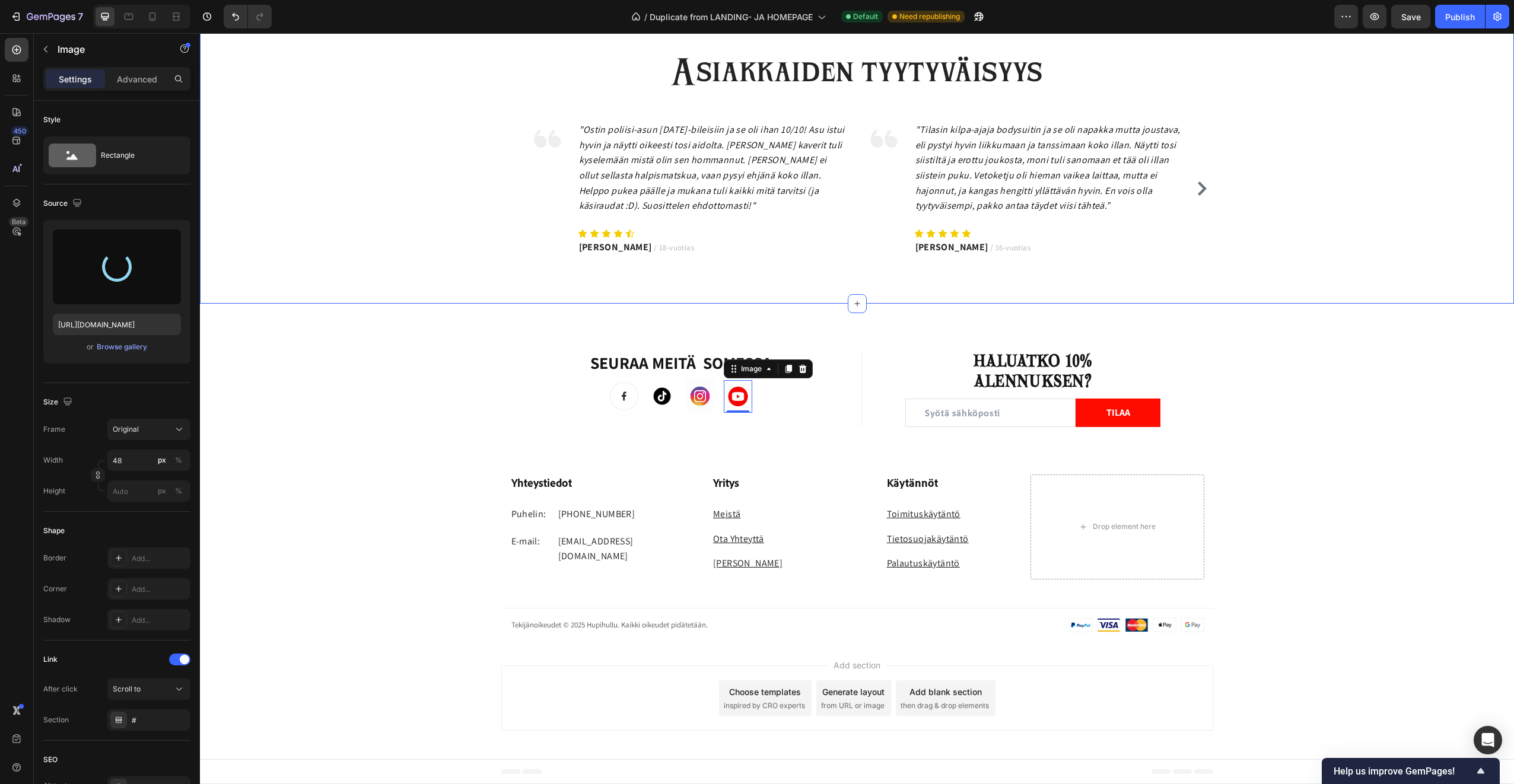
type input "https://cdn.shopify.com/s/files/1/0953/7513/0971/files/gempages_579776857730187…"
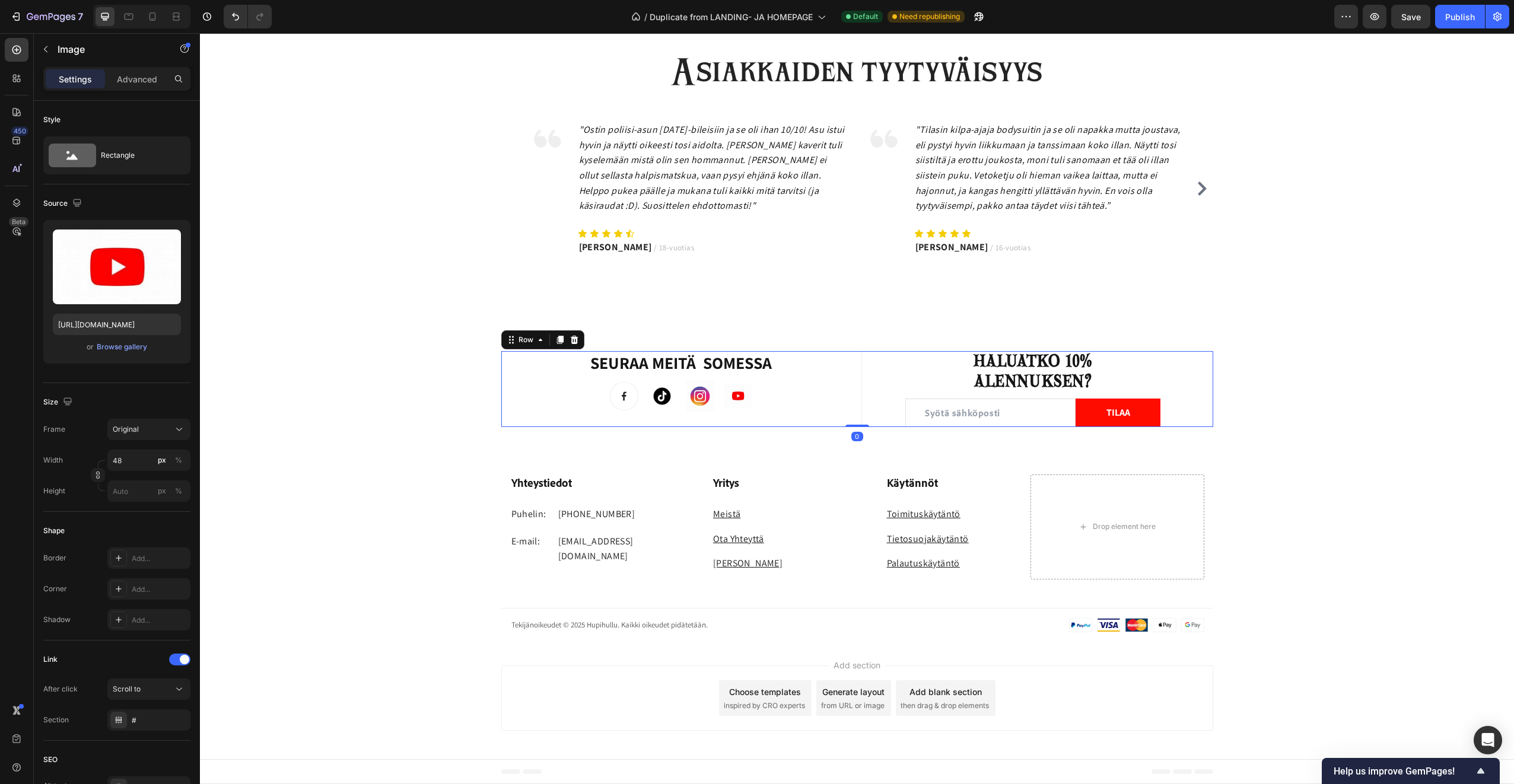
click at [787, 412] on div "SEURAA MEITÄ SOMESSA Heading Image Image Image Image Row" at bounding box center [682, 388] width 343 height 76
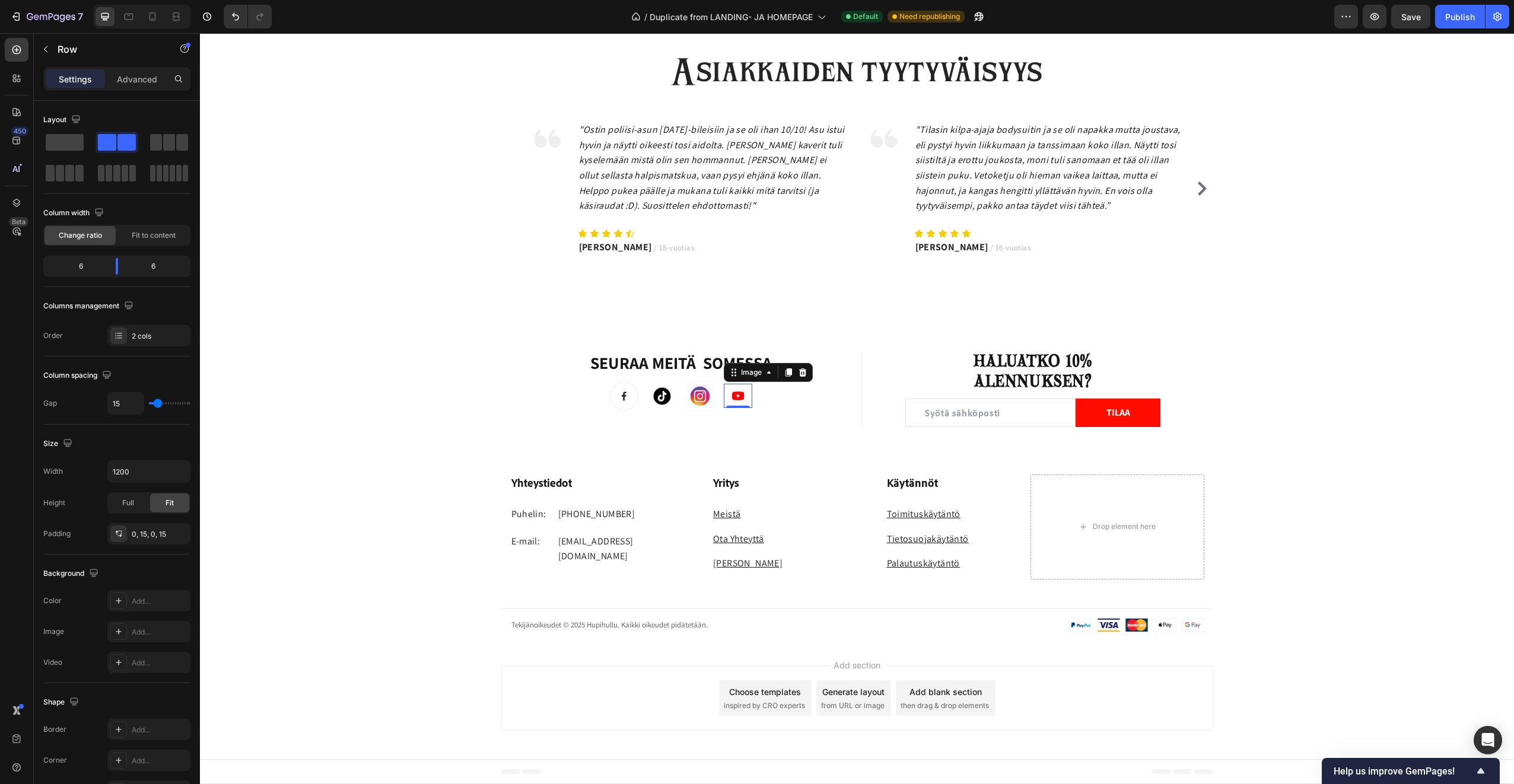
click at [735, 400] on img at bounding box center [738, 396] width 28 height 25
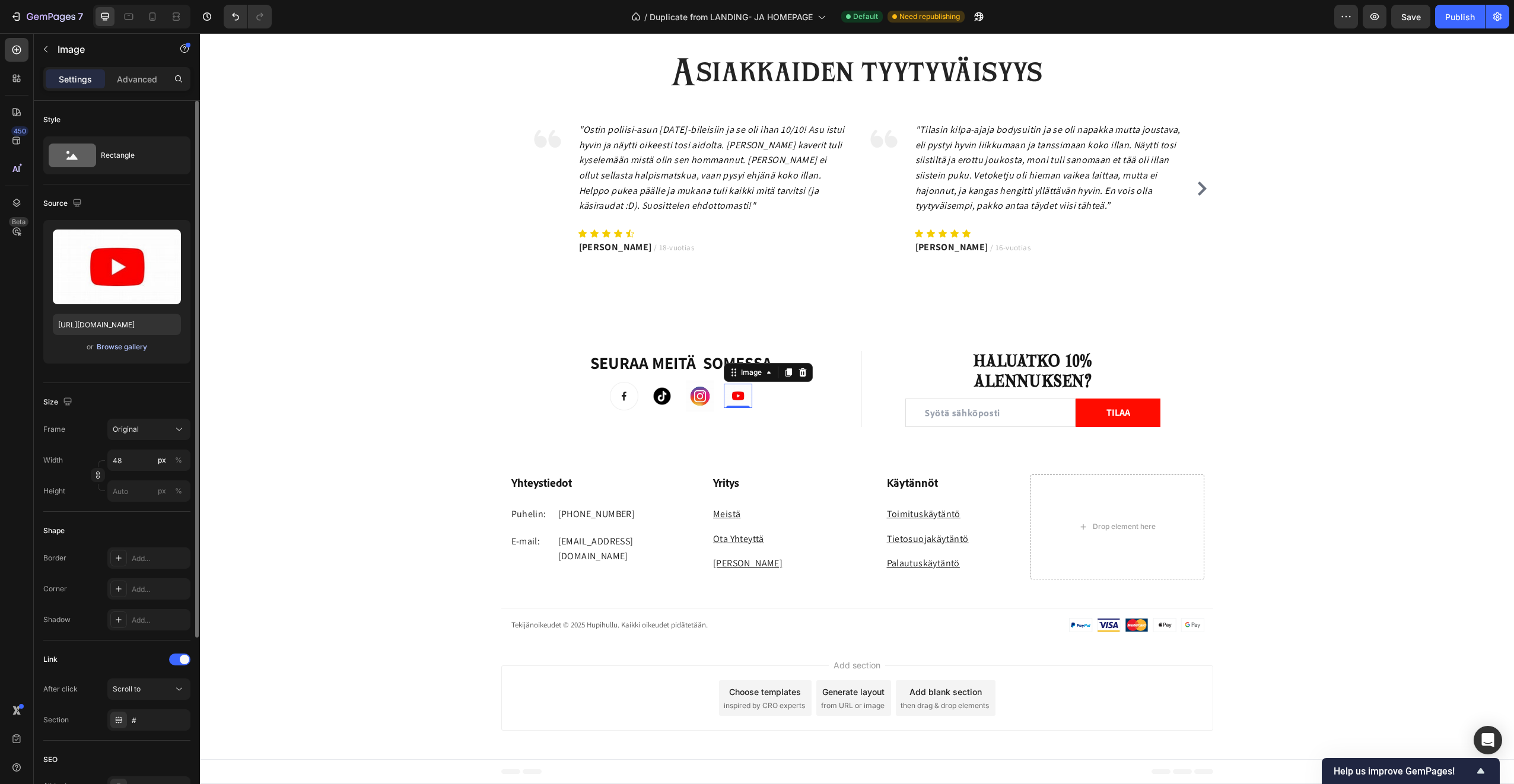
click at [129, 348] on div "Browse gallery" at bounding box center [122, 347] width 50 height 10
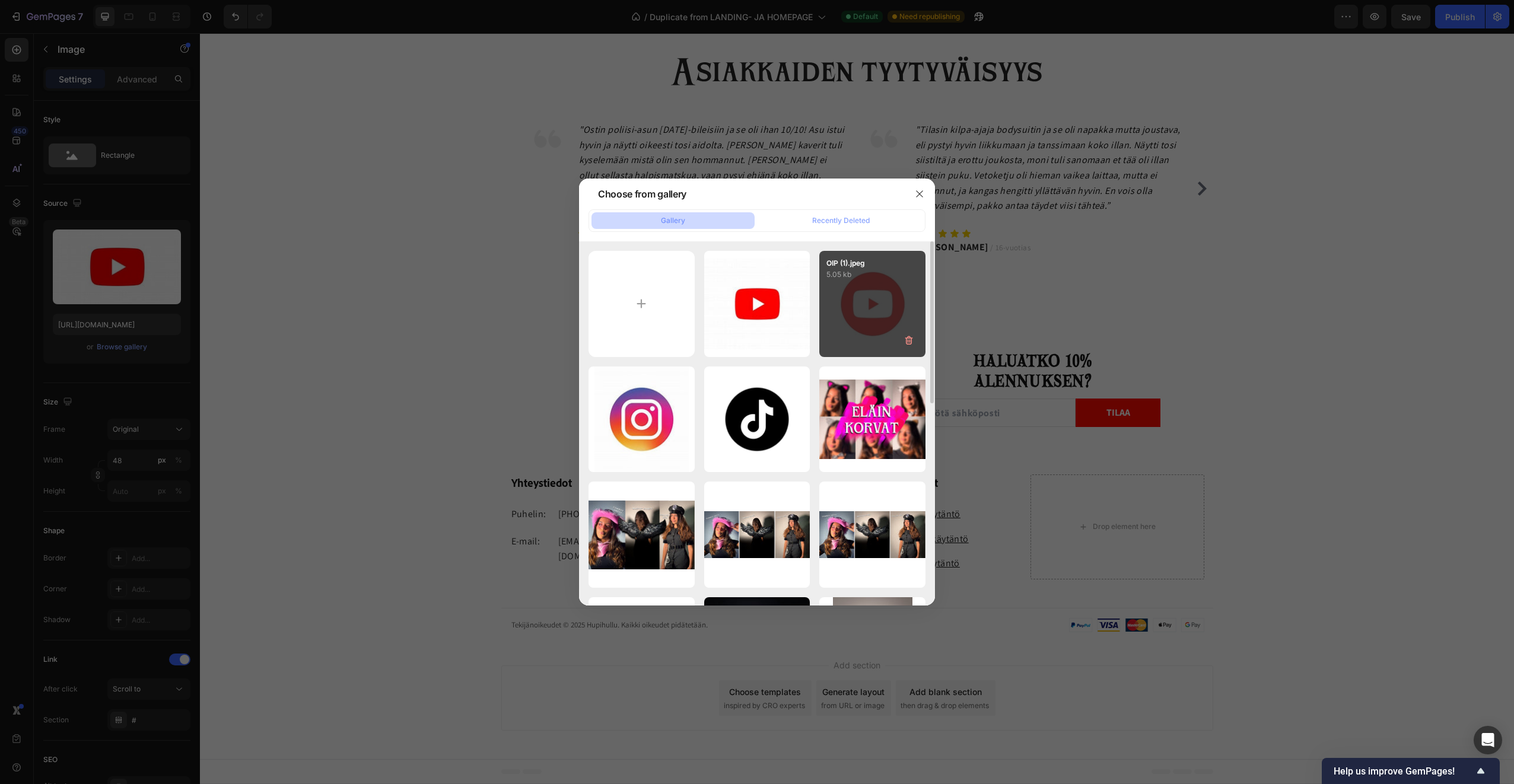
drag, startPoint x: 651, startPoint y: 319, endPoint x: 876, endPoint y: 327, distance: 225.1
click at [876, 327] on div "OIP (2).jpeg 3.69 kb OIP (1).jpeg 5.05 kb OIP.jpeg 6.14 kb tiktok-logo-tikok-ic…" at bounding box center [757, 650] width 337 height 799
click at [871, 324] on div "OIP (1).jpeg 5.05 kb" at bounding box center [872, 304] width 106 height 106
type input "https://cdn.shopify.com/s/files/1/0953/7513/0971/files/gempages_579776857730187…"
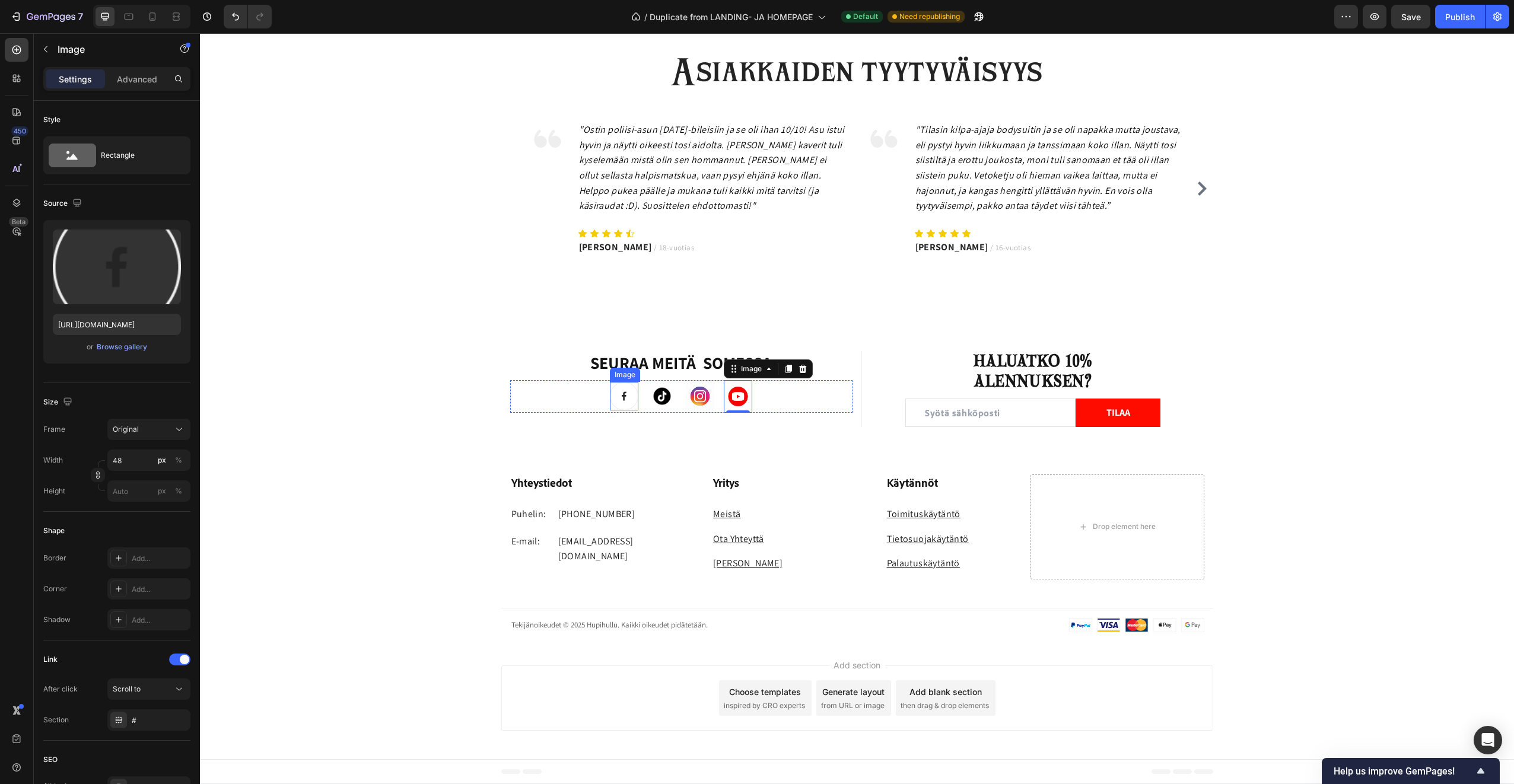
click at [620, 399] on img at bounding box center [624, 396] width 28 height 28
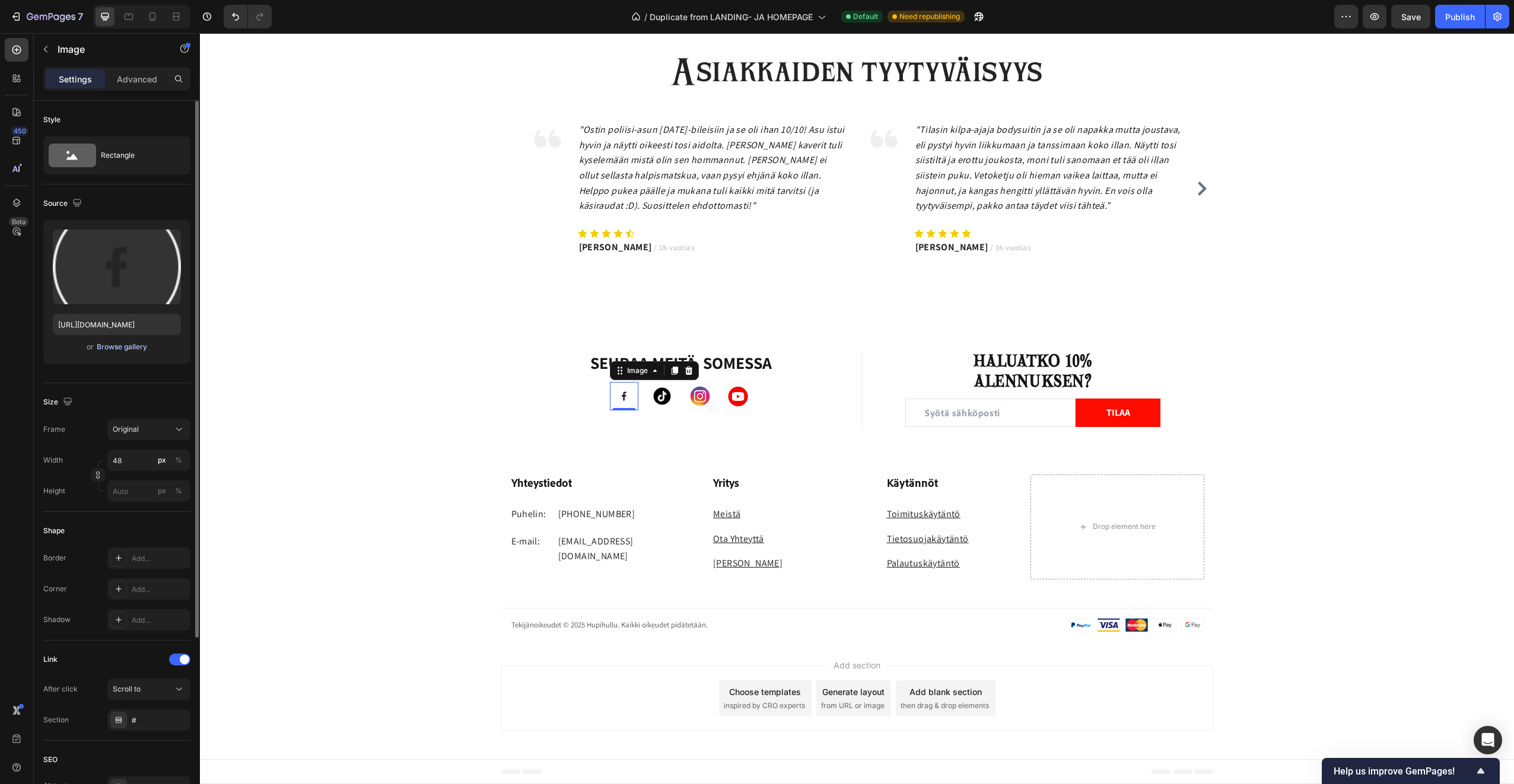
click at [133, 350] on div "Browse gallery" at bounding box center [122, 347] width 50 height 10
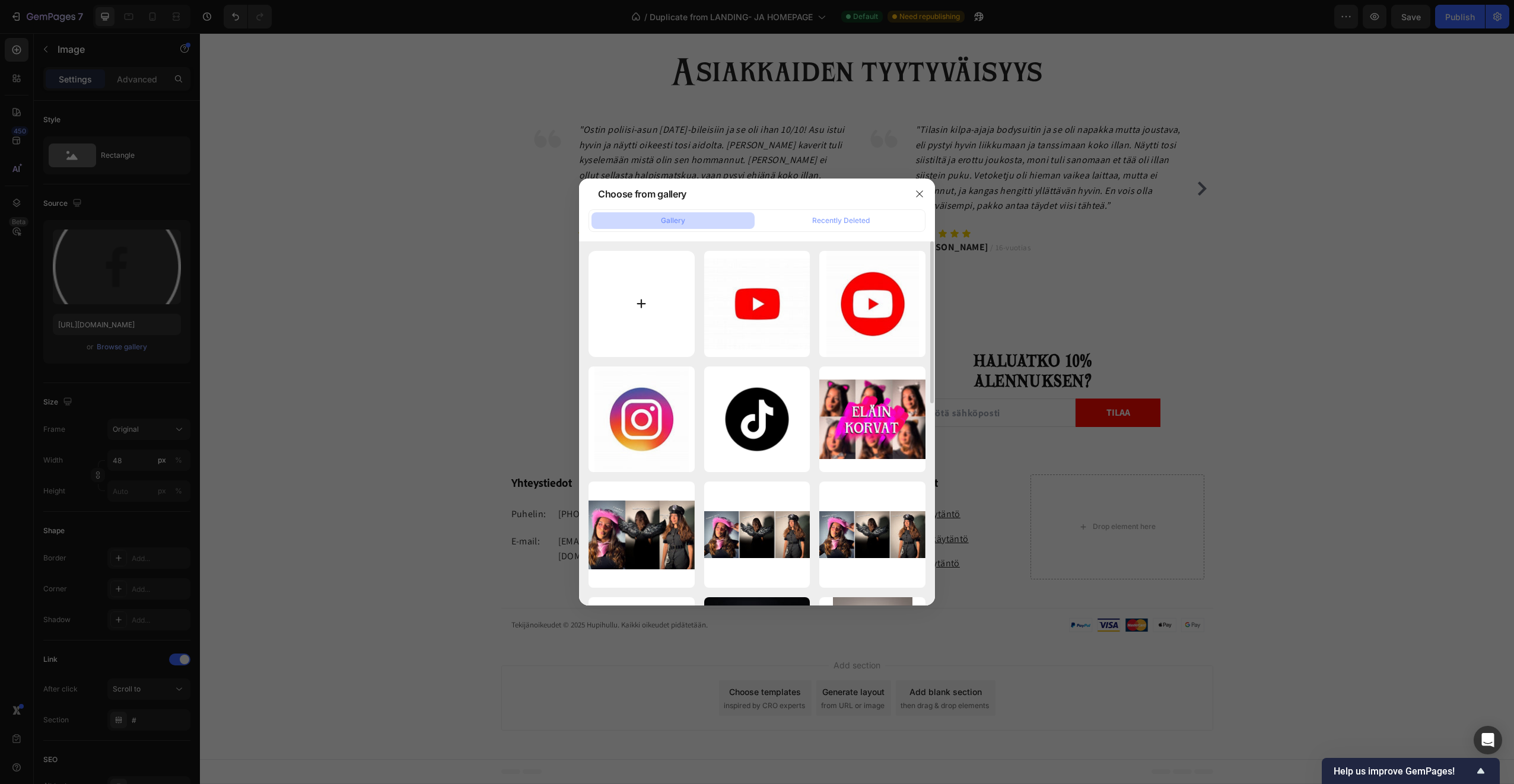
click at [642, 299] on input "file" at bounding box center [642, 304] width 106 height 106
type input "C:\fakepath\OIP.webp"
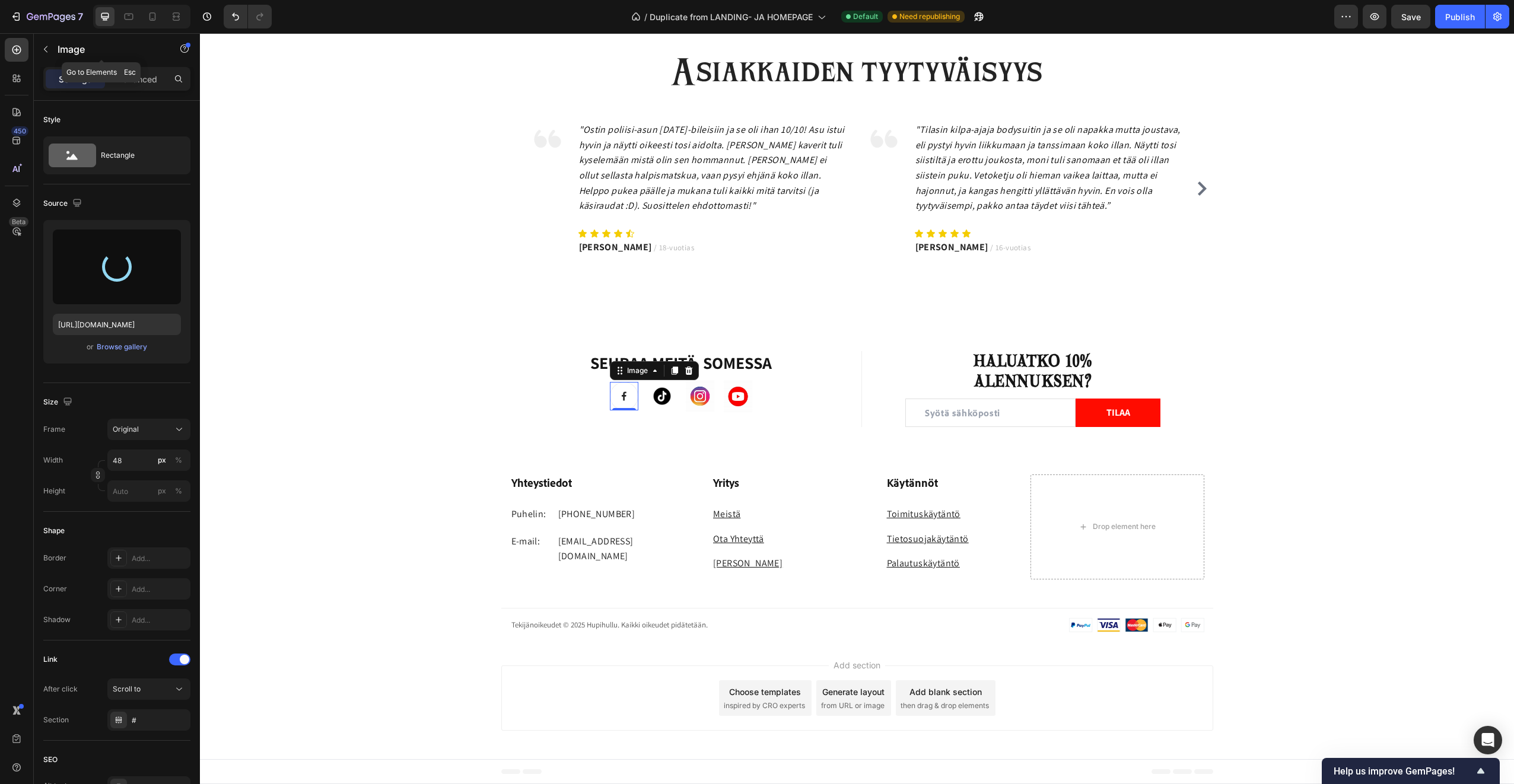
type input "https://cdn.shopify.com/s/files/1/0953/7513/0971/files/gempages_579776857730187…"
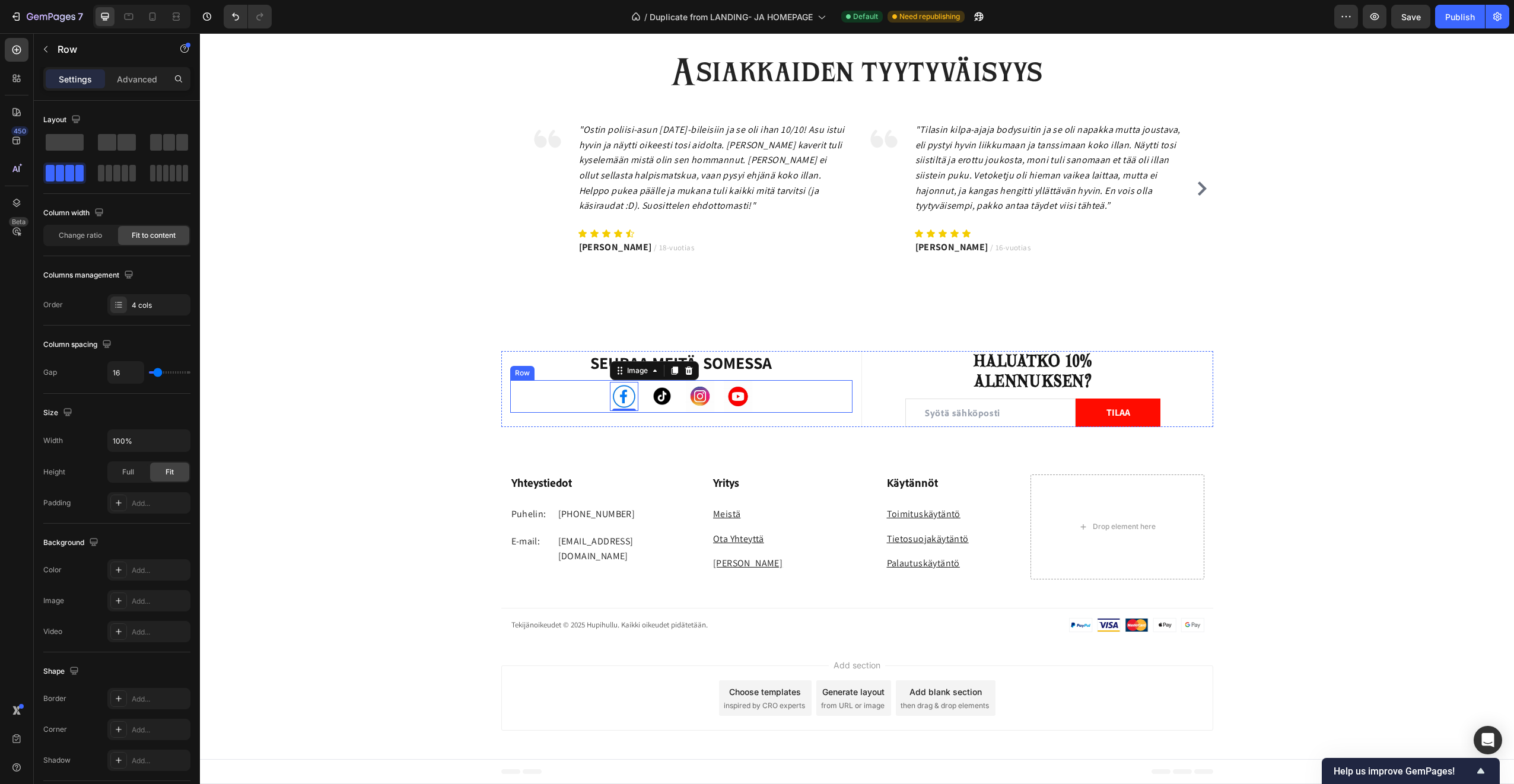
click at [569, 408] on div "Image 0 Image Image Image Row" at bounding box center [682, 396] width 343 height 33
click at [621, 399] on img at bounding box center [624, 396] width 28 height 29
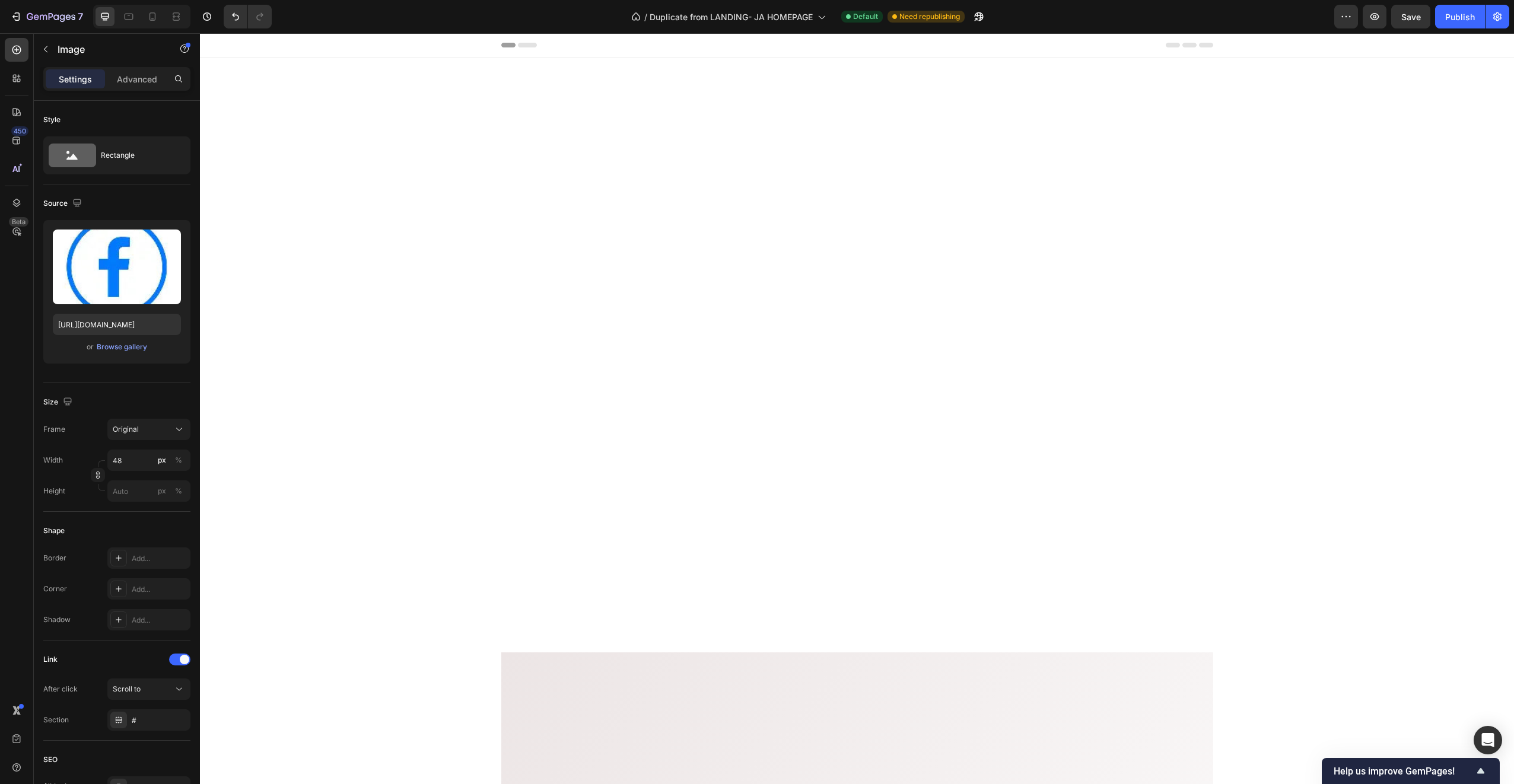
scroll to position [1989, 0]
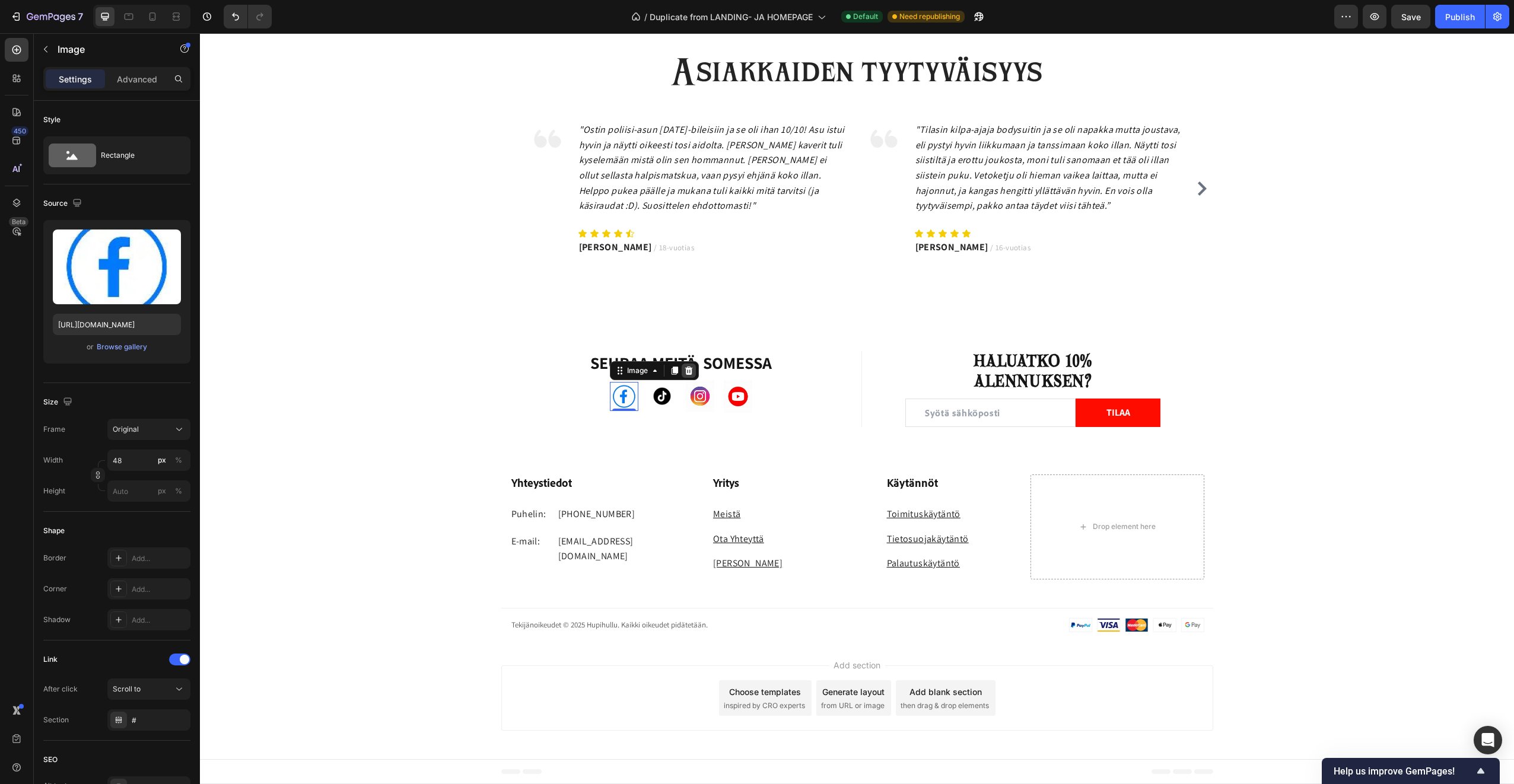
click at [687, 374] on icon at bounding box center [689, 371] width 8 height 9
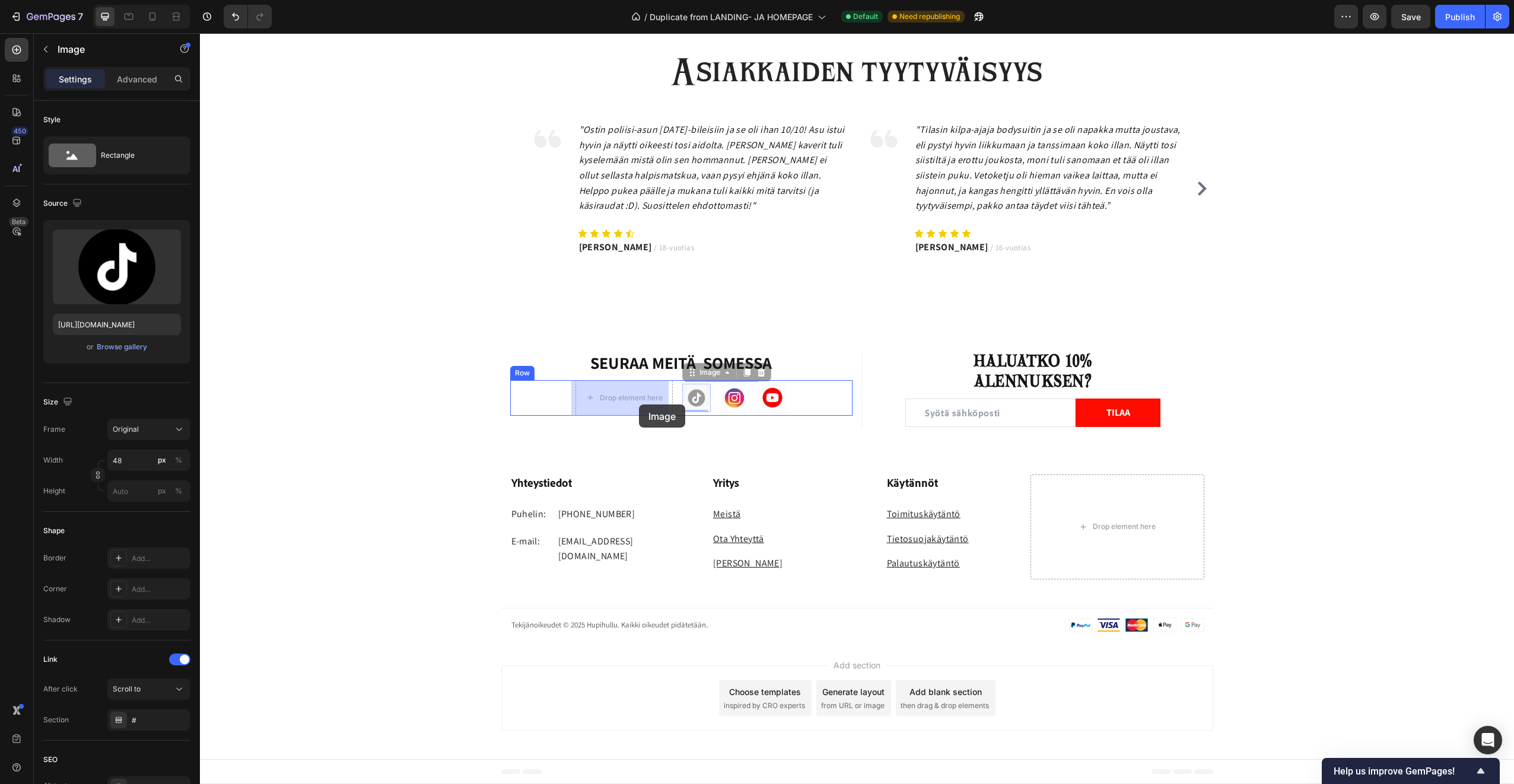
drag, startPoint x: 681, startPoint y: 406, endPoint x: 639, endPoint y: 404, distance: 42.0
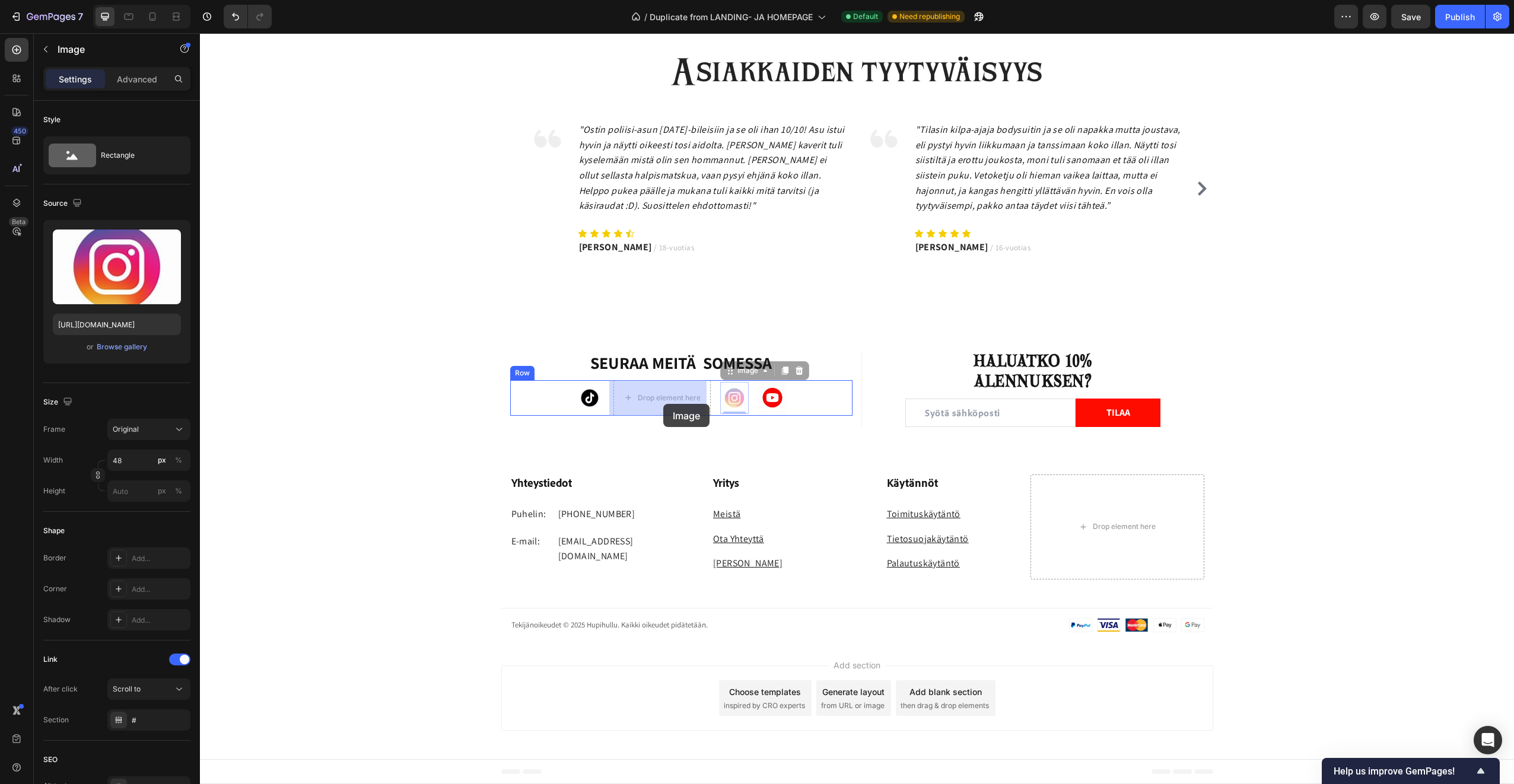
drag, startPoint x: 720, startPoint y: 405, endPoint x: 663, endPoint y: 404, distance: 57.0
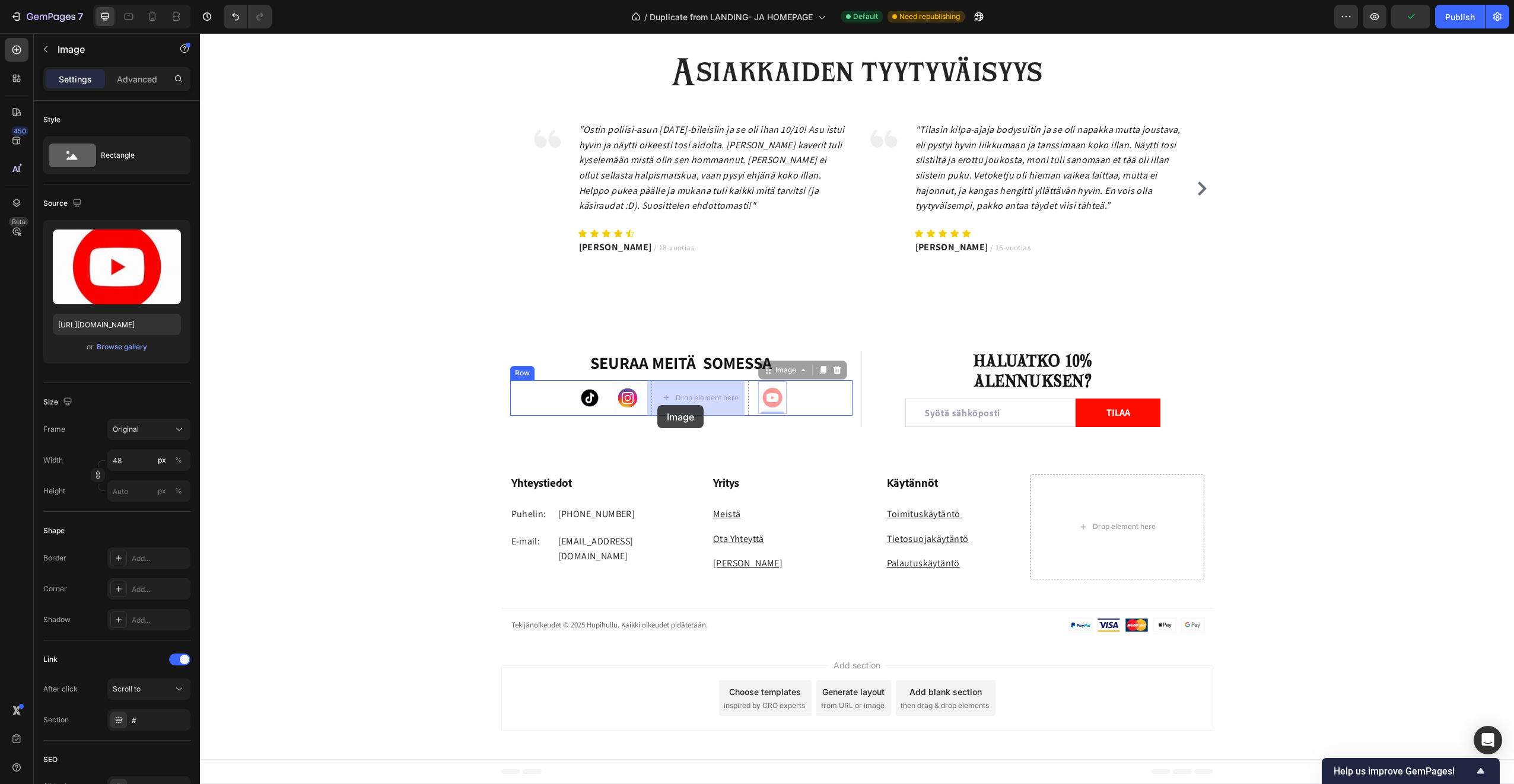
drag, startPoint x: 762, startPoint y: 407, endPoint x: 657, endPoint y: 405, distance: 105.0
click at [763, 419] on div "SEURAA MEITÄ SOMESSA Heading Image Image Image Drop element here Row" at bounding box center [682, 388] width 343 height 76
drag, startPoint x: 672, startPoint y: 404, endPoint x: 722, endPoint y: 403, distance: 50.0
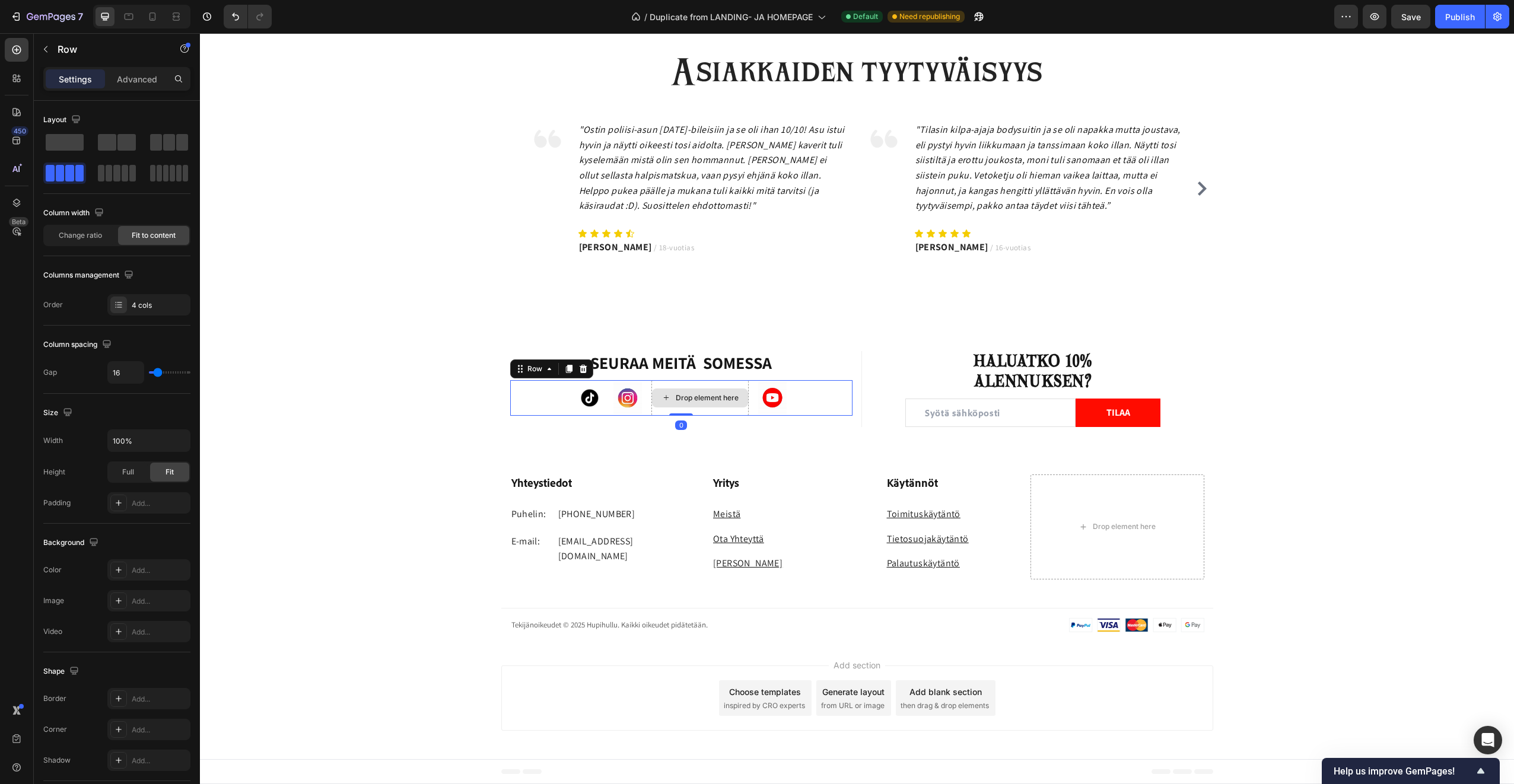
click at [704, 411] on div "Drop element here" at bounding box center [700, 398] width 97 height 36
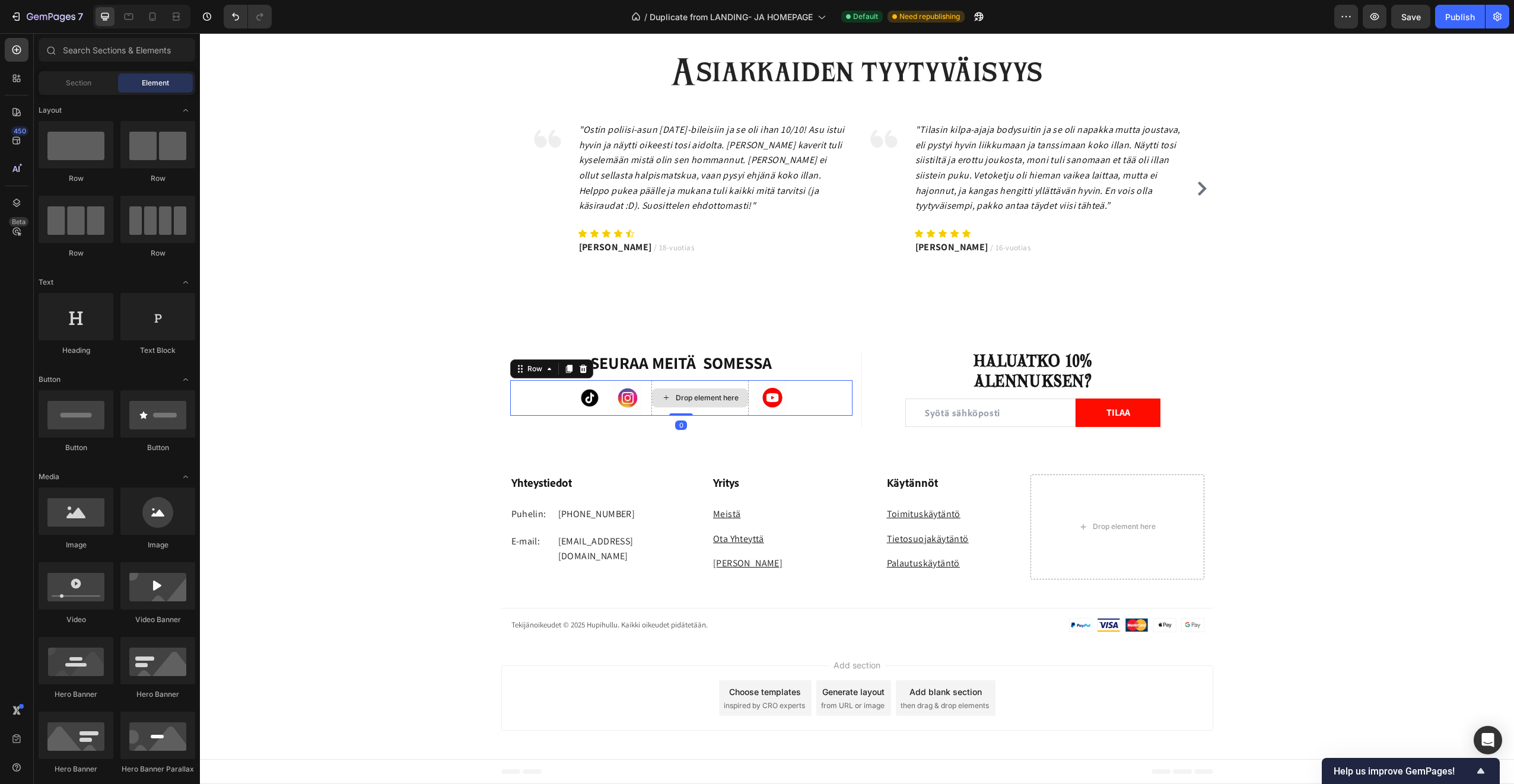
click at [722, 406] on div "Drop element here" at bounding box center [700, 398] width 96 height 19
click at [717, 398] on div "Drop element here" at bounding box center [707, 398] width 63 height 9
click at [660, 385] on div "Drop element here" at bounding box center [700, 398] width 97 height 36
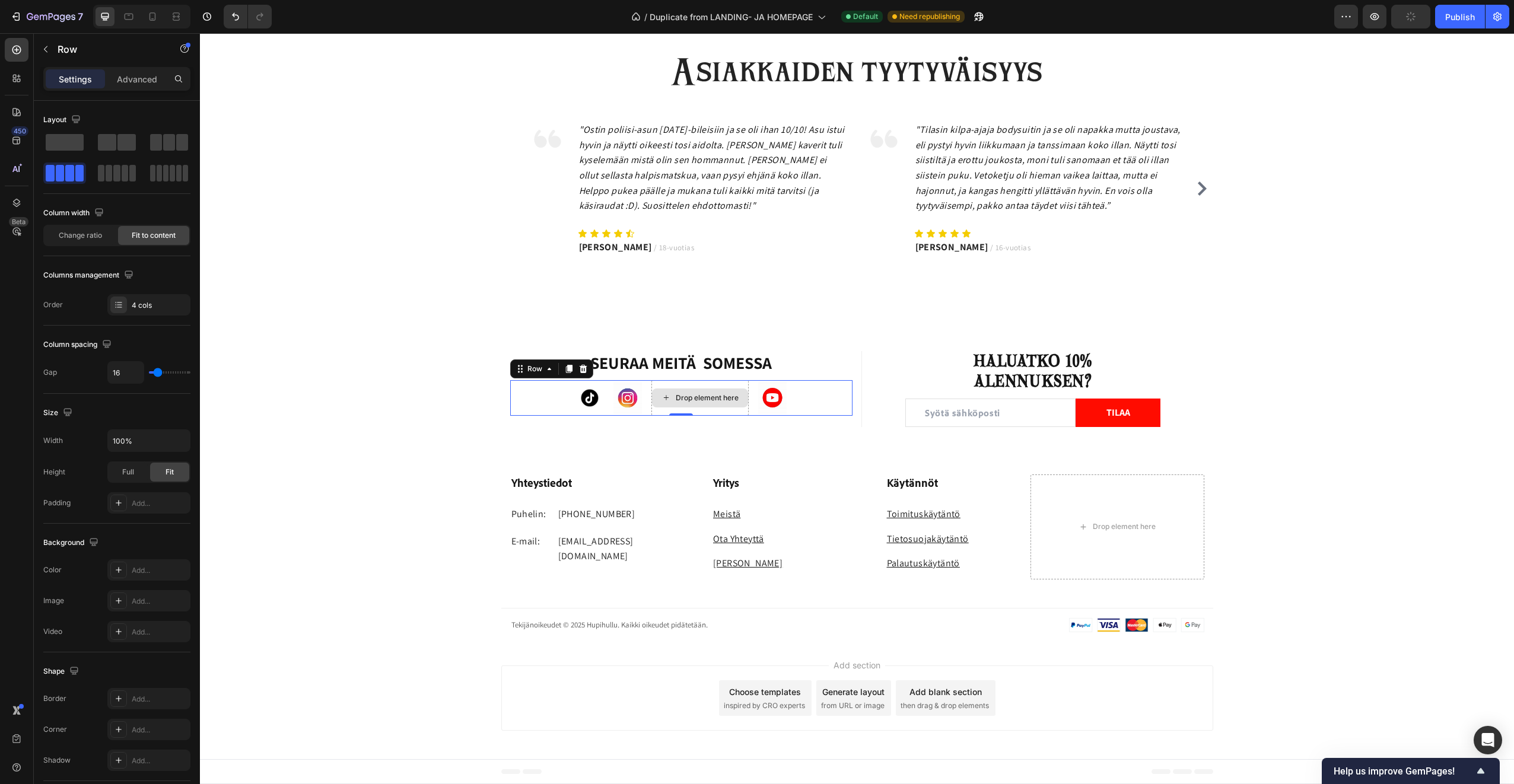
click at [652, 394] on div "Drop element here" at bounding box center [700, 398] width 96 height 19
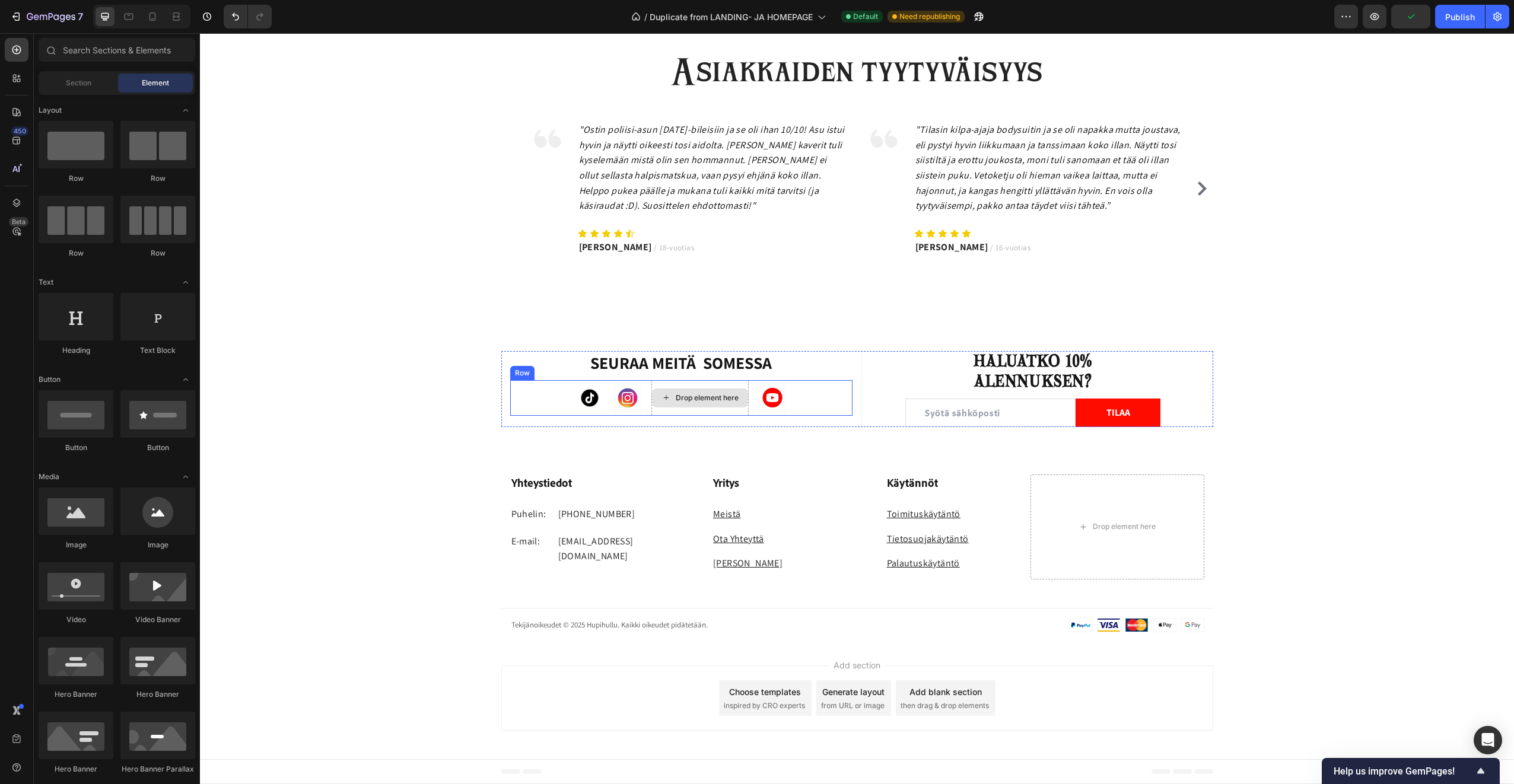
click at [652, 408] on div "Drop element here" at bounding box center [700, 398] width 97 height 36
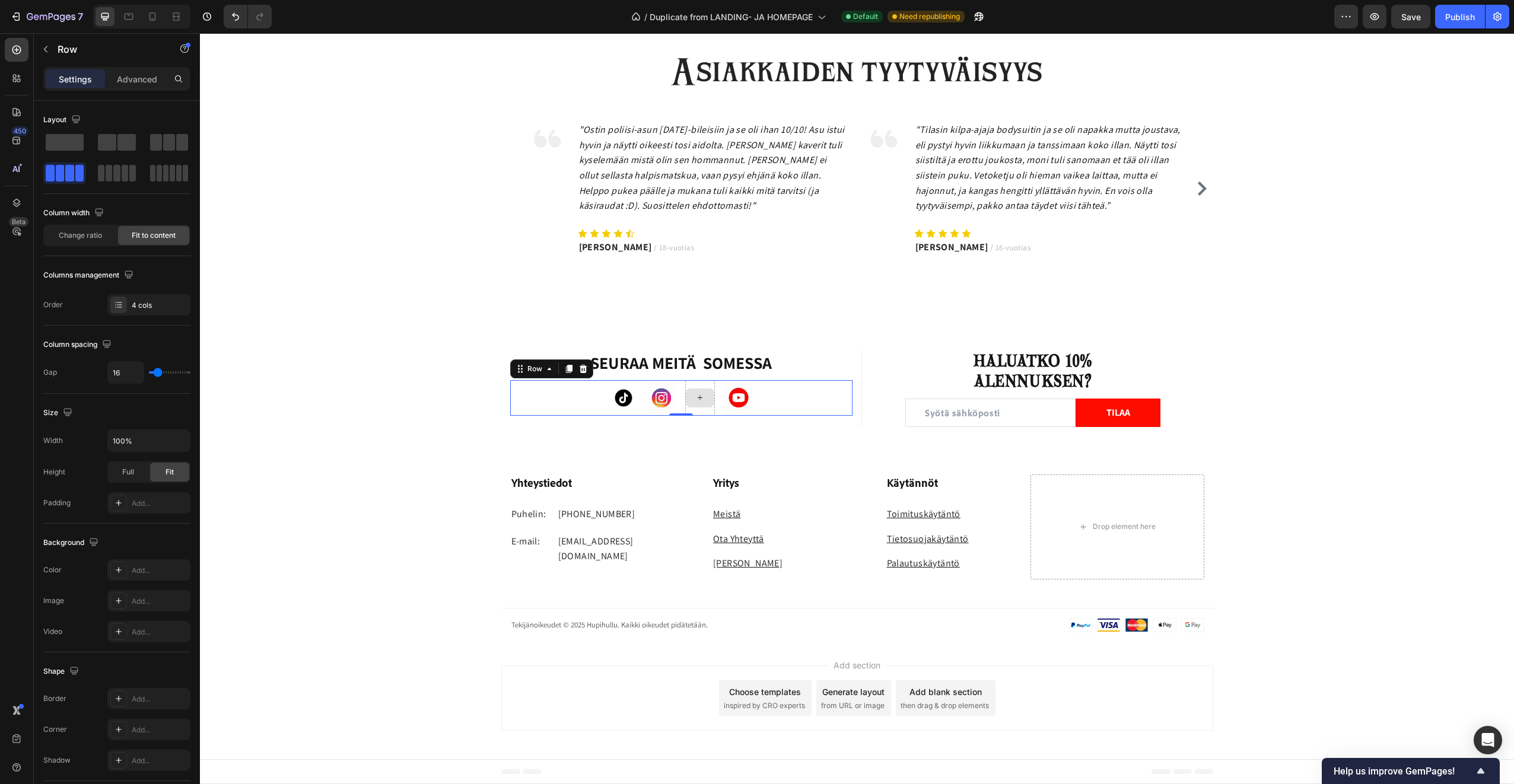
click at [708, 412] on div at bounding box center [700, 398] width 30 height 36
click at [773, 432] on div "Yhteystiedot Heading Puhelin: Text block [PHONE_NUMBER] Text block Row E-mail: …" at bounding box center [857, 534] width 1314 height 214
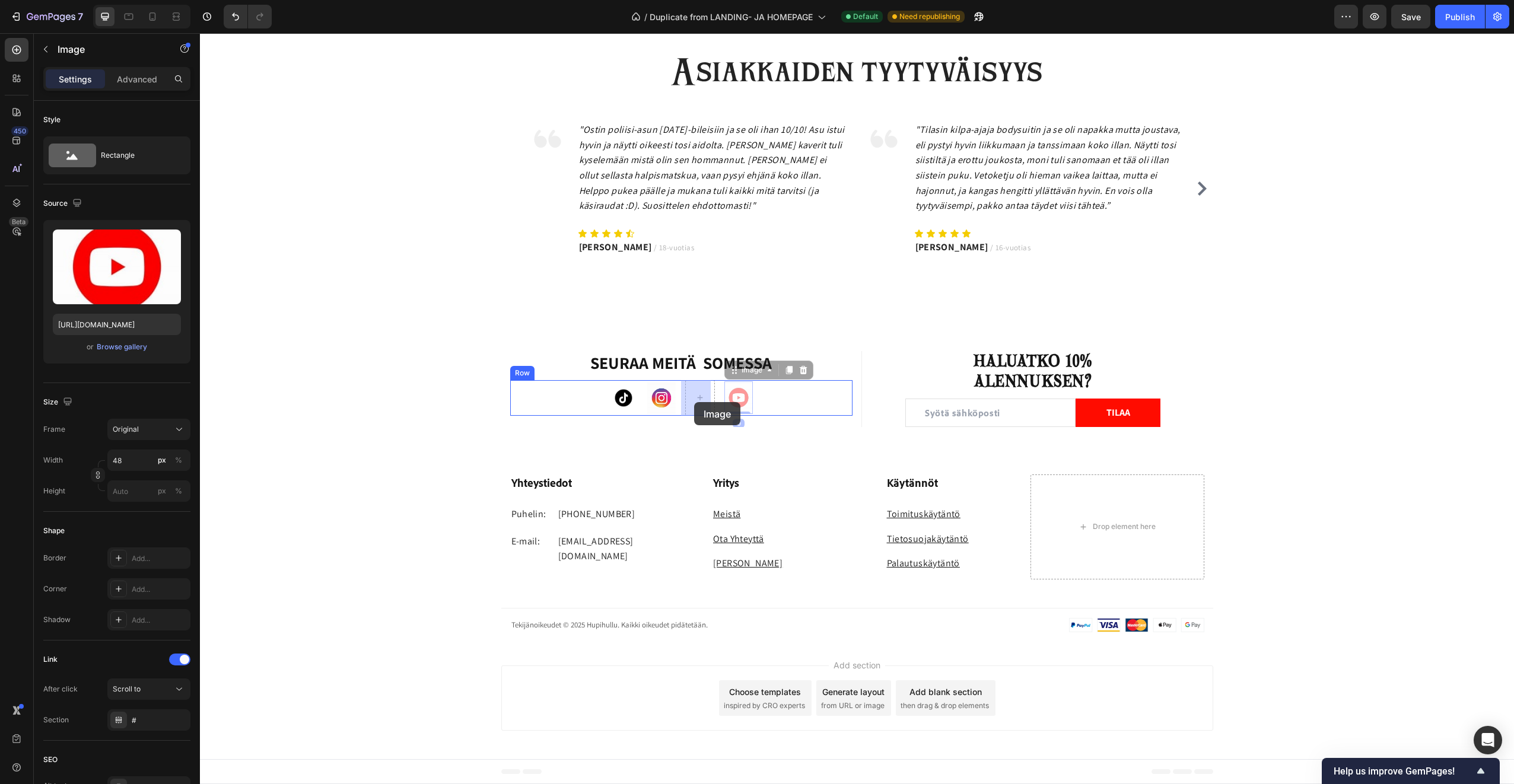
drag, startPoint x: 741, startPoint y: 405, endPoint x: 694, endPoint y: 402, distance: 47.1
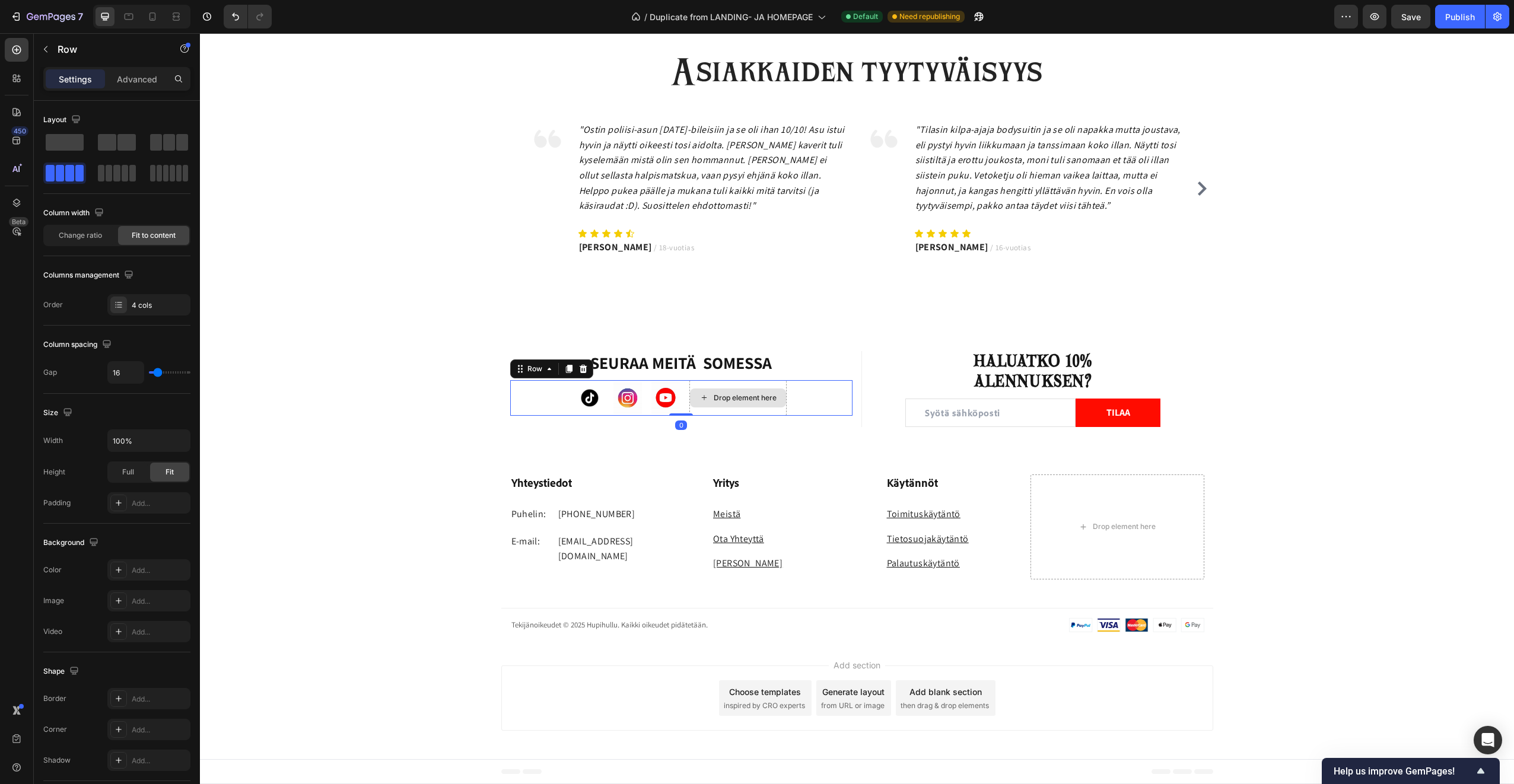
click at [697, 409] on div "Drop element here" at bounding box center [738, 398] width 97 height 36
click at [700, 409] on div "Drop element here" at bounding box center [738, 398] width 97 height 36
click at [690, 406] on div "Drop element here" at bounding box center [738, 398] width 96 height 19
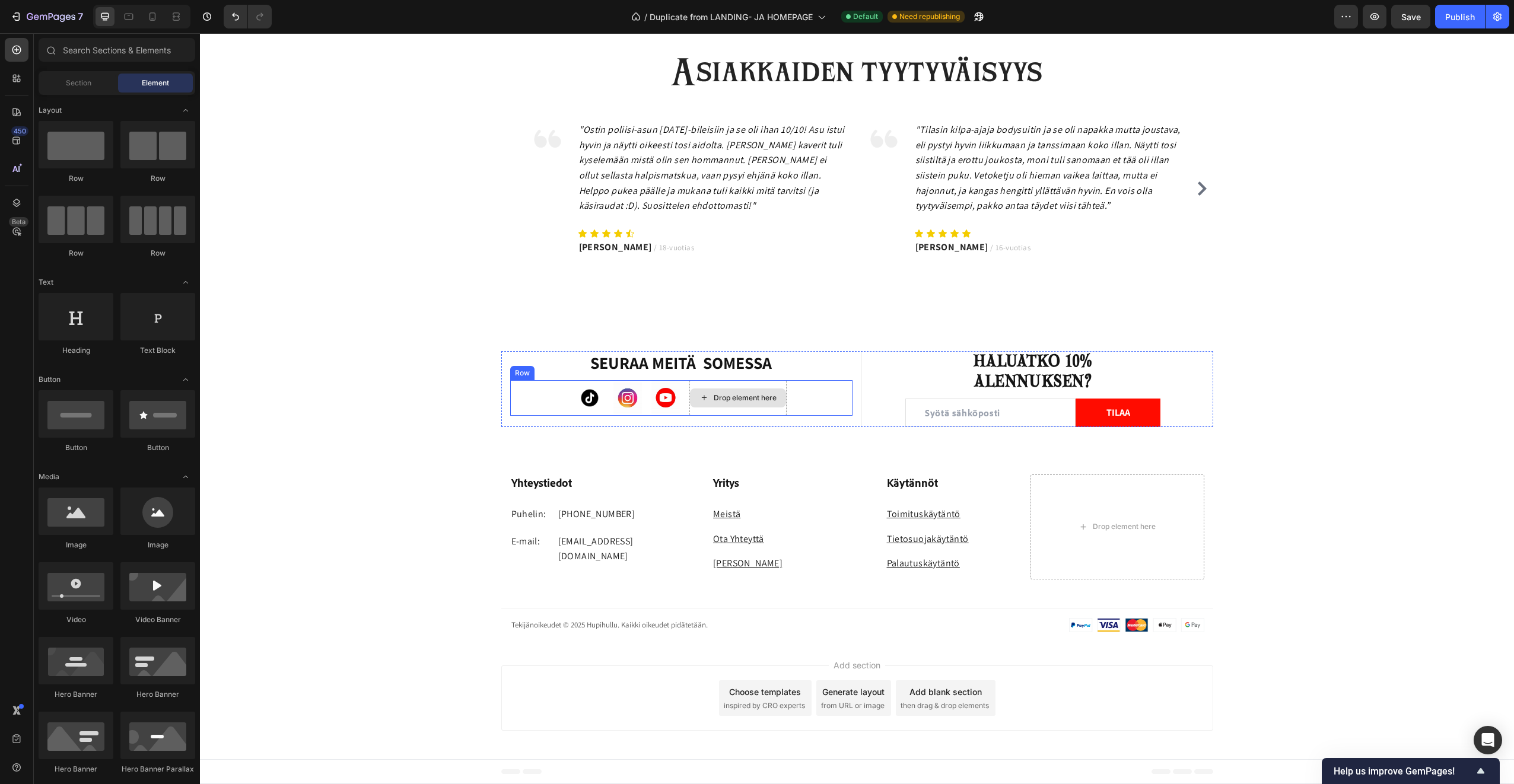
click at [690, 405] on div "Drop element here" at bounding box center [738, 398] width 96 height 19
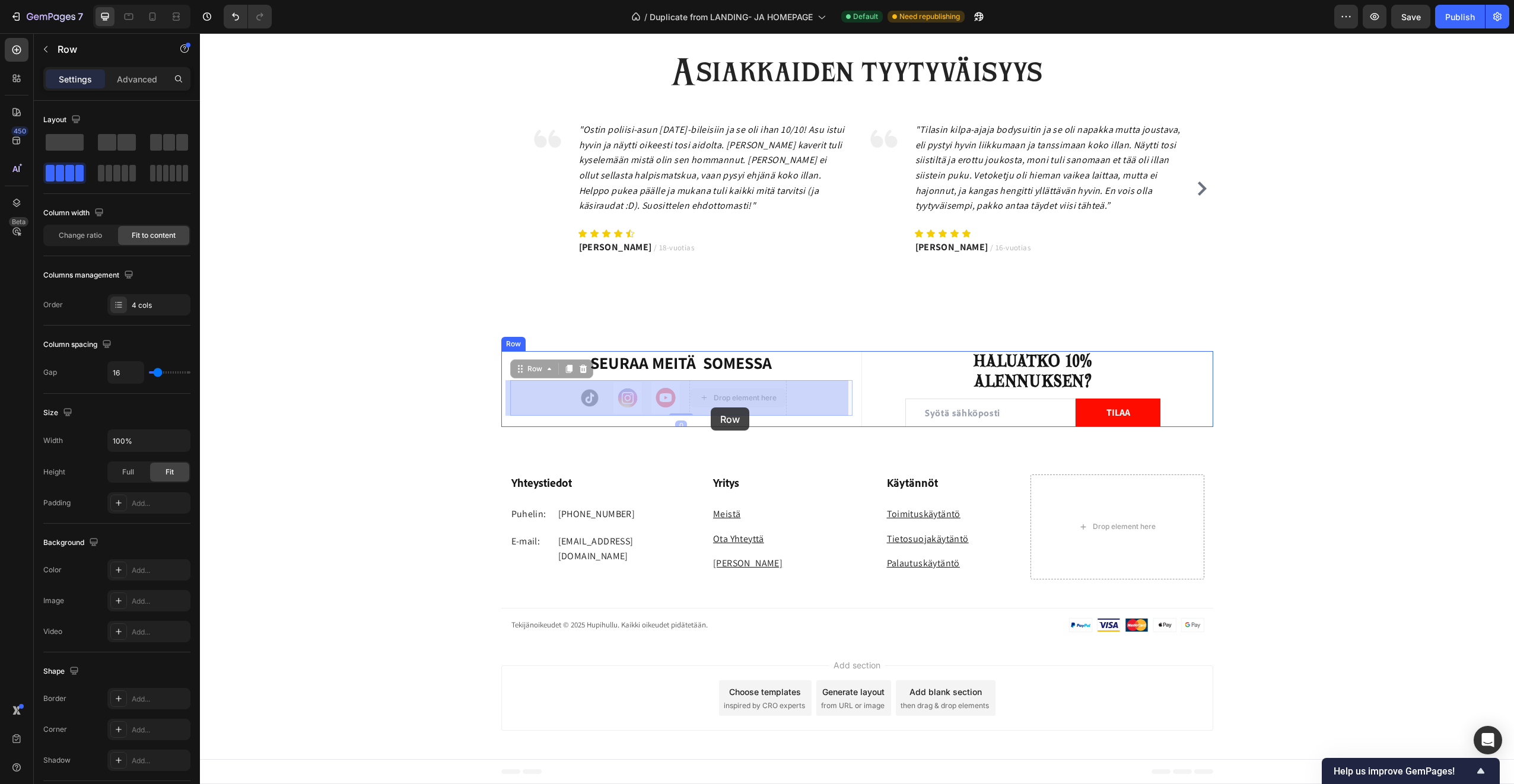
drag, startPoint x: 685, startPoint y: 407, endPoint x: 717, endPoint y: 409, distance: 32.1
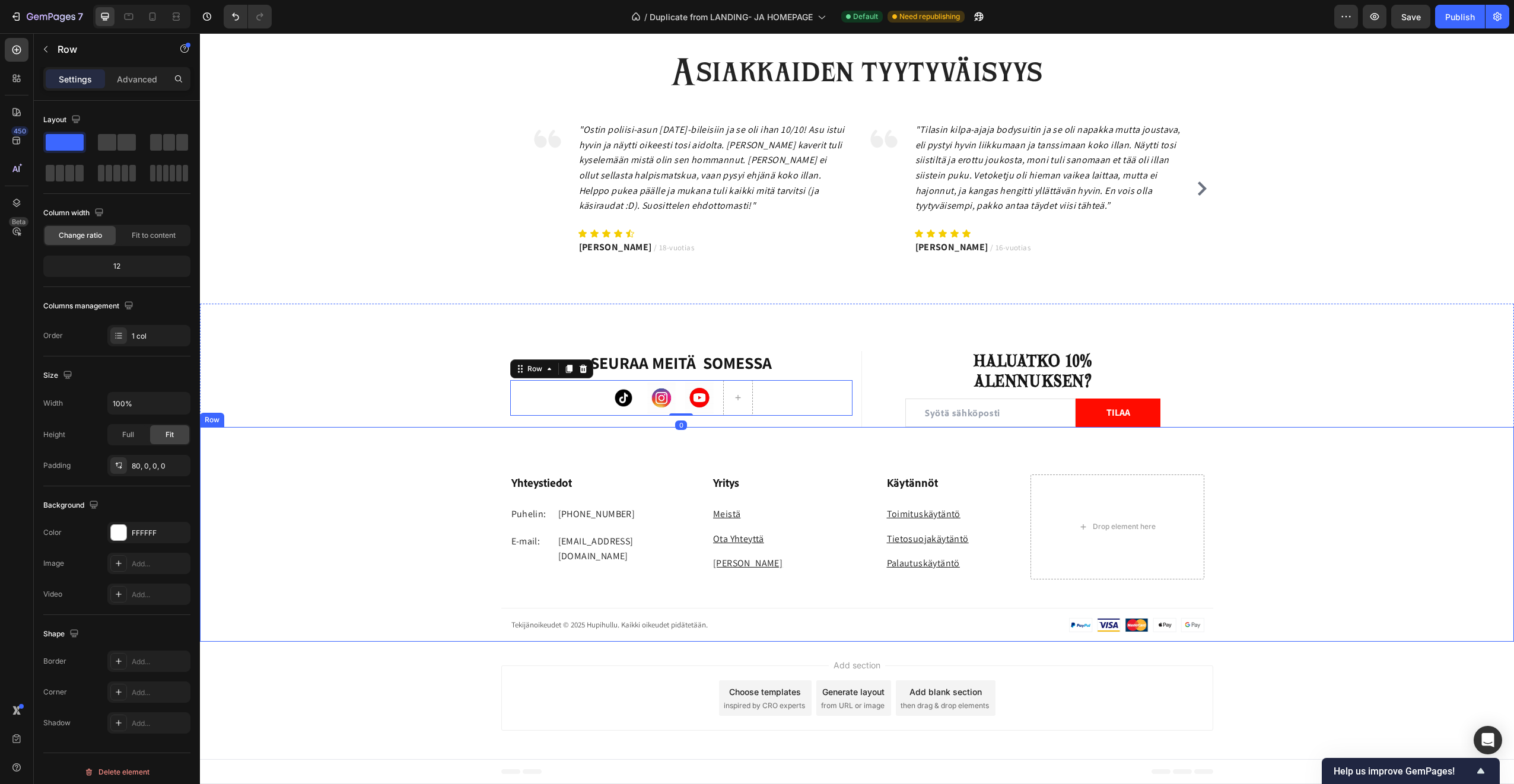
click at [778, 436] on div "Yhteystiedot Heading Puhelin: Text block [PHONE_NUMBER] Text block Row E-mail: …" at bounding box center [857, 534] width 1314 height 214
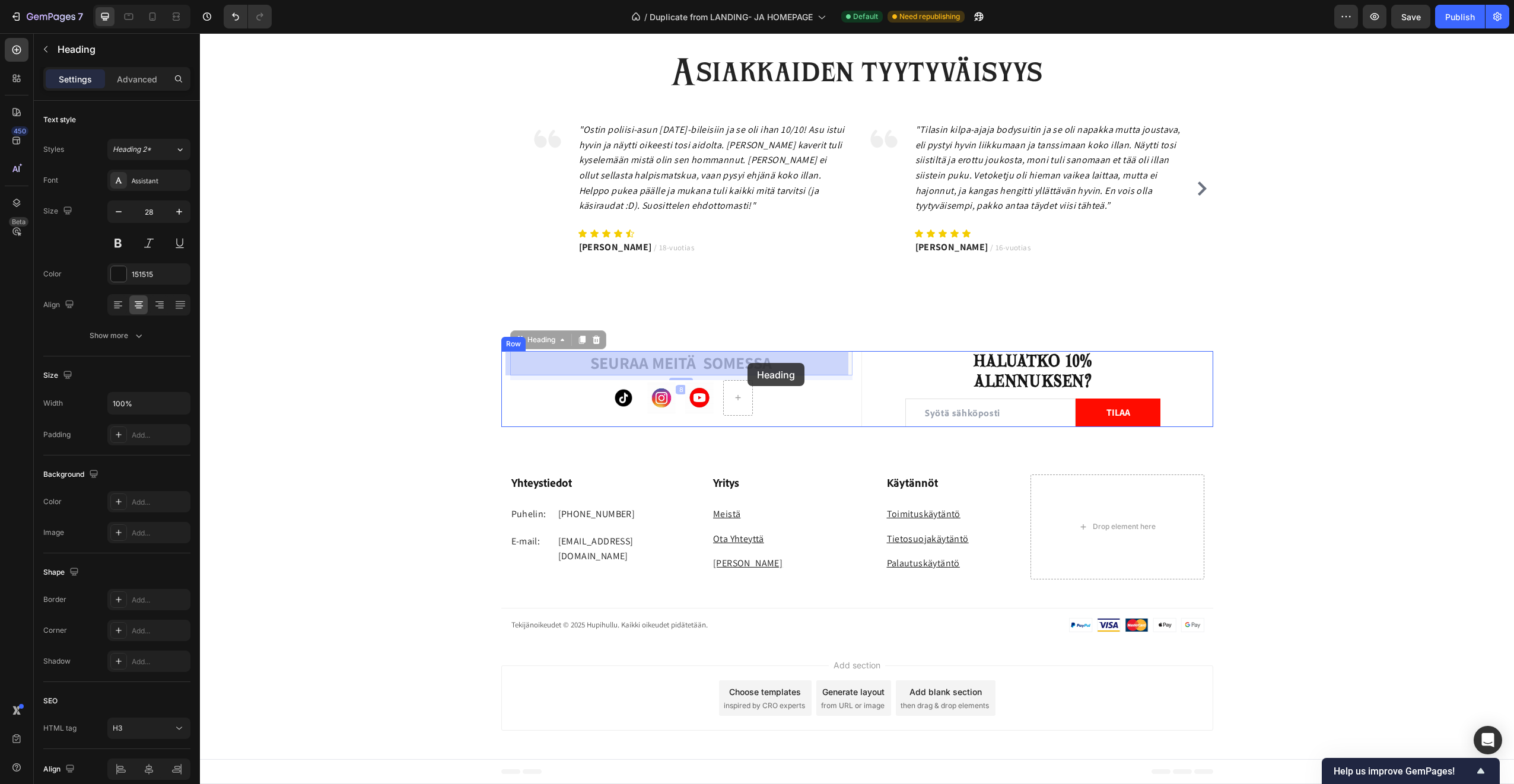
drag, startPoint x: 780, startPoint y: 361, endPoint x: 747, endPoint y: 363, distance: 33.1
drag, startPoint x: 575, startPoint y: 364, endPoint x: 534, endPoint y: 364, distance: 41.0
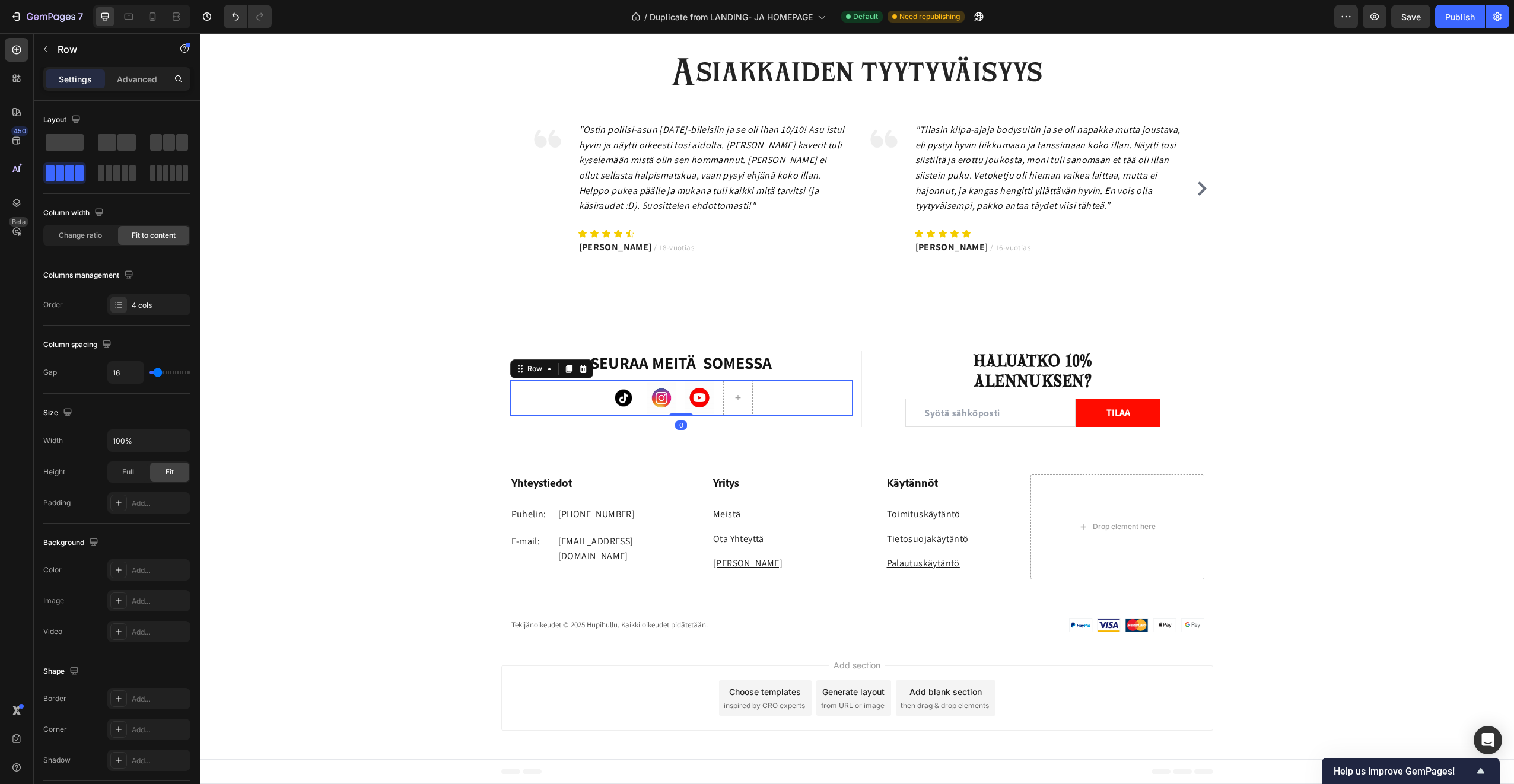
click at [570, 394] on div "Image Image Image Row 0" at bounding box center [682, 398] width 343 height 36
click at [114, 505] on div at bounding box center [119, 503] width 17 height 17
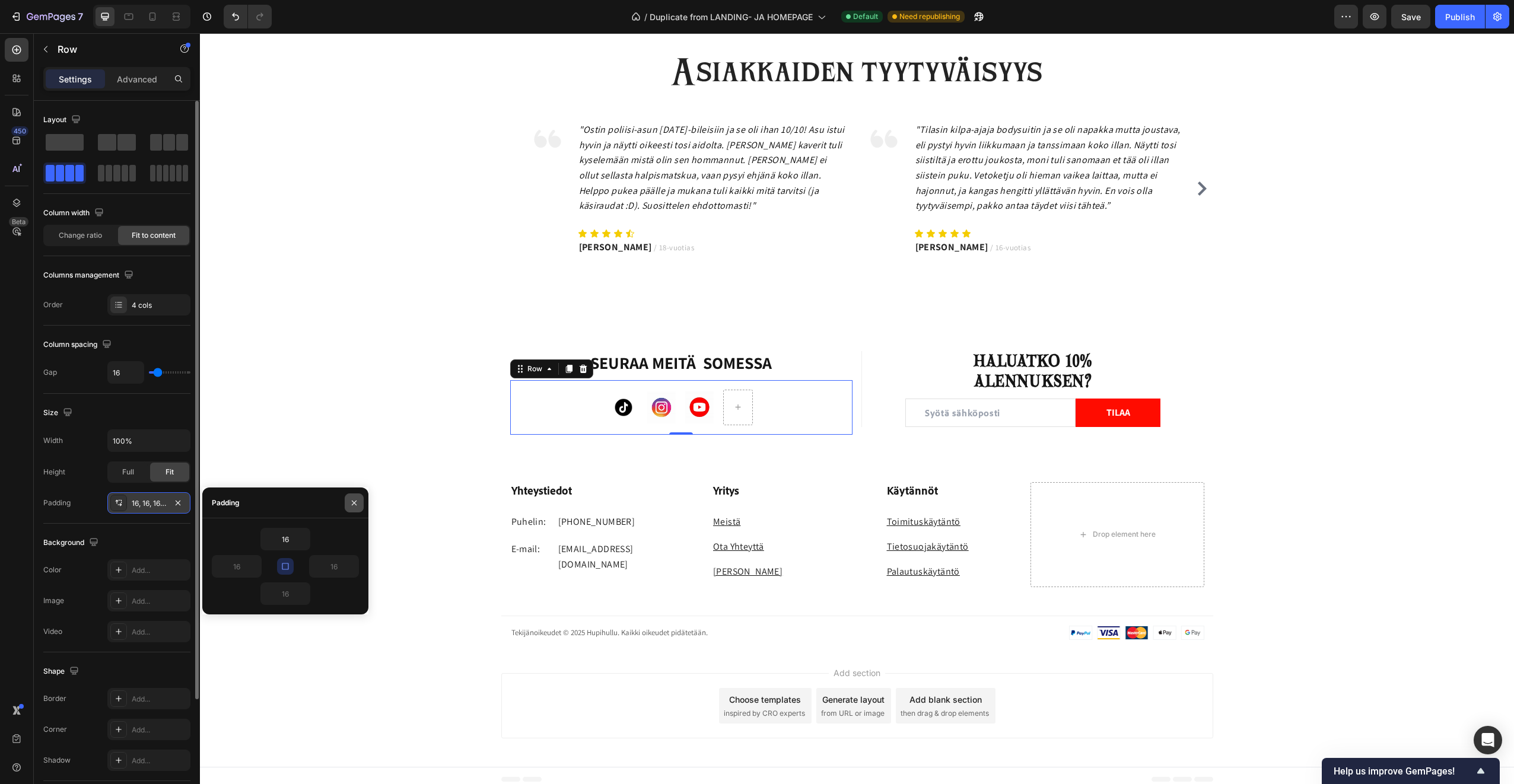
click at [355, 500] on icon "button" at bounding box center [354, 503] width 9 height 9
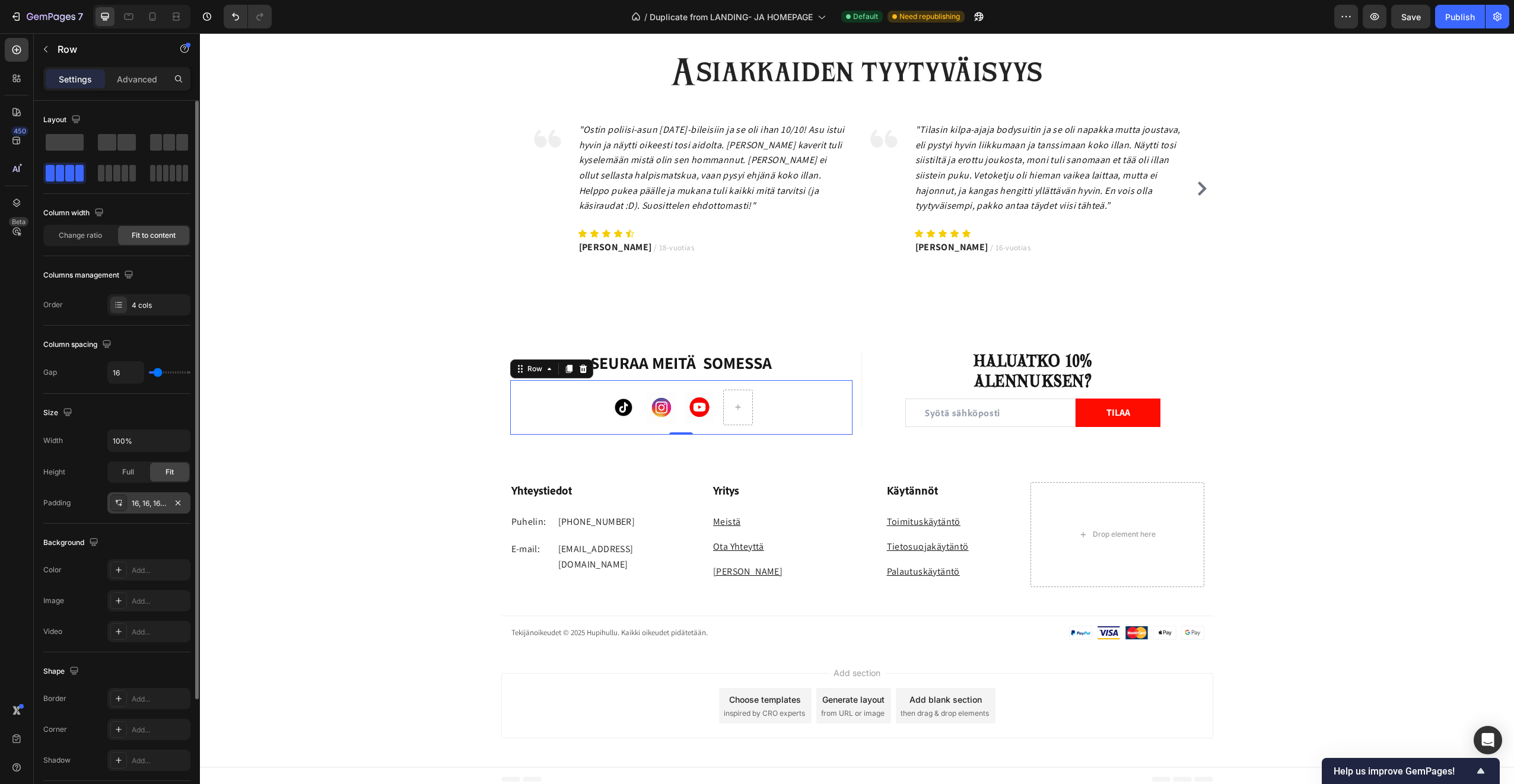
click at [554, 393] on div "Image Image Image Row 0" at bounding box center [682, 407] width 343 height 55
click at [806, 466] on div "Yhteystiedot Heading Puhelin: Text block +358 45 184 0894 Text block Row E-mail…" at bounding box center [857, 542] width 1314 height 214
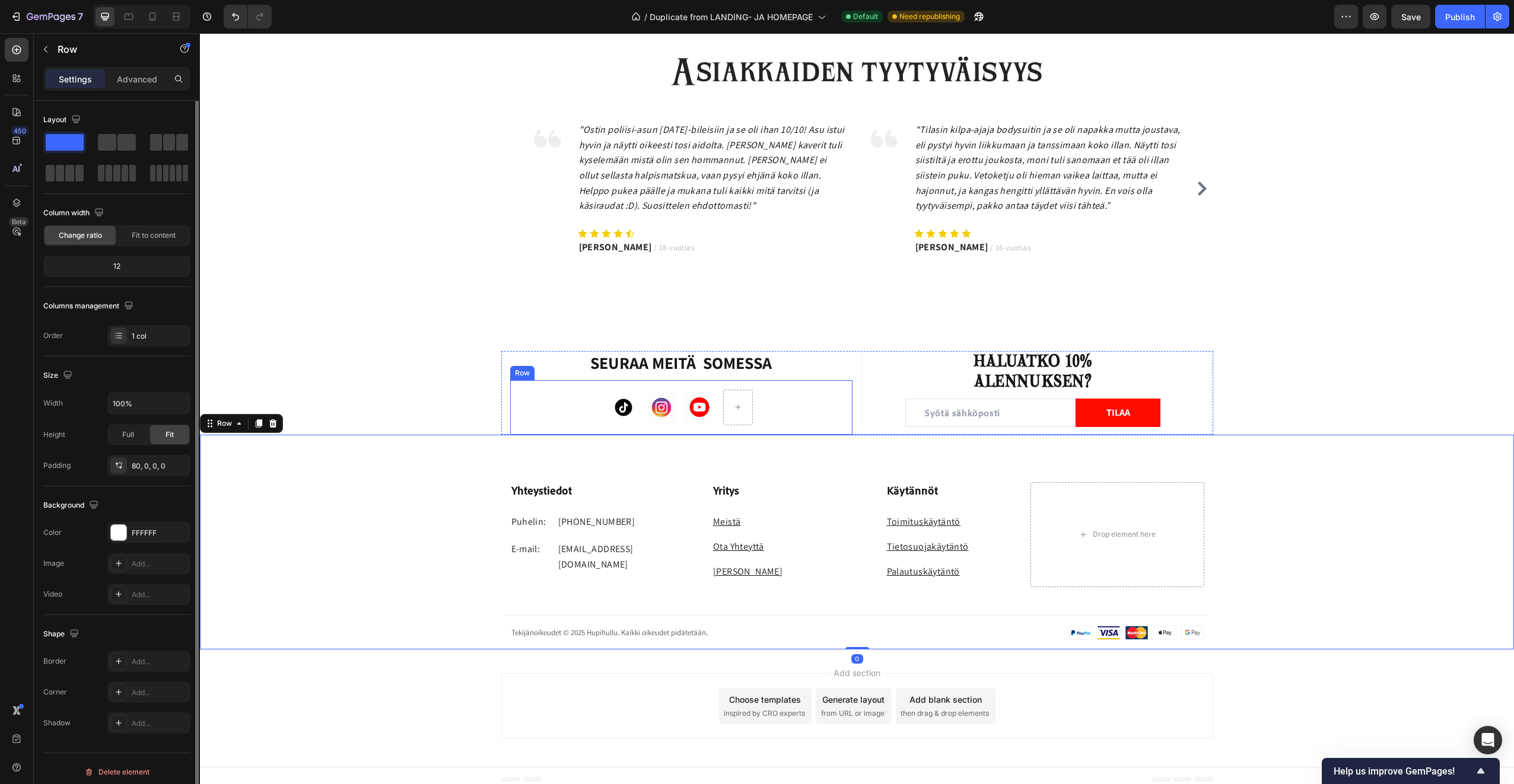
click at [784, 397] on div "Image Image Image Row" at bounding box center [682, 407] width 343 height 55
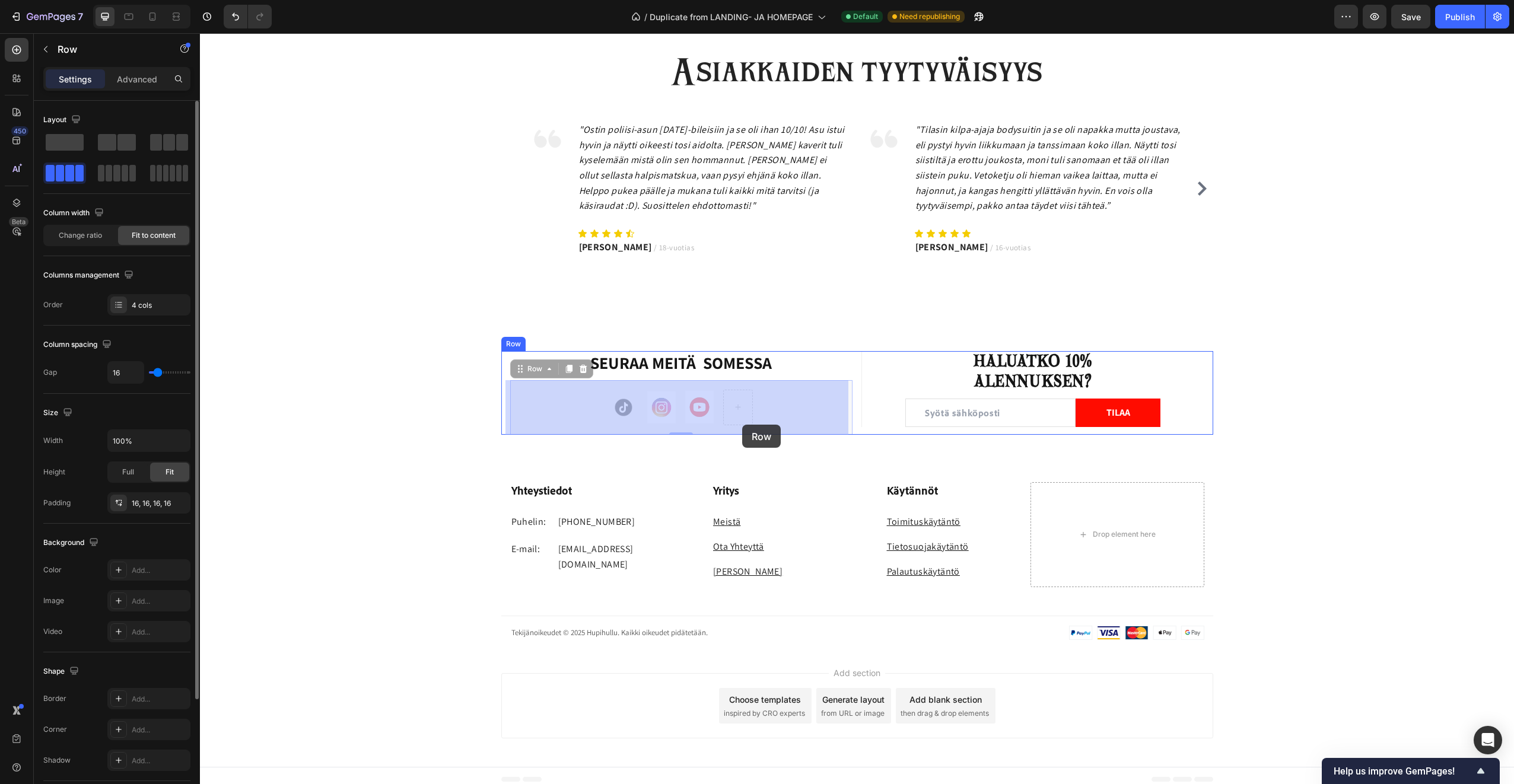
drag, startPoint x: 719, startPoint y: 425, endPoint x: 742, endPoint y: 425, distance: 23.0
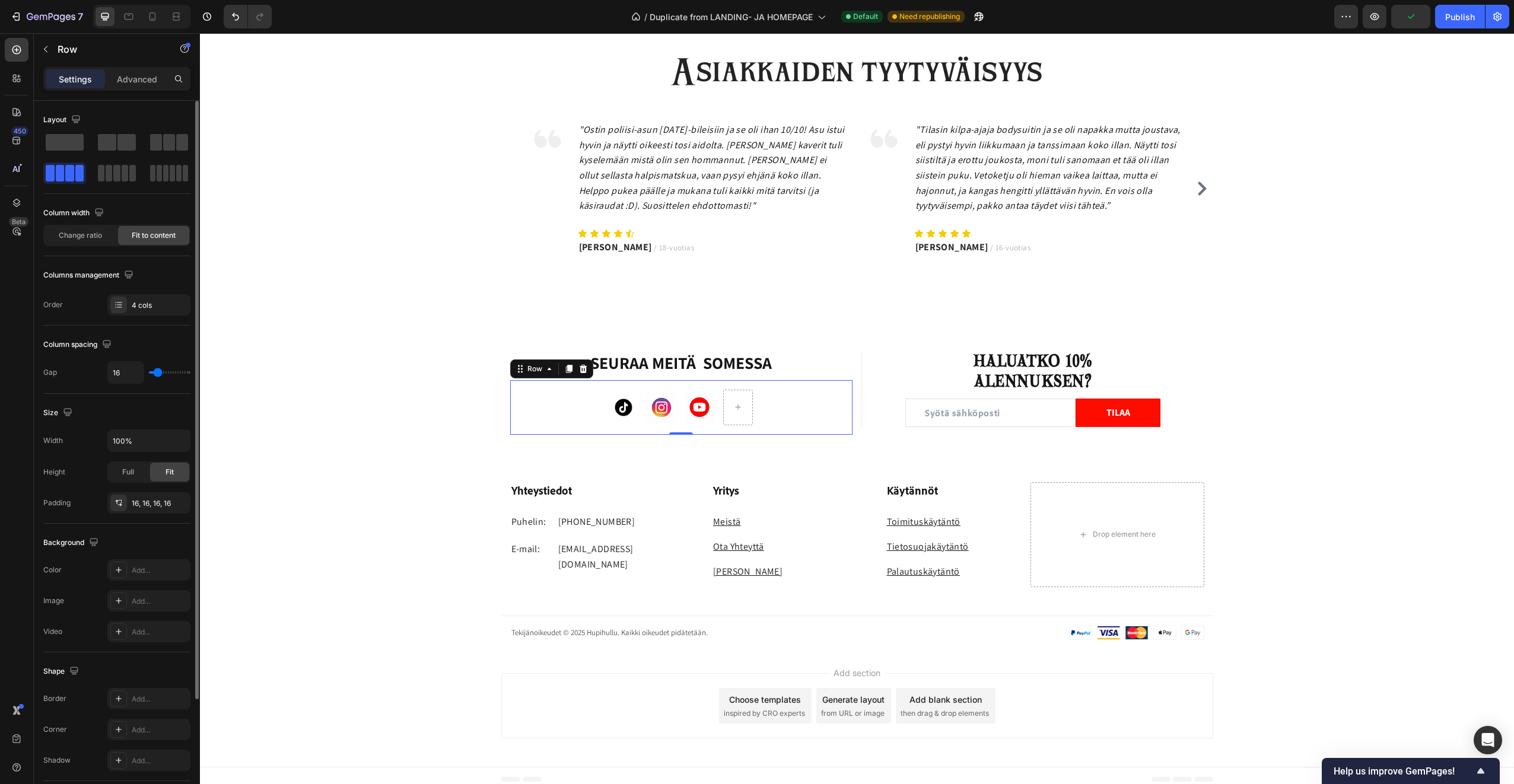
click at [725, 425] on div at bounding box center [738, 407] width 30 height 36
click at [723, 425] on div at bounding box center [738, 407] width 30 height 36
click at [719, 425] on div "Image Image Image Row 0" at bounding box center [682, 407] width 343 height 55
click at [712, 404] on div "Image Image Image Row 0" at bounding box center [682, 407] width 343 height 55
click at [728, 385] on div "Image Image Image Row 0" at bounding box center [682, 407] width 343 height 55
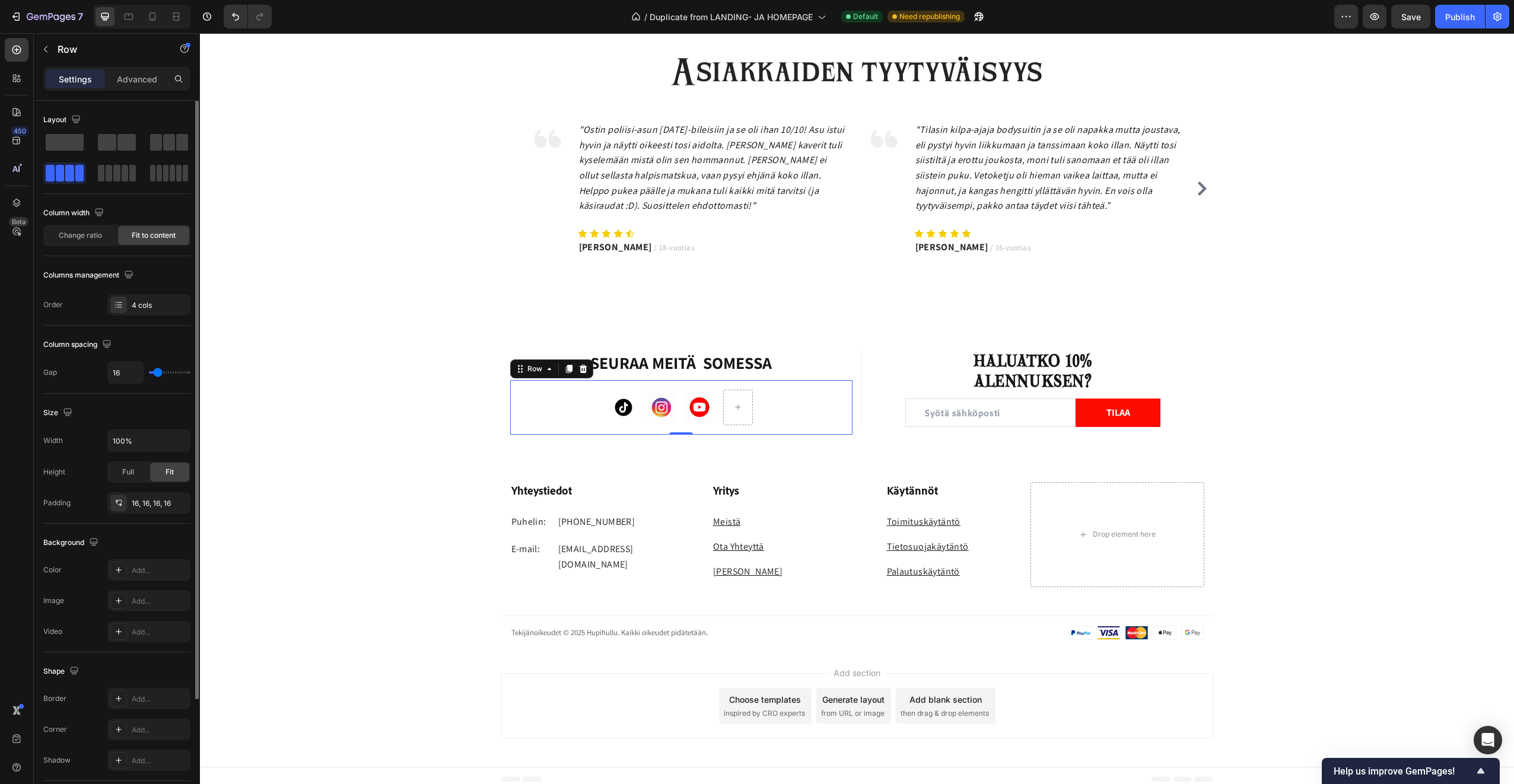
click at [753, 392] on div "Image Image Image Row 0" at bounding box center [682, 407] width 343 height 55
click at [761, 414] on div "Image Image Image Row 0" at bounding box center [682, 407] width 343 height 55
click at [762, 414] on div "Image Image Image Row 0" at bounding box center [682, 407] width 343 height 55
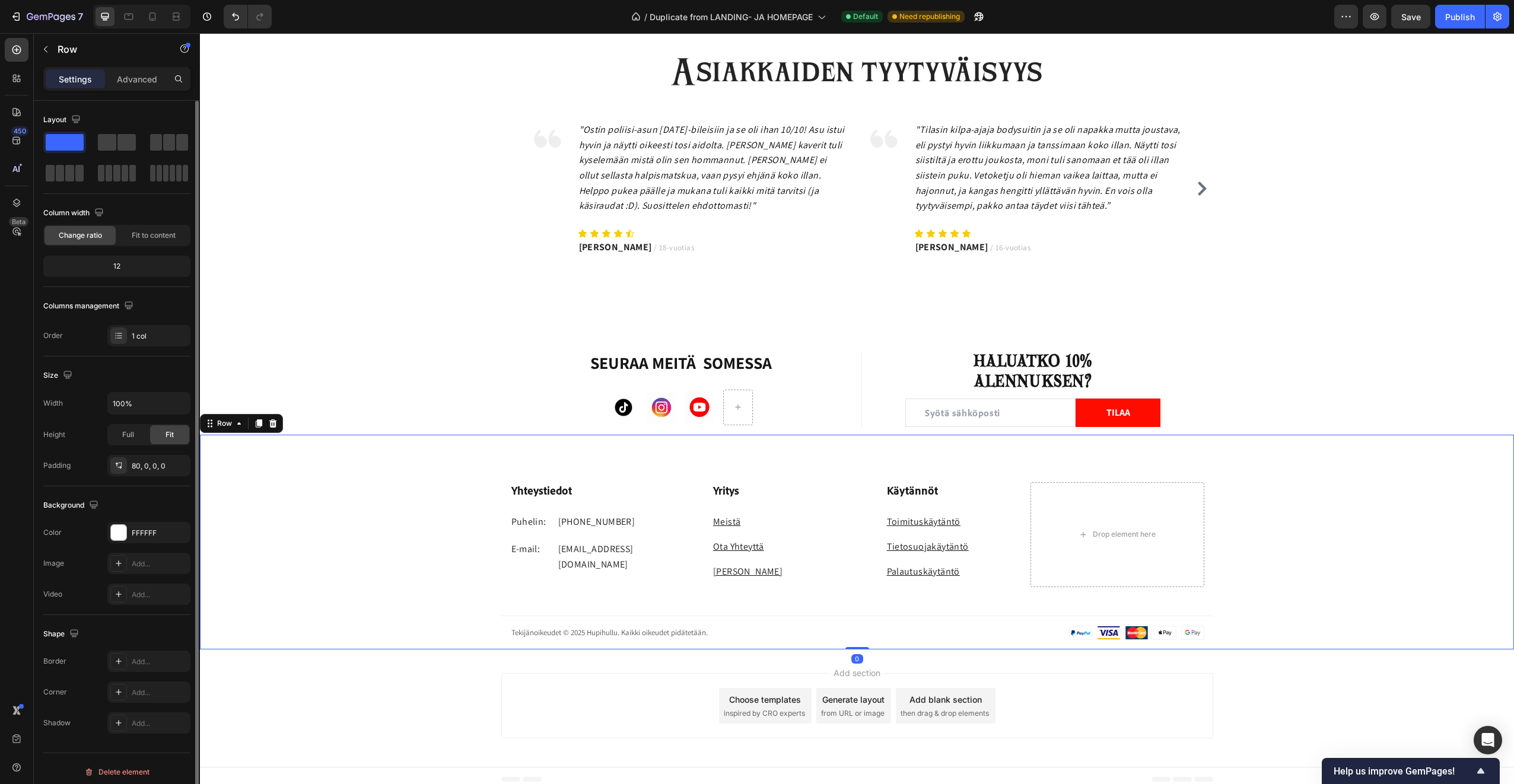
click at [751, 451] on div "Yhteystiedot Heading Puhelin: Text block +358 45 184 0894 Text block Row E-mail…" at bounding box center [857, 542] width 1314 height 214
click at [308, 283] on div "Asiakkaiden tyytyväisyys Heading Image "Ostin poliisi-asun Halloween-bileisiin …" at bounding box center [857, 146] width 1314 height 316
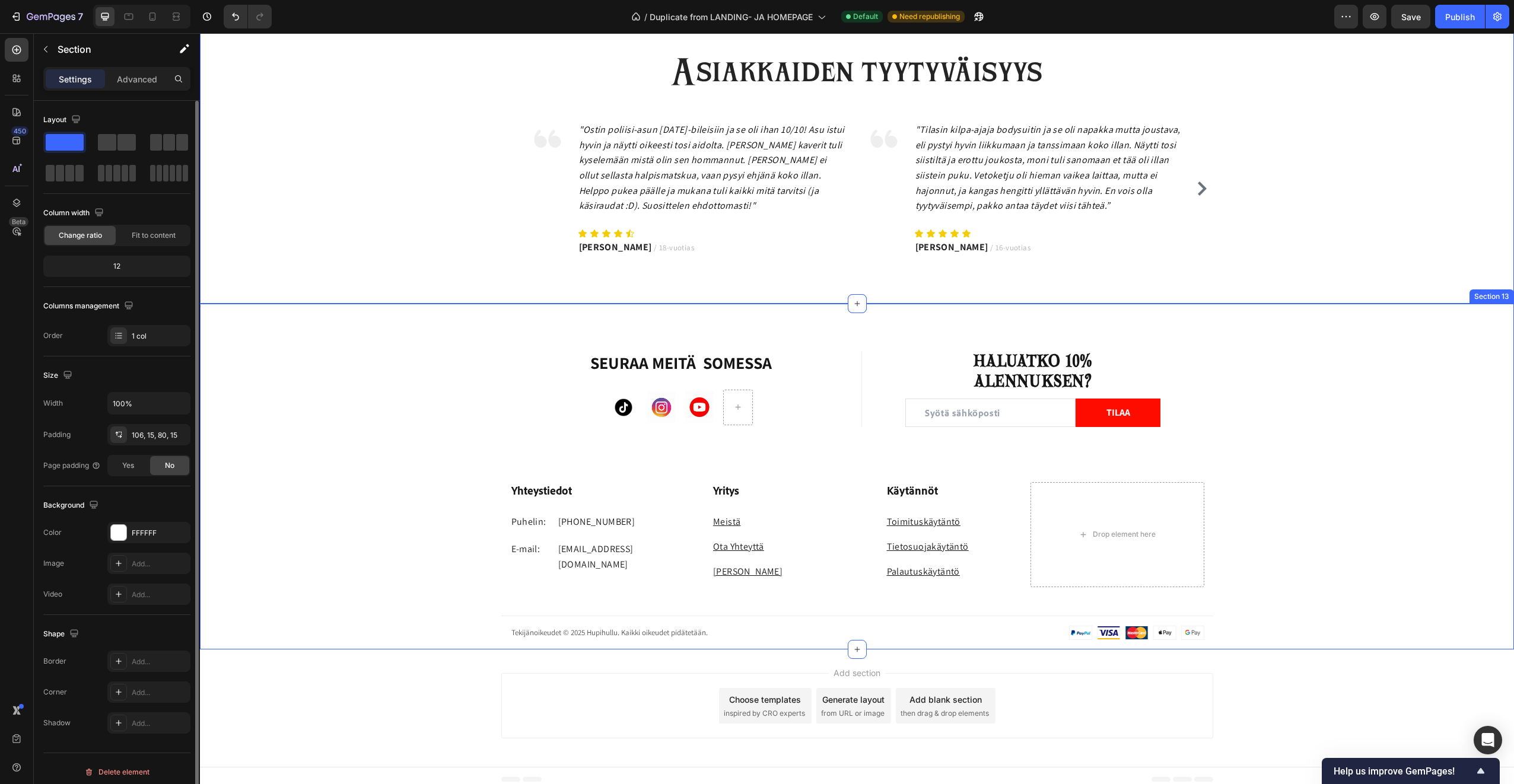
click at [290, 353] on div "SEURAA MEITÄ SOMESSA Heading Image Image Image Row Title Line HALUATKO 10% ALEN…" at bounding box center [857, 500] width 1314 height 299
click at [1371, 295] on p "Create Theme Section" at bounding box center [1379, 292] width 76 height 10
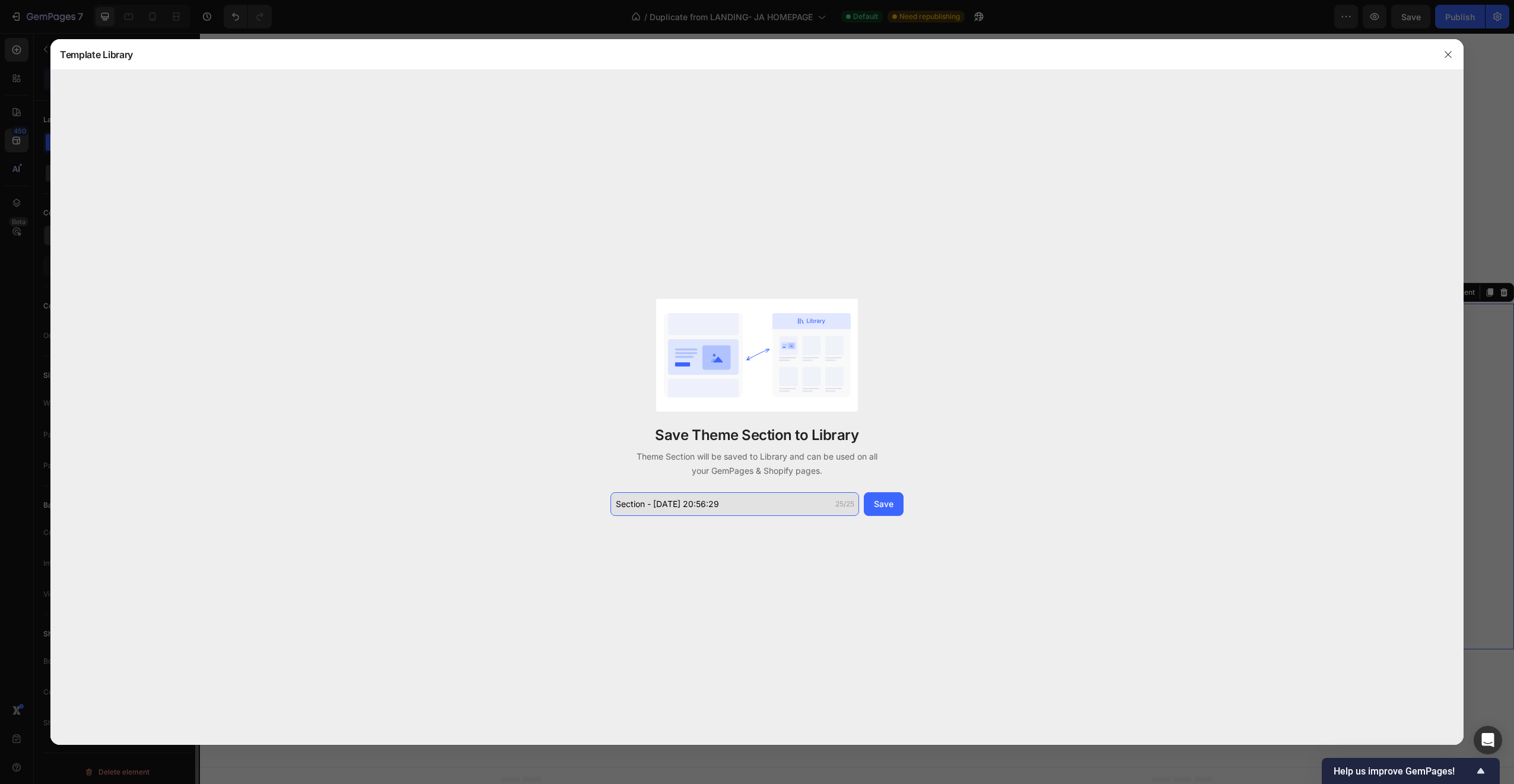
click at [752, 503] on input "Section - Sep 28 20:56:29" at bounding box center [735, 504] width 248 height 24
type input "footer perus"
click at [889, 503] on div "Save" at bounding box center [884, 504] width 20 height 12
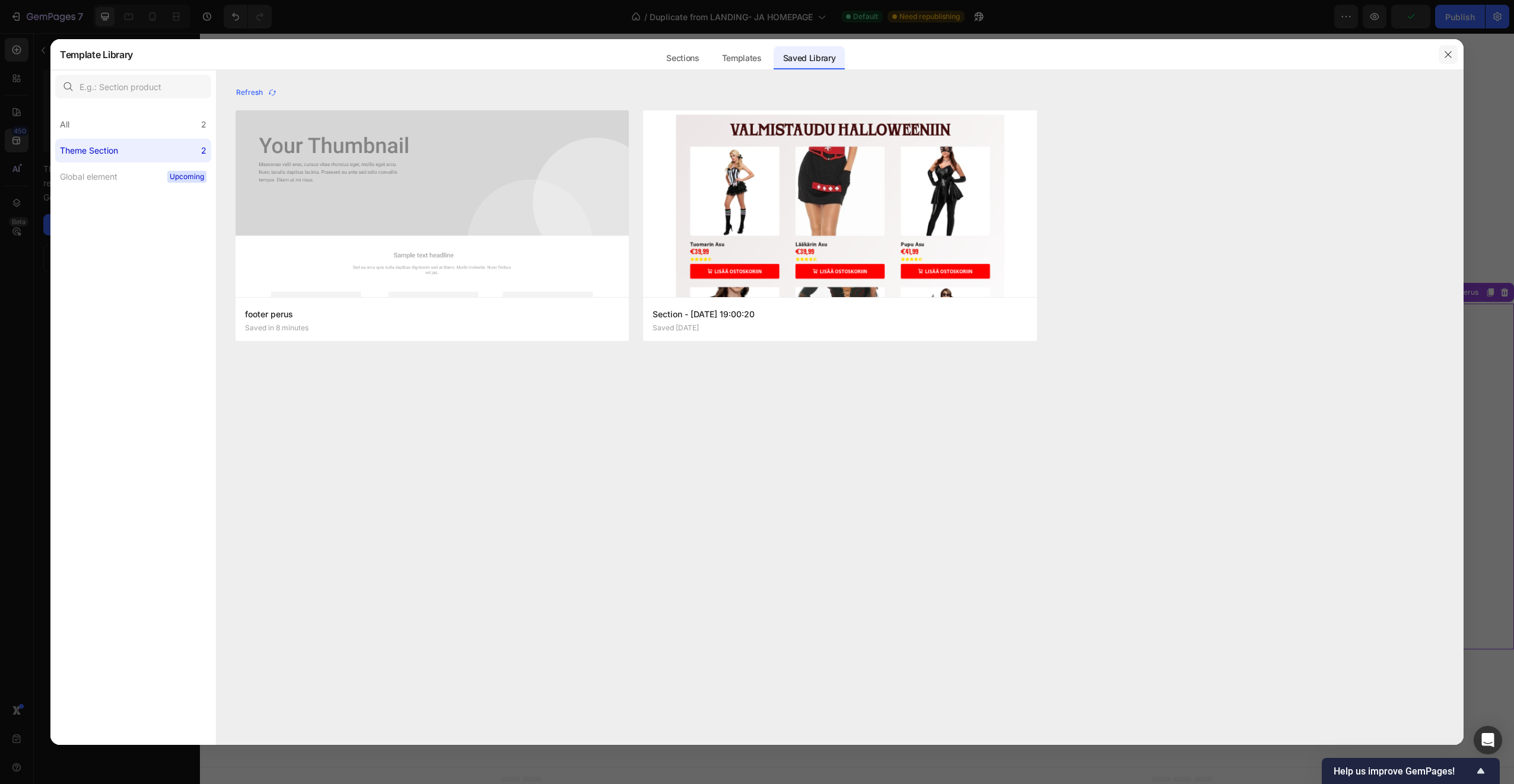
click at [1443, 60] on button "button" at bounding box center [1448, 54] width 19 height 19
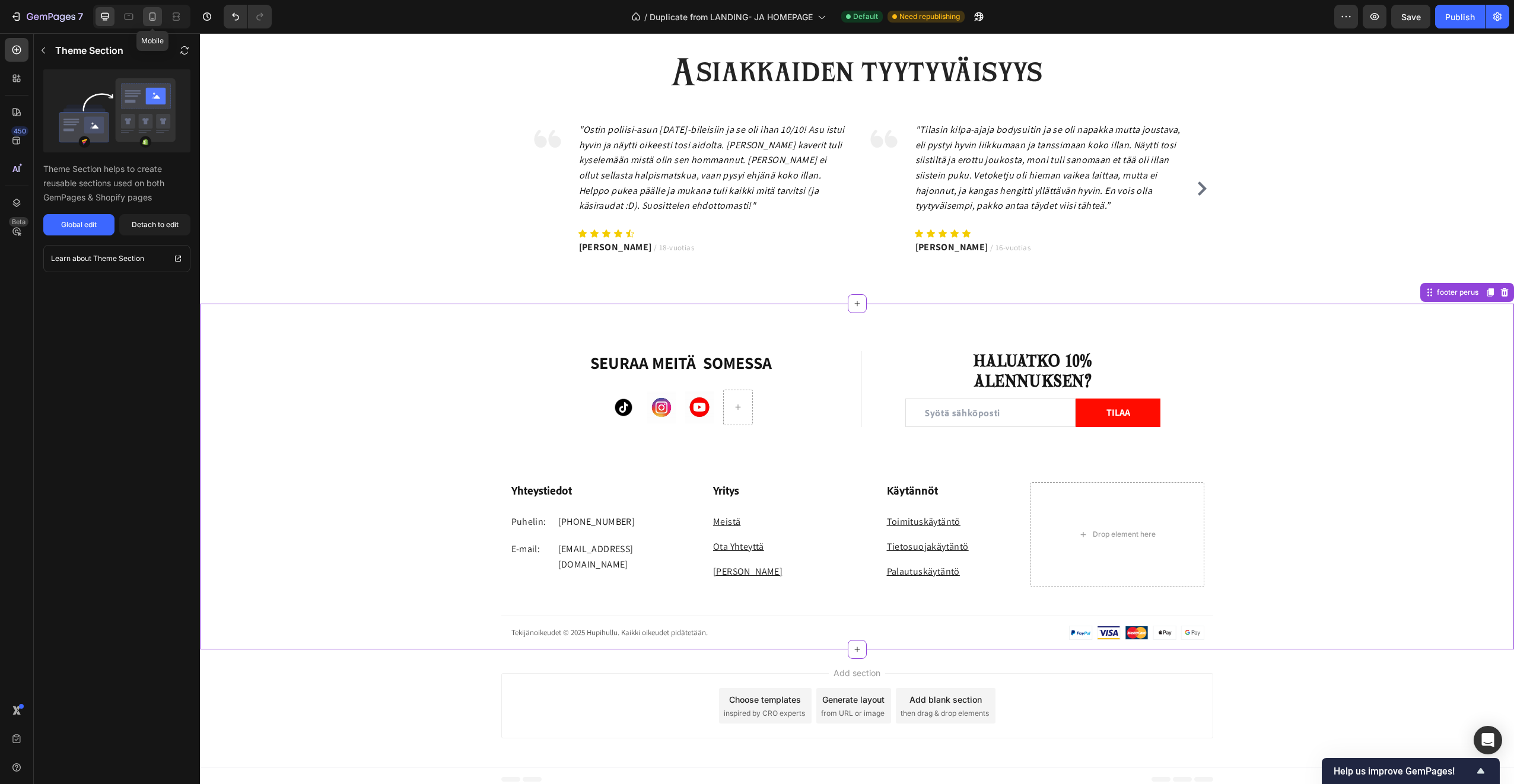
click at [158, 17] on icon at bounding box center [152, 16] width 12 height 12
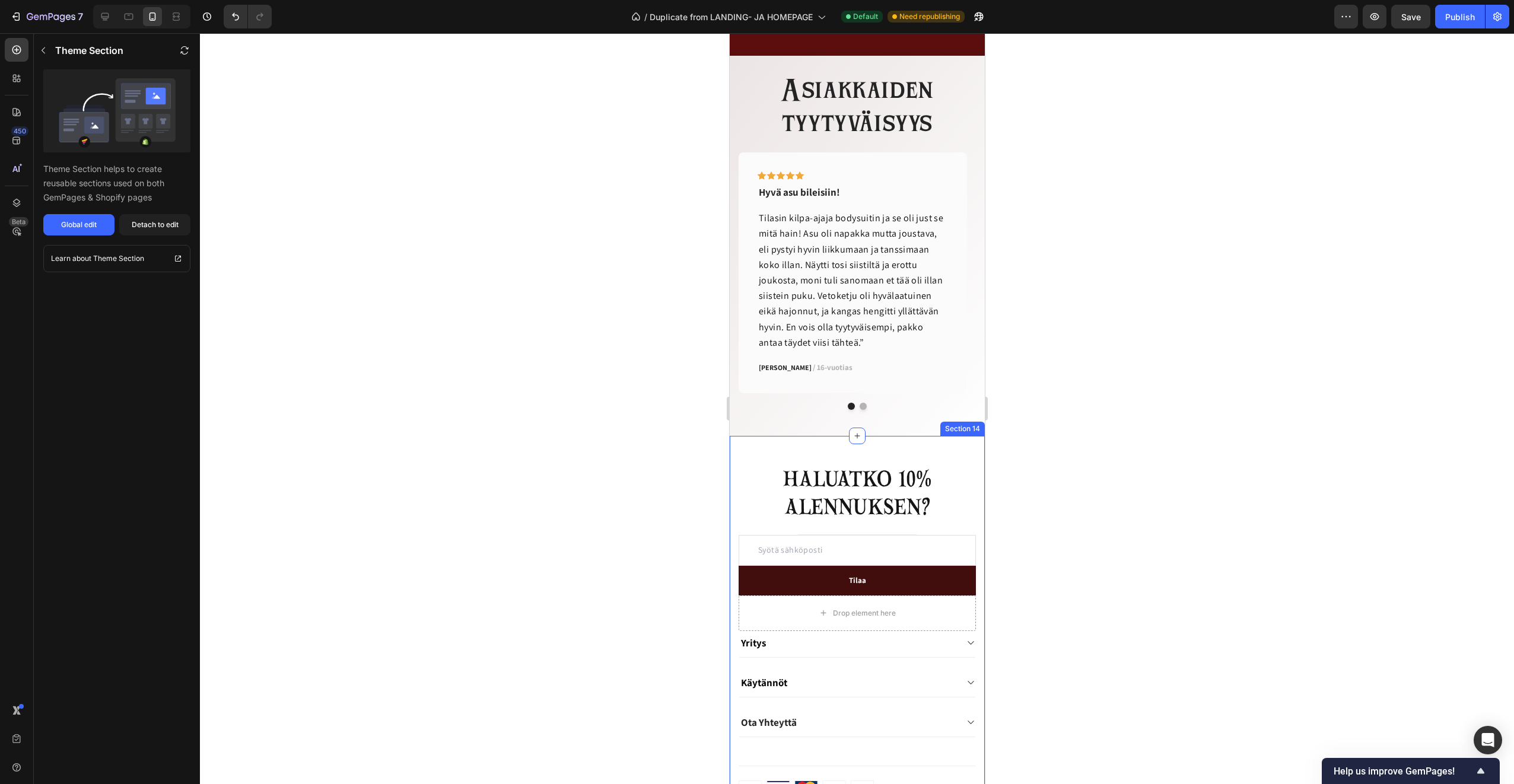
scroll to position [2009, 0]
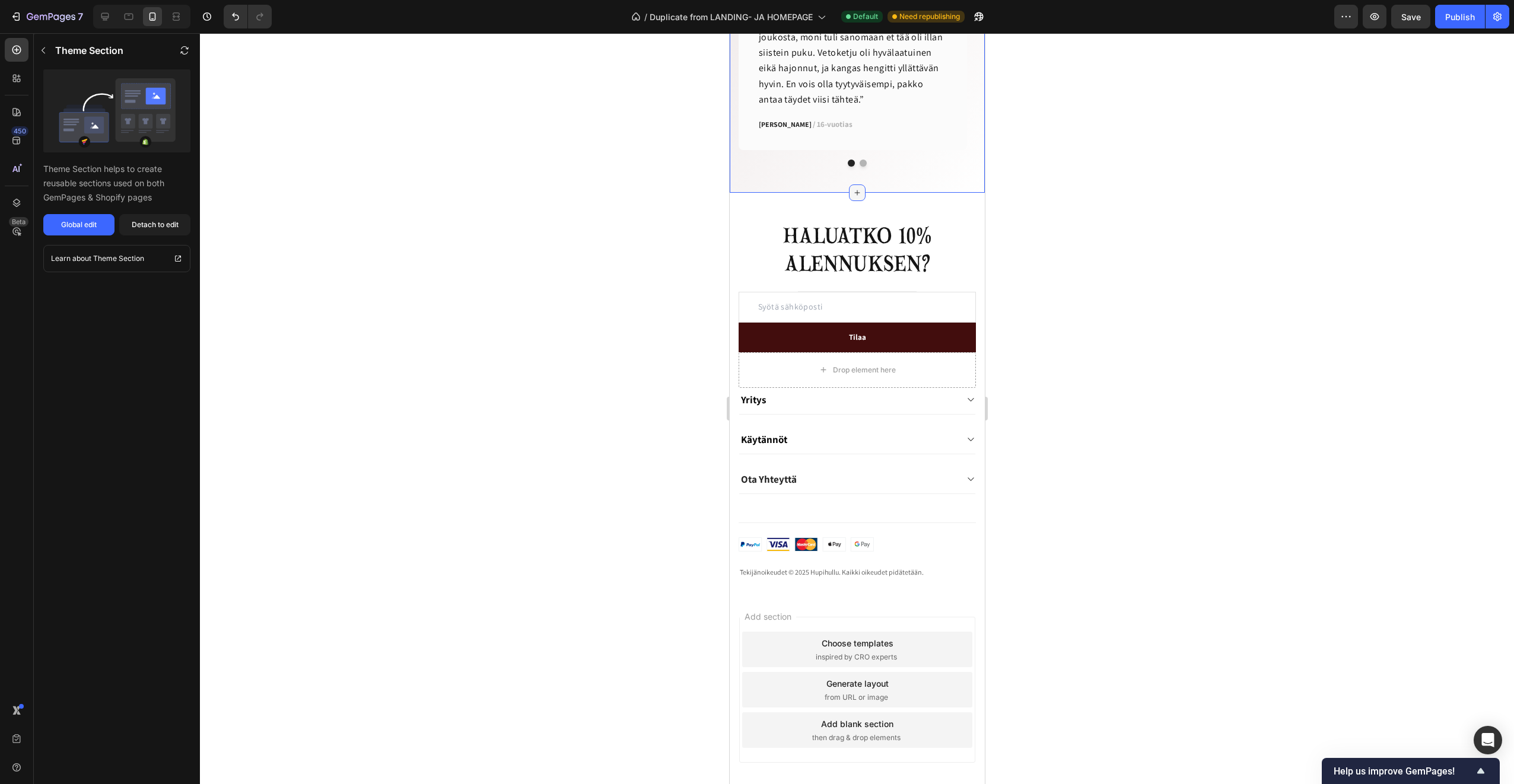
click at [853, 191] on icon at bounding box center [856, 192] width 9 height 9
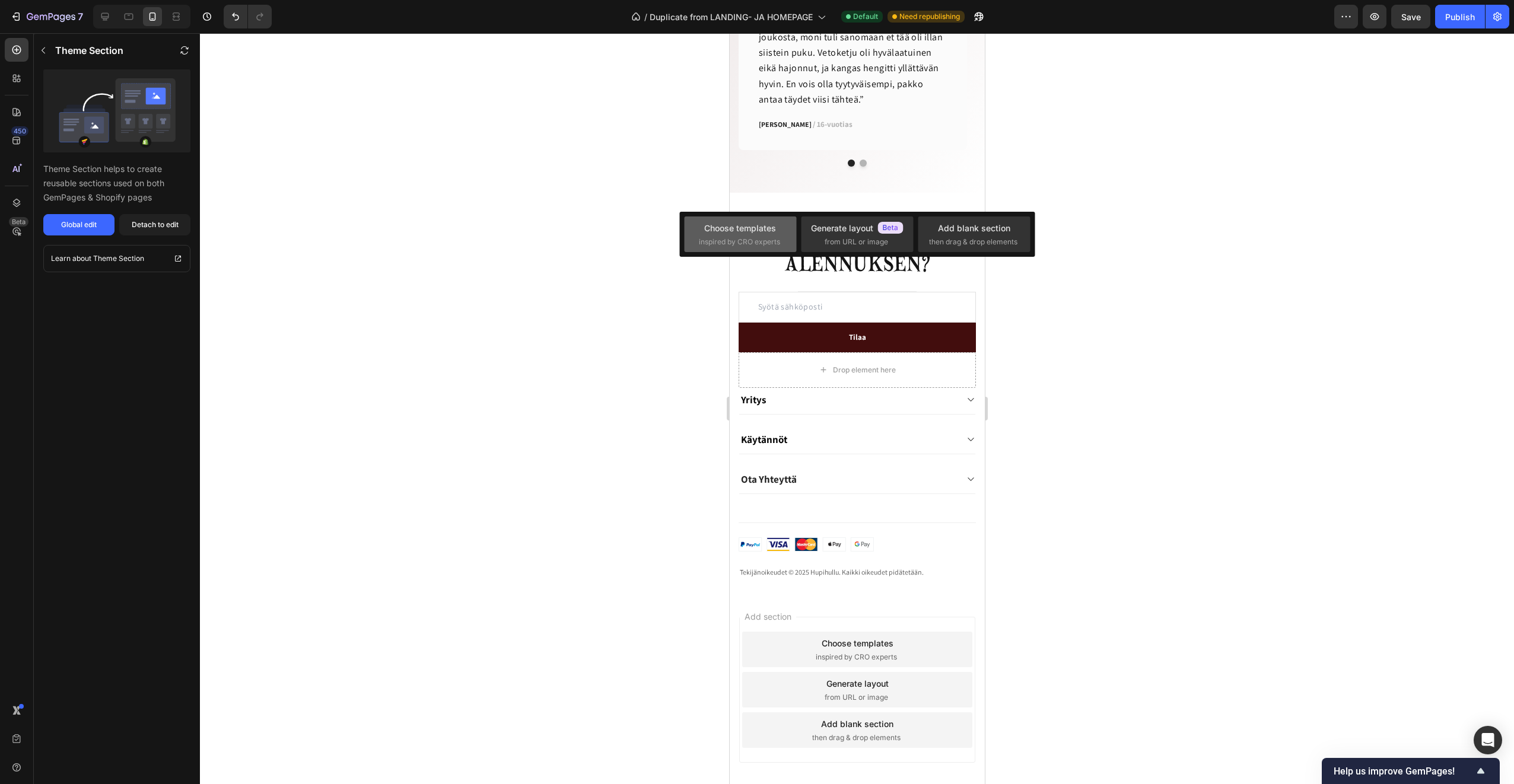
click at [756, 235] on div "Choose templates inspired by CRO experts" at bounding box center [740, 235] width 83 height 26
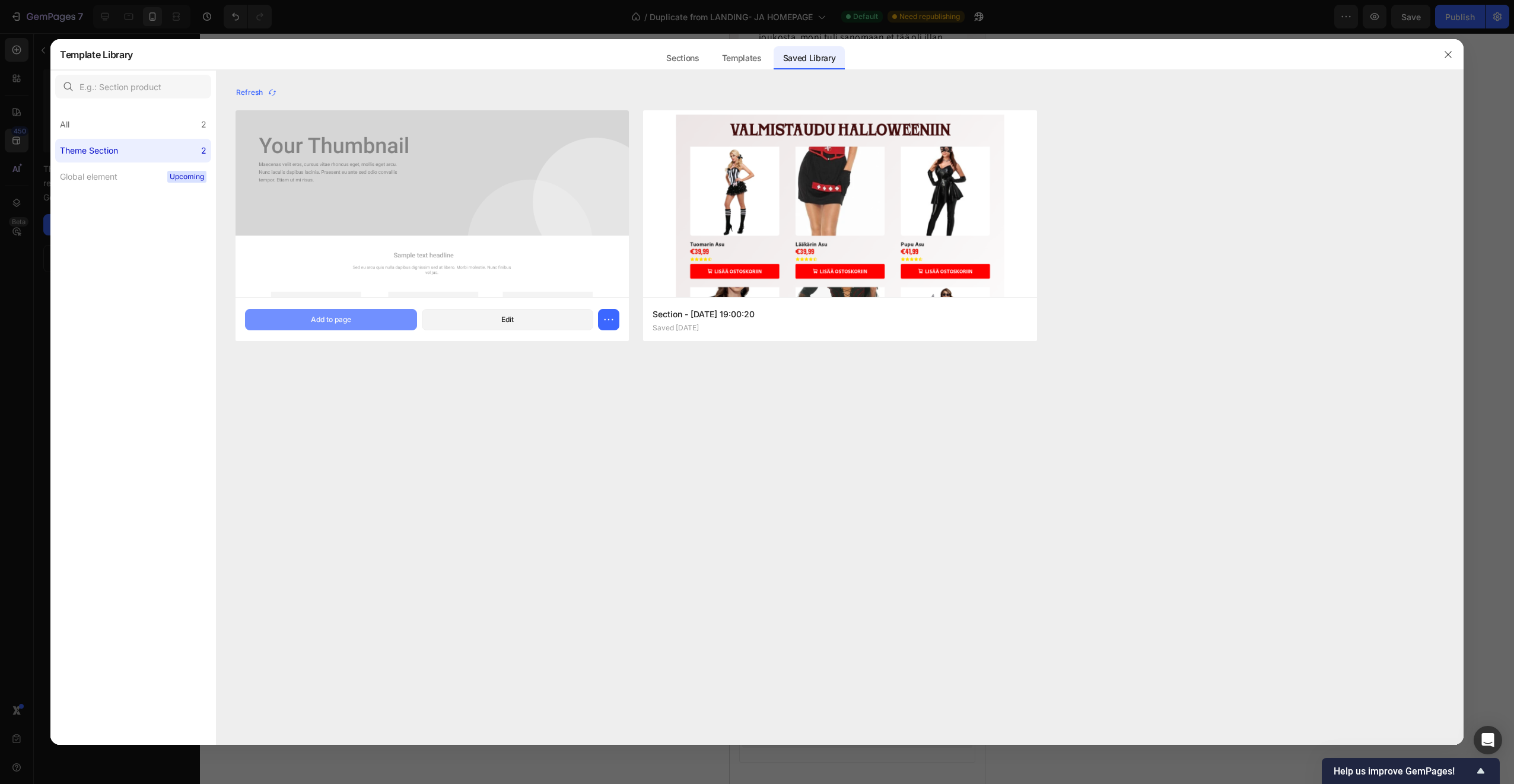
click at [349, 322] on div "Add to page" at bounding box center [331, 319] width 41 height 10
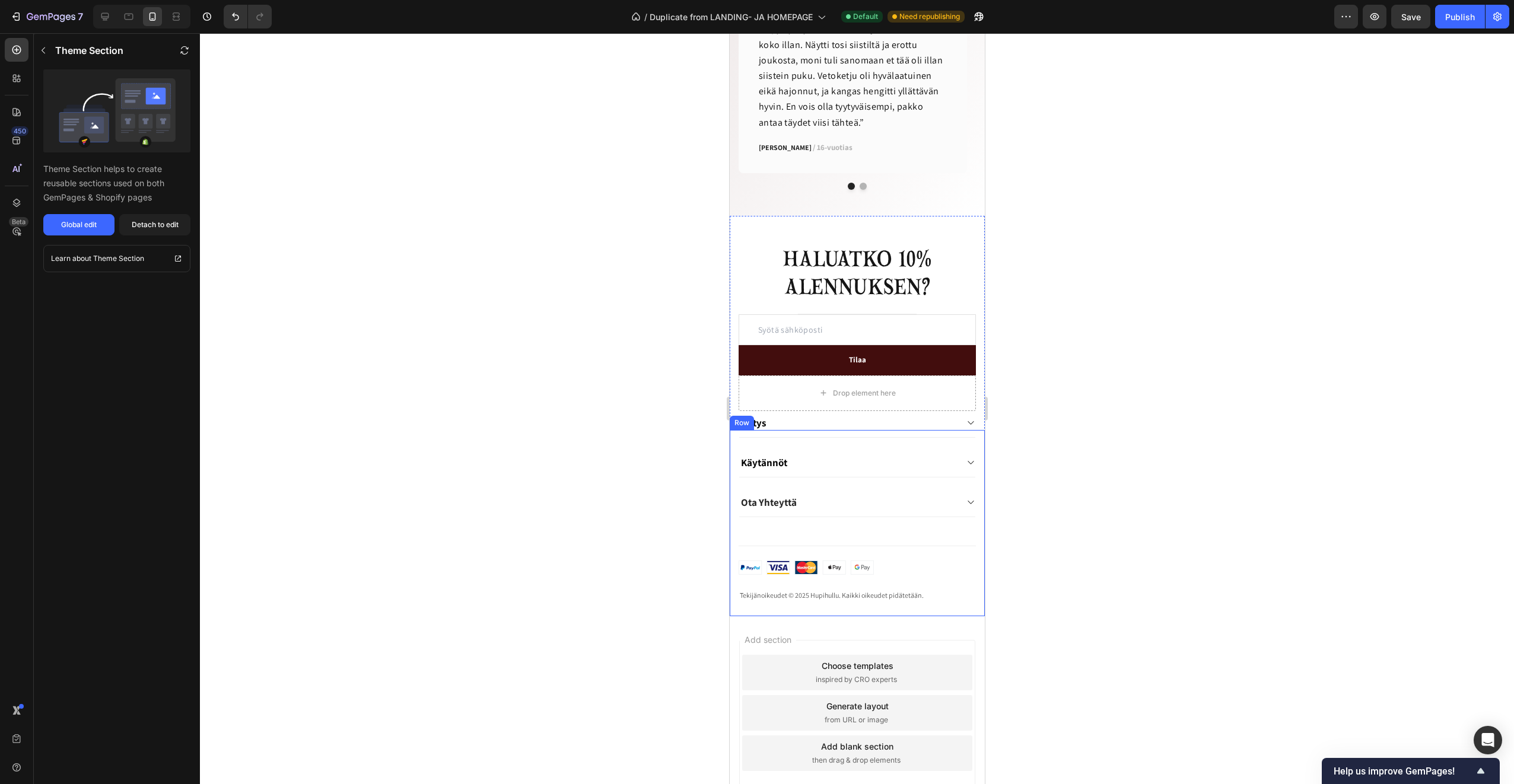
scroll to position [1656, 0]
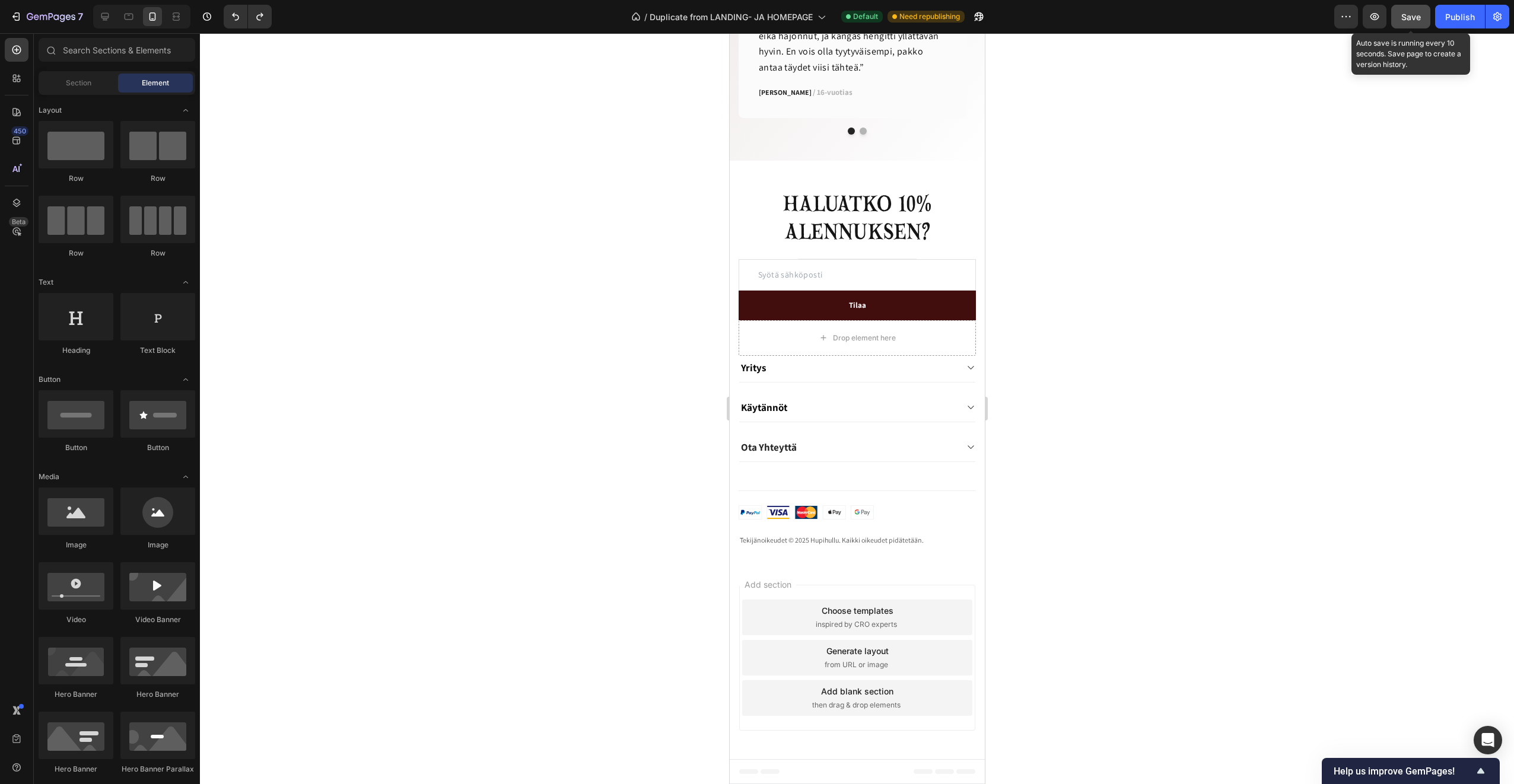
click at [1413, 18] on span "Save" at bounding box center [1411, 17] width 20 height 10
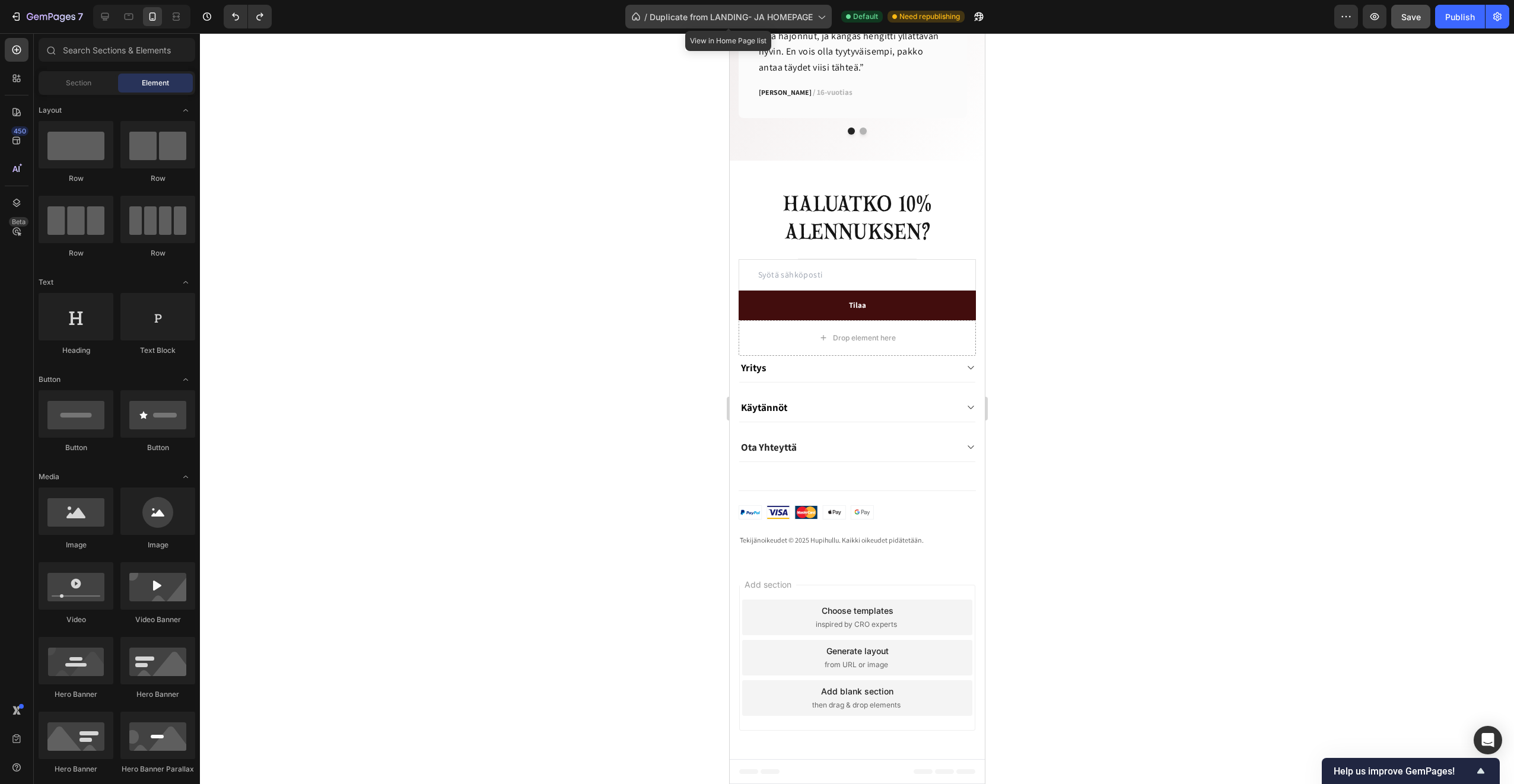
click at [800, 14] on span "Duplicate from LANDING- JA HOMEPAGE" at bounding box center [731, 17] width 163 height 12
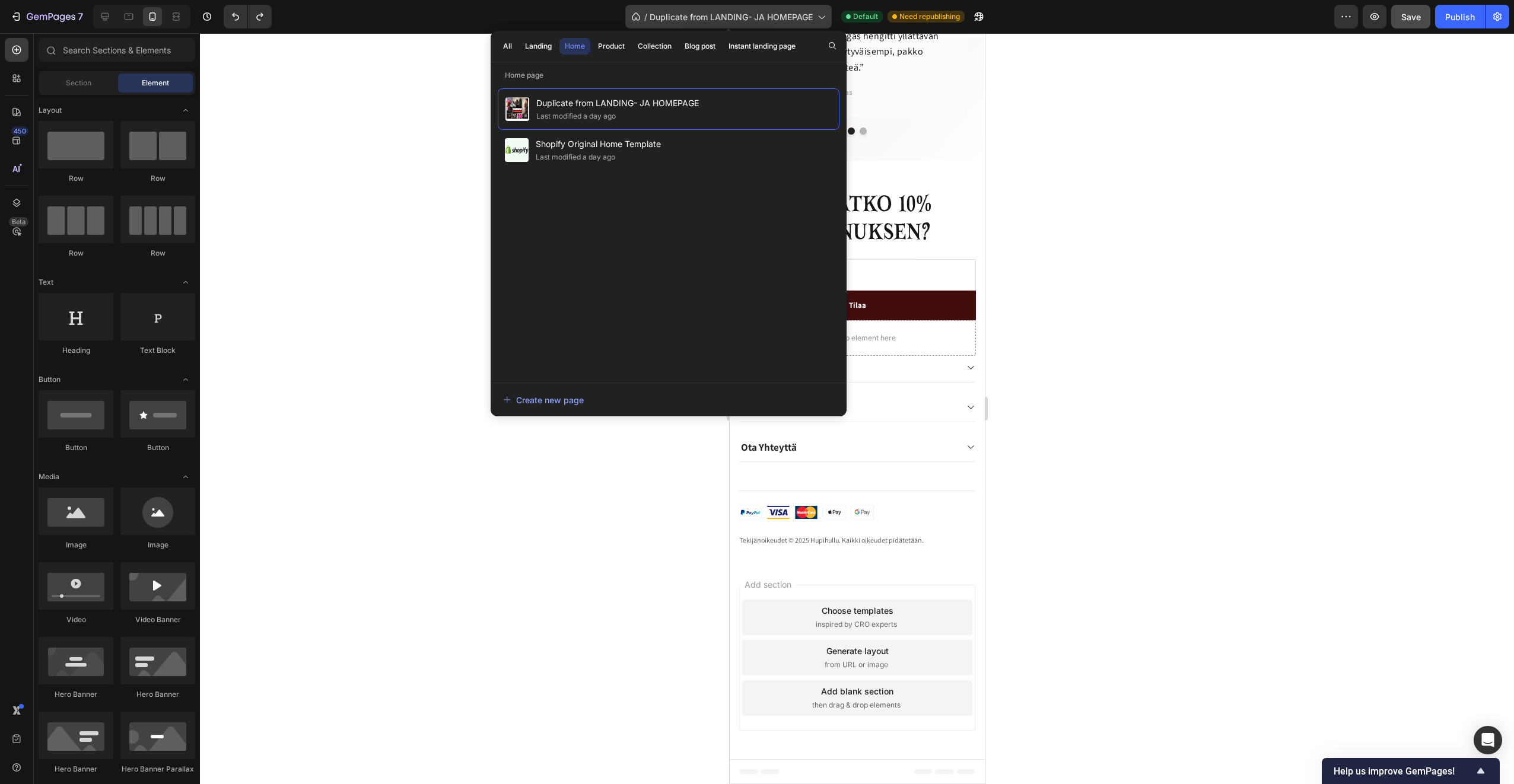
click at [709, 14] on span "Duplicate from LANDING- JA HOMEPAGE" at bounding box center [731, 17] width 163 height 12
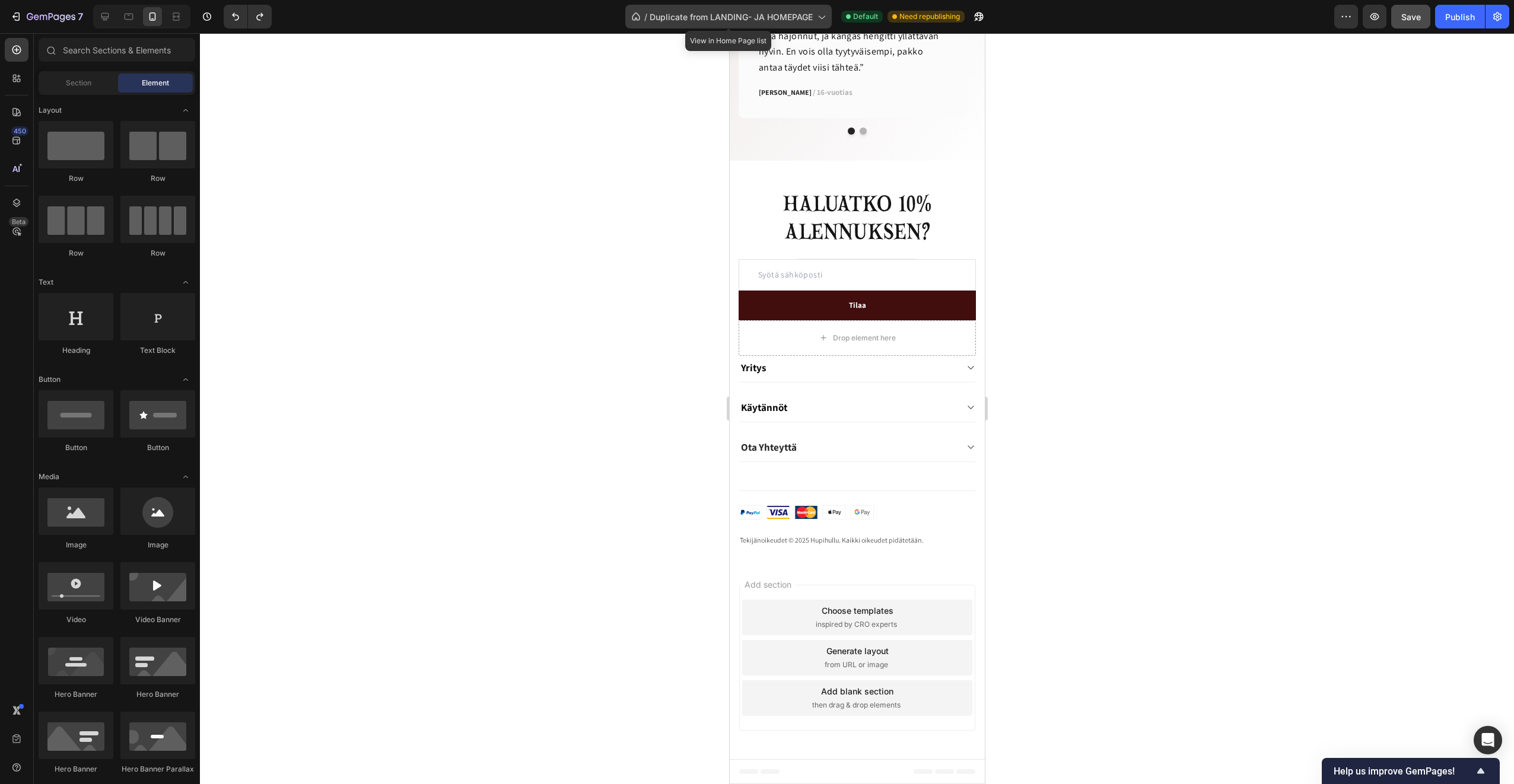
click at [723, 16] on span "Duplicate from LANDING- JA HOMEPAGE" at bounding box center [731, 17] width 163 height 12
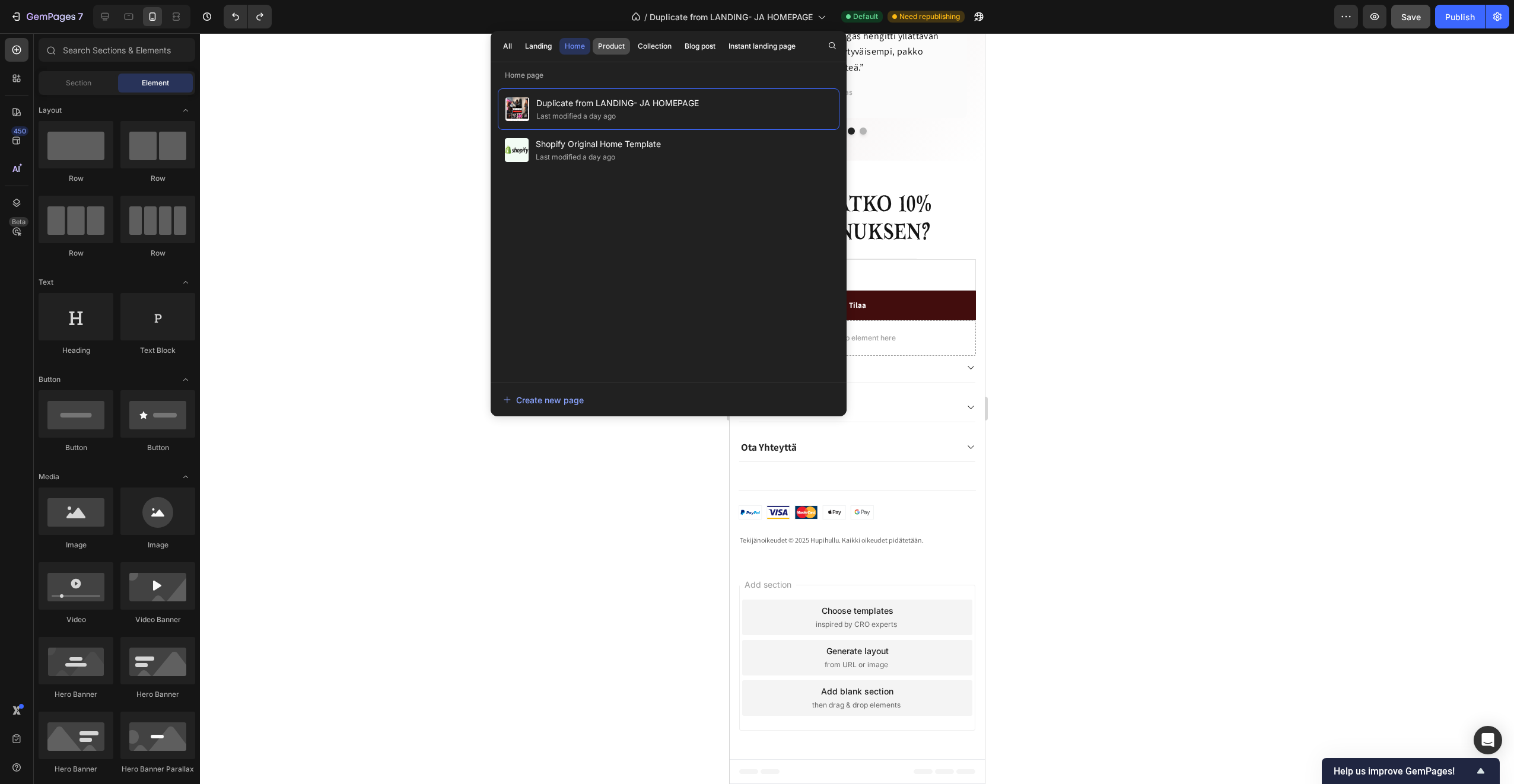
click at [625, 44] on div "Product" at bounding box center [611, 46] width 26 height 10
click at [639, 106] on span "Product Page - Aug 17, 23:41:02" at bounding box center [633, 102] width 193 height 14
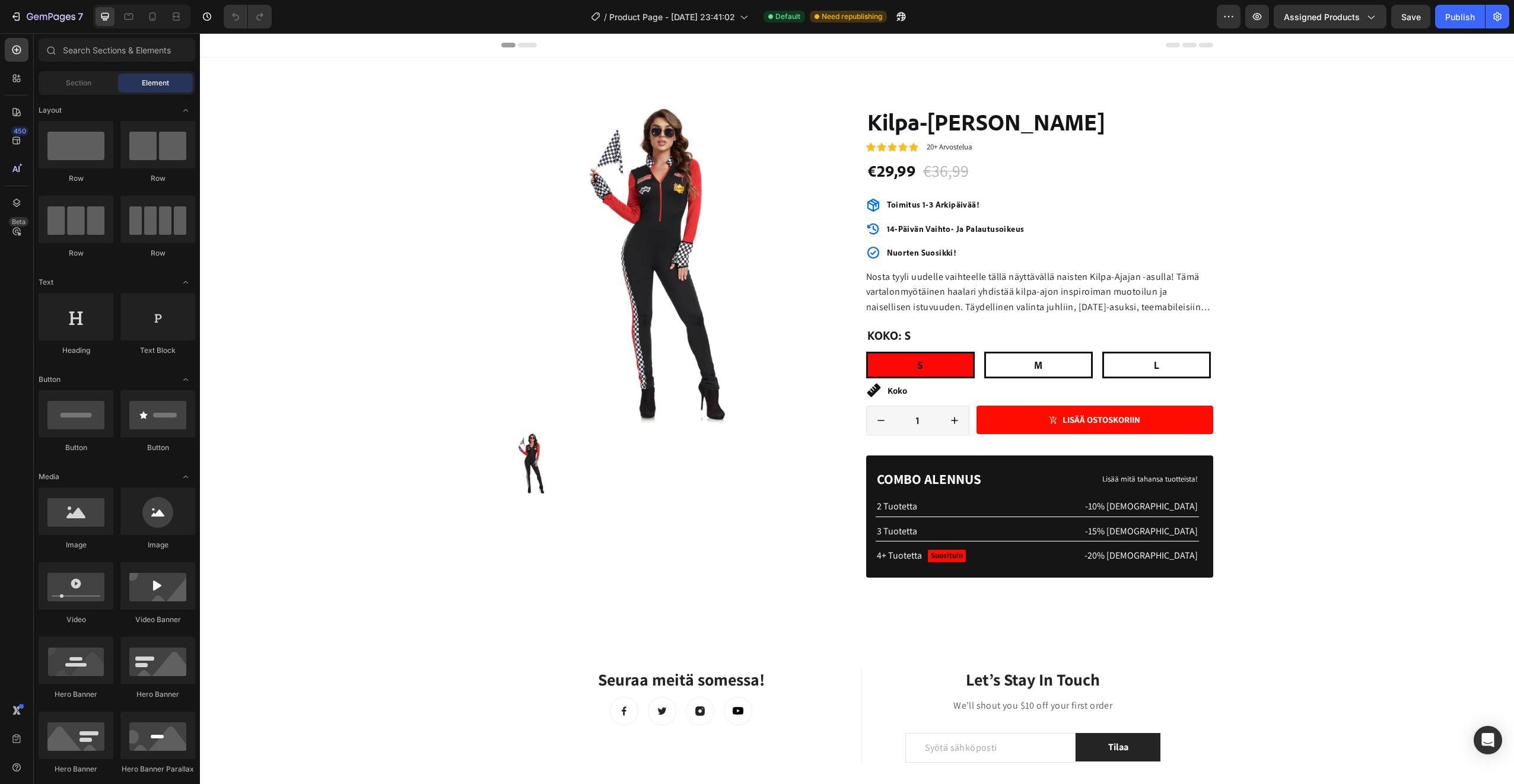
radio input "false"
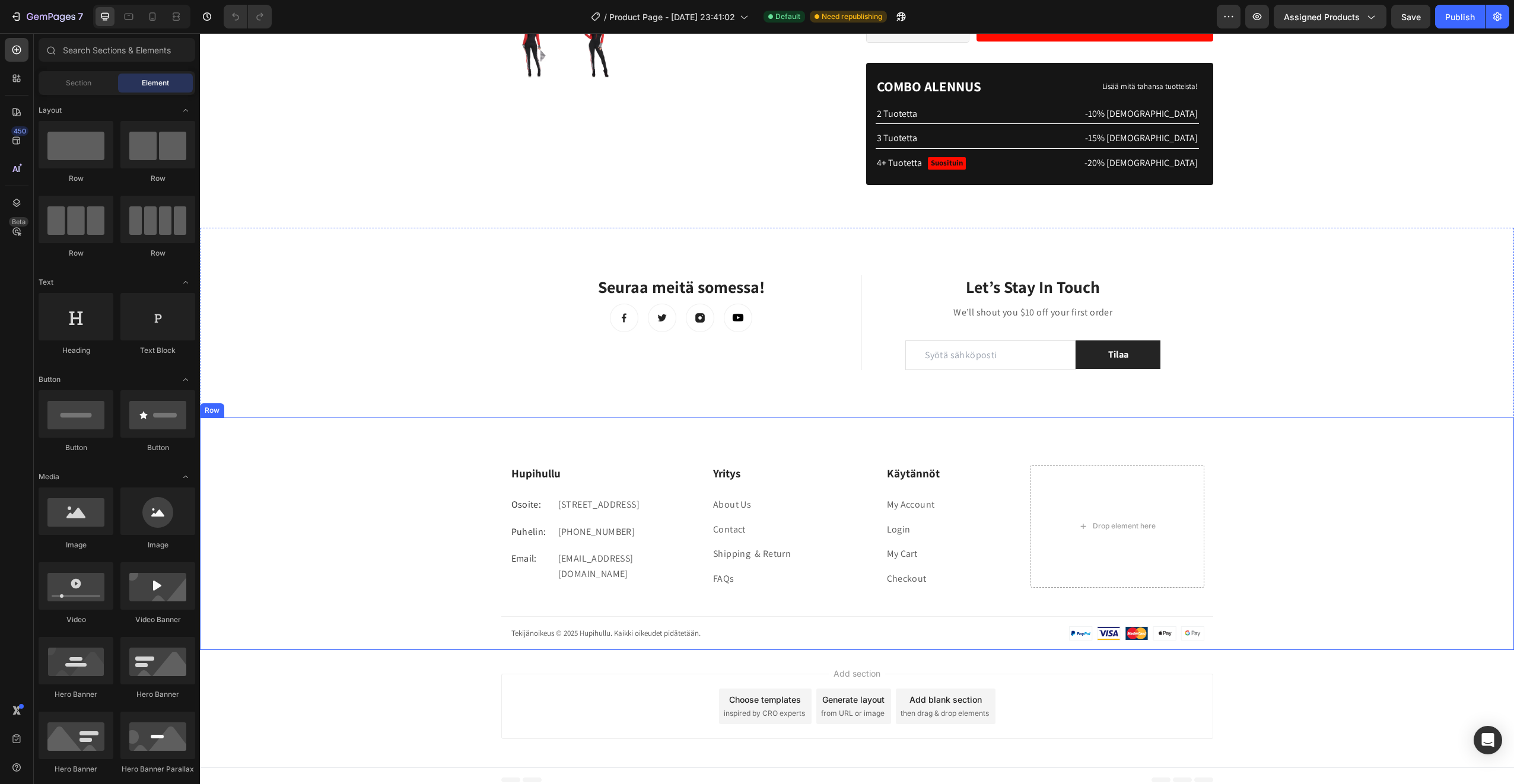
scroll to position [425, 0]
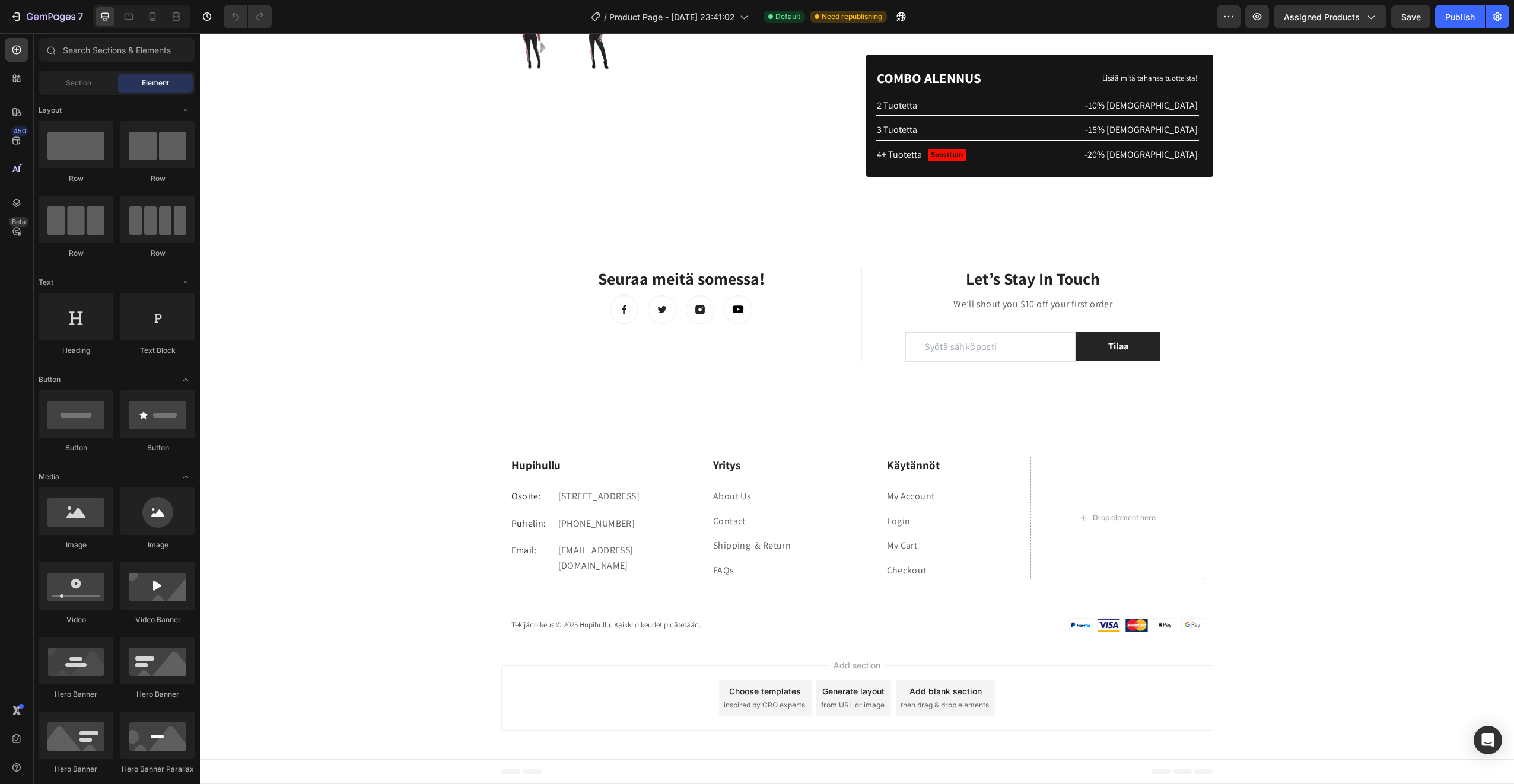
click at [738, 697] on div "Choose templates" at bounding box center [765, 691] width 72 height 12
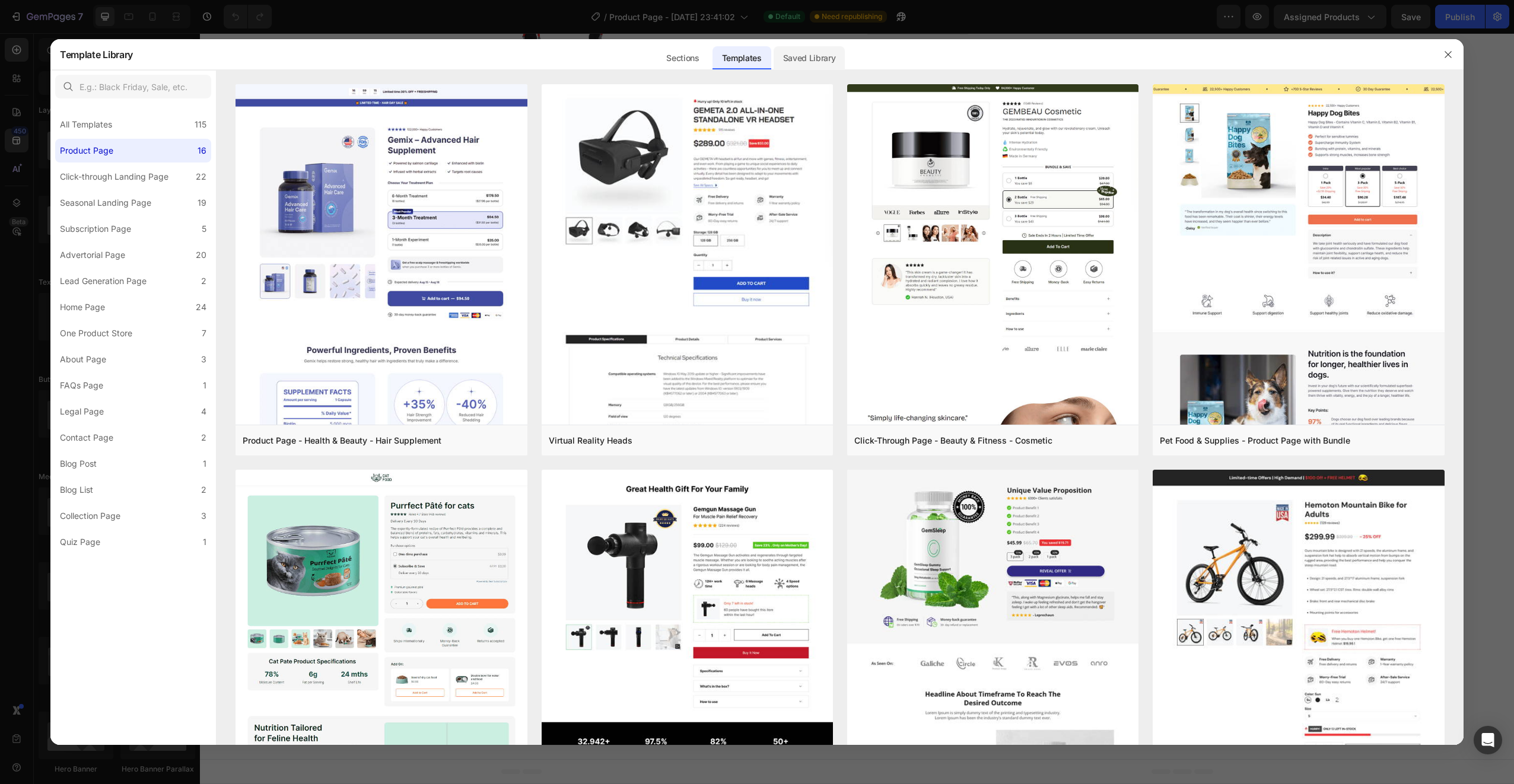
click at [810, 60] on div "Saved Library" at bounding box center [810, 58] width 72 height 24
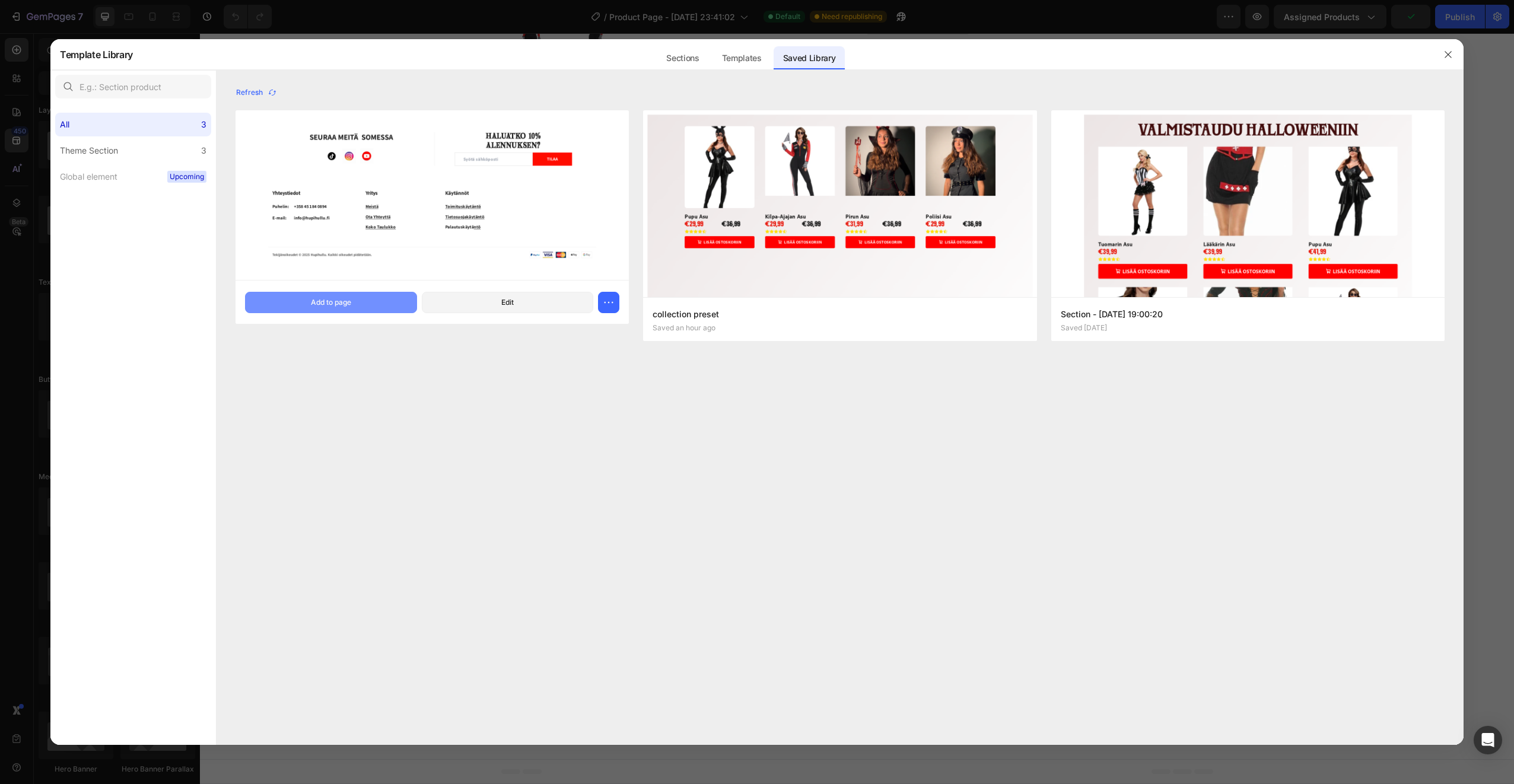
click at [356, 304] on button "Add to page" at bounding box center [331, 302] width 172 height 22
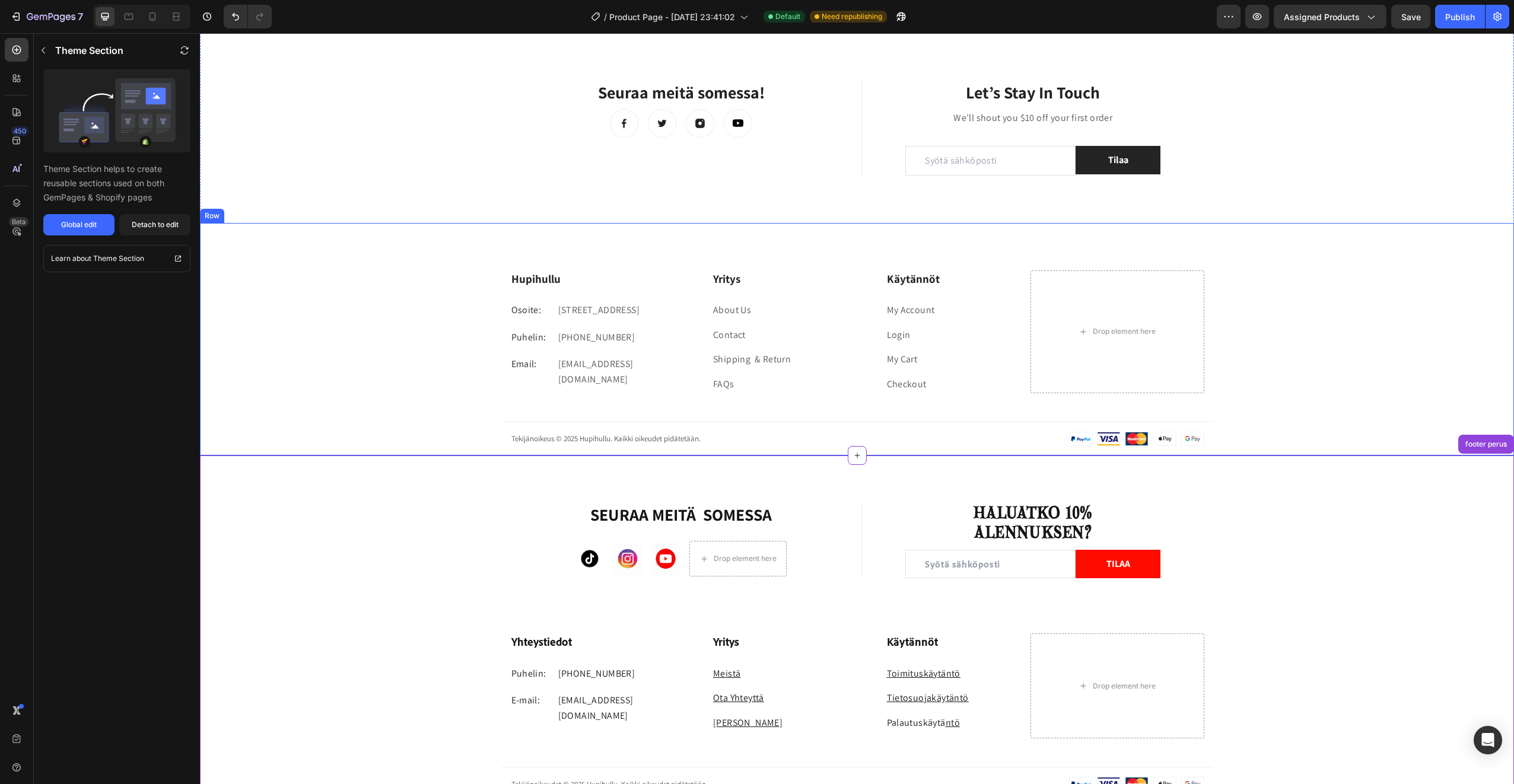
scroll to position [533, 0]
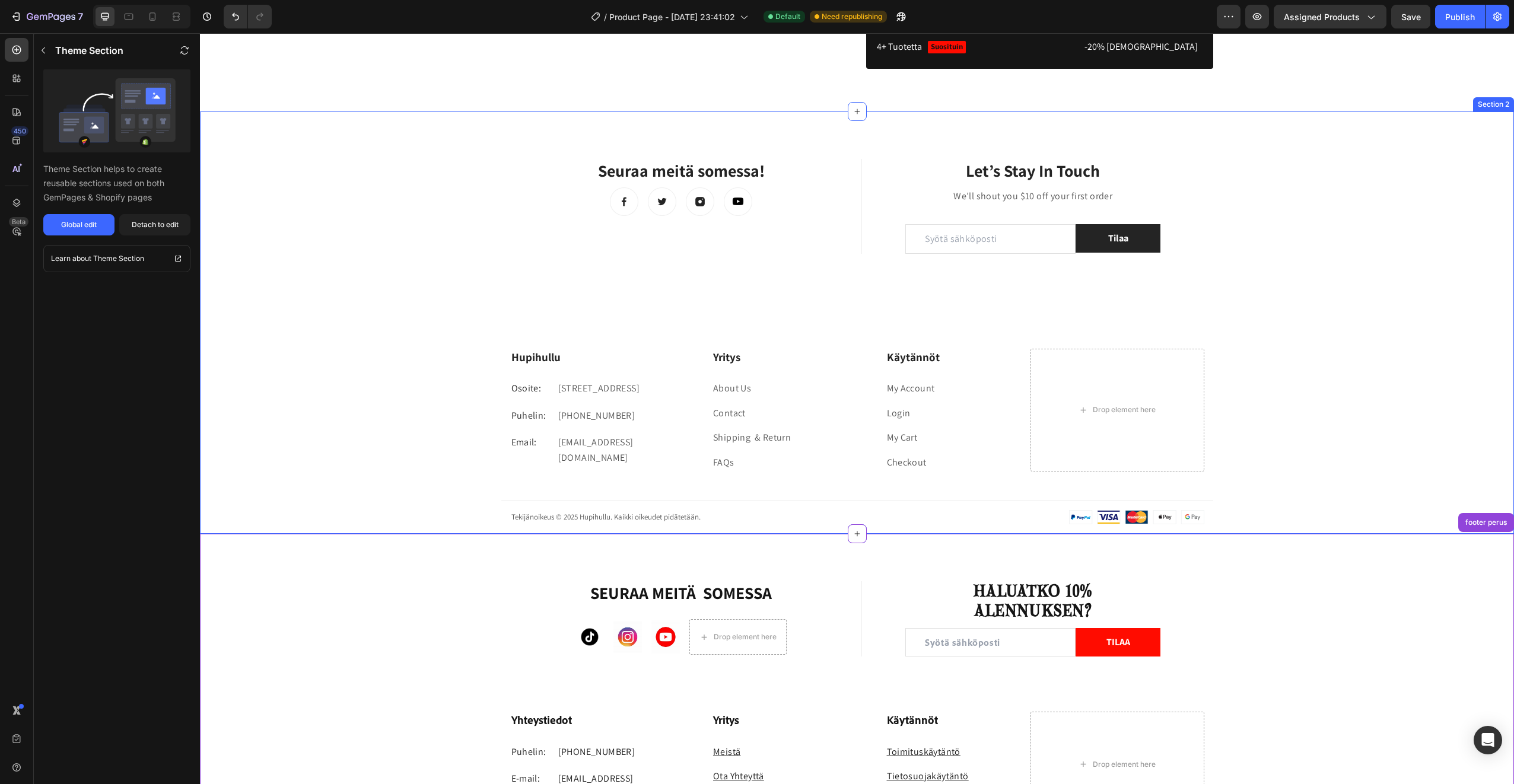
click at [338, 202] on div "Seuraa meitä somessa! Heading Image Image Image Image Row Title Line Let’s Stay…" at bounding box center [857, 347] width 1314 height 375
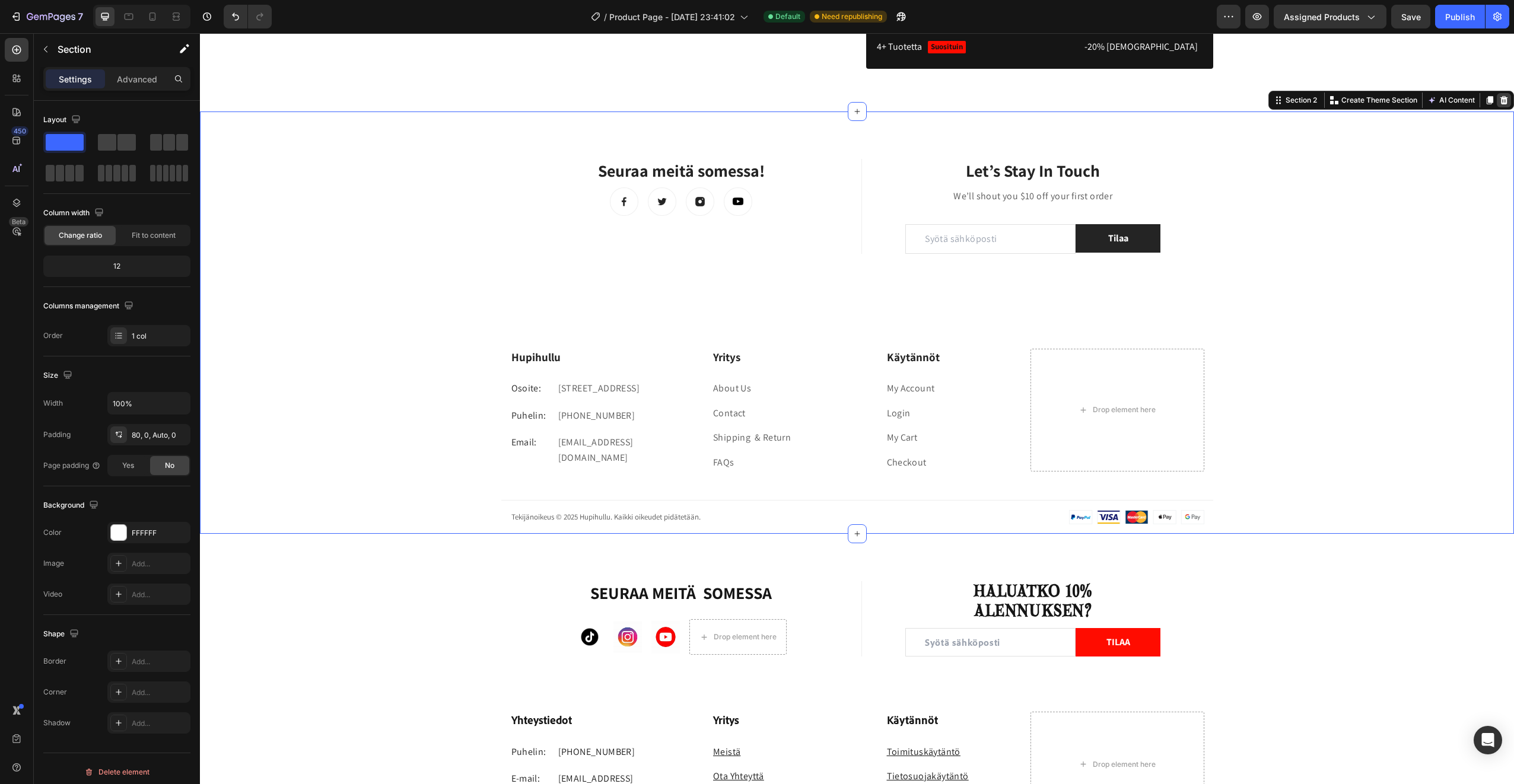
click at [1499, 101] on icon at bounding box center [1504, 100] width 9 height 9
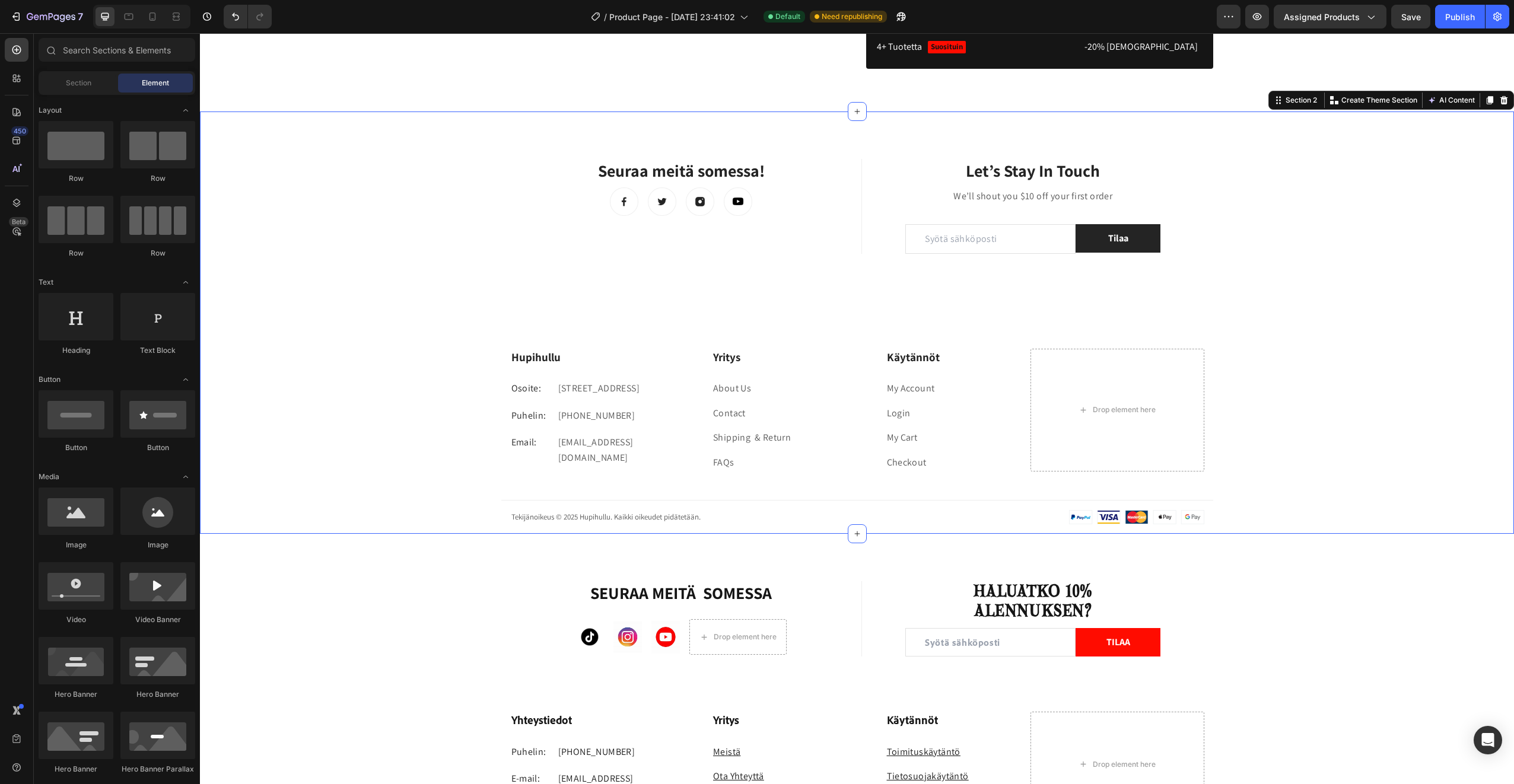
scroll to position [348, 0]
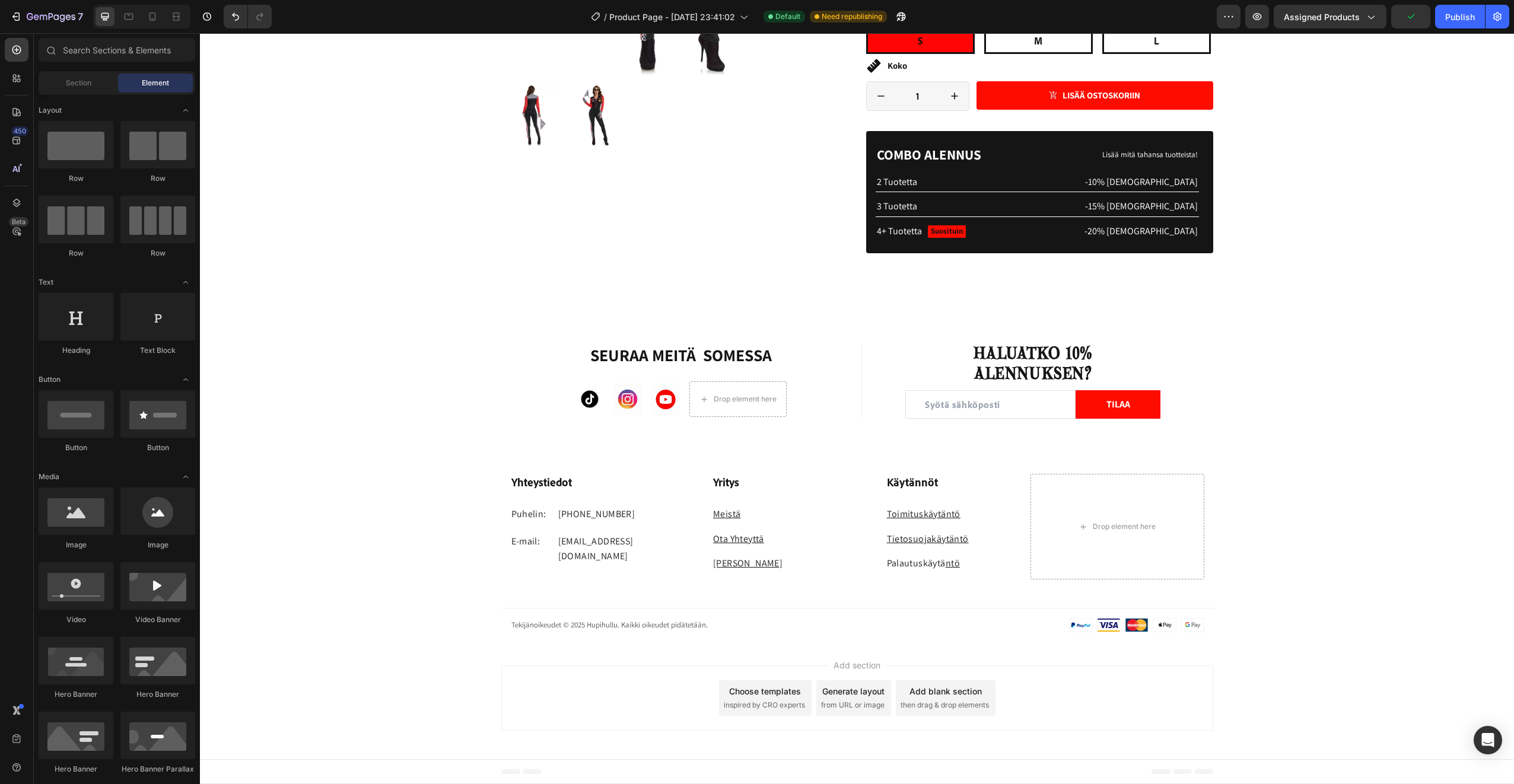
click at [401, 666] on div "Add section Choose templates inspired by CRO experts Generate layout from URL o…" at bounding box center [857, 700] width 1314 height 117
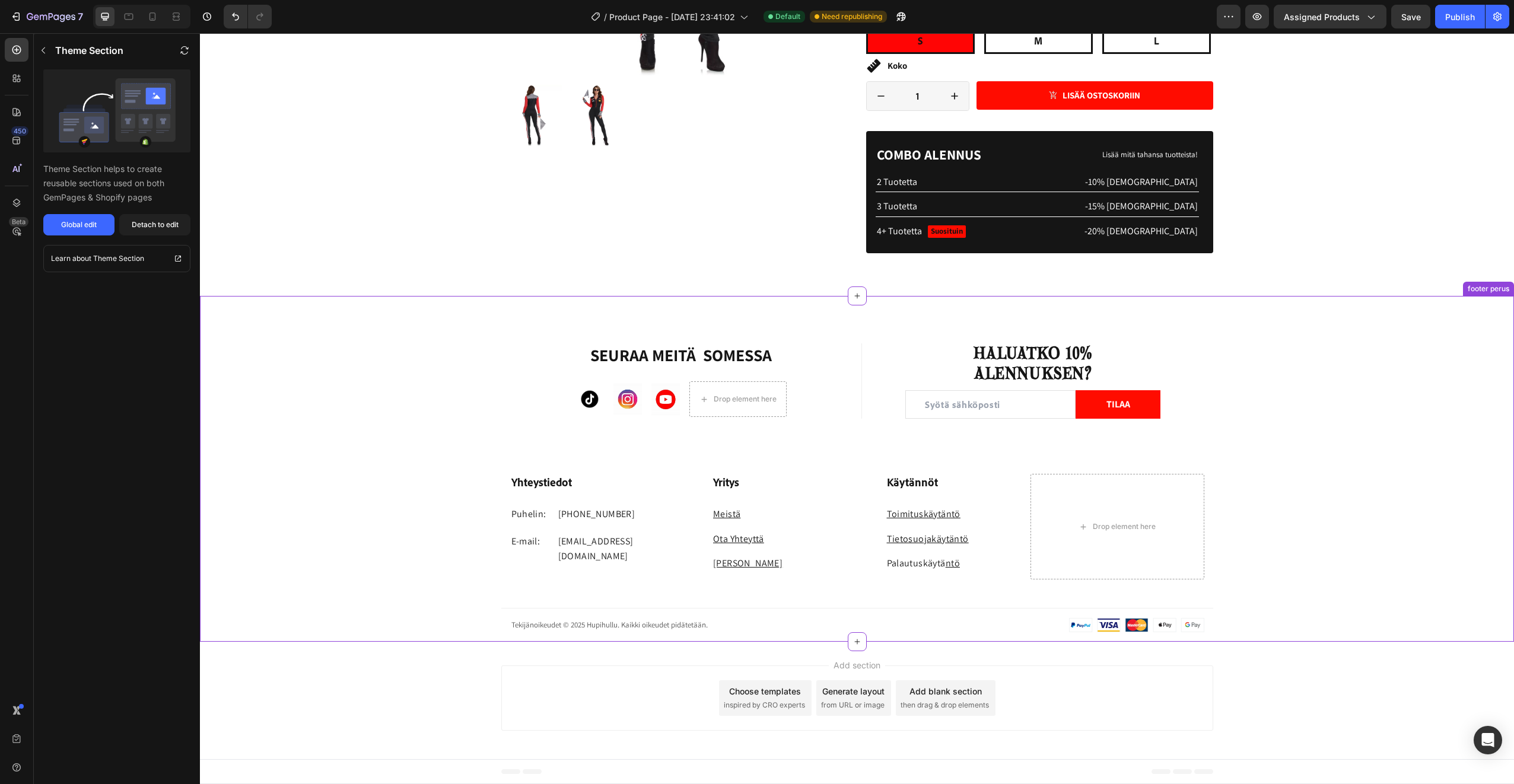
click at [946, 562] on u "ntö" at bounding box center [953, 563] width 14 height 12
click at [935, 563] on link "Palautuskäytä ntö" at bounding box center [923, 563] width 73 height 12
click at [921, 541] on u "Tietosuojakäytäntö" at bounding box center [928, 539] width 82 height 12
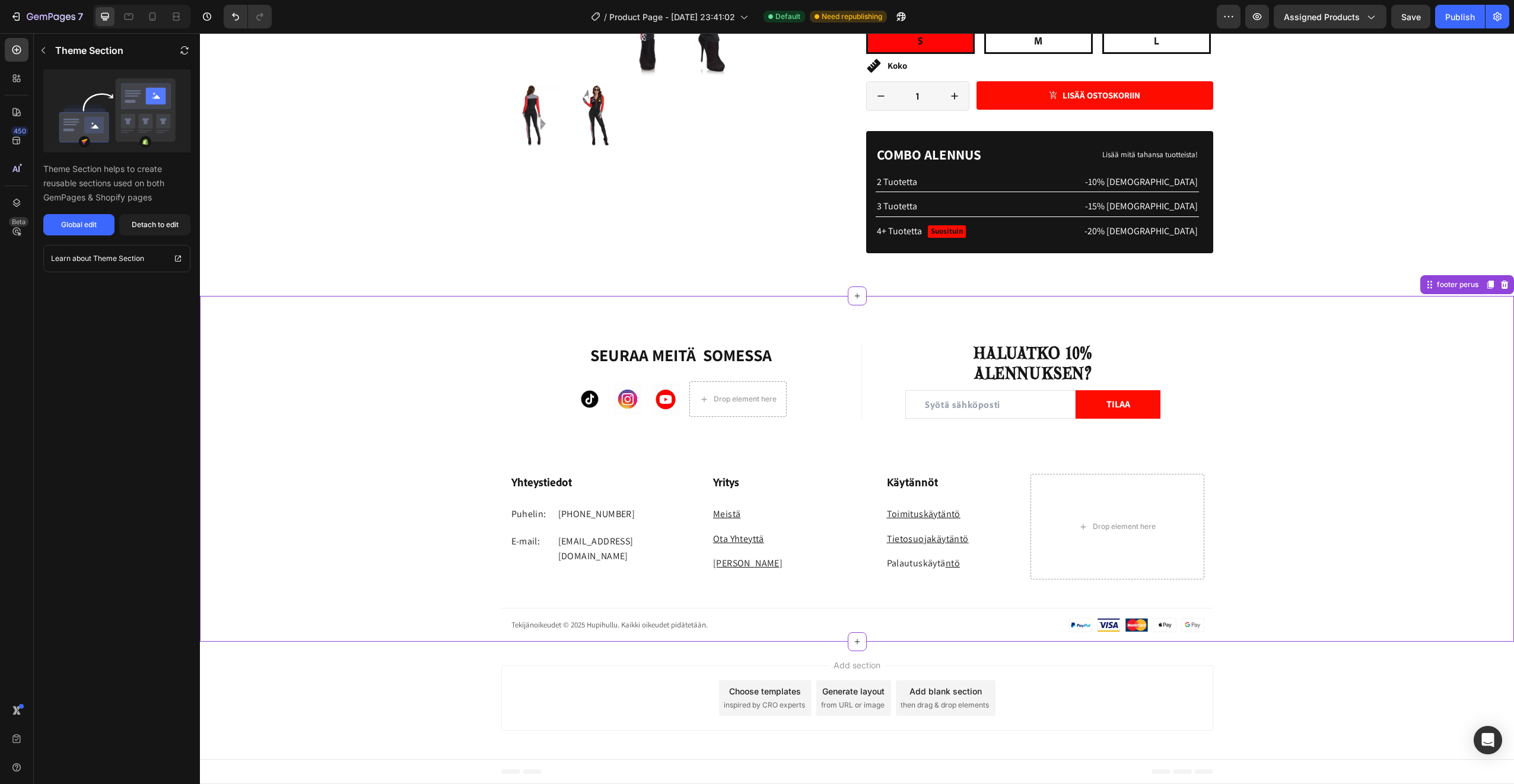
click at [921, 541] on u "Tietosuojakäytäntö" at bounding box center [928, 539] width 82 height 12
click at [1418, 14] on span "Save" at bounding box center [1411, 17] width 20 height 10
click at [1464, 18] on div "Publish" at bounding box center [1460, 17] width 30 height 12
click at [546, 486] on h3 "Yhteystiedot" at bounding box center [597, 482] width 174 height 17
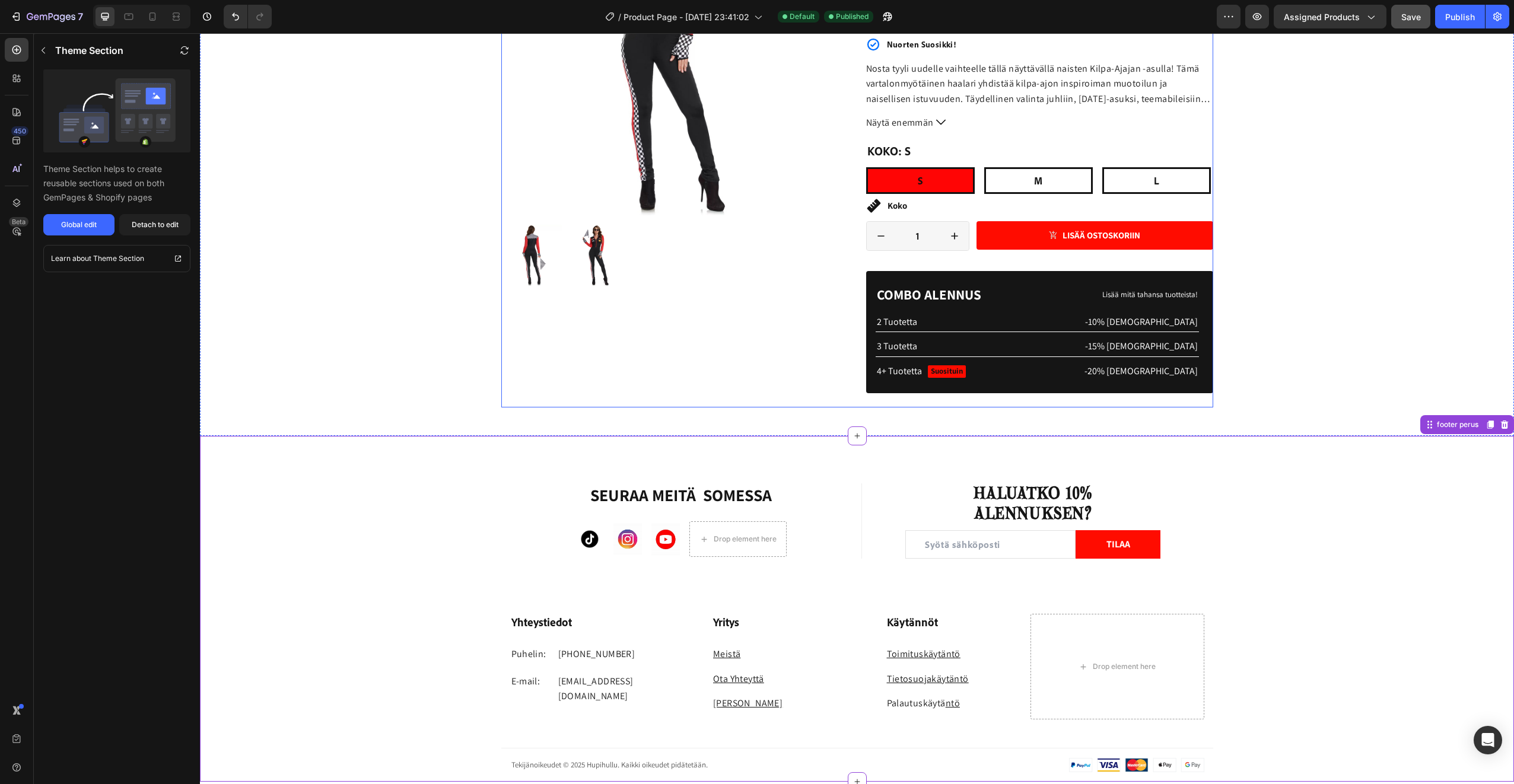
scroll to position [0, 0]
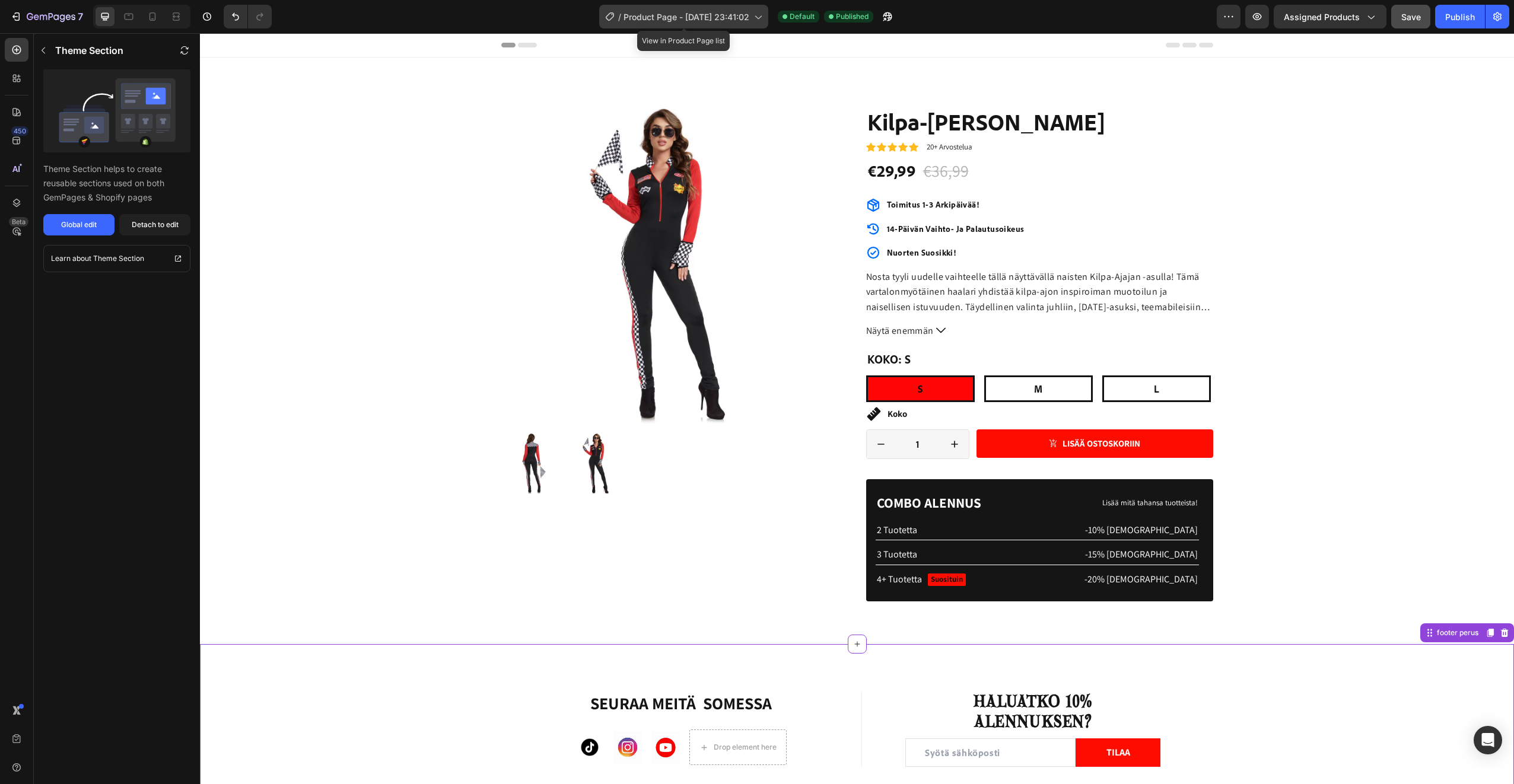
click at [664, 19] on span "Product Page - Aug 17, 23:41:02" at bounding box center [686, 17] width 126 height 12
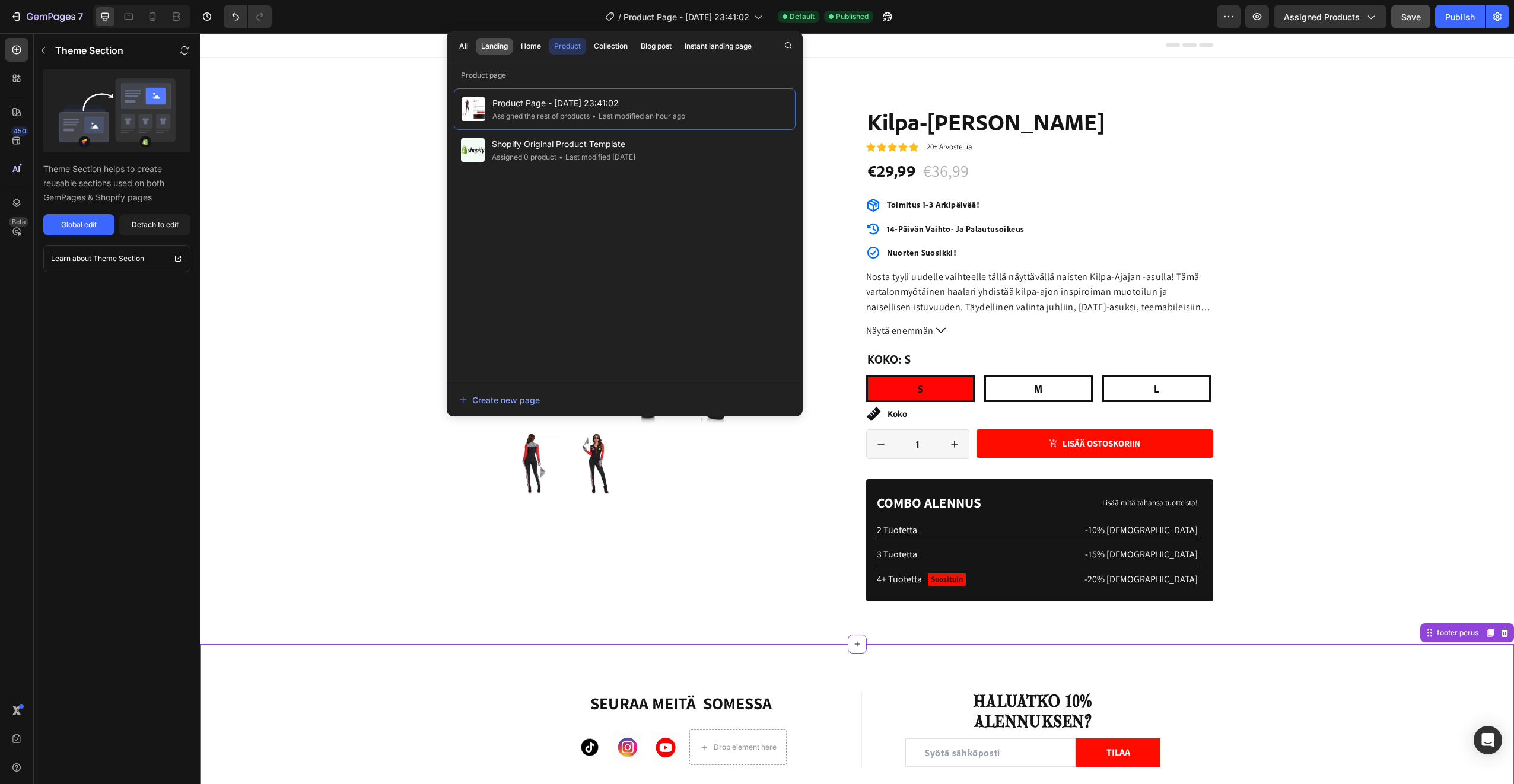
click at [496, 49] on div "Landing" at bounding box center [494, 46] width 26 height 10
click at [533, 108] on span "LANDING- JA HOMEPAGE" at bounding box center [543, 102] width 103 height 14
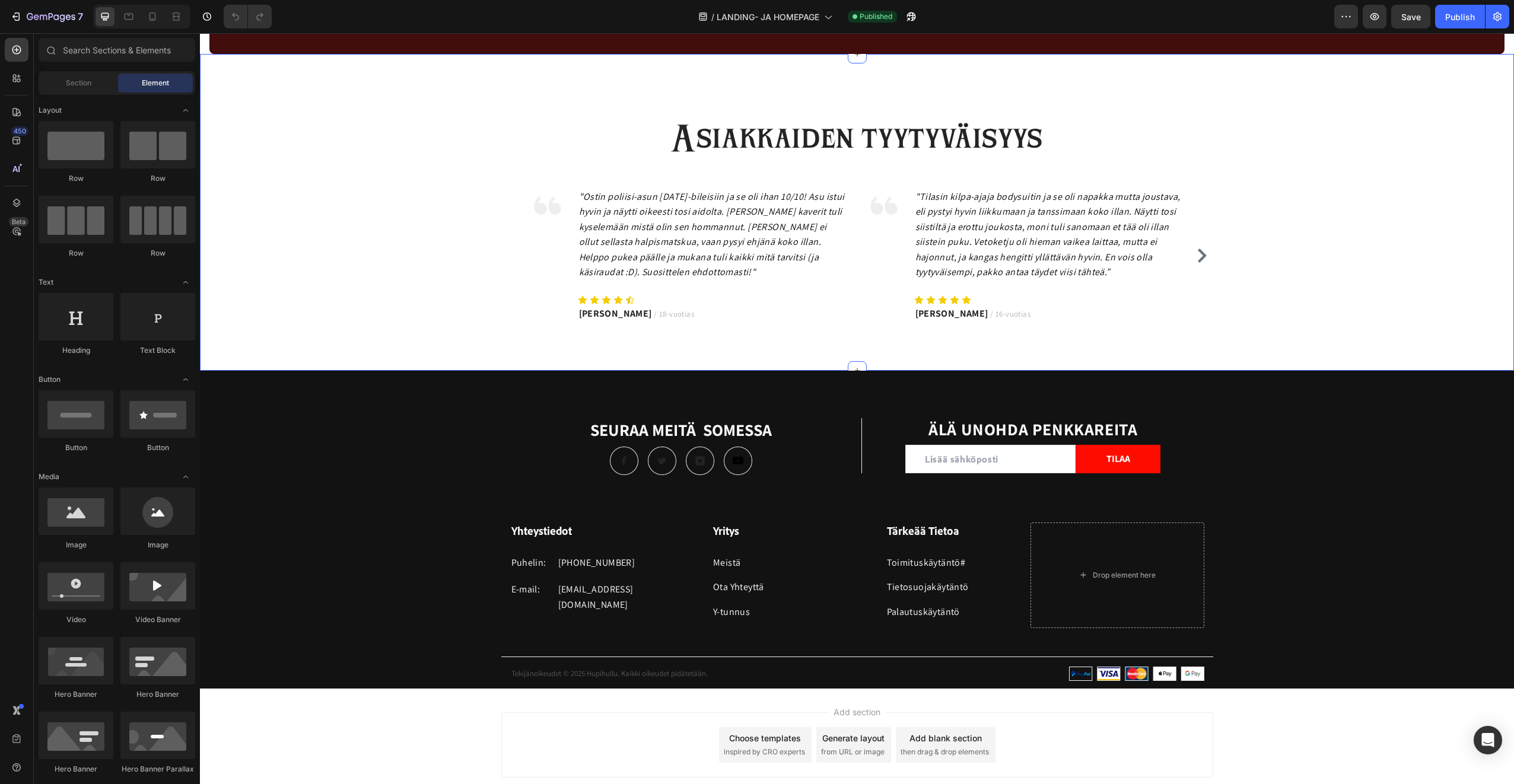
scroll to position [2017, 0]
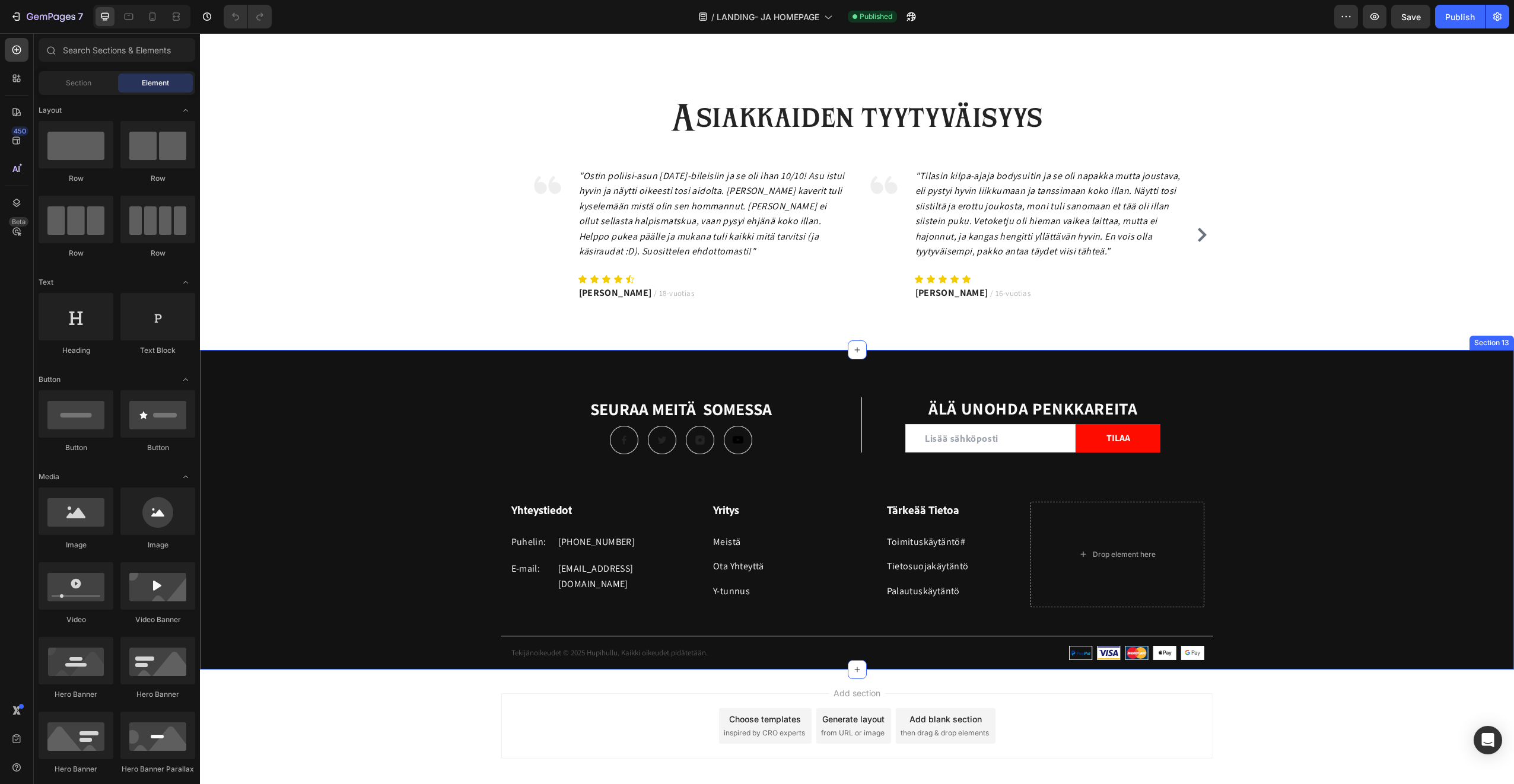
click at [396, 409] on div "SEURAA MEITÄ SOMESSA Heading Image Image Image Image Row Title Line ÄLÄ UNOHDA …" at bounding box center [857, 533] width 1314 height 272
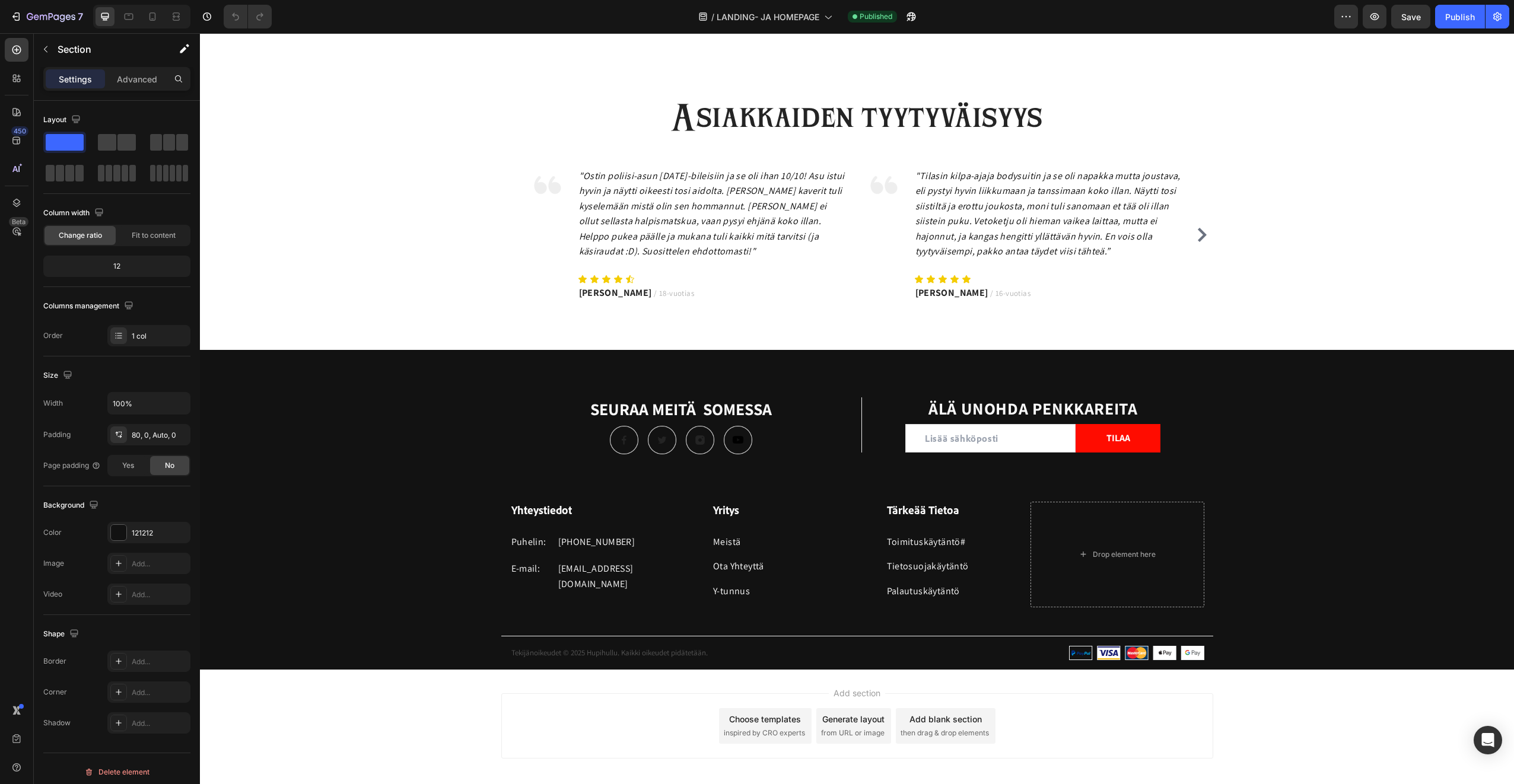
click at [773, 725] on div "Choose templates" at bounding box center [765, 719] width 72 height 12
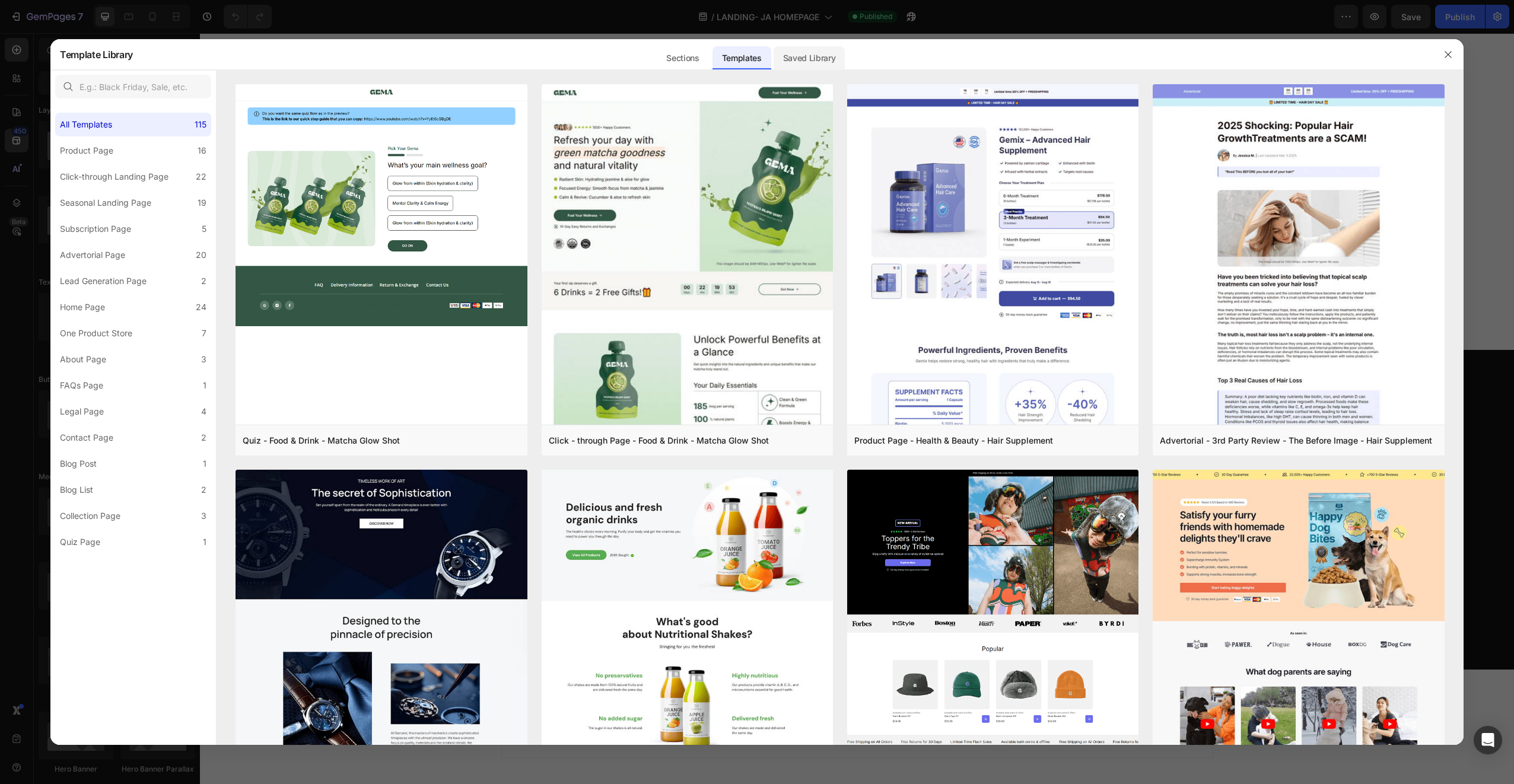
click at [798, 47] on div "Saved Library" at bounding box center [810, 58] width 72 height 24
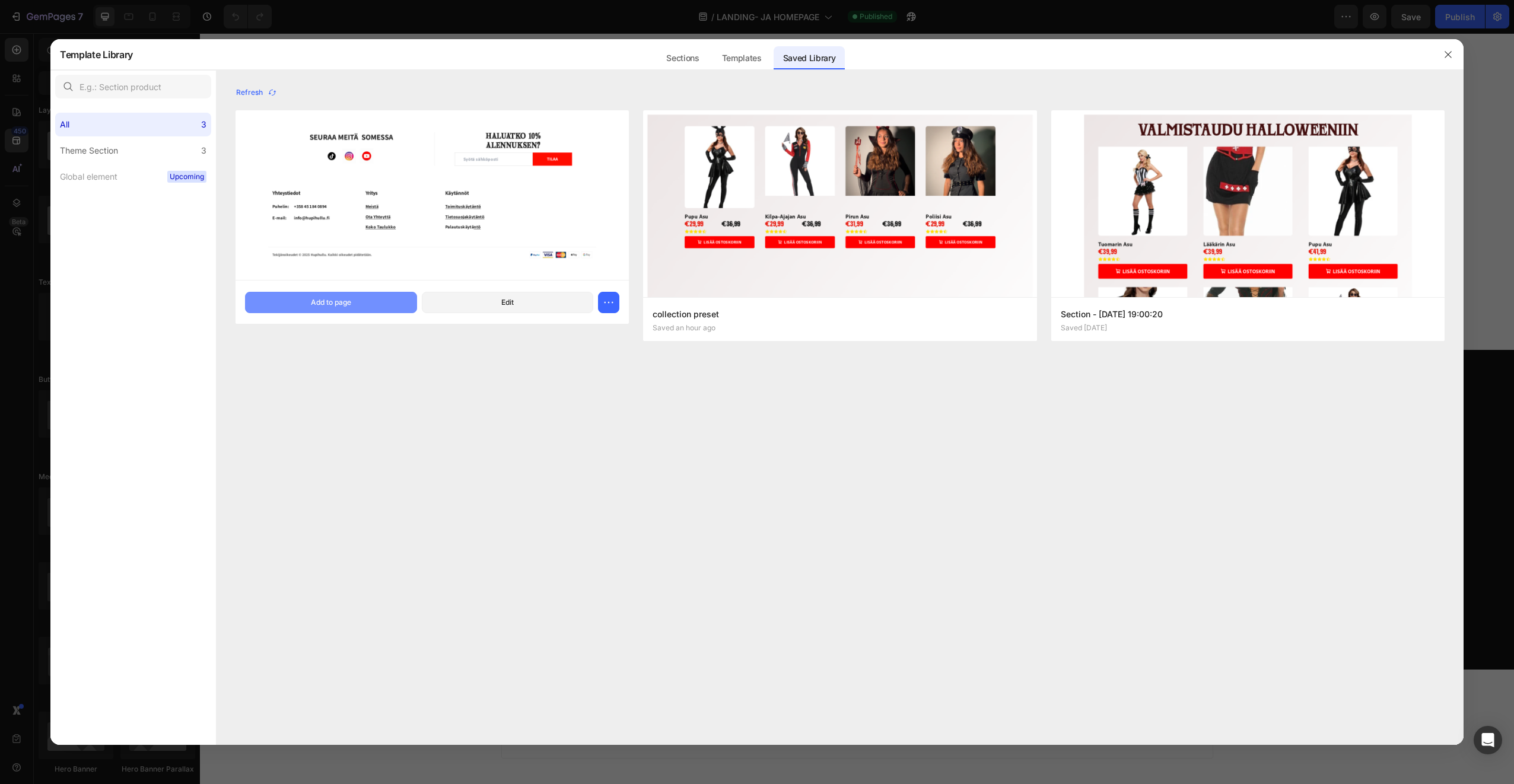
click at [335, 299] on div "Add to page" at bounding box center [331, 302] width 41 height 10
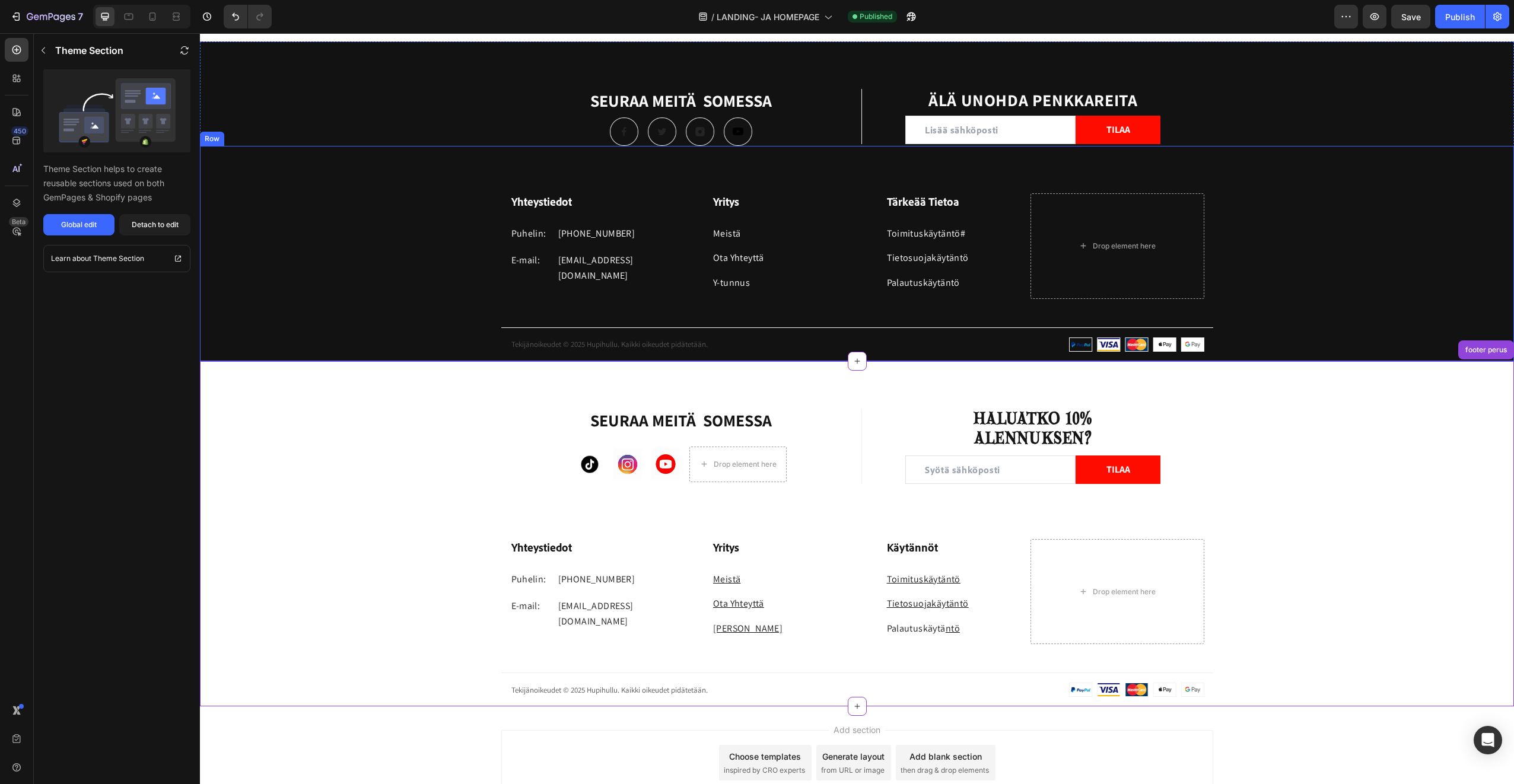
scroll to position [2211, 0]
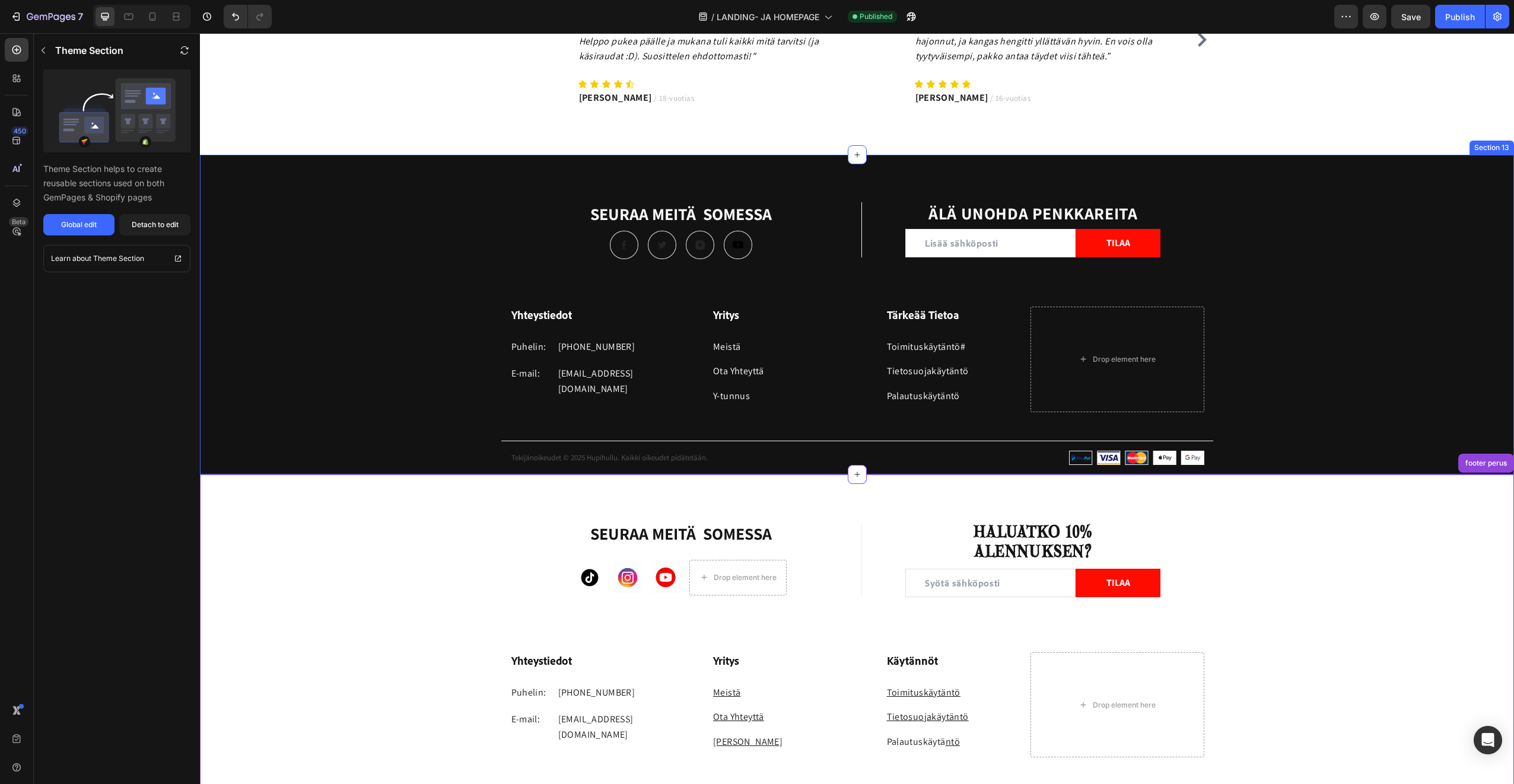
click at [270, 180] on div "SEURAA MEITÄ SOMESSA Heading Image Image Image Image Row Title Line ÄLÄ UNOHDA …" at bounding box center [857, 315] width 1314 height 319
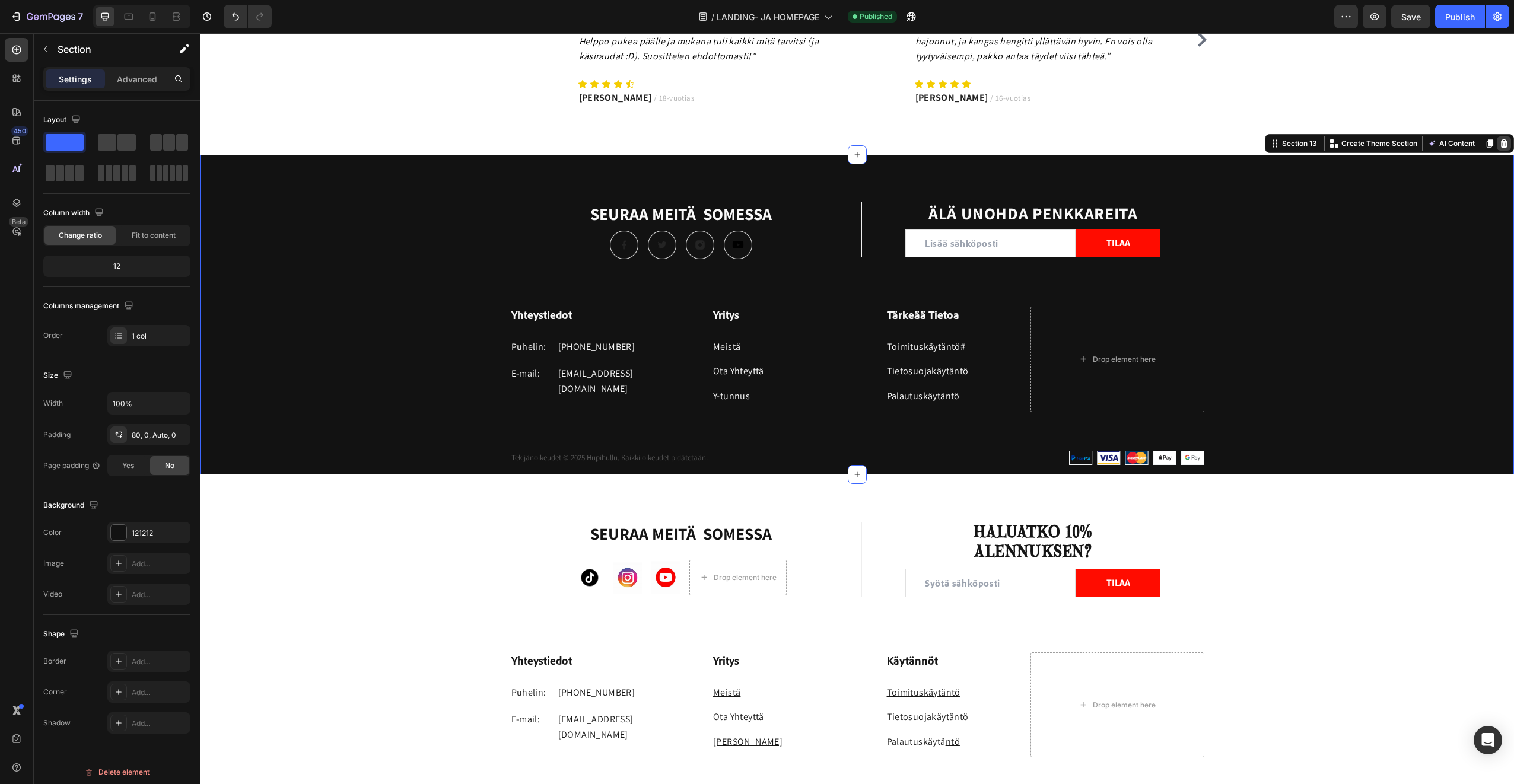
click at [1500, 142] on icon at bounding box center [1504, 144] width 8 height 9
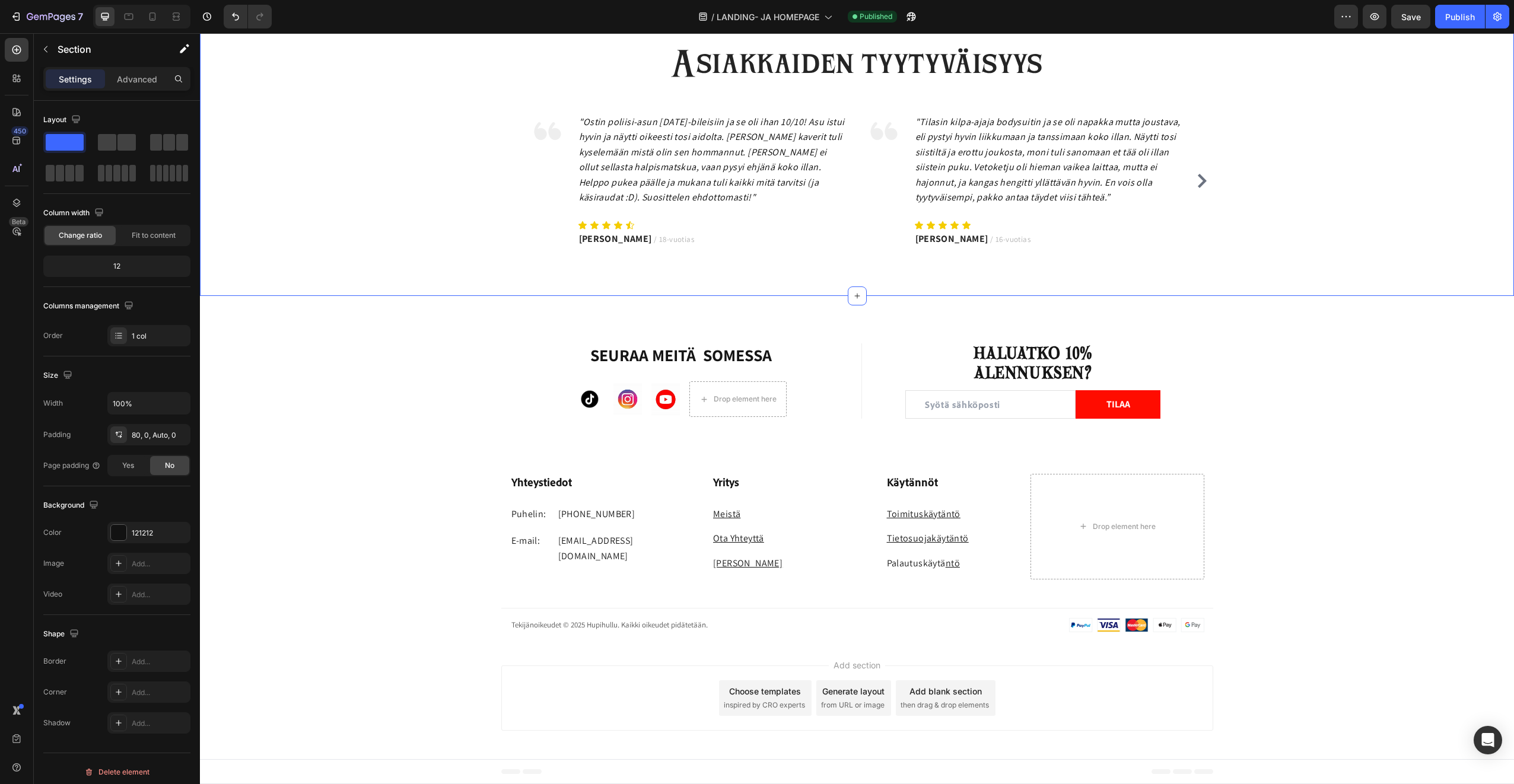
scroll to position [2071, 0]
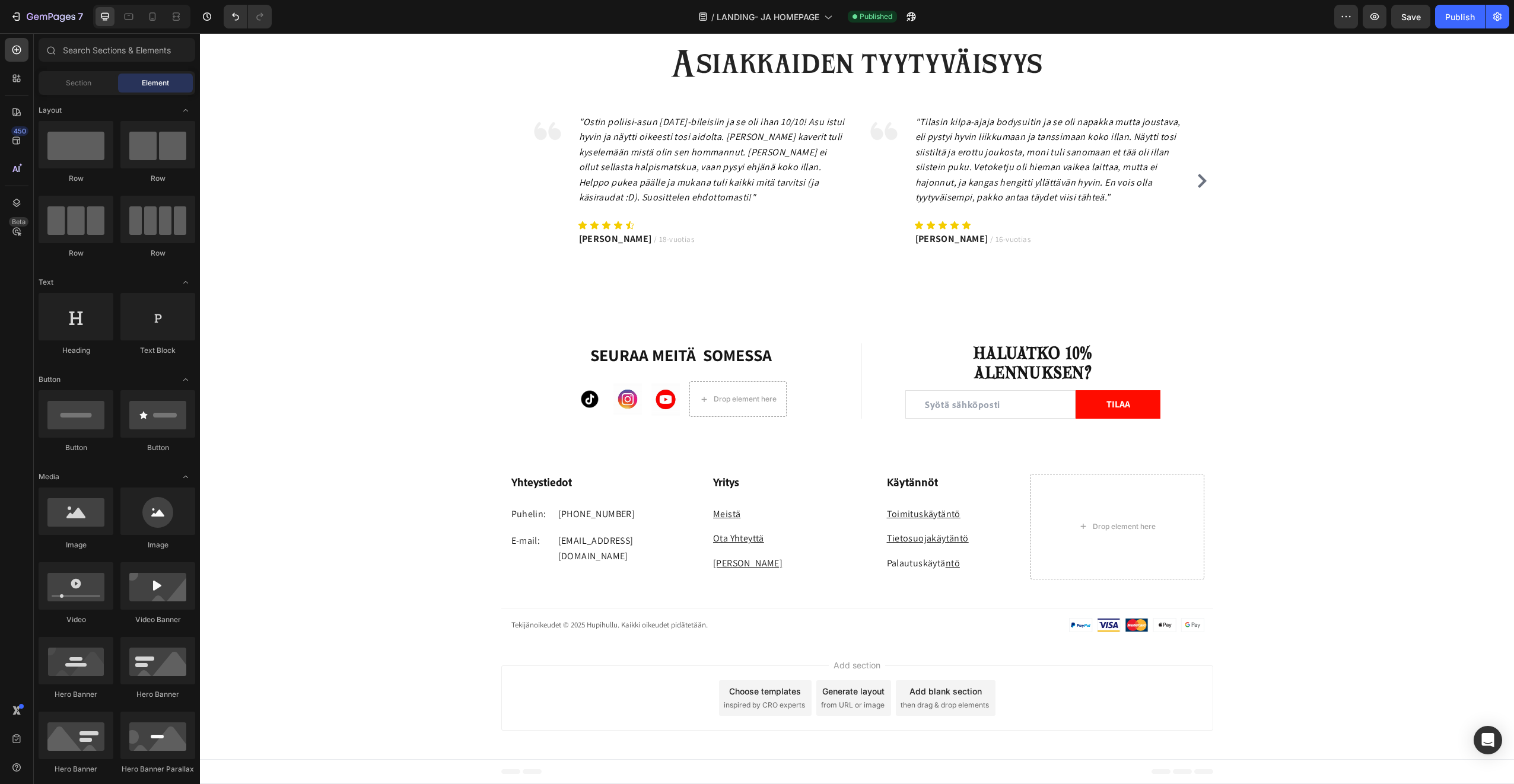
click at [1324, 704] on div "Add section Choose templates inspired by CRO experts Generate layout from URL o…" at bounding box center [857, 700] width 1314 height 117
click at [1419, 15] on span "Save" at bounding box center [1411, 17] width 20 height 10
click at [1469, 13] on div "Publish" at bounding box center [1460, 17] width 30 height 12
